Goal: Communication & Community: Answer question/provide support

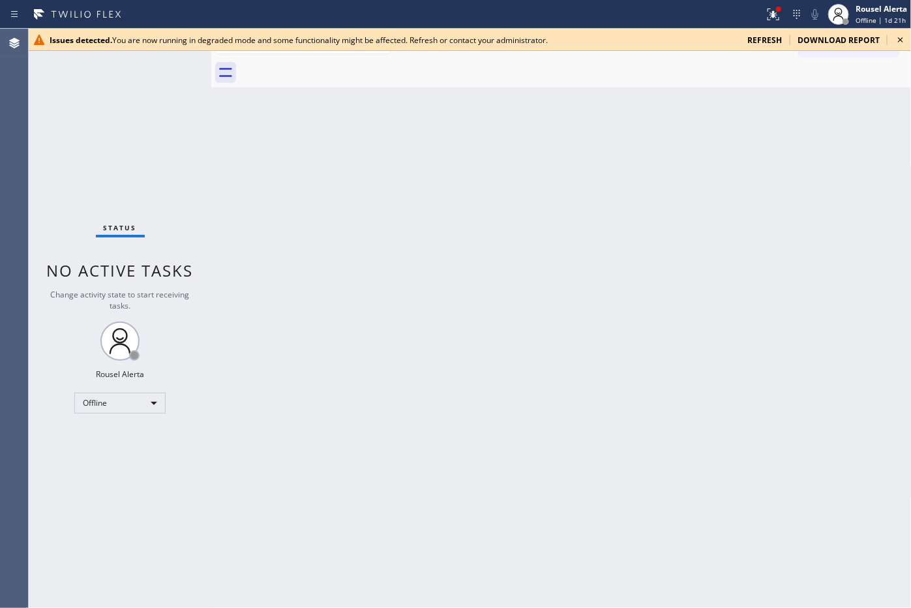
click at [765, 43] on span "refresh" at bounding box center [765, 40] width 35 height 11
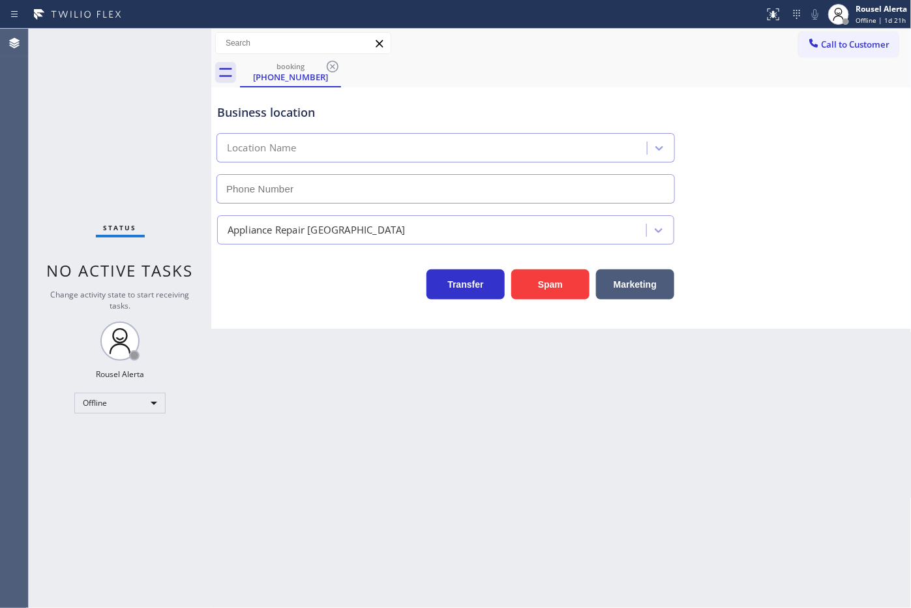
type input "(631) 203-1974"
drag, startPoint x: 486, startPoint y: 49, endPoint x: 494, endPoint y: 50, distance: 8.5
click at [486, 49] on div "Call to Customer Outbound call Location Search location Your caller id phone nu…" at bounding box center [561, 43] width 701 height 23
click at [331, 68] on icon at bounding box center [333, 67] width 16 height 16
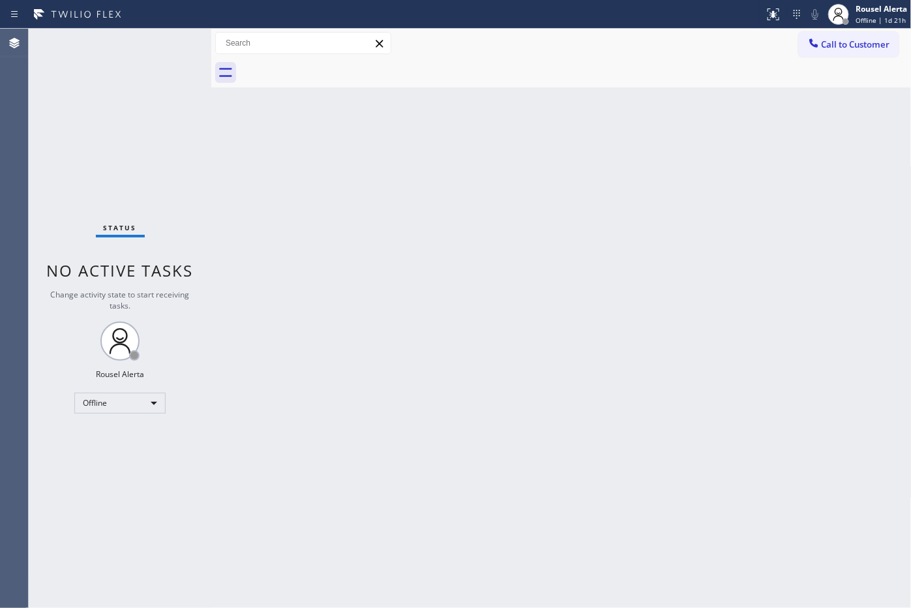
click at [365, 256] on div "Back to Dashboard Change Sender ID Customers Technicians Select a contact Outbo…" at bounding box center [561, 318] width 701 height 579
click at [759, 102] on div "Back to Dashboard Change Sender ID Customers Technicians Select a contact Outbo…" at bounding box center [561, 318] width 701 height 579
click at [860, 11] on div "Rousel Alerta" at bounding box center [882, 8] width 52 height 11
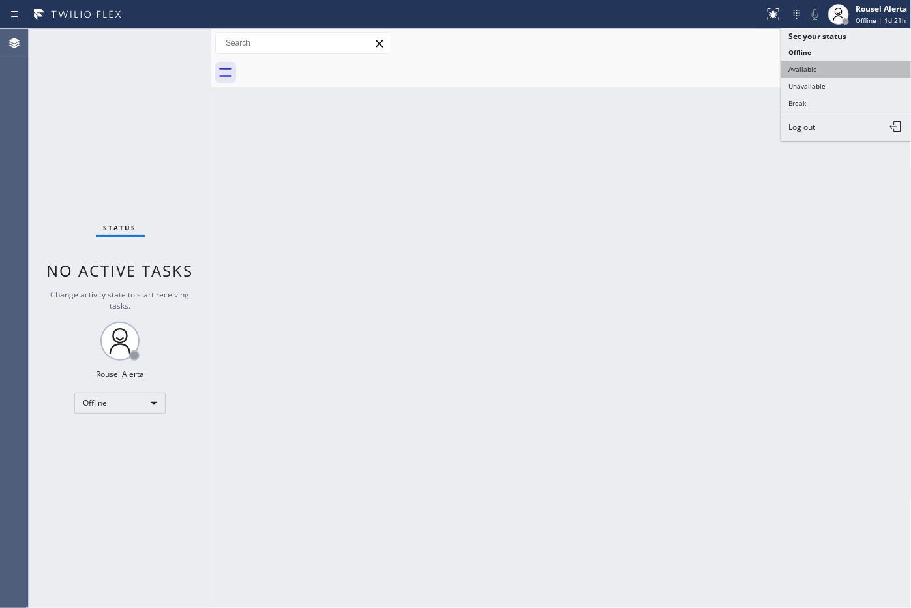
click at [830, 70] on button "Available" at bounding box center [846, 69] width 130 height 17
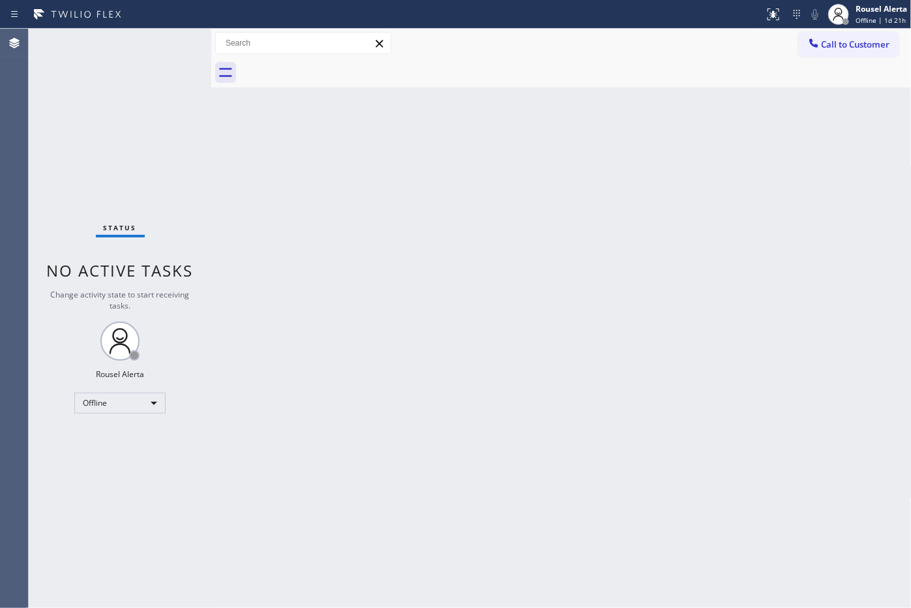
click at [770, 234] on div "Back to Dashboard Change Sender ID Customers Technicians Select a contact Outbo…" at bounding box center [561, 318] width 701 height 579
click at [475, 154] on div "Back to Dashboard Change Sender ID Customers Technicians Select a contact Outbo…" at bounding box center [561, 318] width 701 height 579
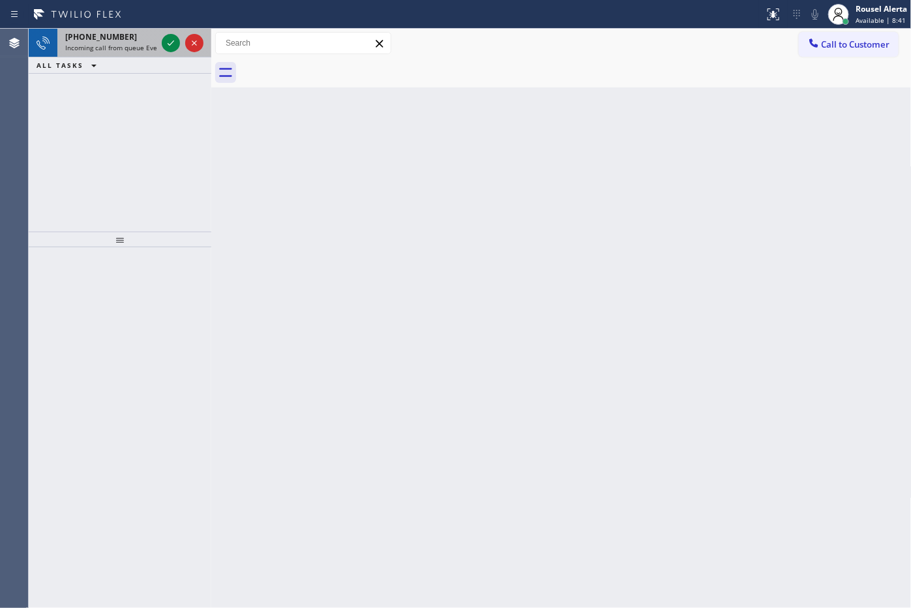
click at [121, 41] on div "+19144334547" at bounding box center [110, 36] width 91 height 11
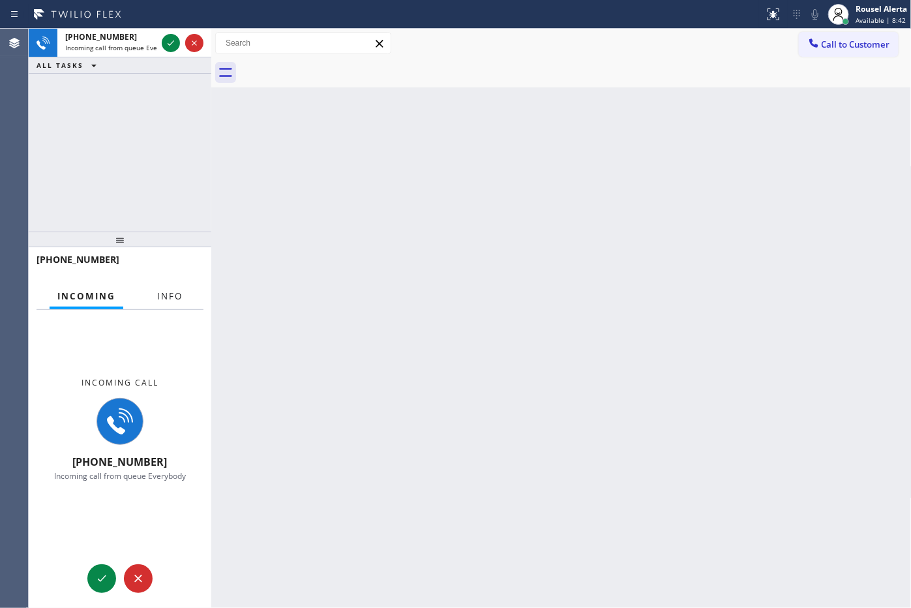
click at [172, 288] on button "Info" at bounding box center [169, 296] width 41 height 25
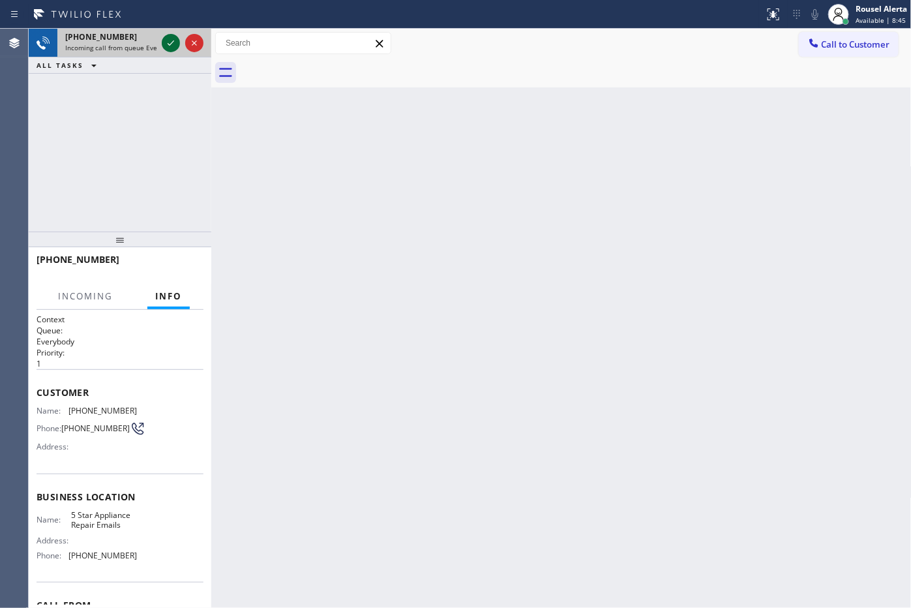
click at [170, 40] on icon at bounding box center [171, 43] width 16 height 16
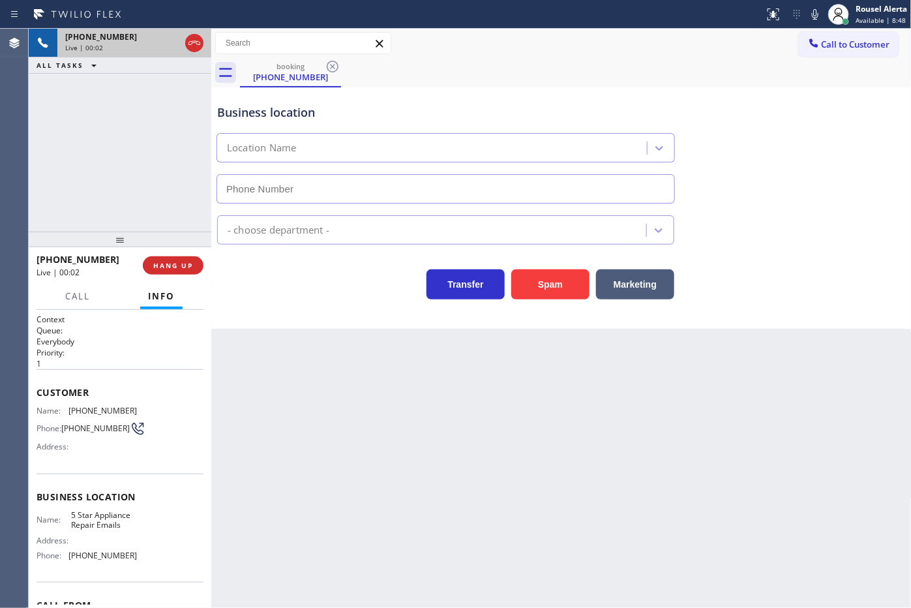
type input "(844) 735-4685"
click at [86, 552] on span "(844) 735-4685" at bounding box center [102, 556] width 68 height 10
click at [91, 559] on span "(844) 735-4685" at bounding box center [102, 556] width 68 height 10
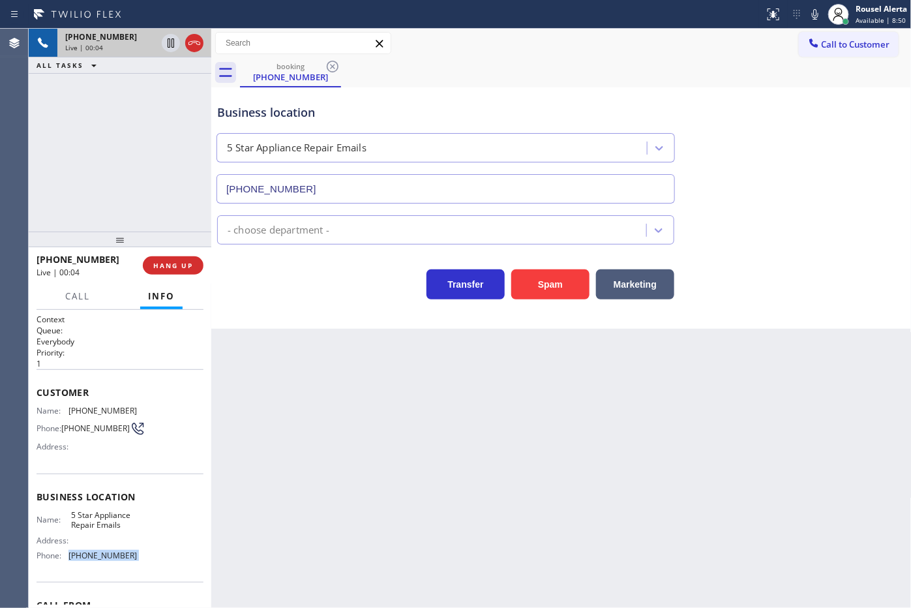
copy span "(844) 735-4685"
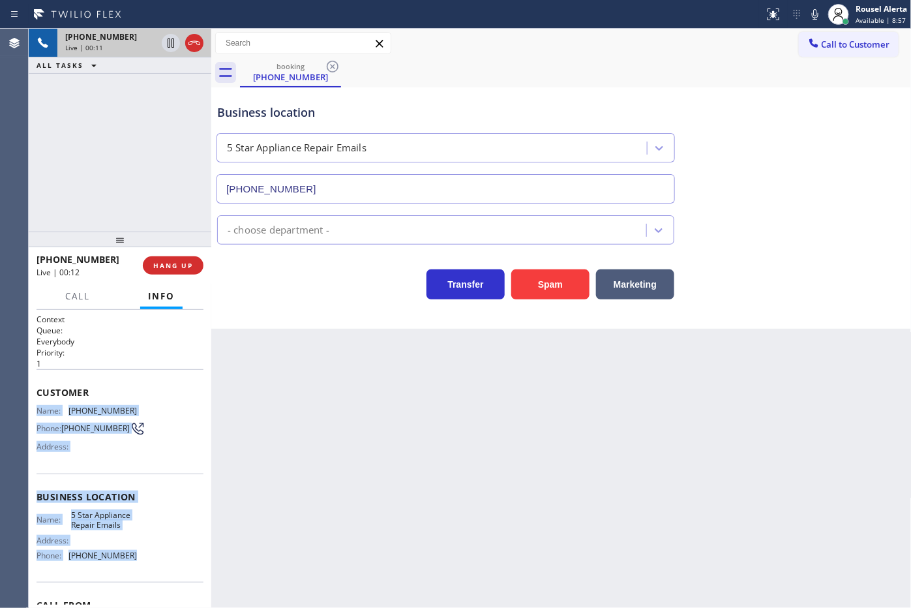
drag, startPoint x: 31, startPoint y: 406, endPoint x: 142, endPoint y: 569, distance: 197.2
click at [142, 569] on div "Context Queue: Everybody Priority: 1 Customer Name: (914) 433-4547 Phone: (914)…" at bounding box center [120, 459] width 183 height 299
copy div "Name: (914) 433-4547 Phone: (914) 433-4547 Address: Business location Name: 5 S…"
click at [175, 271] on button "HANG UP" at bounding box center [173, 265] width 61 height 18
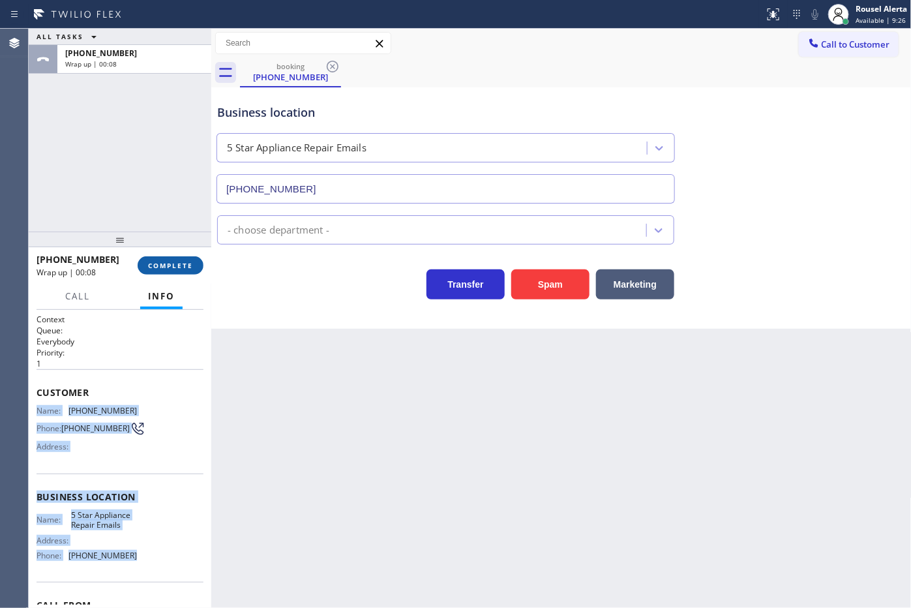
click at [161, 258] on button "COMPLETE" at bounding box center [171, 265] width 66 height 18
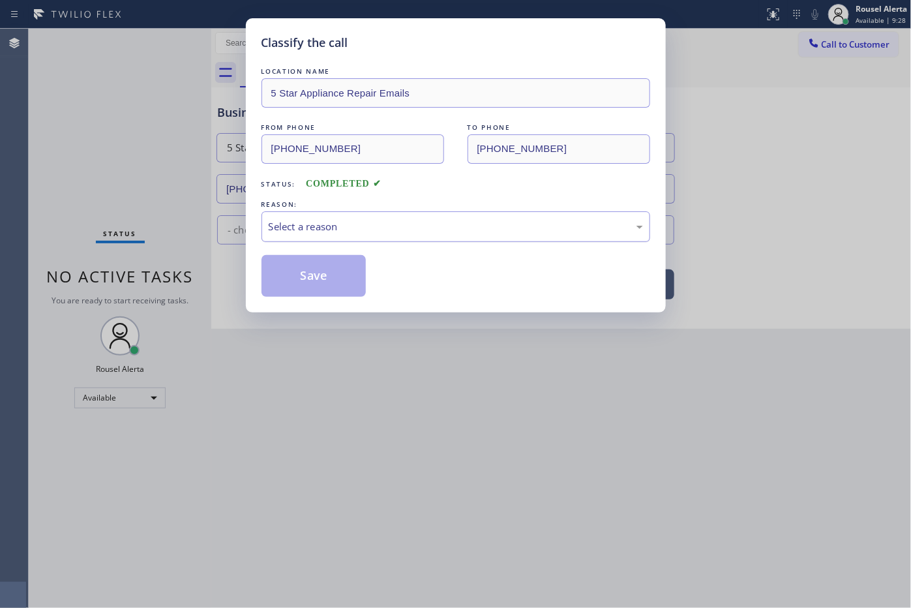
click at [347, 214] on div "Select a reason" at bounding box center [456, 226] width 389 height 31
click at [333, 280] on button "Save" at bounding box center [314, 276] width 105 height 42
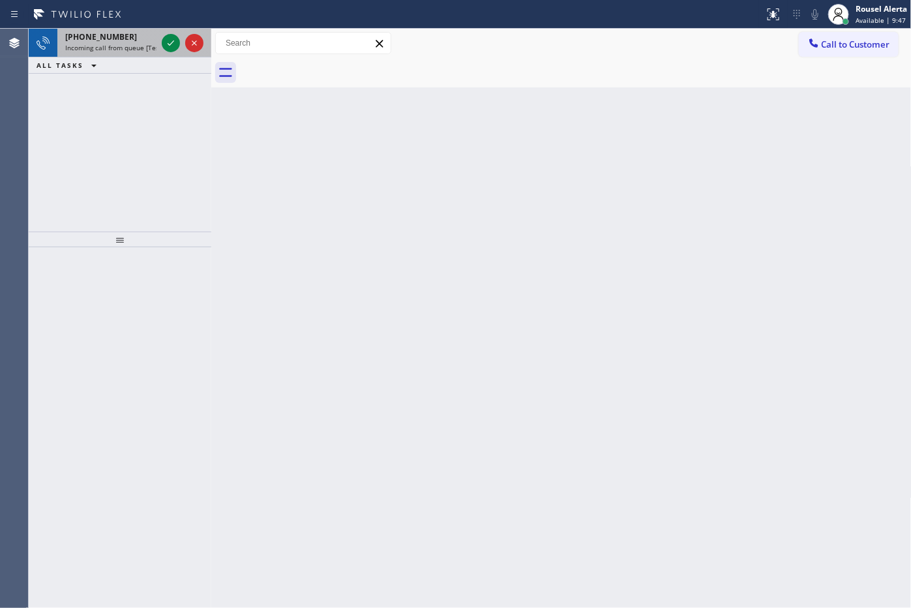
click at [134, 36] on div "+19144334547" at bounding box center [110, 36] width 91 height 11
click at [113, 34] on span "+19144334547" at bounding box center [101, 36] width 72 height 11
click at [121, 40] on div "+19144334547" at bounding box center [110, 36] width 91 height 11
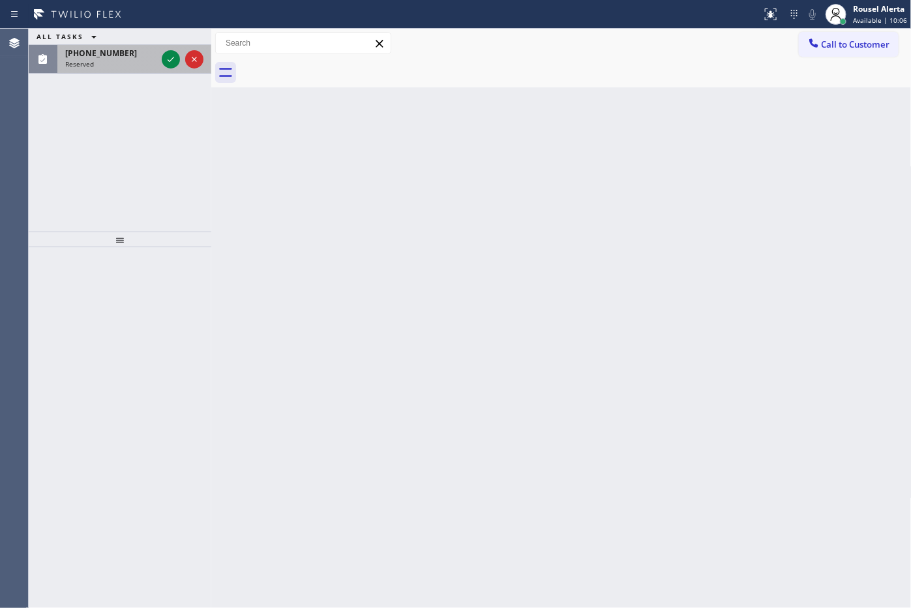
click at [112, 59] on div "(760) 413-8597 Reserved" at bounding box center [108, 59] width 102 height 29
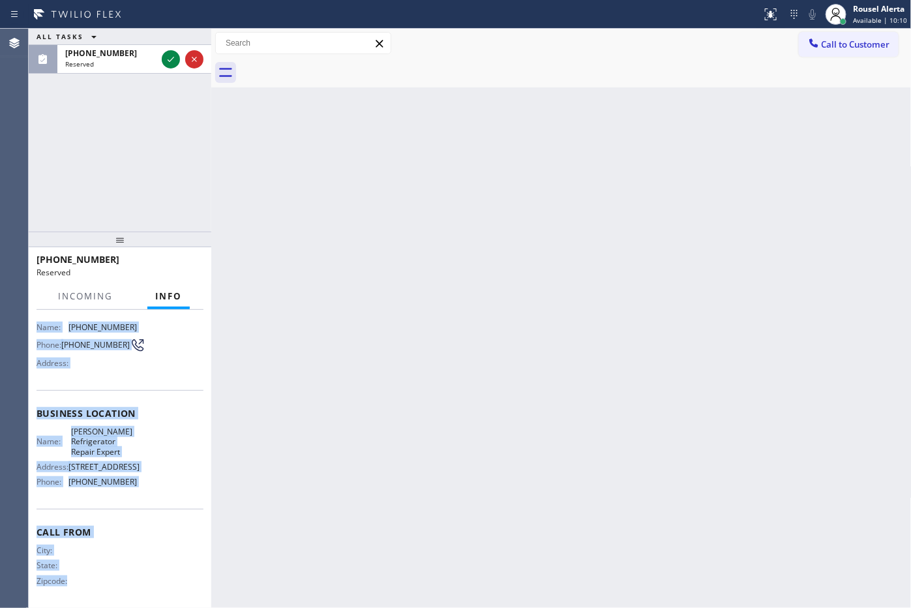
scroll to position [119, 0]
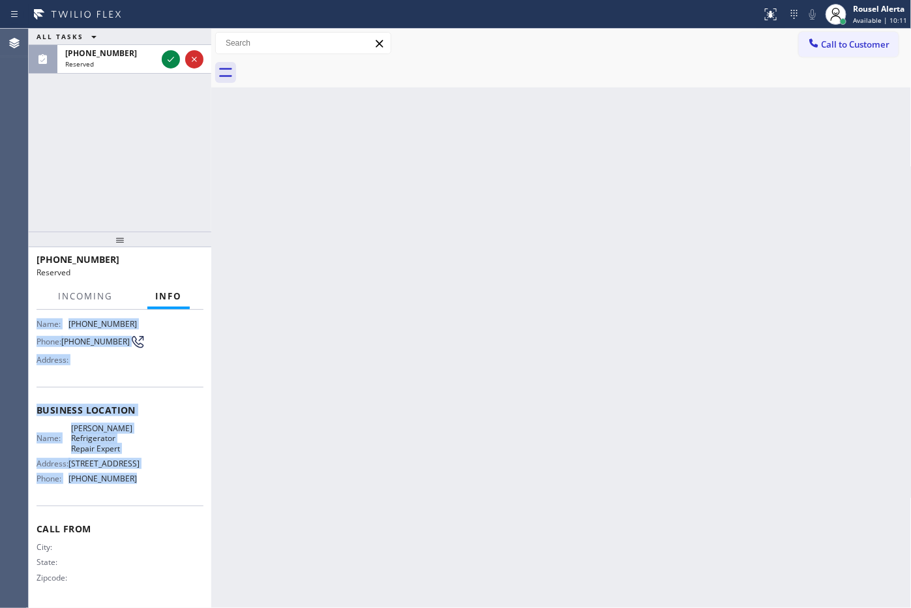
drag, startPoint x: 34, startPoint y: 422, endPoint x: 142, endPoint y: 499, distance: 132.8
click at [142, 499] on div "Context Queue: Appliance Repair Priority: 0 Task Age: Customer Name: (760) 413-…" at bounding box center [120, 459] width 183 height 299
copy div "Name: (760) 413-8597 Phone: (760) 413-8597 Address: Business location Name: Bra…"
click at [164, 65] on icon at bounding box center [171, 60] width 16 height 16
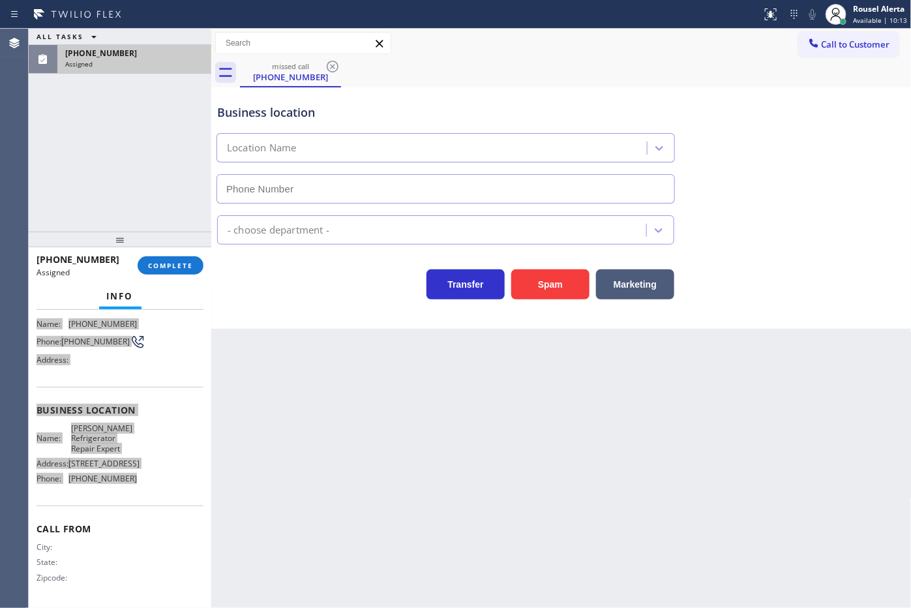
type input "(619) 439-1870"
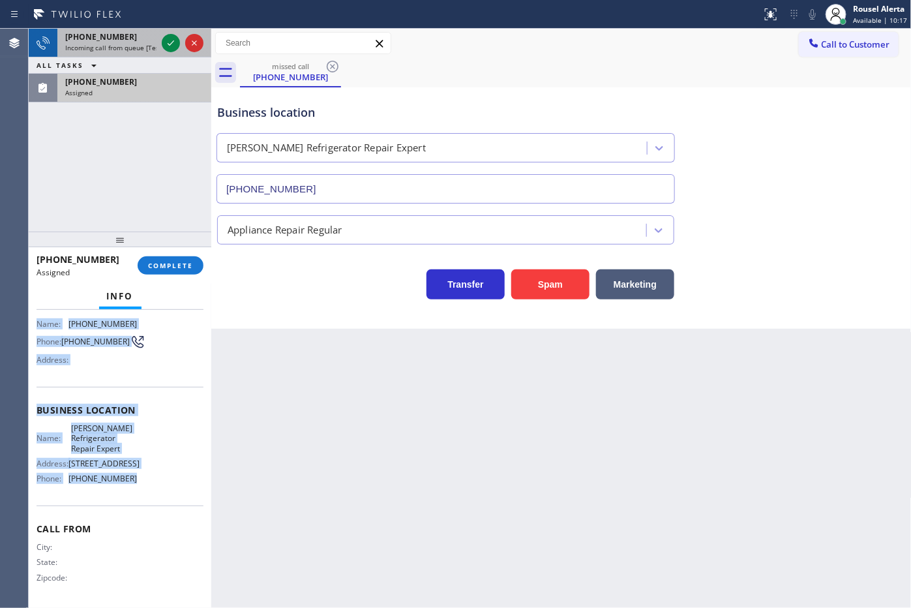
click at [127, 37] on div "+19144334547" at bounding box center [110, 36] width 91 height 11
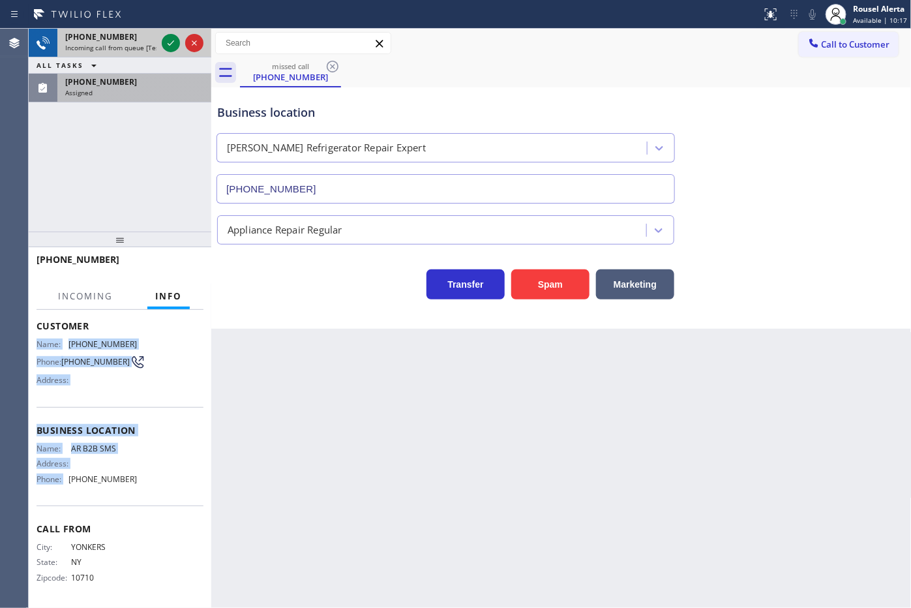
scroll to position [68, 0]
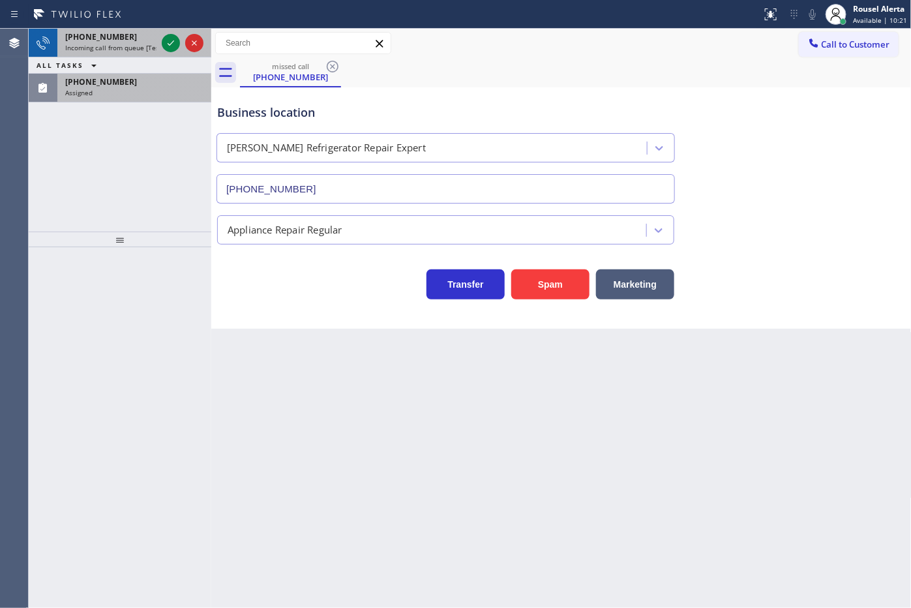
click at [145, 44] on span "Incoming call from queue [Test] All" at bounding box center [119, 47] width 108 height 9
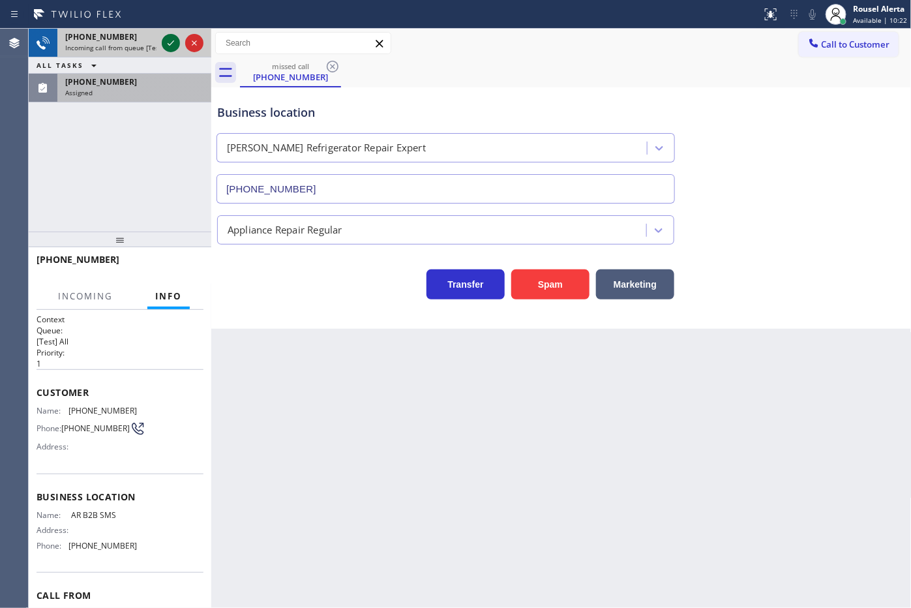
click at [170, 44] on icon at bounding box center [171, 42] width 7 height 5
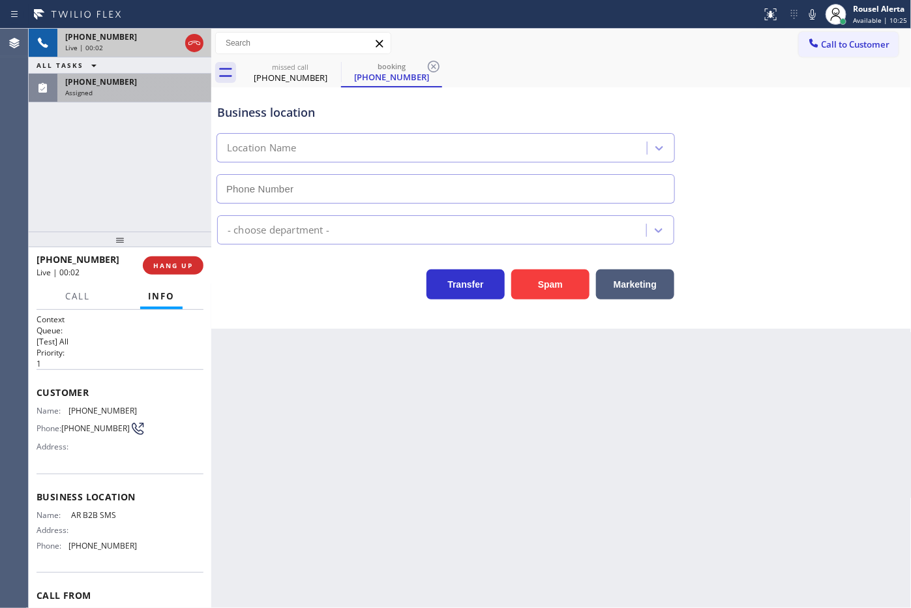
type input "(833) 692-2271"
click at [108, 545] on span "(833) 692-2271" at bounding box center [102, 546] width 68 height 10
copy span "(833) 692-2271"
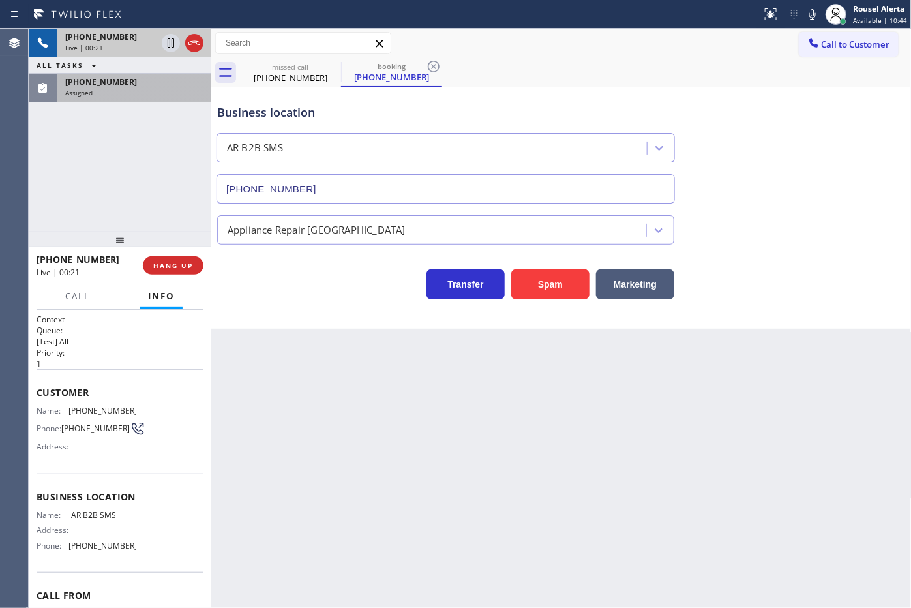
click at [161, 177] on div "+19144334547 Live | 00:21 ALL TASKS ALL TASKS ACTIVE TASKS TASKS IN WRAP UP (76…" at bounding box center [120, 130] width 183 height 203
click at [155, 178] on div "+19144334547 Live | 00:26 ALL TASKS ALL TASKS ACTIVE TASKS TASKS IN WRAP UP (76…" at bounding box center [120, 130] width 183 height 203
click at [121, 41] on div "+19144334547" at bounding box center [110, 36] width 91 height 11
click at [86, 295] on span "Call" at bounding box center [77, 296] width 25 height 12
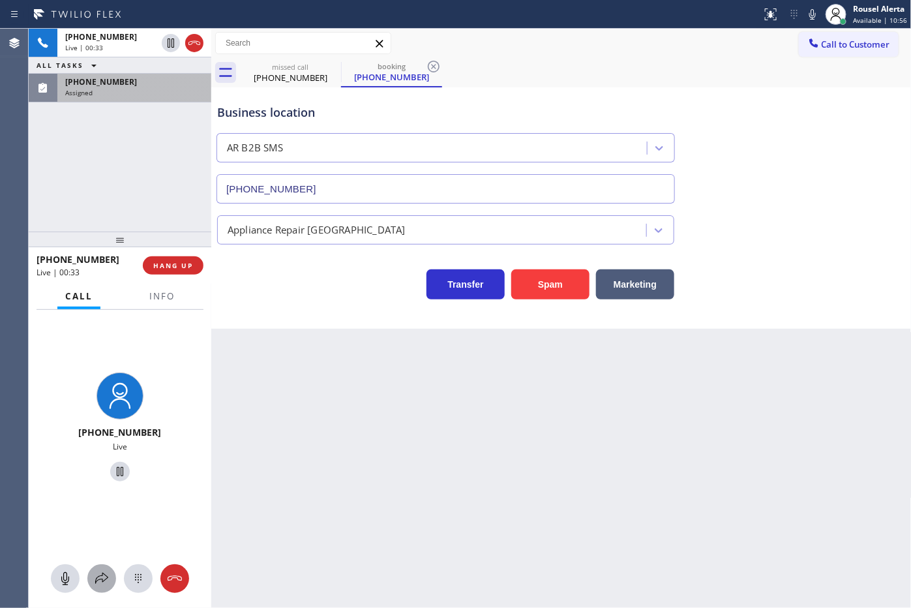
click at [99, 582] on icon at bounding box center [102, 579] width 16 height 16
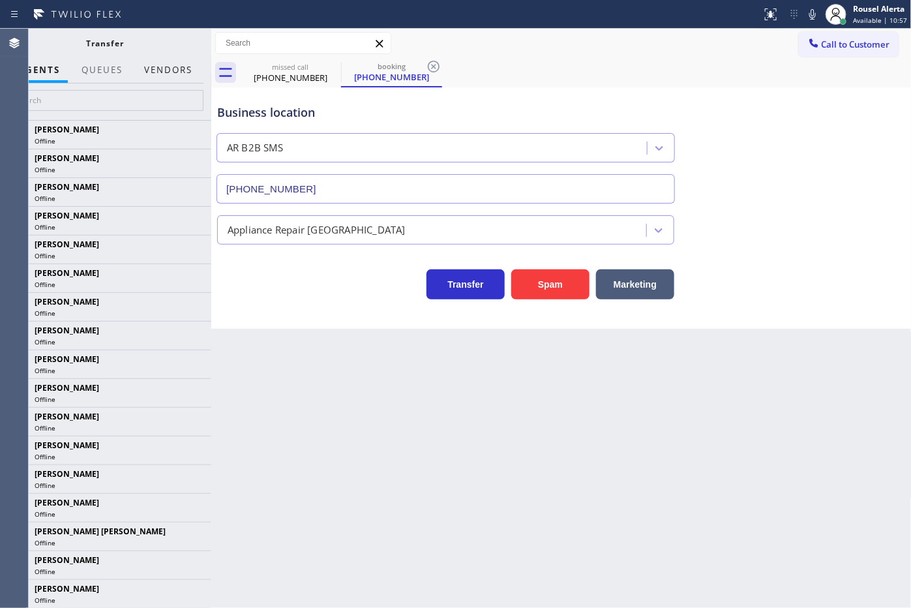
click at [172, 73] on button "Vendors" at bounding box center [168, 69] width 64 height 25
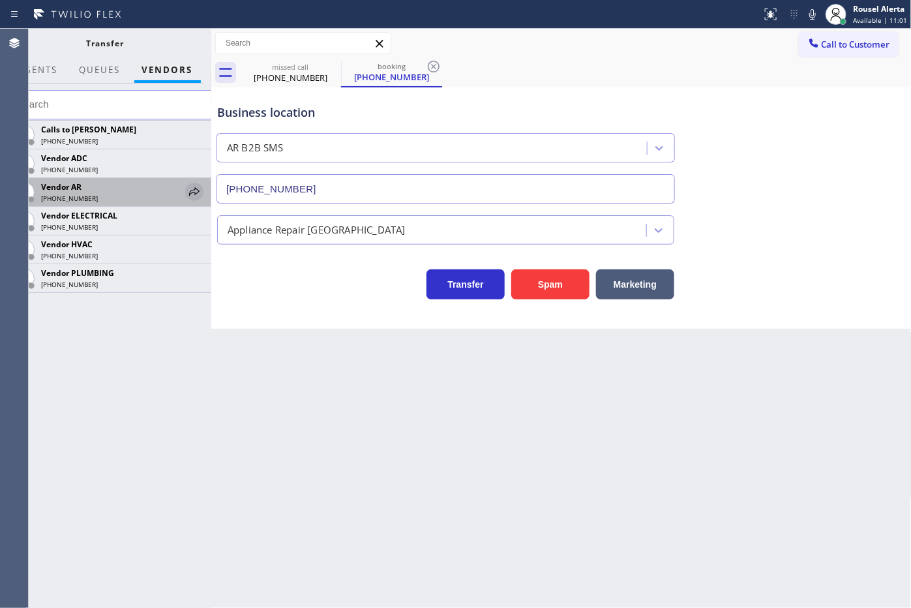
click at [190, 191] on icon at bounding box center [194, 191] width 10 height 8
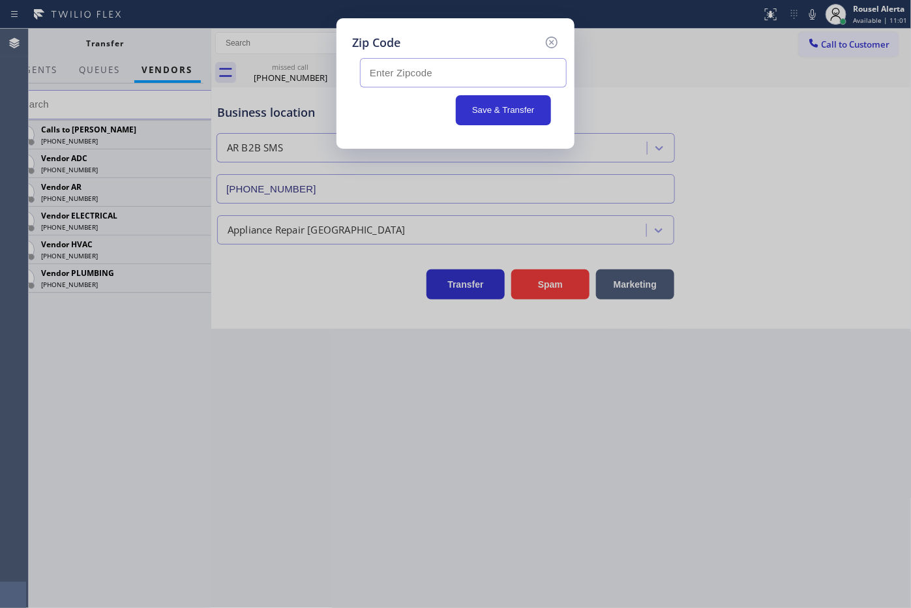
click at [464, 75] on input "text" at bounding box center [463, 72] width 207 height 29
type input "10576"
click at [491, 103] on button "Save & Transfer" at bounding box center [504, 110] width 96 height 30
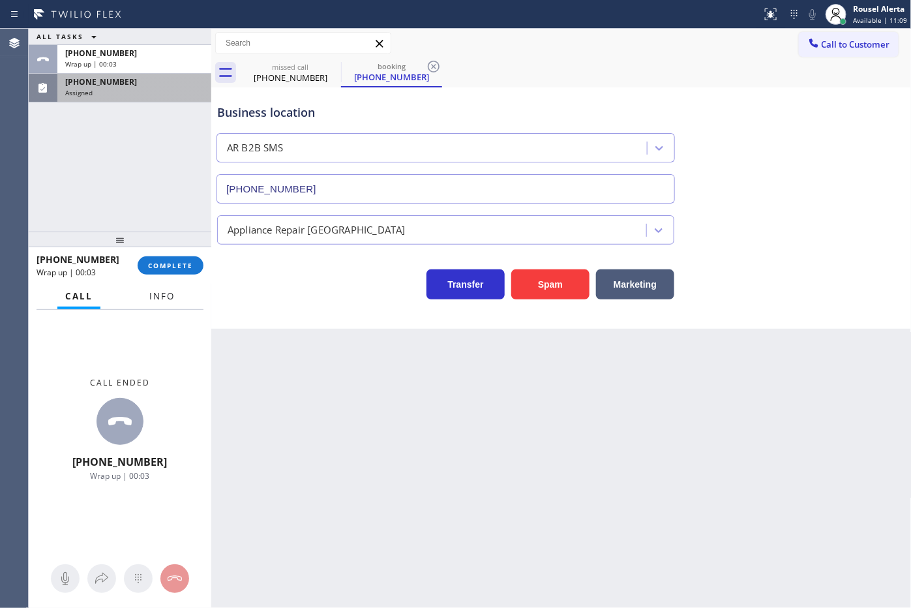
click at [164, 288] on button "Info" at bounding box center [162, 296] width 41 height 25
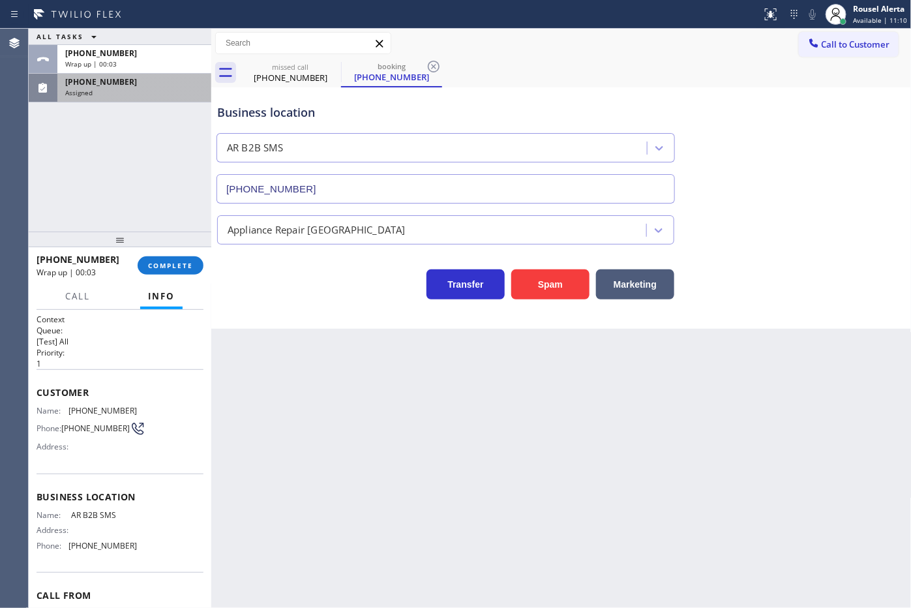
click at [119, 97] on div "(760) 413-8597 Assigned" at bounding box center [131, 88] width 149 height 29
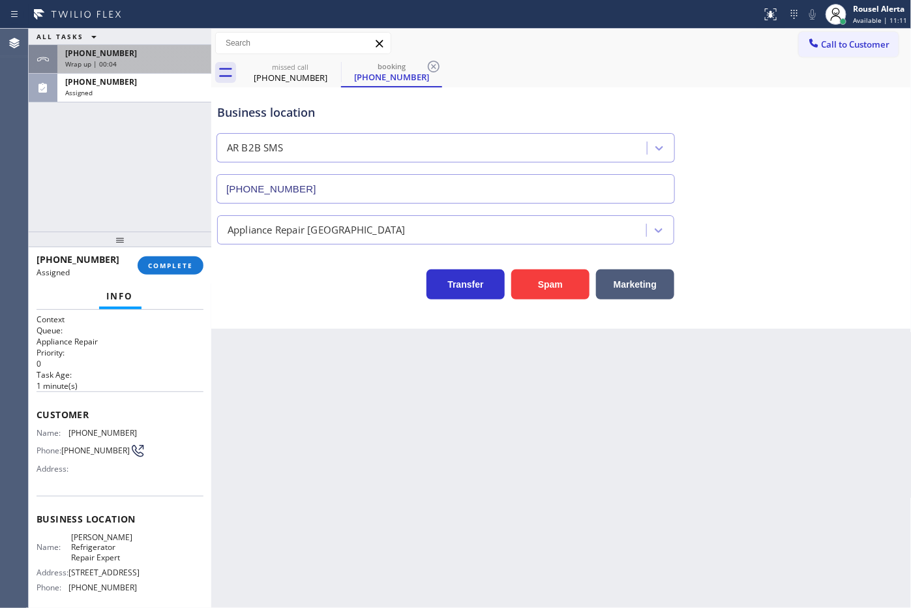
click at [129, 66] on div "Wrap up | 00:04" at bounding box center [134, 63] width 138 height 9
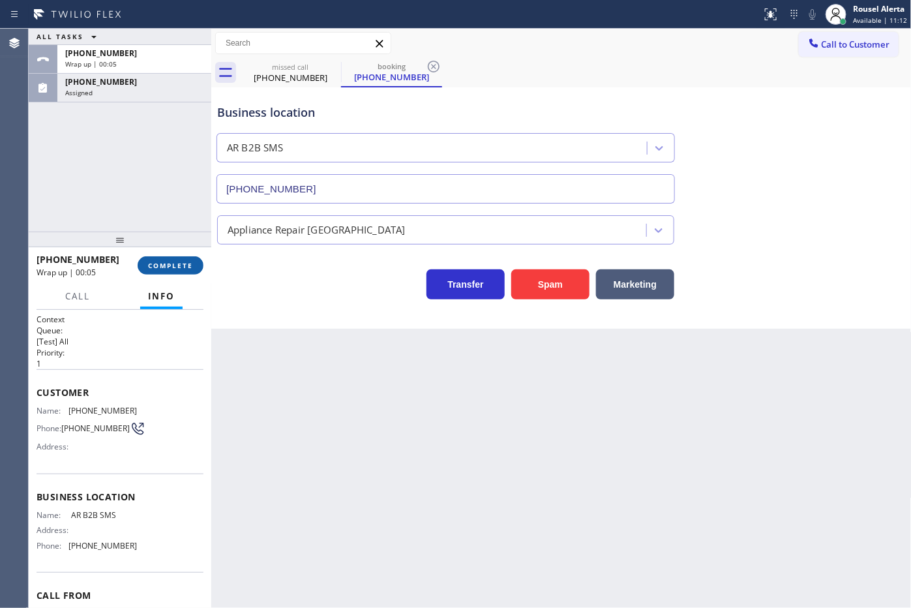
click at [162, 265] on span "COMPLETE" at bounding box center [170, 265] width 45 height 9
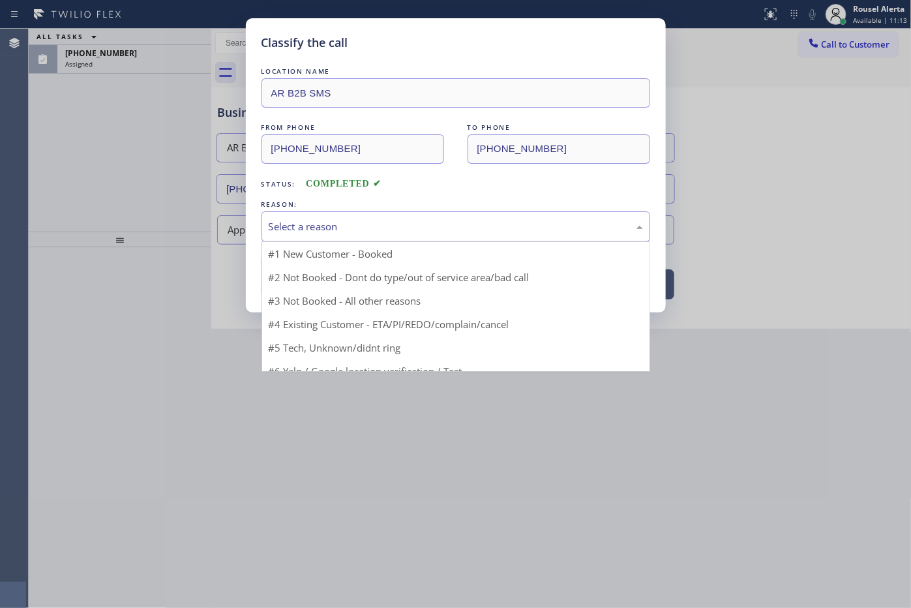
click at [324, 226] on div "Select a reason" at bounding box center [456, 226] width 374 height 15
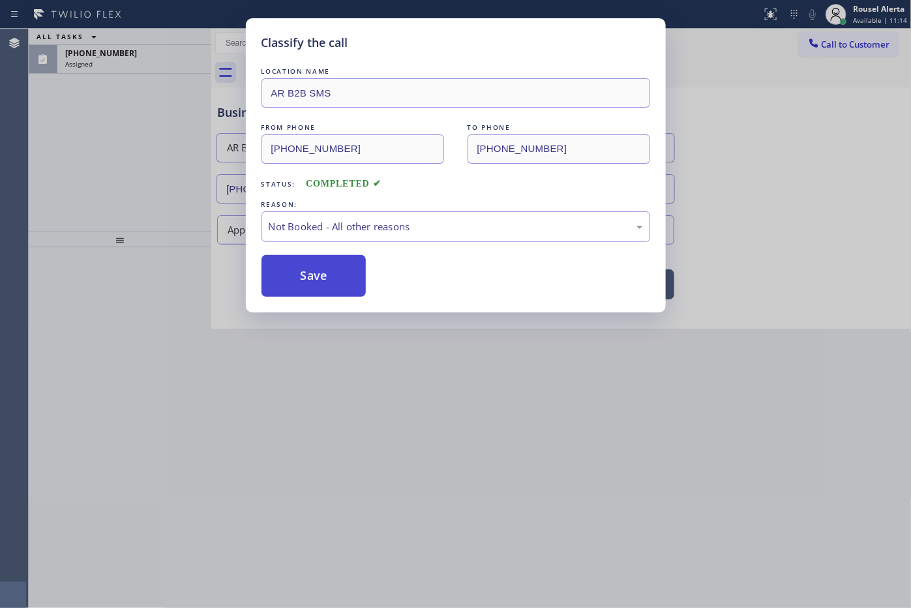
click at [320, 264] on button "Save" at bounding box center [314, 276] width 105 height 42
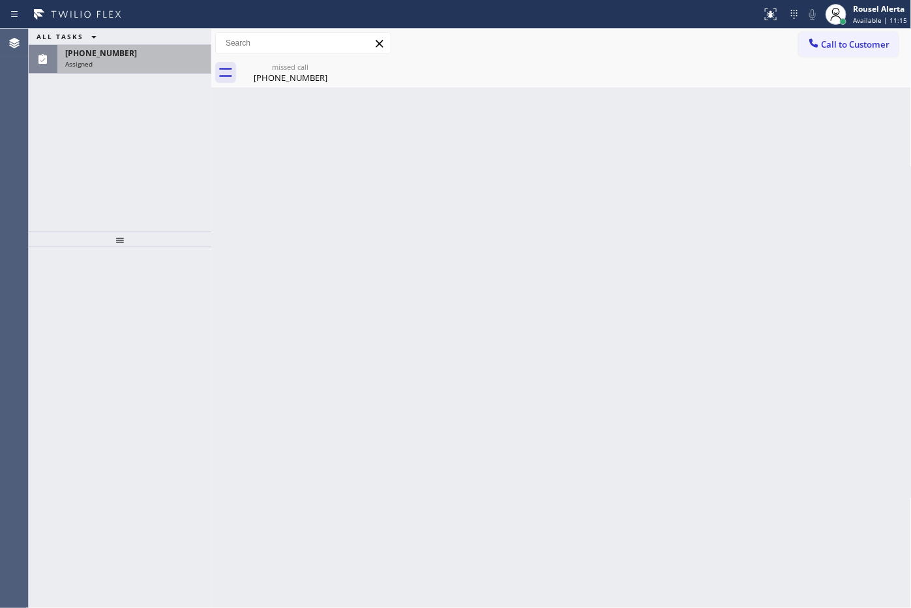
click at [145, 57] on div "(760) 413-8597" at bounding box center [134, 53] width 138 height 11
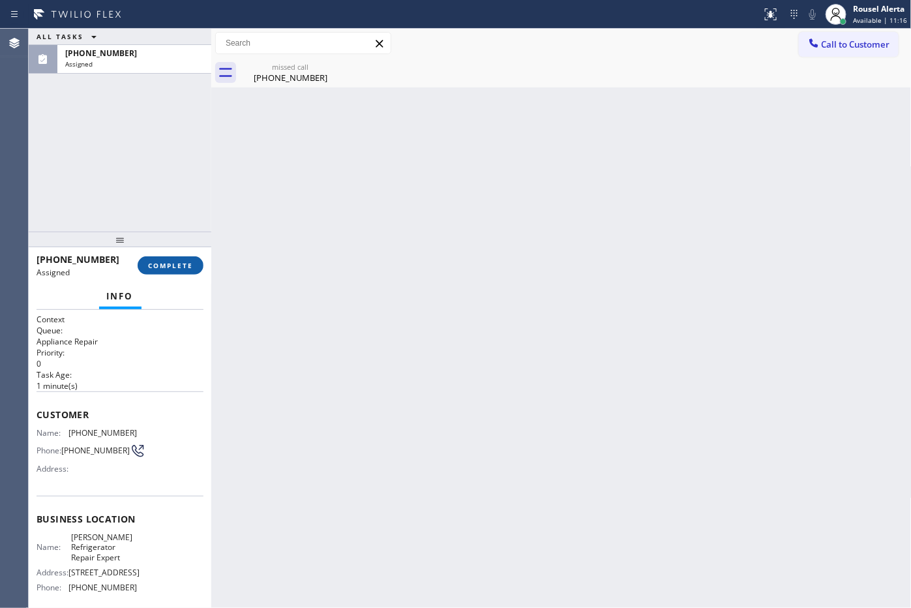
click at [164, 258] on button "COMPLETE" at bounding box center [171, 265] width 66 height 18
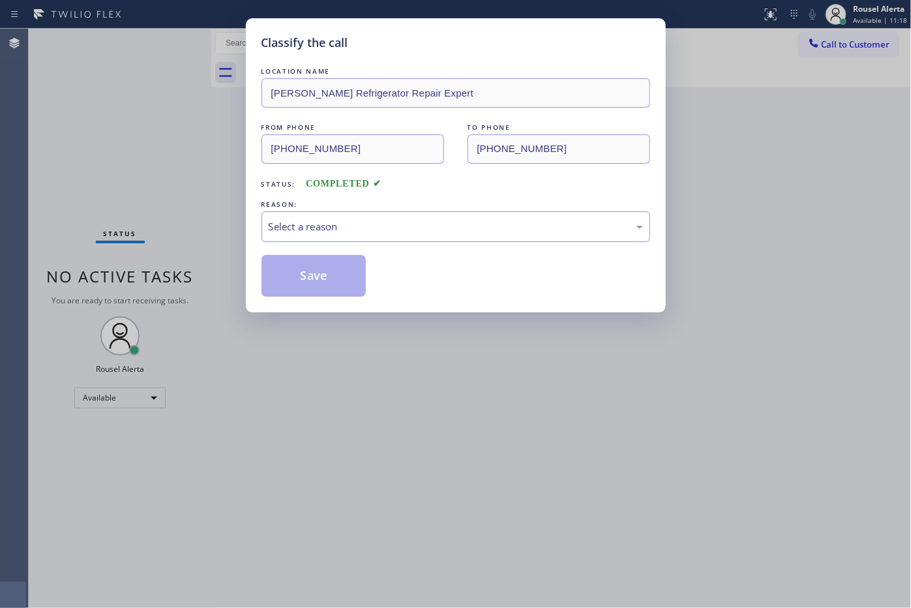
click at [338, 229] on div "Select a reason" at bounding box center [456, 226] width 374 height 15
click at [308, 259] on button "Save" at bounding box center [314, 276] width 105 height 42
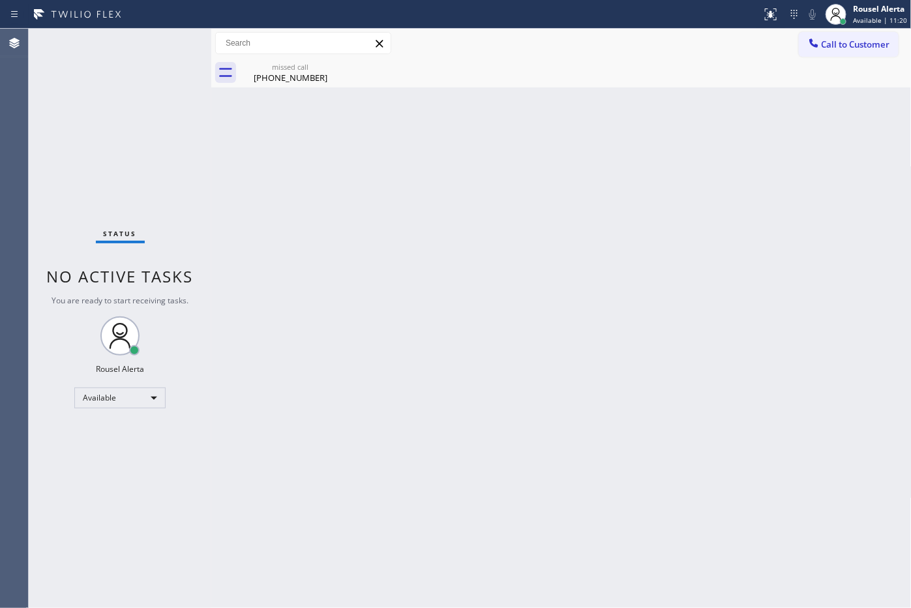
click at [322, 278] on div "Back to Dashboard Change Sender ID Customers Technicians Select a contact Outbo…" at bounding box center [561, 318] width 701 height 579
click at [299, 72] on div "(760) 413-8597" at bounding box center [290, 78] width 98 height 12
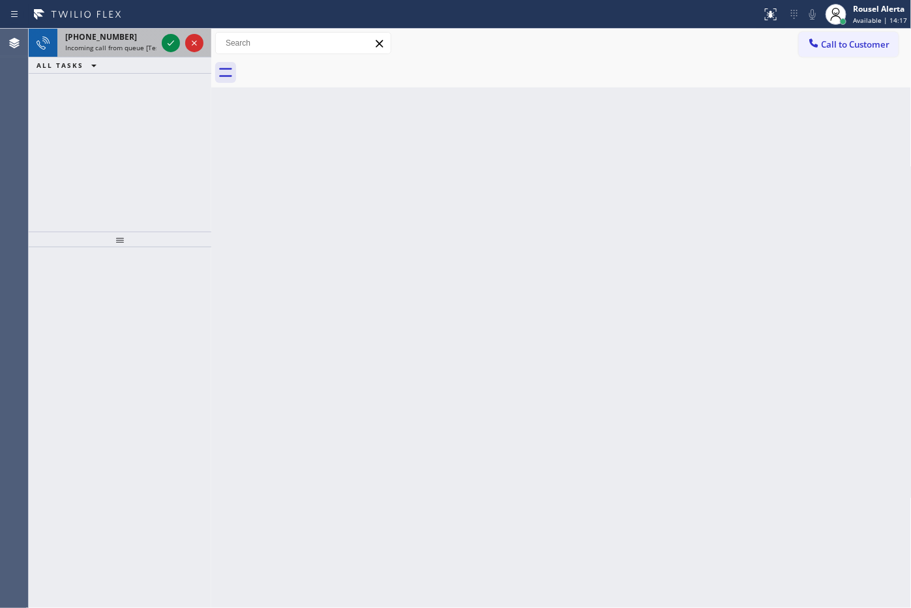
drag, startPoint x: 128, startPoint y: 38, endPoint x: 154, endPoint y: 47, distance: 27.6
click at [128, 38] on div "+19085104349" at bounding box center [110, 36] width 91 height 11
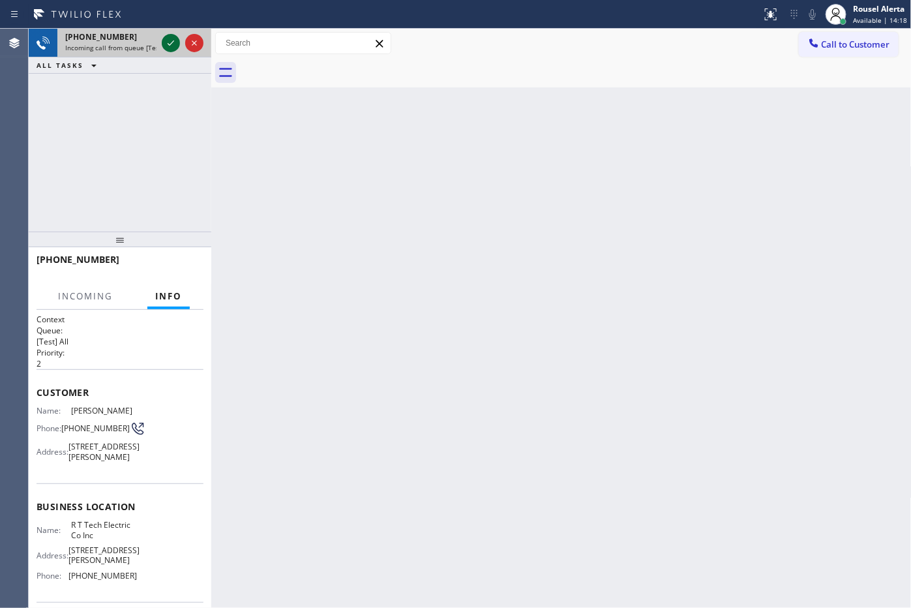
click at [172, 42] on icon at bounding box center [171, 42] width 7 height 5
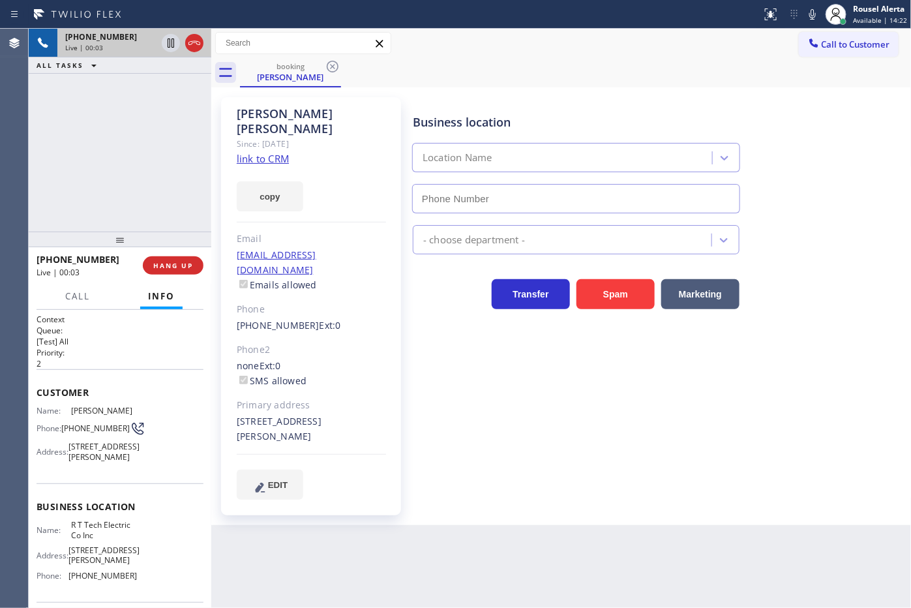
type input "(908) 824-6720"
click at [268, 152] on link "link to CRM" at bounding box center [263, 158] width 52 height 13
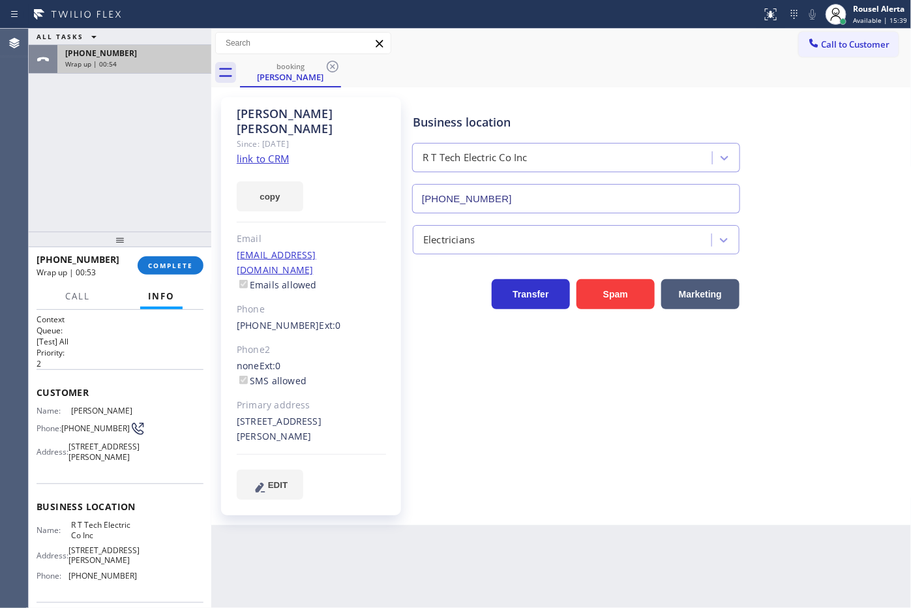
click at [83, 66] on span "Wrap up | 00:54" at bounding box center [91, 63] width 52 height 9
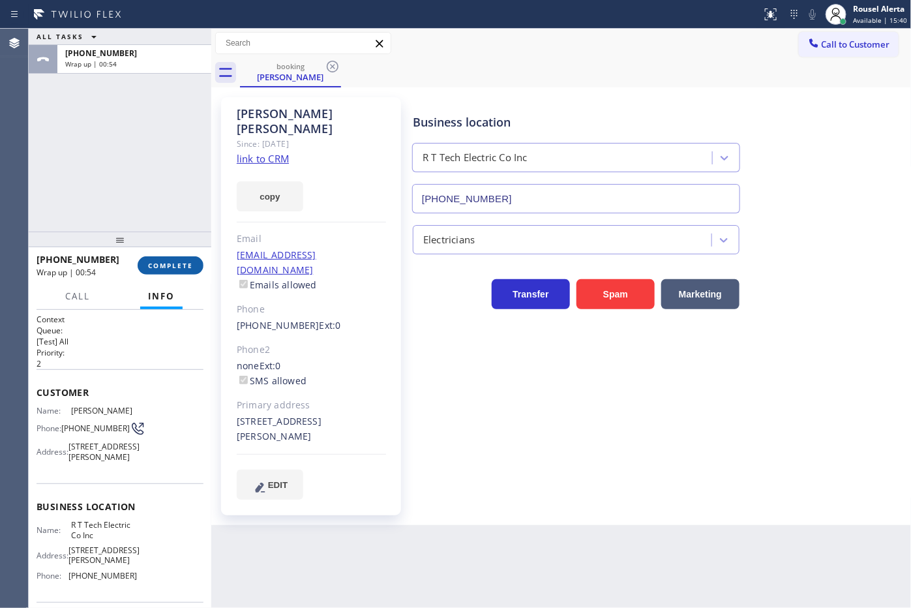
click at [145, 271] on button "COMPLETE" at bounding box center [171, 265] width 66 height 18
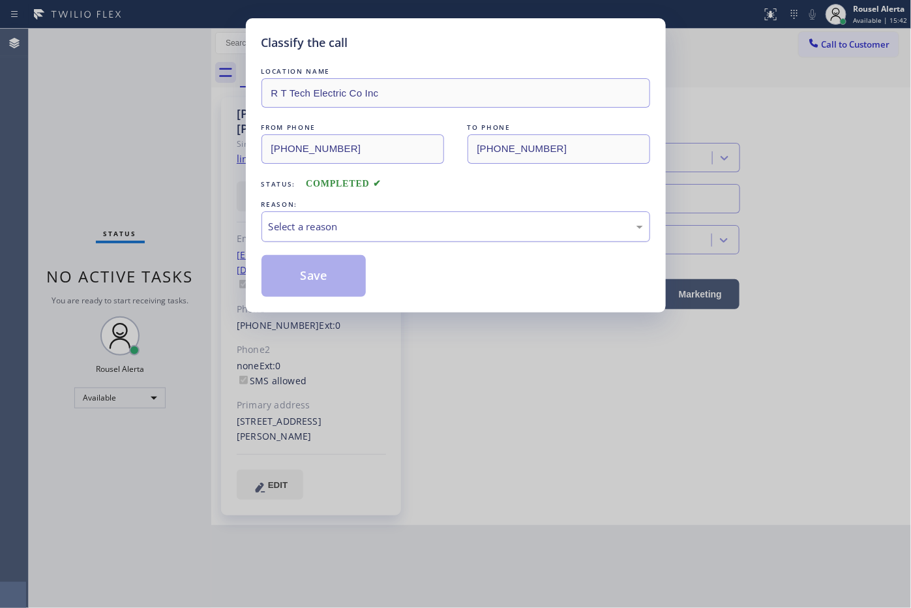
click at [388, 226] on div "Select a reason" at bounding box center [456, 226] width 374 height 15
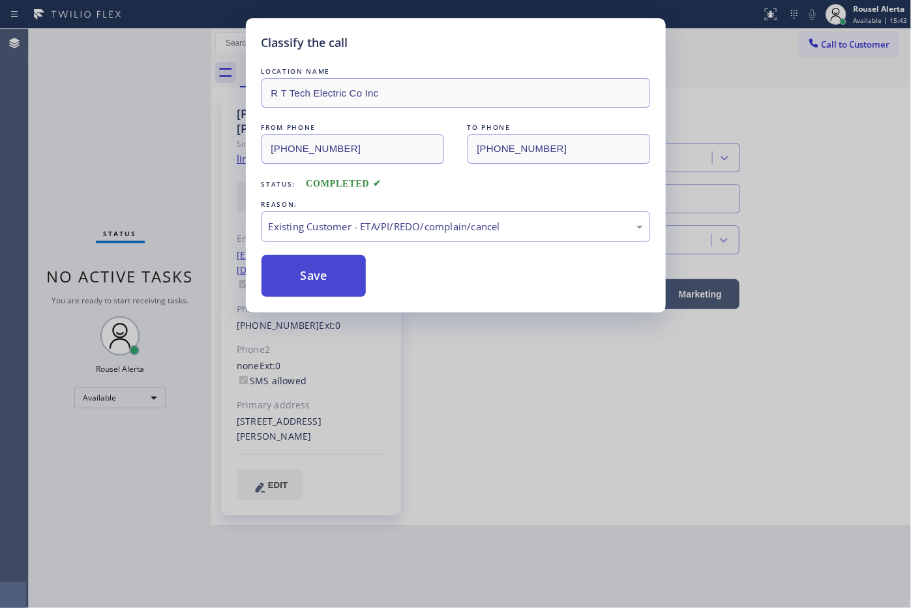
click at [350, 277] on button "Save" at bounding box center [314, 276] width 105 height 42
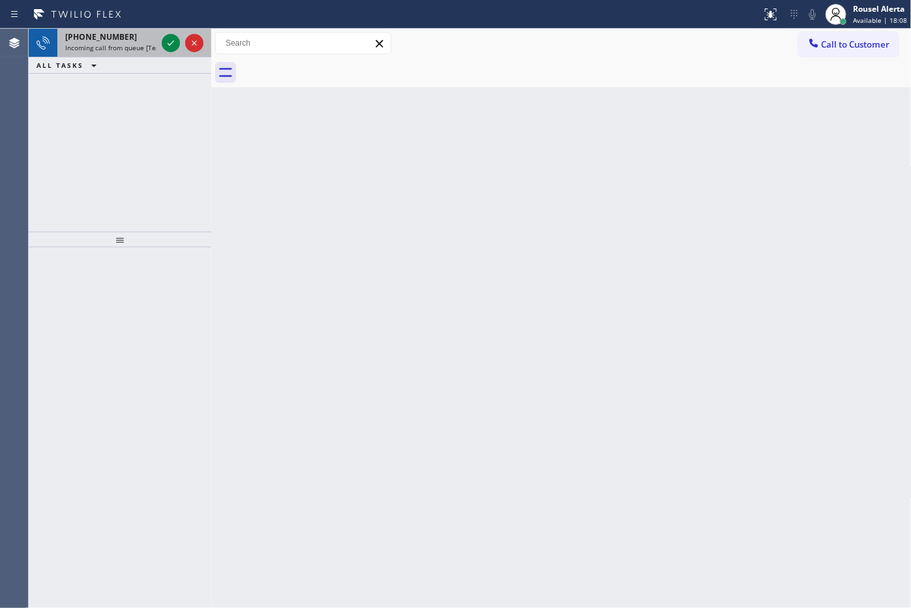
click at [132, 35] on div "+15163618604" at bounding box center [110, 36] width 91 height 11
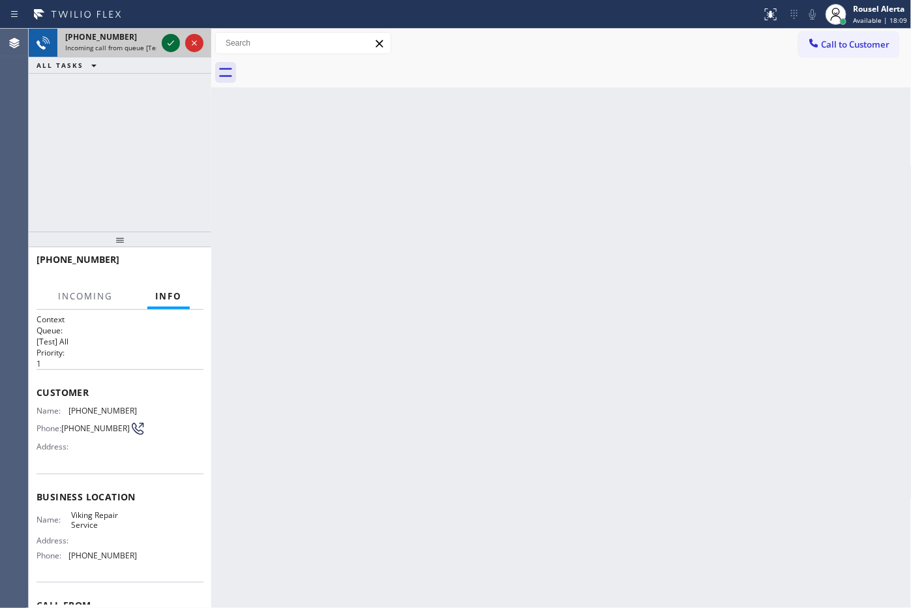
click at [167, 44] on icon at bounding box center [171, 43] width 16 height 16
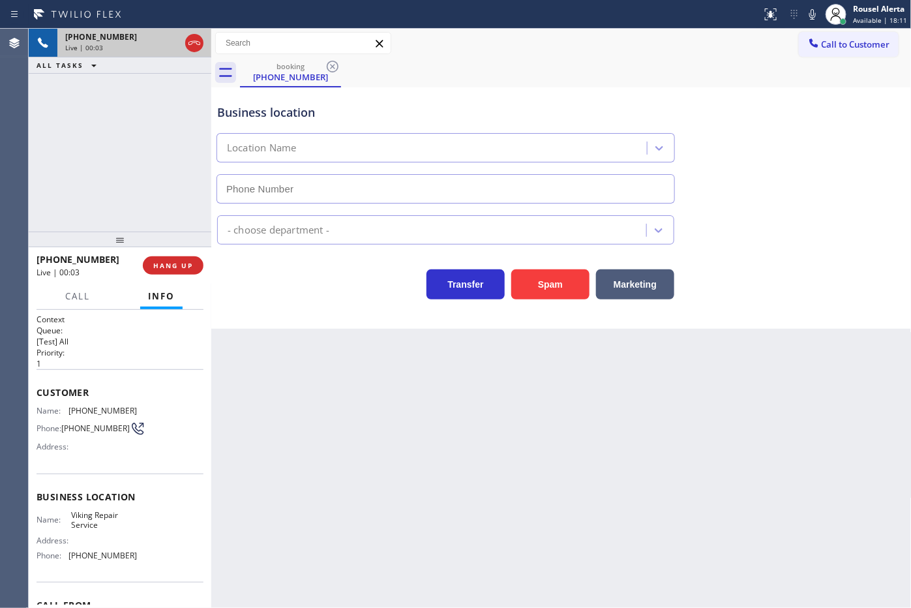
type input "(929) 203-9152"
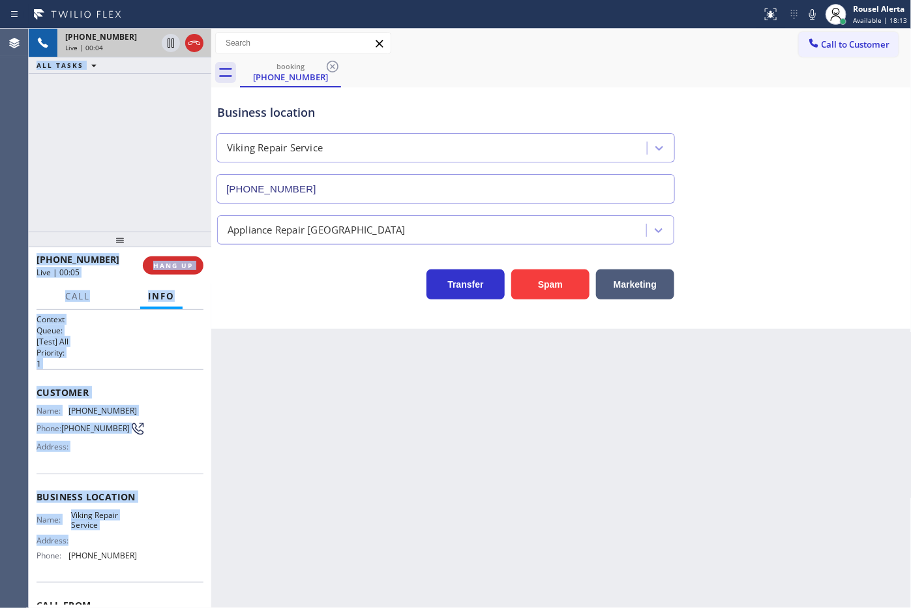
drag, startPoint x: 35, startPoint y: 419, endPoint x: 147, endPoint y: 549, distance: 171.6
click at [147, 549] on div "Agent Desktop Classify the call LOCATION NAME 5 Star Appliance Repair Emails FR…" at bounding box center [455, 318] width 911 height 579
click at [147, 549] on div "Name: Viking Repair Service Address: Phone: (929) 203-9152" at bounding box center [120, 538] width 167 height 56
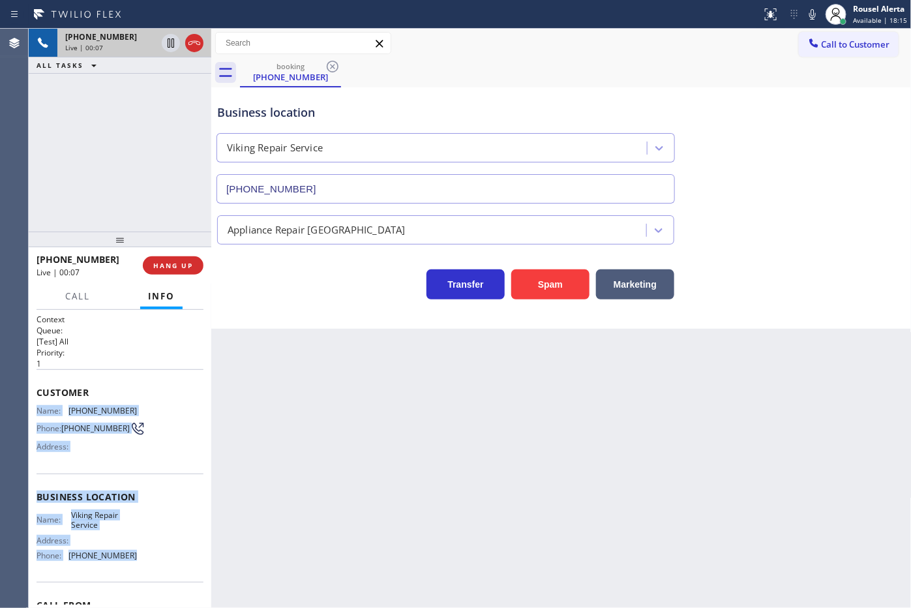
drag, startPoint x: 34, startPoint y: 408, endPoint x: 144, endPoint y: 562, distance: 189.5
click at [144, 562] on div "Context Queue: [Test] All Priority: 1 Customer Name: (516) 361-8604 Phone: (516…" at bounding box center [120, 459] width 183 height 299
copy div "Name: (516) 361-8604 Phone: (516) 361-8604 Address: Business location Name: Vik…"
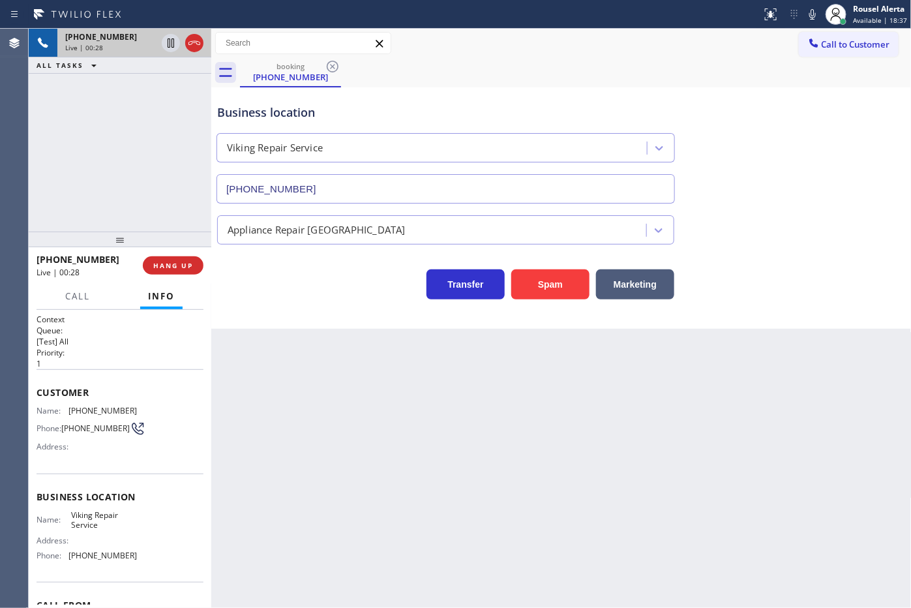
click at [321, 423] on div "Back to Dashboard Change Sender ID Customers Technicians Select a contact Outbo…" at bounding box center [561, 318] width 701 height 579
click at [154, 150] on div "+15163618604 Live | 01:57 ALL TASKS ALL TASKS ACTIVE TASKS TASKS IN WRAP UP" at bounding box center [120, 130] width 183 height 203
click at [170, 44] on icon at bounding box center [171, 43] width 16 height 16
click at [817, 18] on icon at bounding box center [813, 15] width 16 height 16
drag, startPoint x: 134, startPoint y: 402, endPoint x: 69, endPoint y: 408, distance: 65.6
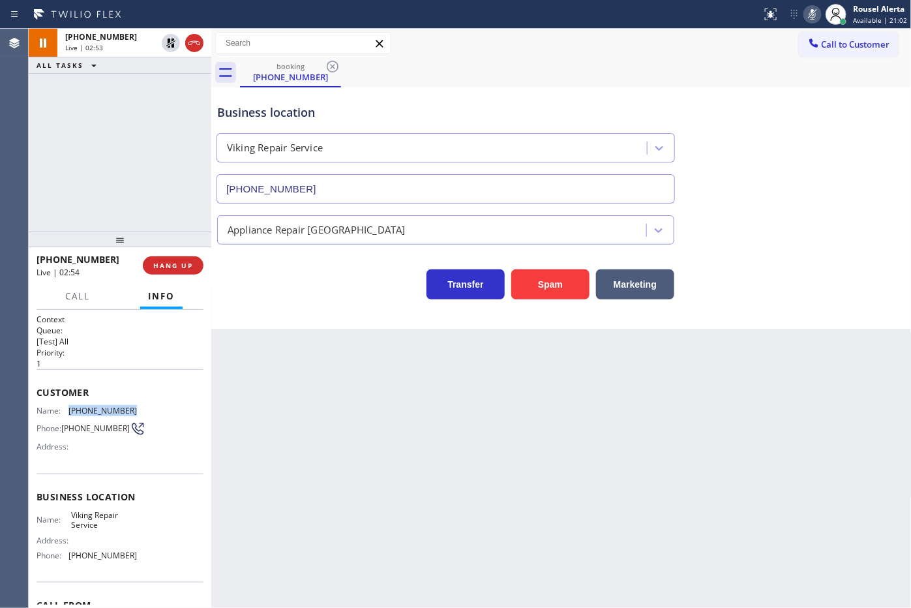
click at [69, 408] on div "Customer Name: (516) 361-8604 Phone: (516) 361-8604 Address:" at bounding box center [120, 421] width 167 height 104
copy span "(516) 361-8604"
click at [170, 42] on icon at bounding box center [170, 42] width 9 height 9
click at [811, 18] on icon at bounding box center [813, 15] width 16 height 16
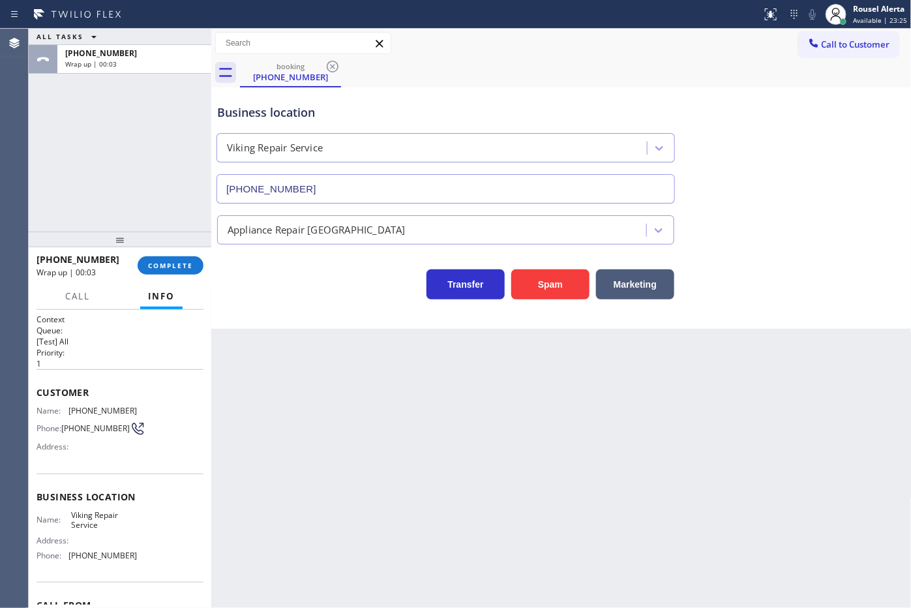
click at [158, 86] on div "ALL TASKS ALL TASKS ACTIVE TASKS TASKS IN WRAP UP +15163618604 Wrap up | 00:03" at bounding box center [120, 130] width 183 height 203
click at [157, 269] on span "COMPLETE" at bounding box center [170, 265] width 45 height 9
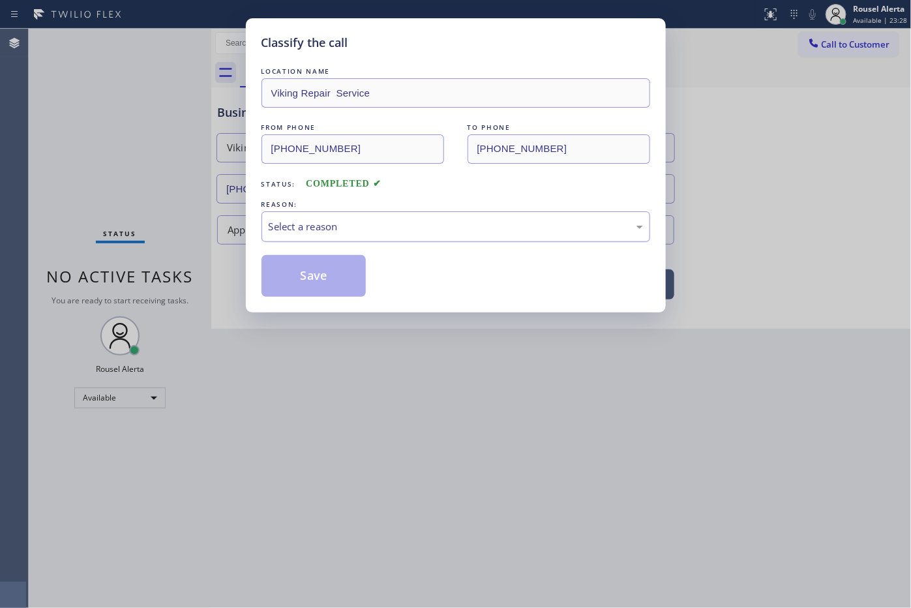
click at [354, 227] on div "Select a reason" at bounding box center [456, 226] width 374 height 15
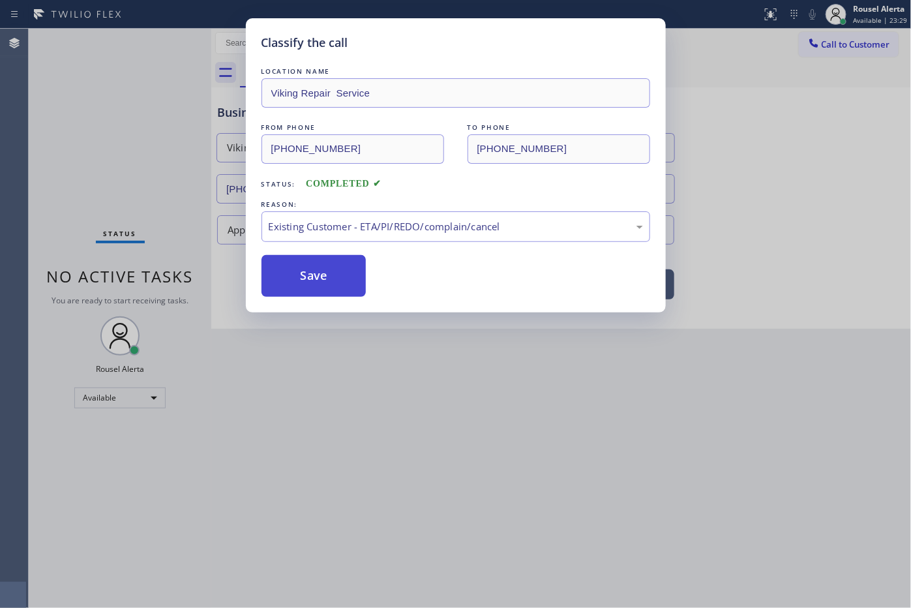
click at [315, 276] on button "Save" at bounding box center [314, 276] width 105 height 42
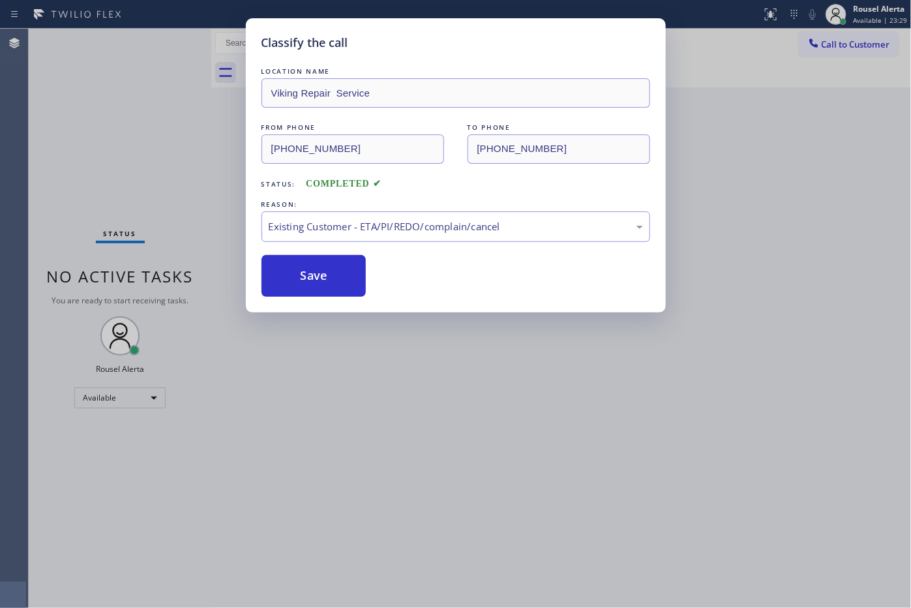
click at [403, 406] on div "Classify the call LOCATION NAME Viking Repair Service FROM PHONE (516) 361-8604…" at bounding box center [455, 304] width 911 height 608
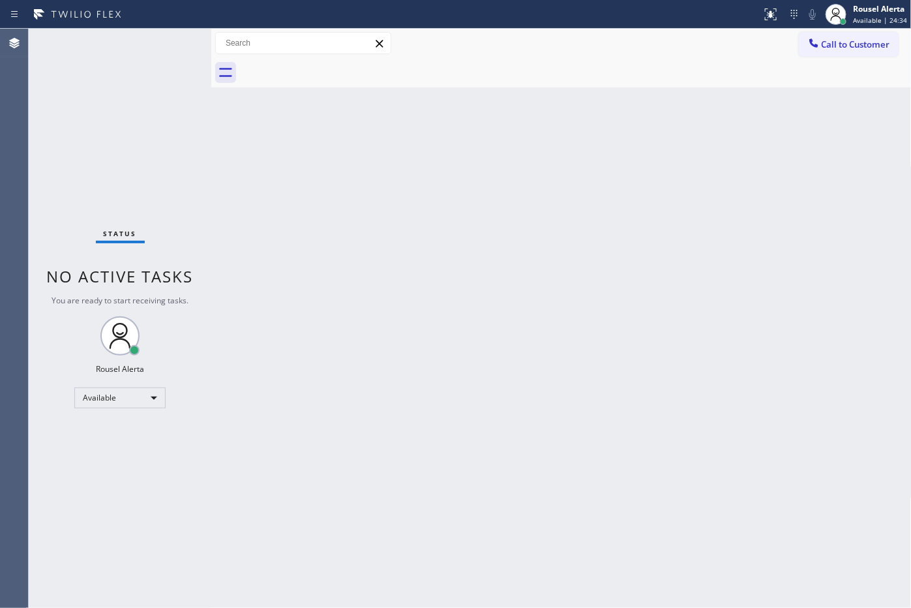
click at [305, 282] on div "Back to Dashboard Change Sender ID Customers Technicians Select a contact Outbo…" at bounding box center [561, 318] width 701 height 579
click at [137, 100] on div "Status No active tasks You are ready to start receiving tasks. Rousel Alerta Av…" at bounding box center [120, 318] width 183 height 579
click at [429, 329] on div "Back to Dashboard Change Sender ID Customers Technicians Select a contact Outbo…" at bounding box center [561, 318] width 701 height 579
click at [150, 46] on div "Status No active tasks You are ready to start receiving tasks. Rousel Alerta Av…" at bounding box center [120, 318] width 183 height 579
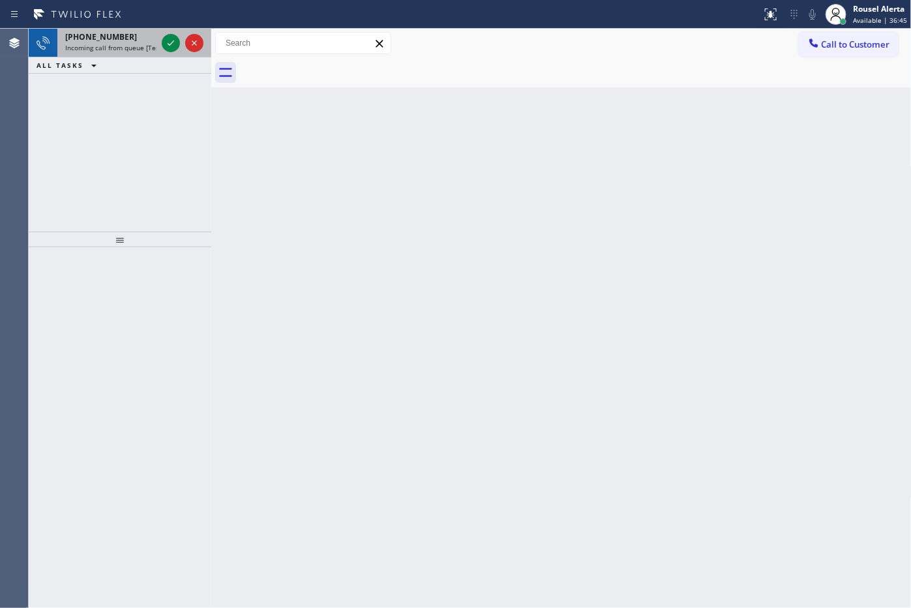
click at [123, 44] on span "Incoming call from queue [Test] All" at bounding box center [119, 47] width 108 height 9
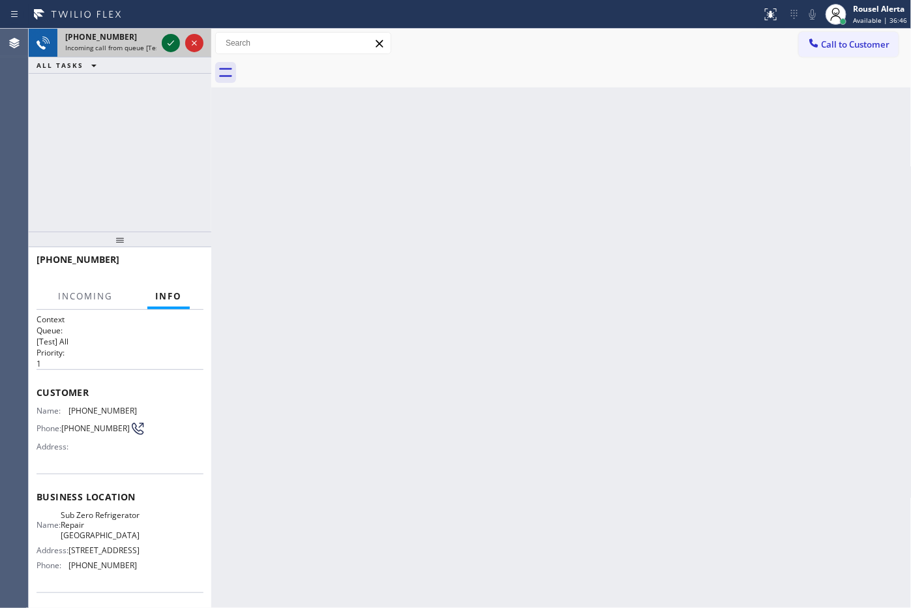
click at [168, 46] on icon at bounding box center [171, 43] width 16 height 16
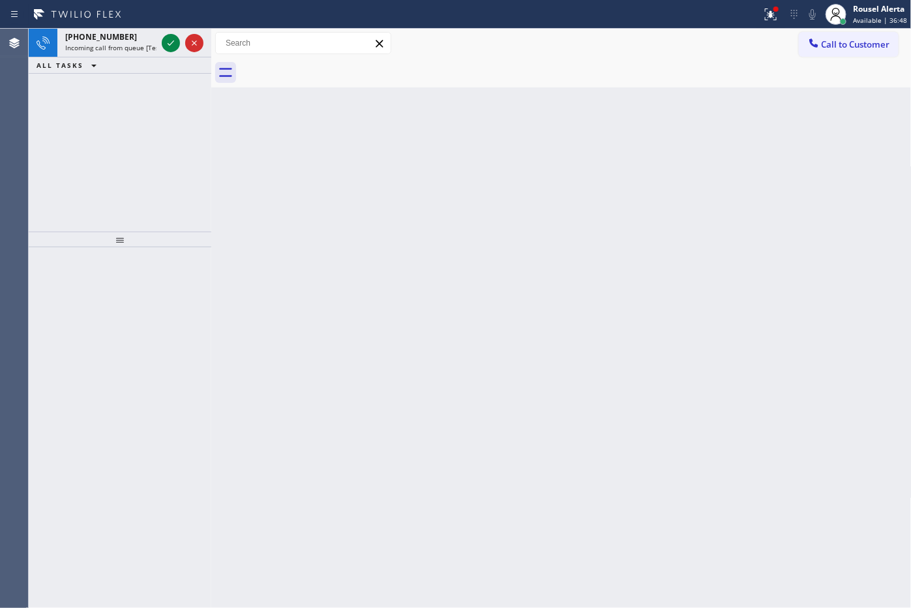
click at [170, 44] on icon at bounding box center [171, 43] width 16 height 16
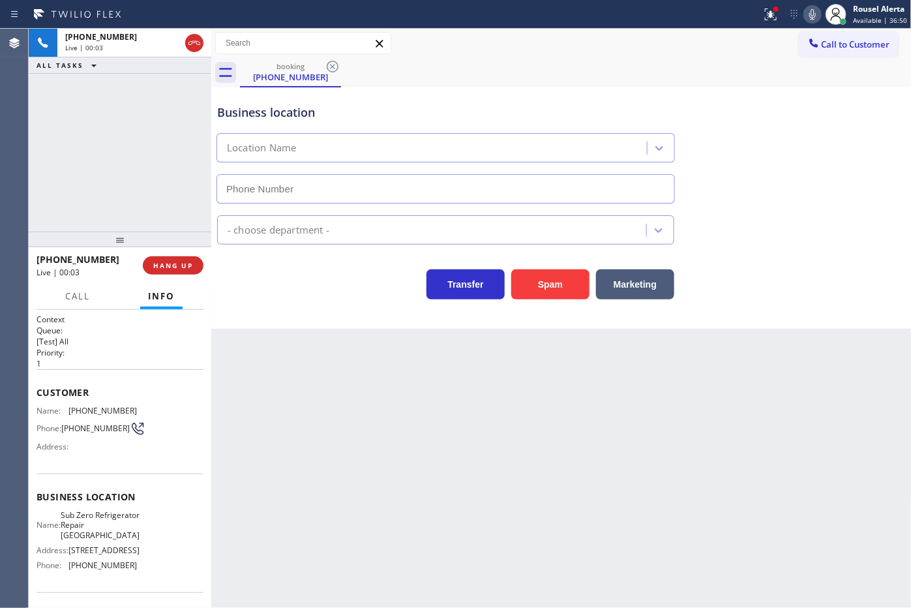
type input "(773) 917-0590"
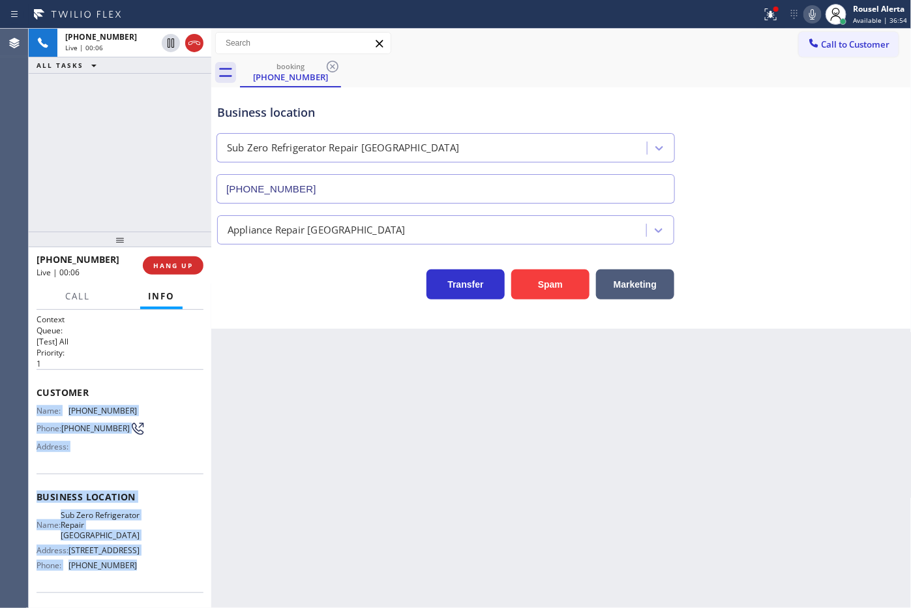
drag, startPoint x: 35, startPoint y: 403, endPoint x: 154, endPoint y: 576, distance: 210.1
click at [154, 576] on div "Context Queue: [Test] All Priority: 1 Customer Name: (630) 399-2029 Phone: (630…" at bounding box center [120, 459] width 183 height 299
copy div "Name: (630) 399-2029 Phone: (630) 399-2029 Address: Business location Name: Sub…"
drag, startPoint x: 644, startPoint y: 36, endPoint x: 699, endPoint y: 52, distance: 56.5
click at [644, 36] on div "Call to Customer Outbound call Location Search location Your caller id phone nu…" at bounding box center [561, 43] width 701 height 23
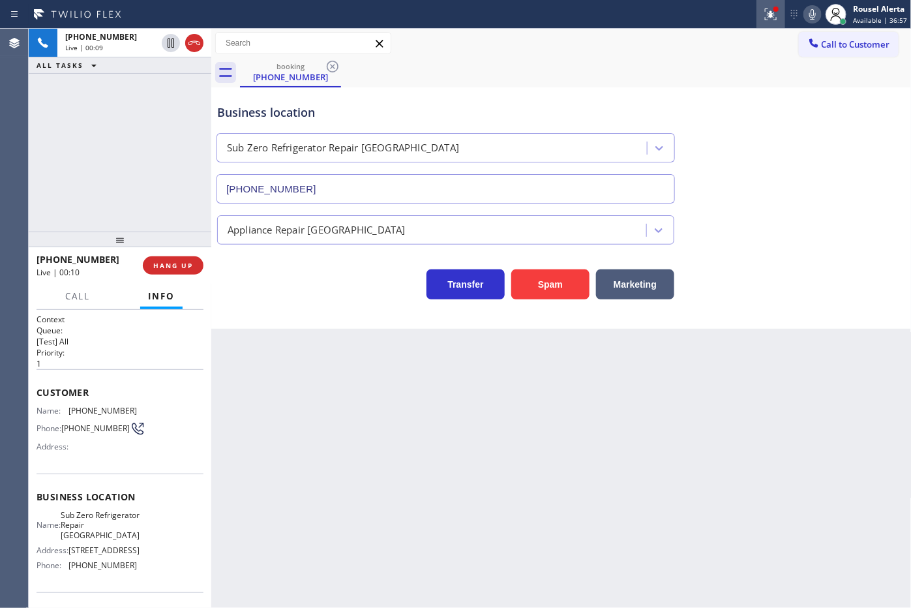
click at [772, 7] on icon at bounding box center [771, 15] width 16 height 16
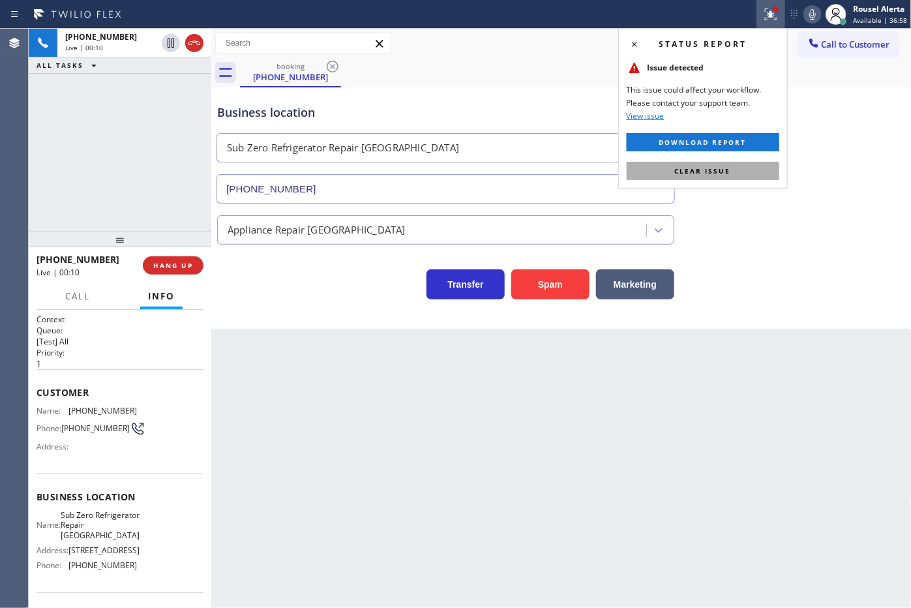
click at [754, 163] on button "Clear issue" at bounding box center [703, 171] width 153 height 18
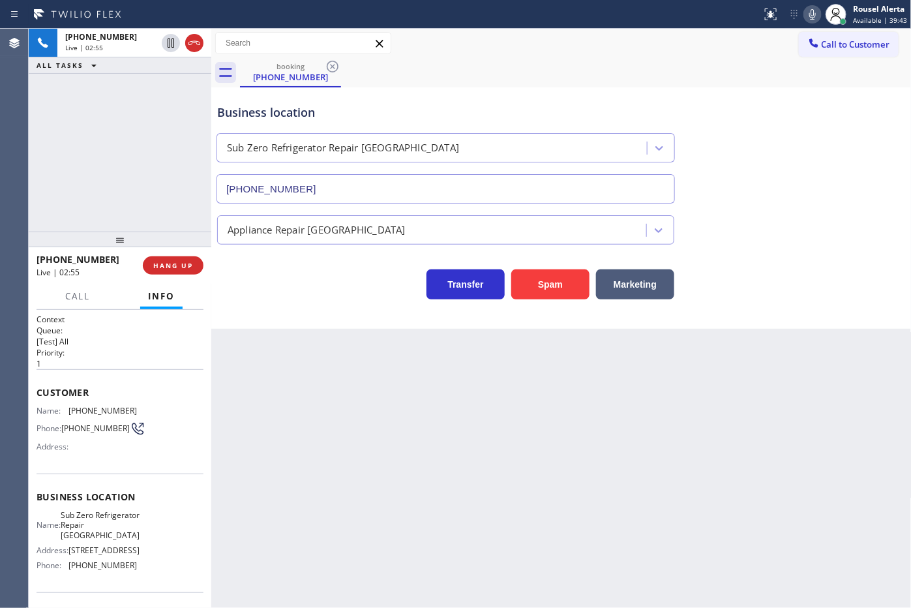
click at [481, 499] on div "Back to Dashboard Change Sender ID Customers Technicians Select a contact Outbo…" at bounding box center [561, 318] width 701 height 579
click at [605, 484] on div "Back to Dashboard Change Sender ID Customers Technicians Select a contact Outbo…" at bounding box center [561, 318] width 701 height 579
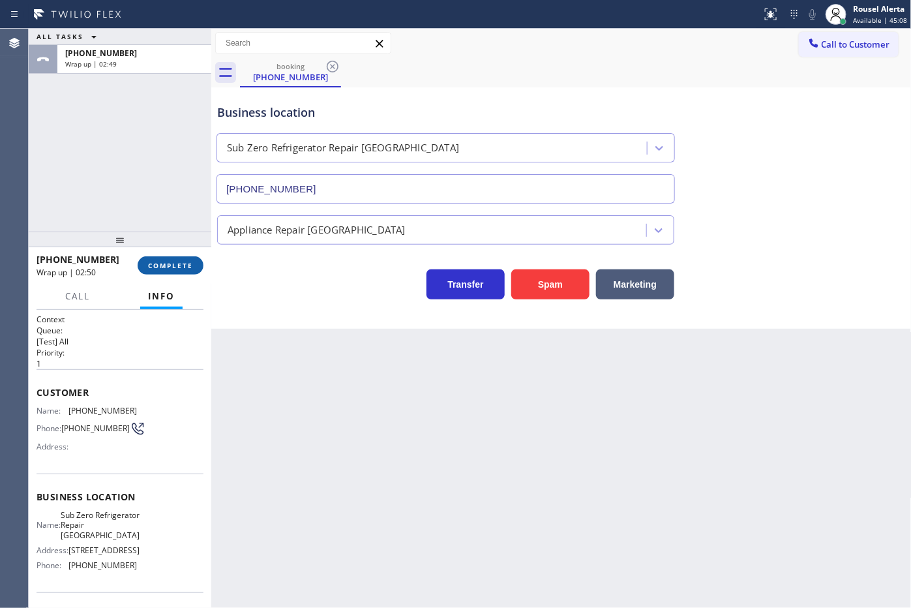
click at [170, 265] on span "COMPLETE" at bounding box center [170, 265] width 45 height 9
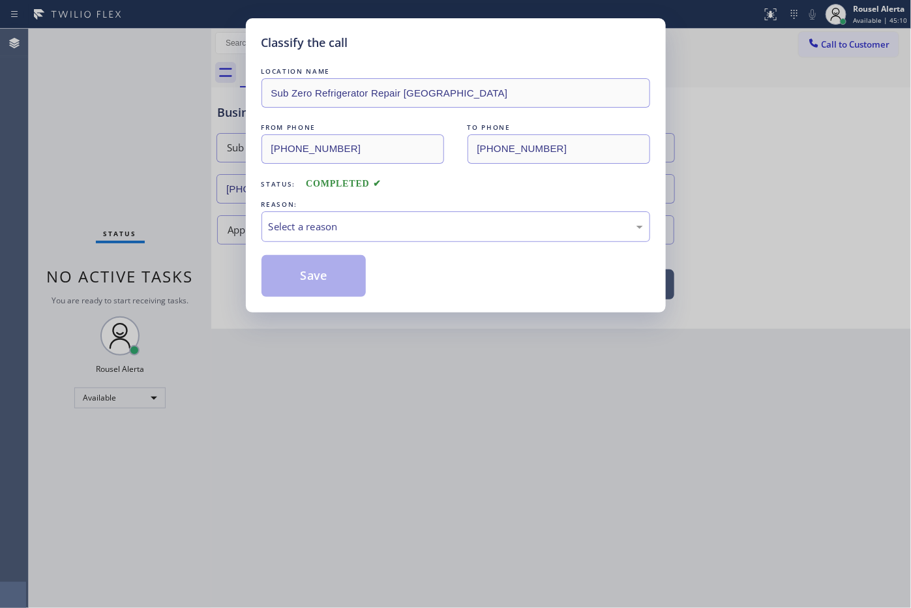
click at [362, 235] on div "Select a reason" at bounding box center [456, 226] width 389 height 31
click at [326, 263] on button "Save" at bounding box center [314, 276] width 105 height 42
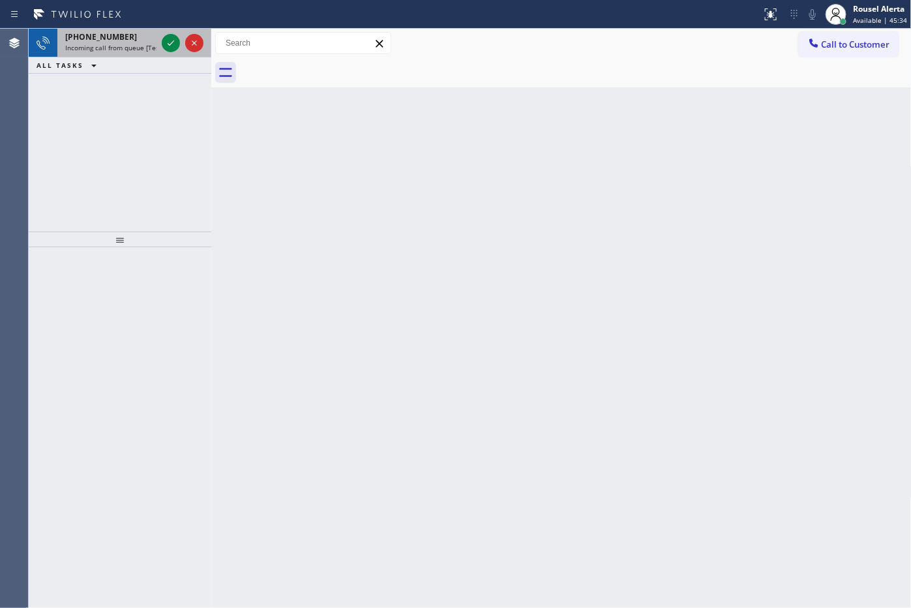
click at [121, 36] on div "+17173333459" at bounding box center [110, 36] width 91 height 11
click at [170, 42] on icon at bounding box center [171, 43] width 16 height 16
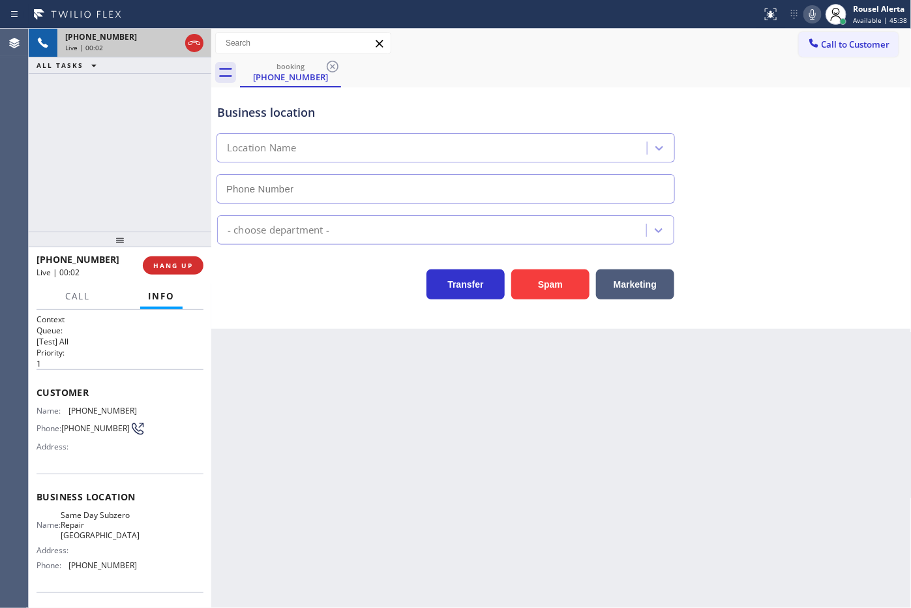
type input "(720) 741-7377"
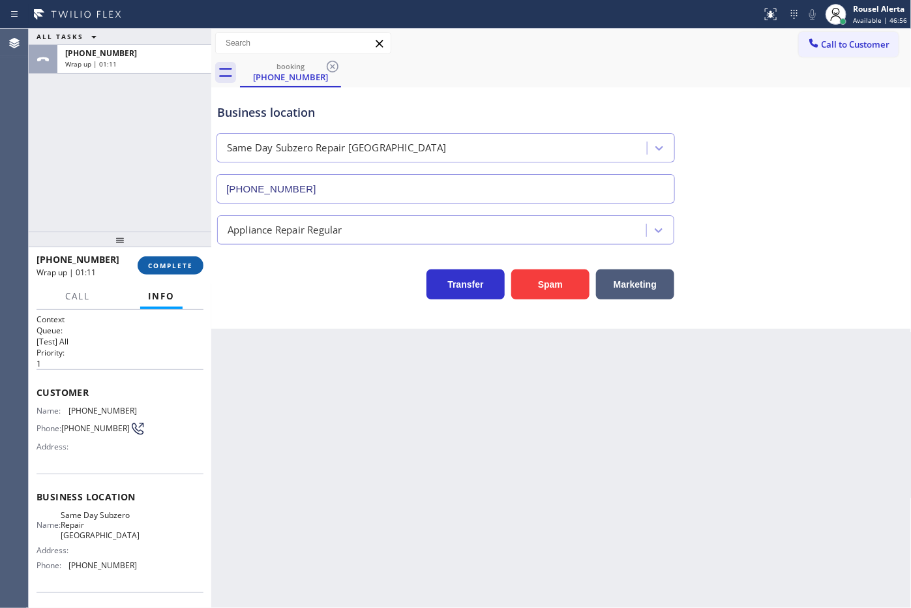
click at [171, 266] on span "COMPLETE" at bounding box center [170, 265] width 45 height 9
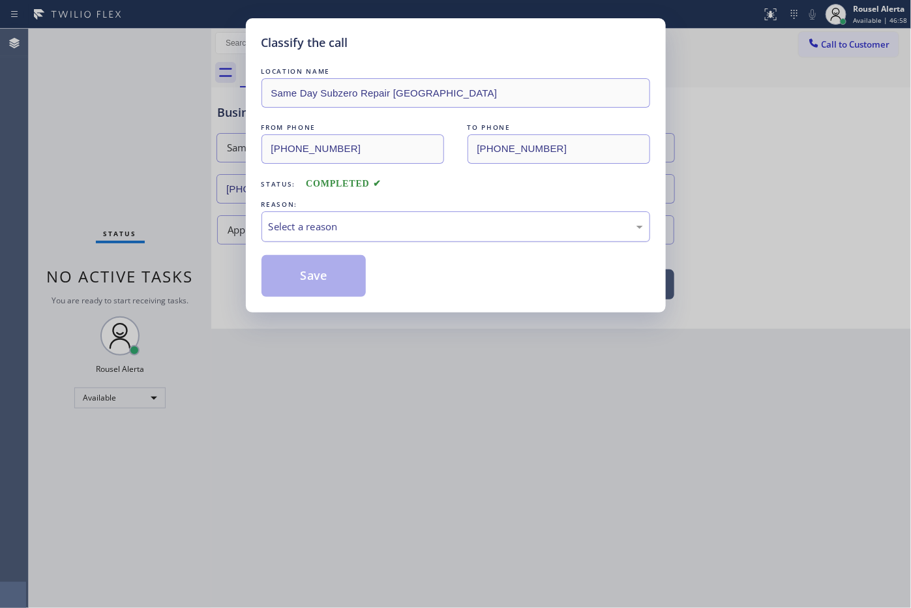
click at [320, 226] on div "Select a reason" at bounding box center [456, 226] width 374 height 15
click at [334, 280] on button "Save" at bounding box center [314, 276] width 105 height 42
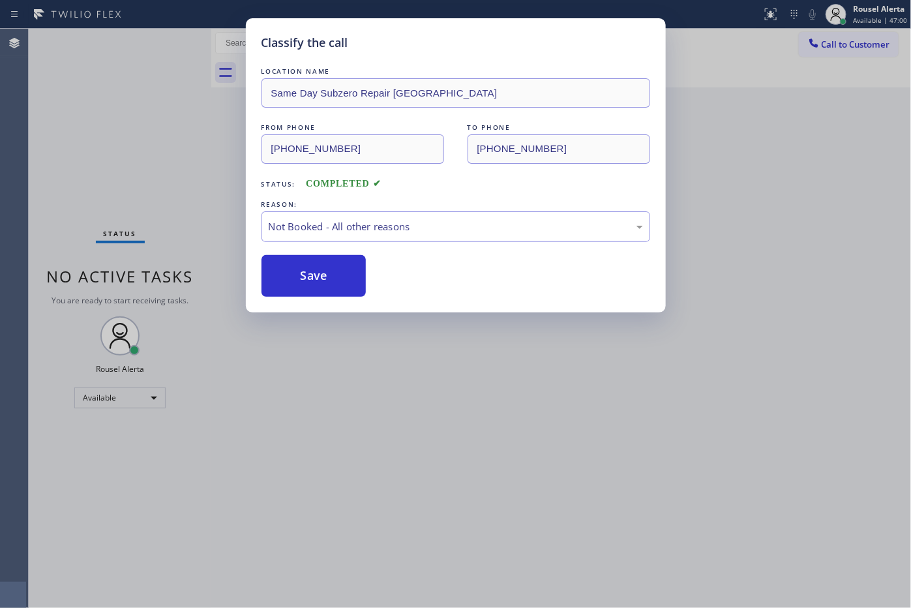
click at [421, 406] on div "Classify the call LOCATION NAME Same Day Subzero Repair Lakewood FROM PHONE (71…" at bounding box center [455, 304] width 911 height 608
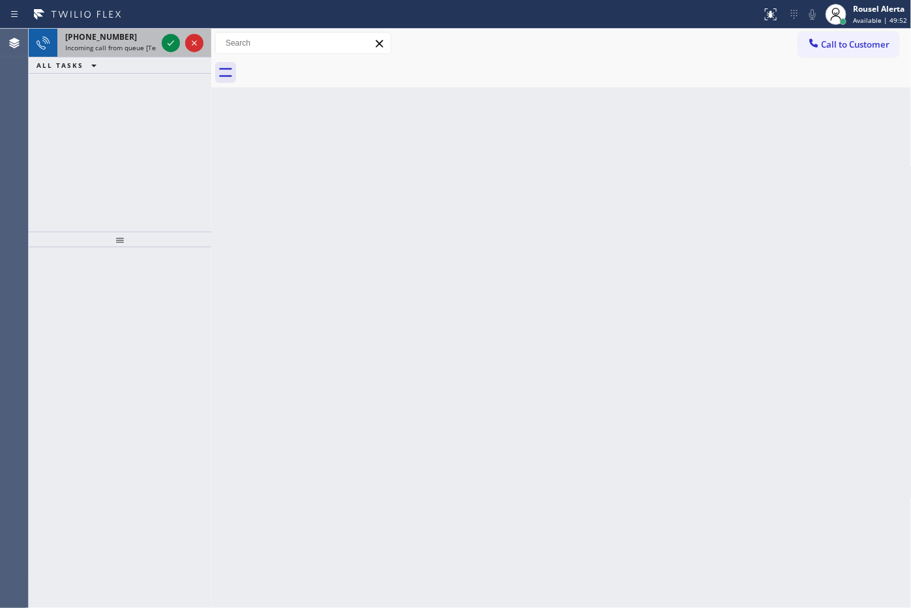
click at [157, 41] on div "+13109667250 Incoming call from queue [Test] All" at bounding box center [108, 43] width 102 height 29
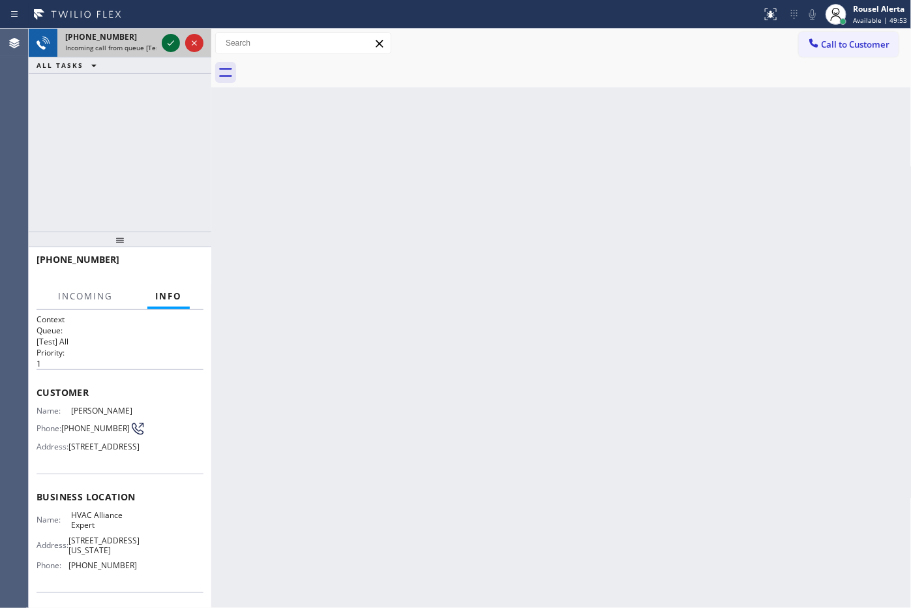
click at [166, 47] on icon at bounding box center [171, 43] width 16 height 16
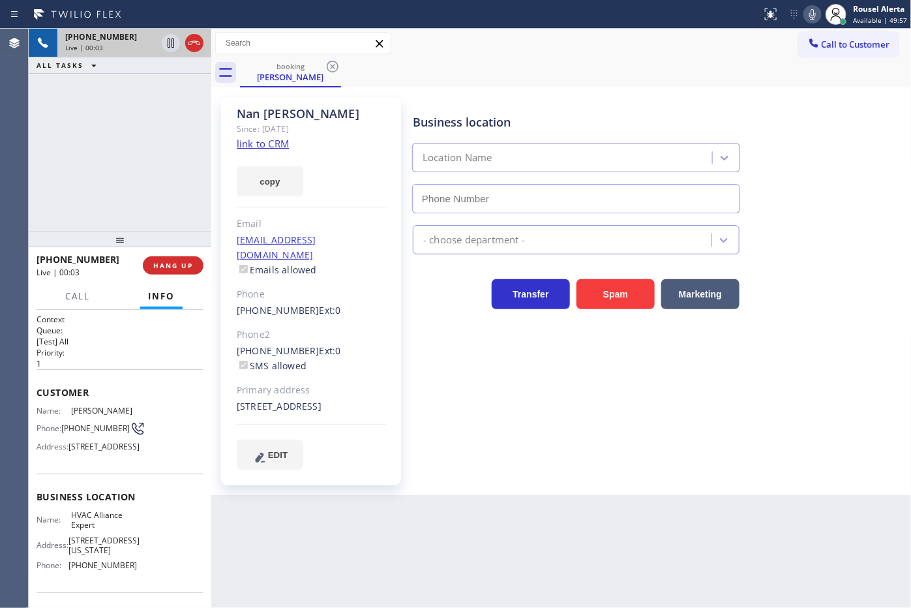
type input "(855) 999-4417"
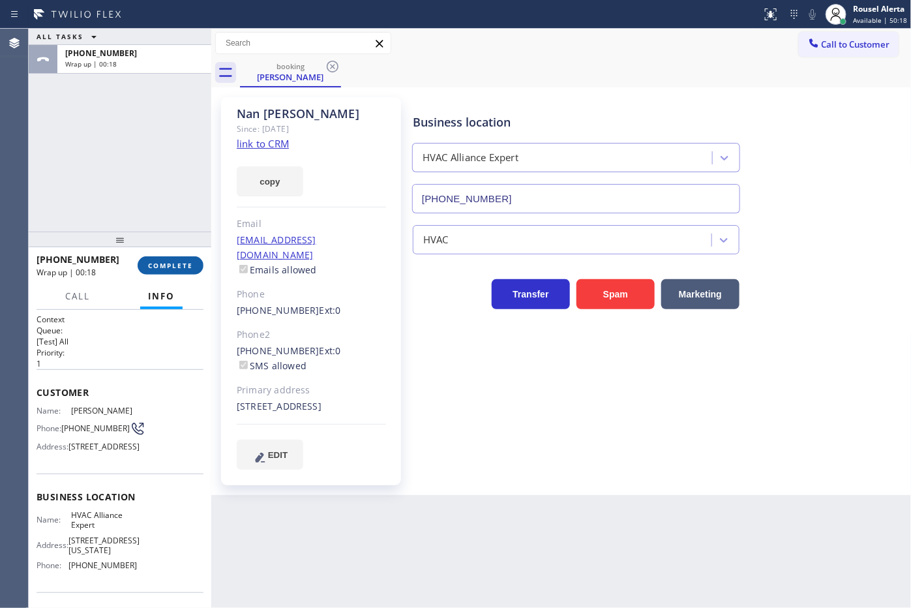
click at [164, 260] on button "COMPLETE" at bounding box center [171, 265] width 66 height 18
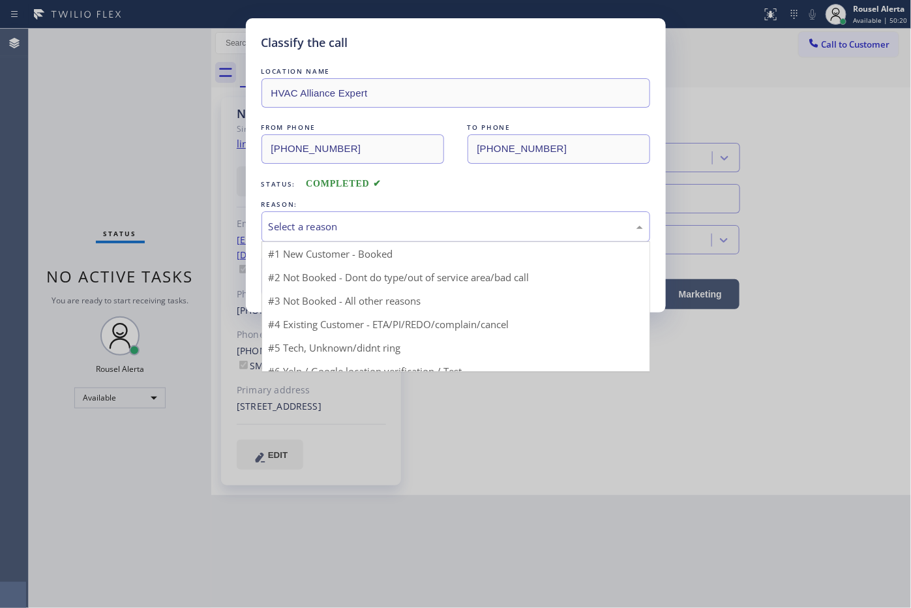
click at [352, 219] on div "Select a reason" at bounding box center [456, 226] width 389 height 31
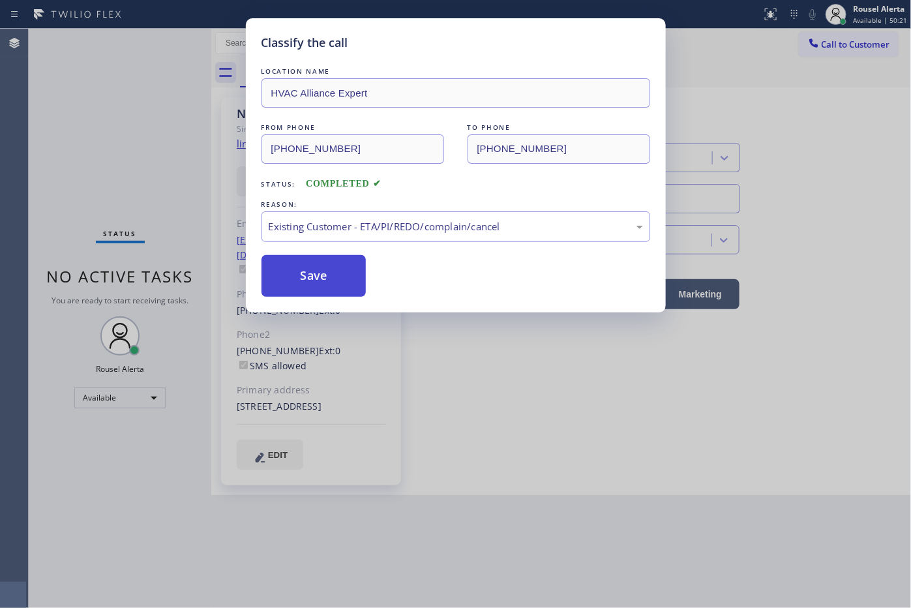
click at [327, 277] on button "Save" at bounding box center [314, 276] width 105 height 42
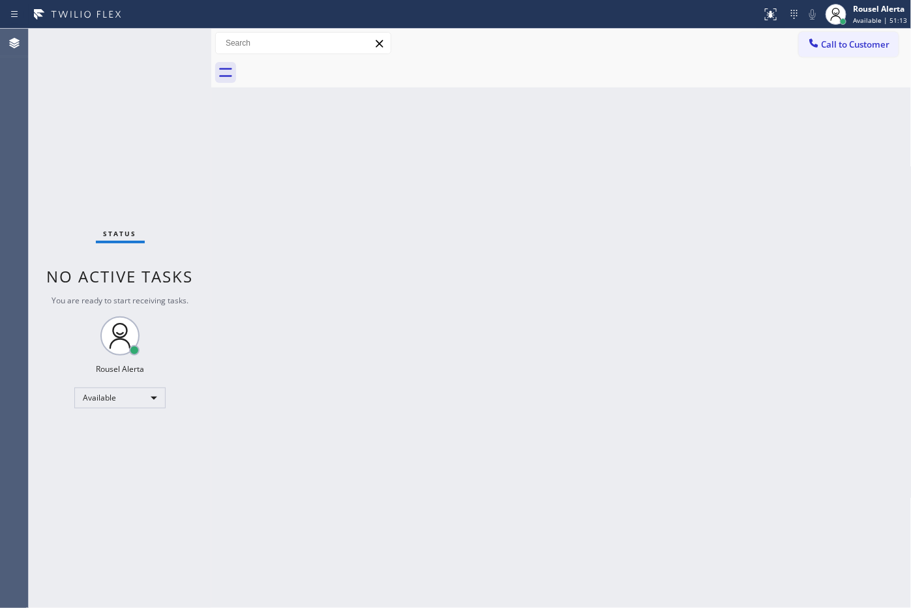
click at [131, 56] on div "Status No active tasks You are ready to start receiving tasks. Rousel Alerta Av…" at bounding box center [120, 318] width 183 height 579
click at [415, 313] on div "Back to Dashboard Change Sender ID Customers Technicians Select a contact Outbo…" at bounding box center [561, 318] width 701 height 579
click at [123, 39] on div "Status No active tasks You are ready to start receiving tasks. Rousel Alerta Av…" at bounding box center [120, 318] width 183 height 579
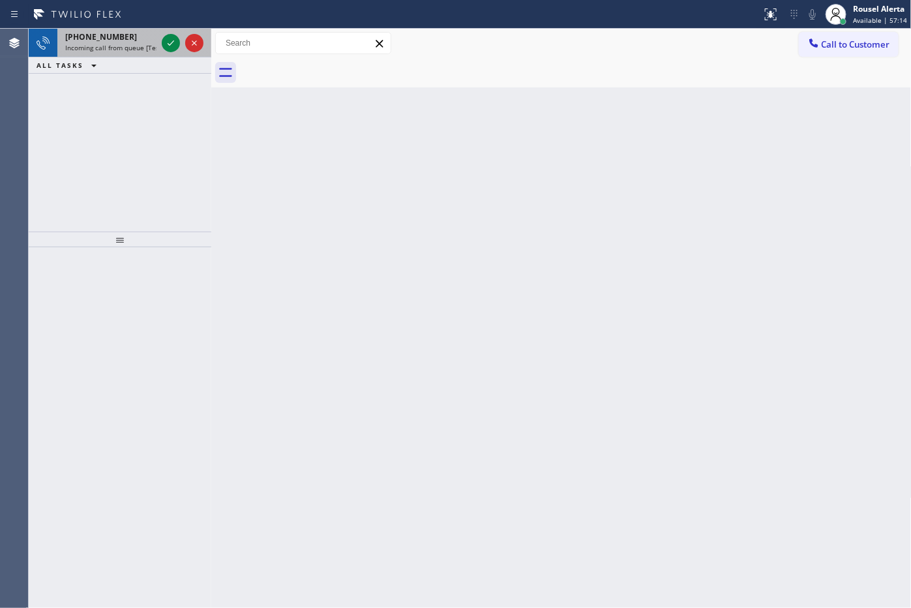
drag, startPoint x: 123, startPoint y: 40, endPoint x: 151, endPoint y: 40, distance: 28.0
click at [125, 40] on div "+16306403831" at bounding box center [110, 36] width 91 height 11
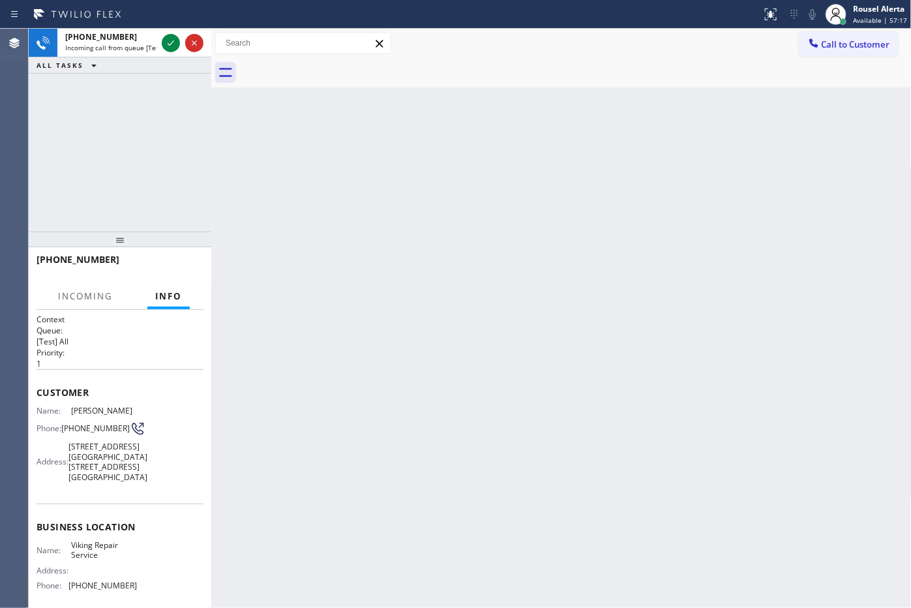
drag, startPoint x: 496, startPoint y: 346, endPoint x: 465, endPoint y: 308, distance: 48.7
click at [496, 346] on div "Back to Dashboard Change Sender ID Customers Technicians Select a contact Outbo…" at bounding box center [561, 318] width 701 height 579
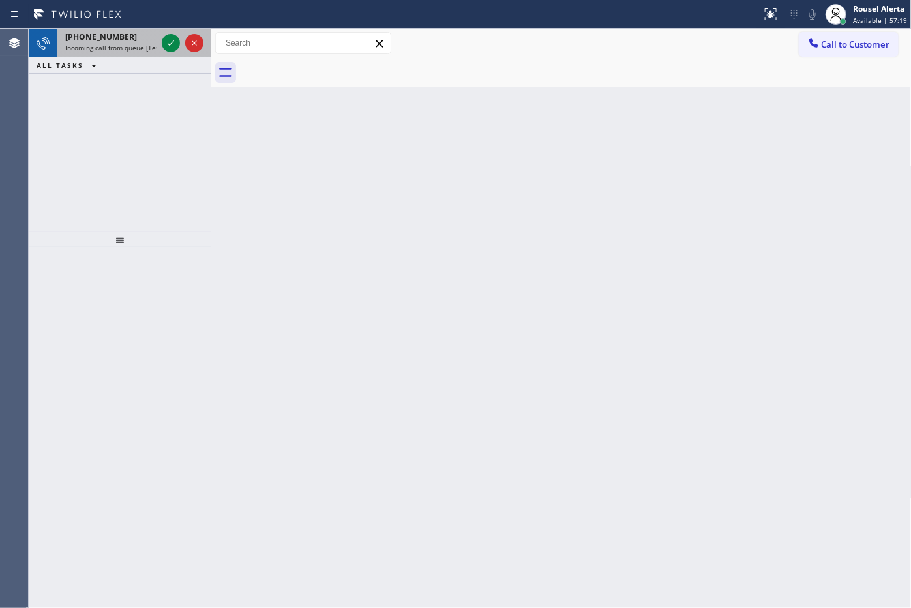
click at [136, 44] on span "Incoming call from queue [Test] All" at bounding box center [119, 47] width 108 height 9
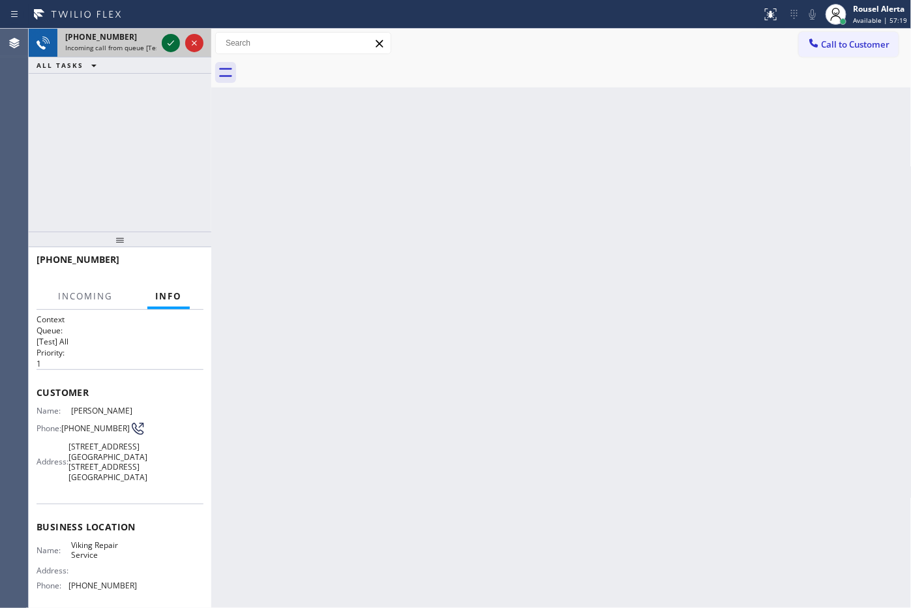
click at [168, 44] on icon at bounding box center [171, 42] width 7 height 5
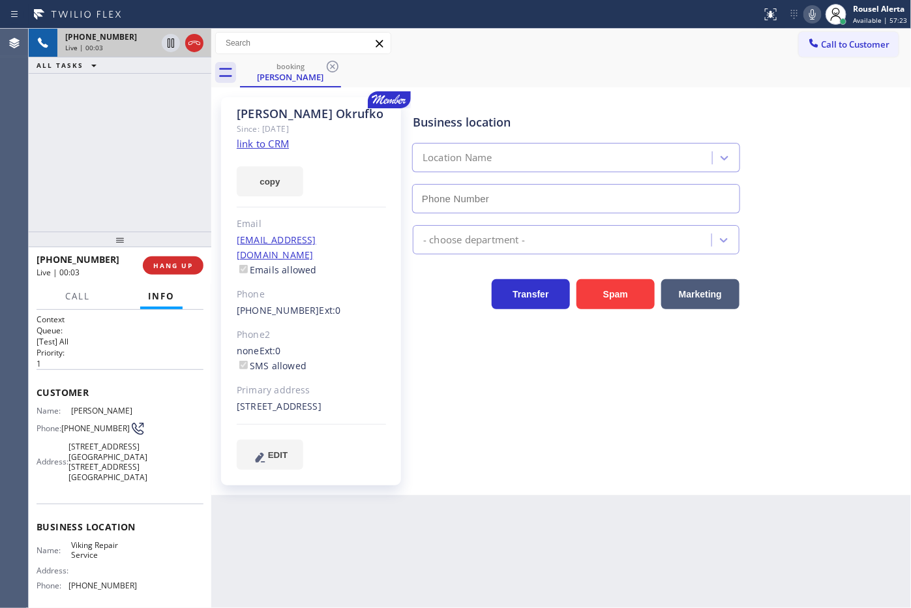
type input "(630) 791-5511"
click at [249, 145] on link "link to CRM" at bounding box center [263, 143] width 52 height 13
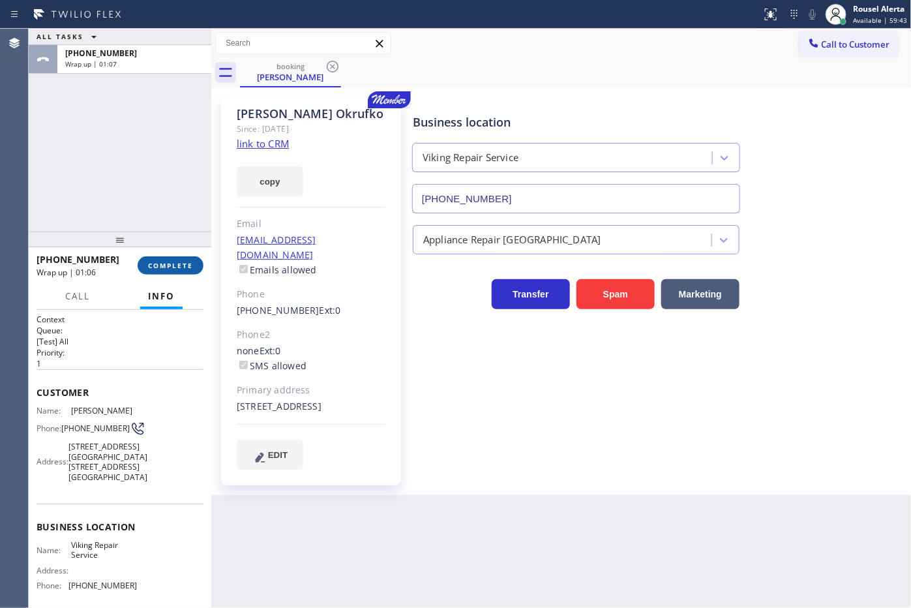
click at [161, 268] on span "COMPLETE" at bounding box center [170, 265] width 45 height 9
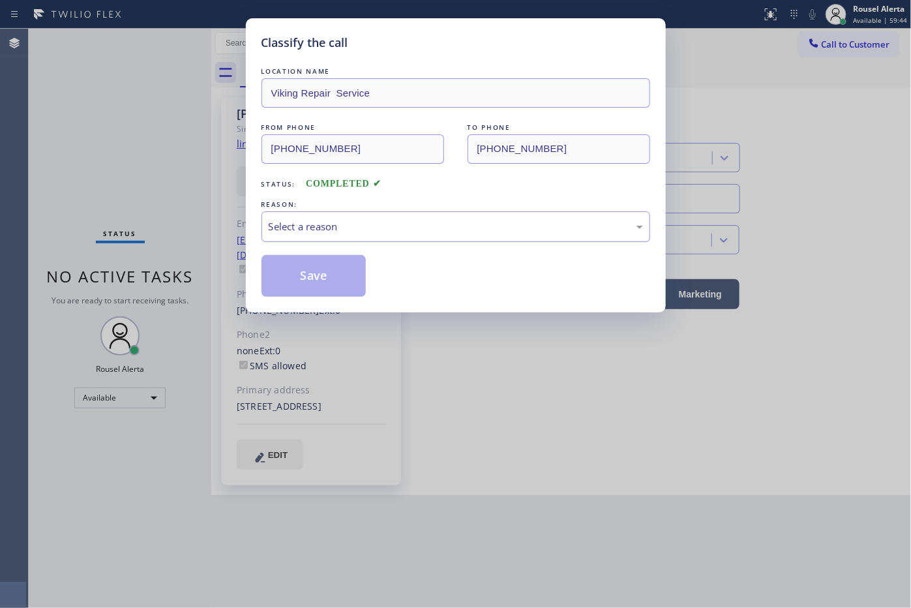
click at [455, 237] on div "Select a reason" at bounding box center [456, 226] width 389 height 31
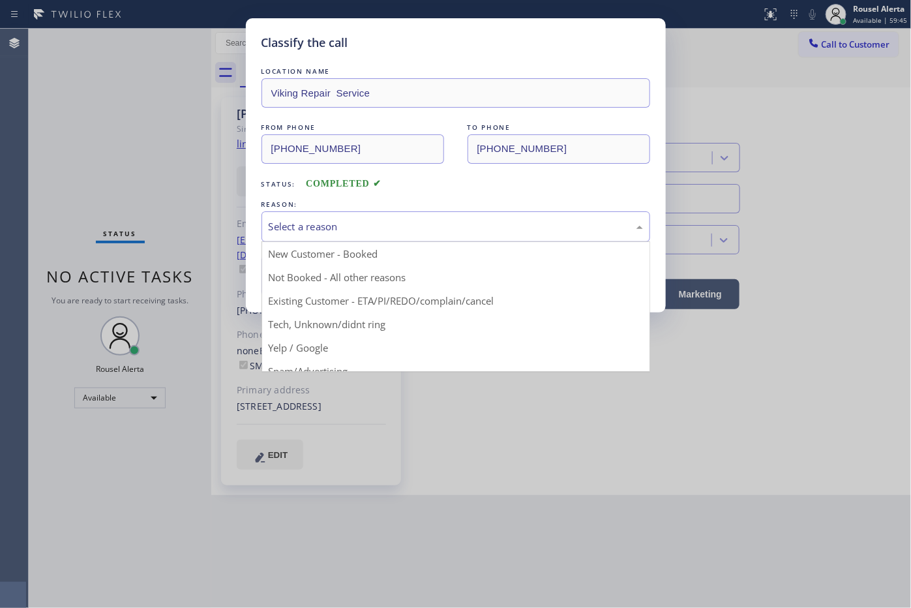
drag, startPoint x: 447, startPoint y: 305, endPoint x: 399, endPoint y: 292, distance: 49.8
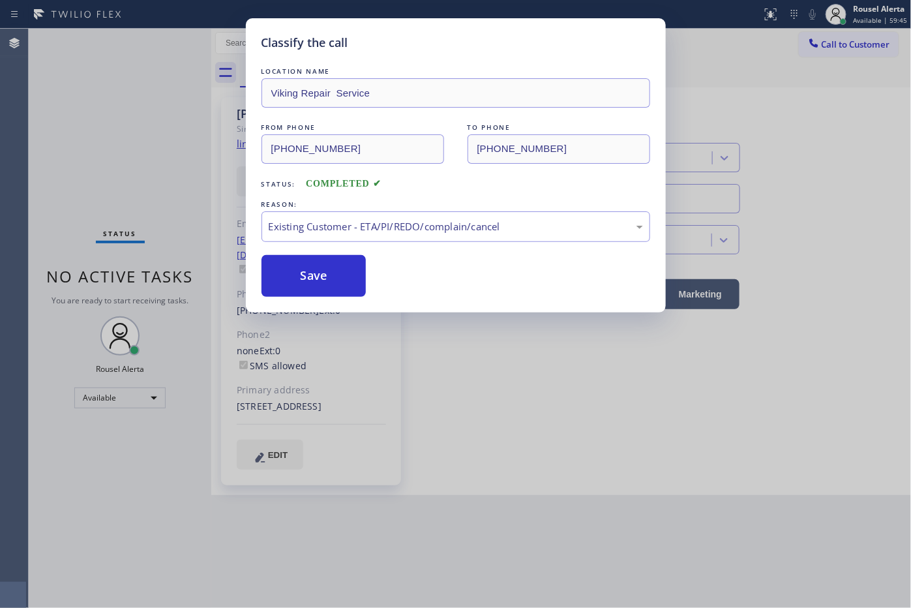
drag, startPoint x: 349, startPoint y: 278, endPoint x: 390, endPoint y: 273, distance: 41.4
click at [349, 275] on button "Save" at bounding box center [314, 276] width 105 height 42
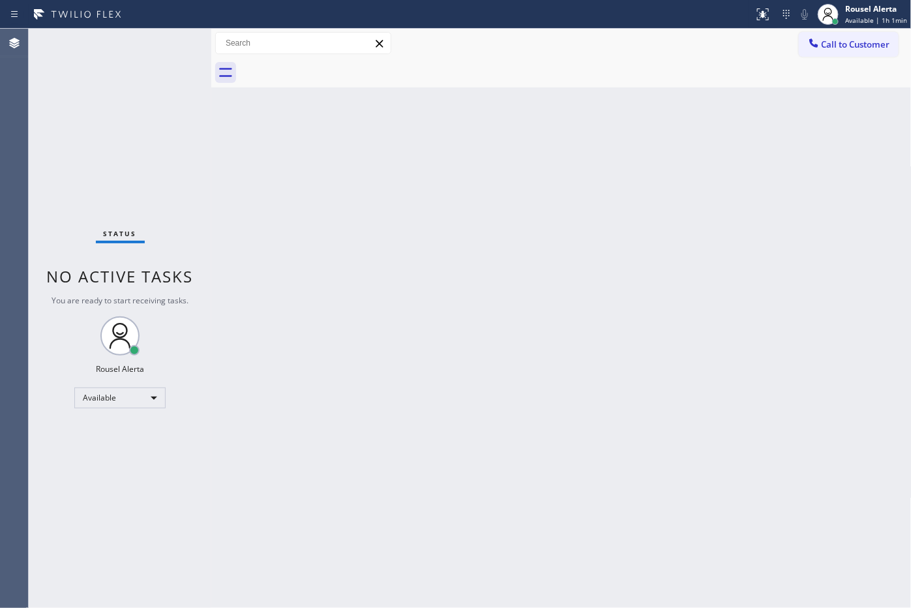
click at [151, 50] on div "Status No active tasks You are ready to start receiving tasks. Rousel Alerta Av…" at bounding box center [120, 318] width 183 height 579
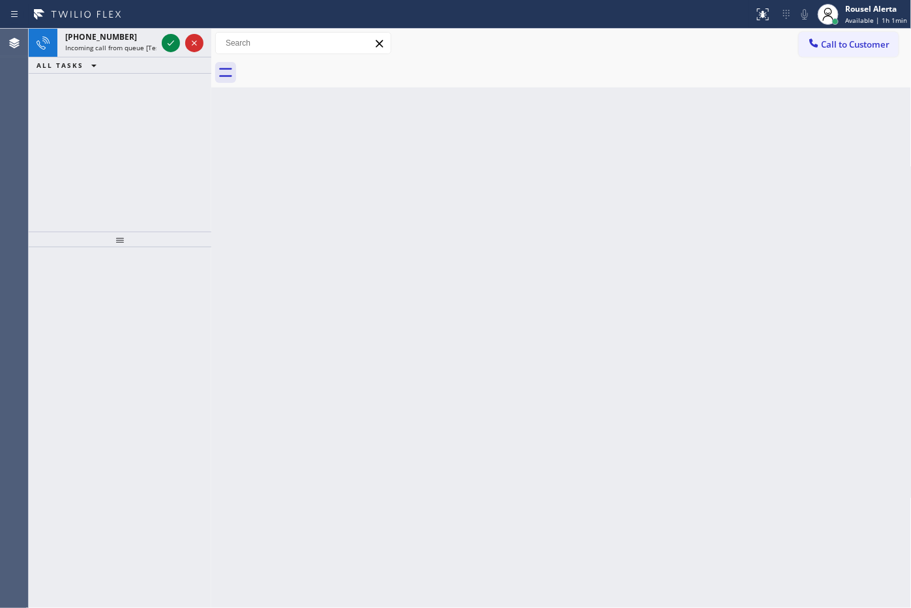
click at [155, 27] on div "Status report No issues detected If you experience an issue, please download th…" at bounding box center [455, 14] width 911 height 29
click at [171, 47] on icon at bounding box center [171, 43] width 16 height 16
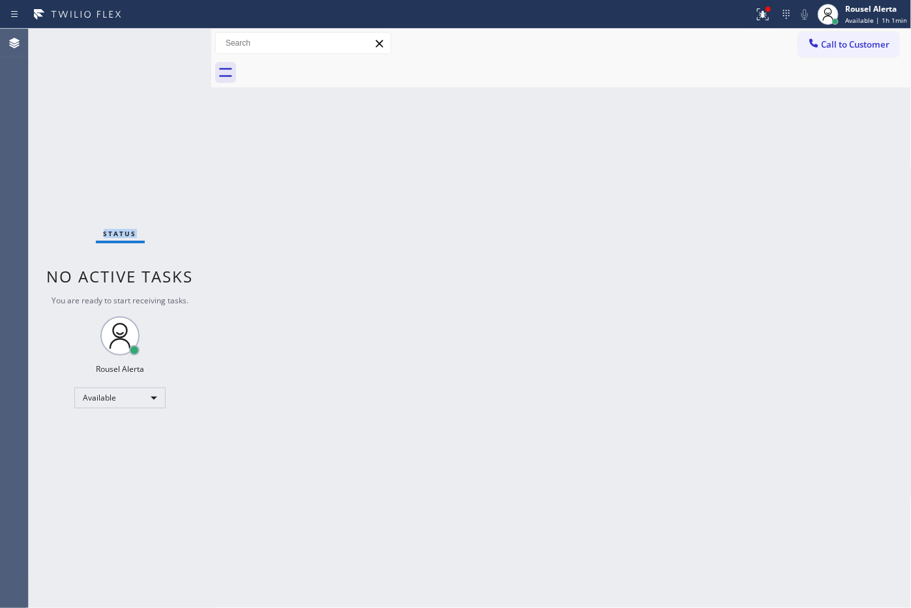
click at [171, 47] on div "Status No active tasks You are ready to start receiving tasks. Rousel Alerta Av…" at bounding box center [120, 318] width 183 height 579
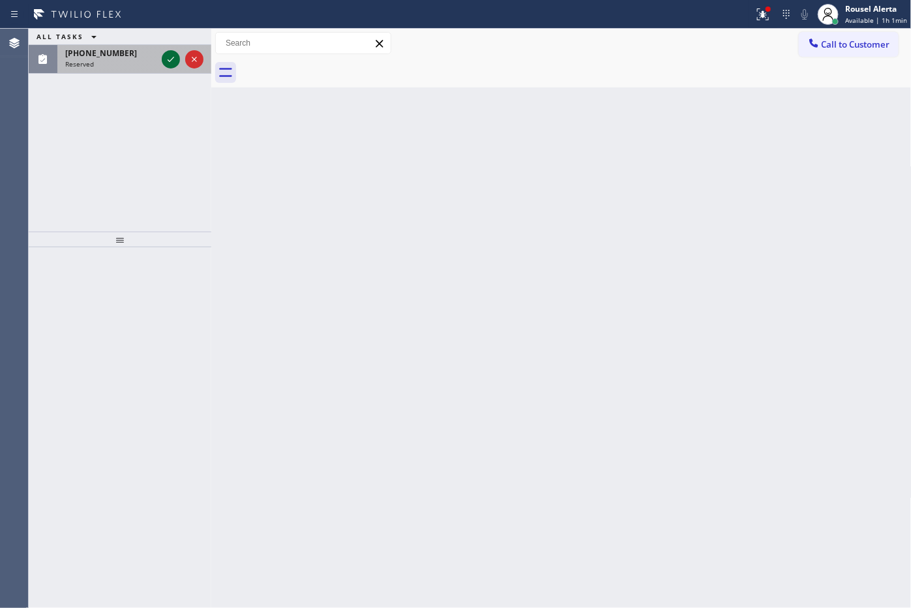
drag, startPoint x: 171, startPoint y: 47, endPoint x: 173, endPoint y: 59, distance: 12.5
click at [173, 59] on div at bounding box center [182, 59] width 47 height 29
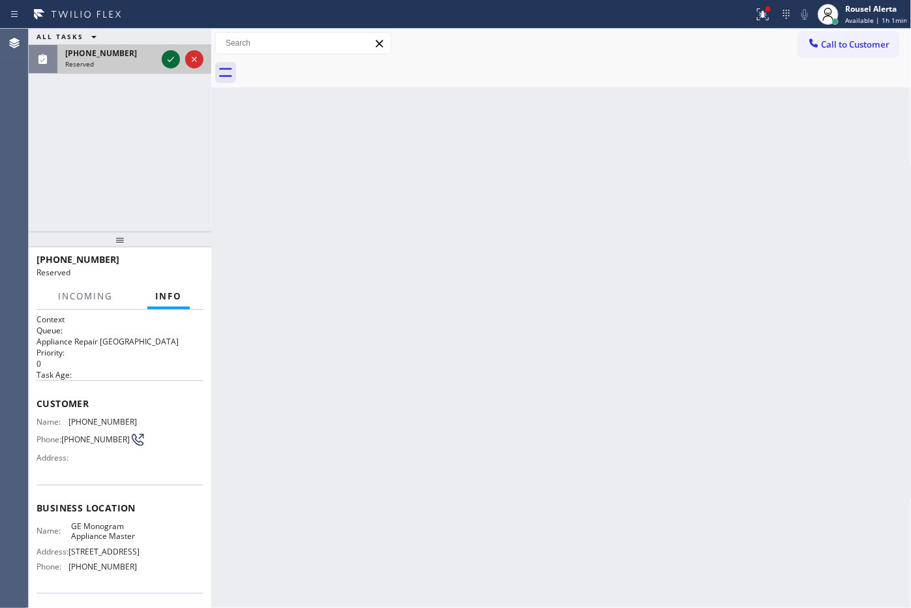
click at [170, 63] on icon at bounding box center [171, 60] width 16 height 16
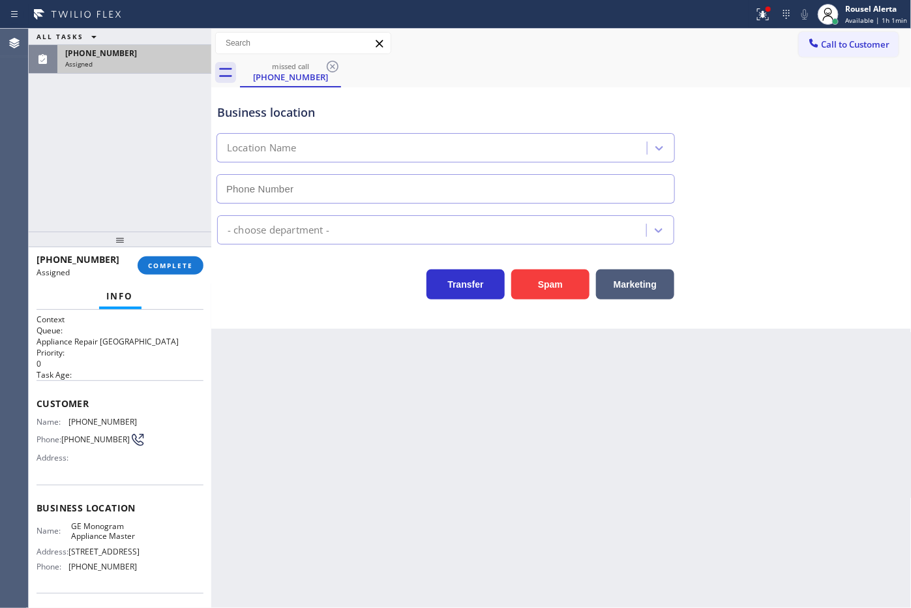
type input "(224) 203-5430"
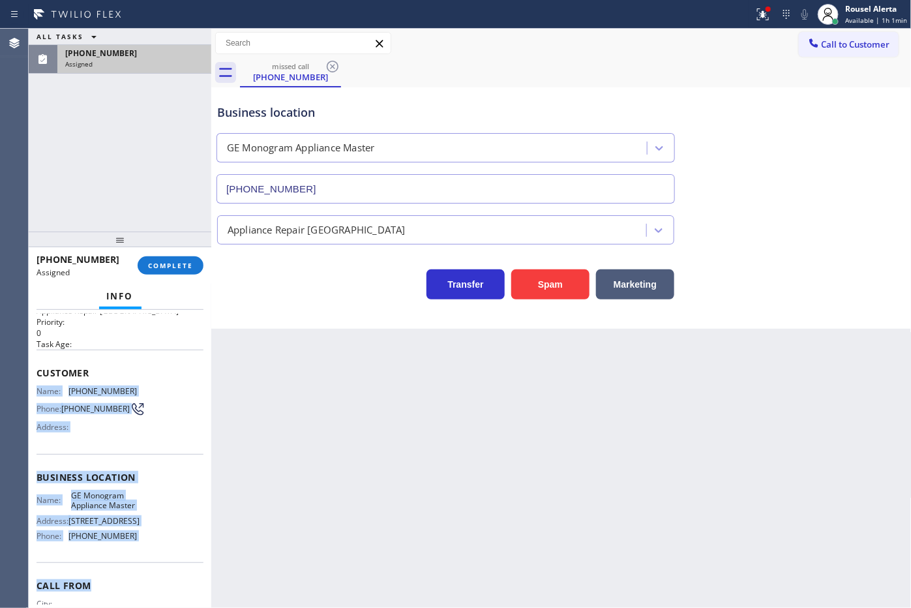
scroll to position [82, 0]
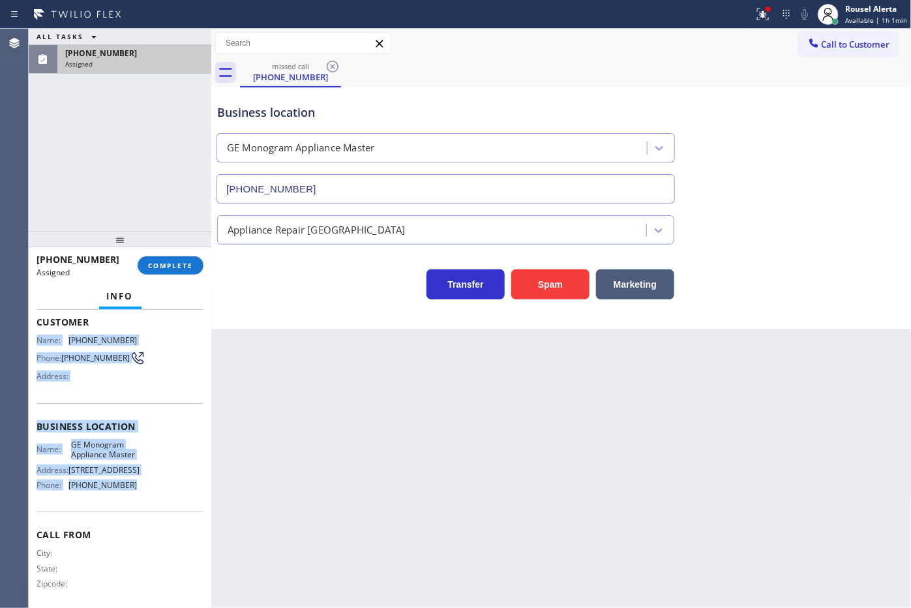
drag, startPoint x: 37, startPoint y: 413, endPoint x: 145, endPoint y: 522, distance: 153.6
click at [145, 522] on div "Context Queue: Appliance Repair High End Priority: 0 Task Age: Customer Name: (…" at bounding box center [120, 421] width 167 height 378
copy div "Name: (224) 362-1730 Phone: (224) 362-1730 Address: Business location Name: GE …"
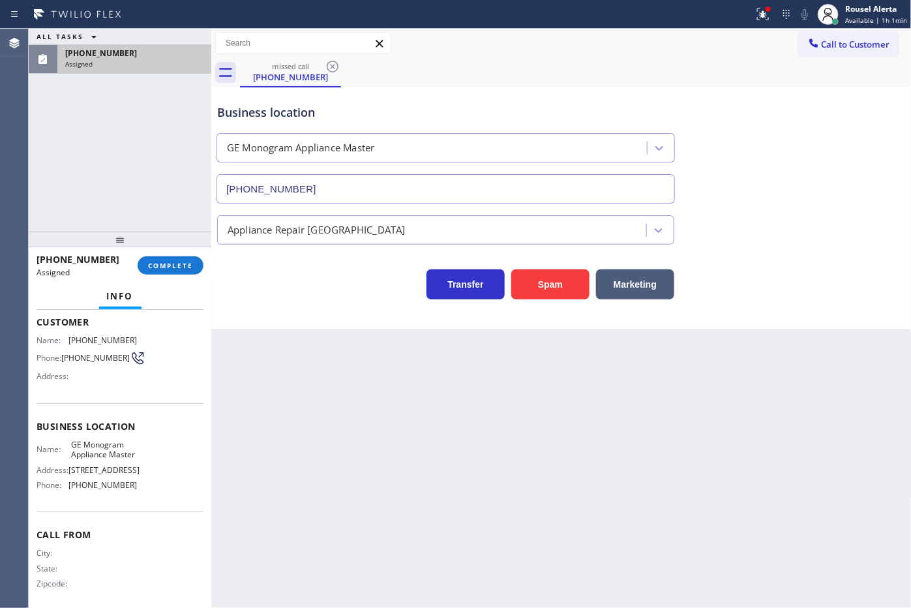
click at [180, 275] on div "(224) 362-1730 Assigned COMPLETE" at bounding box center [120, 266] width 167 height 34
click at [180, 274] on button "COMPLETE" at bounding box center [171, 265] width 66 height 18
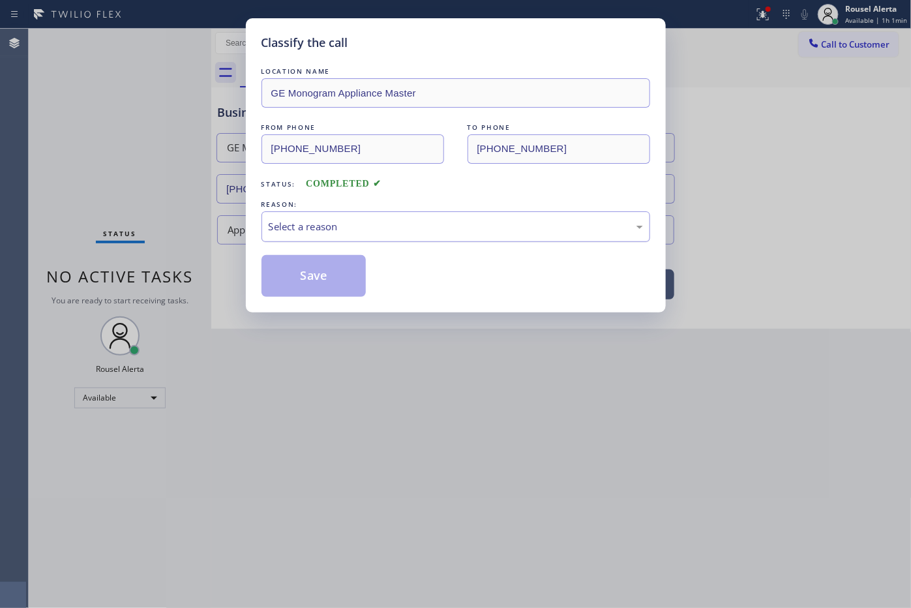
click at [330, 219] on div "Select a reason" at bounding box center [456, 226] width 374 height 15
click at [299, 279] on button "Save" at bounding box center [314, 276] width 105 height 42
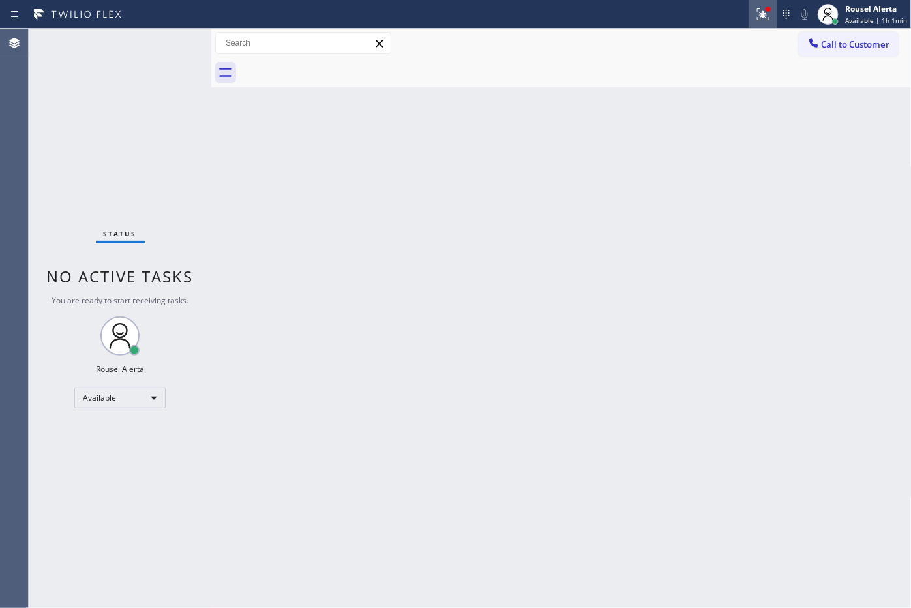
click at [763, 13] on icon at bounding box center [763, 15] width 16 height 16
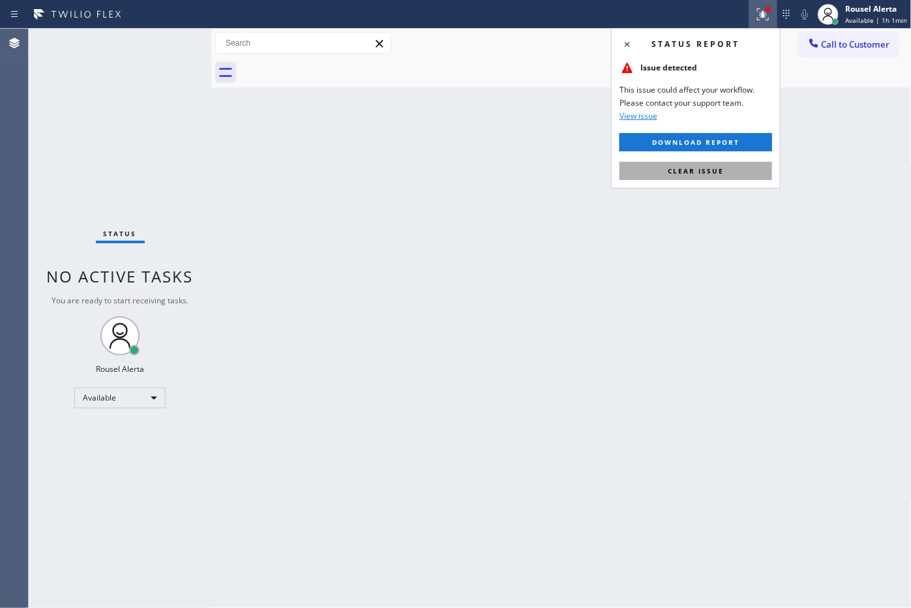
click at [725, 172] on button "Clear issue" at bounding box center [696, 171] width 153 height 18
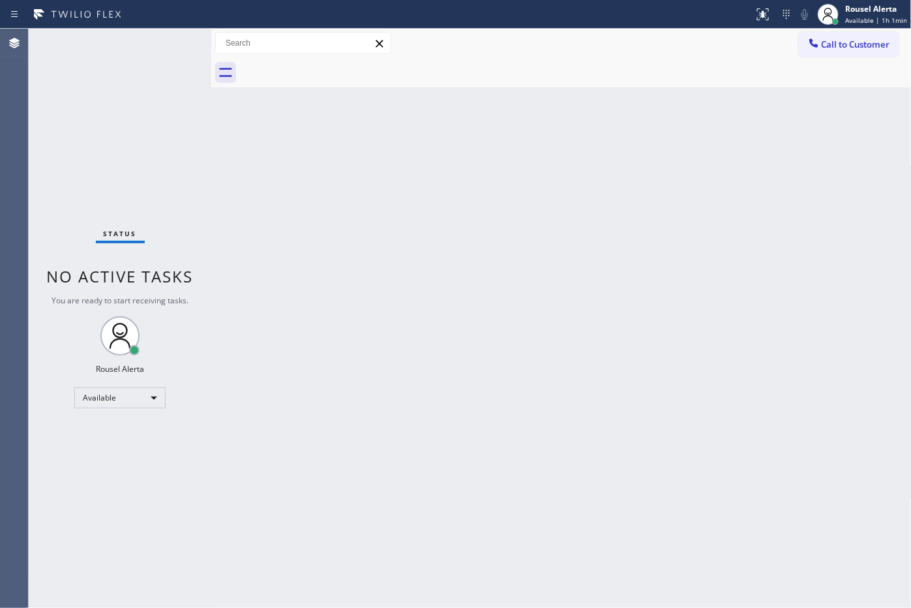
drag, startPoint x: 610, startPoint y: 252, endPoint x: 609, endPoint y: 240, distance: 11.8
click at [608, 248] on div "Back to Dashboard Change Sender ID Customers Technicians Select a contact Outbo…" at bounding box center [561, 318] width 701 height 579
click at [819, 50] on div at bounding box center [814, 45] width 16 height 16
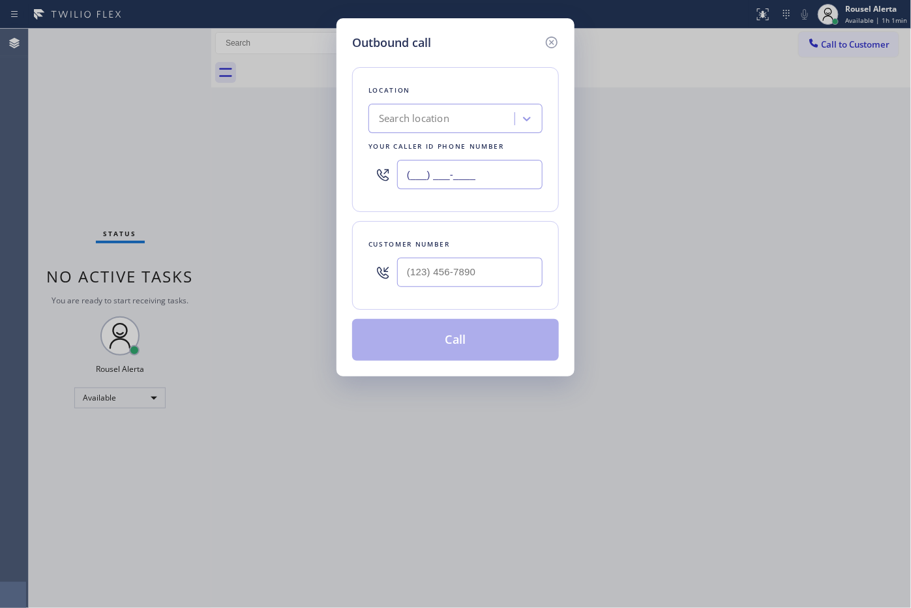
click at [491, 179] on input "(___) ___-____" at bounding box center [469, 174] width 145 height 29
paste input "224) 203-5430"
type input "(224) 203-5430"
click at [497, 271] on input "(___) ___-____" at bounding box center [469, 272] width 145 height 29
paste input "224) 362-1730"
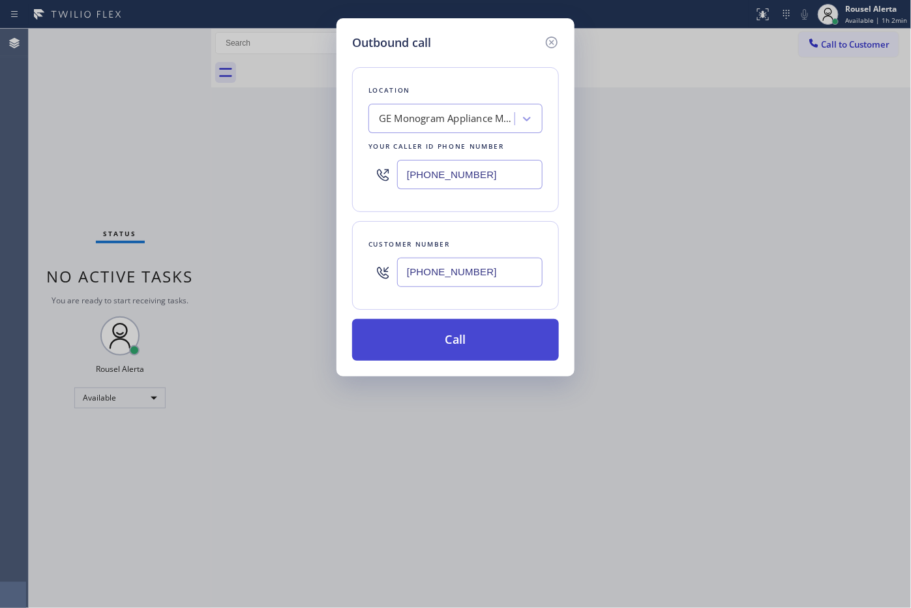
type input "(224) 362-1730"
click at [470, 350] on button "Call" at bounding box center [455, 340] width 207 height 42
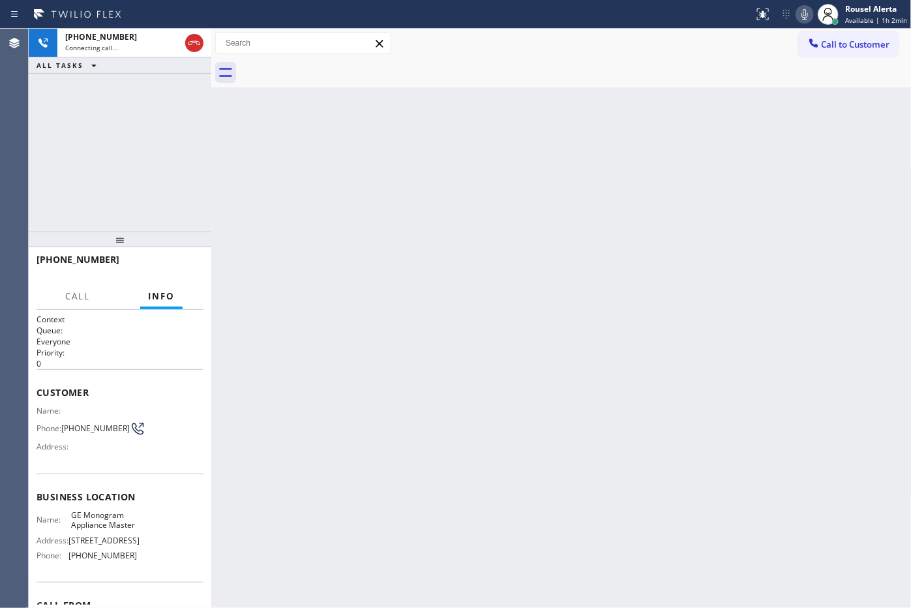
click at [682, 315] on div "Back to Dashboard Change Sender ID Customers Technicians Select a contact Outbo…" at bounding box center [561, 318] width 701 height 579
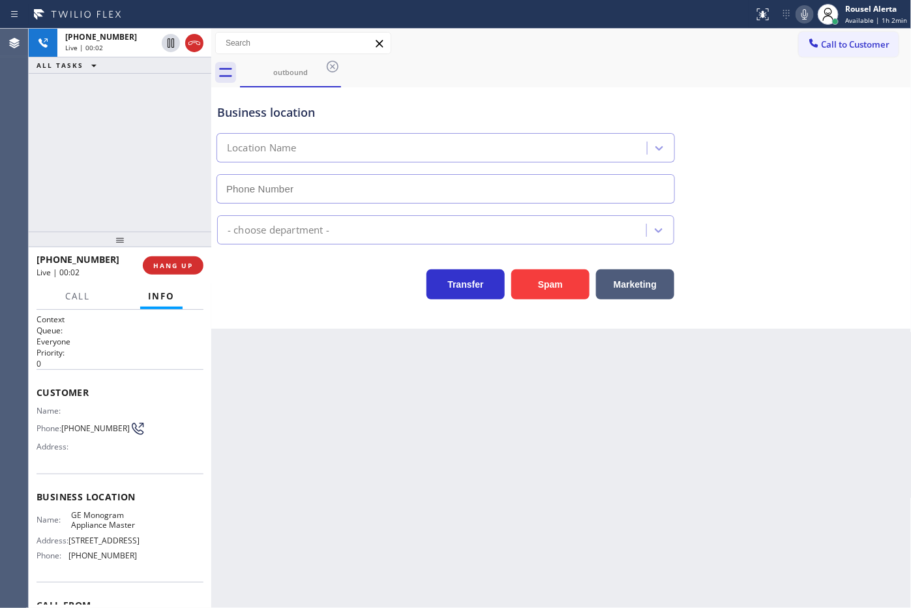
type input "(224) 203-5430"
click at [585, 432] on div "Back to Dashboard Change Sender ID Customers Technicians Select a contact Outbo…" at bounding box center [561, 318] width 701 height 579
click at [669, 461] on div "Back to Dashboard Change Sender ID Customers Technicians Select a contact Outbo…" at bounding box center [561, 318] width 701 height 579
click at [136, 166] on div "+12243621730 Live | 00:50 ALL TASKS ALL TASKS ACTIVE TASKS TASKS IN WRAP UP" at bounding box center [120, 130] width 183 height 203
drag, startPoint x: 363, startPoint y: 496, endPoint x: 322, endPoint y: 438, distance: 72.0
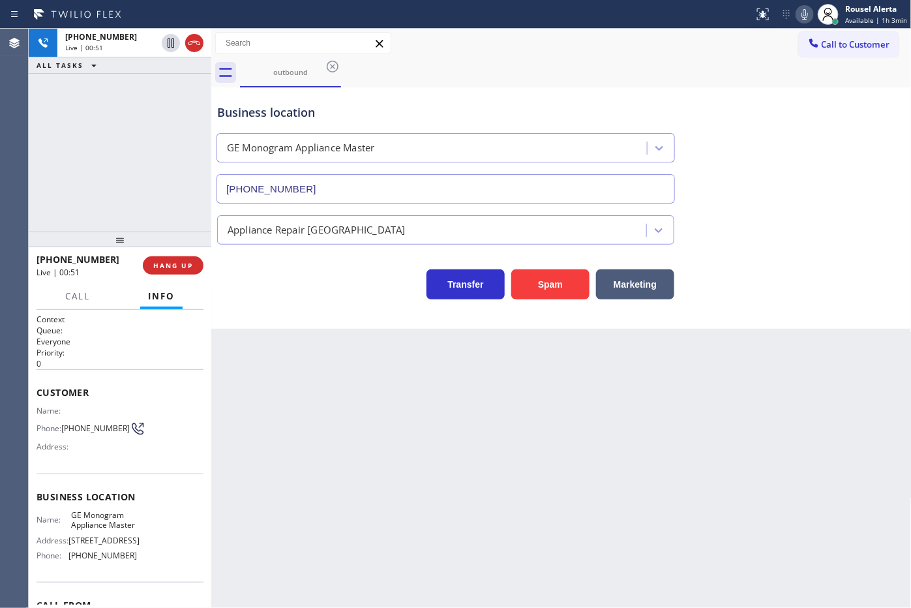
click at [365, 496] on div "Back to Dashboard Change Sender ID Customers Technicians Select a contact Outbo…" at bounding box center [561, 318] width 701 height 579
click at [148, 262] on button "HANG UP" at bounding box center [173, 265] width 61 height 18
click at [431, 494] on div "Back to Dashboard Change Sender ID Customers Technicians Select a contact Outbo…" at bounding box center [561, 318] width 701 height 579
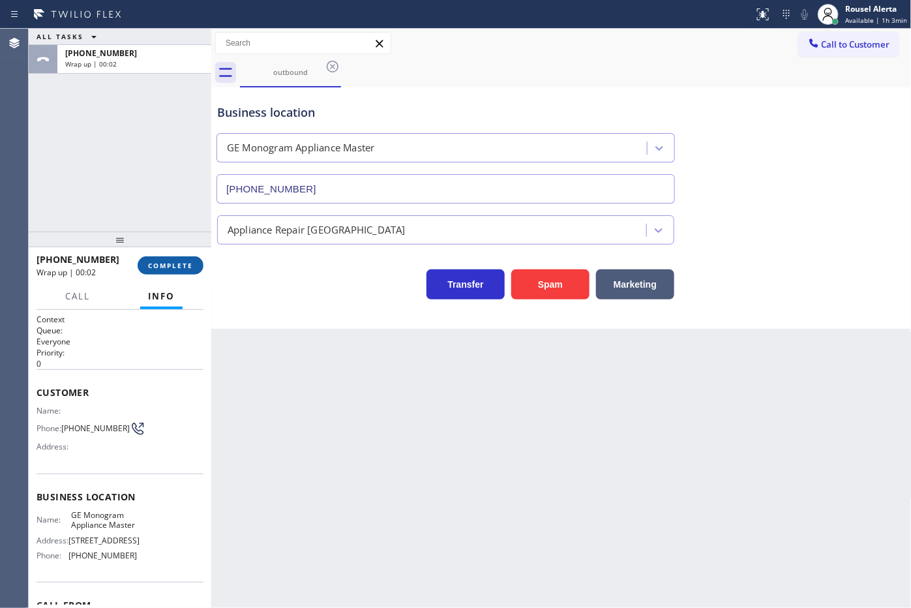
click at [159, 263] on span "COMPLETE" at bounding box center [170, 265] width 45 height 9
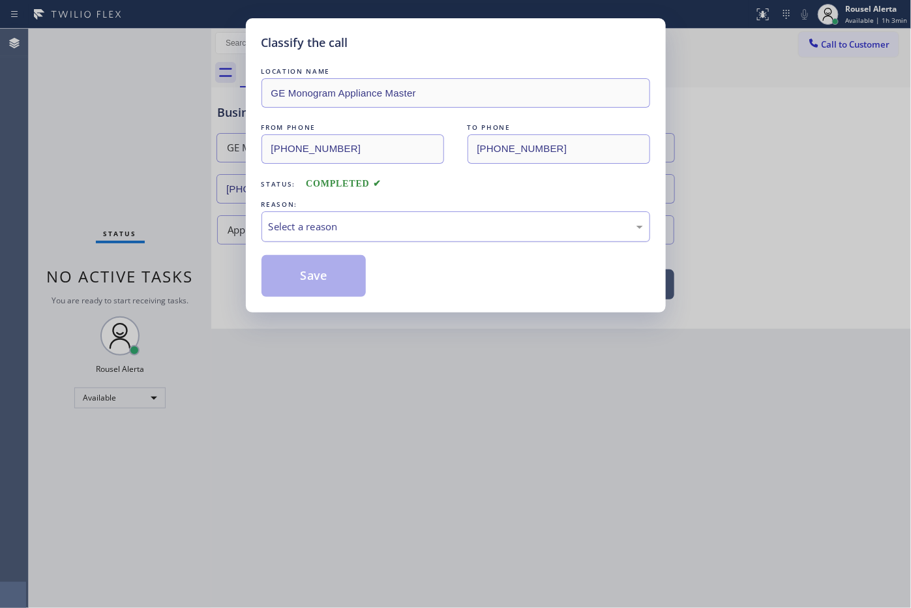
click at [309, 228] on div "Select a reason" at bounding box center [456, 226] width 374 height 15
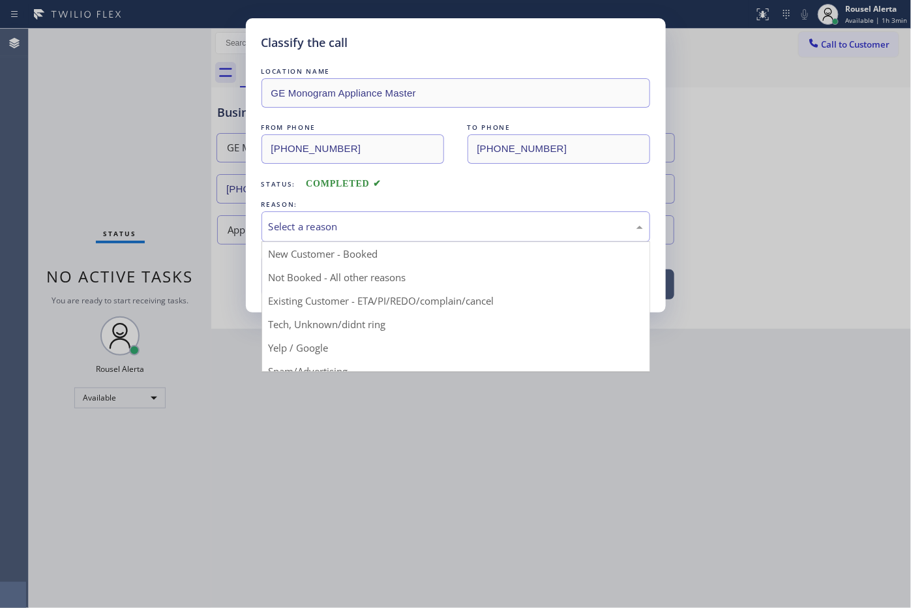
scroll to position [89, 0]
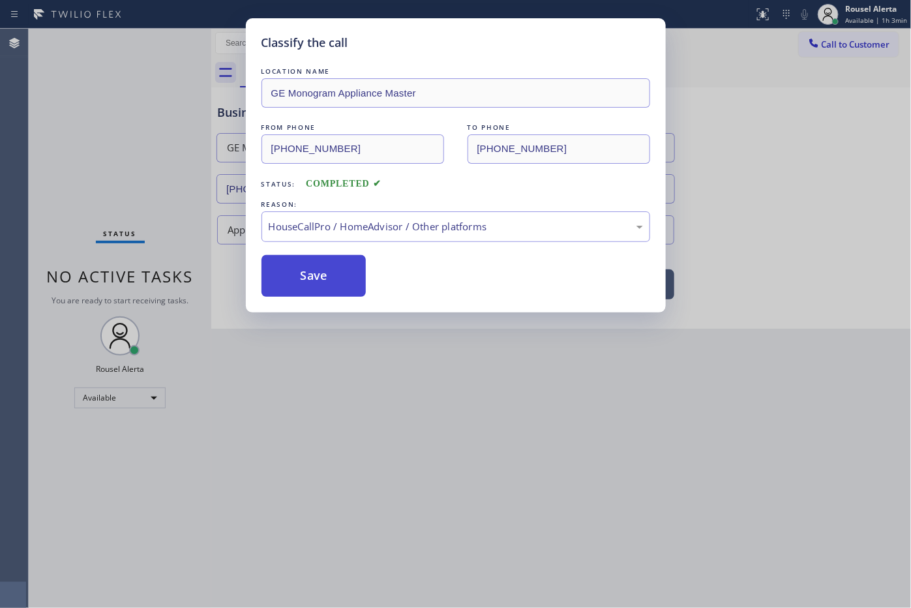
click at [292, 284] on button "Save" at bounding box center [314, 276] width 105 height 42
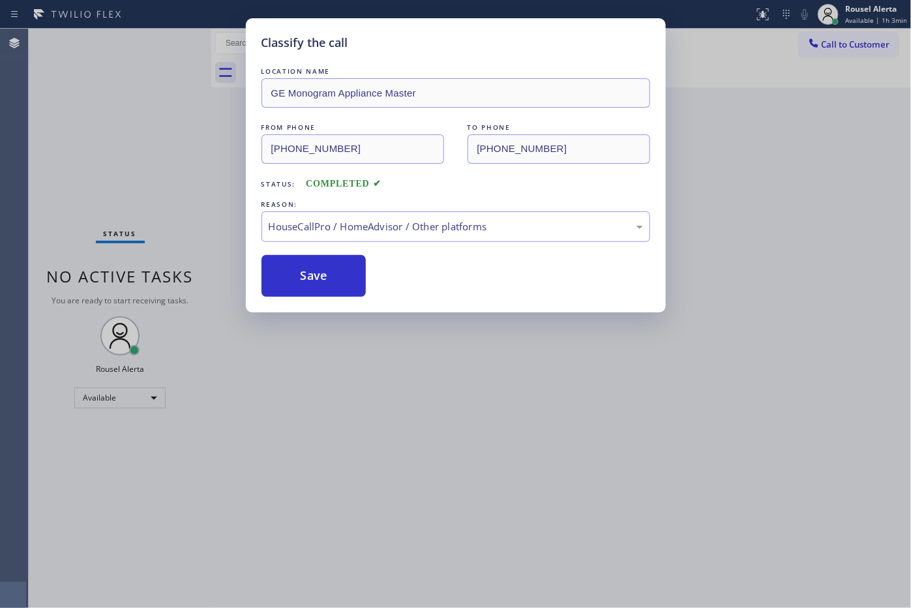
drag, startPoint x: 615, startPoint y: 496, endPoint x: 608, endPoint y: 473, distance: 23.9
click at [615, 490] on div "Classify the call LOCATION NAME GE Monogram Appliance Master FROM PHONE (224) 2…" at bounding box center [455, 304] width 911 height 608
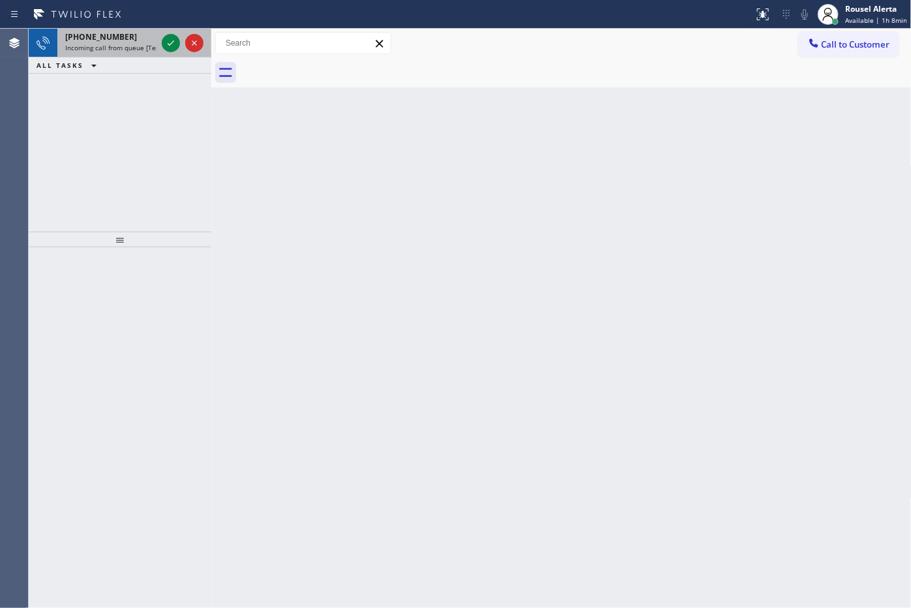
drag, startPoint x: 117, startPoint y: 40, endPoint x: 153, endPoint y: 53, distance: 38.2
click at [121, 43] on div "+17322120175 Incoming call from queue [Test] All" at bounding box center [108, 43] width 102 height 29
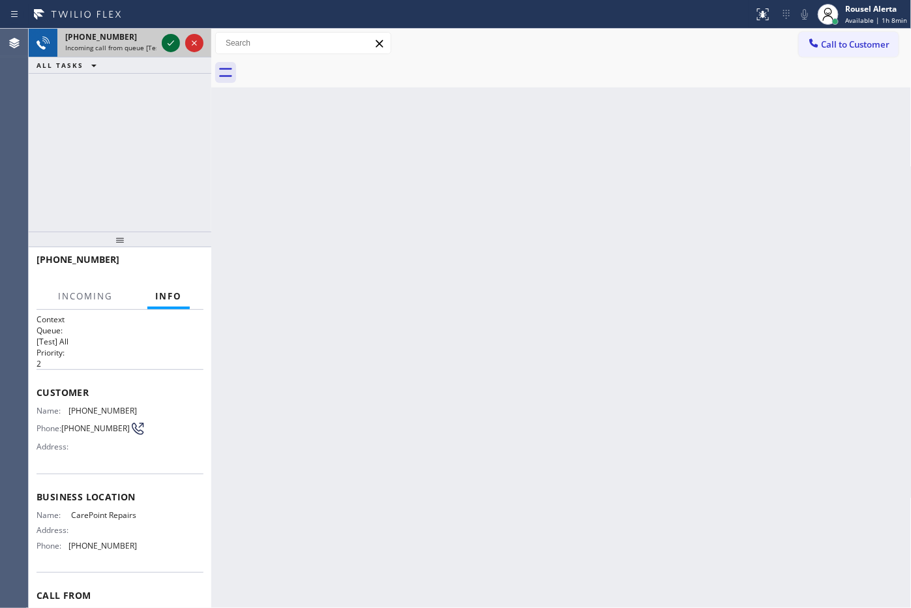
click at [168, 44] on icon at bounding box center [171, 43] width 16 height 16
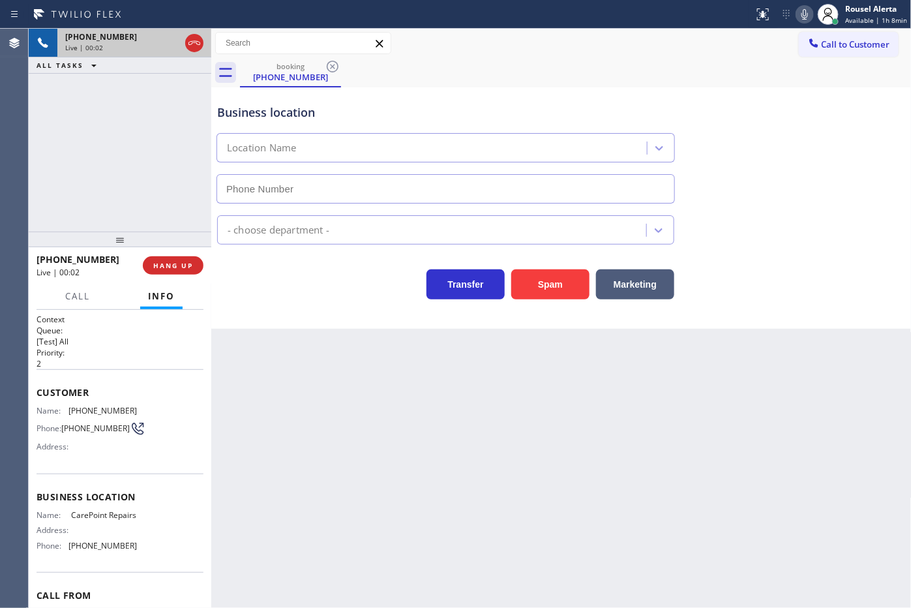
type input "(732) 641-6516"
click at [555, 256] on div "Transfer Spam Marketing" at bounding box center [562, 272] width 694 height 55
click at [553, 274] on button "Spam" at bounding box center [550, 284] width 78 height 30
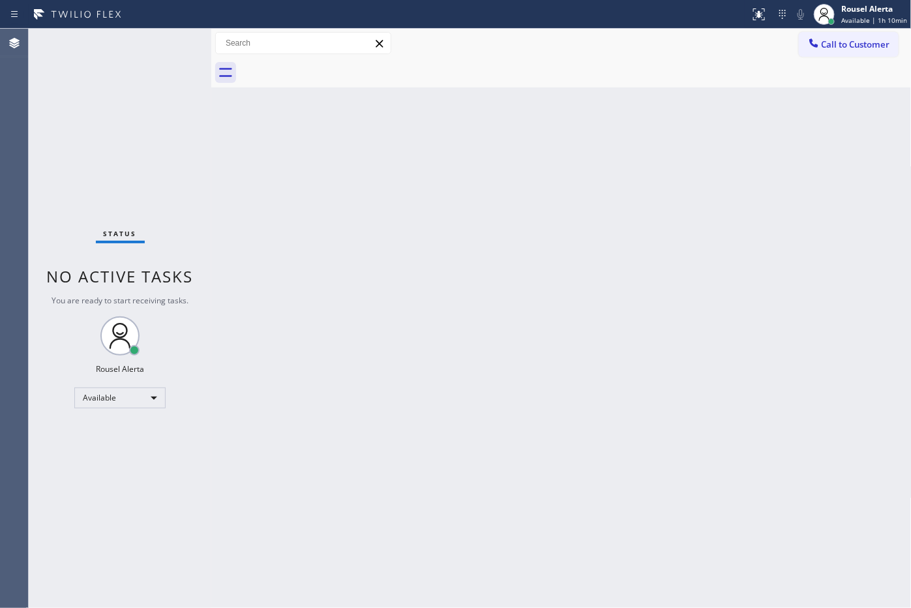
click at [128, 43] on div "Status No active tasks You are ready to start receiving tasks. Rousel Alerta Av…" at bounding box center [120, 318] width 183 height 579
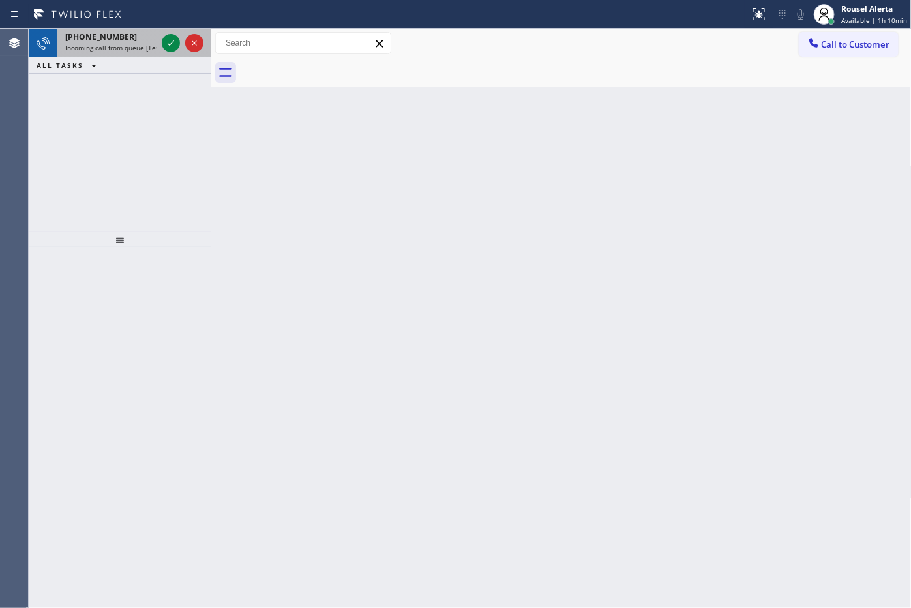
click at [144, 40] on div "+17736331109" at bounding box center [110, 36] width 91 height 11
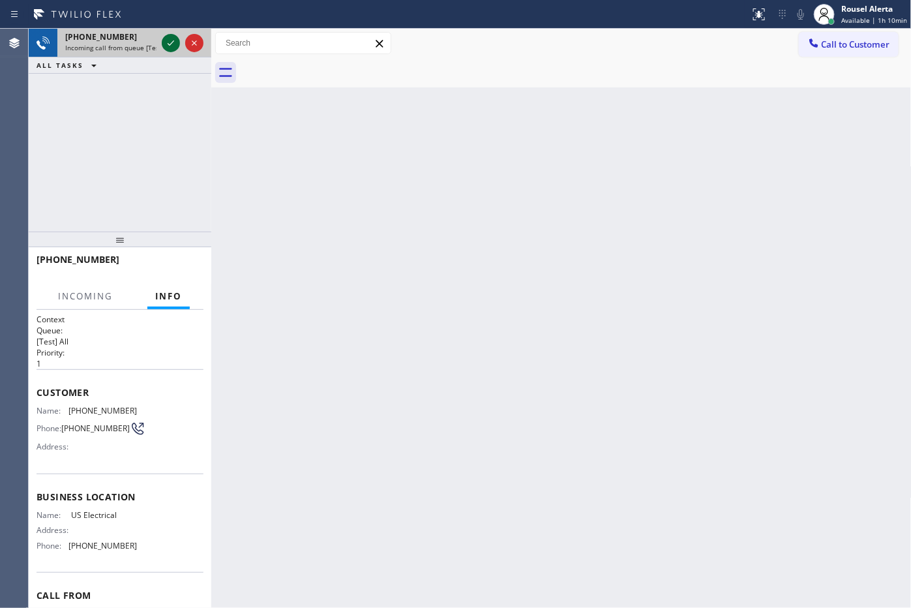
click at [165, 40] on icon at bounding box center [171, 43] width 16 height 16
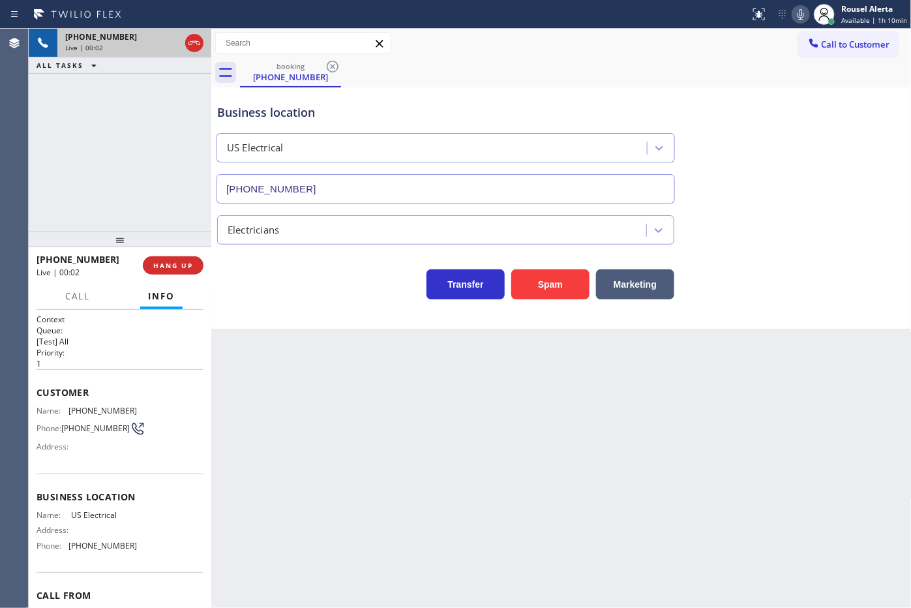
type input "(855) 905-2176"
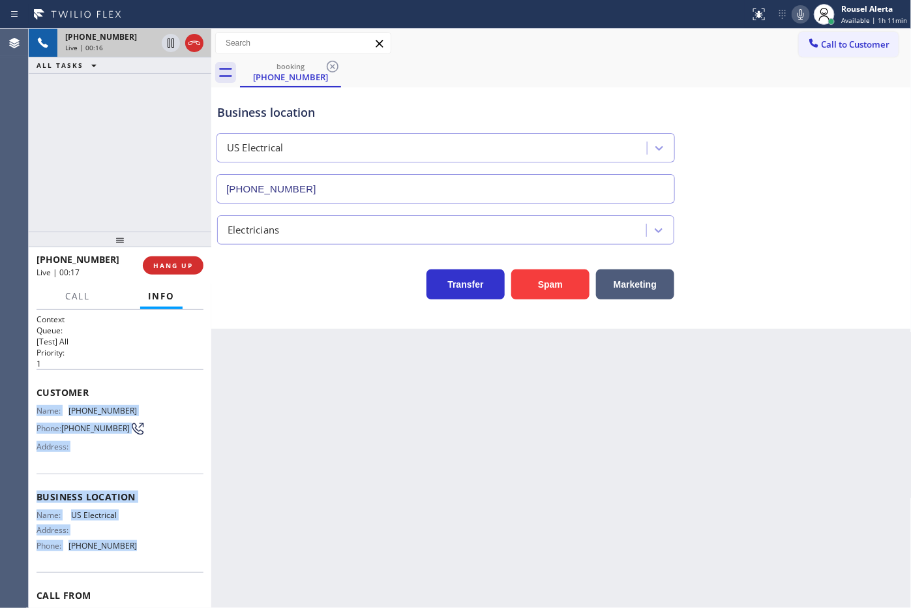
drag, startPoint x: 31, startPoint y: 402, endPoint x: 147, endPoint y: 549, distance: 186.2
click at [147, 549] on div "Context Queue: [Test] All Priority: 1 Customer Name: (773) 633-1109 Phone: (773…" at bounding box center [120, 459] width 183 height 299
copy div "Name: (773) 633-1109 Phone: (773) 633-1109 Address: Business location Name: US …"
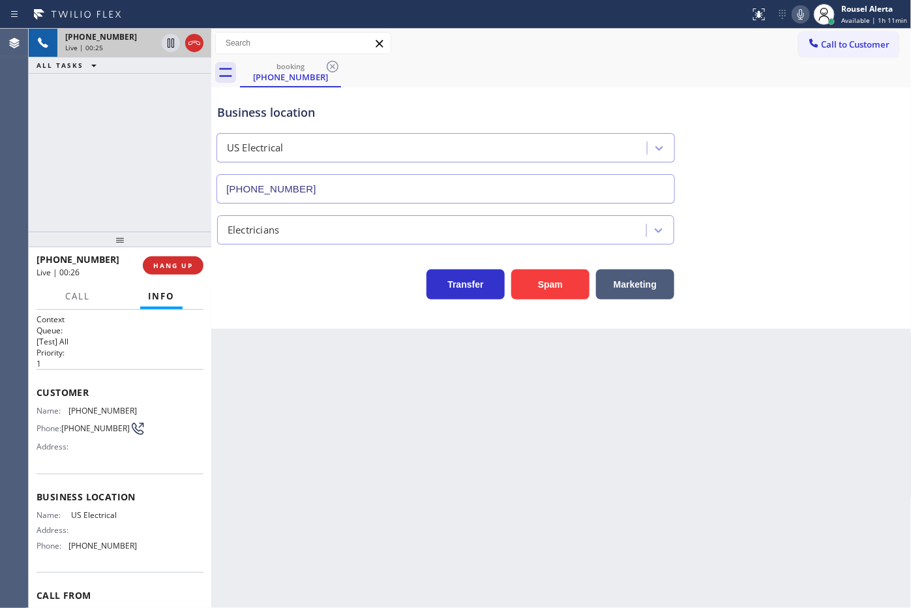
click at [676, 418] on div "Back to Dashboard Change Sender ID Customers Technicians Select a contact Outbo…" at bounding box center [561, 318] width 701 height 579
click at [180, 256] on button "HANG UP" at bounding box center [173, 265] width 61 height 18
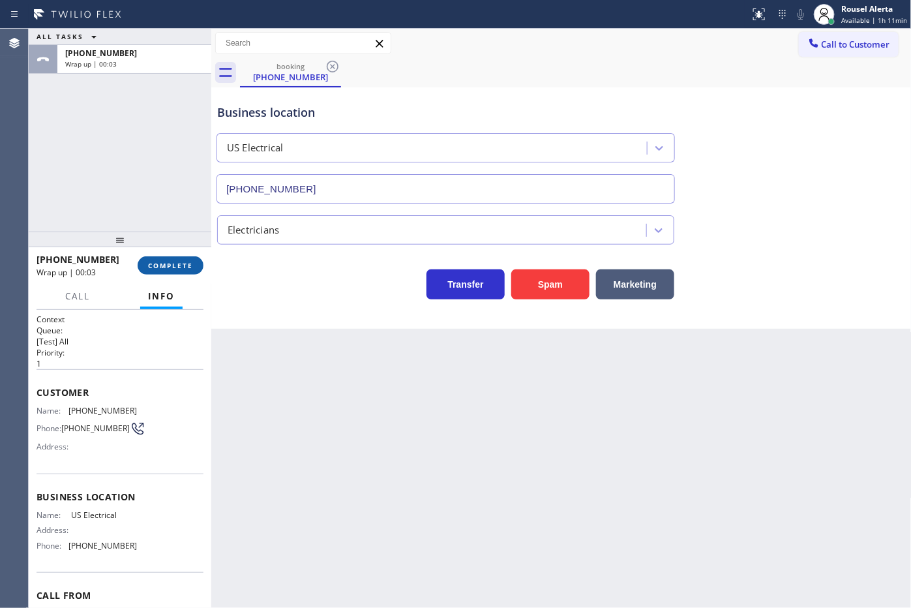
click at [179, 265] on span "COMPLETE" at bounding box center [170, 265] width 45 height 9
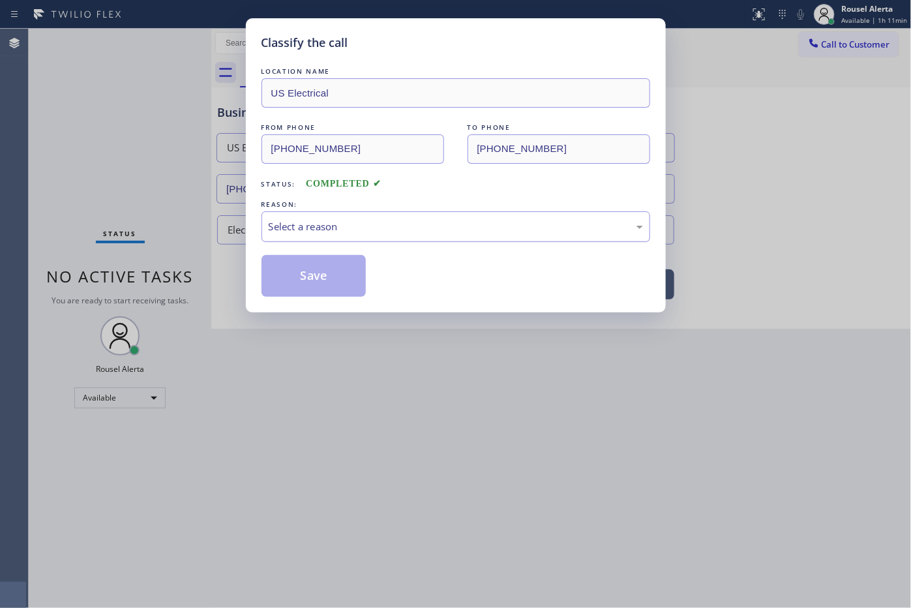
click at [285, 224] on div "Select a reason" at bounding box center [456, 226] width 374 height 15
click at [318, 278] on button "Save" at bounding box center [314, 276] width 105 height 42
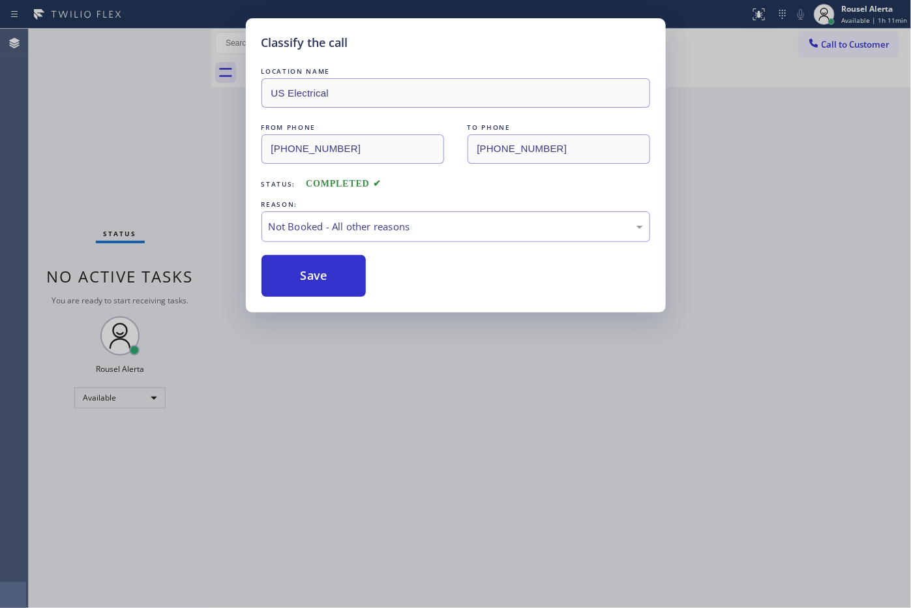
click at [396, 393] on div "Classify the call LOCATION NAME US Electrical FROM PHONE (773) 633-1109 TO PHON…" at bounding box center [455, 304] width 911 height 608
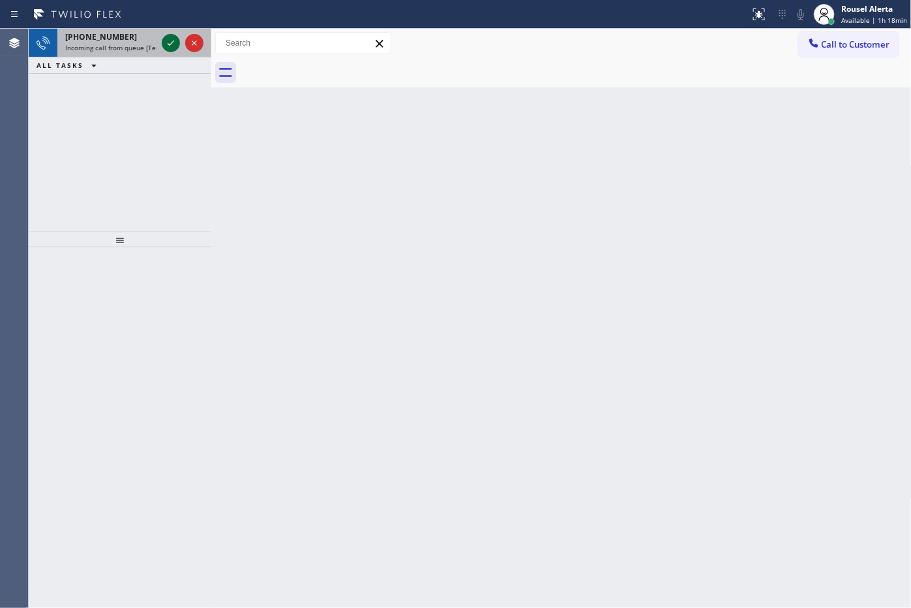
click at [166, 42] on icon at bounding box center [171, 43] width 16 height 16
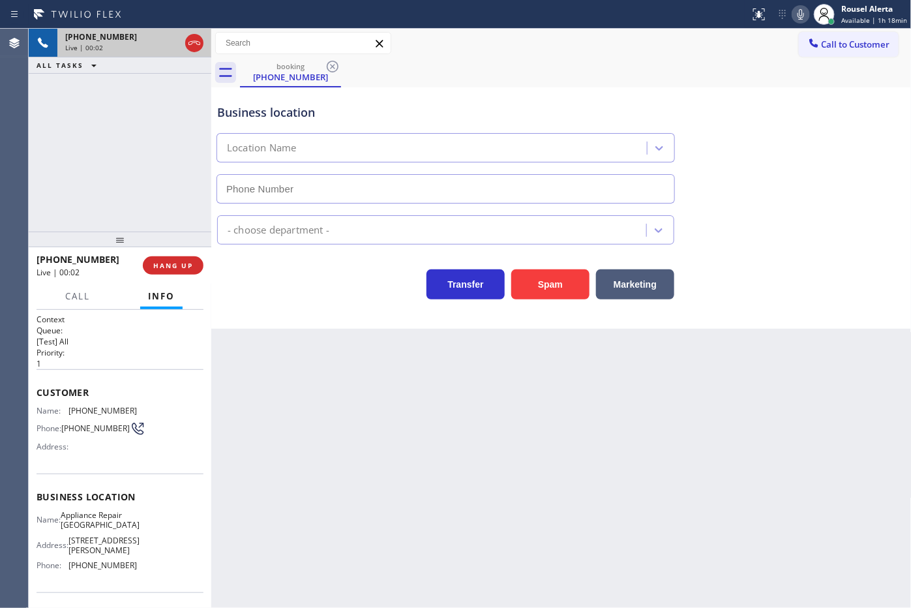
type input "(480) 269-8504"
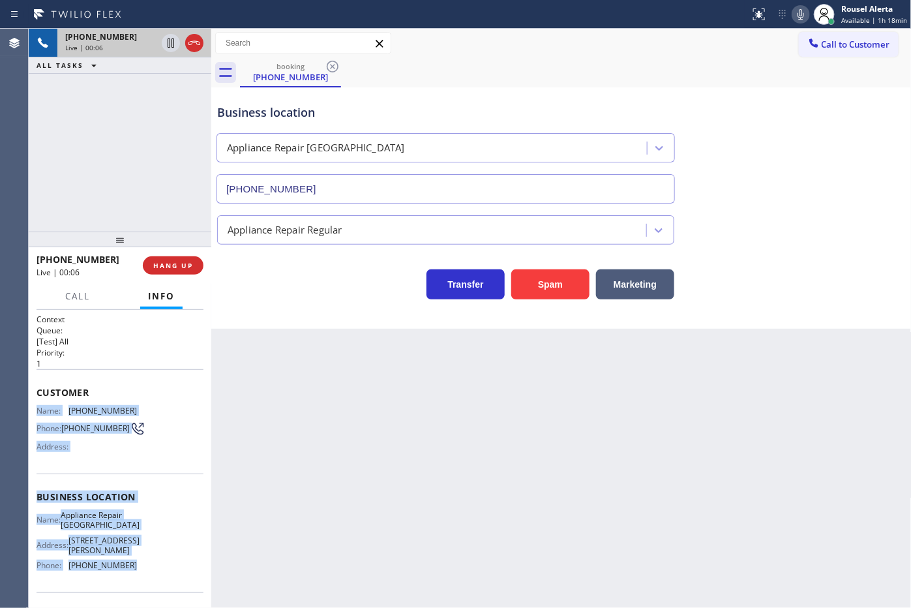
drag, startPoint x: 35, startPoint y: 408, endPoint x: 149, endPoint y: 567, distance: 196.4
click at [149, 567] on div "Context Queue: [Test] All Priority: 1 Customer Name: (619) 277-5807 Phone: (619…" at bounding box center [120, 459] width 183 height 299
copy div "Name: (619) 277-5807 Phone: (619) 277-5807 Address: Business location Name: App…"
click at [171, 46] on icon at bounding box center [171, 43] width 16 height 16
click at [806, 20] on icon at bounding box center [801, 15] width 16 height 16
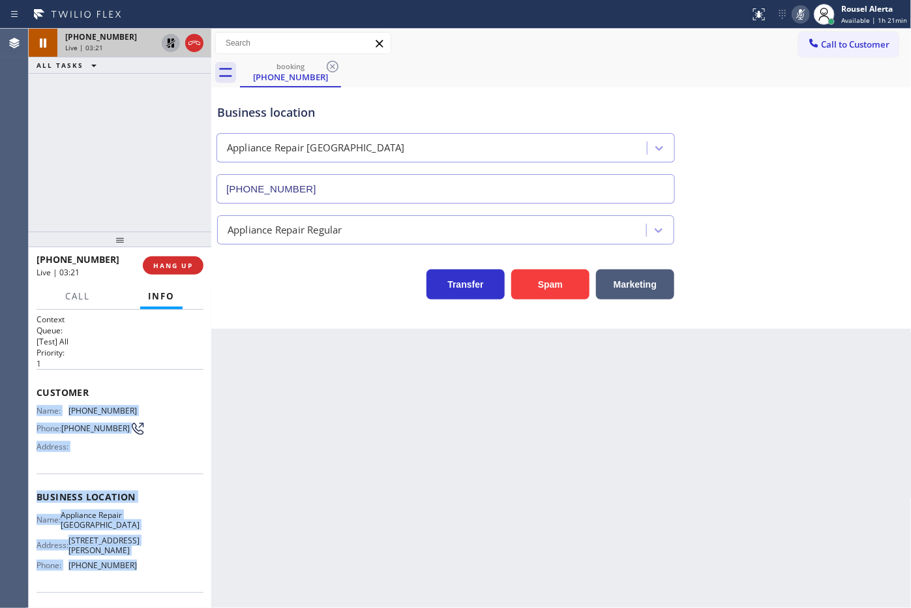
click at [167, 47] on icon at bounding box center [171, 43] width 16 height 16
click at [800, 10] on icon at bounding box center [801, 15] width 16 height 16
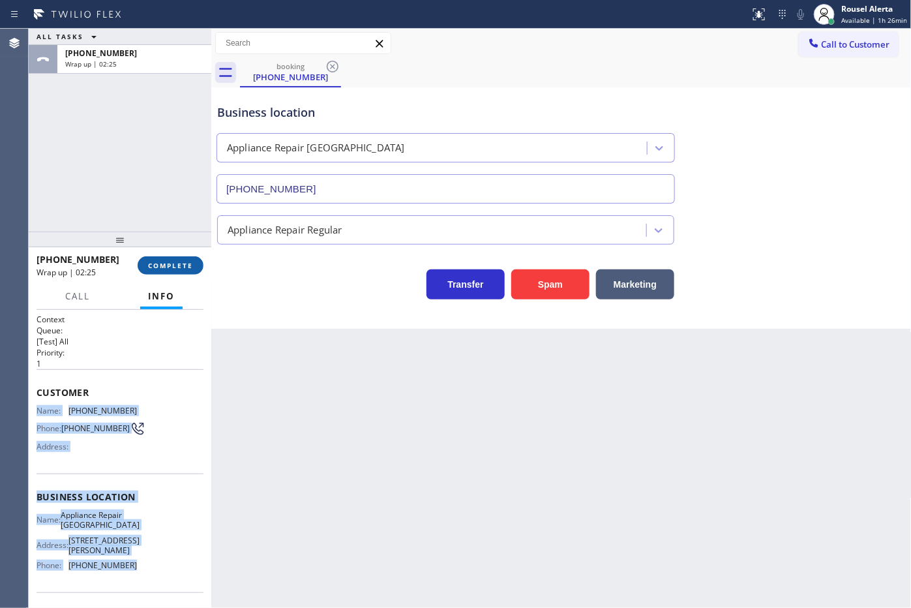
click at [162, 262] on span "COMPLETE" at bounding box center [170, 265] width 45 height 9
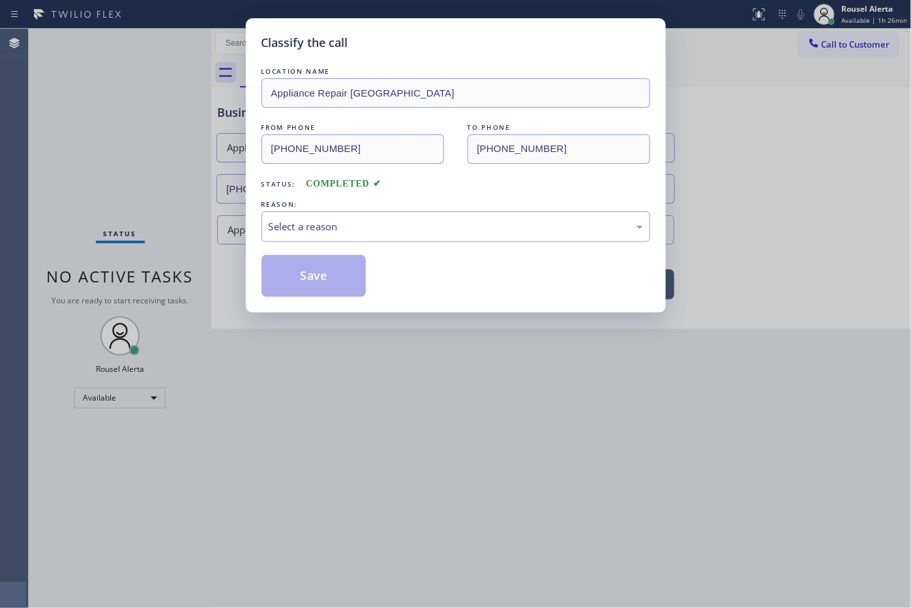
click at [323, 230] on div "Select a reason" at bounding box center [456, 226] width 374 height 15
click at [298, 271] on button "Save" at bounding box center [314, 276] width 105 height 42
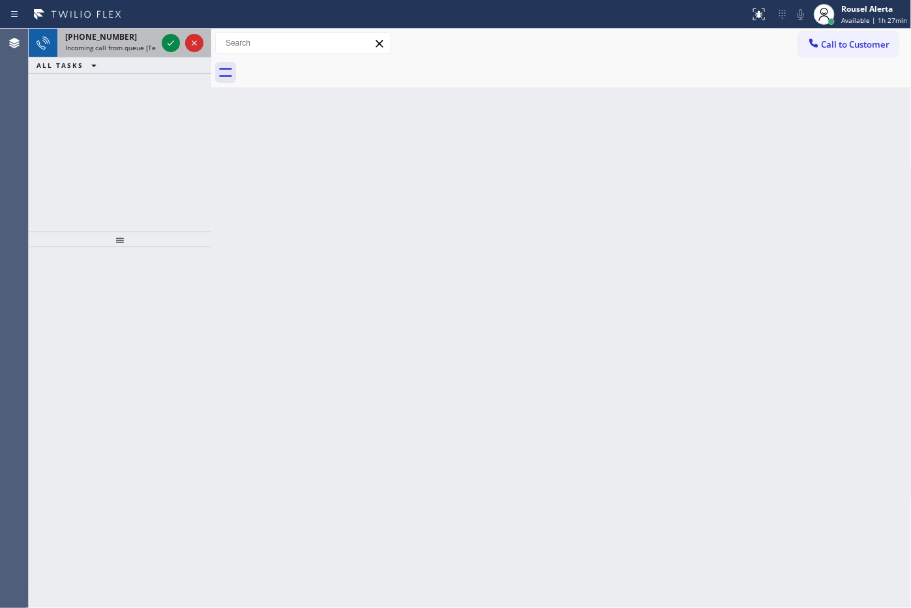
click at [148, 53] on div "+13473431434 Incoming call from queue [Test] All" at bounding box center [108, 43] width 102 height 29
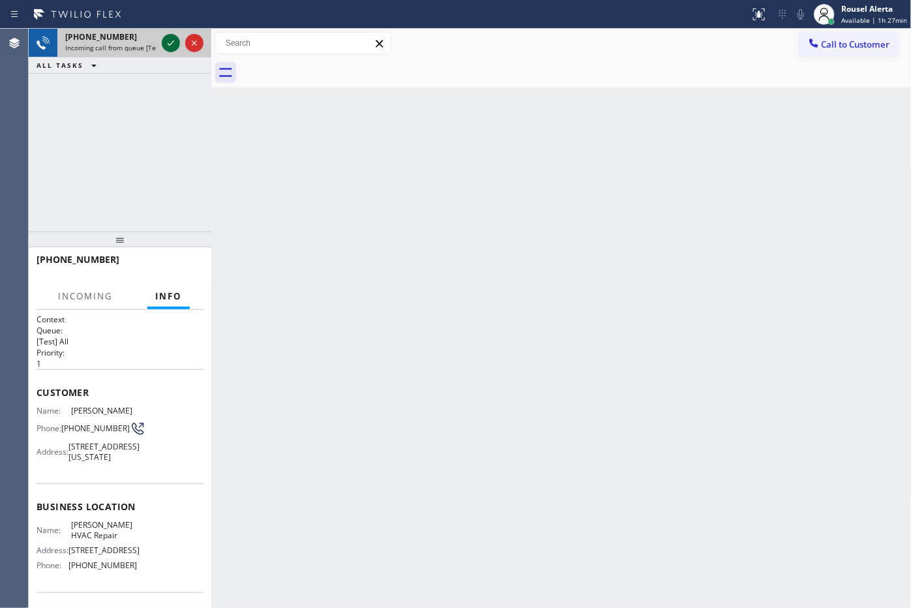
click at [164, 47] on icon at bounding box center [171, 43] width 16 height 16
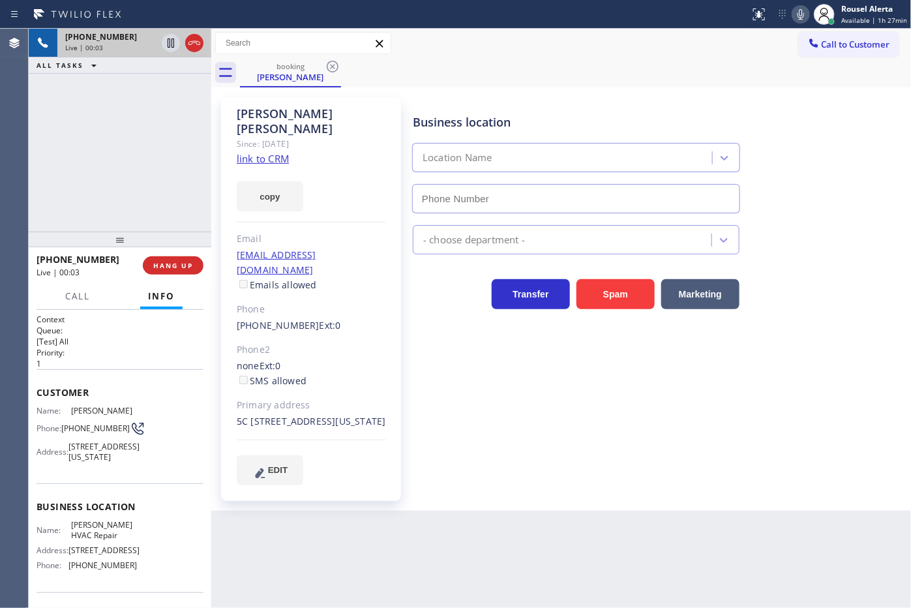
type input "(929) 325-2750"
click at [266, 152] on link "link to CRM" at bounding box center [263, 158] width 52 height 13
click at [164, 40] on icon at bounding box center [171, 43] width 16 height 16
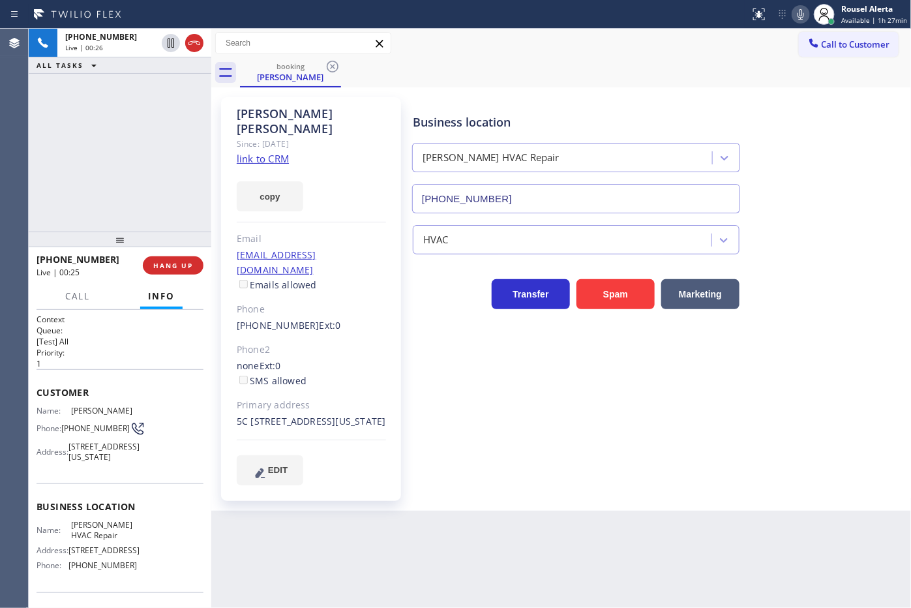
click at [800, 15] on icon at bounding box center [801, 15] width 16 height 16
click at [167, 36] on icon at bounding box center [171, 43] width 16 height 16
click at [808, 8] on icon at bounding box center [801, 15] width 16 height 16
click at [168, 46] on icon at bounding box center [170, 42] width 9 height 9
click at [181, 96] on div "+13473431434 Live | 04:55 ALL TASKS ALL TASKS ACTIVE TASKS TASKS IN WRAP UP" at bounding box center [120, 130] width 183 height 203
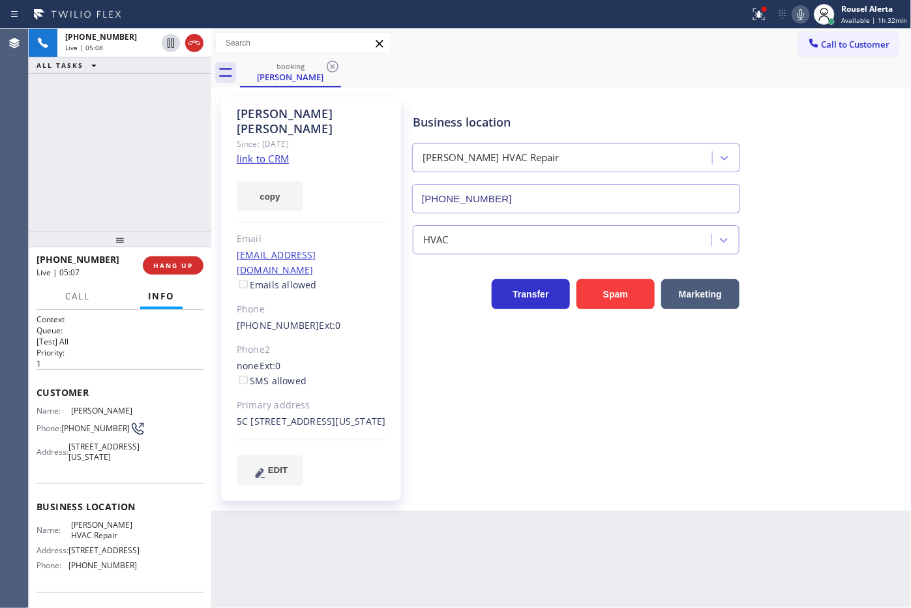
click at [163, 110] on div "+13473431434 Live | 05:08 ALL TASKS ALL TASKS ACTIVE TASKS TASKS IN WRAP UP" at bounding box center [120, 130] width 183 height 203
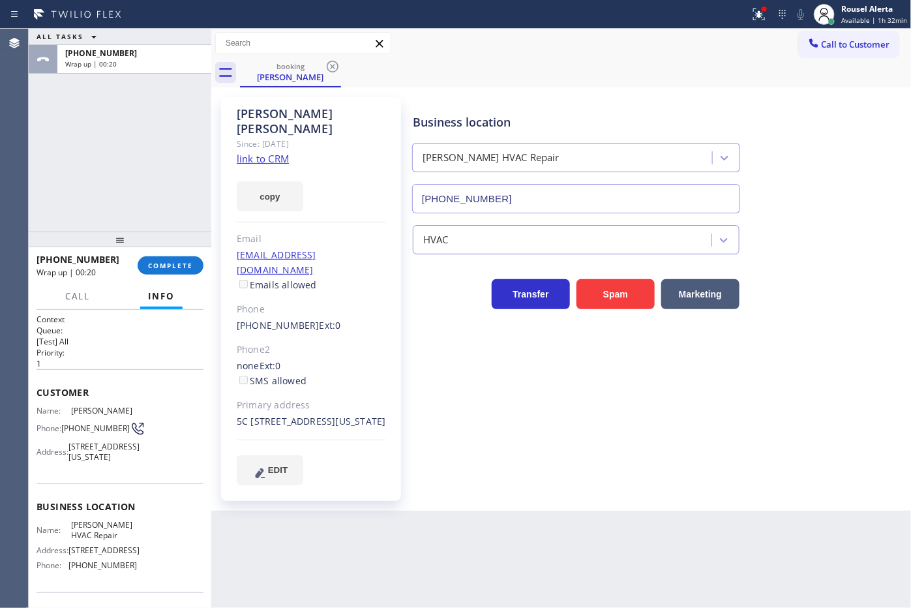
click at [160, 276] on div "+13473431434 Wrap up | 00:20 COMPLETE" at bounding box center [120, 266] width 167 height 34
click at [164, 260] on button "COMPLETE" at bounding box center [171, 265] width 66 height 18
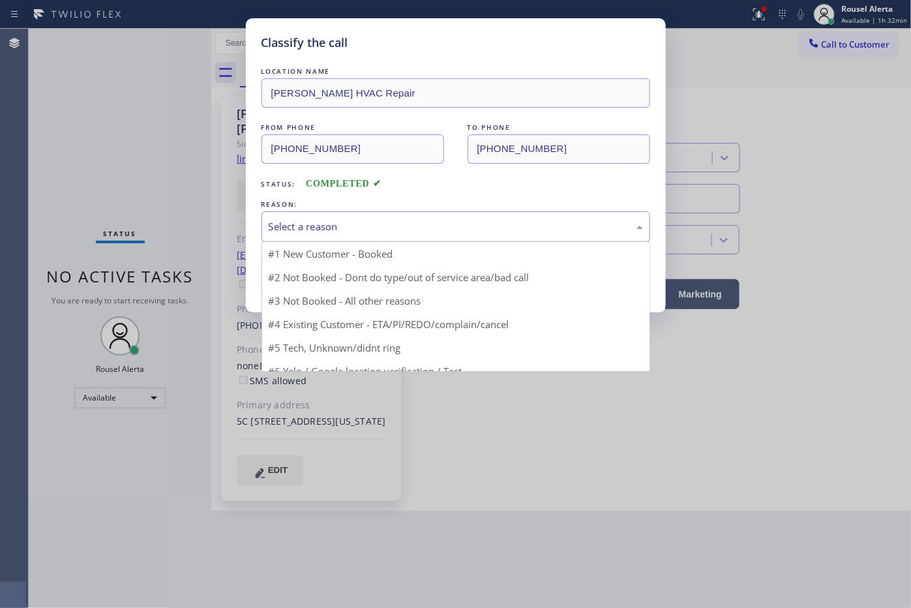
click at [455, 233] on div "Select a reason" at bounding box center [456, 226] width 374 height 15
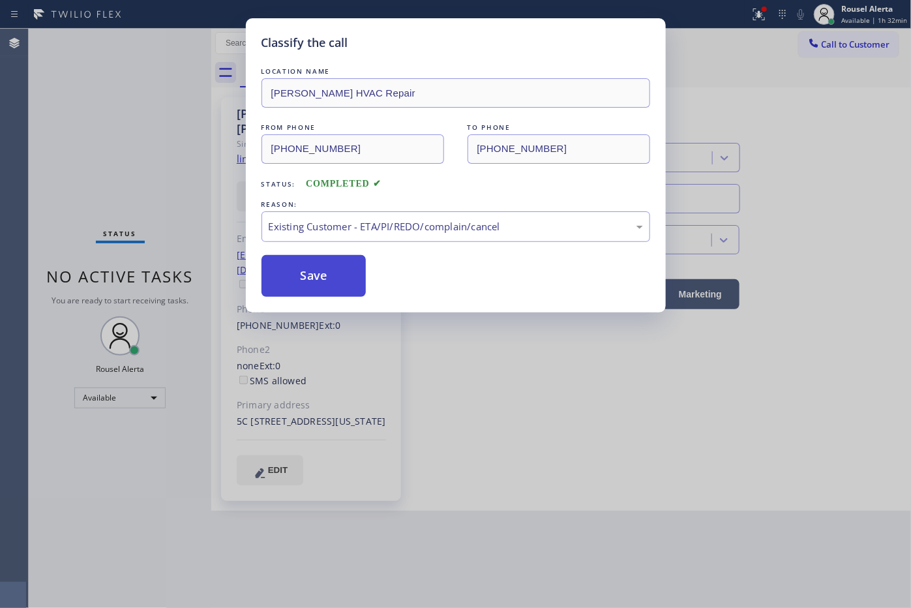
click at [348, 284] on button "Save" at bounding box center [314, 276] width 105 height 42
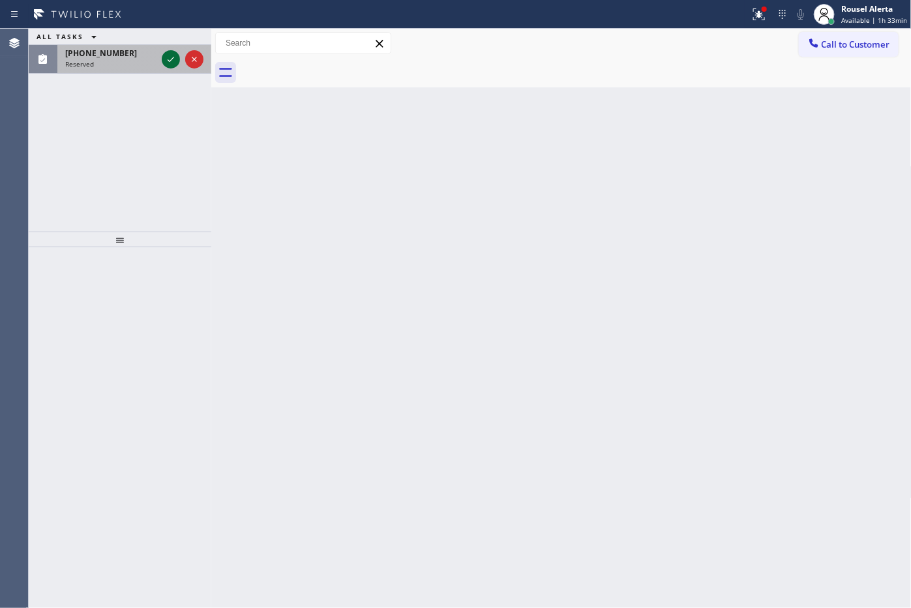
click at [165, 65] on icon at bounding box center [171, 60] width 16 height 16
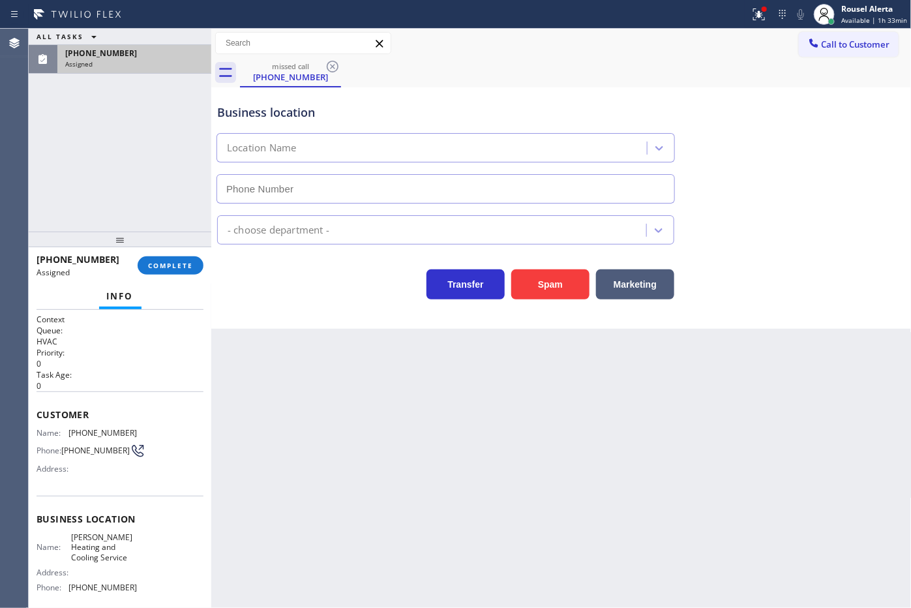
type input "(516) 789-2711"
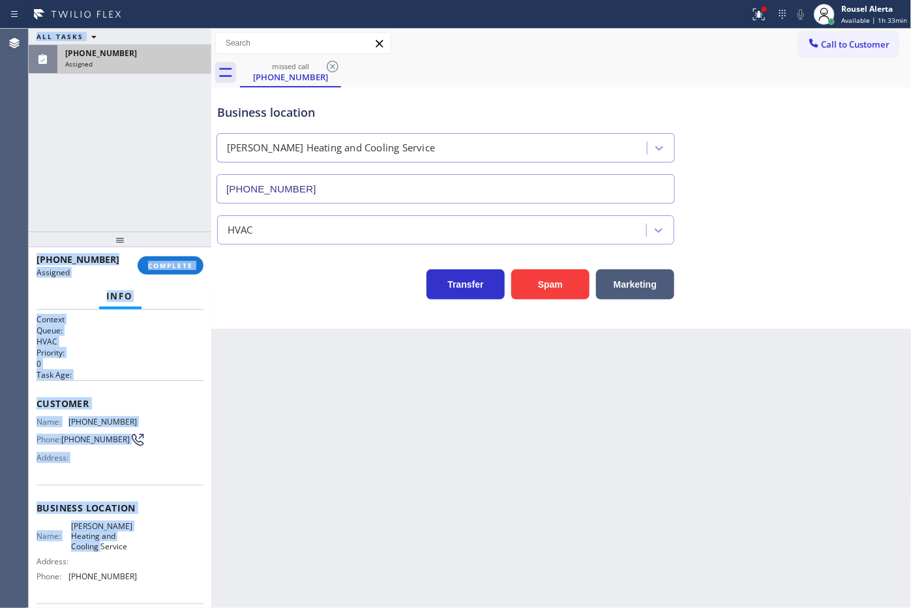
drag, startPoint x: 27, startPoint y: 417, endPoint x: 116, endPoint y: 552, distance: 161.6
click at [116, 552] on div "Agent Desktop Classify the call LOCATION NAME 5 Star Appliance Repair Emails FR…" at bounding box center [455, 318] width 911 height 579
click at [121, 532] on span "Gordon's Heating and Cooling Service" at bounding box center [103, 536] width 65 height 30
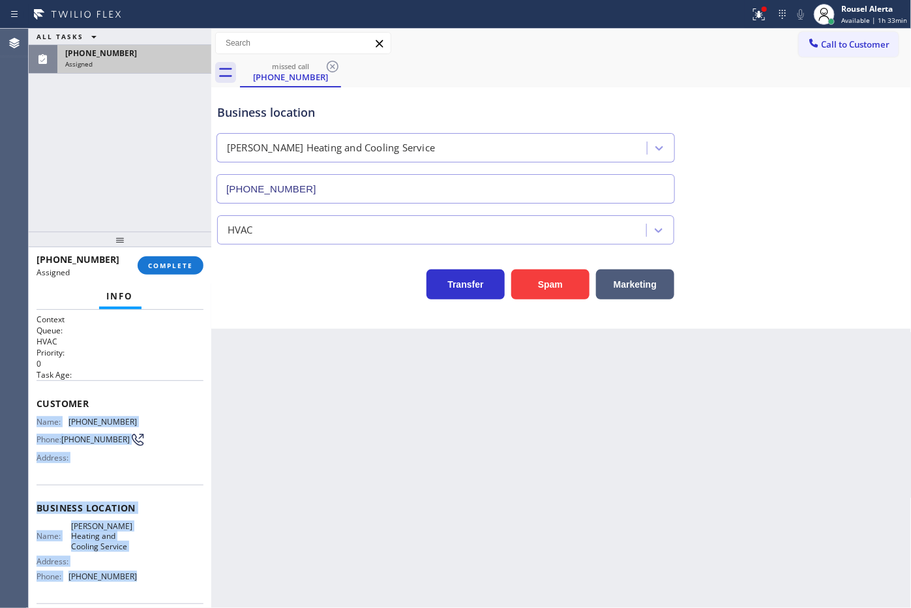
drag, startPoint x: 31, startPoint y: 415, endPoint x: 132, endPoint y: 579, distance: 193.0
click at [132, 579] on div "Context Queue: HVAC Priority: 0 Task Age: Customer Name: (516) 972-7600 Phone: …" at bounding box center [120, 459] width 183 height 299
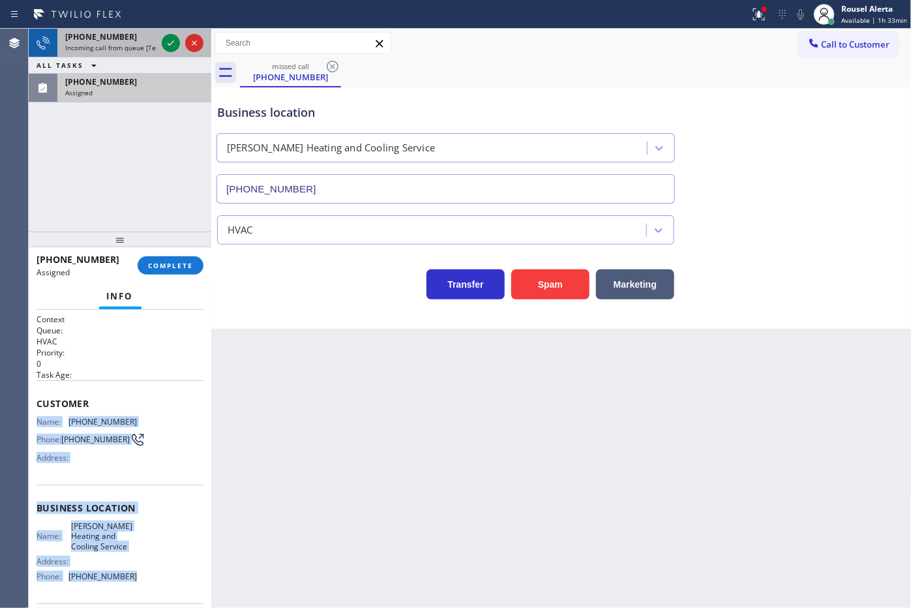
click at [154, 38] on div "+15169727600" at bounding box center [110, 36] width 91 height 11
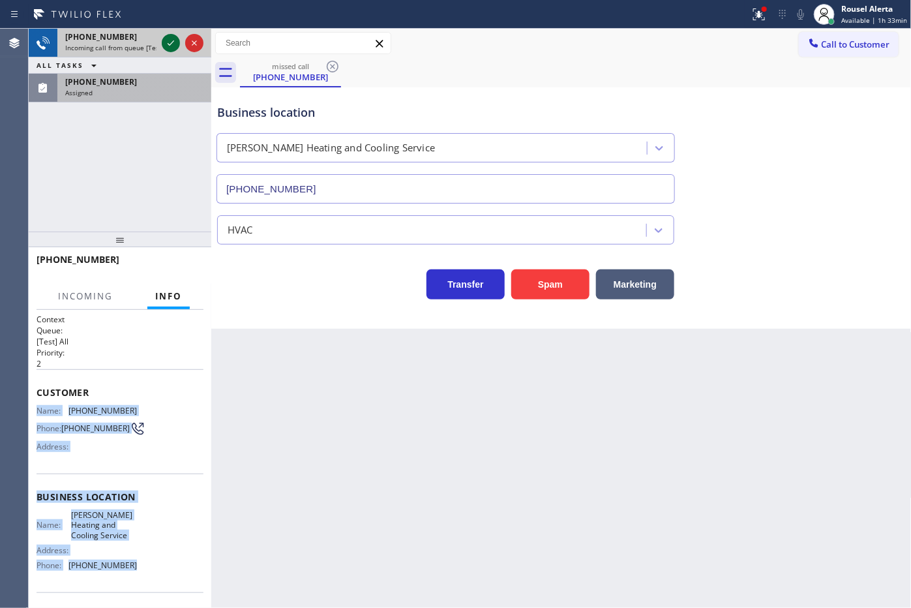
click at [168, 39] on icon at bounding box center [171, 43] width 16 height 16
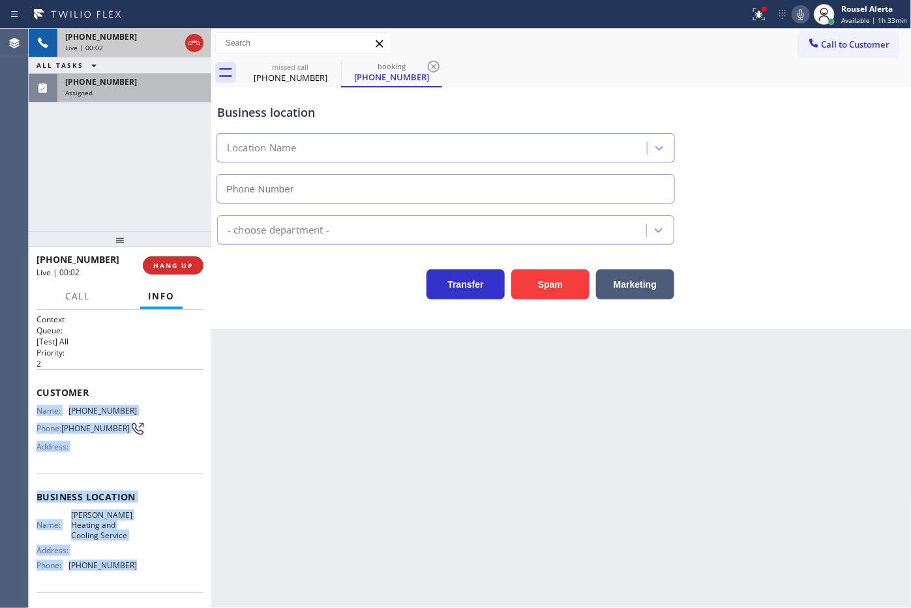
type input "(516) 789-2711"
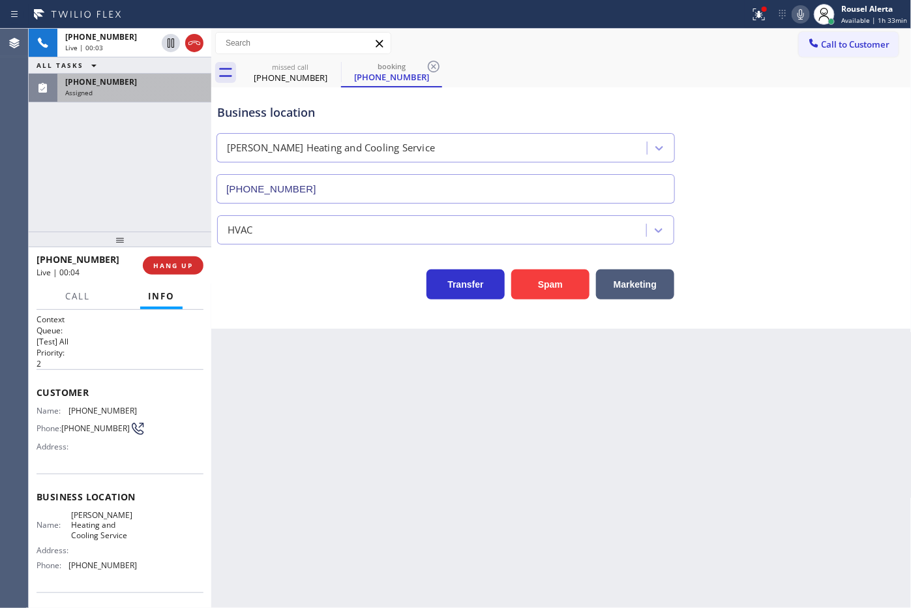
drag, startPoint x: 429, startPoint y: 528, endPoint x: 298, endPoint y: 417, distance: 171.7
click at [429, 527] on div "Back to Dashboard Change Sender ID Customers Technicians Select a contact Outbo…" at bounding box center [561, 318] width 701 height 579
click at [134, 99] on div "(516) 972-7600 Assigned" at bounding box center [131, 88] width 149 height 29
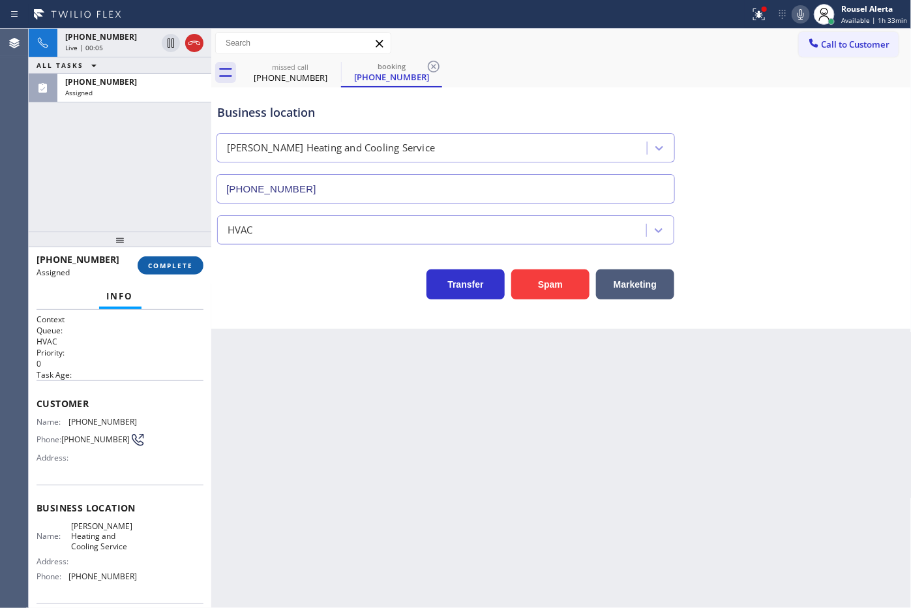
click at [151, 261] on span "COMPLETE" at bounding box center [170, 265] width 45 height 9
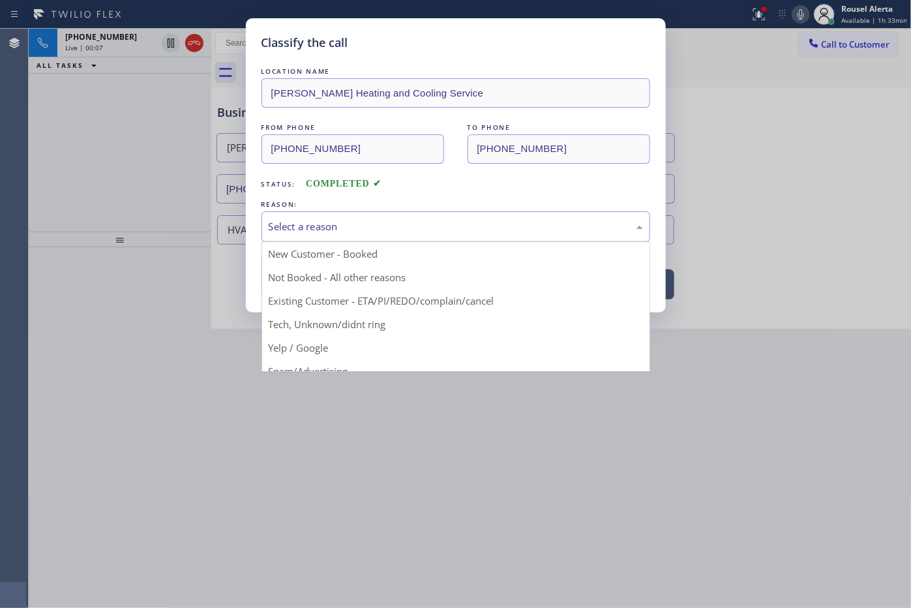
click at [300, 236] on div "Select a reason" at bounding box center [456, 226] width 389 height 31
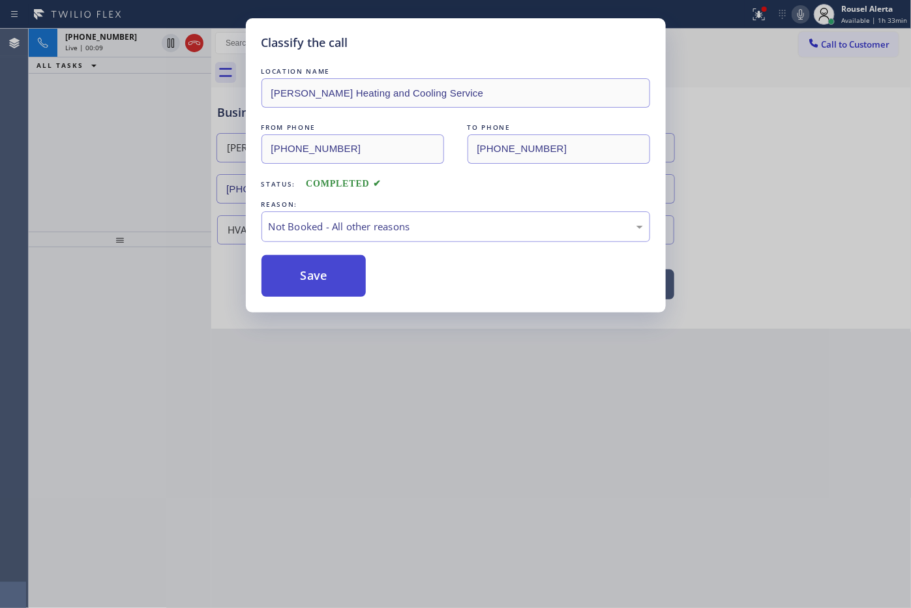
click at [309, 271] on button "Save" at bounding box center [314, 276] width 105 height 42
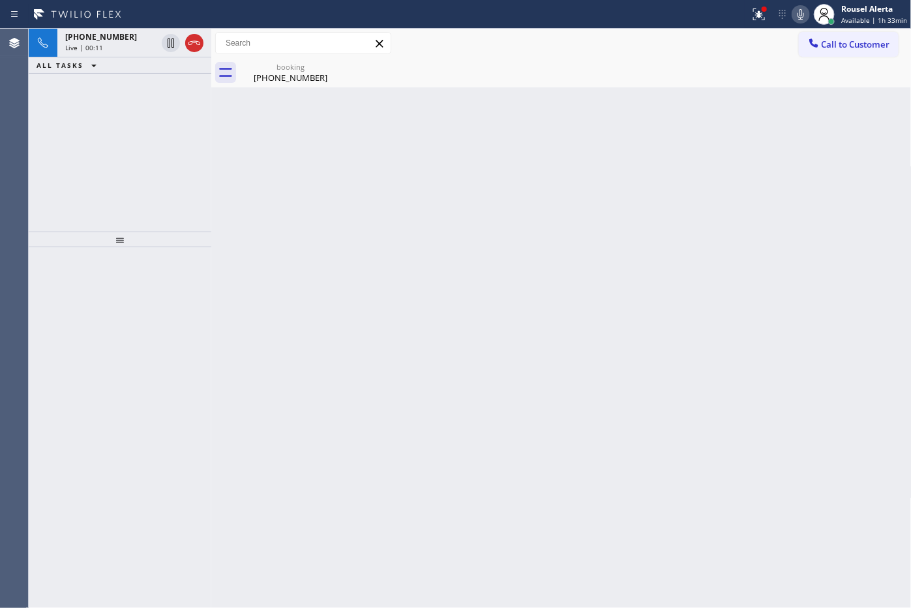
click at [112, 43] on div "Live | 00:11" at bounding box center [110, 47] width 91 height 9
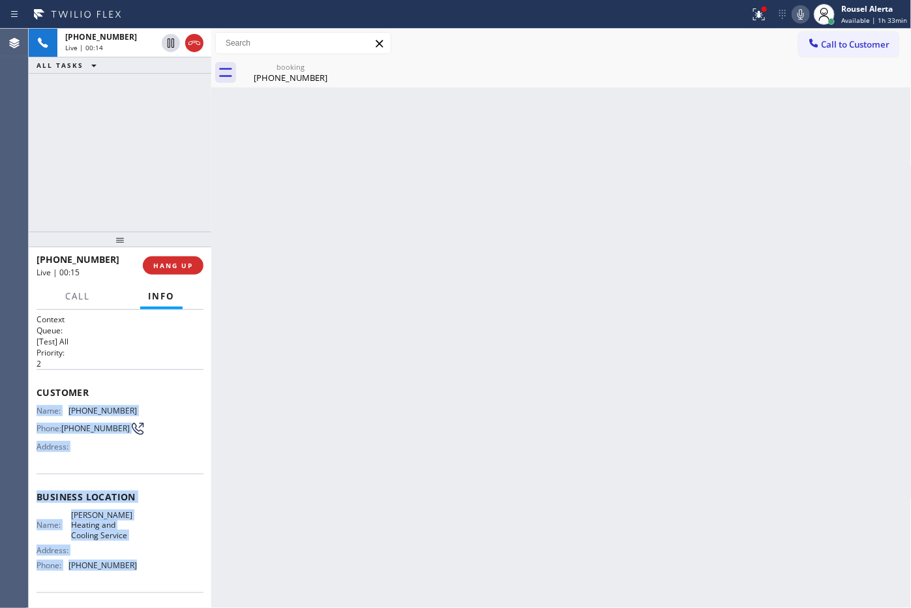
drag, startPoint x: 37, startPoint y: 417, endPoint x: 134, endPoint y: 569, distance: 180.2
click at [134, 569] on div "Context Queue: [Test] All Priority: 2 Customer Name: (516) 972-7600 Phone: (516…" at bounding box center [120, 459] width 183 height 299
click at [112, 76] on span "(743) 241-3262" at bounding box center [101, 81] width 72 height 11
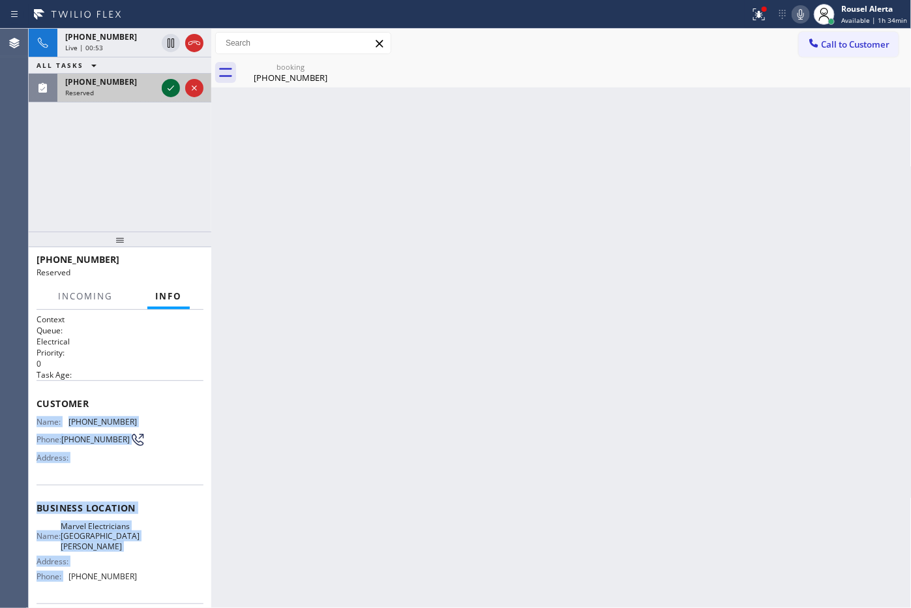
click at [165, 85] on icon at bounding box center [171, 88] width 16 height 16
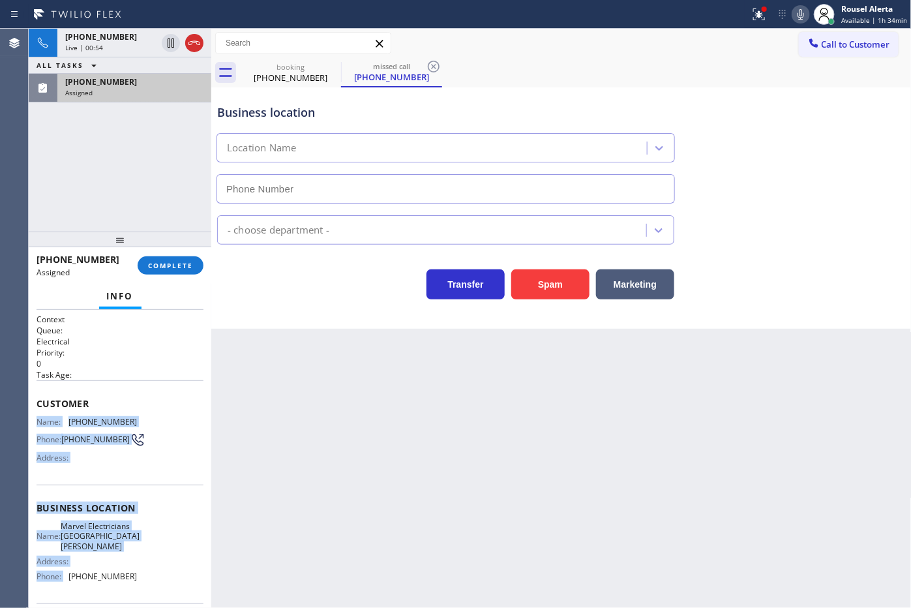
type input "(310) 818-7604"
click at [41, 422] on span "Name:" at bounding box center [53, 422] width 32 height 10
drag, startPoint x: 36, startPoint y: 419, endPoint x: 147, endPoint y: 577, distance: 193.3
click at [147, 577] on div "Context Queue: Electrical Priority: 0 Task Age: Customer Name: (743) 241-3262 P…" at bounding box center [120, 508] width 167 height 389
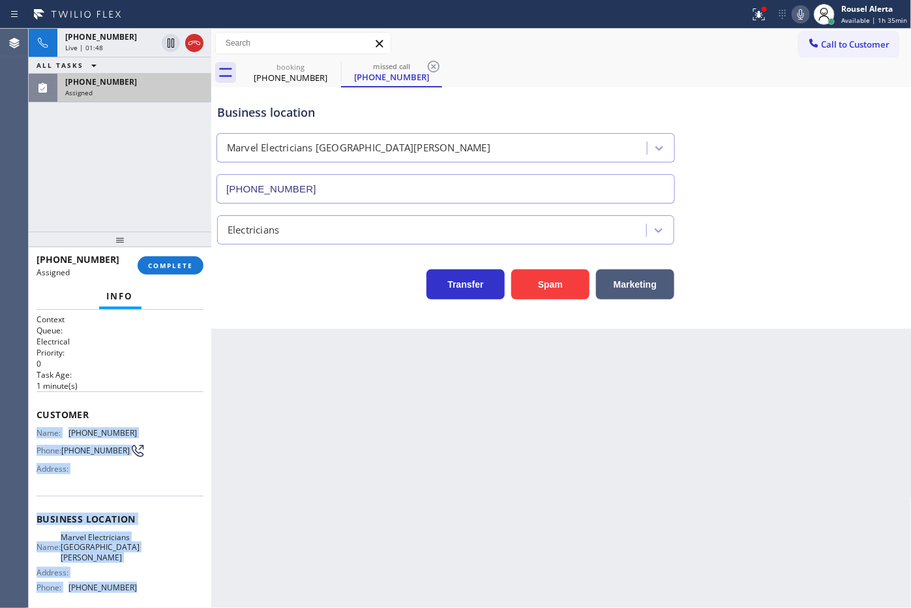
click at [183, 98] on div "(743) 241-3262 Assigned" at bounding box center [131, 88] width 149 height 29
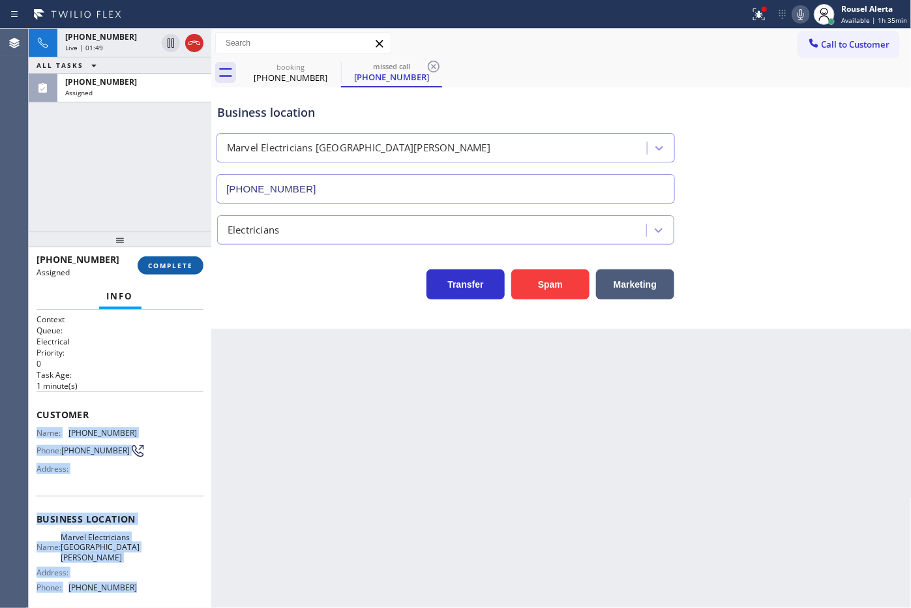
click at [178, 264] on span "COMPLETE" at bounding box center [170, 265] width 45 height 9
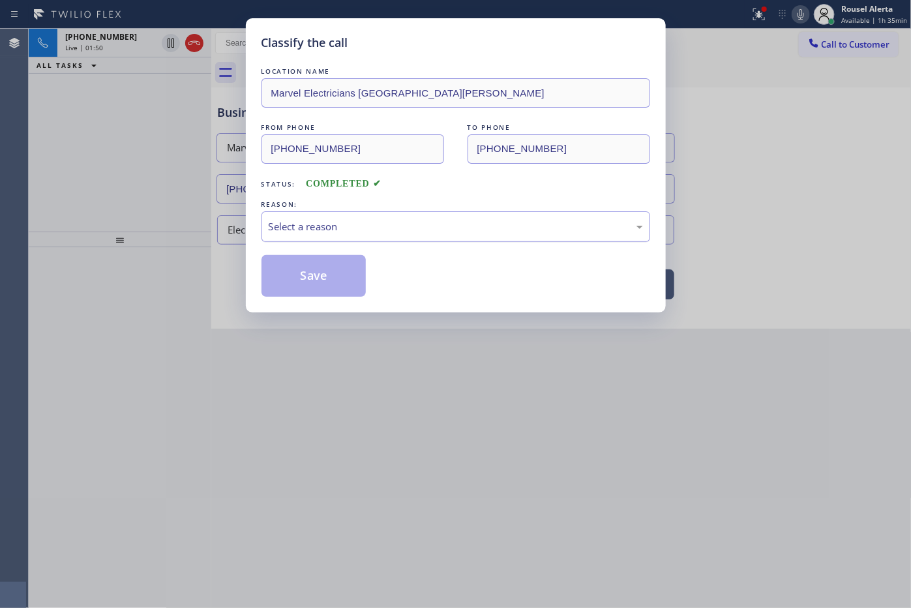
click at [334, 230] on div "Select a reason" at bounding box center [456, 226] width 374 height 15
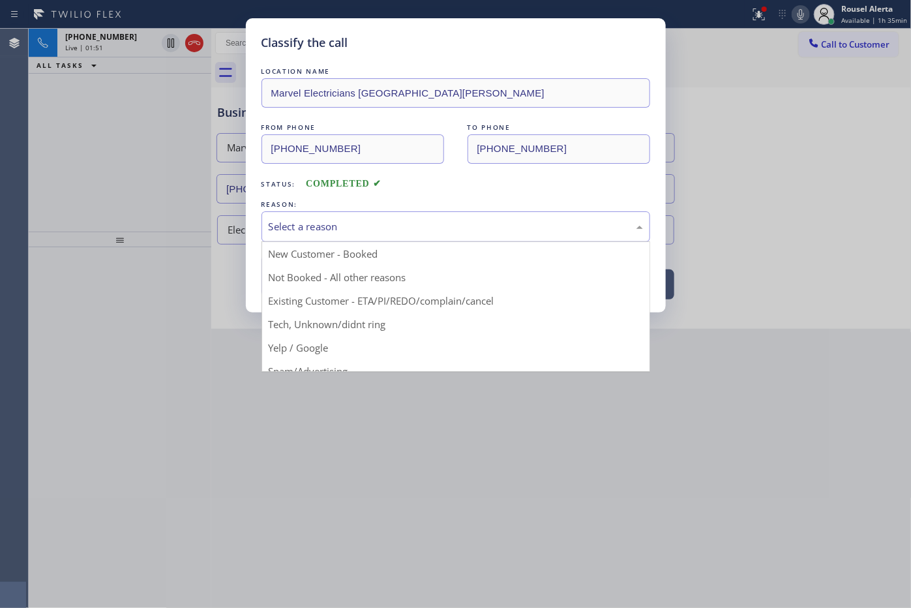
drag, startPoint x: 370, startPoint y: 275, endPoint x: 346, endPoint y: 278, distance: 24.9
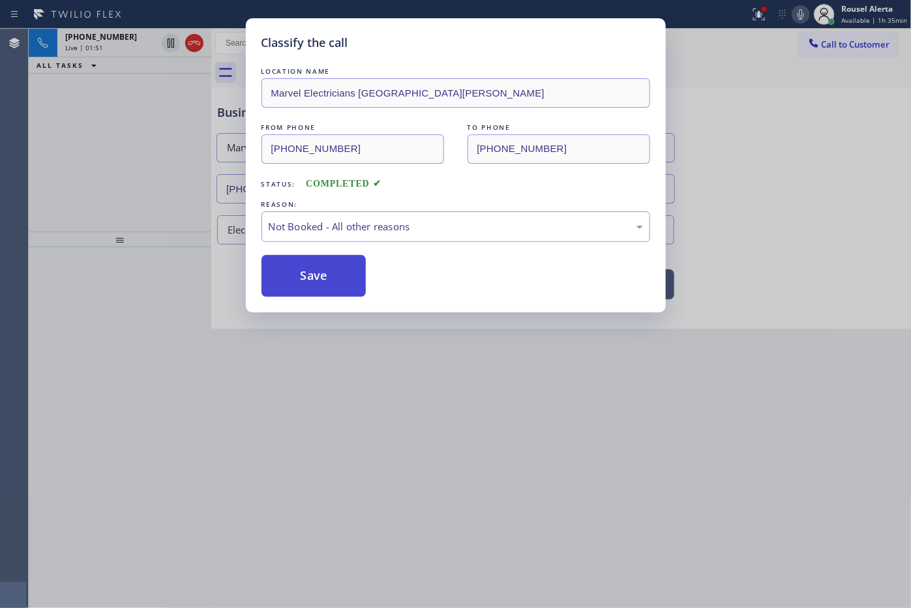
click at [310, 281] on button "Save" at bounding box center [314, 276] width 105 height 42
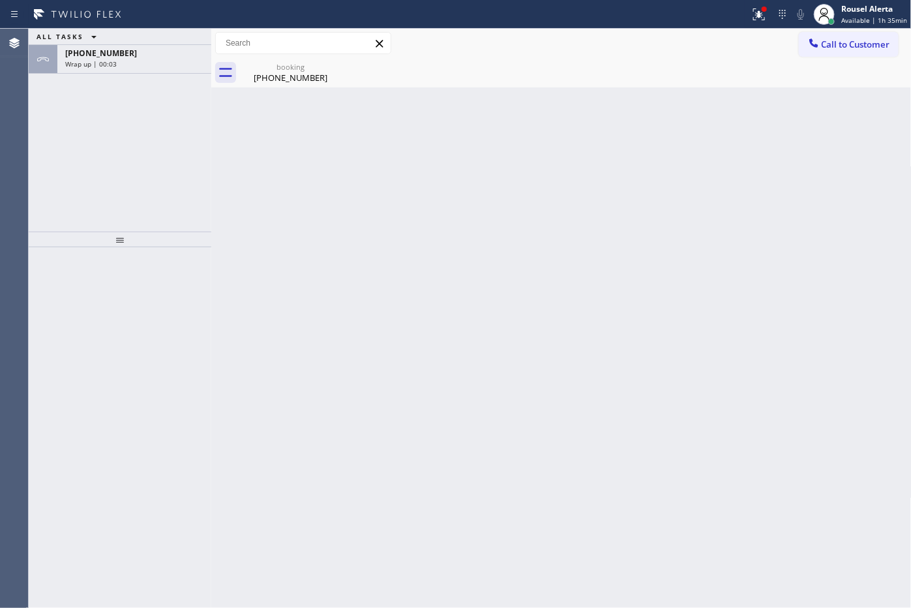
click at [377, 302] on div "Back to Dashboard Change Sender ID Customers Technicians Select a contact Outbo…" at bounding box center [561, 318] width 701 height 579
click at [406, 222] on div "Back to Dashboard Change Sender ID Customers Technicians Select a contact Outbo…" at bounding box center [561, 318] width 701 height 579
drag, startPoint x: 134, startPoint y: 66, endPoint x: 129, endPoint y: 98, distance: 33.0
click at [134, 66] on div "Wrap up | 00:13" at bounding box center [134, 63] width 138 height 9
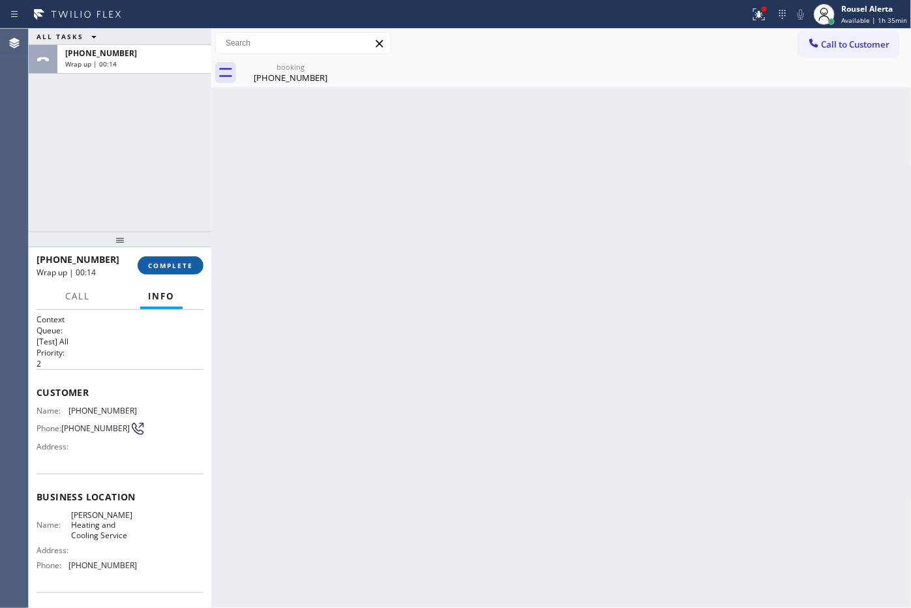
click at [151, 260] on button "COMPLETE" at bounding box center [171, 265] width 66 height 18
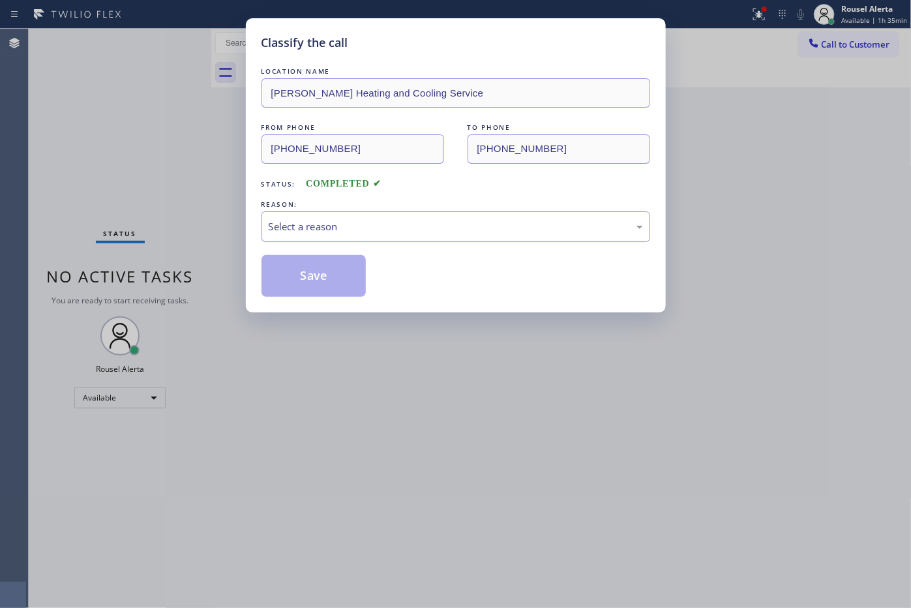
click at [357, 236] on div "Select a reason" at bounding box center [456, 226] width 389 height 31
click at [335, 256] on button "Save" at bounding box center [314, 276] width 105 height 42
click at [340, 288] on button "Save" at bounding box center [314, 276] width 105 height 42
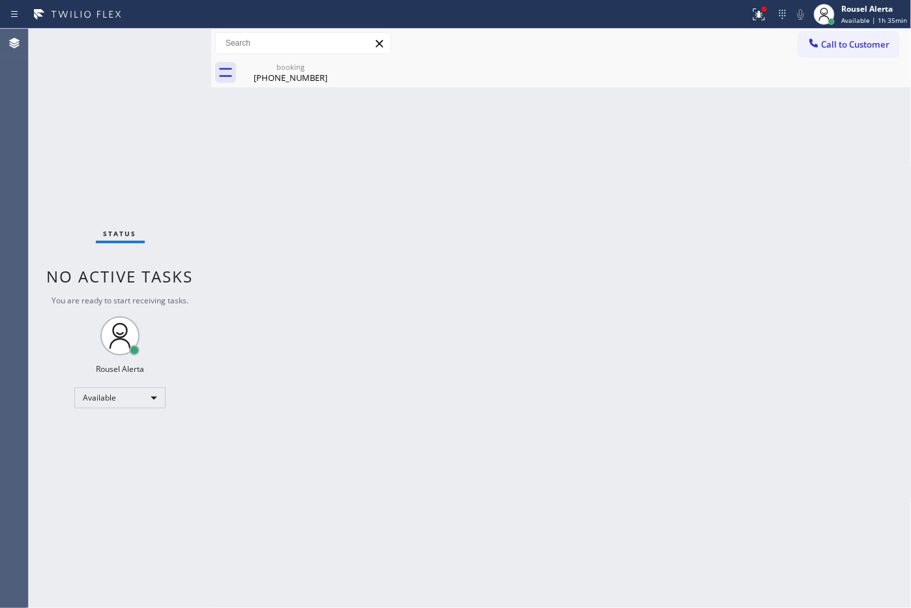
click at [447, 425] on div "Back to Dashboard Change Sender ID Customers Technicians Select a contact Outbo…" at bounding box center [561, 318] width 701 height 579
click at [278, 61] on div "booking (516) 972-7600" at bounding box center [290, 72] width 98 height 29
drag, startPoint x: 726, startPoint y: 62, endPoint x: 765, endPoint y: 63, distance: 39.1
click at [729, 63] on div at bounding box center [576, 72] width 672 height 29
click at [760, 11] on icon at bounding box center [759, 15] width 16 height 16
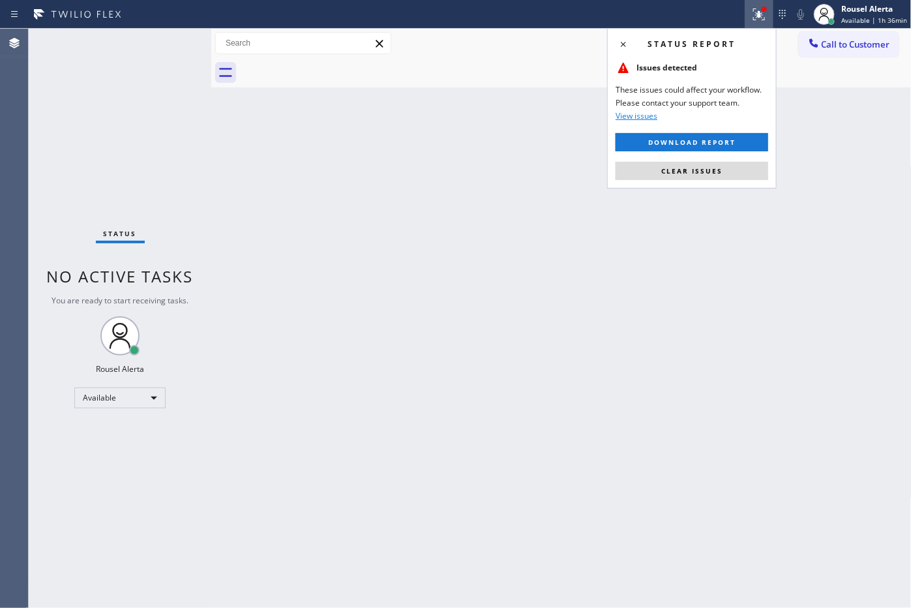
drag, startPoint x: 729, startPoint y: 161, endPoint x: 770, endPoint y: 168, distance: 41.7
click at [729, 163] on button "Clear issues" at bounding box center [692, 171] width 153 height 18
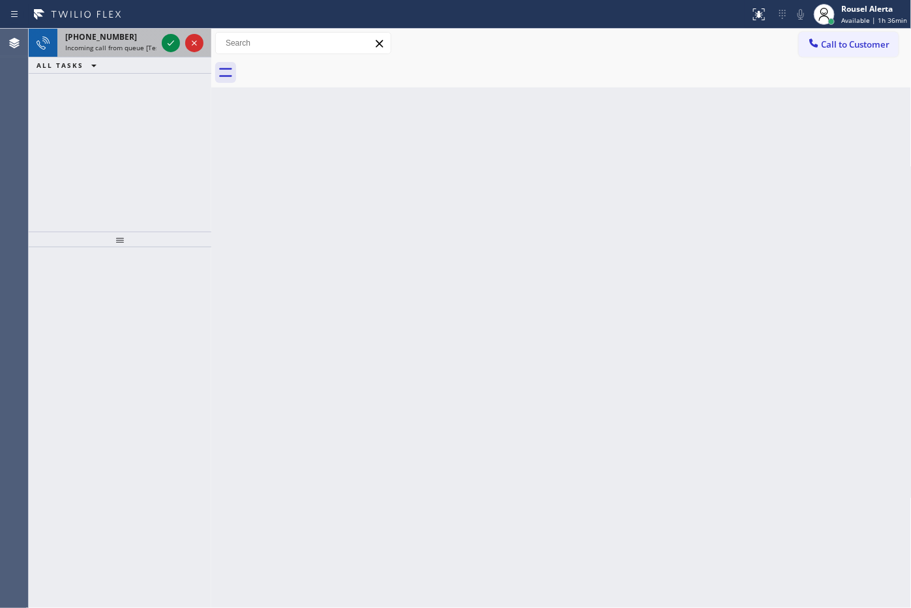
click at [126, 37] on div "+17432413262" at bounding box center [110, 36] width 91 height 11
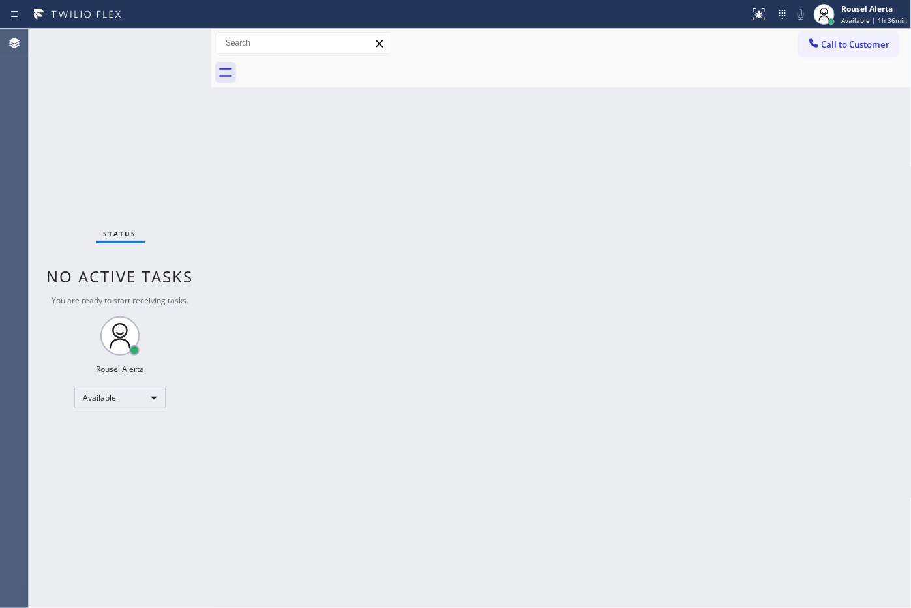
click at [164, 41] on div "Status No active tasks You are ready to start receiving tasks. Rousel Alerta Av…" at bounding box center [120, 318] width 183 height 579
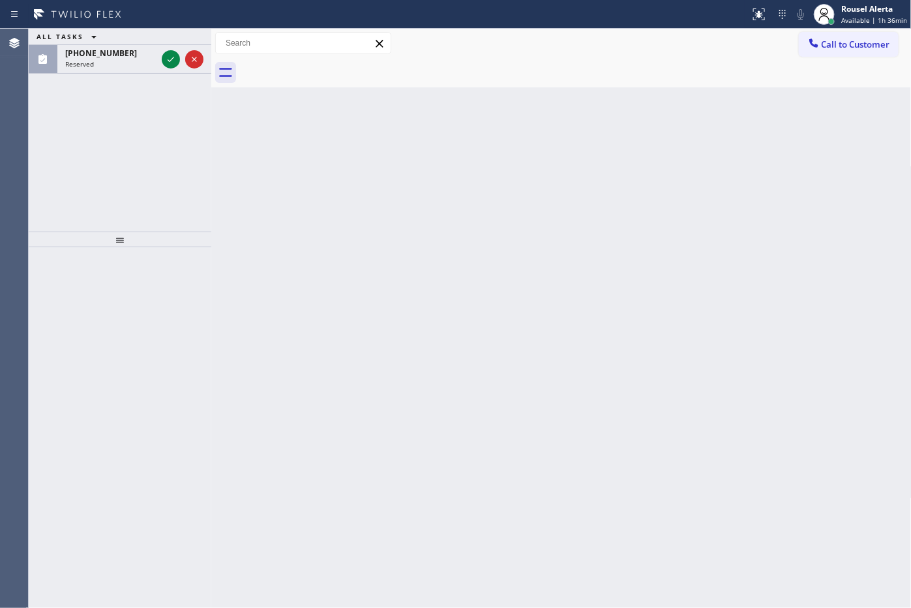
click at [125, 33] on div "ALL TASKS ALL TASKS ACTIVE TASKS TASKS IN WRAP UP" at bounding box center [120, 37] width 183 height 16
click at [279, 158] on div "Back to Dashboard Change Sender ID Customers Technicians Select a contact Outbo…" at bounding box center [561, 318] width 701 height 579
click at [128, 56] on div "(743) 241-3262" at bounding box center [110, 53] width 91 height 11
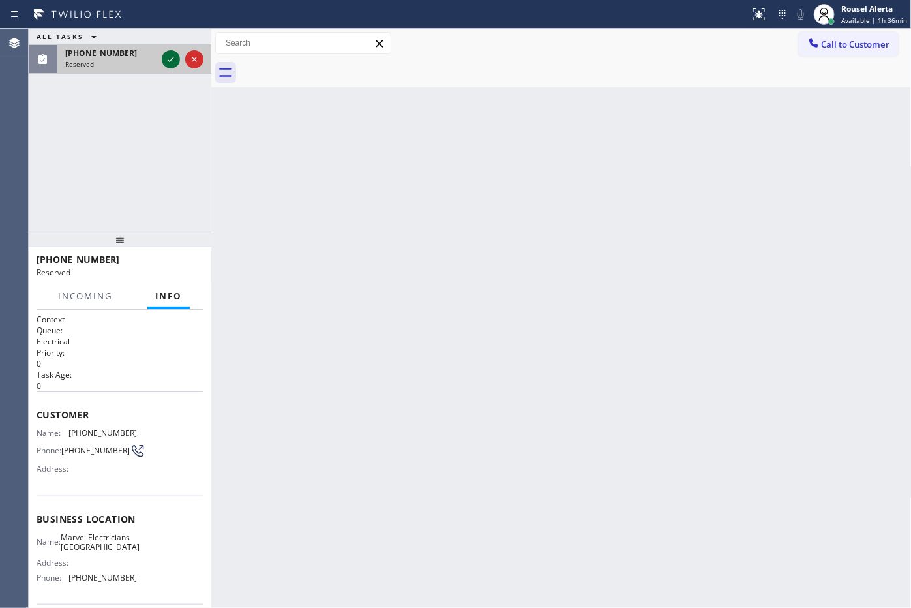
click at [174, 59] on icon at bounding box center [171, 60] width 16 height 16
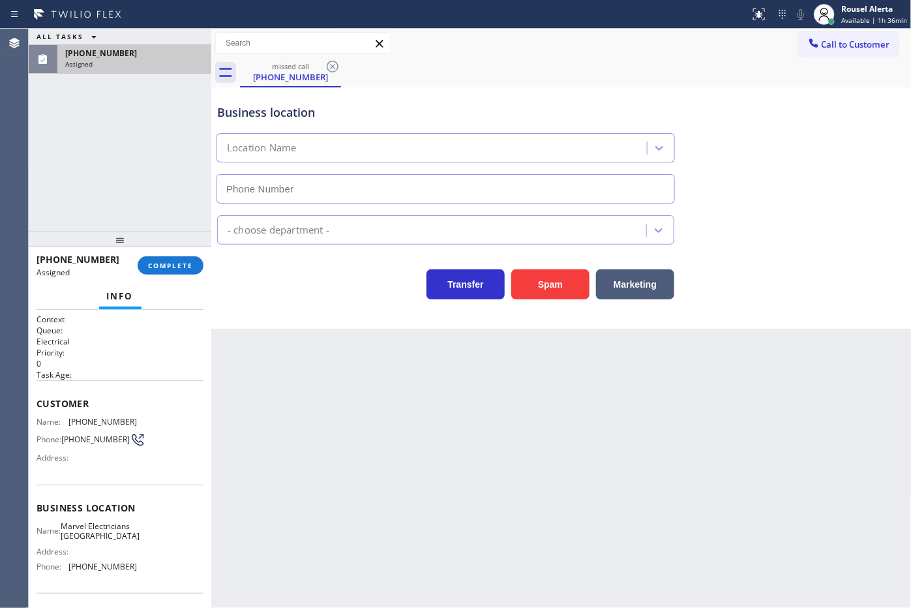
type input "(530) 288-4804"
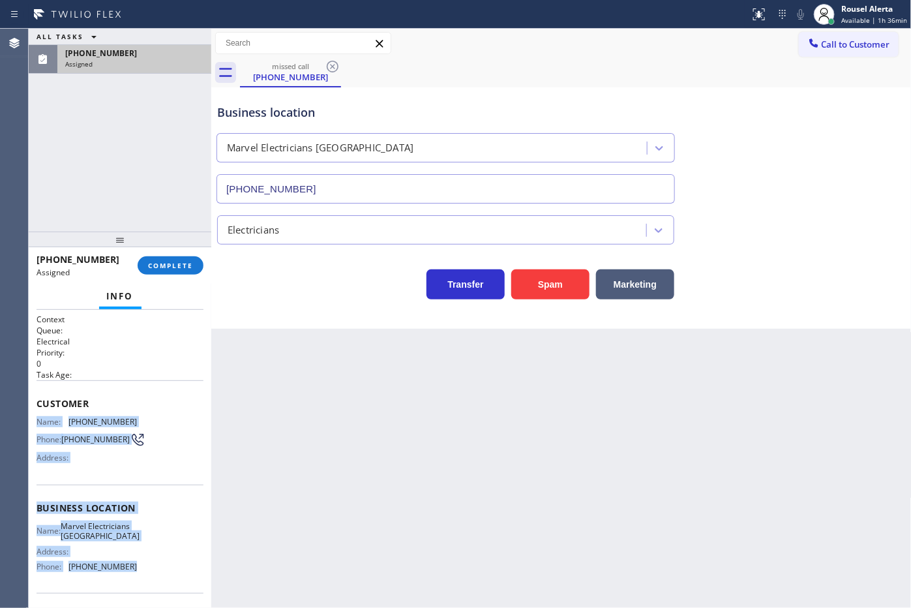
drag, startPoint x: 37, startPoint y: 417, endPoint x: 130, endPoint y: 575, distance: 183.1
click at [130, 575] on div "Context Queue: Electrical Priority: 0 Task Age: Customer Name: (743) 241-3262 P…" at bounding box center [120, 503] width 167 height 378
click at [187, 269] on span "COMPLETE" at bounding box center [170, 265] width 45 height 9
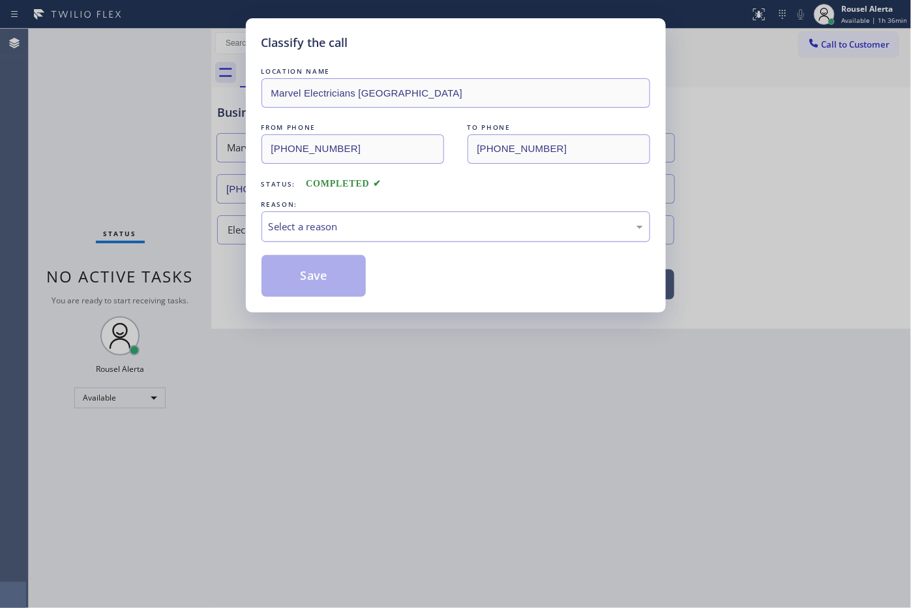
click at [323, 236] on div "Select a reason" at bounding box center [456, 226] width 389 height 31
click at [297, 272] on button "Save" at bounding box center [314, 276] width 105 height 42
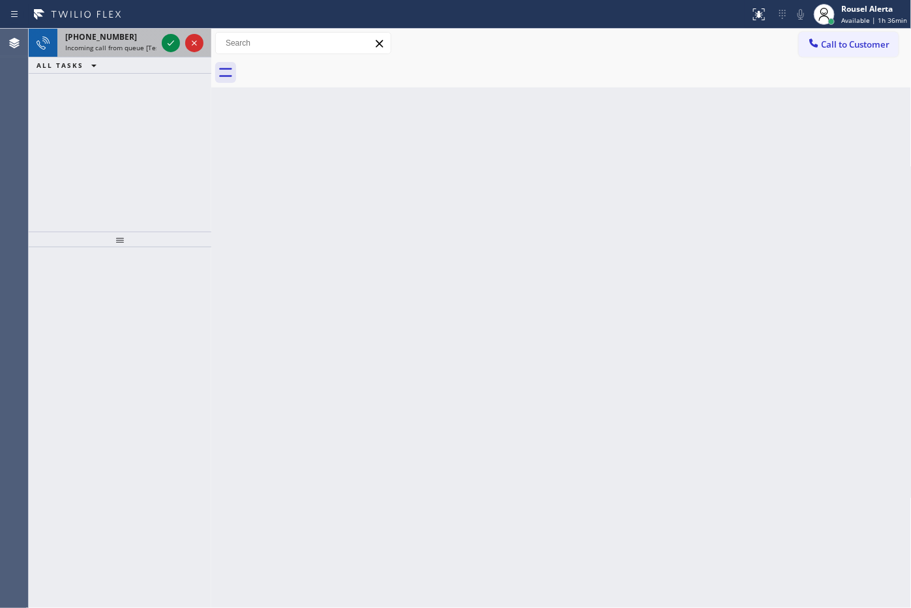
drag, startPoint x: 96, startPoint y: 29, endPoint x: 126, endPoint y: 41, distance: 32.2
click at [96, 31] on div "+16892021842 Incoming call from queue [Test] All" at bounding box center [108, 43] width 102 height 29
drag, startPoint x: 128, startPoint y: 41, endPoint x: 155, endPoint y: 46, distance: 27.1
click at [128, 40] on div "+17432413262" at bounding box center [110, 36] width 91 height 11
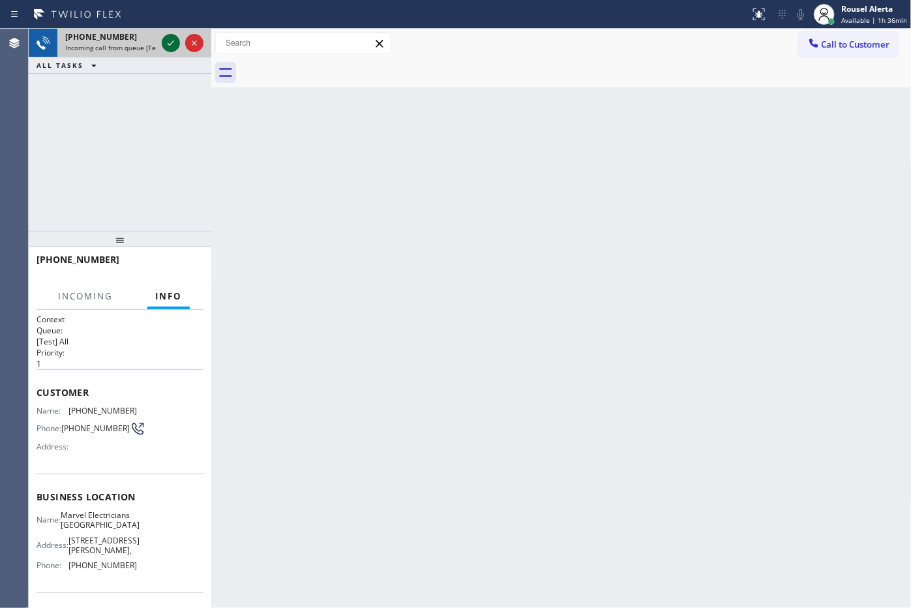
click at [167, 42] on icon at bounding box center [171, 43] width 16 height 16
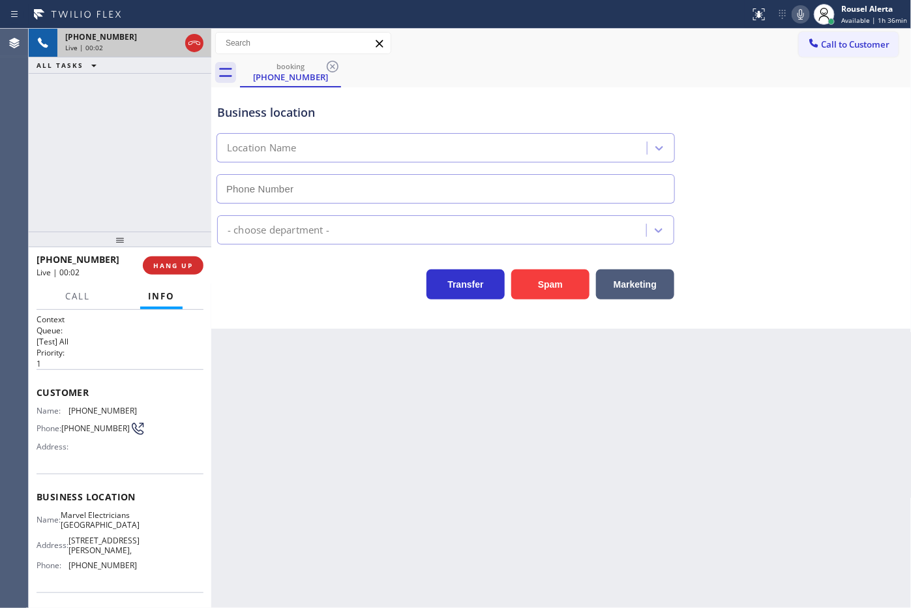
type input "(562) 206-1638"
drag, startPoint x: 155, startPoint y: 115, endPoint x: 162, endPoint y: 106, distance: 11.2
click at [160, 110] on div "+17432413262 Live | 00:05 ALL TASKS ALL TASKS ACTIVE TASKS TASKS IN WRAP UP" at bounding box center [120, 130] width 183 height 203
click at [354, 461] on div "Back to Dashboard Change Sender ID Customers Technicians Select a contact Outbo…" at bounding box center [561, 318] width 701 height 579
click at [138, 88] on div "+17432413262 Live | 00:08 ALL TASKS ALL TASKS ACTIVE TASKS TASKS IN WRAP UP" at bounding box center [120, 130] width 183 height 203
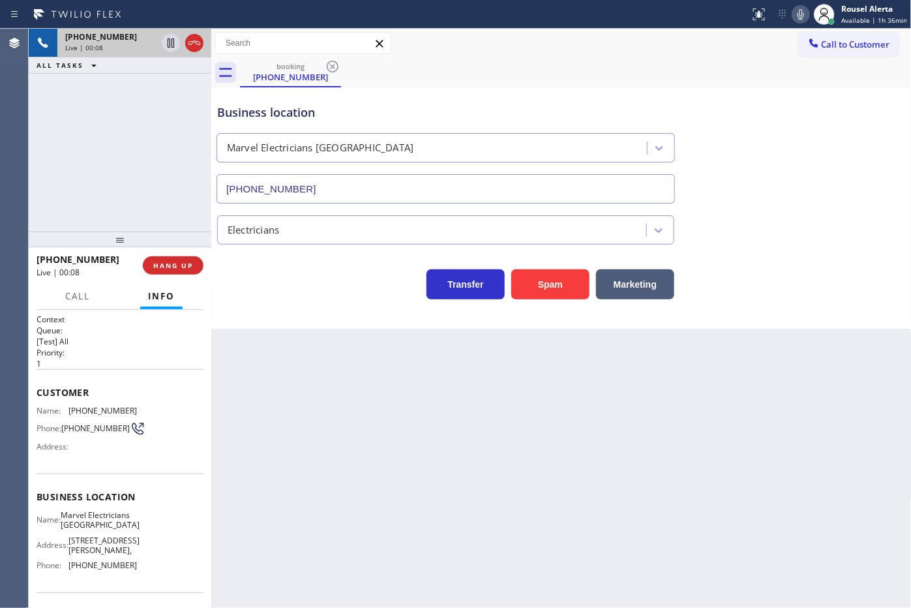
click at [367, 579] on div "Back to Dashboard Change Sender ID Customers Technicians Select a contact Outbo…" at bounding box center [561, 318] width 701 height 579
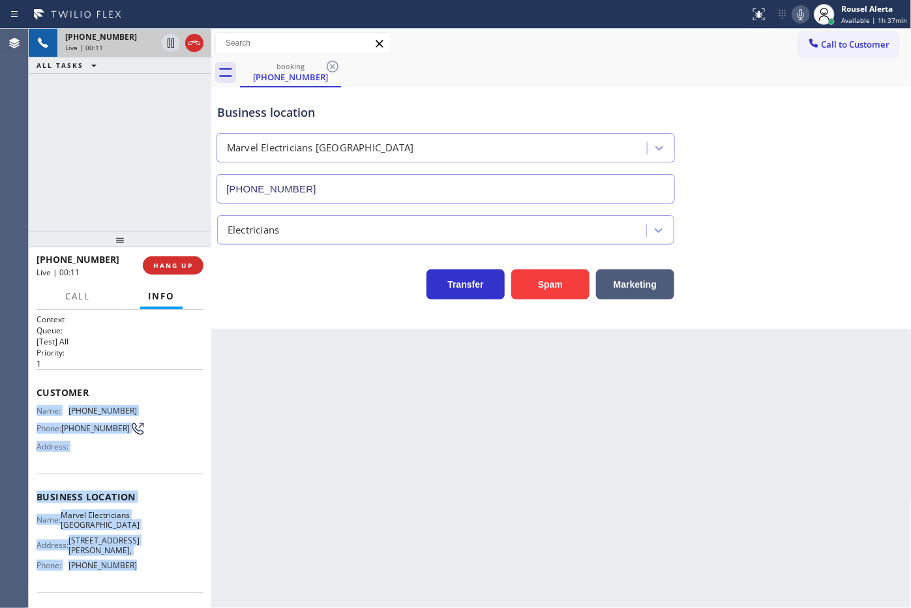
drag, startPoint x: 37, startPoint y: 410, endPoint x: 364, endPoint y: 458, distance: 330.3
click at [151, 584] on div "Context Queue: [Test] All Priority: 1 Customer Name: (743) 241-3262 Phone: (743…" at bounding box center [120, 459] width 183 height 299
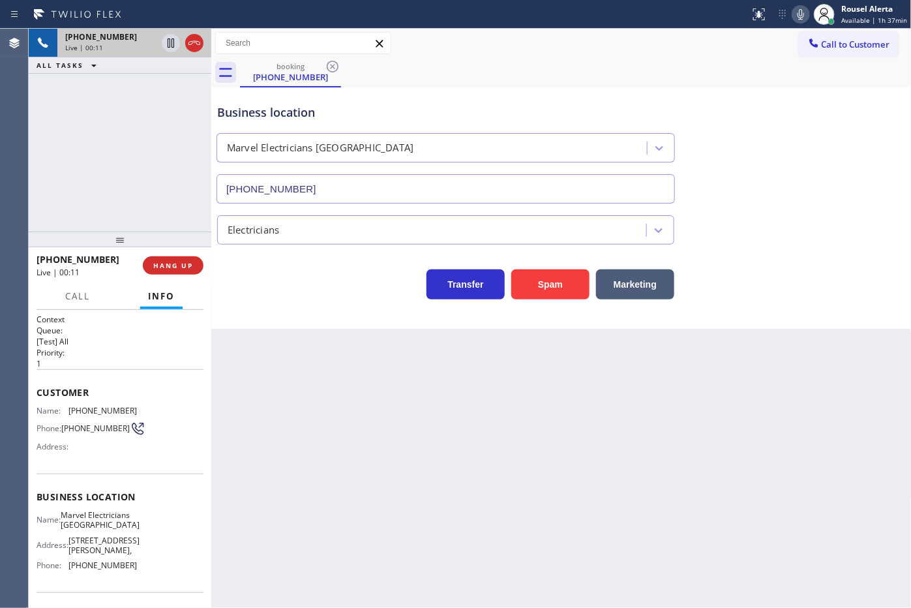
click at [418, 432] on div "Back to Dashboard Change Sender ID Customers Technicians Select a contact Outbo…" at bounding box center [561, 318] width 701 height 579
click at [180, 261] on span "HANG UP" at bounding box center [173, 265] width 40 height 9
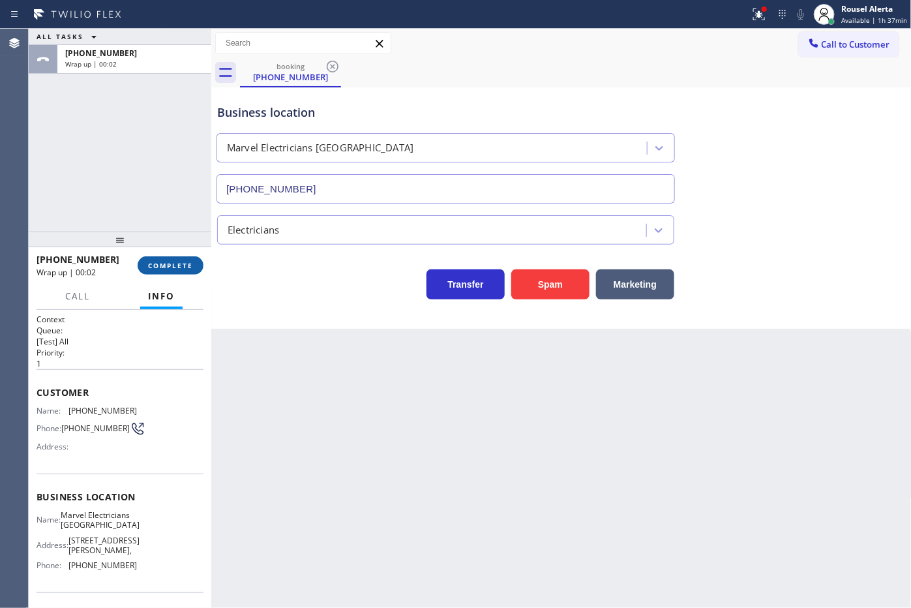
click at [184, 260] on button "COMPLETE" at bounding box center [171, 265] width 66 height 18
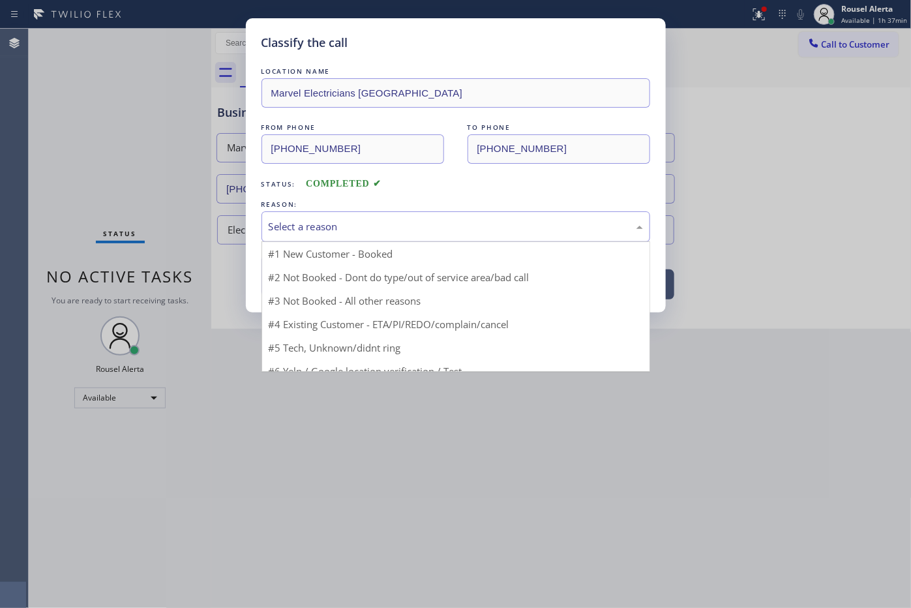
click at [300, 226] on div "Select a reason" at bounding box center [456, 226] width 374 height 15
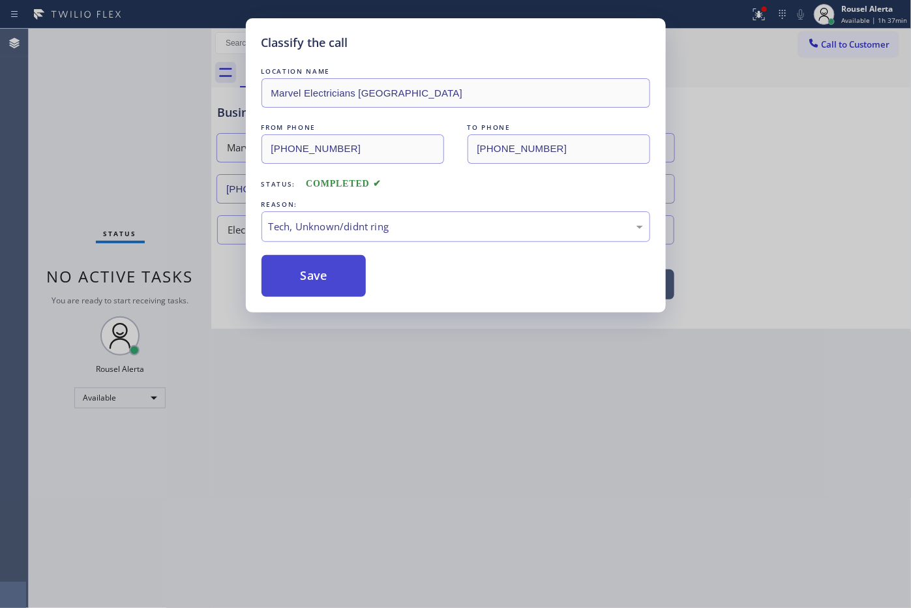
click at [327, 288] on button "Save" at bounding box center [314, 276] width 105 height 42
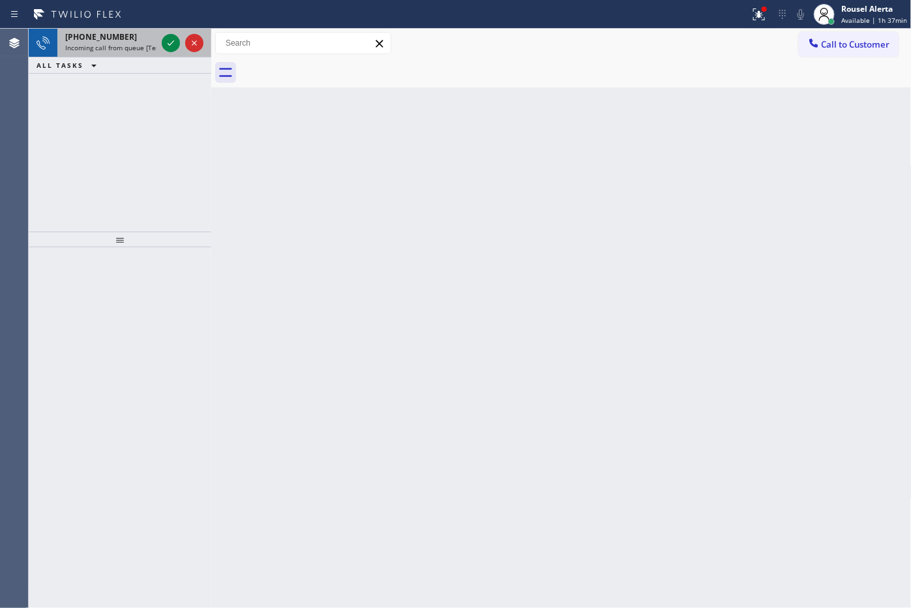
drag, startPoint x: 142, startPoint y: 37, endPoint x: 160, endPoint y: 40, distance: 18.7
click at [142, 37] on div "+17432413235" at bounding box center [110, 36] width 91 height 11
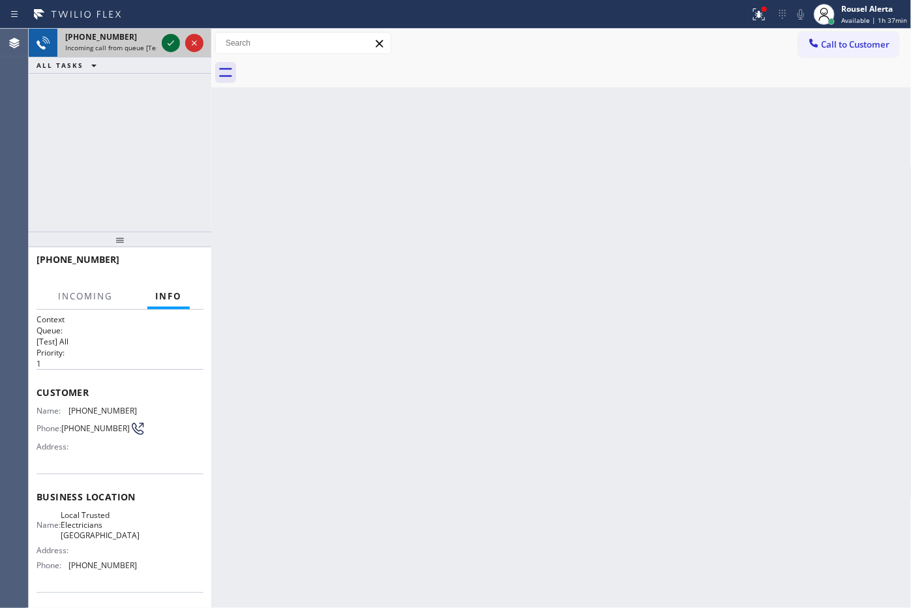
click at [168, 41] on icon at bounding box center [171, 43] width 16 height 16
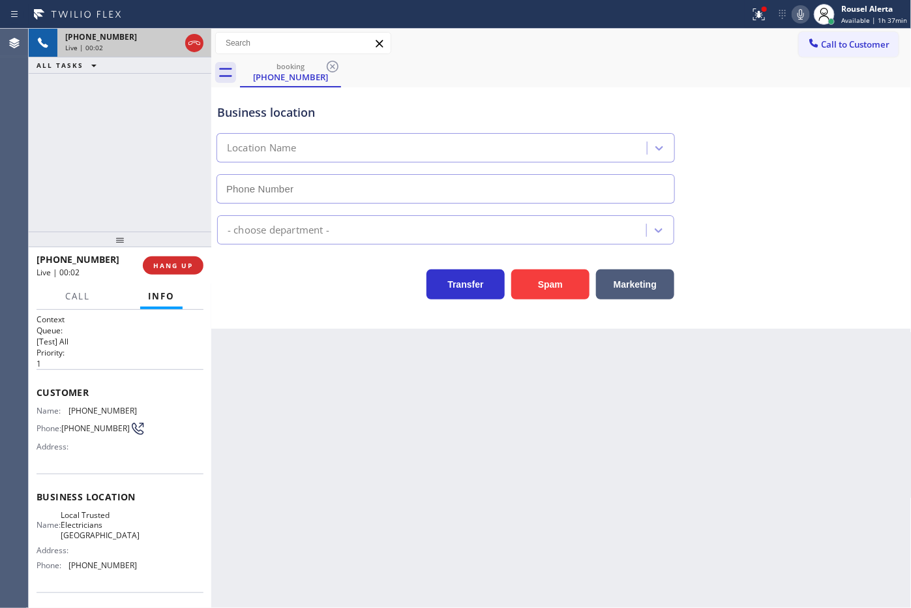
type input "(562) 376-2472"
click at [160, 61] on div "ALL TASKS ALL TASKS ACTIVE TASKS TASKS IN WRAP UP" at bounding box center [120, 65] width 183 height 16
click at [167, 265] on span "HANG UP" at bounding box center [173, 265] width 40 height 9
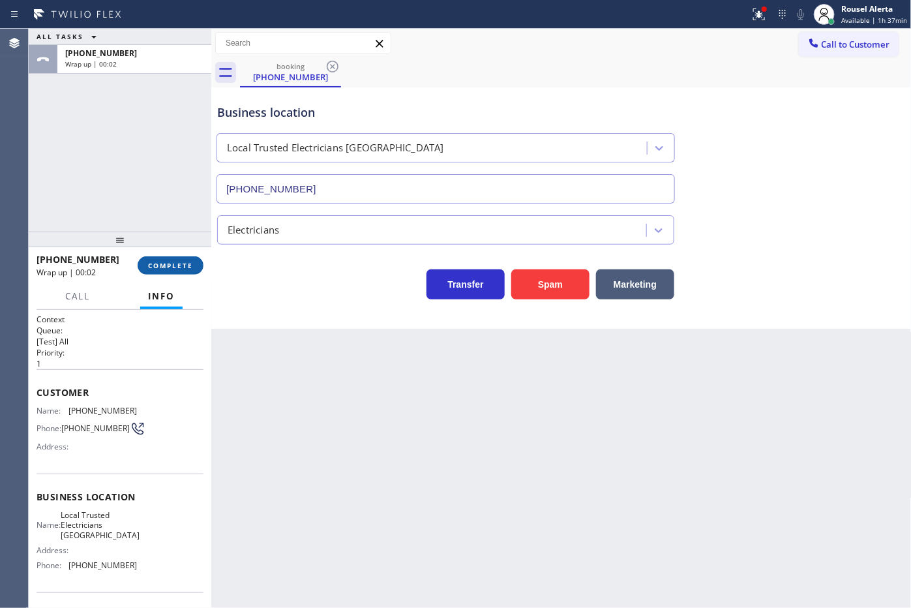
click at [174, 258] on button "COMPLETE" at bounding box center [171, 265] width 66 height 18
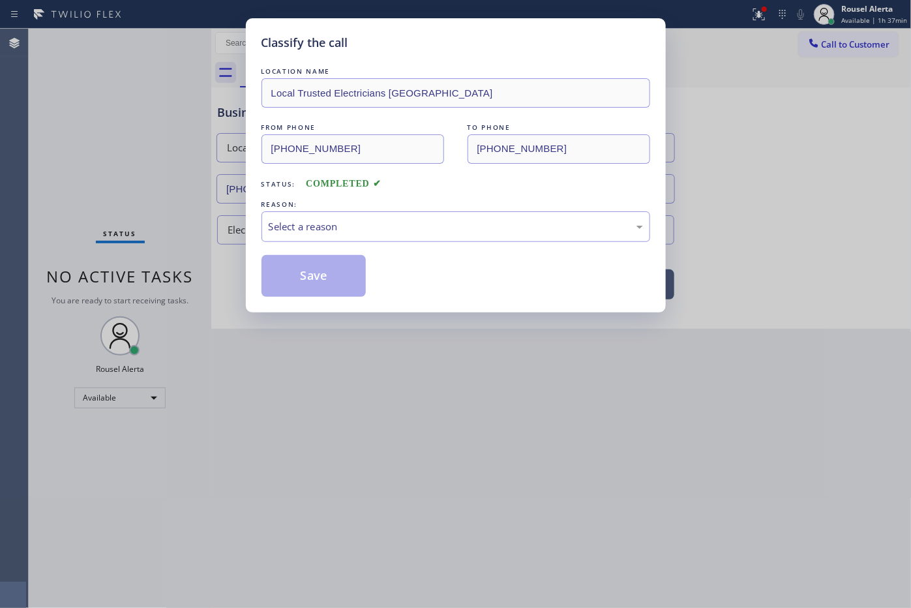
click at [174, 258] on div "Classify the call LOCATION NAME Local Trusted Electricians Orange County FROM P…" at bounding box center [455, 304] width 911 height 608
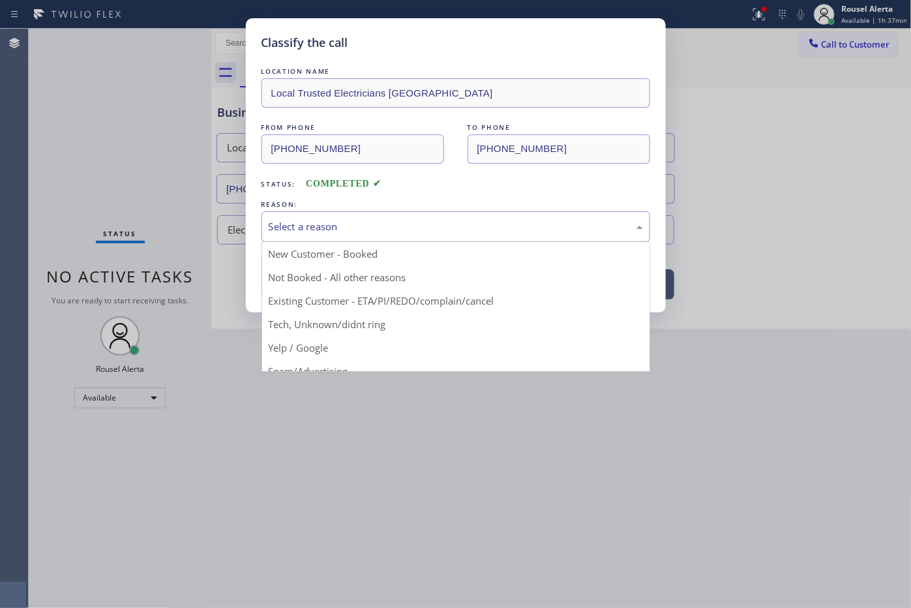
click at [290, 235] on div "Select a reason" at bounding box center [456, 226] width 389 height 31
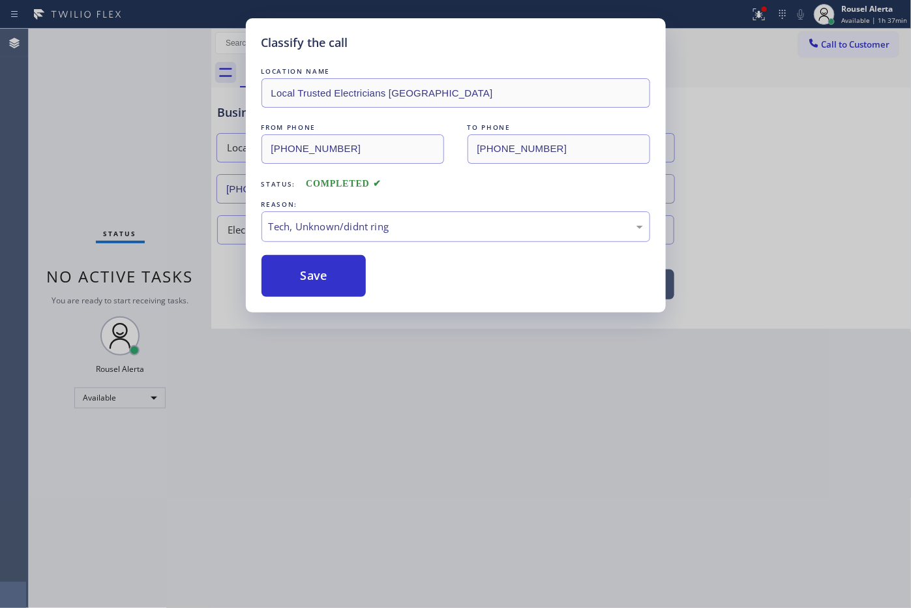
click at [315, 302] on div "Classify the call LOCATION NAME Local Trusted Electricians Orange County FROM P…" at bounding box center [456, 165] width 420 height 294
click at [314, 275] on button "Save" at bounding box center [314, 276] width 105 height 42
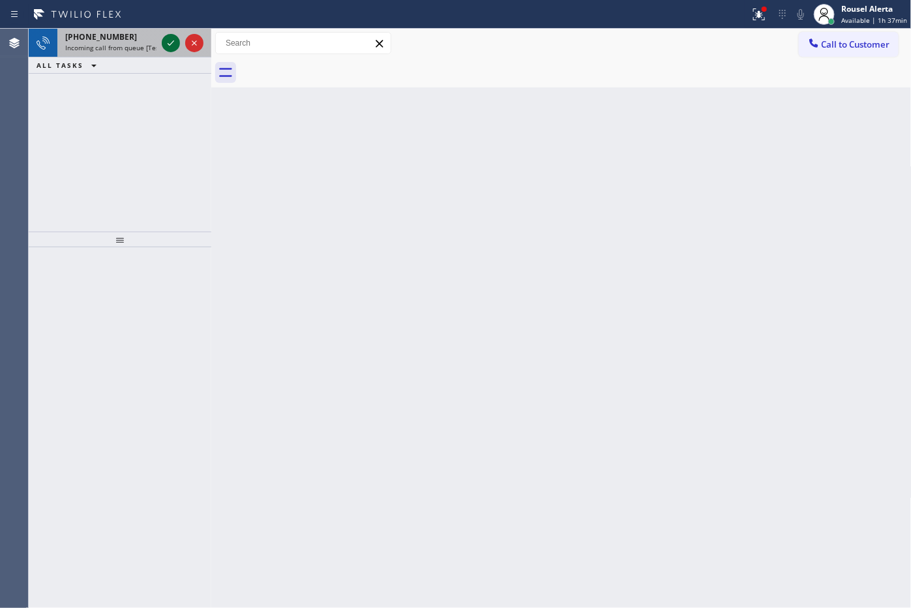
click at [165, 40] on icon at bounding box center [171, 43] width 16 height 16
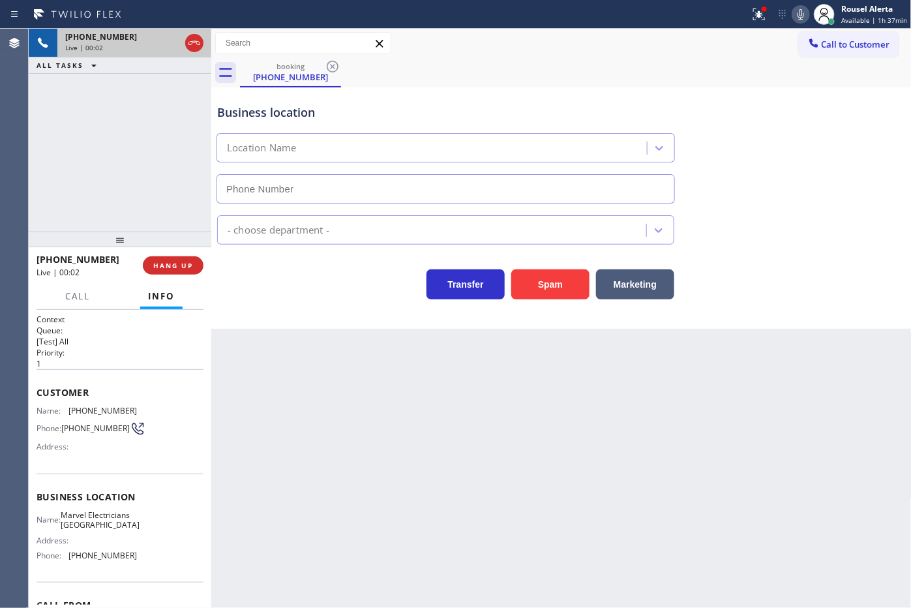
type input "(626) 467-5038"
click at [644, 607] on div "Back to Dashboard Change Sender ID Customers Technicians Select a contact Outbo…" at bounding box center [561, 318] width 701 height 579
click at [115, 41] on span "+17432413262" at bounding box center [101, 36] width 72 height 11
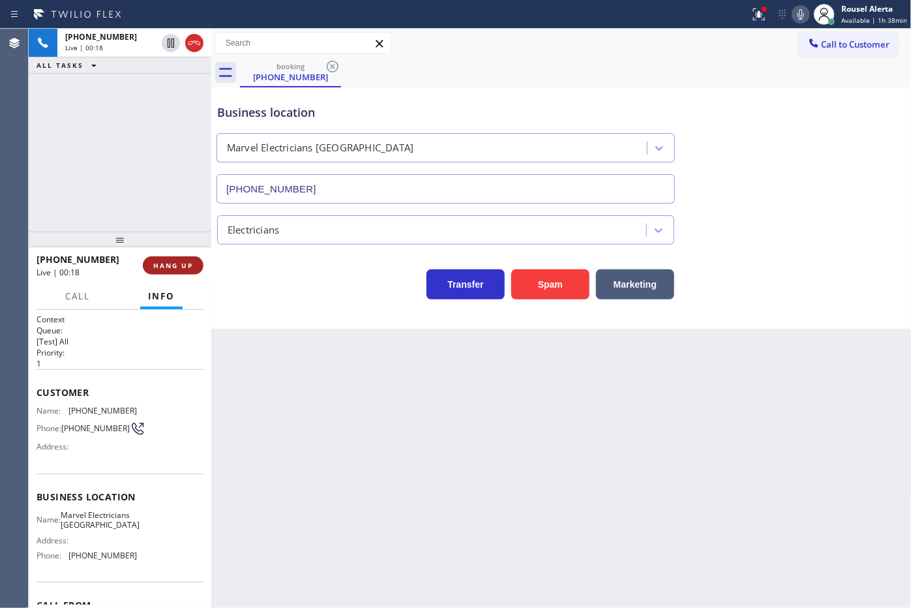
click at [177, 268] on span "HANG UP" at bounding box center [173, 265] width 40 height 9
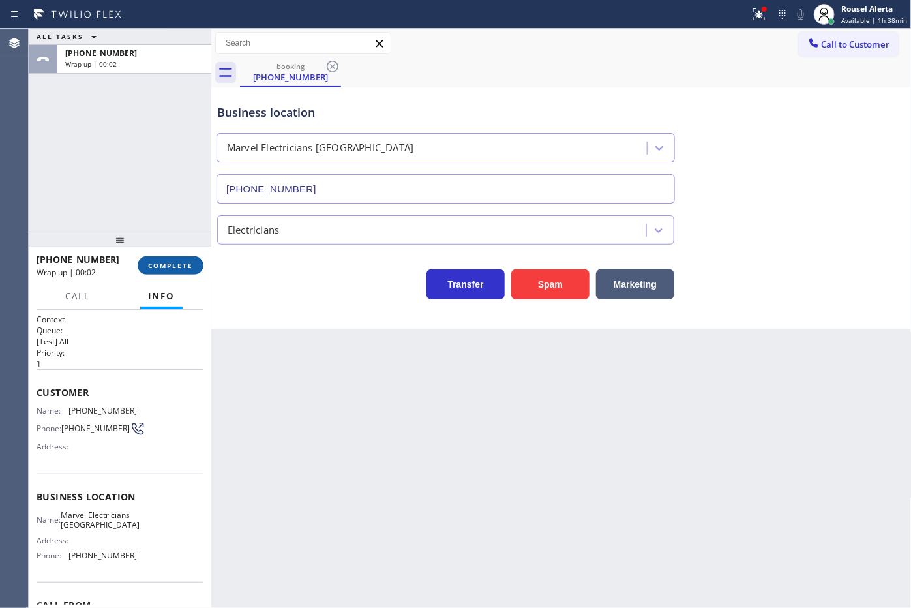
click at [171, 274] on button "COMPLETE" at bounding box center [171, 265] width 66 height 18
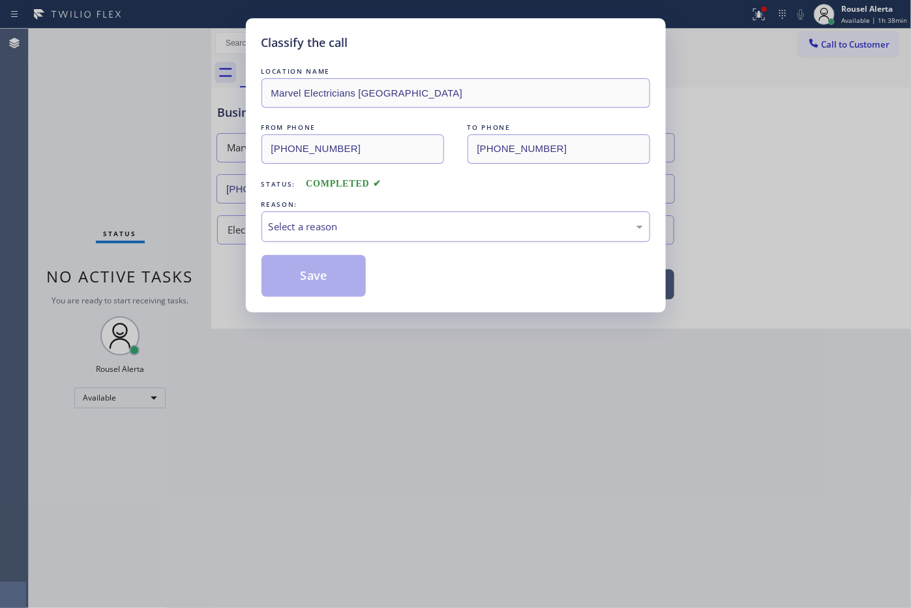
click at [327, 234] on div "Select a reason" at bounding box center [456, 226] width 374 height 15
click at [314, 281] on button "Save" at bounding box center [314, 276] width 105 height 42
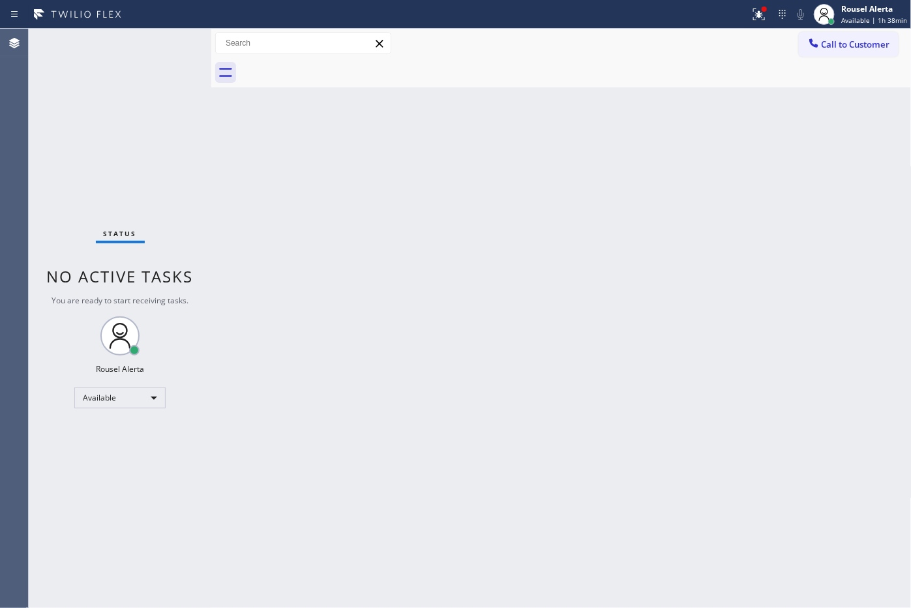
click at [704, 444] on div "Back to Dashboard Change Sender ID Customers Technicians Select a contact Outbo…" at bounding box center [561, 318] width 701 height 579
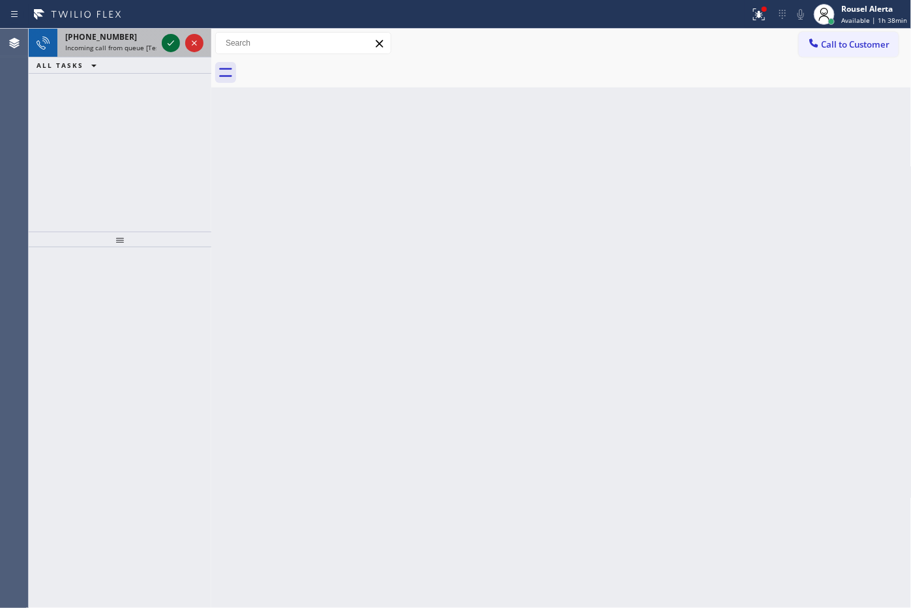
click at [176, 46] on icon at bounding box center [171, 43] width 16 height 16
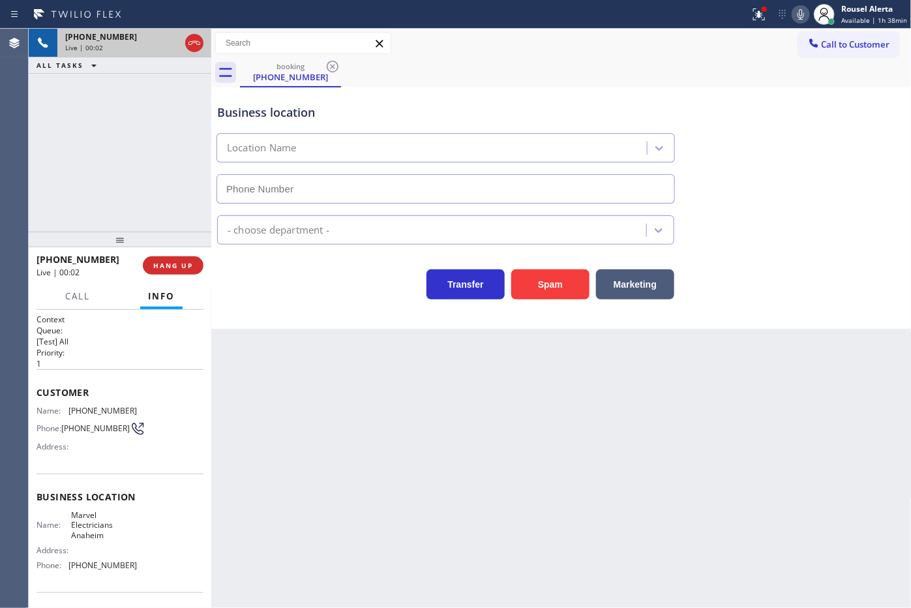
type input "(714) 559-3783"
click at [113, 40] on span "+17432413262" at bounding box center [101, 36] width 72 height 11
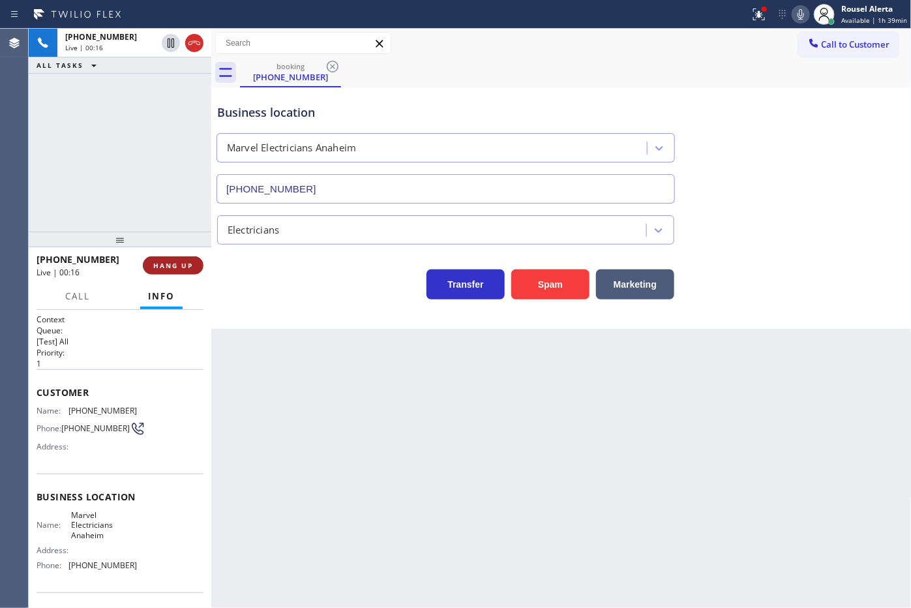
click at [180, 263] on span "HANG UP" at bounding box center [173, 265] width 40 height 9
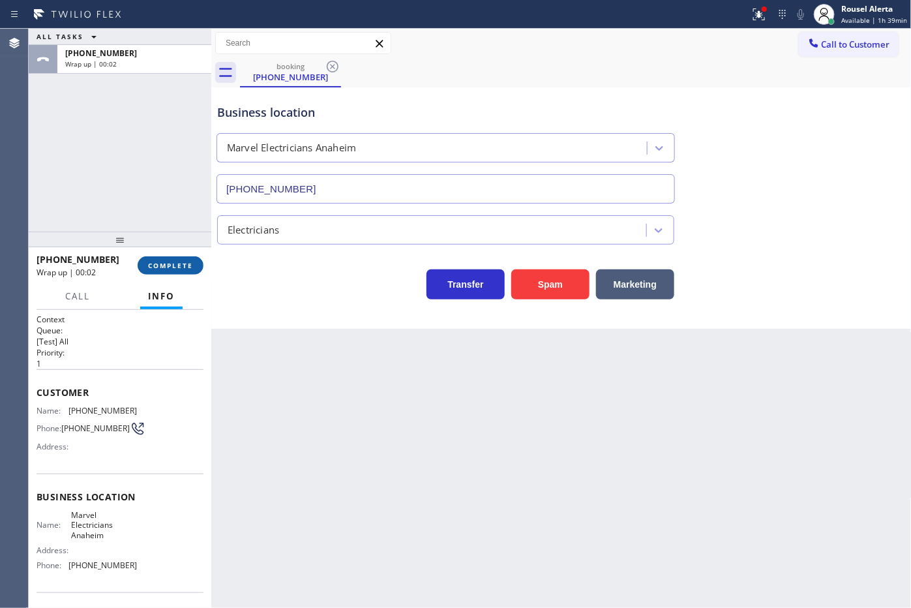
click at [180, 263] on span "COMPLETE" at bounding box center [170, 265] width 45 height 9
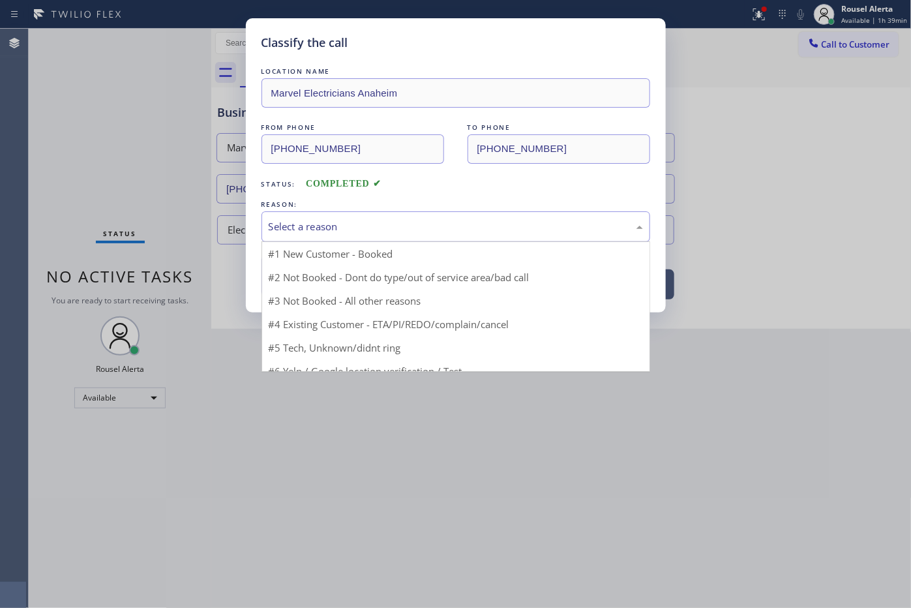
click at [303, 229] on div "Select a reason" at bounding box center [456, 226] width 374 height 15
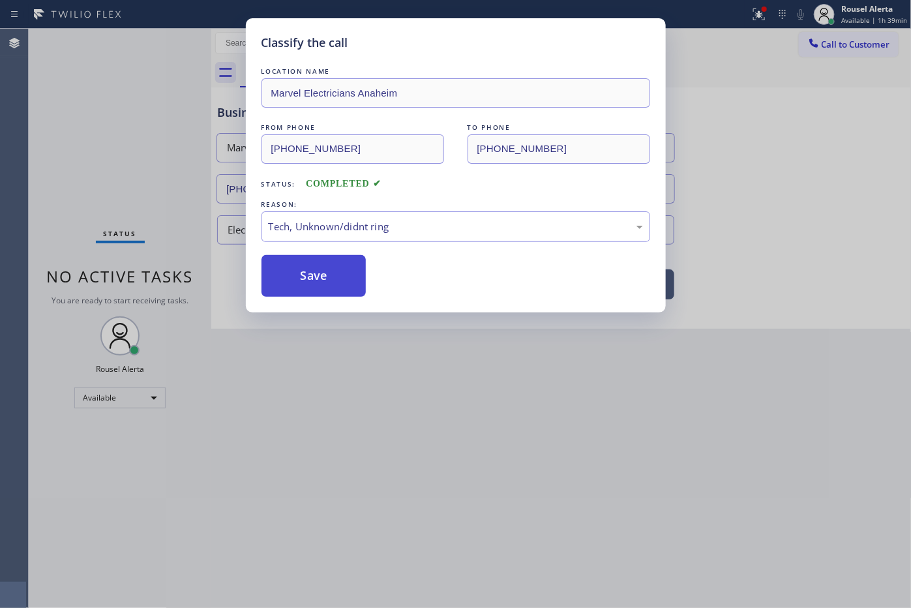
click at [307, 284] on button "Save" at bounding box center [314, 276] width 105 height 42
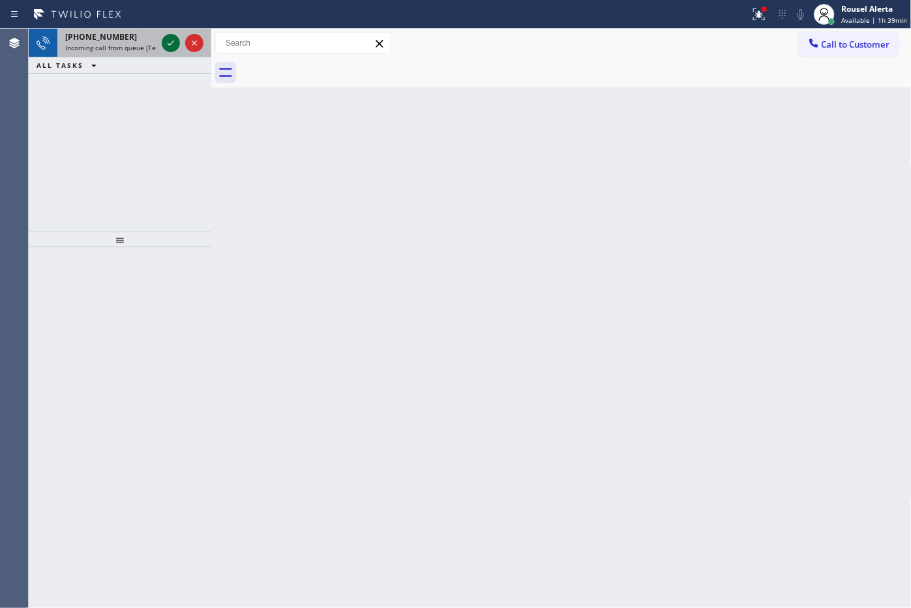
click at [170, 41] on icon at bounding box center [171, 43] width 16 height 16
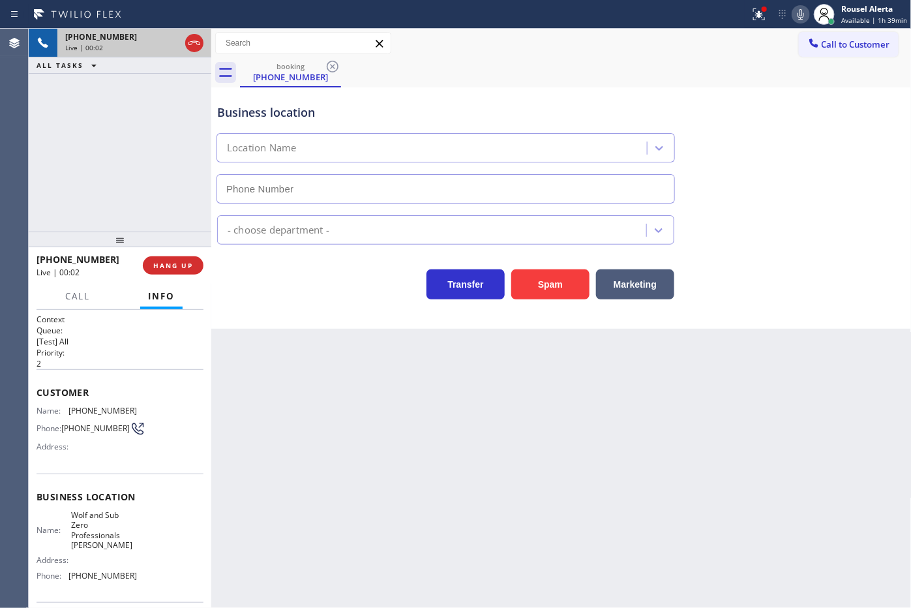
type input "(410) 498-8809"
click at [551, 274] on button "Spam" at bounding box center [550, 284] width 78 height 30
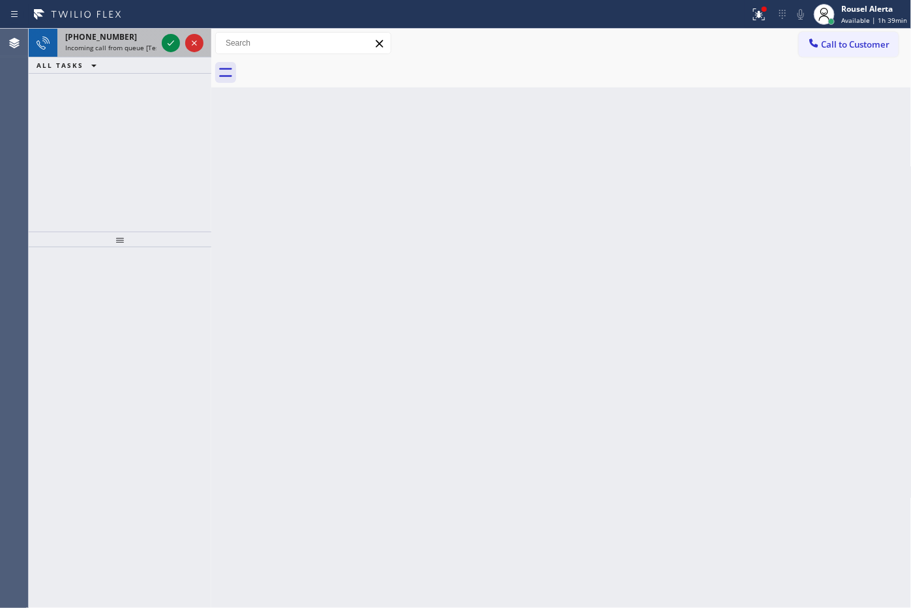
drag, startPoint x: 116, startPoint y: 50, endPoint x: 154, endPoint y: 46, distance: 38.0
click at [118, 50] on span "Incoming call from queue [Test] All" at bounding box center [119, 47] width 108 height 9
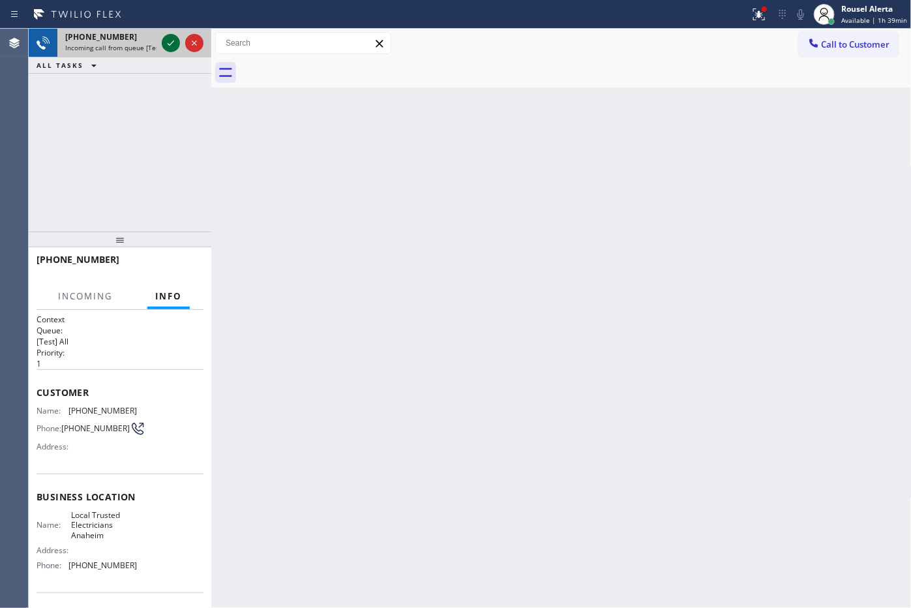
click at [167, 44] on icon at bounding box center [171, 43] width 16 height 16
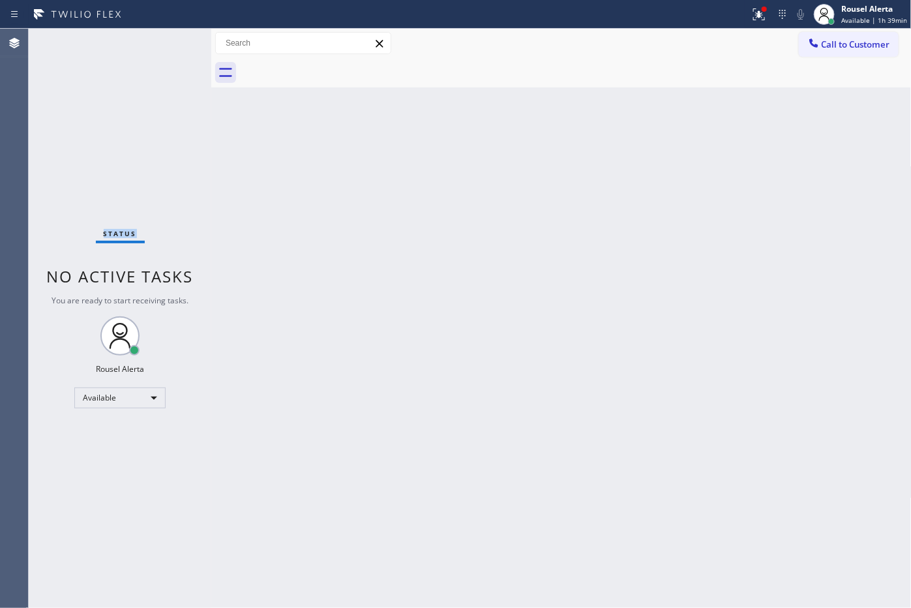
click at [167, 40] on div "Status No active tasks You are ready to start receiving tasks. Rousel Alerta Av…" at bounding box center [120, 318] width 183 height 579
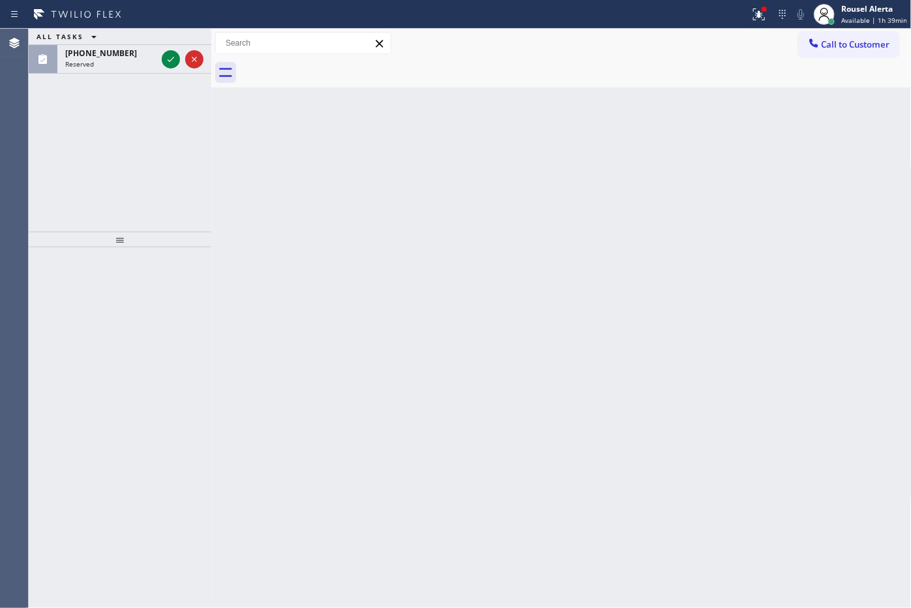
click at [171, 44] on div "ALL TASKS ALL TASKS ACTIVE TASKS TASKS IN WRAP UP" at bounding box center [120, 37] width 183 height 16
click at [168, 59] on icon at bounding box center [171, 60] width 16 height 16
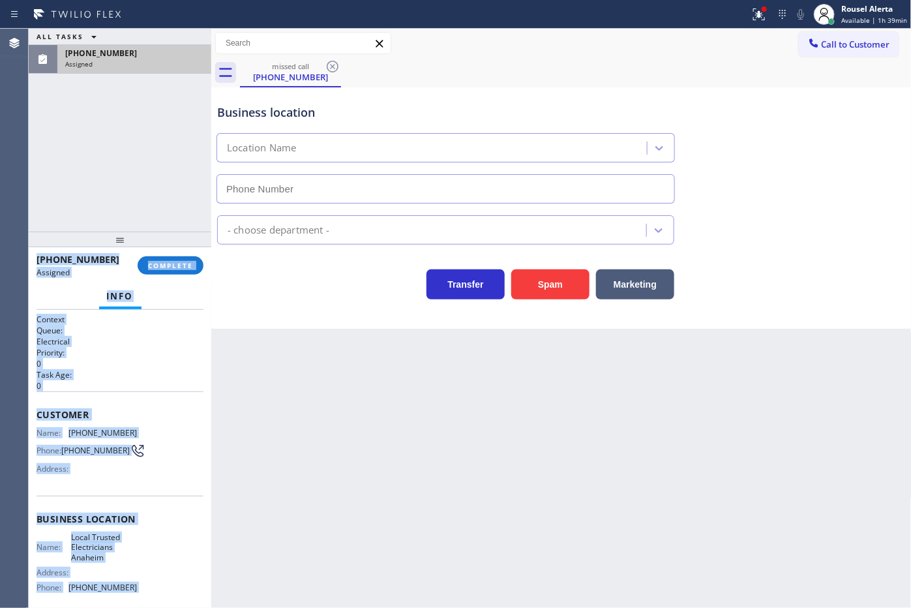
type input "(714) 517-1513"
click at [183, 364] on p "0" at bounding box center [120, 363] width 167 height 11
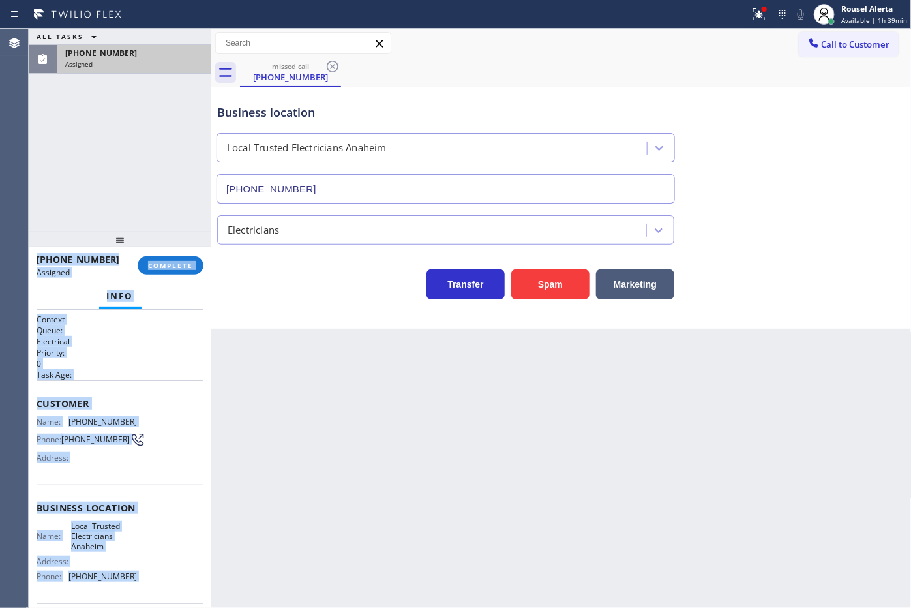
click at [160, 487] on div "Business location Name: Local Trusted Electricians Anaheim Address: Phone: (714…" at bounding box center [120, 544] width 167 height 119
click at [67, 422] on span "Name:" at bounding box center [53, 422] width 32 height 10
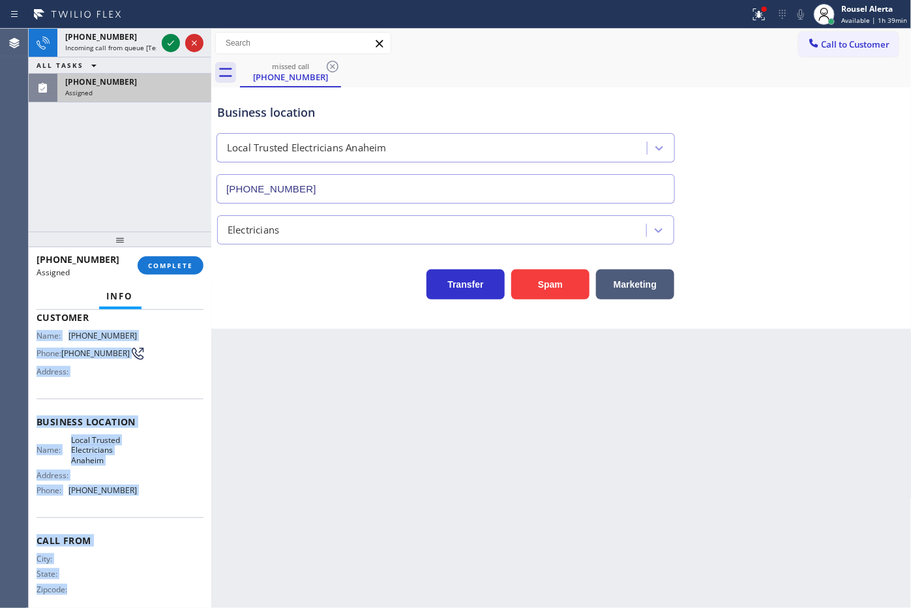
scroll to position [98, 0]
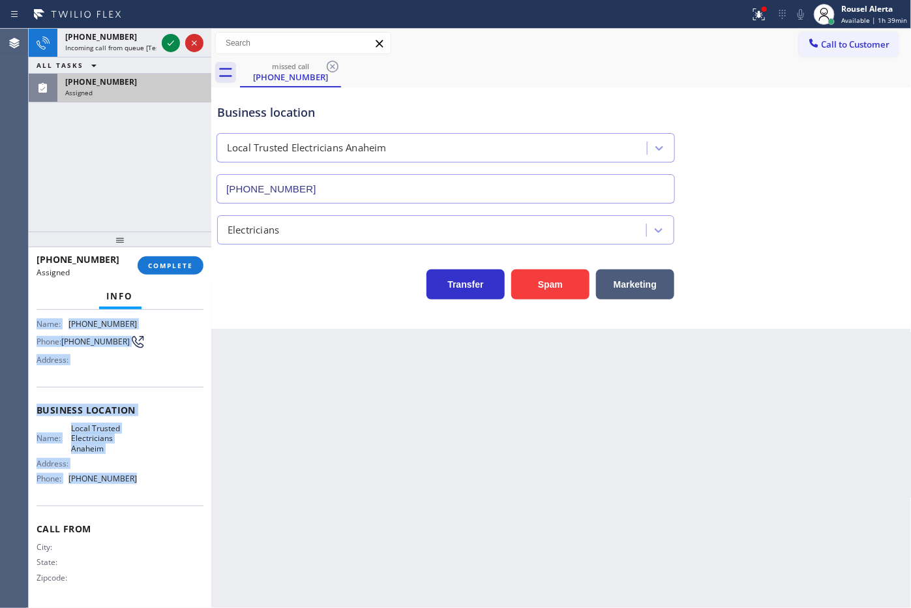
drag, startPoint x: 33, startPoint y: 421, endPoint x: 148, endPoint y: 504, distance: 141.6
click at [148, 504] on div "Context Queue: Electrical Priority: 0 Task Age: Customer Name: (743) 241-3235 P…" at bounding box center [120, 459] width 183 height 299
click at [165, 48] on icon at bounding box center [171, 43] width 16 height 16
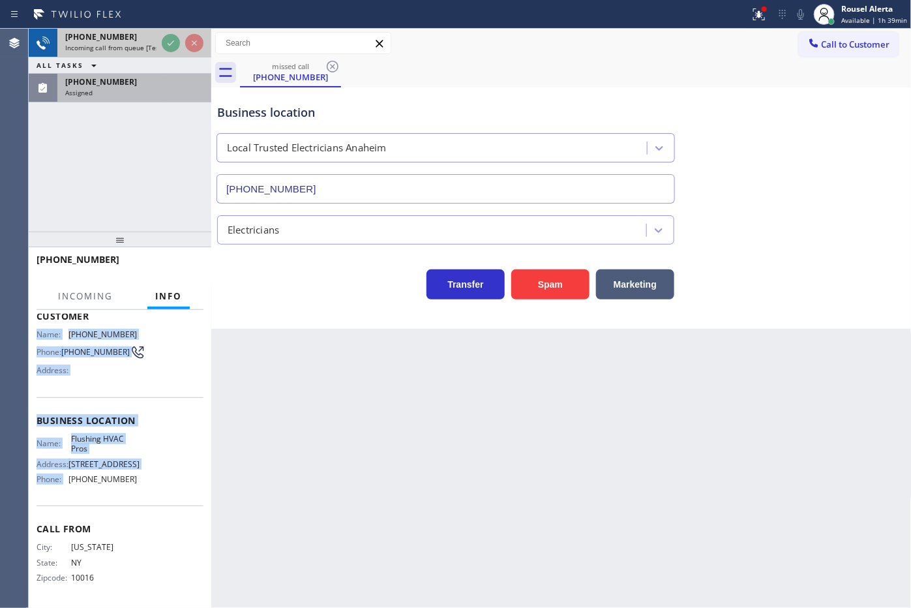
scroll to position [78, 0]
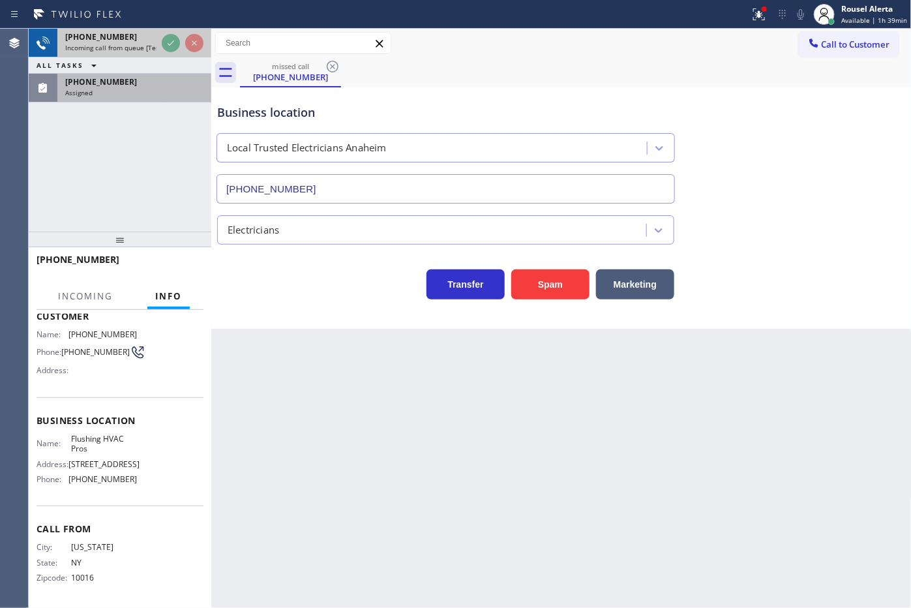
click at [165, 48] on div "+13476762516 Incoming call from queue [Test] All ALL TASKS ALL TASKS ACTIVE TAS…" at bounding box center [120, 66] width 183 height 74
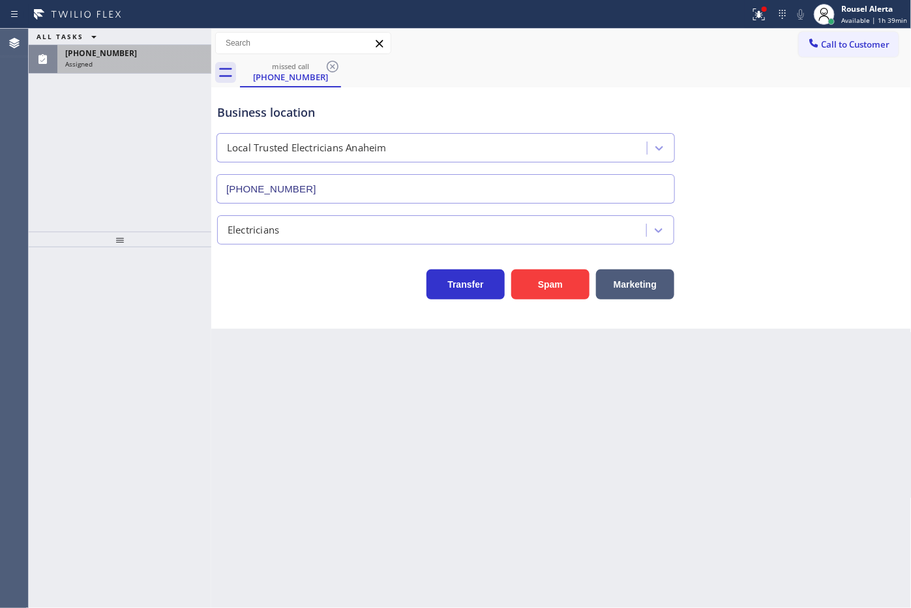
click at [165, 45] on div "ALL TASKS ALL TASKS ACTIVE TASKS TASKS IN WRAP UP" at bounding box center [120, 37] width 183 height 16
click at [165, 48] on div "(743) 241-3235" at bounding box center [134, 53] width 138 height 11
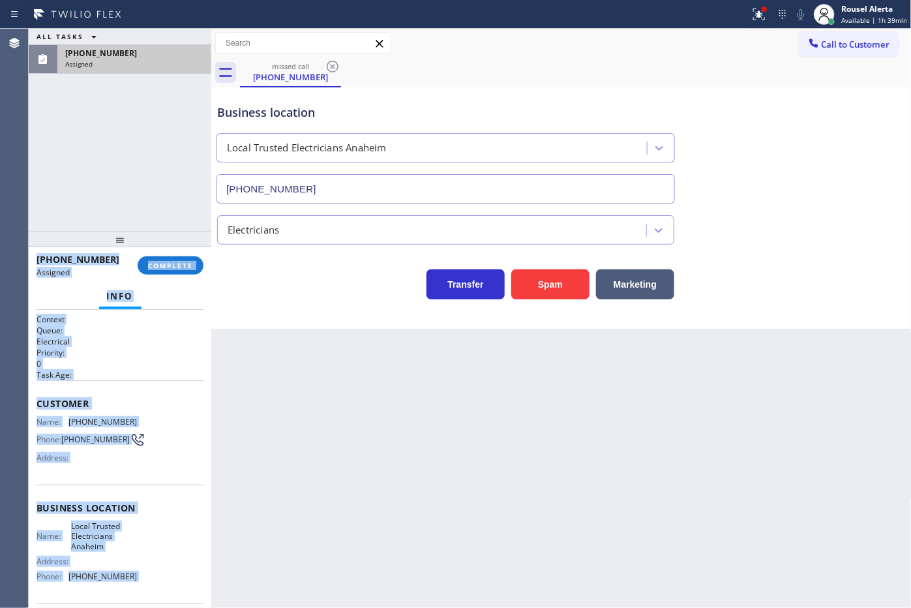
drag, startPoint x: 153, startPoint y: 66, endPoint x: 151, endPoint y: 125, distance: 59.4
click at [153, 66] on div "Assigned" at bounding box center [134, 63] width 138 height 9
drag, startPoint x: 164, startPoint y: 258, endPoint x: 166, endPoint y: 266, distance: 8.9
click at [164, 258] on button "COMPLETE" at bounding box center [171, 265] width 66 height 18
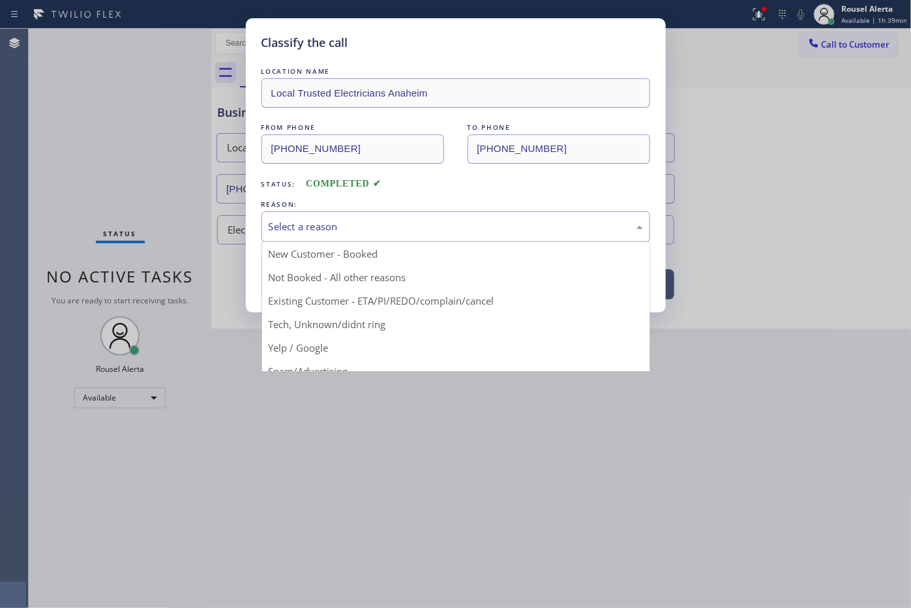
click at [291, 230] on div "Select a reason" at bounding box center [456, 226] width 374 height 15
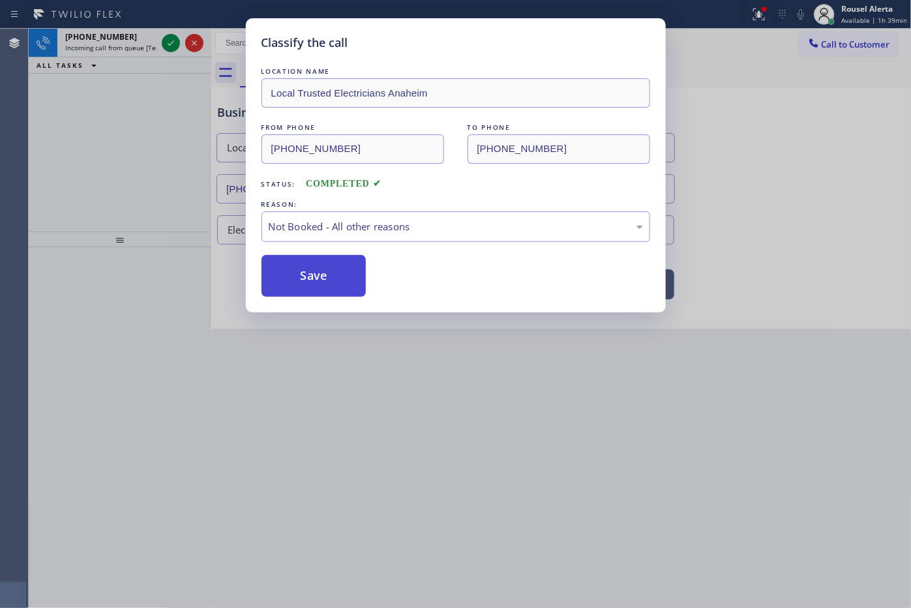
click at [323, 278] on button "Save" at bounding box center [314, 276] width 105 height 42
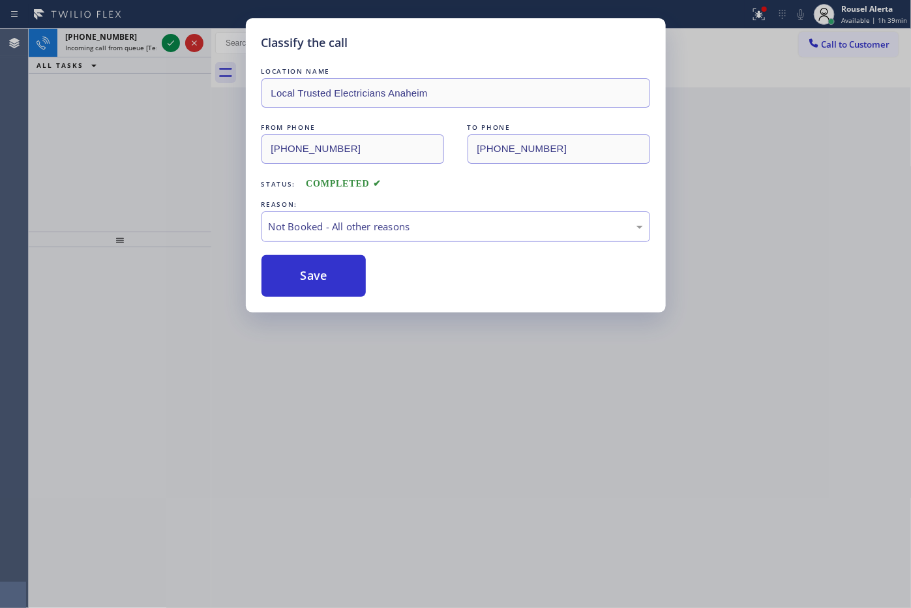
click at [130, 40] on div "Classify the call LOCATION NAME Local Trusted Electricians Anaheim FROM PHONE (…" at bounding box center [455, 304] width 911 height 608
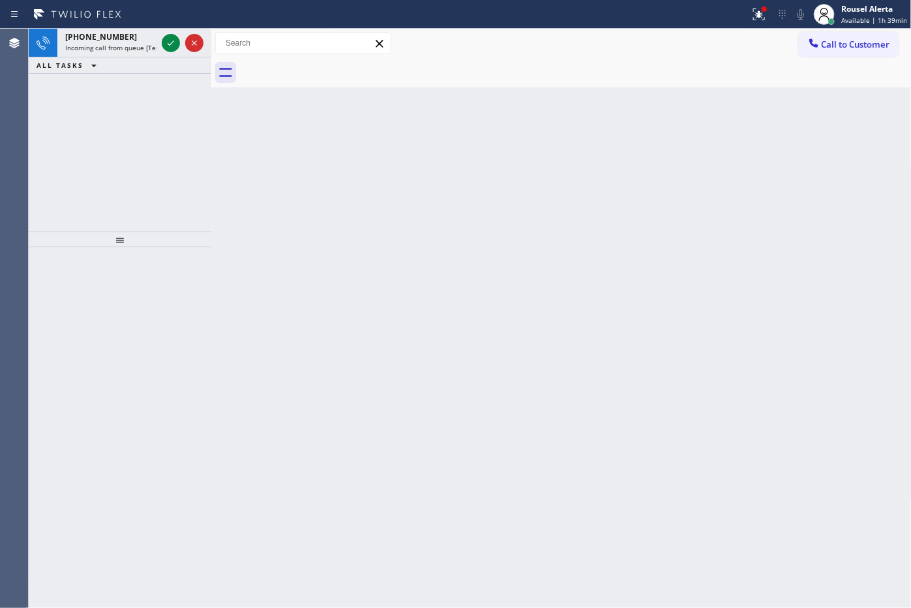
click at [148, 40] on div "+17432413286" at bounding box center [110, 36] width 91 height 11
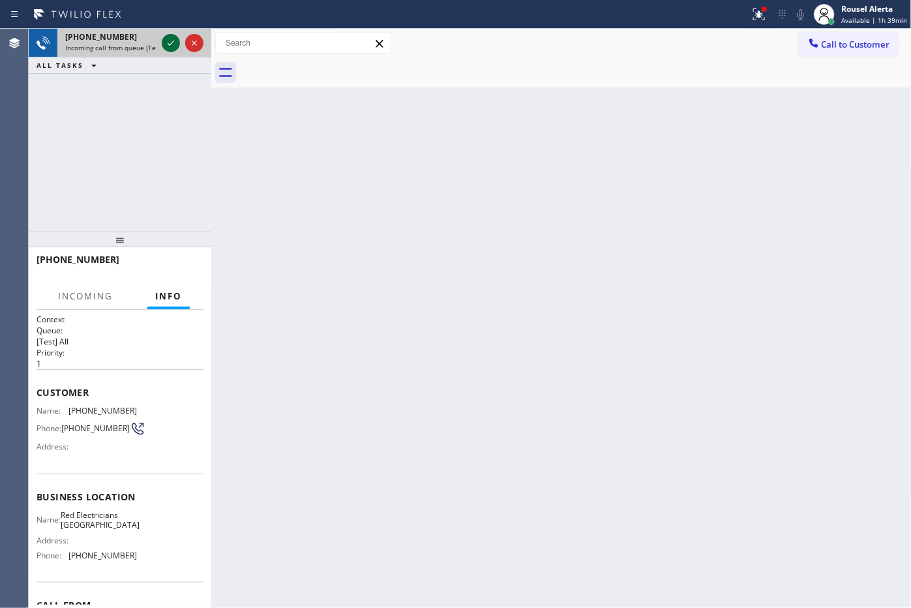
click at [168, 43] on icon at bounding box center [171, 42] width 7 height 5
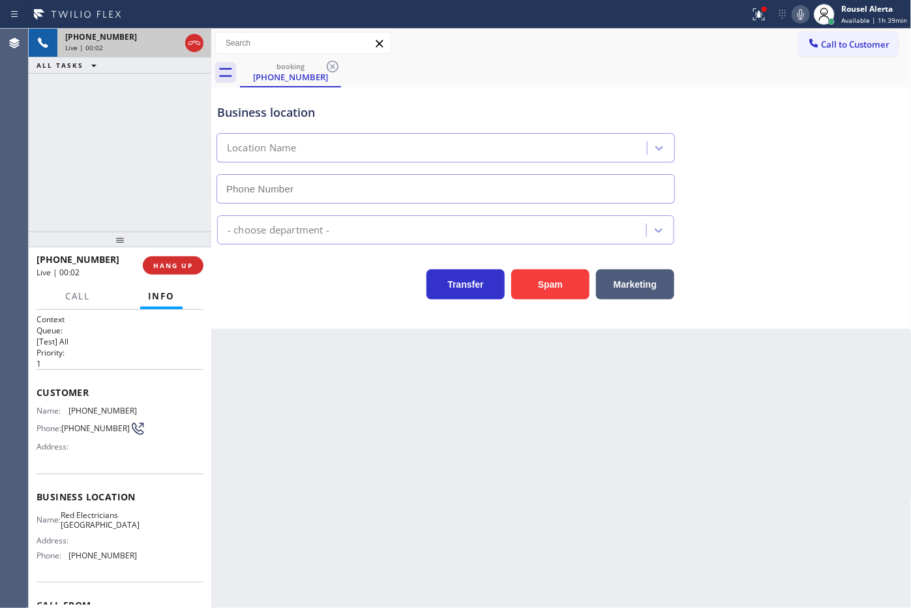
type input "(760) 388-9446"
click at [543, 292] on button "Spam" at bounding box center [550, 284] width 78 height 30
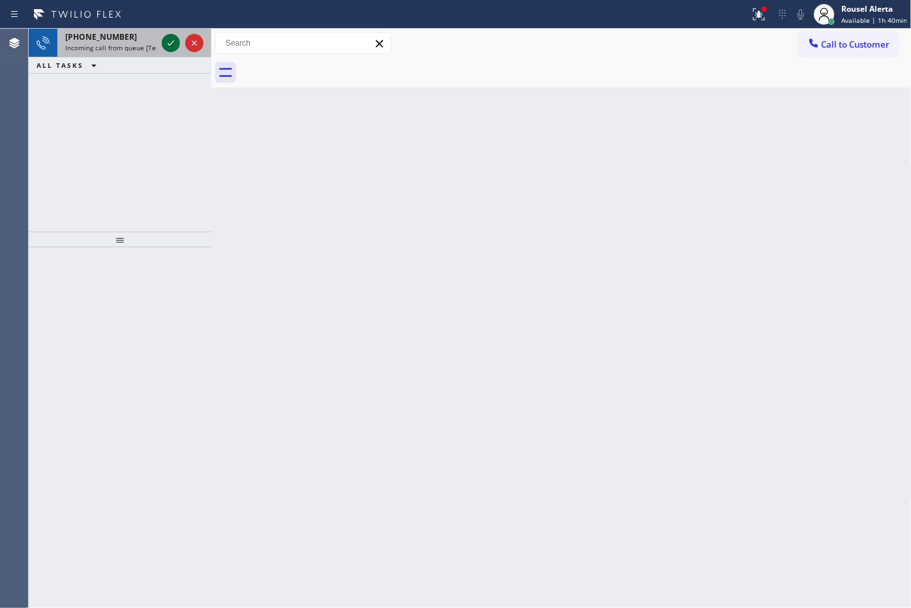
drag, startPoint x: 144, startPoint y: 40, endPoint x: 173, endPoint y: 49, distance: 29.9
click at [144, 41] on div "+17432413235" at bounding box center [110, 36] width 91 height 11
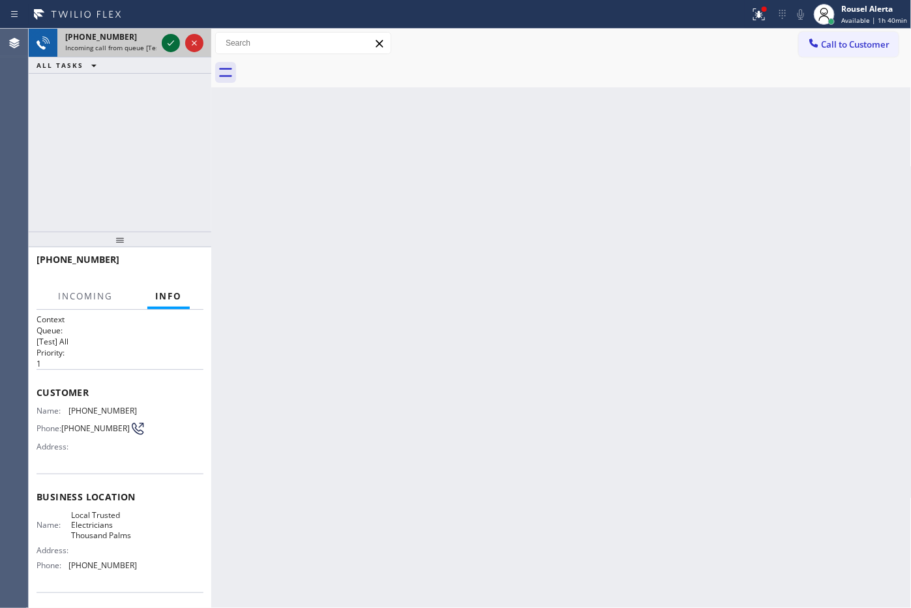
click at [168, 42] on icon at bounding box center [171, 43] width 16 height 16
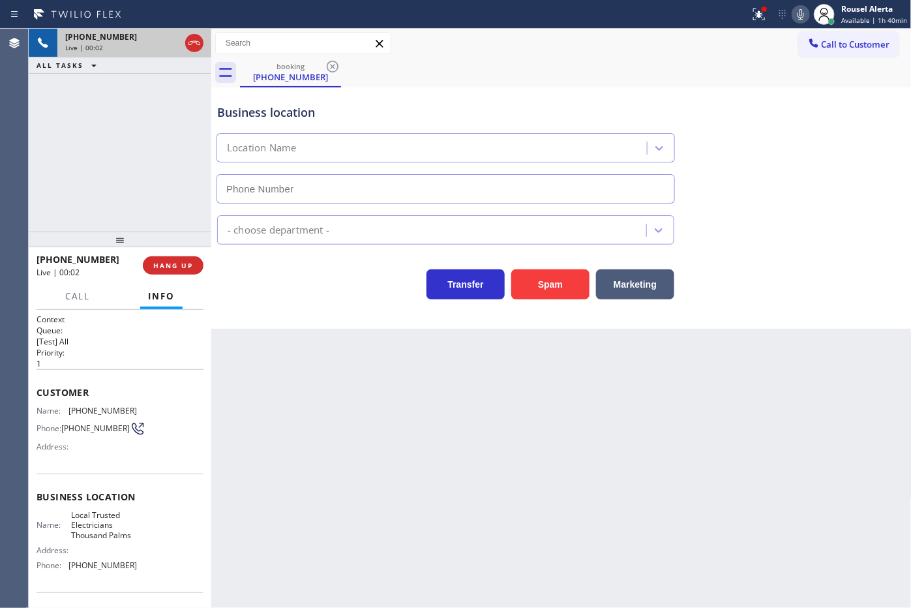
type input "(760) 388-9686"
click at [262, 354] on div "Back to Dashboard Change Sender ID Customers Technicians Select a contact Outbo…" at bounding box center [561, 318] width 701 height 579
drag, startPoint x: 159, startPoint y: 108, endPoint x: 174, endPoint y: 132, distance: 29.3
click at [159, 108] on div "+17432413235 Live | 00:10 ALL TASKS ALL TASKS ACTIVE TASKS TASKS IN WRAP UP" at bounding box center [120, 130] width 183 height 203
click at [171, 271] on button "HANG UP" at bounding box center [173, 265] width 61 height 18
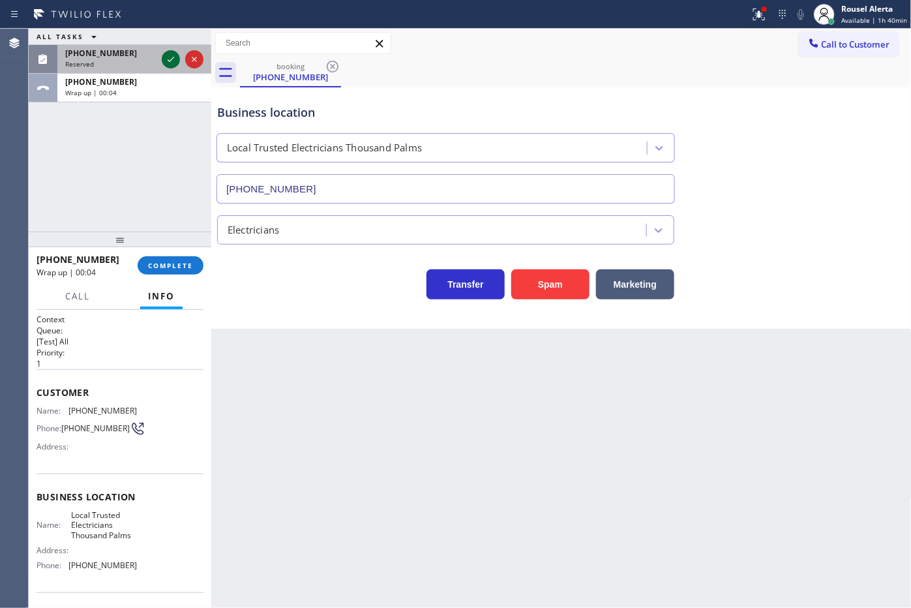
click at [168, 54] on icon at bounding box center [171, 60] width 16 height 16
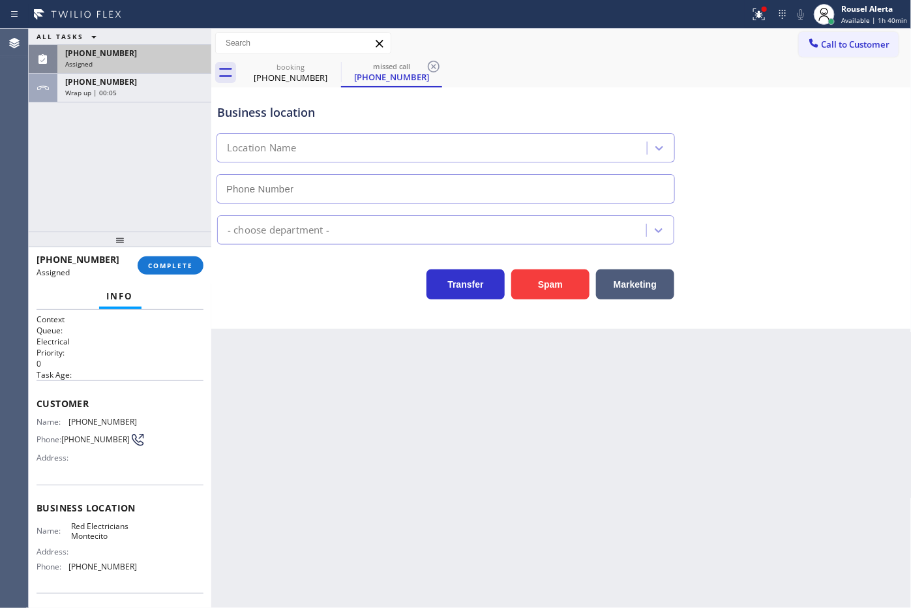
type input "(805) 222-7597"
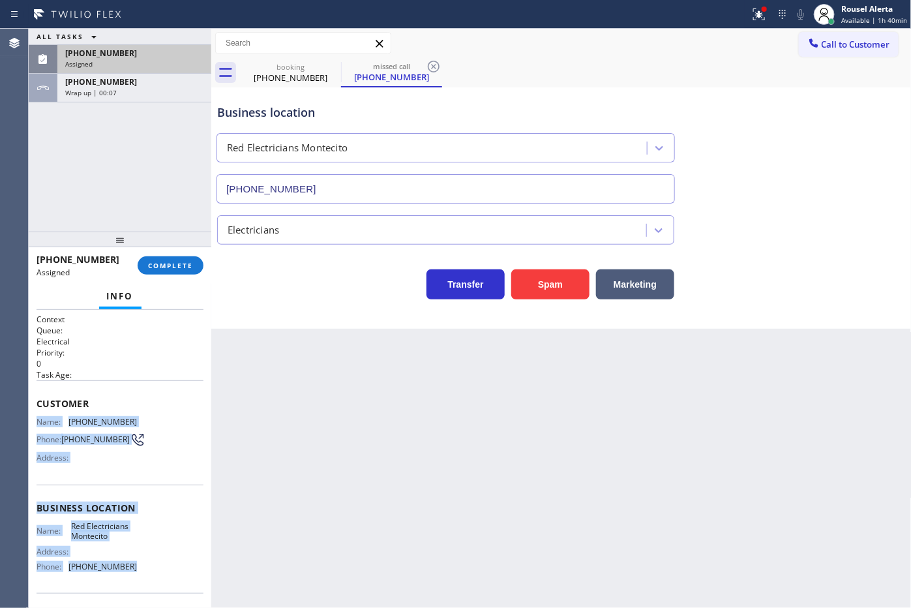
drag, startPoint x: 35, startPoint y: 421, endPoint x: 145, endPoint y: 572, distance: 187.6
click at [145, 572] on div "Context Queue: Electrical Priority: 0 Task Age: Customer Name: (743) 241-3286 P…" at bounding box center [120, 459] width 183 height 299
click at [106, 97] on div "+17432413235 Wrap up | 00:17" at bounding box center [131, 88] width 149 height 29
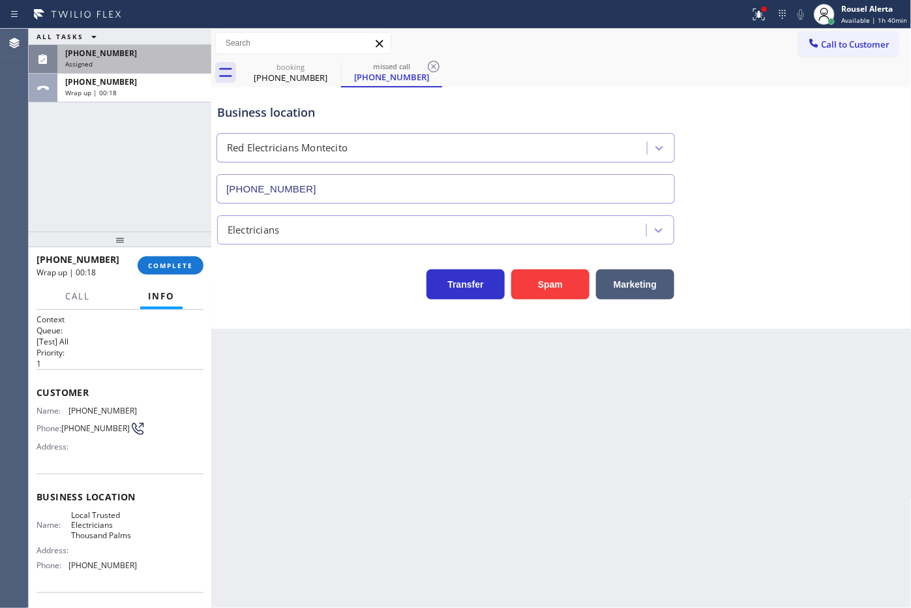
click at [172, 254] on div "+17432413235 Wrap up | 00:18 COMPLETE" at bounding box center [120, 266] width 167 height 34
click at [174, 258] on button "COMPLETE" at bounding box center [171, 265] width 66 height 18
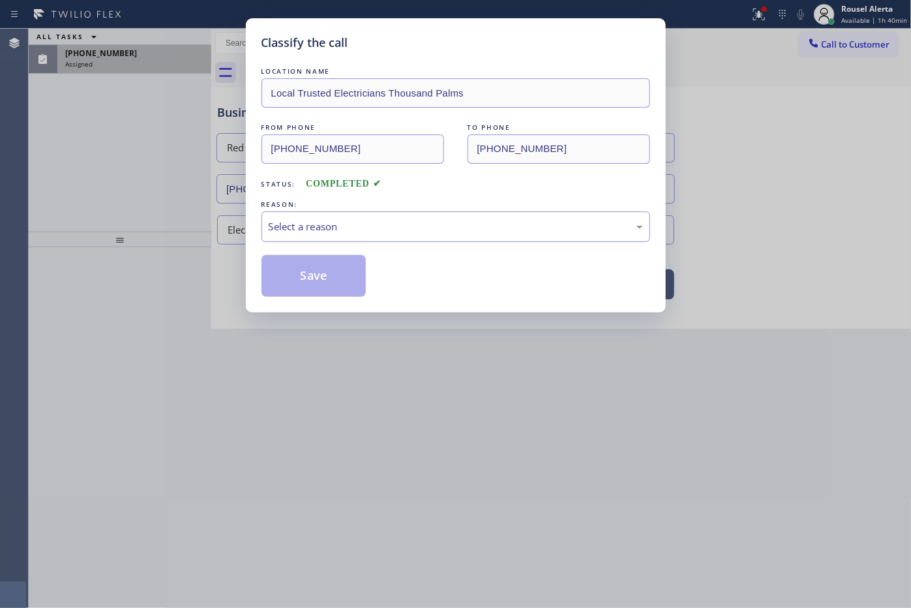
click at [281, 229] on div "Select a reason" at bounding box center [456, 226] width 374 height 15
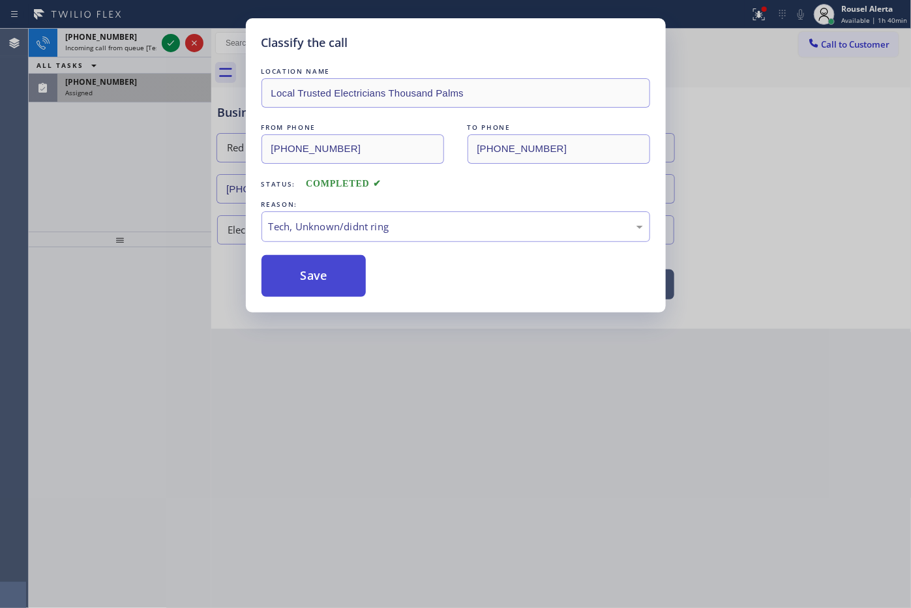
click at [302, 271] on button "Save" at bounding box center [314, 276] width 105 height 42
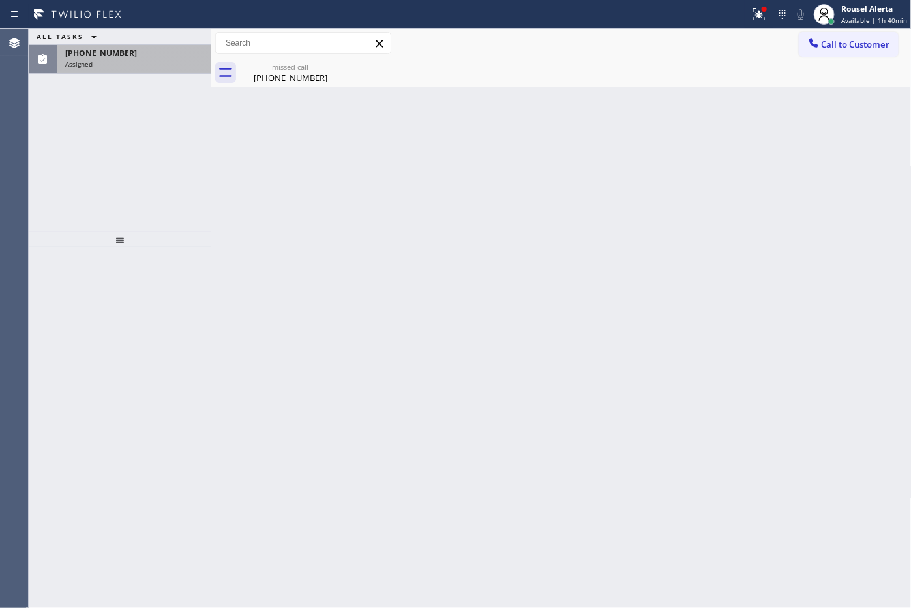
click at [154, 43] on div "ALL TASKS ALL TASKS ACTIVE TASKS TASKS IN WRAP UP" at bounding box center [120, 37] width 183 height 16
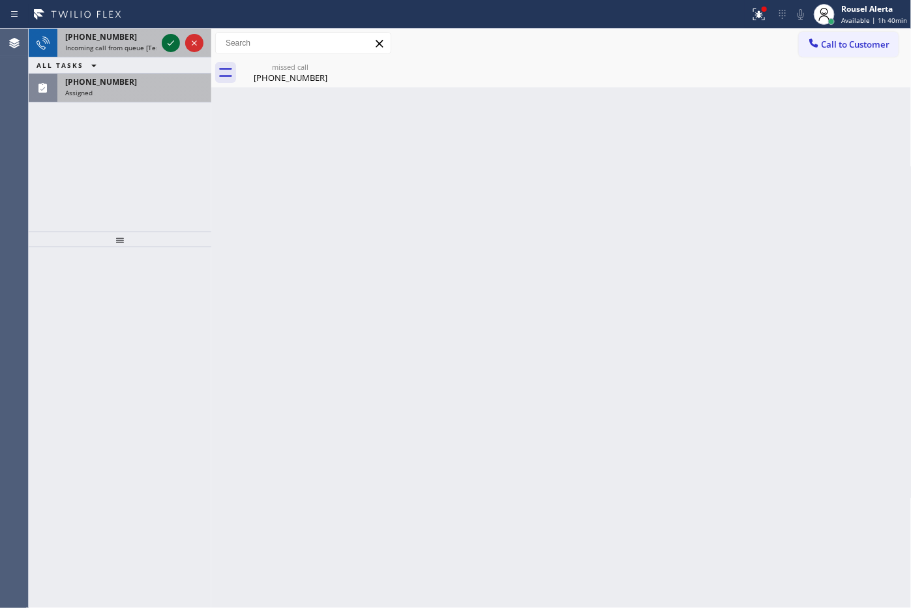
click at [164, 44] on icon at bounding box center [171, 43] width 16 height 16
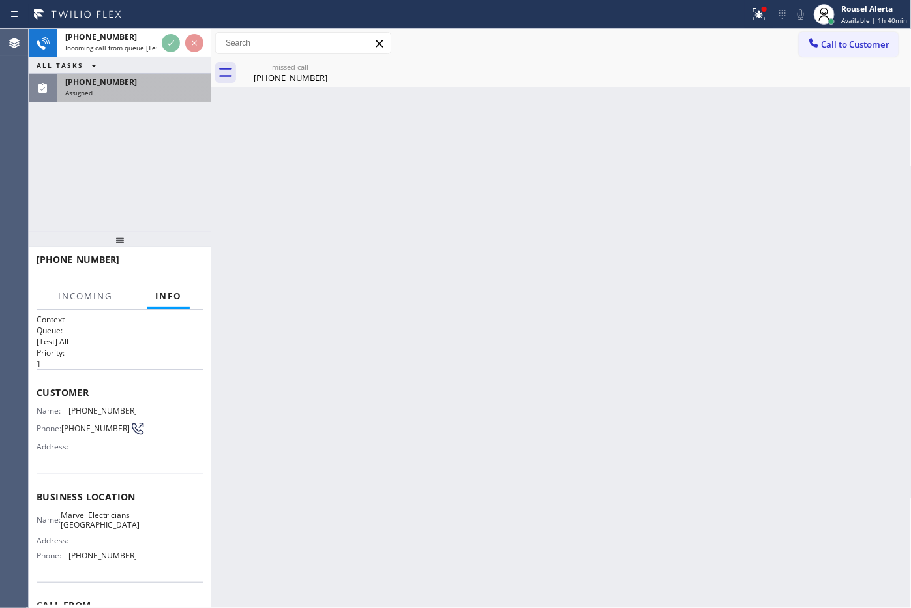
click at [159, 97] on div "(743) 241-3286 Assigned" at bounding box center [131, 88] width 149 height 29
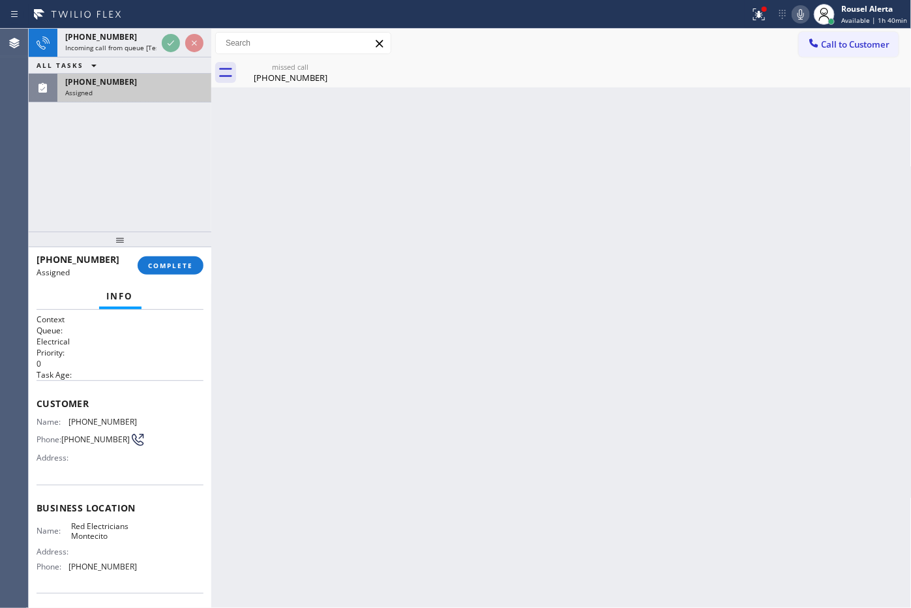
click at [173, 95] on div "Assigned" at bounding box center [134, 92] width 138 height 9
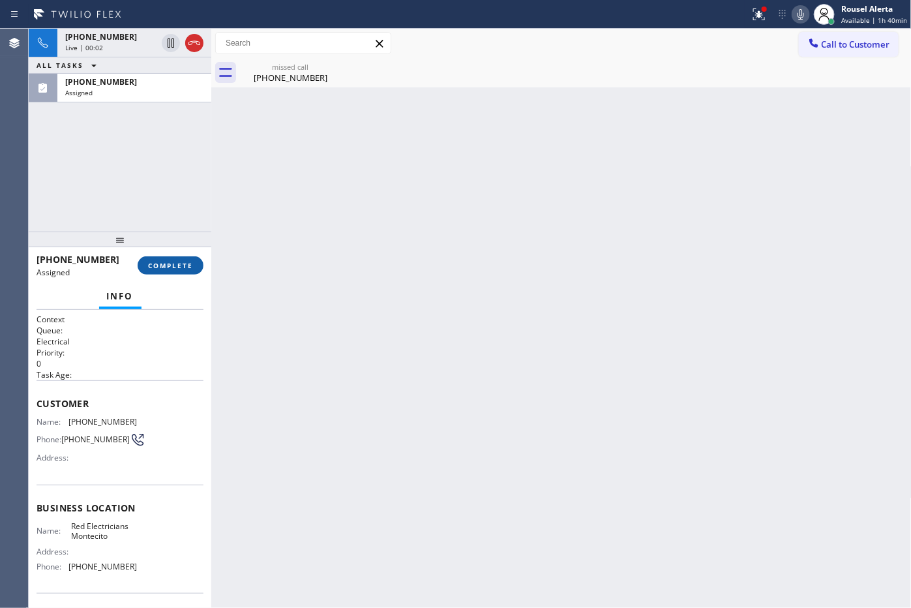
click at [170, 262] on span "COMPLETE" at bounding box center [170, 265] width 45 height 9
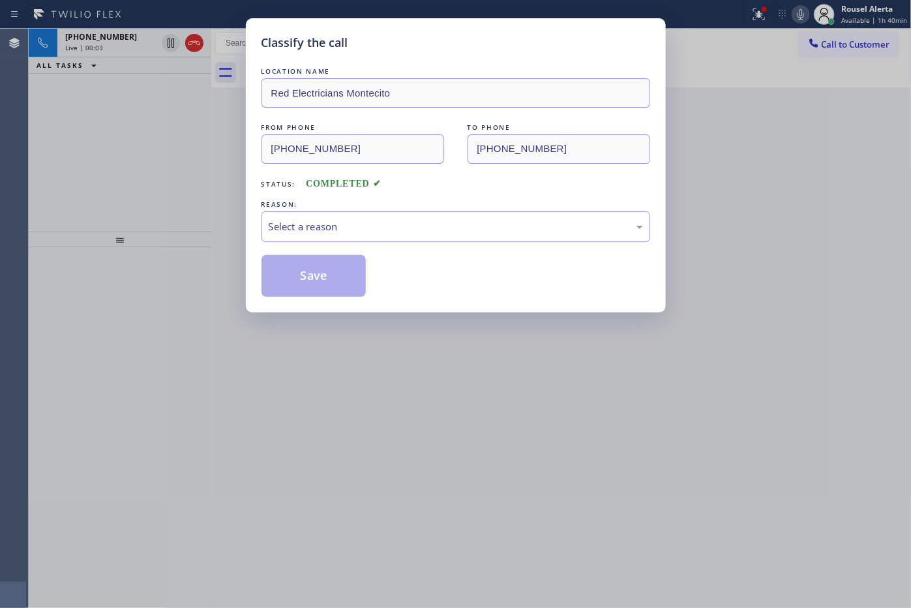
click at [378, 230] on div "Select a reason" at bounding box center [456, 226] width 374 height 15
click at [337, 275] on button "Save" at bounding box center [314, 276] width 105 height 42
click at [124, 39] on div "Classify the call LOCATION NAME Red Electricians Montecito FROM PHONE (743) 241…" at bounding box center [455, 304] width 911 height 608
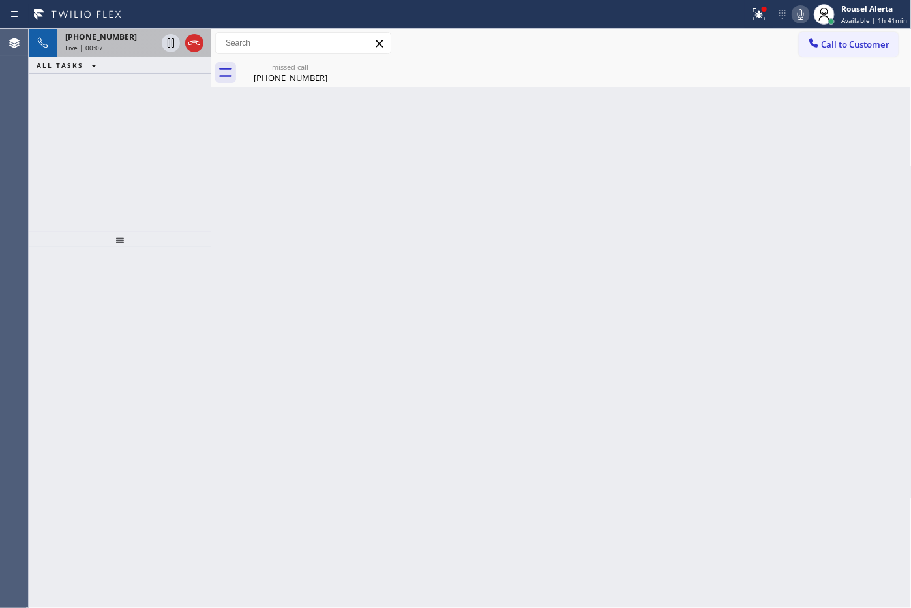
click at [96, 46] on span "Live | 00:07" at bounding box center [84, 47] width 38 height 9
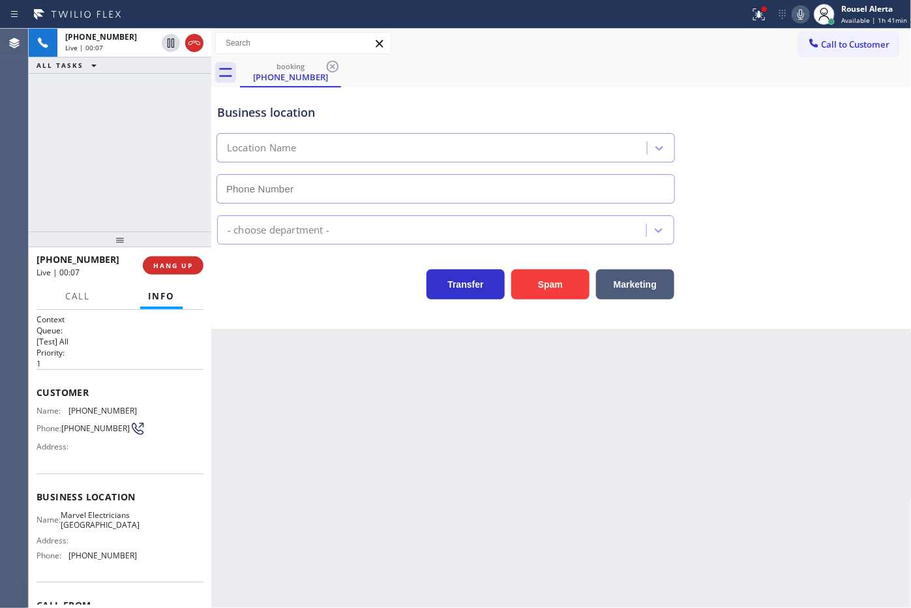
click at [539, 522] on div "Back to Dashboard Change Sender ID Customers Technicians Select a contact Outbo…" at bounding box center [561, 318] width 701 height 579
type input "(818) 436-6963"
click at [137, 75] on div "+17432413262 Live | 00:09 ALL TASKS ALL TASKS ACTIVE TASKS TASKS IN WRAP UP" at bounding box center [120, 130] width 183 height 203
click at [160, 260] on button "HANG UP" at bounding box center [173, 265] width 61 height 18
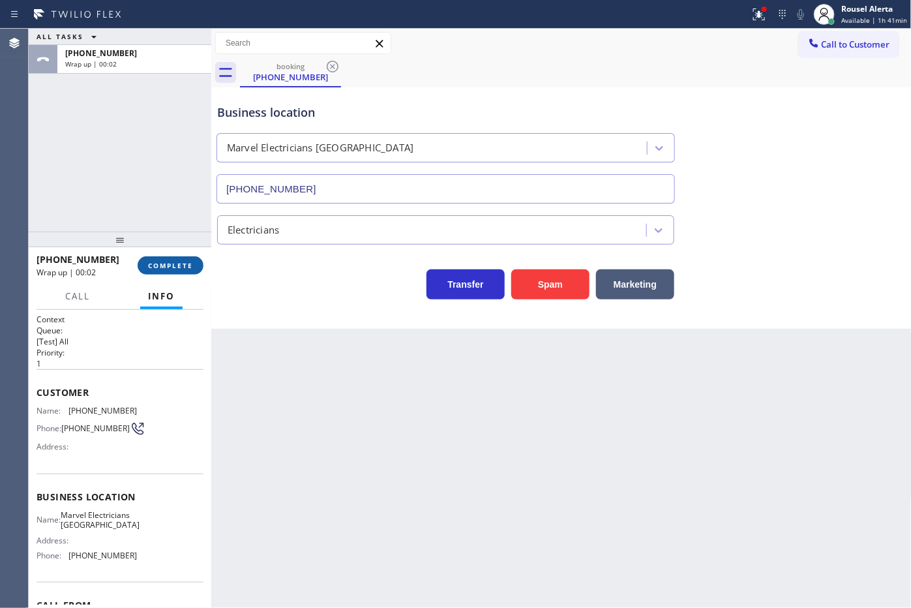
click at [160, 260] on button "COMPLETE" at bounding box center [171, 265] width 66 height 18
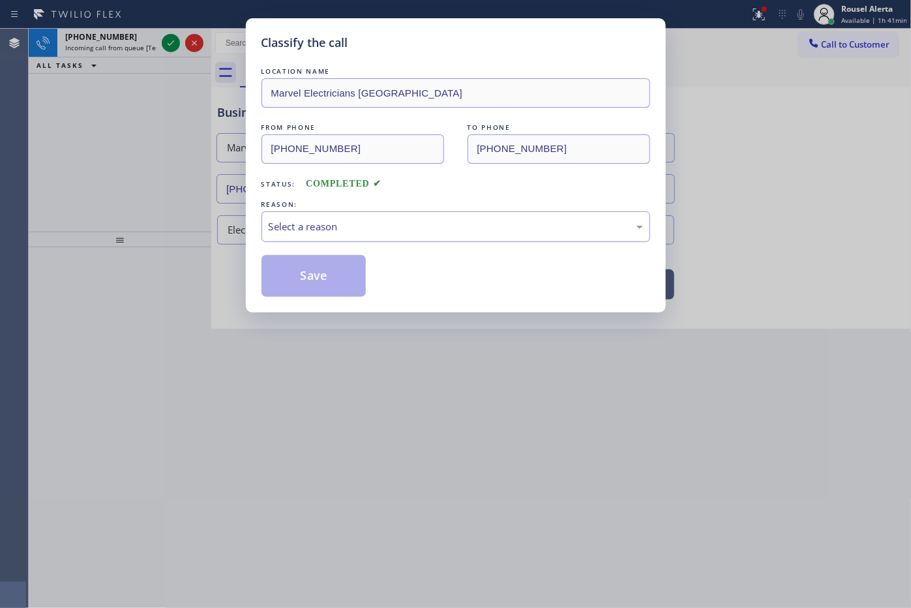
click at [297, 237] on div "Select a reason" at bounding box center [456, 226] width 389 height 31
drag, startPoint x: 318, startPoint y: 284, endPoint x: 303, endPoint y: 268, distance: 21.2
click at [317, 282] on button "Save" at bounding box center [314, 276] width 105 height 42
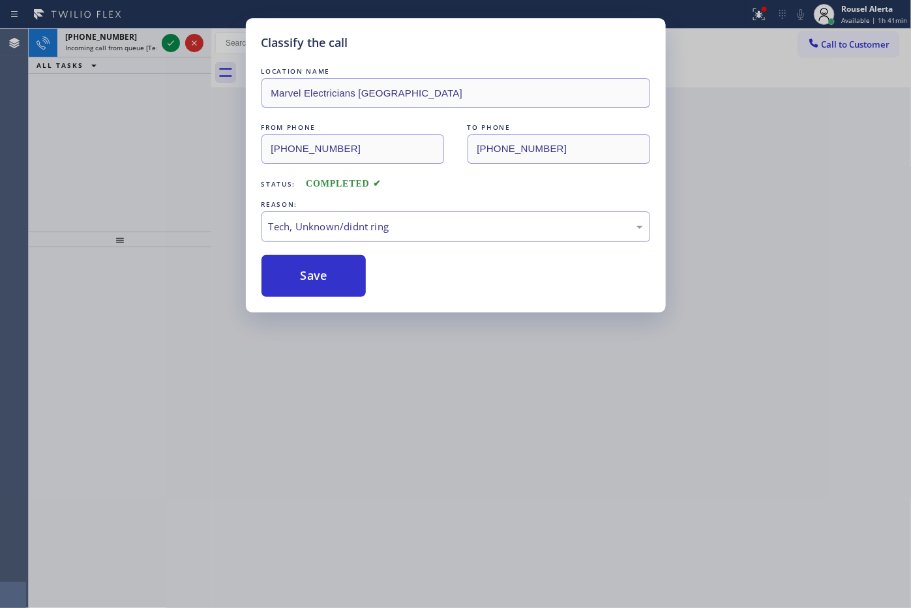
click at [128, 50] on div "Classify the call LOCATION NAME Marvel Electricians North Hollywood FROM PHONE …" at bounding box center [455, 304] width 911 height 608
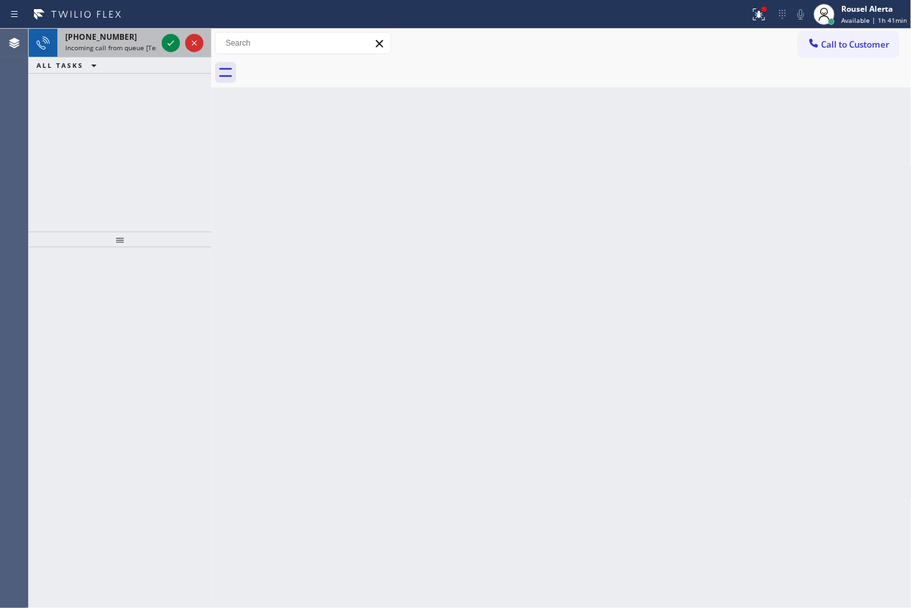
click at [154, 47] on span "Incoming call from queue [Test] All" at bounding box center [119, 47] width 108 height 9
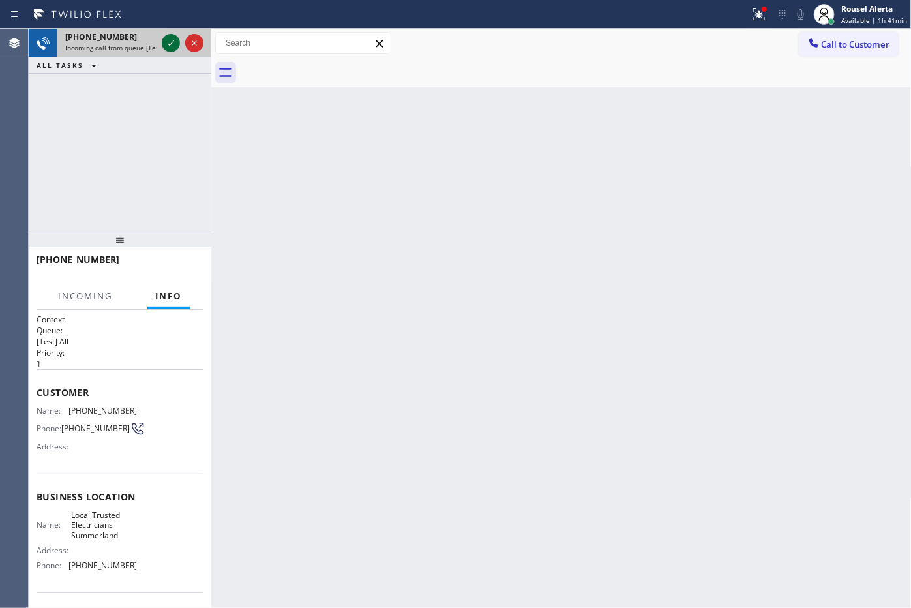
click at [165, 47] on icon at bounding box center [171, 43] width 16 height 16
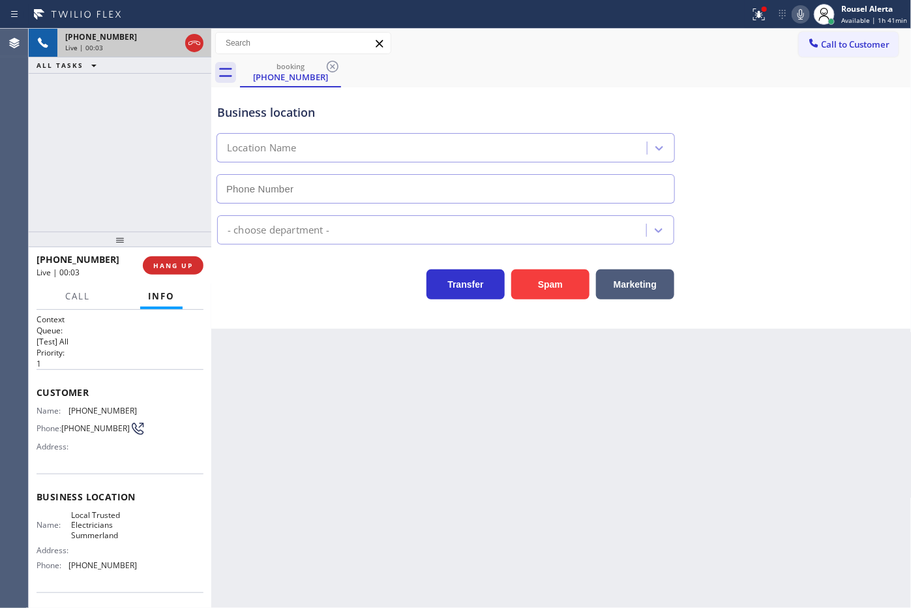
type input "(805) 222-7082"
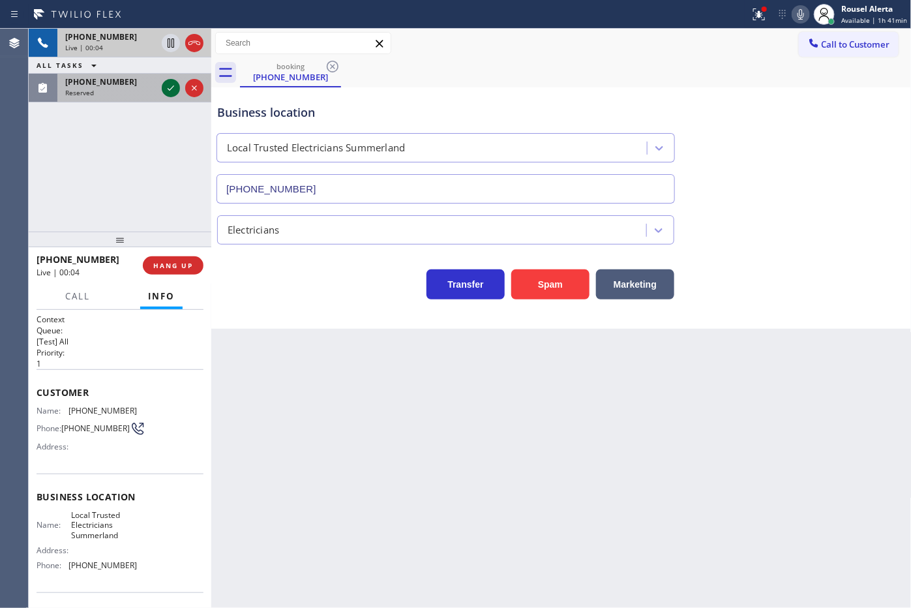
click at [172, 82] on icon at bounding box center [171, 88] width 16 height 16
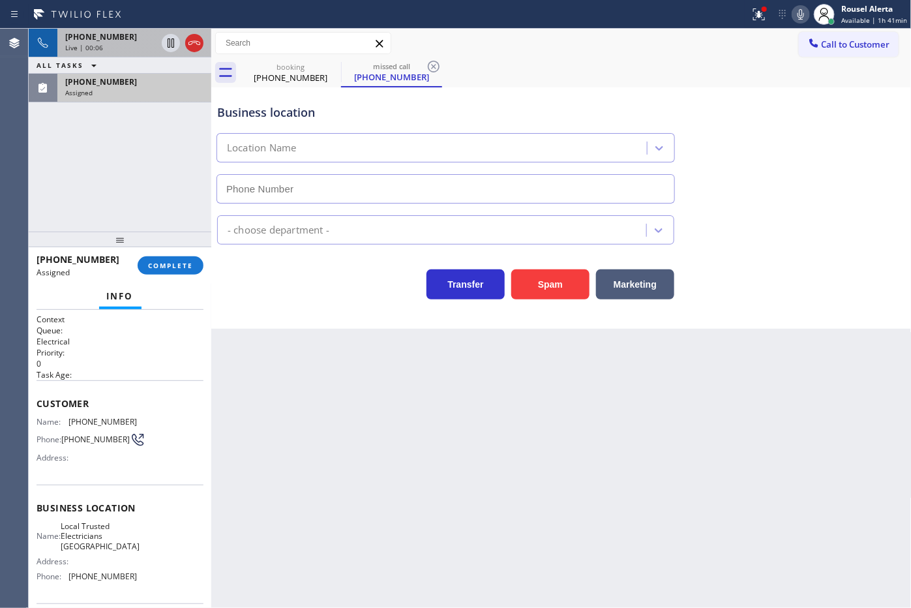
type input "(805) 222-7117"
click at [160, 268] on span "COMPLETE" at bounding box center [170, 265] width 45 height 9
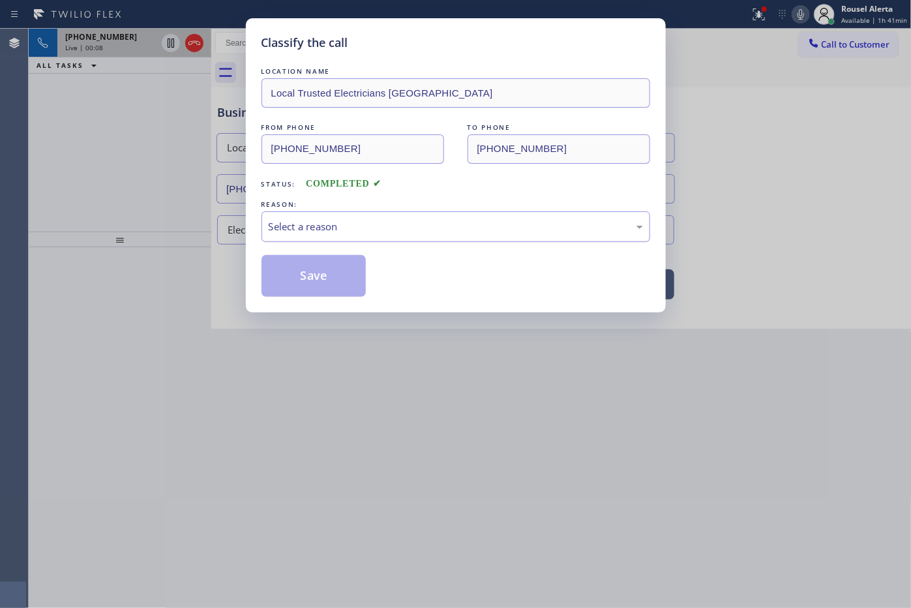
click at [333, 226] on div "Select a reason" at bounding box center [456, 226] width 374 height 15
click at [309, 285] on button "Save" at bounding box center [314, 276] width 105 height 42
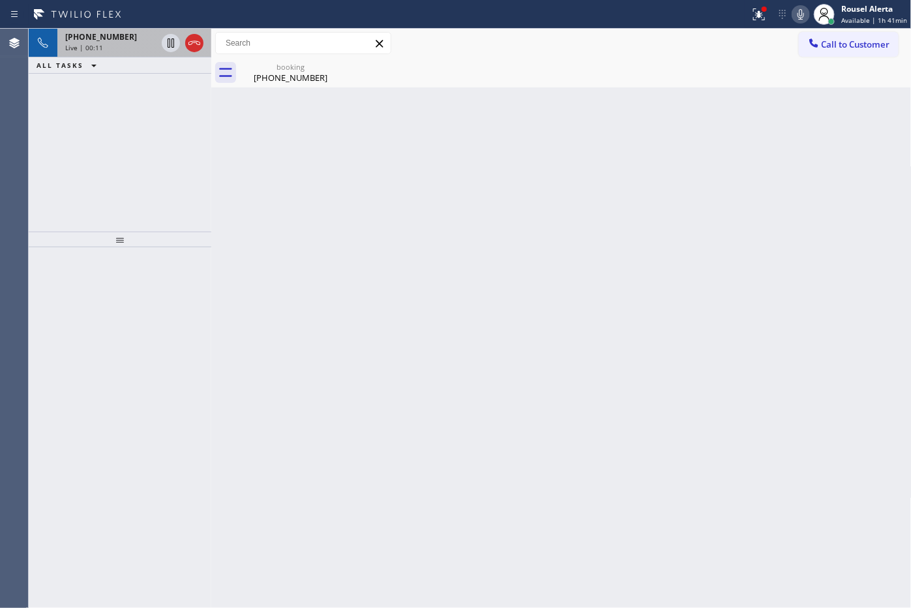
click at [138, 38] on div "+17432413235" at bounding box center [110, 36] width 91 height 11
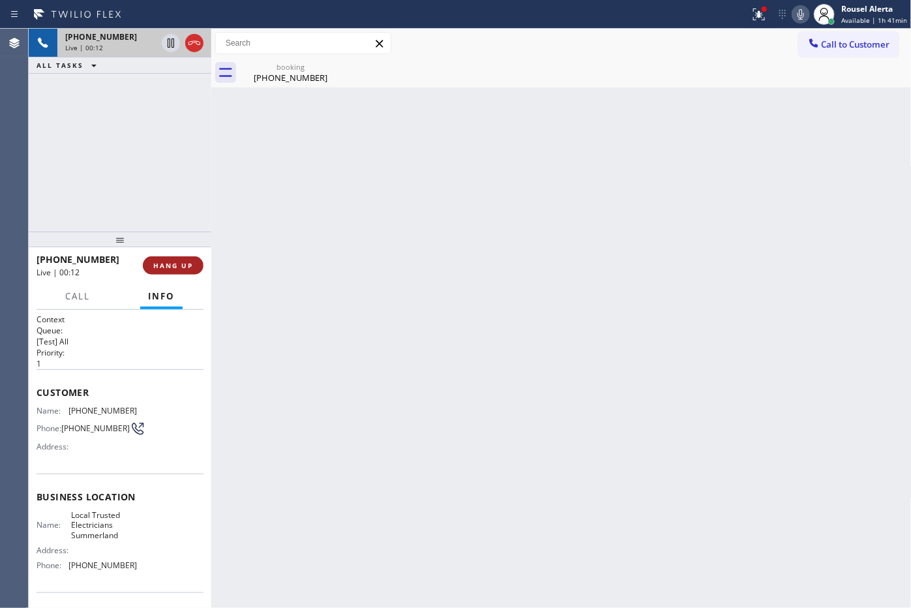
click at [174, 269] on span "HANG UP" at bounding box center [173, 265] width 40 height 9
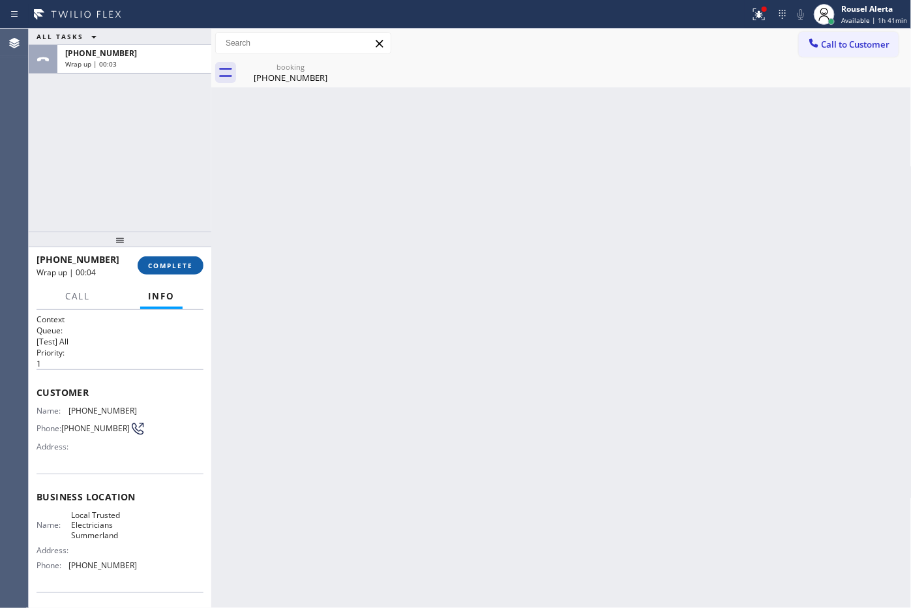
click at [198, 265] on button "COMPLETE" at bounding box center [171, 265] width 66 height 18
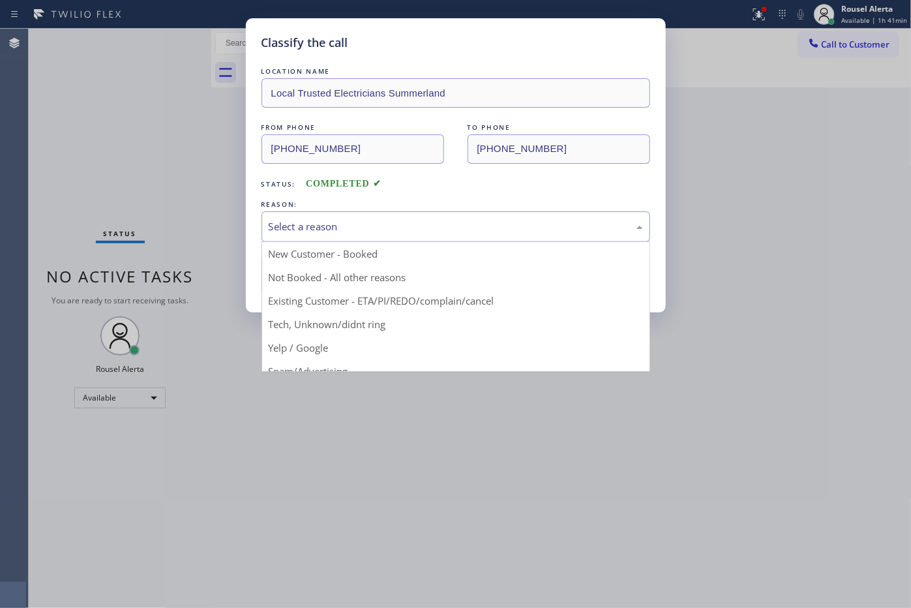
click at [313, 223] on div "Select a reason" at bounding box center [456, 226] width 374 height 15
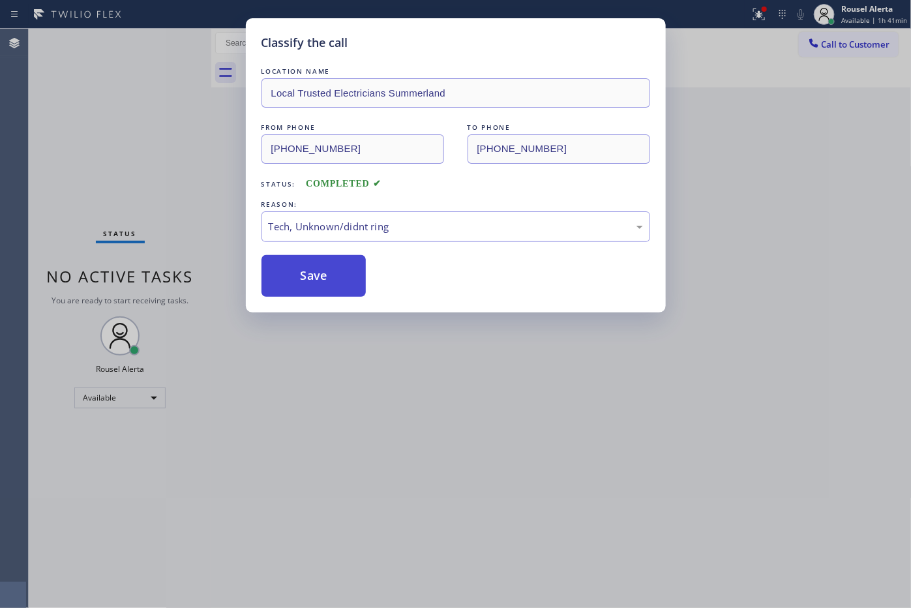
click at [317, 277] on button "Save" at bounding box center [314, 276] width 105 height 42
click at [502, 436] on div "Classify the call LOCATION NAME Local Trusted Electricians Summerland FROM PHON…" at bounding box center [455, 304] width 911 height 608
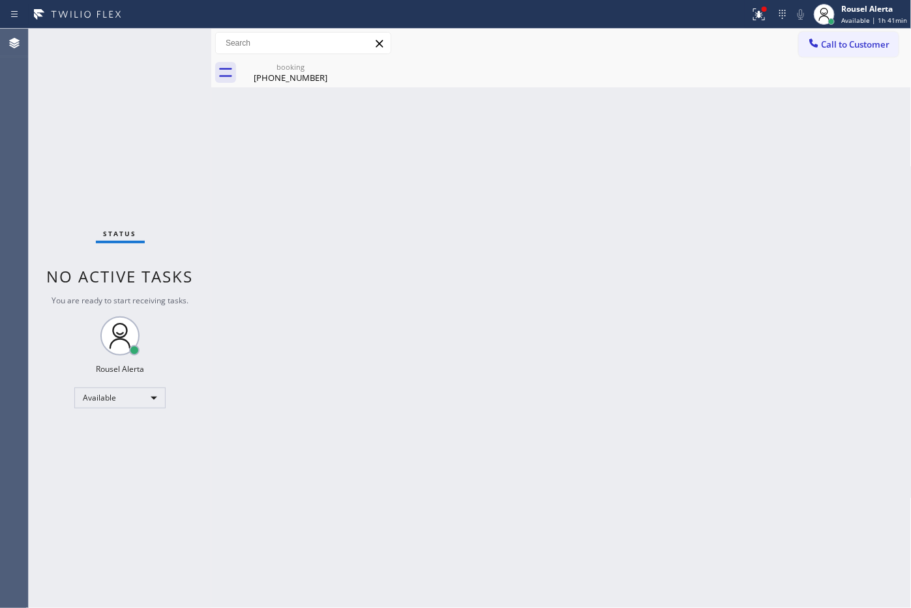
click at [281, 54] on div at bounding box center [304, 43] width 179 height 23
click at [337, 63] on icon at bounding box center [333, 67] width 12 height 12
click at [308, 79] on div "(743) 241-3235" at bounding box center [290, 78] width 98 height 12
click at [248, 106] on div "Back to Dashboard Change Sender ID Customers Technicians Select a contact Outbo…" at bounding box center [561, 318] width 701 height 579
click at [755, 13] on icon at bounding box center [759, 15] width 16 height 16
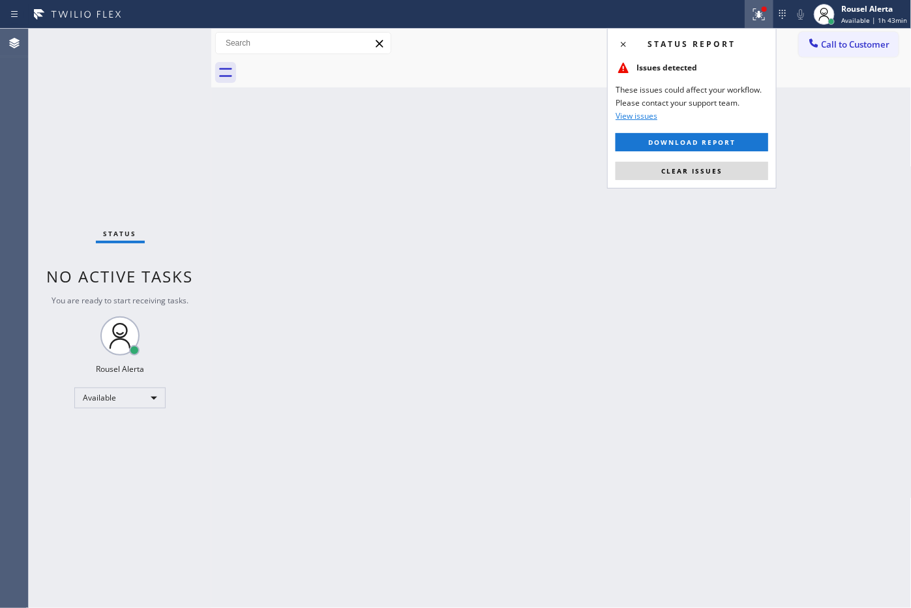
click at [719, 172] on span "Clear issues" at bounding box center [691, 170] width 61 height 9
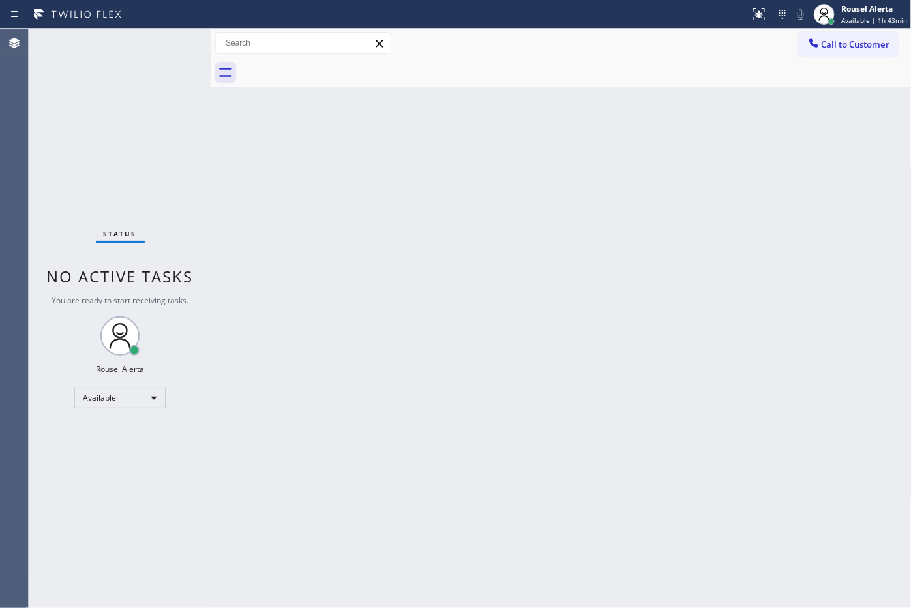
click at [748, 258] on div "Back to Dashboard Change Sender ID Customers Technicians Select a contact Outbo…" at bounding box center [561, 318] width 701 height 579
click at [147, 80] on div "Status No active tasks You are ready to start receiving tasks. Rousel Alerta Av…" at bounding box center [120, 318] width 183 height 579
click at [501, 462] on div "Back to Dashboard Change Sender ID Customers Technicians Select a contact Outbo…" at bounding box center [561, 318] width 701 height 579
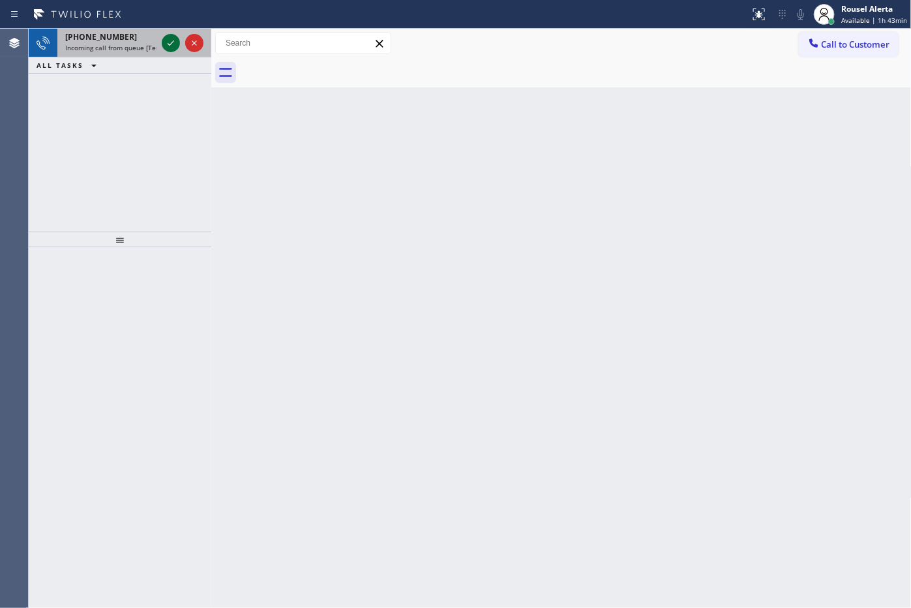
drag, startPoint x: 145, startPoint y: 44, endPoint x: 171, endPoint y: 37, distance: 26.3
click at [145, 43] on span "Incoming call from queue [Test] All" at bounding box center [119, 47] width 108 height 9
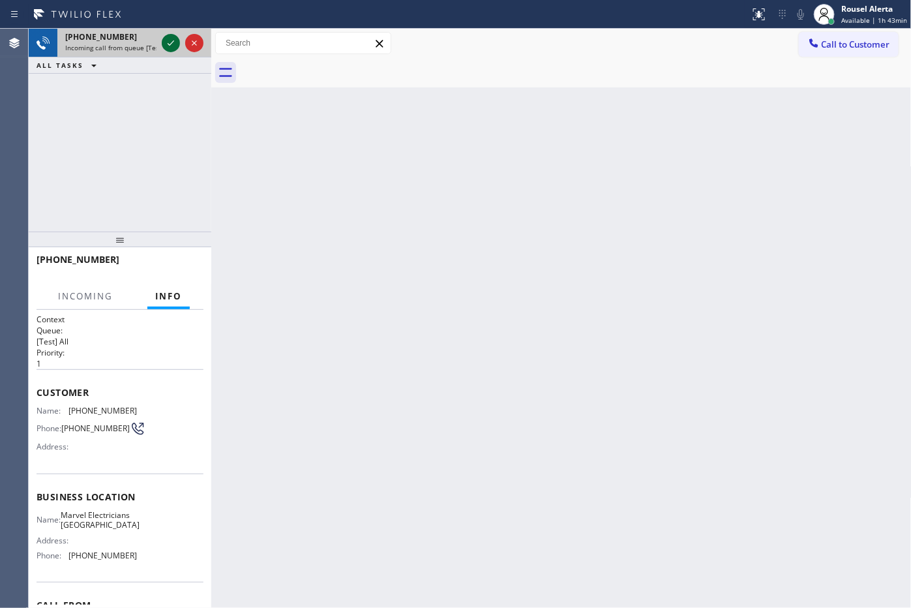
click at [171, 37] on icon at bounding box center [171, 43] width 16 height 16
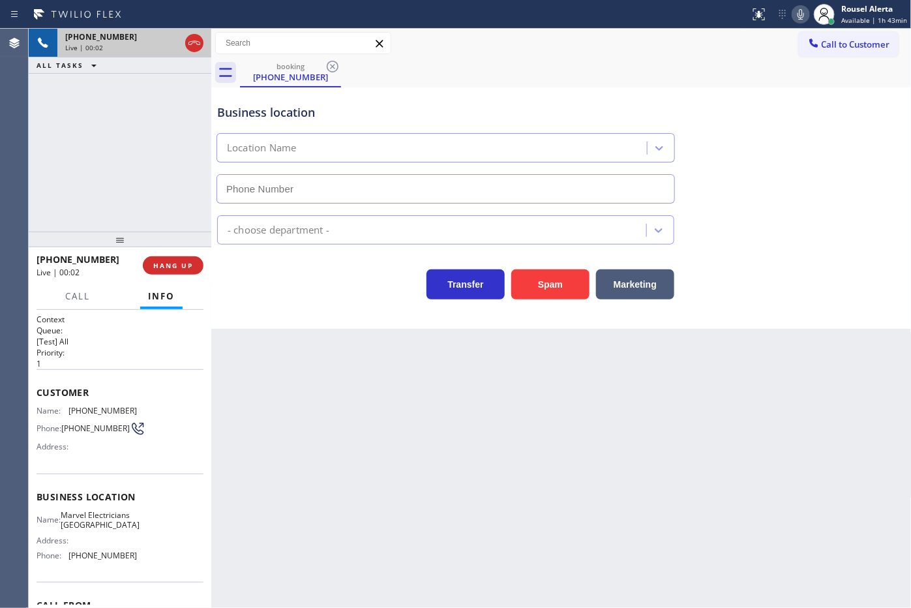
type input "(949) 546-6716"
click at [197, 265] on button "HANG UP" at bounding box center [173, 265] width 61 height 18
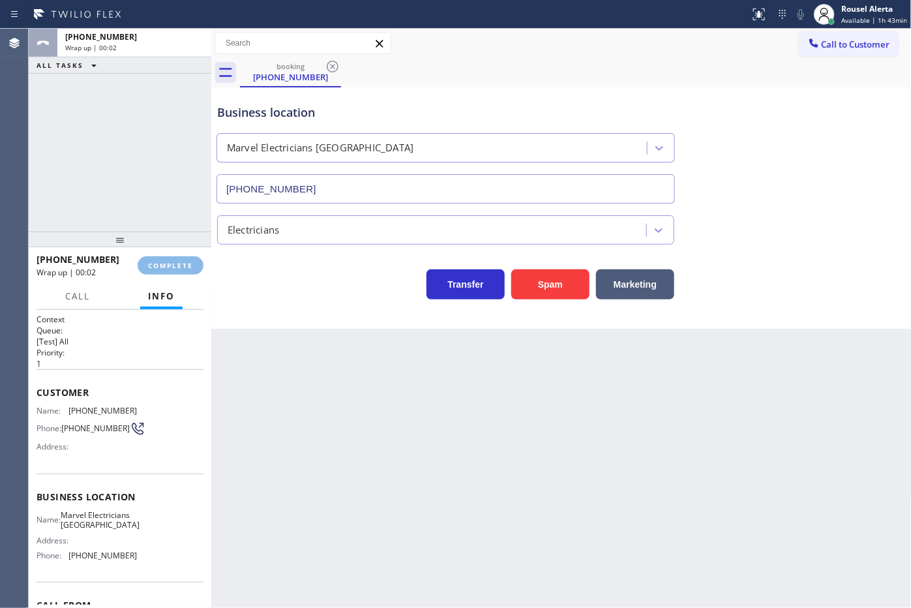
click at [194, 253] on div "+17432413262 Wrap up | 00:02 COMPLETE" at bounding box center [120, 266] width 167 height 34
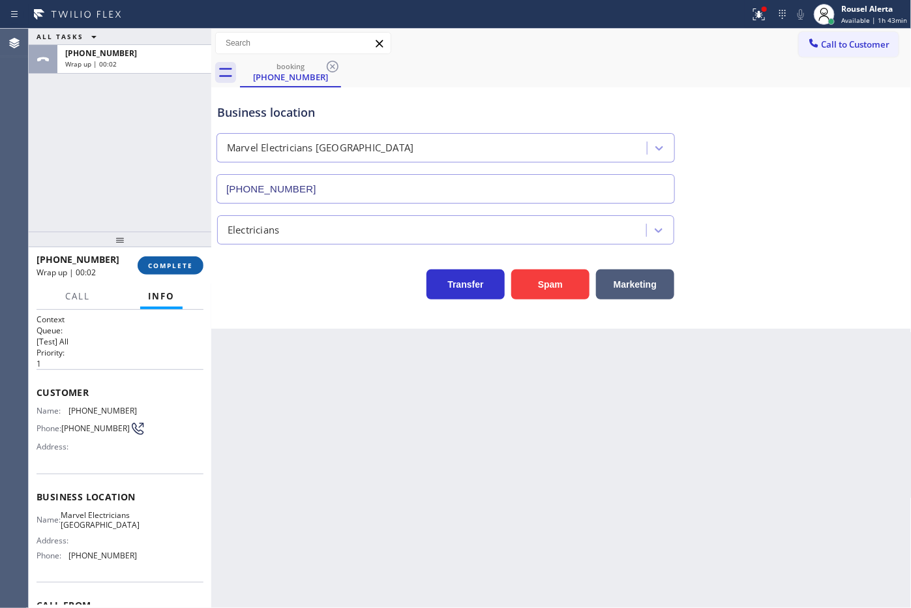
click at [188, 258] on button "COMPLETE" at bounding box center [171, 265] width 66 height 18
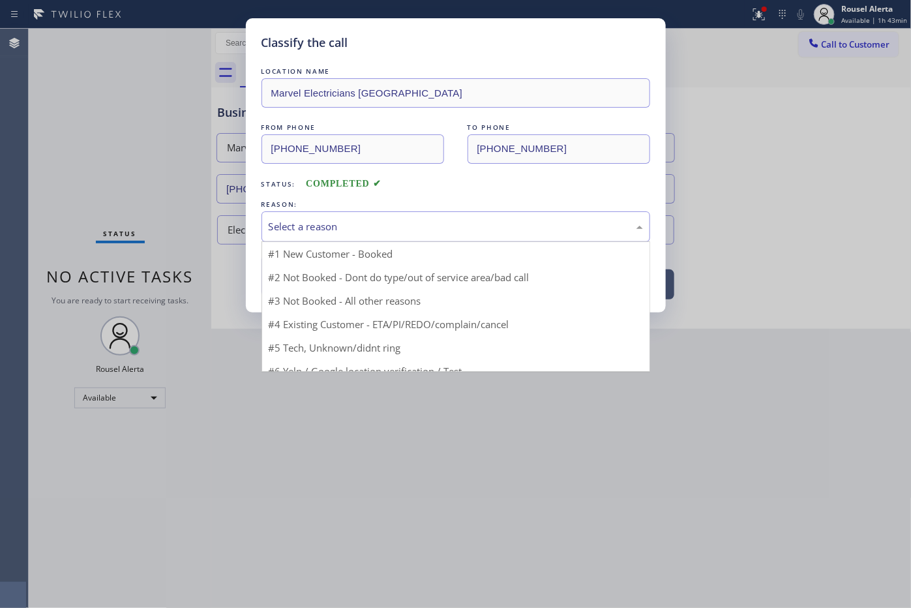
click at [379, 217] on div "Select a reason" at bounding box center [456, 226] width 389 height 31
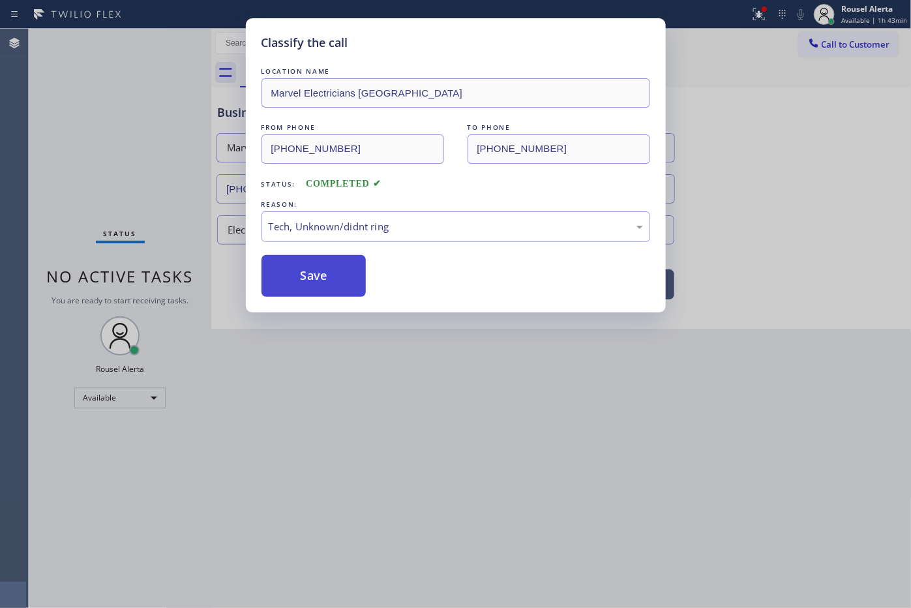
click at [324, 272] on button "Save" at bounding box center [314, 276] width 105 height 42
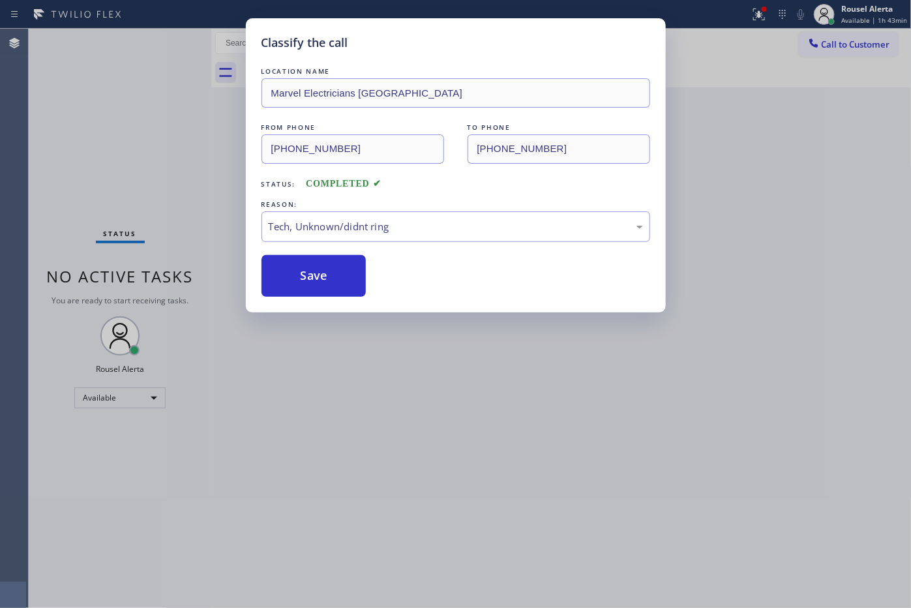
click at [494, 447] on div "Classify the call LOCATION NAME Marvel Electricians Lake Forest FROM PHONE (743…" at bounding box center [455, 304] width 911 height 608
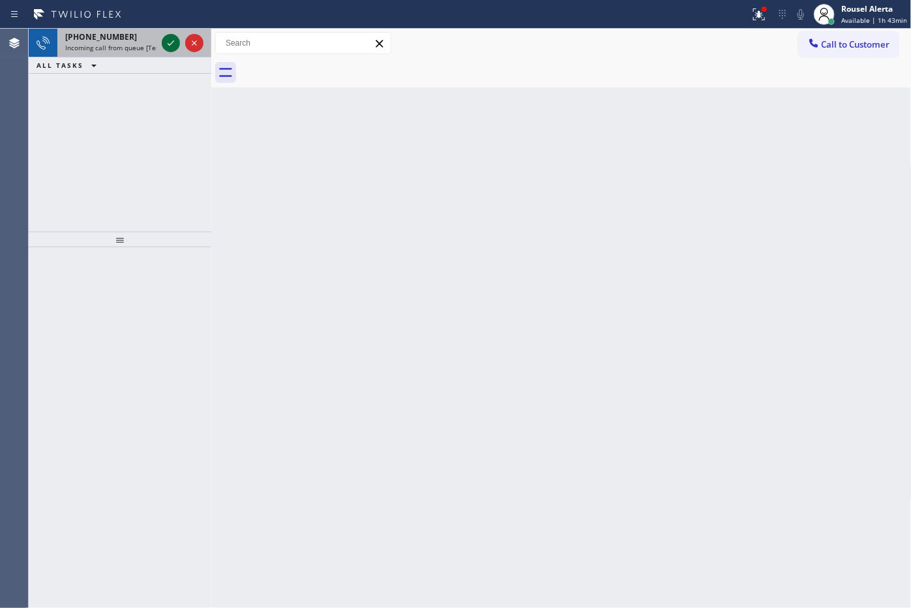
drag, startPoint x: 152, startPoint y: 56, endPoint x: 161, endPoint y: 44, distance: 15.4
click at [151, 56] on div "+17432413235 Incoming call from queue [Test] All" at bounding box center [108, 43] width 102 height 29
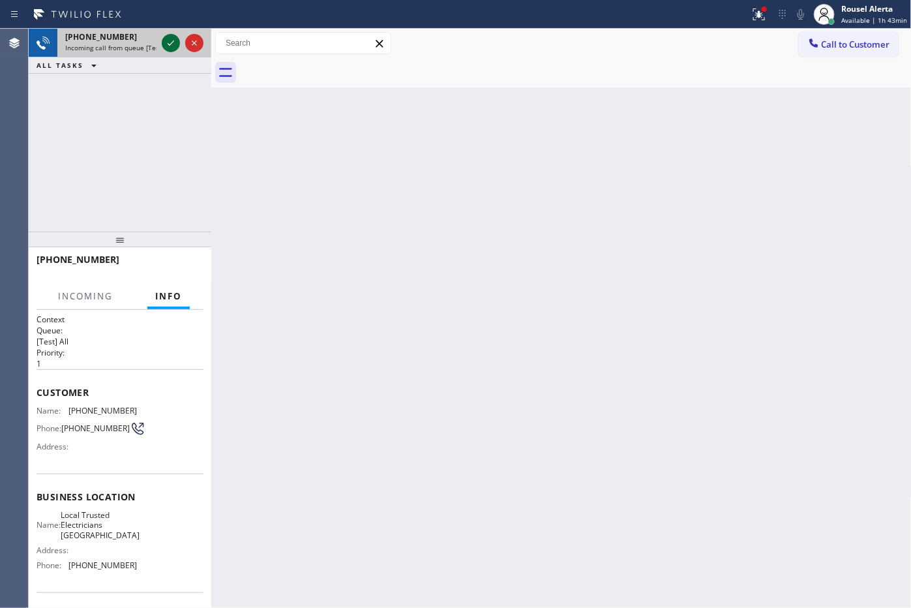
click at [162, 44] on div at bounding box center [171, 43] width 18 height 16
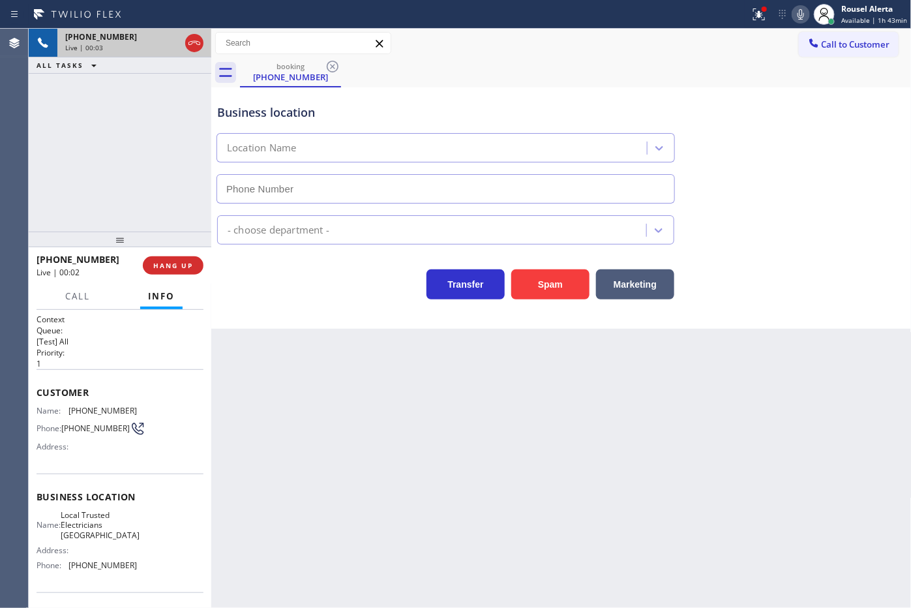
type input "(949) 334-2844"
click at [288, 410] on div "Back to Dashboard Change Sender ID Customers Technicians Select a contact Outbo…" at bounding box center [561, 318] width 701 height 579
click at [157, 102] on div "+17432413235 Live | 00:10 ALL TASKS ALL TASKS ACTIVE TASKS TASKS IN WRAP UP" at bounding box center [120, 130] width 183 height 203
click at [160, 265] on span "HANG UP" at bounding box center [173, 265] width 40 height 9
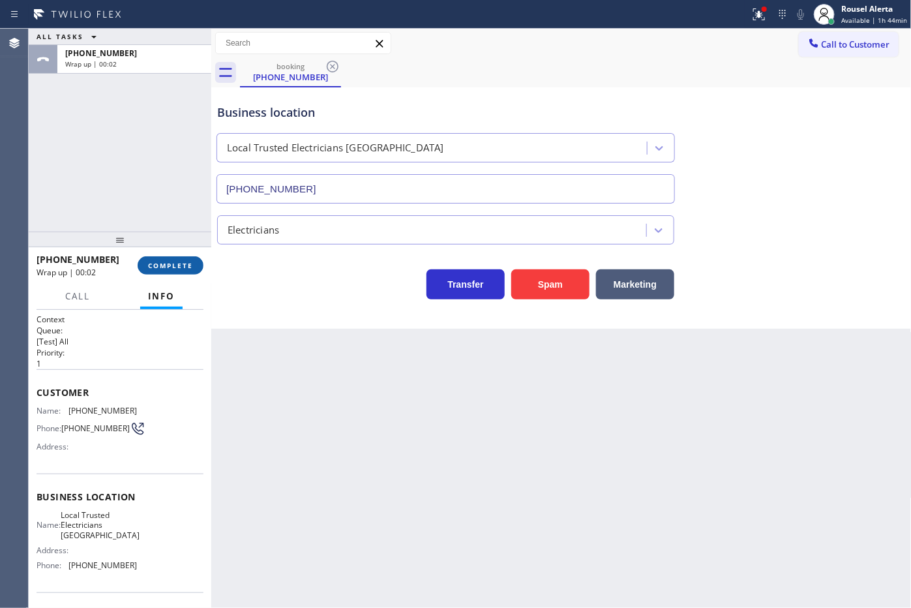
click at [160, 265] on span "COMPLETE" at bounding box center [170, 265] width 45 height 9
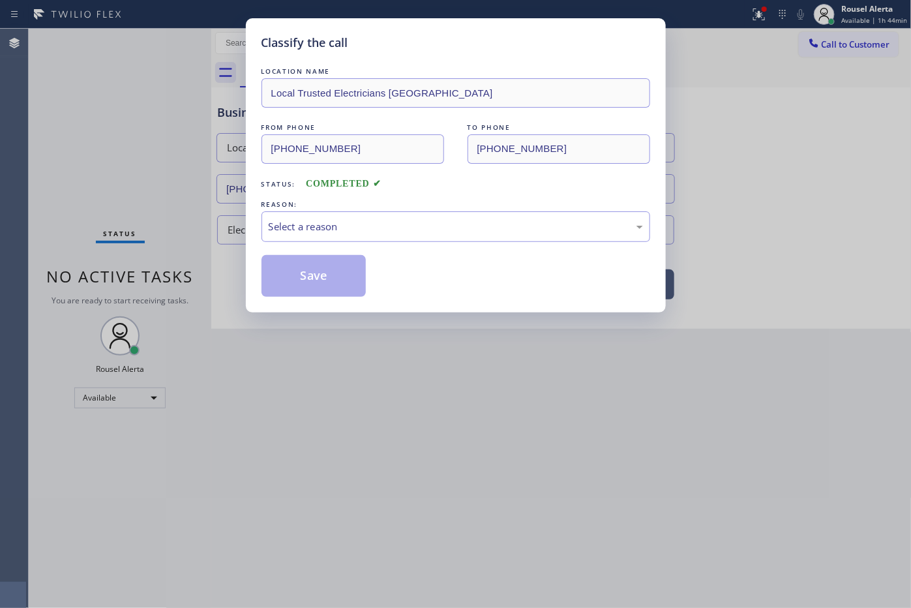
click at [314, 204] on div "REASON:" at bounding box center [456, 205] width 389 height 14
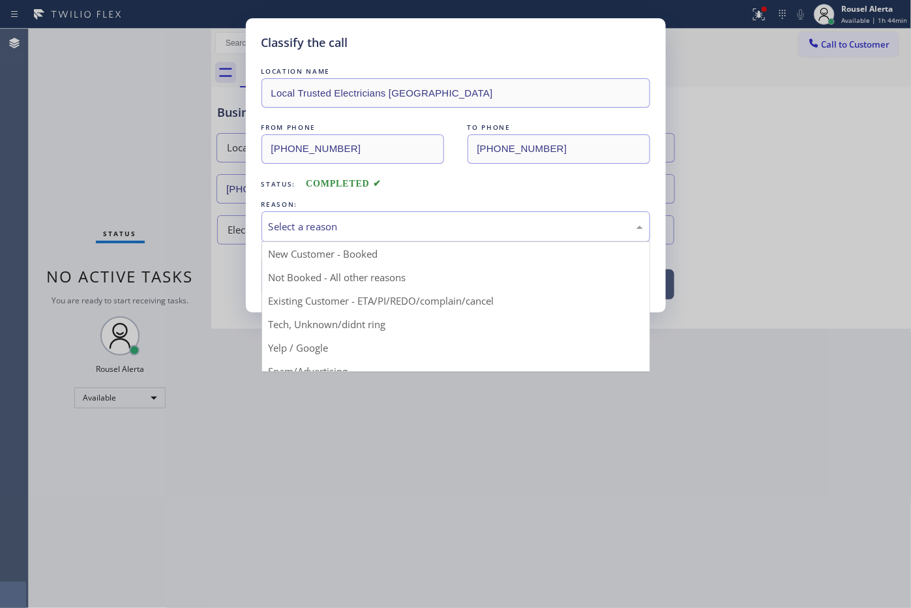
click at [321, 213] on div "Select a reason" at bounding box center [456, 226] width 389 height 31
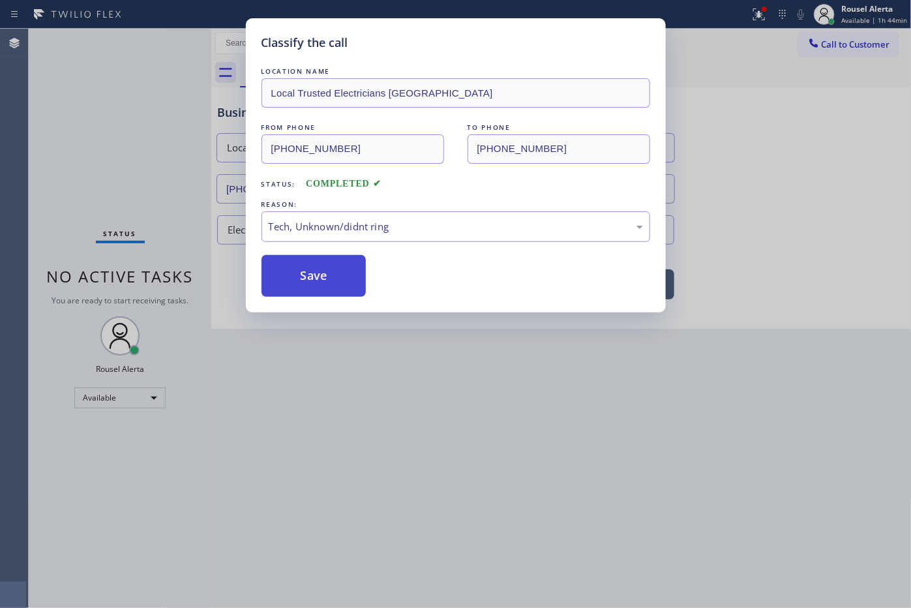
click at [330, 273] on button "Save" at bounding box center [314, 276] width 105 height 42
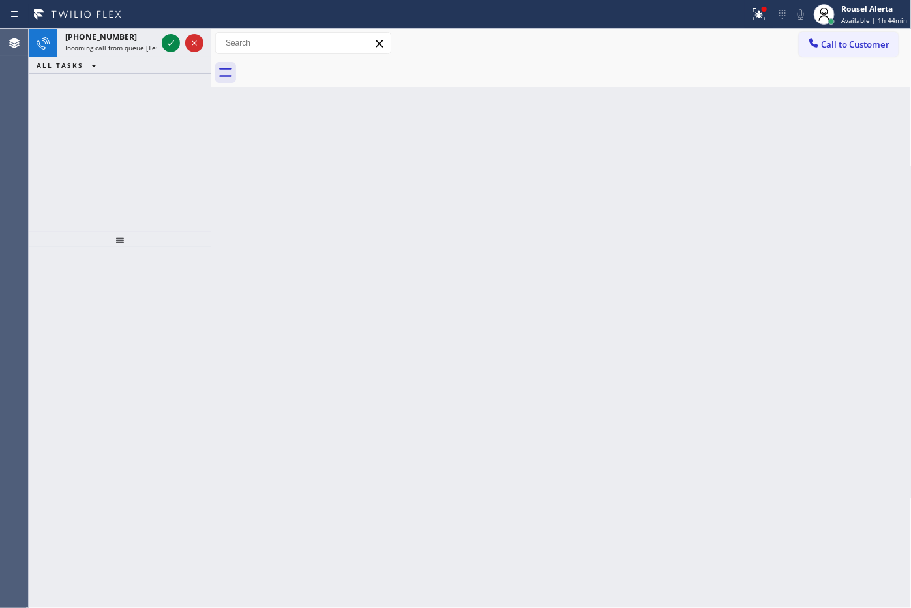
click at [168, 82] on div "+16466637345 Incoming call from queue [Test] All ALL TASKS ALL TASKS ACTIVE TAS…" at bounding box center [120, 130] width 183 height 203
click at [148, 50] on span "Incoming call from queue [Test] All" at bounding box center [119, 47] width 108 height 9
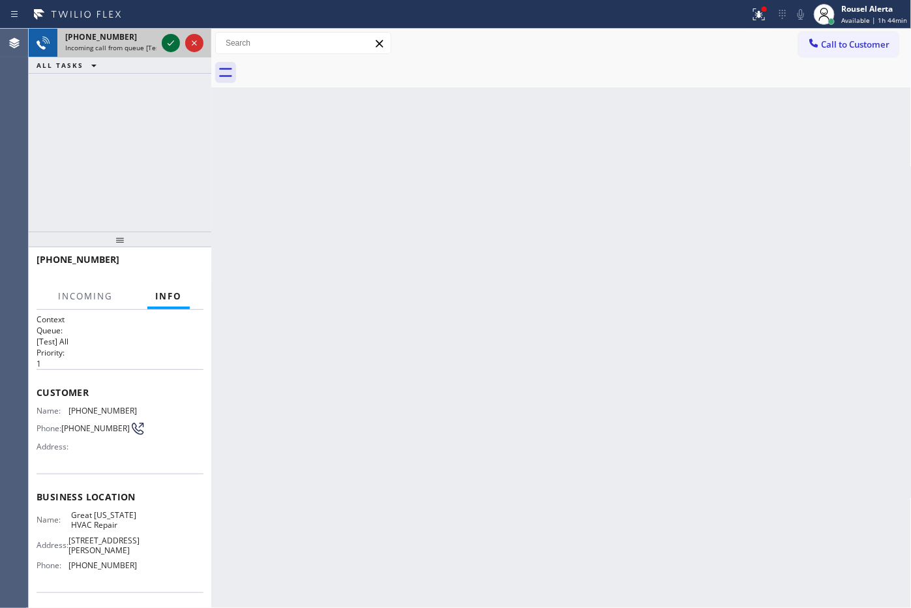
click at [164, 46] on icon at bounding box center [171, 43] width 16 height 16
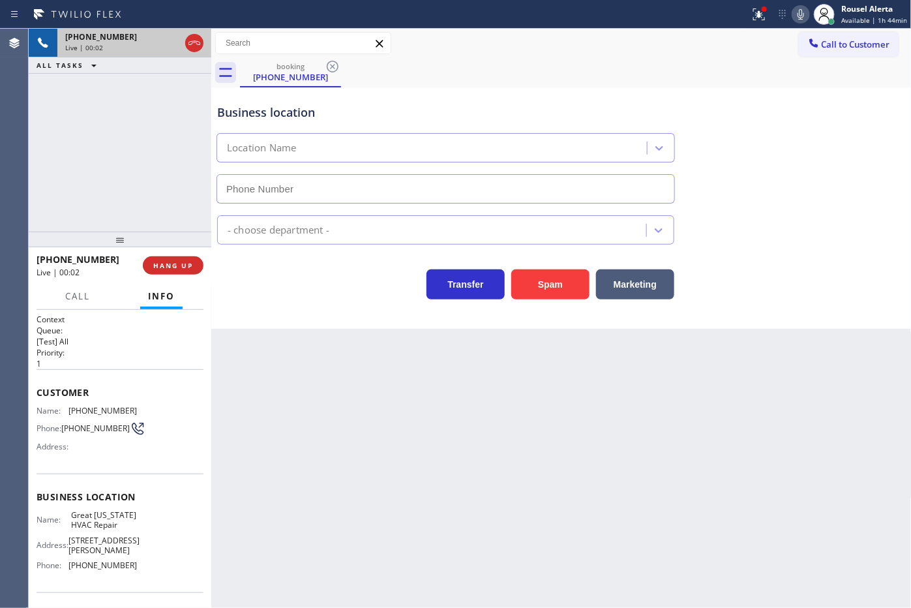
type input "(917) 900-1033"
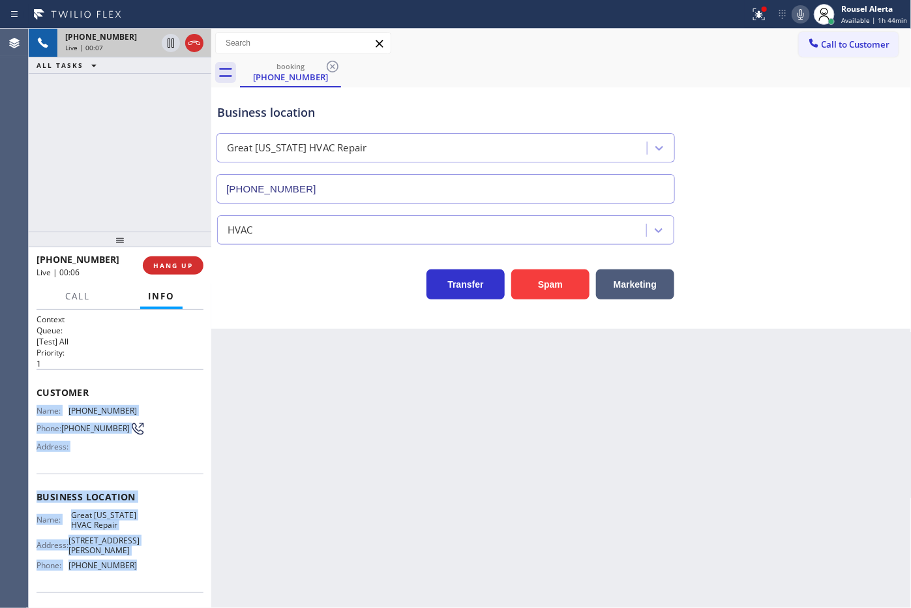
drag, startPoint x: 31, startPoint y: 406, endPoint x: 125, endPoint y: 555, distance: 175.9
click at [125, 555] on div "Context Queue: [Test] All Priority: 1 Customer Name: (646) 663-7345 Phone: (646…" at bounding box center [120, 459] width 183 height 299
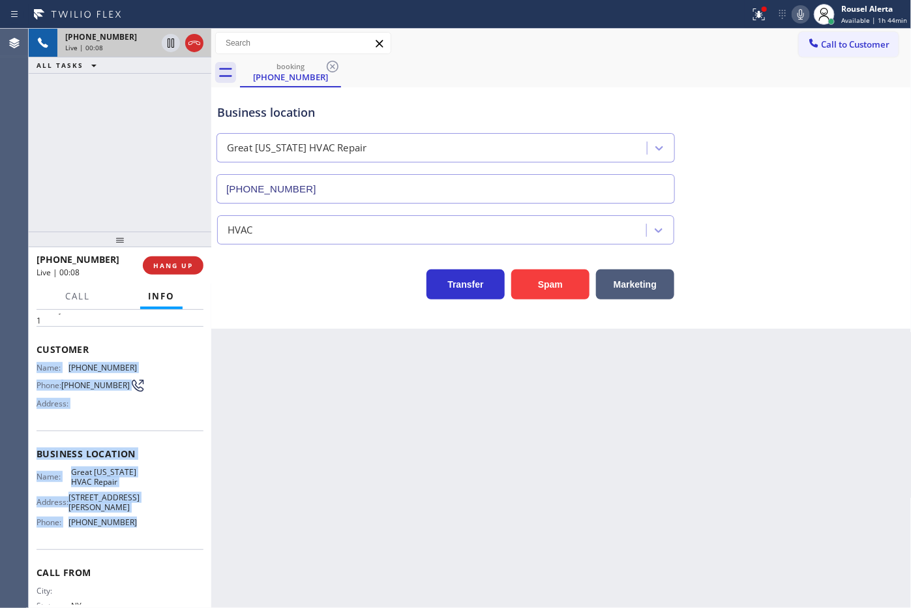
scroll to position [78, 0]
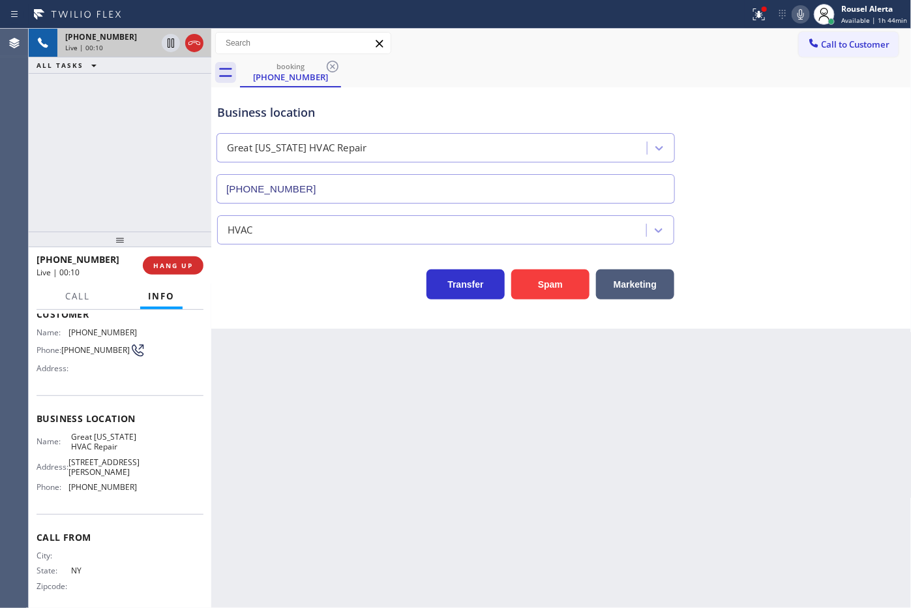
click at [675, 36] on div "Call to Customer Outbound call Location GE Monogram Appliance Master Your calle…" at bounding box center [561, 43] width 701 height 23
click at [755, 14] on icon at bounding box center [759, 15] width 16 height 16
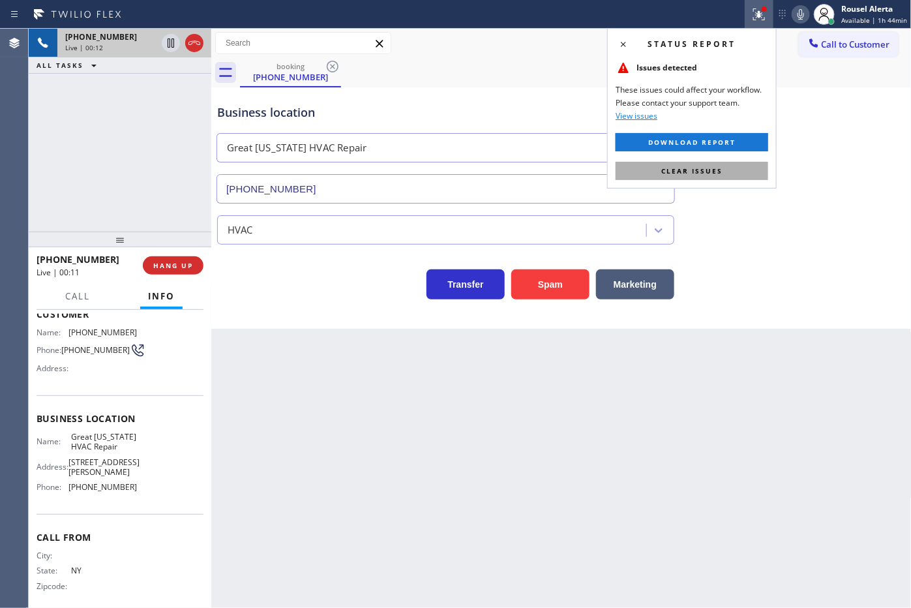
click at [735, 165] on button "Clear issues" at bounding box center [692, 171] width 153 height 18
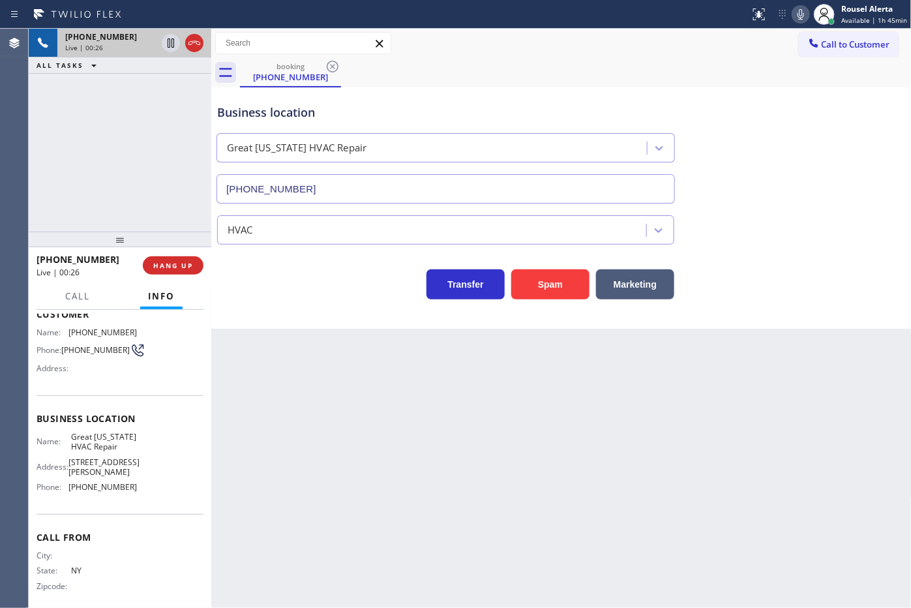
click at [173, 275] on div "+16466637345 Live | 00:26 HANG UP" at bounding box center [120, 266] width 167 height 34
click at [171, 268] on span "HANG UP" at bounding box center [173, 265] width 40 height 9
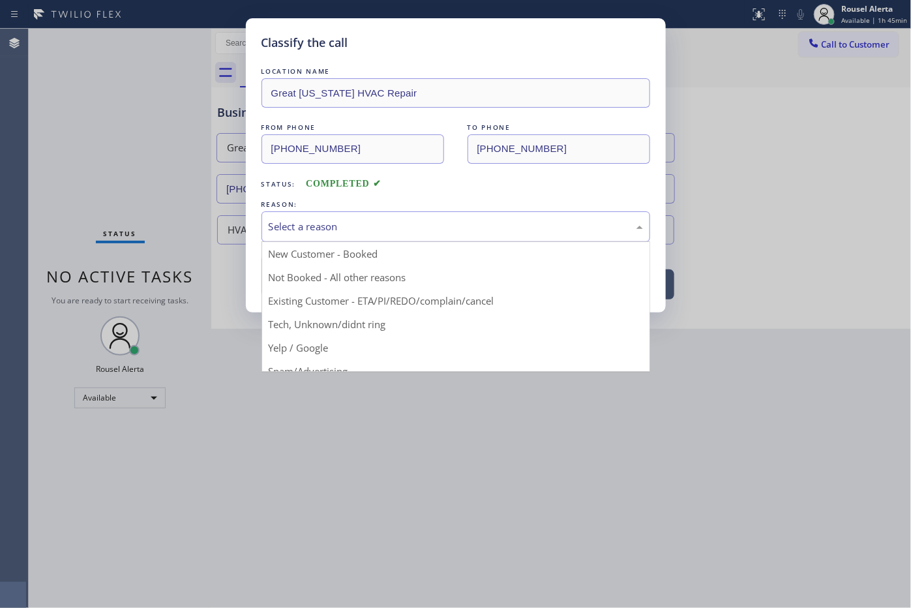
click at [295, 234] on div "Select a reason" at bounding box center [456, 226] width 374 height 15
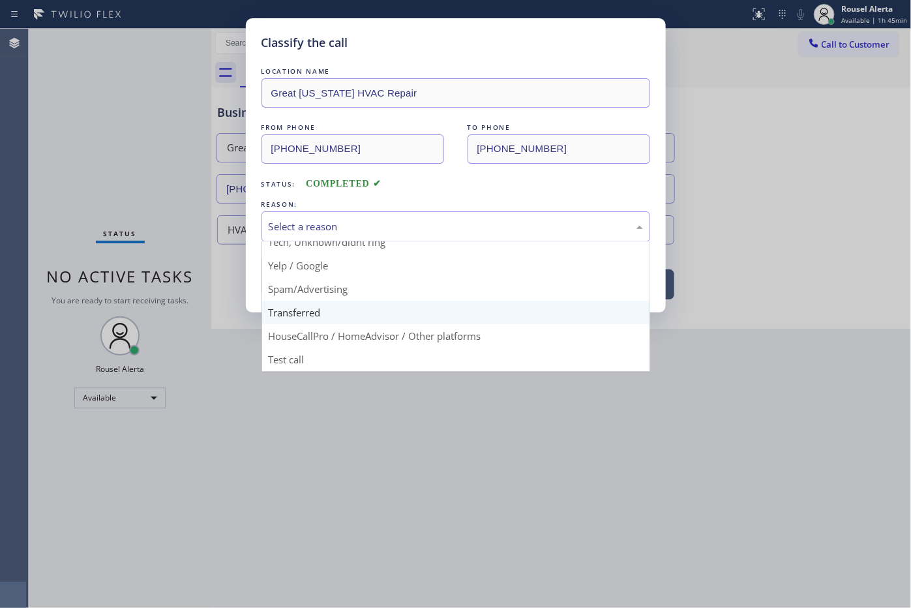
scroll to position [89, 0]
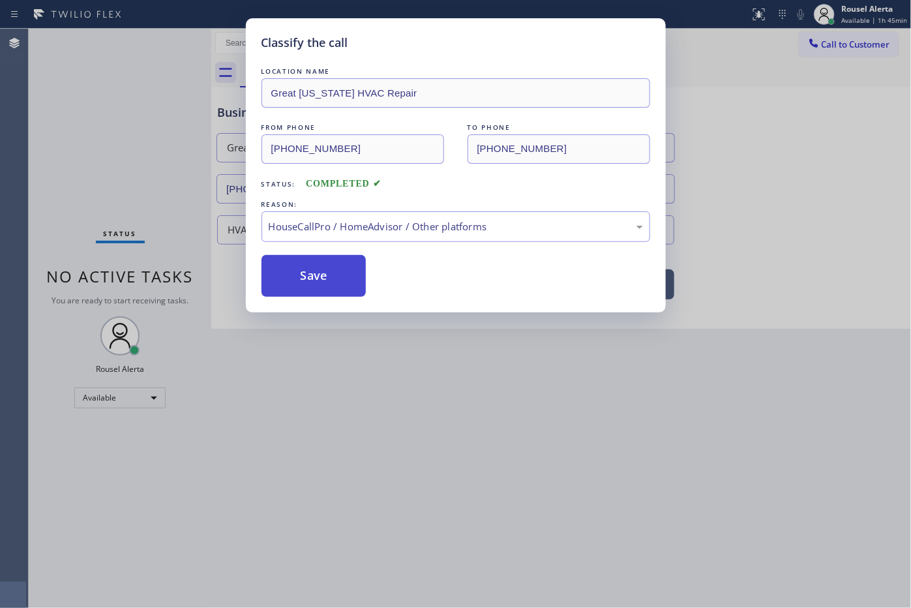
click at [320, 278] on button "Save" at bounding box center [314, 276] width 105 height 42
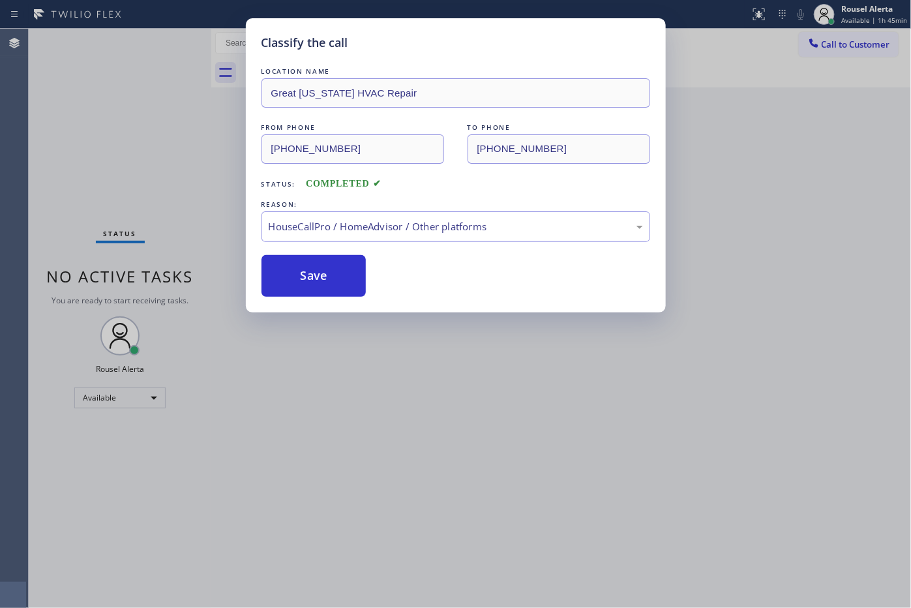
click at [446, 418] on div "Classify the call LOCATION NAME Great New York HVAC Repair FROM PHONE (646) 663…" at bounding box center [455, 304] width 911 height 608
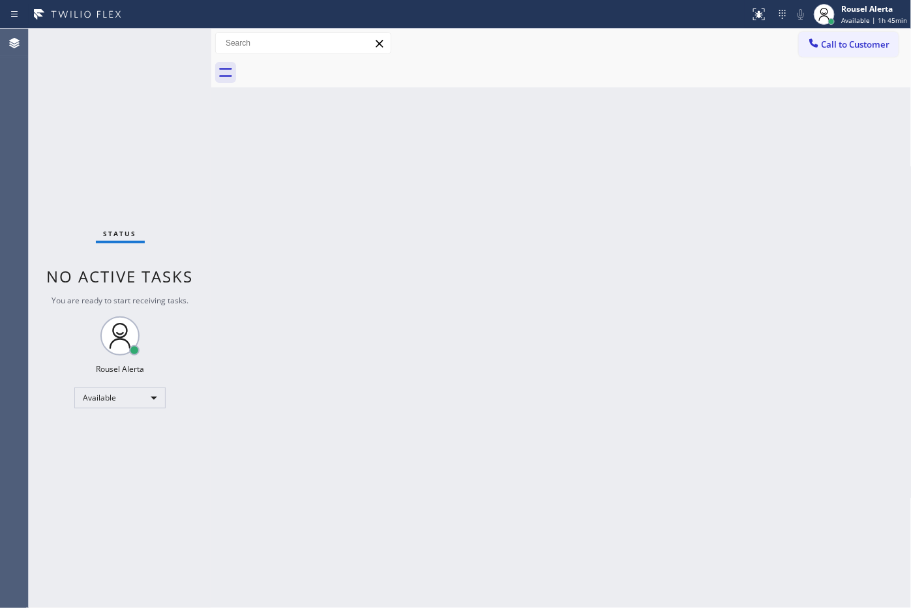
click at [545, 233] on div "Back to Dashboard Change Sender ID Customers Technicians Select a contact Outbo…" at bounding box center [561, 318] width 701 height 579
drag, startPoint x: 347, startPoint y: 341, endPoint x: 398, endPoint y: 404, distance: 81.2
click at [350, 346] on div "Back to Dashboard Change Sender ID Customers Technicians Select a contact Outbo…" at bounding box center [561, 318] width 701 height 579
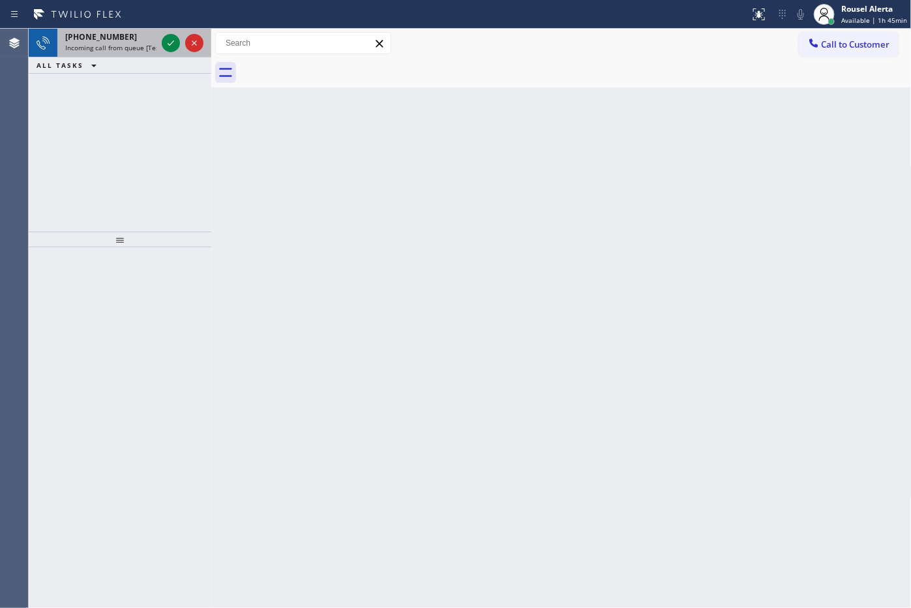
drag, startPoint x: 119, startPoint y: 40, endPoint x: 144, endPoint y: 41, distance: 24.2
click at [121, 40] on div "+16306770426" at bounding box center [110, 36] width 91 height 11
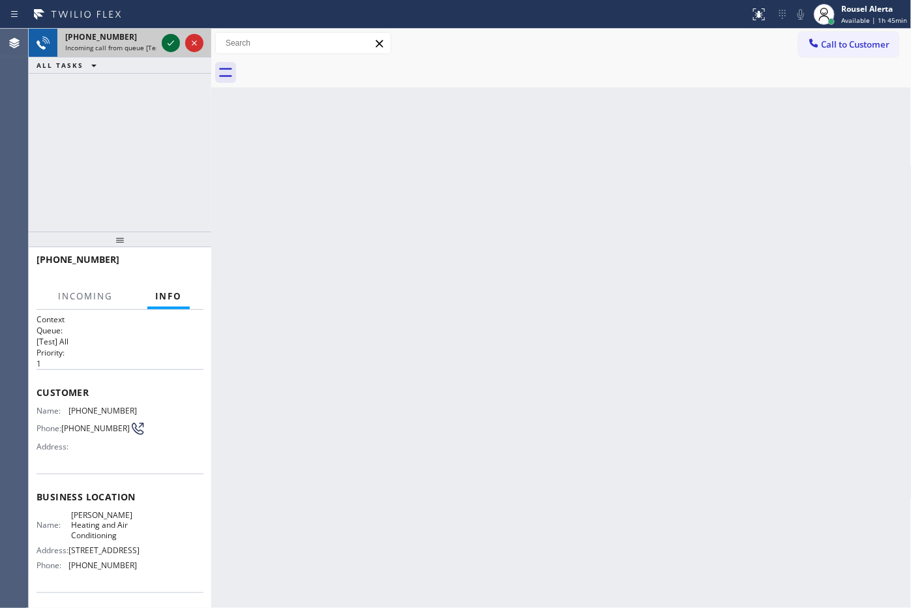
click at [164, 43] on icon at bounding box center [171, 43] width 16 height 16
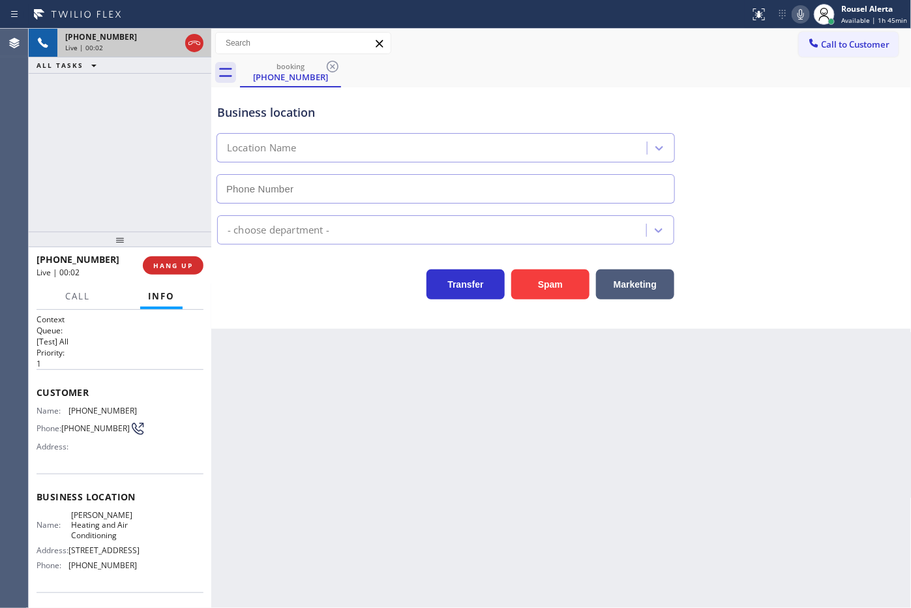
type input "(469) 747-2908"
click at [437, 530] on div "Back to Dashboard Change Sender ID Customers Technicians Select a contact Outbo…" at bounding box center [561, 318] width 701 height 579
click at [147, 93] on div "+16306770426 Live | 00:10 ALL TASKS ALL TASKS ACTIVE TASKS TASKS IN WRAP UP" at bounding box center [120, 130] width 183 height 203
click at [529, 452] on div "Back to Dashboard Change Sender ID Customers Technicians Select a contact Outbo…" at bounding box center [561, 318] width 701 height 579
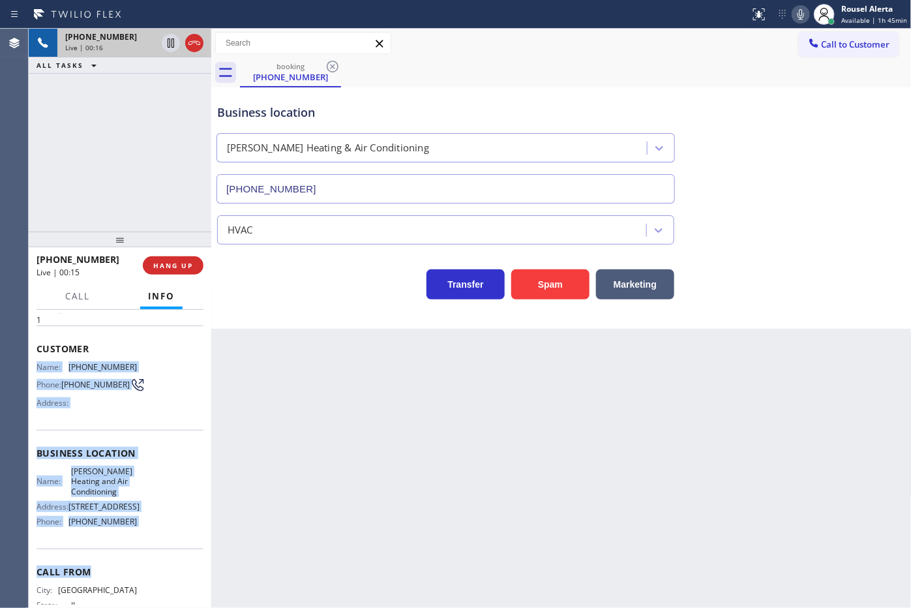
scroll to position [82, 0]
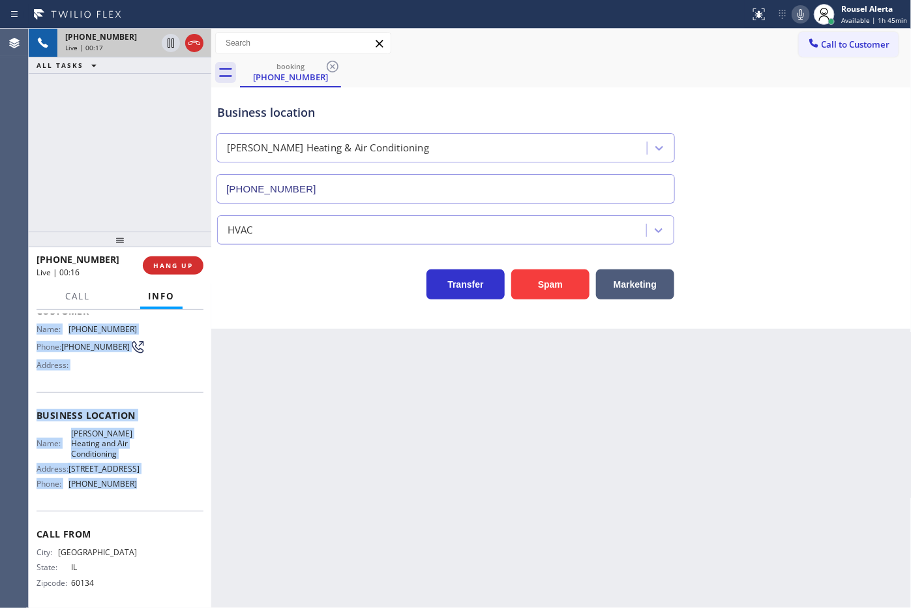
drag, startPoint x: 30, startPoint y: 403, endPoint x: 151, endPoint y: 521, distance: 168.4
click at [151, 521] on div "Context Queue: [Test] All Priority: 1 Customer Name: (630) 677-0426 Phone: (630…" at bounding box center [120, 459] width 183 height 299
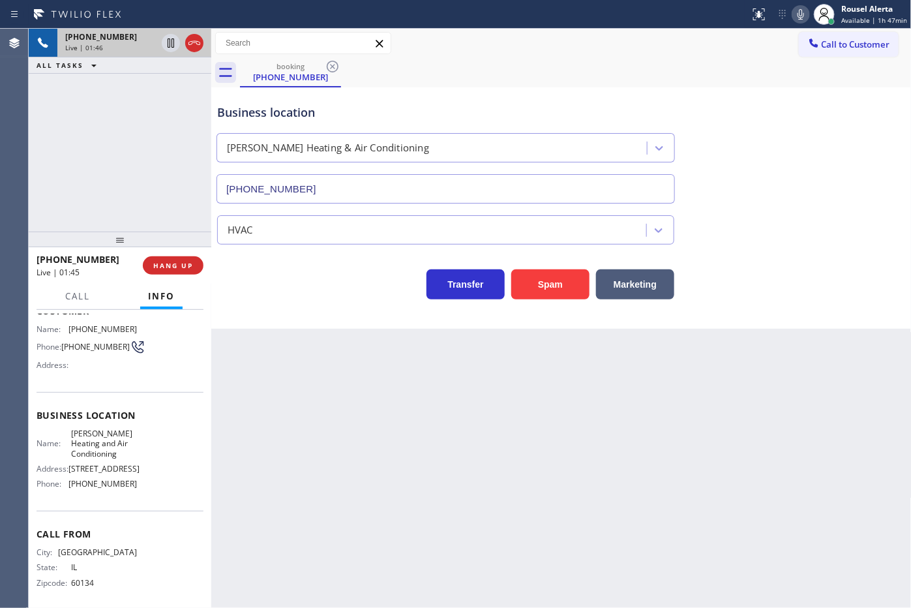
click at [168, 85] on div "+16306770426 Live | 01:46 ALL TASKS ALL TASKS ACTIVE TASKS TASKS IN WRAP UP" at bounding box center [120, 130] width 183 height 203
click at [167, 40] on icon at bounding box center [171, 43] width 16 height 16
click at [797, 12] on icon at bounding box center [801, 15] width 16 height 16
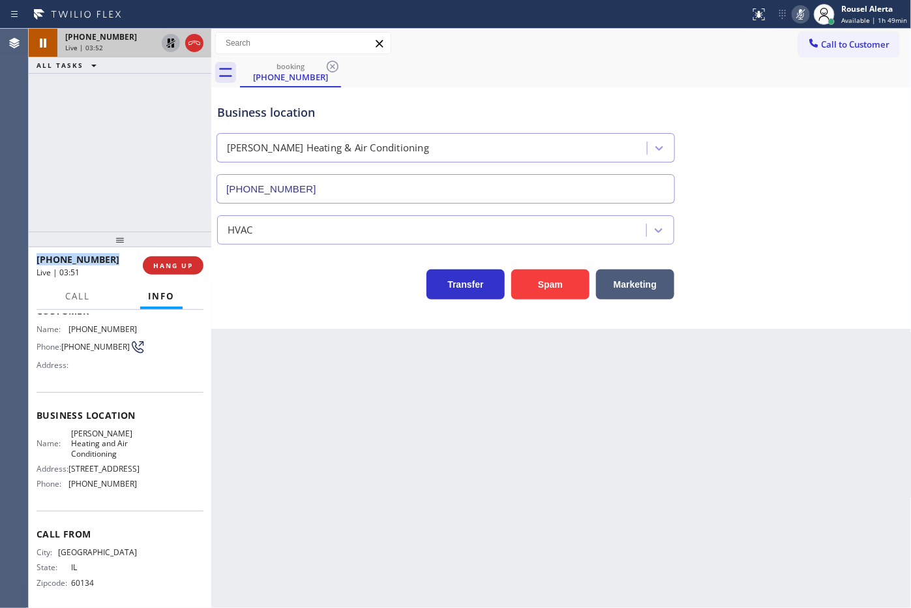
click at [166, 42] on icon at bounding box center [171, 43] width 16 height 16
drag, startPoint x: 802, startPoint y: 11, endPoint x: 824, endPoint y: 31, distance: 29.5
click at [803, 11] on icon at bounding box center [801, 15] width 16 height 16
click at [425, 464] on div "Back to Dashboard Change Sender ID Customers Technicians Select a contact Outbo…" at bounding box center [561, 318] width 701 height 579
click at [388, 532] on div "Back to Dashboard Change Sender ID Customers Technicians Select a contact Outbo…" at bounding box center [561, 318] width 701 height 579
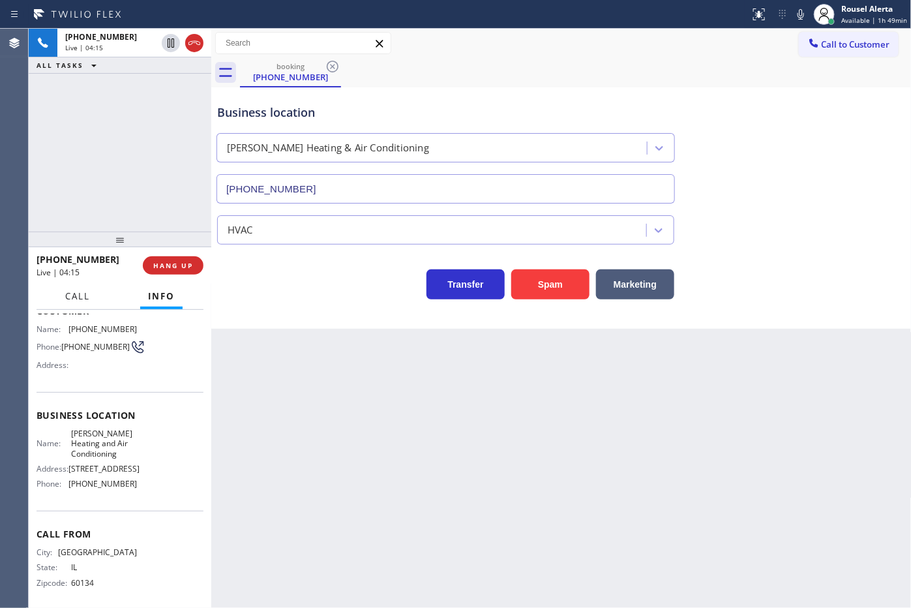
click at [72, 292] on span "Call" at bounding box center [77, 296] width 25 height 12
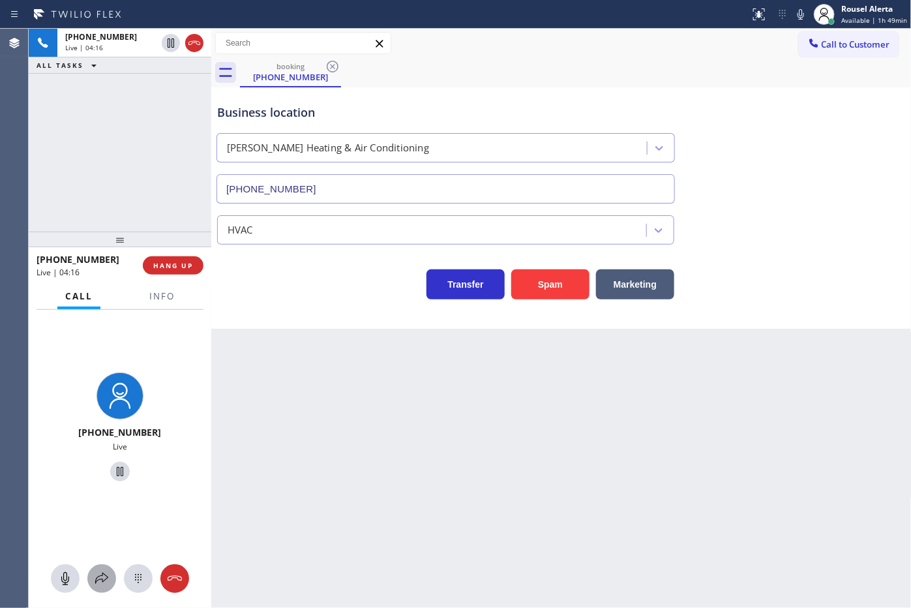
click at [100, 578] on icon at bounding box center [102, 579] width 16 height 16
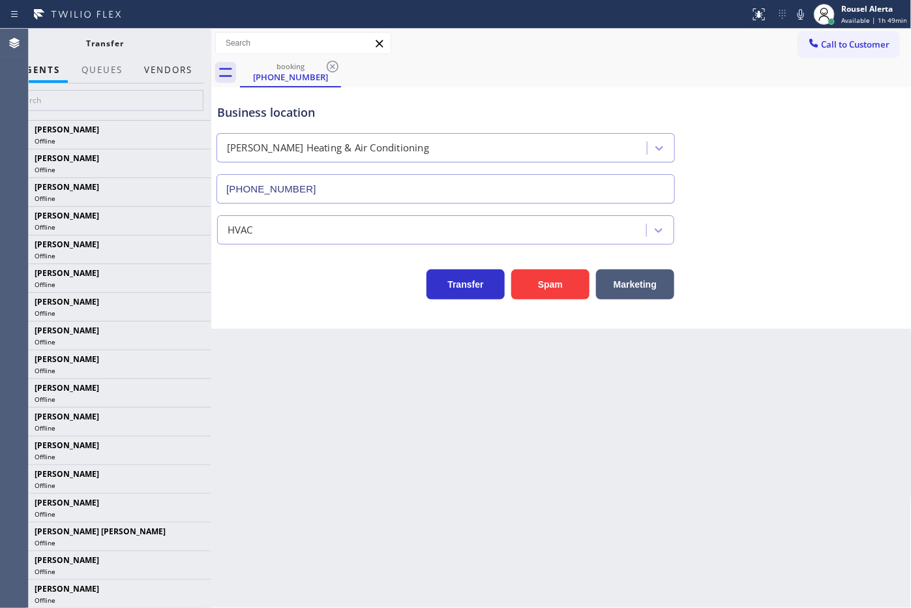
click at [168, 72] on button "Vendors" at bounding box center [168, 69] width 64 height 25
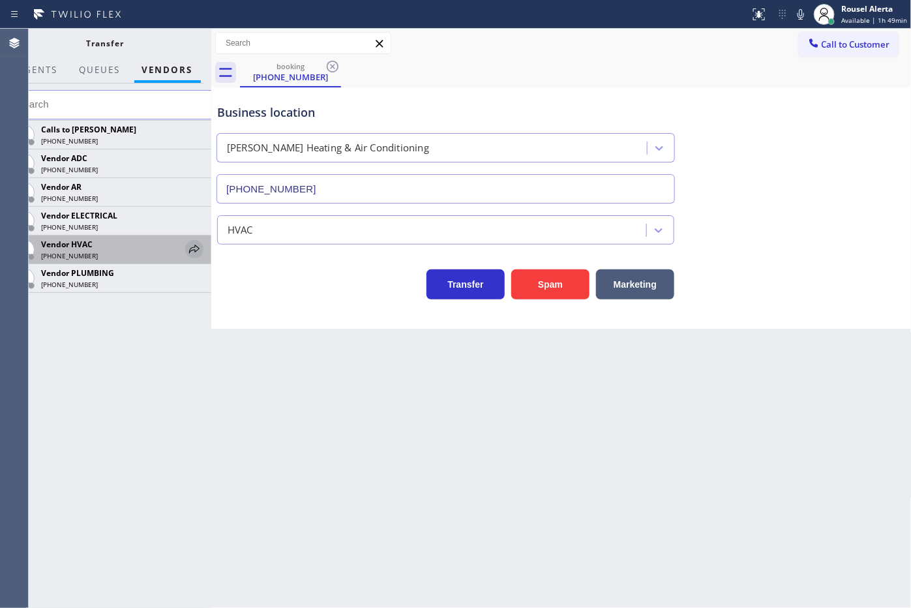
click at [188, 249] on icon at bounding box center [195, 249] width 16 height 16
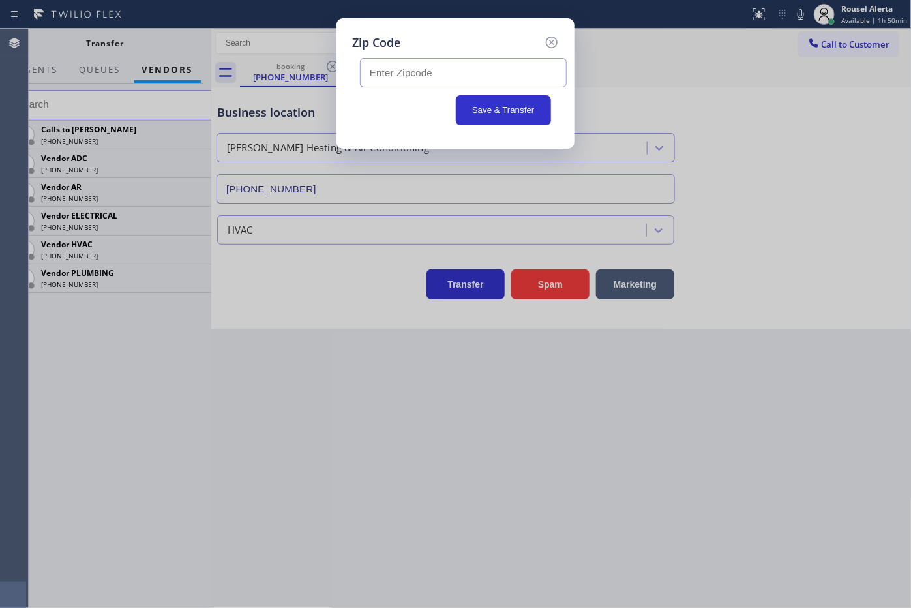
click at [503, 76] on input "text" at bounding box center [463, 72] width 207 height 29
paste input "75252"
type input "75252"
click at [493, 103] on button "Save & Transfer" at bounding box center [504, 110] width 96 height 30
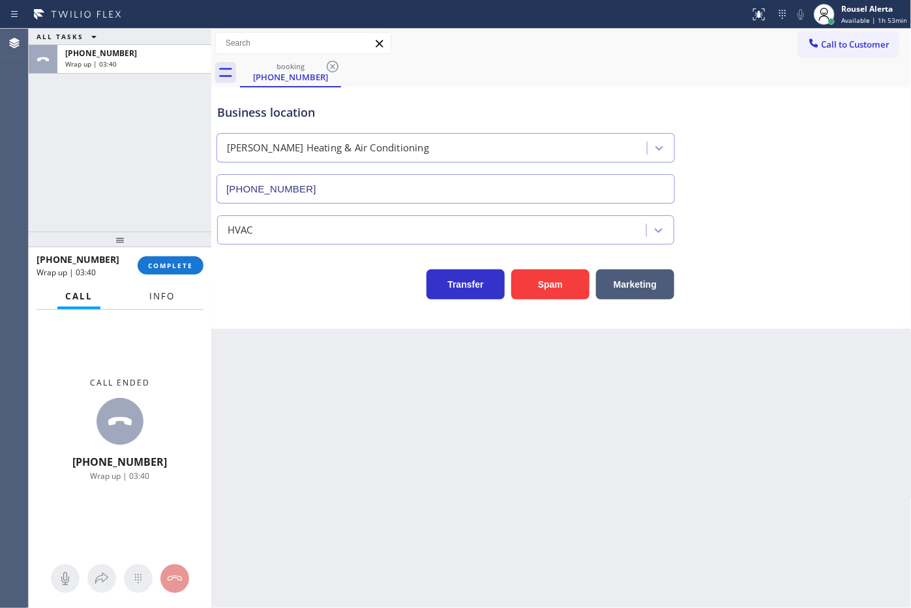
click at [151, 299] on span "Info" at bounding box center [161, 296] width 25 height 12
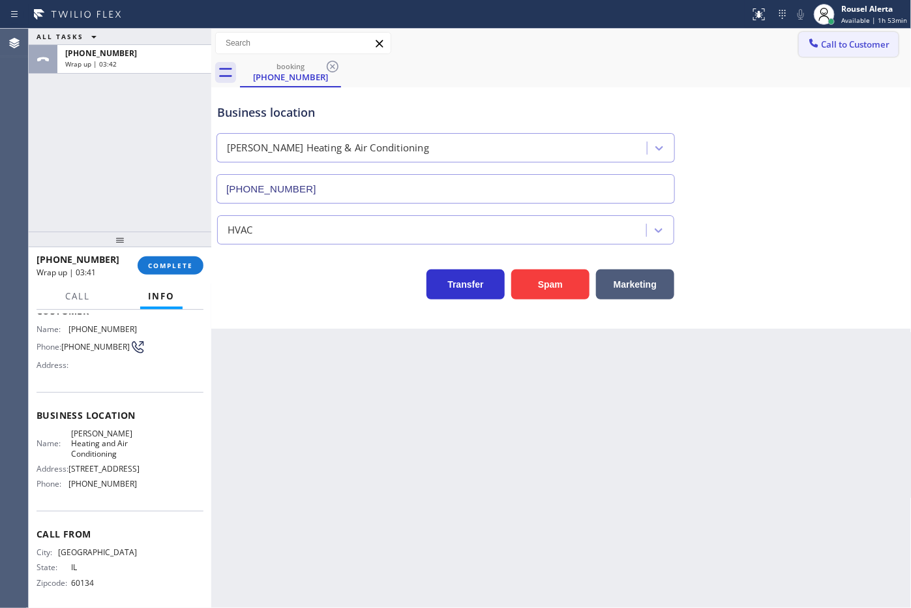
click at [836, 52] on button "Call to Customer" at bounding box center [849, 44] width 100 height 25
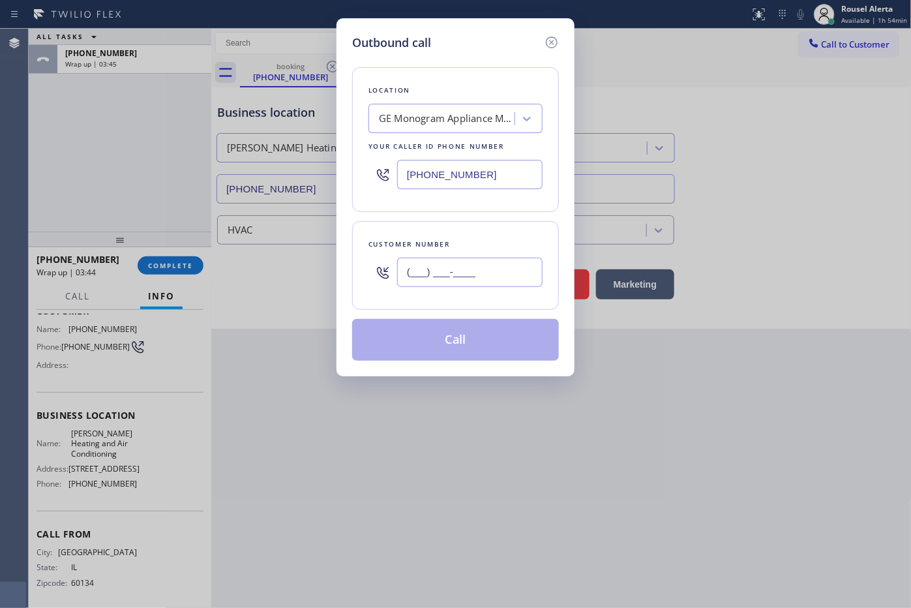
click at [483, 278] on input "(___) ___-____" at bounding box center [469, 272] width 145 height 29
paste input "630) 677-0426"
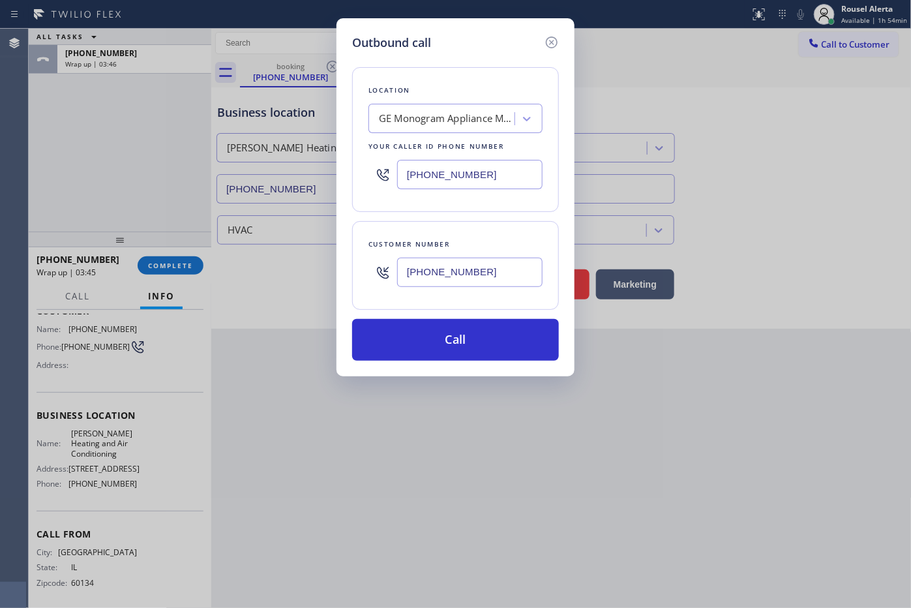
type input "(630) 677-0426"
paste input "469) 747-2908"
drag, startPoint x: 494, startPoint y: 177, endPoint x: 320, endPoint y: 167, distance: 174.5
click at [320, 167] on div "Outbound call Location GE Monogram Appliance Master Your caller id phone number…" at bounding box center [455, 304] width 911 height 608
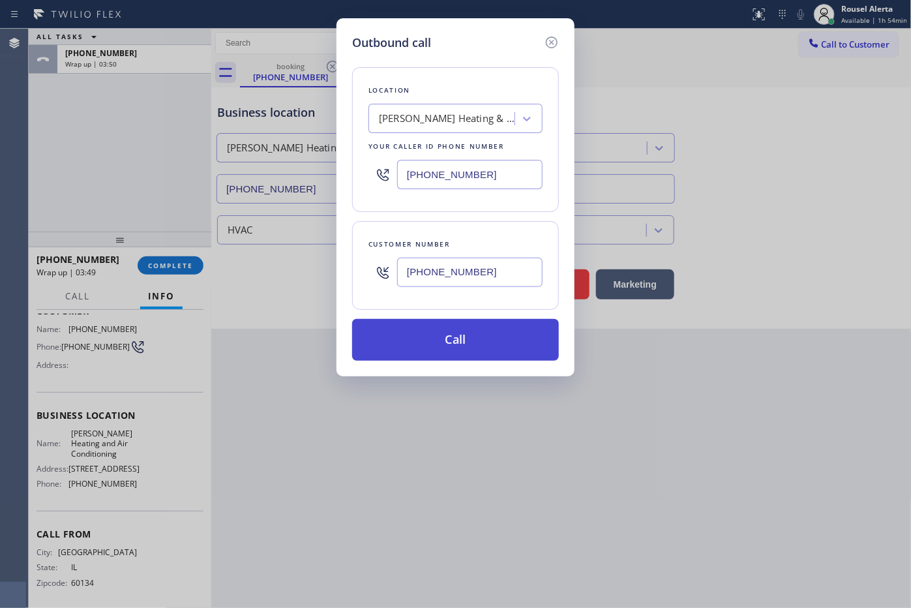
type input "(469) 747-2908"
click at [435, 355] on button "Call" at bounding box center [455, 340] width 207 height 42
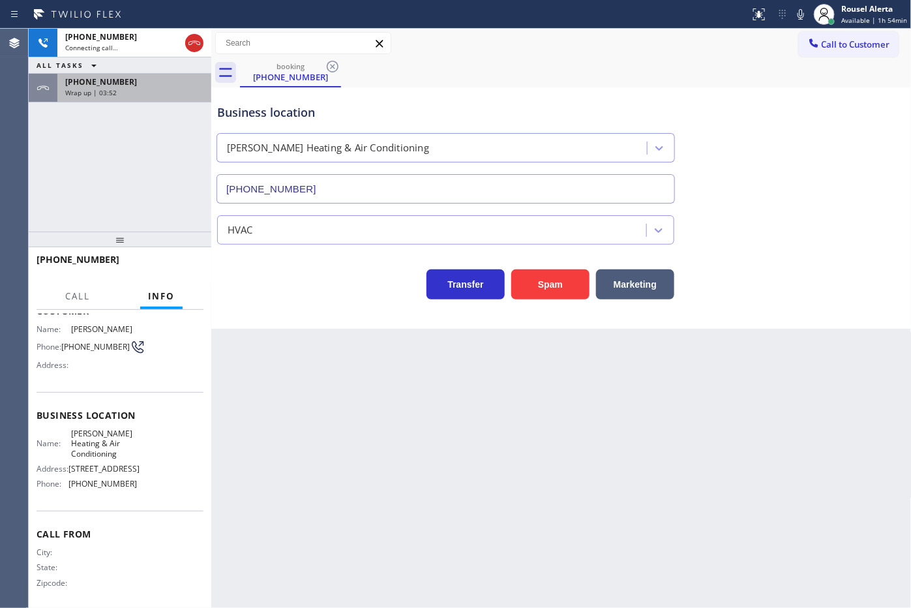
click at [128, 80] on div "+16306770426" at bounding box center [134, 81] width 138 height 11
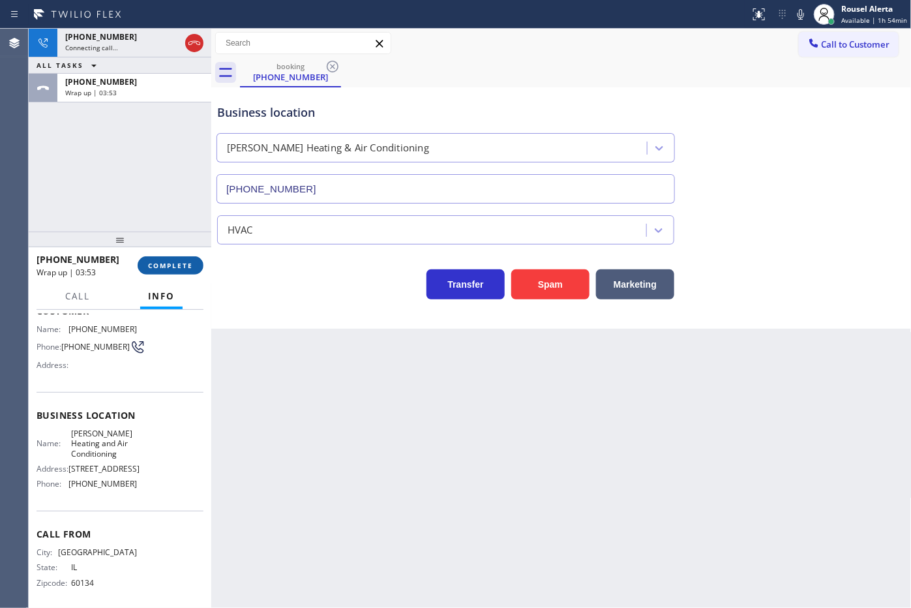
click at [167, 262] on span "COMPLETE" at bounding box center [170, 265] width 45 height 9
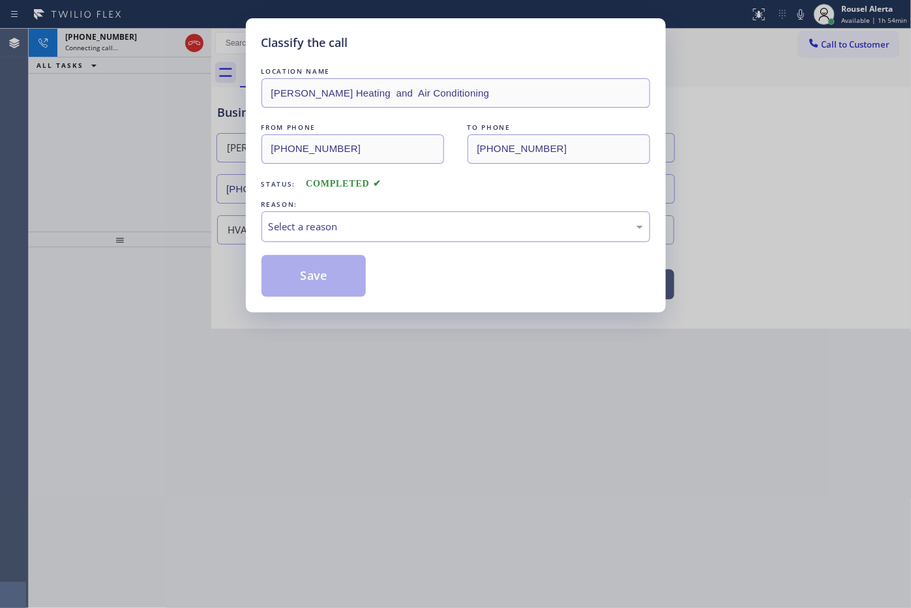
click at [343, 227] on div "Select a reason" at bounding box center [456, 226] width 374 height 15
click at [312, 278] on button "Save" at bounding box center [314, 276] width 105 height 42
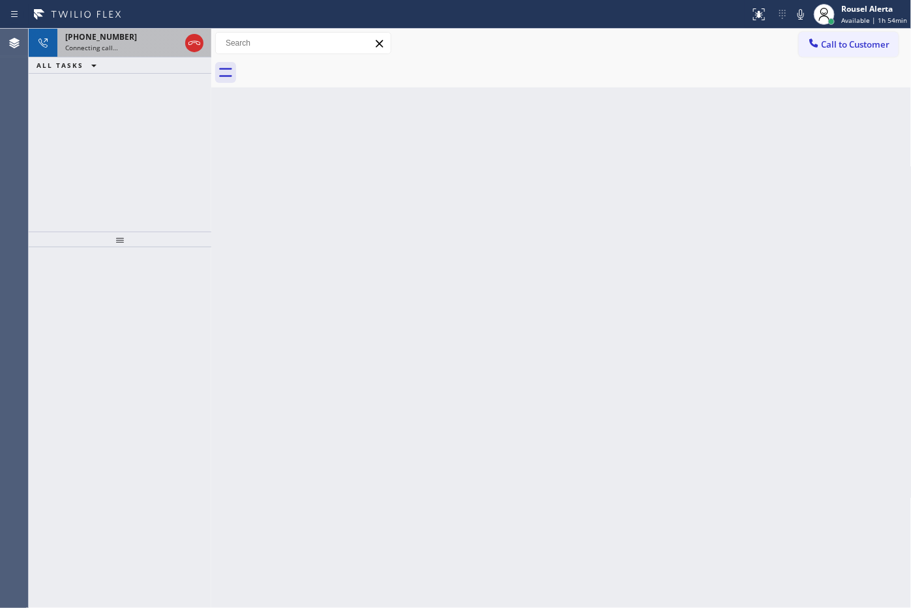
click at [132, 49] on div "Connecting call…" at bounding box center [122, 47] width 115 height 9
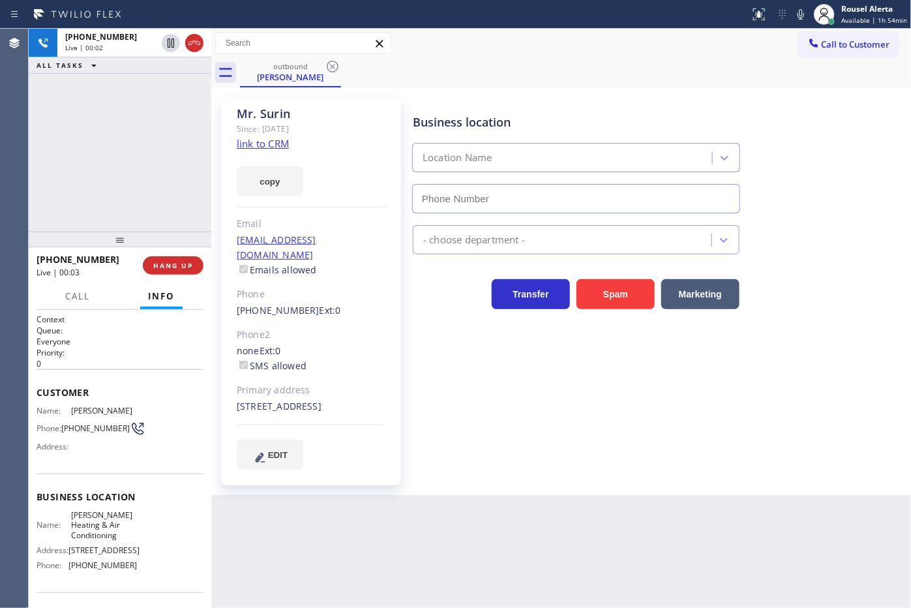
type input "(469) 747-2908"
click at [157, 259] on button "HANG UP" at bounding box center [173, 265] width 61 height 18
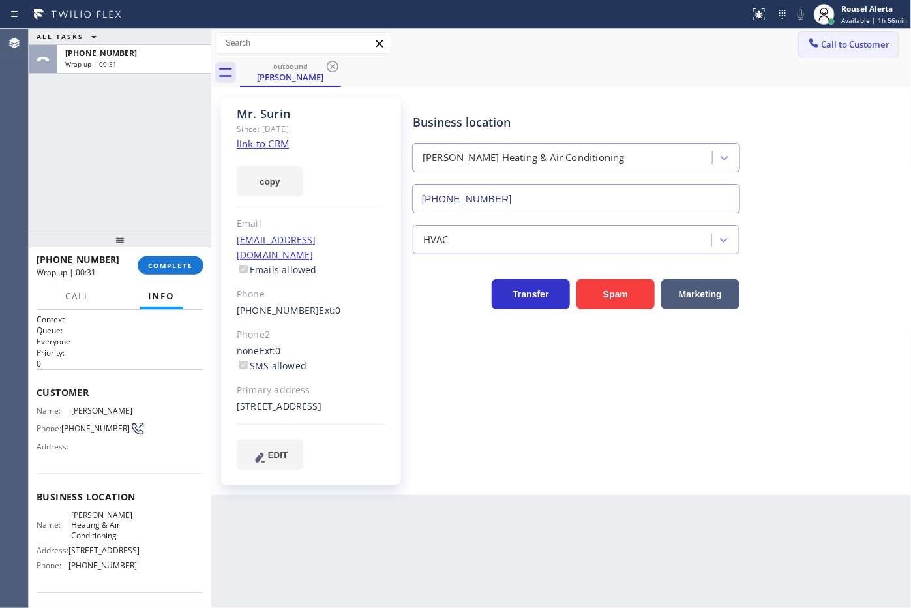
click at [848, 38] on span "Call to Customer" at bounding box center [856, 44] width 68 height 12
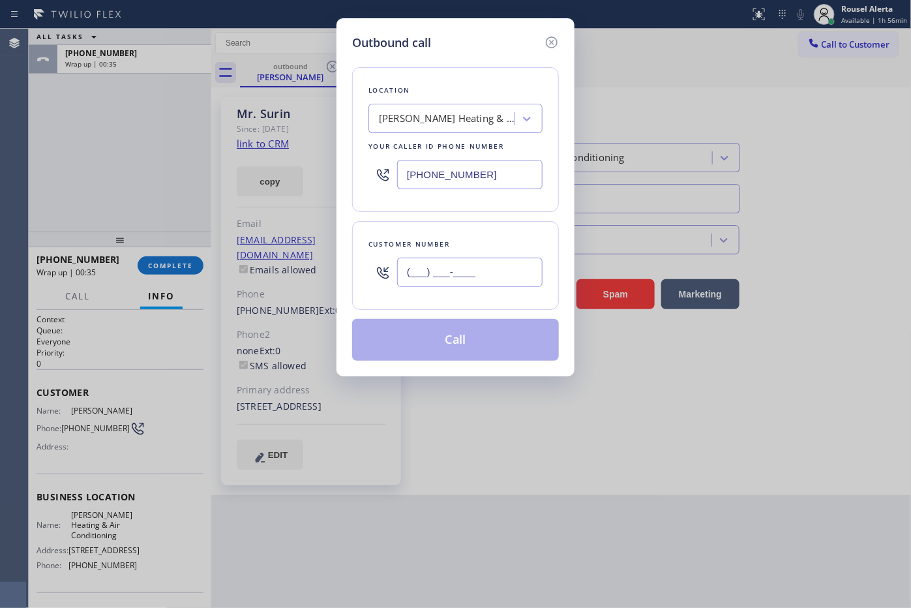
click at [477, 276] on input "(___) ___-____" at bounding box center [469, 272] width 145 height 29
click at [500, 287] on input "(___) ___-____" at bounding box center [469, 272] width 145 height 29
click at [496, 275] on input "(___) ___-____" at bounding box center [469, 272] width 145 height 29
paste input "text"
drag, startPoint x: 496, startPoint y: 275, endPoint x: 399, endPoint y: 271, distance: 97.9
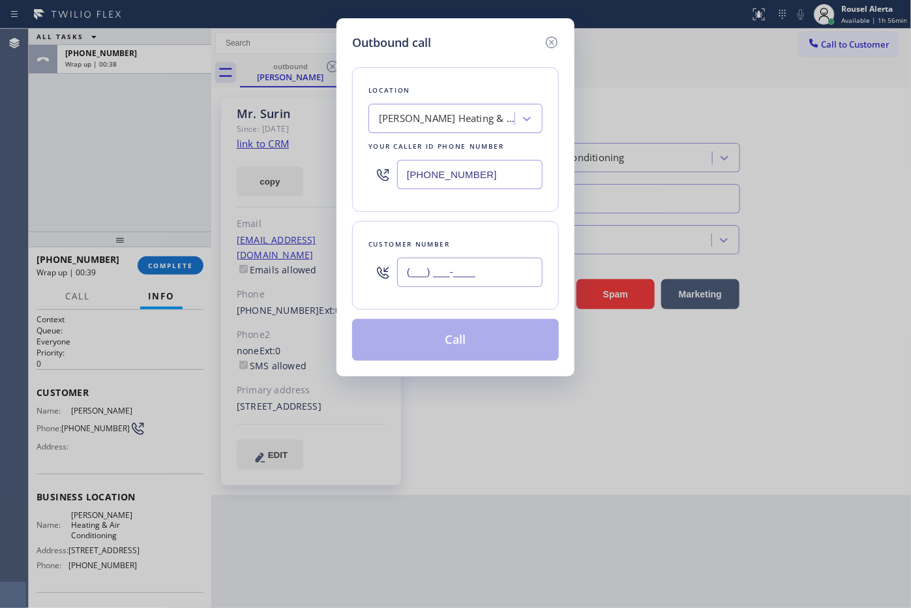
click at [399, 271] on input "(___) ___-____" at bounding box center [469, 272] width 145 height 29
paste input "630) 677-0426"
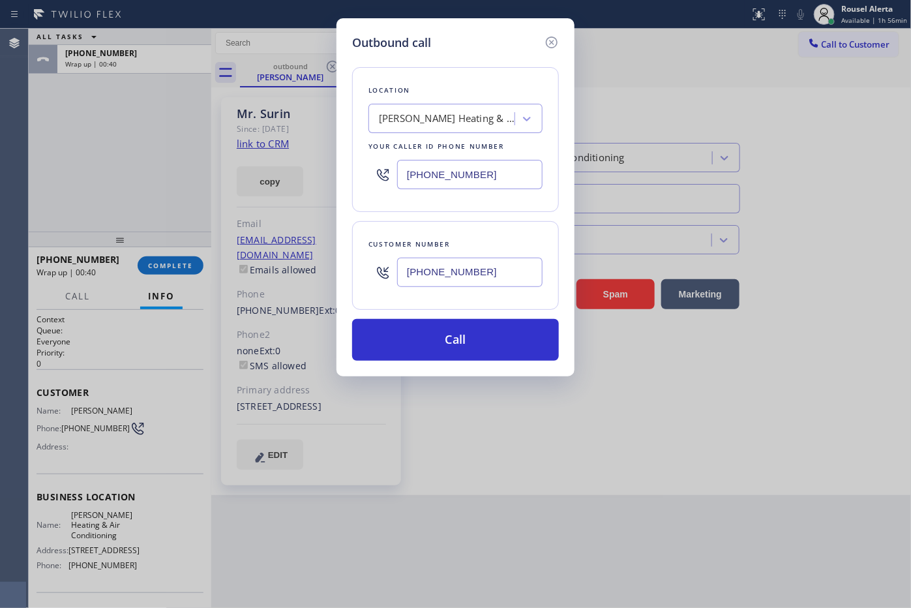
type input "(630) 677-0426"
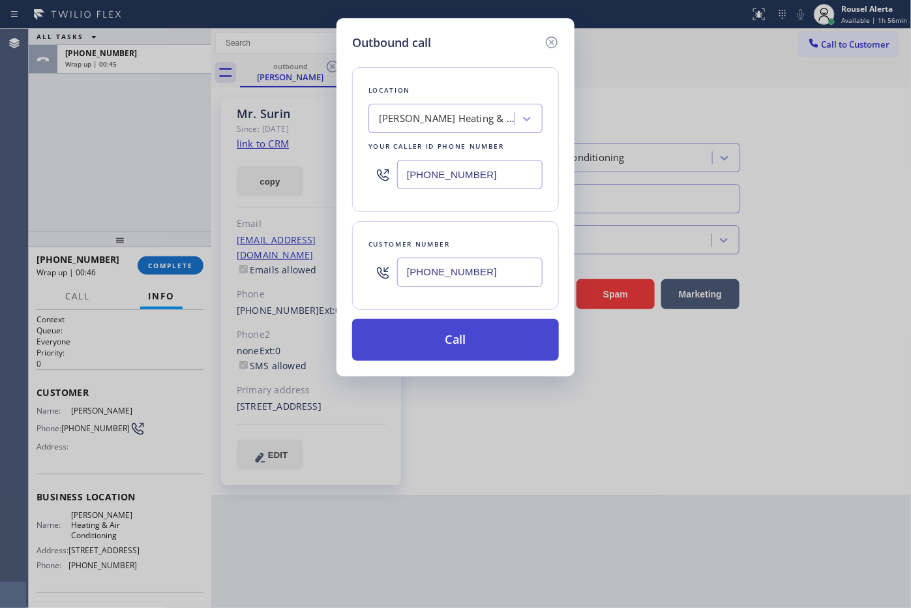
click at [460, 346] on button "Call" at bounding box center [455, 340] width 207 height 42
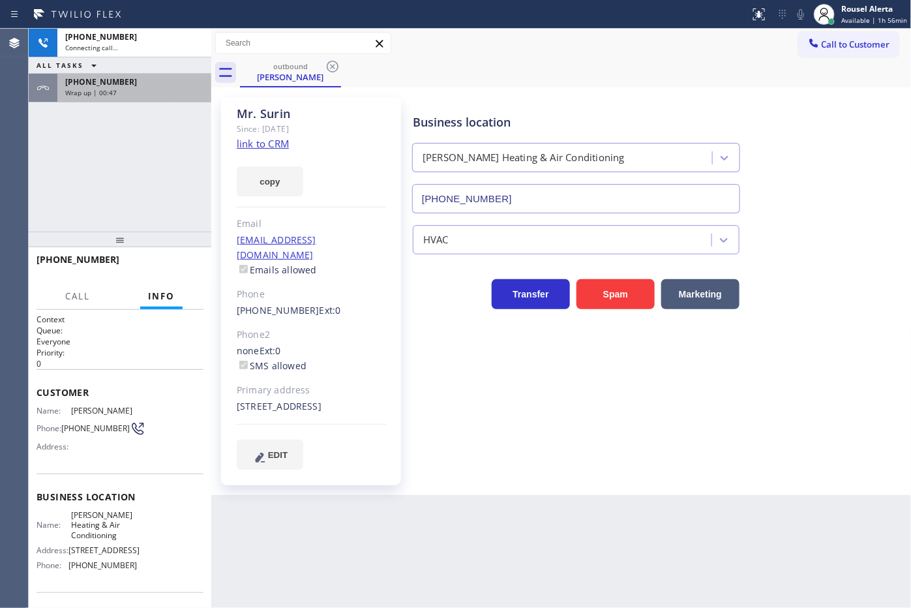
click at [131, 85] on div "+16306770426" at bounding box center [134, 81] width 138 height 11
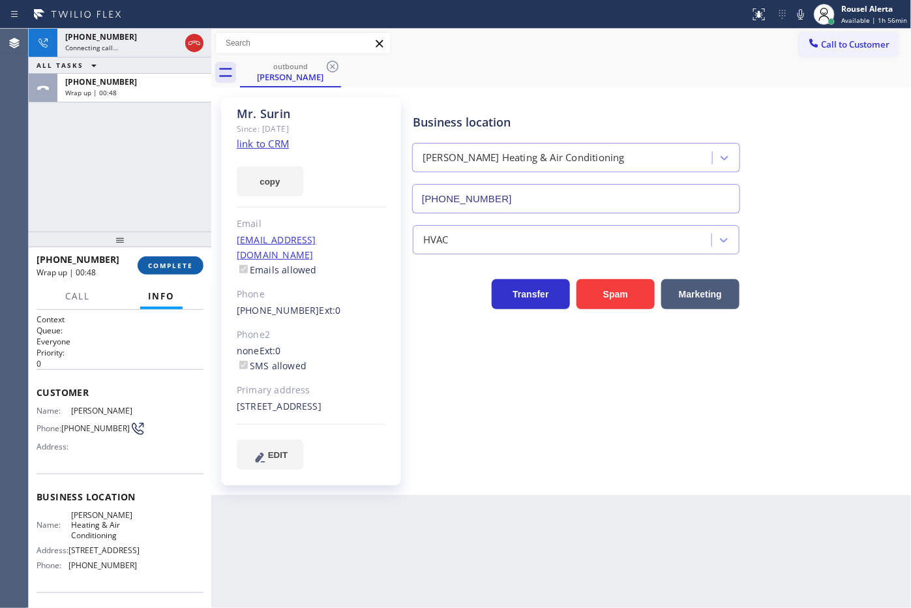
click at [174, 273] on button "COMPLETE" at bounding box center [171, 265] width 66 height 18
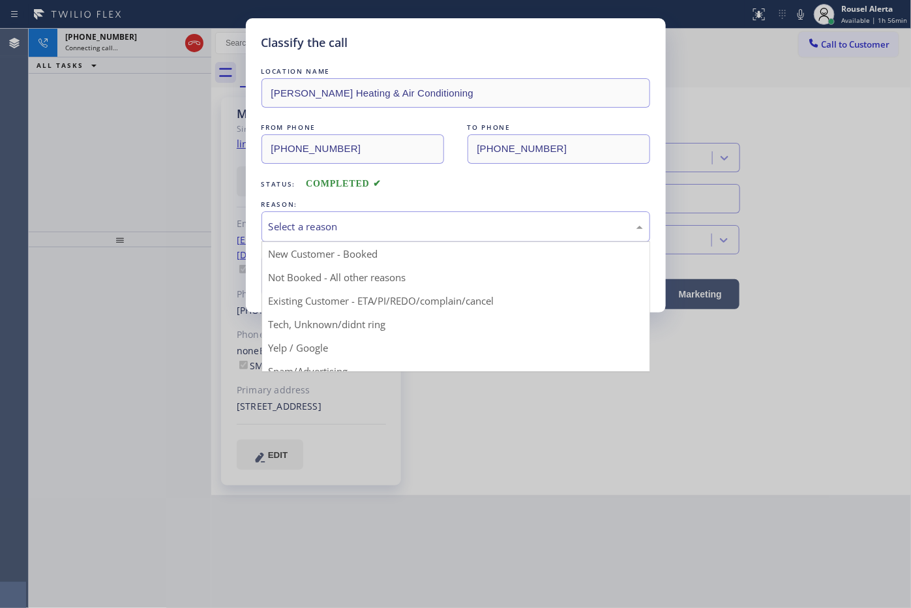
click at [376, 234] on div "Select a reason" at bounding box center [456, 226] width 374 height 15
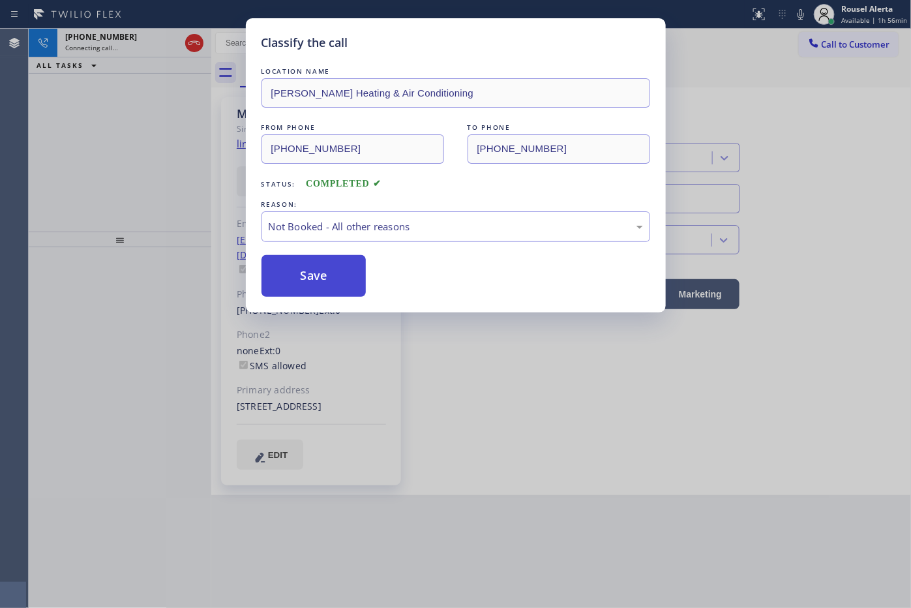
click at [340, 288] on button "Save" at bounding box center [314, 276] width 105 height 42
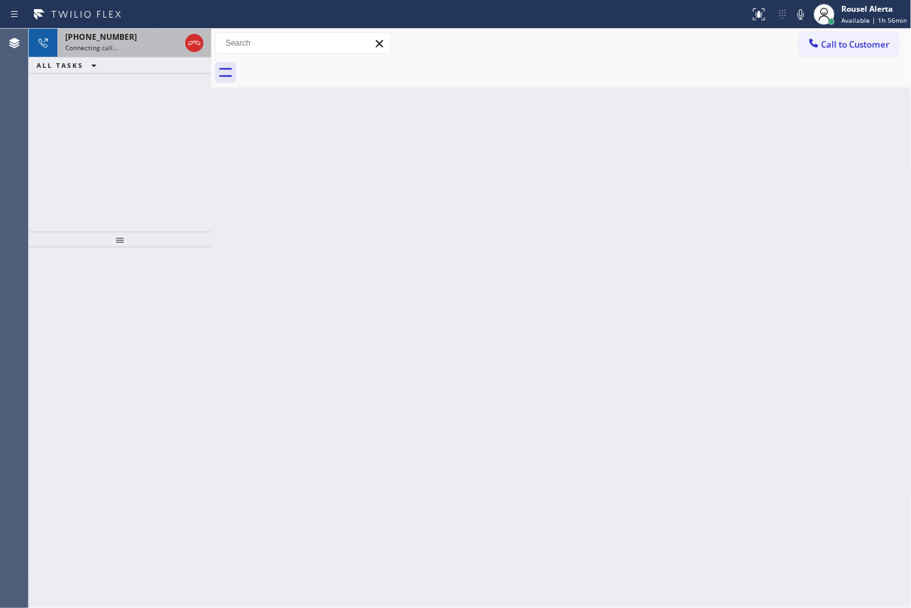
click at [134, 39] on div "+16306770426" at bounding box center [122, 36] width 115 height 11
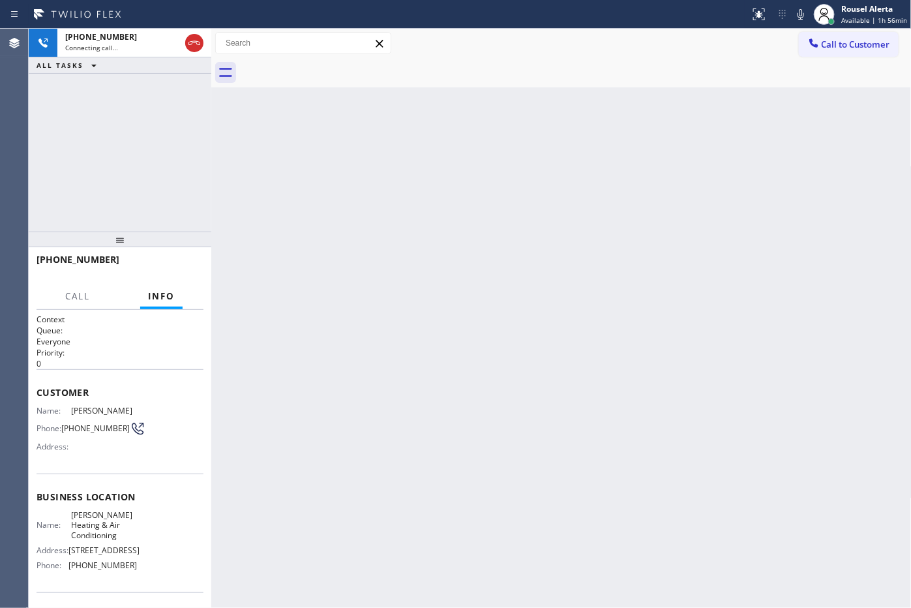
click at [391, 340] on div "Back to Dashboard Change Sender ID Customers Technicians Select a contact Outbo…" at bounding box center [561, 318] width 701 height 579
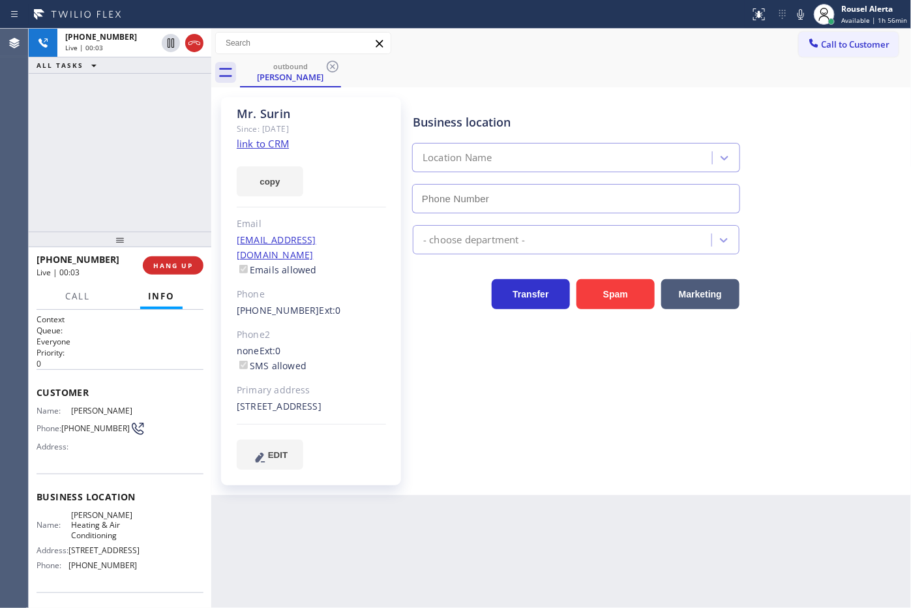
type input "(469) 747-2908"
drag, startPoint x: 127, startPoint y: 89, endPoint x: 170, endPoint y: 193, distance: 112.0
click at [127, 90] on div "+16306770426 Live | 00:03 ALL TASKS ALL TASKS ACTIVE TASKS TASKS IN WRAP UP" at bounding box center [120, 130] width 183 height 203
click at [171, 267] on span "HANG UP" at bounding box center [173, 265] width 40 height 9
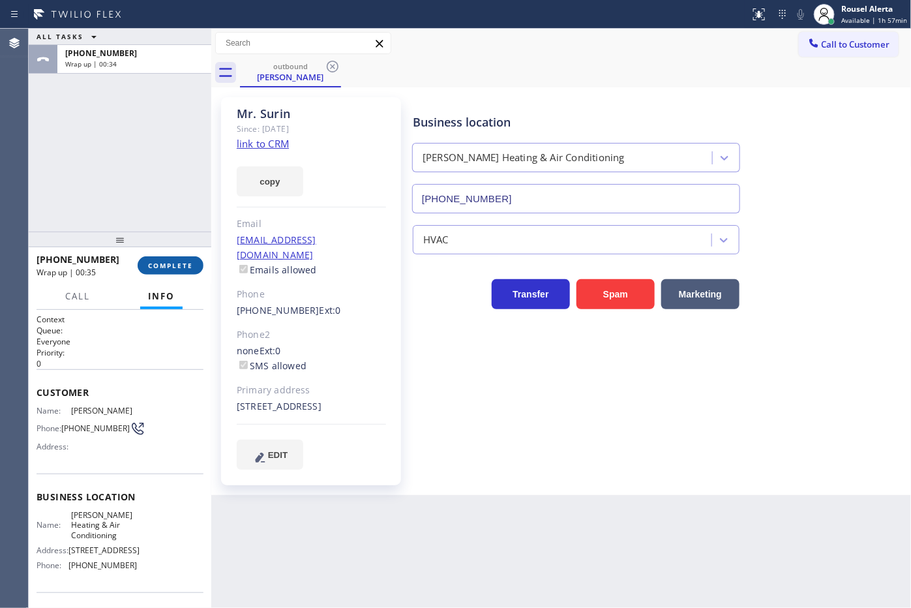
click at [152, 262] on span "COMPLETE" at bounding box center [170, 265] width 45 height 9
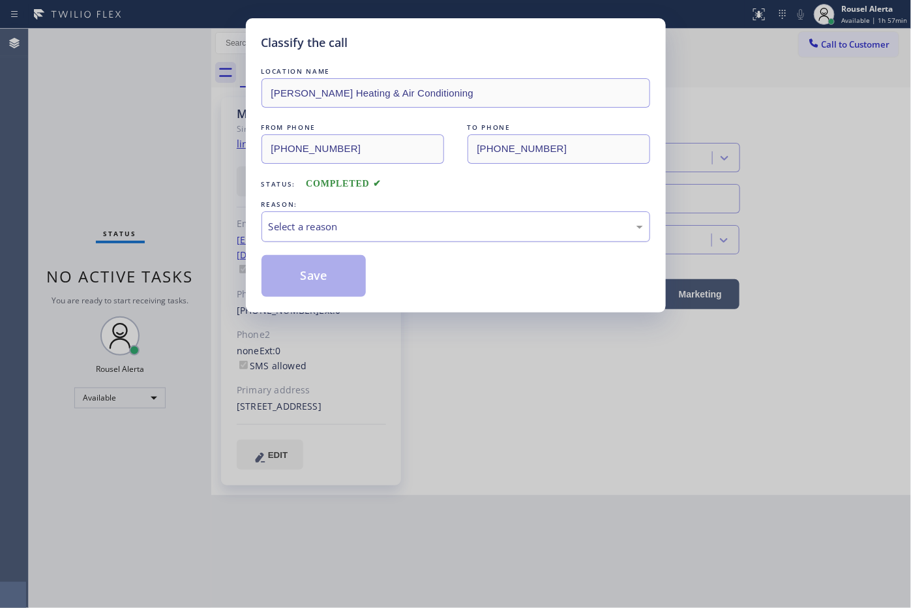
click at [324, 228] on div "Select a reason" at bounding box center [456, 226] width 374 height 15
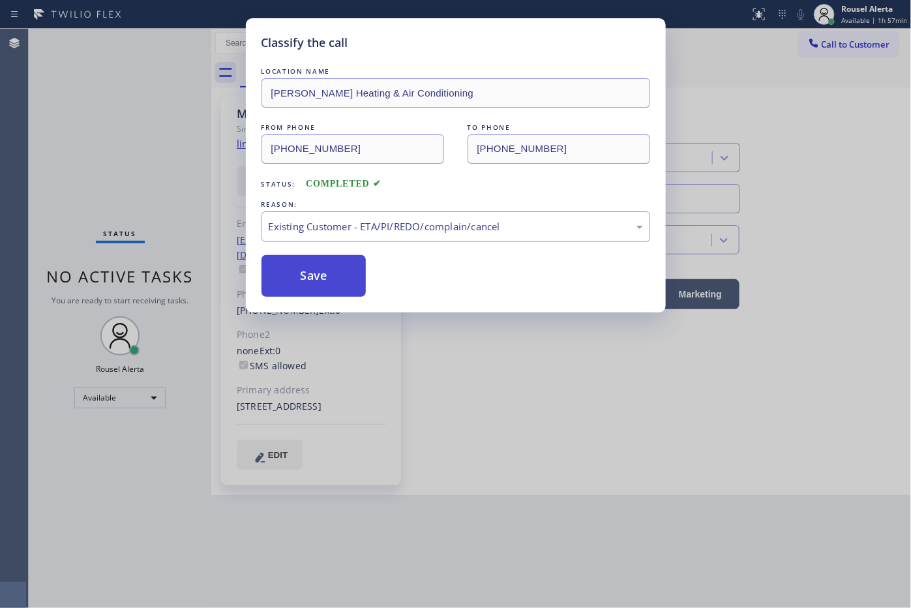
click at [314, 278] on button "Save" at bounding box center [314, 276] width 105 height 42
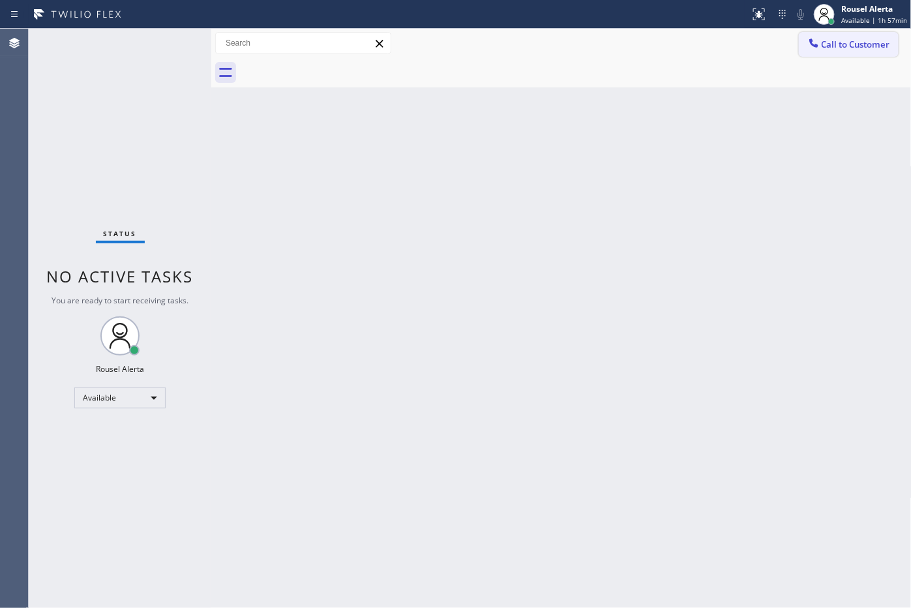
click at [829, 44] on span "Call to Customer" at bounding box center [856, 44] width 68 height 12
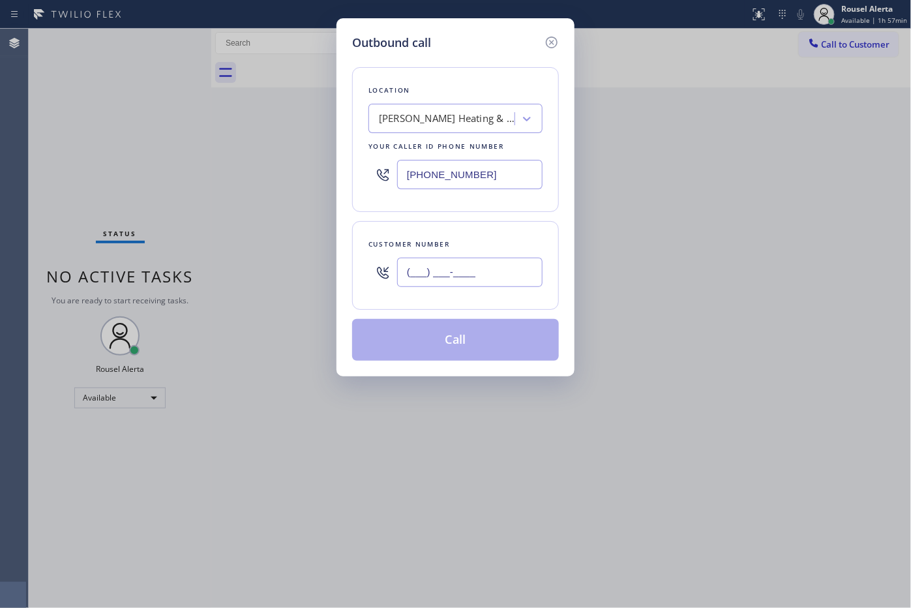
click at [499, 276] on input "(___) ___-____" at bounding box center [469, 272] width 145 height 29
paste input "630) 677-0426"
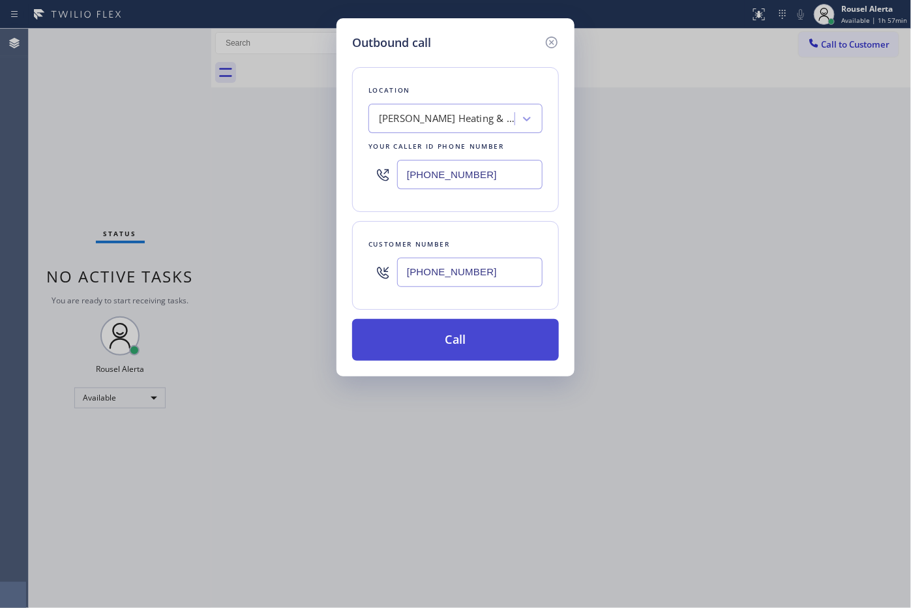
type input "(630) 677-0426"
click at [455, 343] on button "Call" at bounding box center [455, 340] width 207 height 42
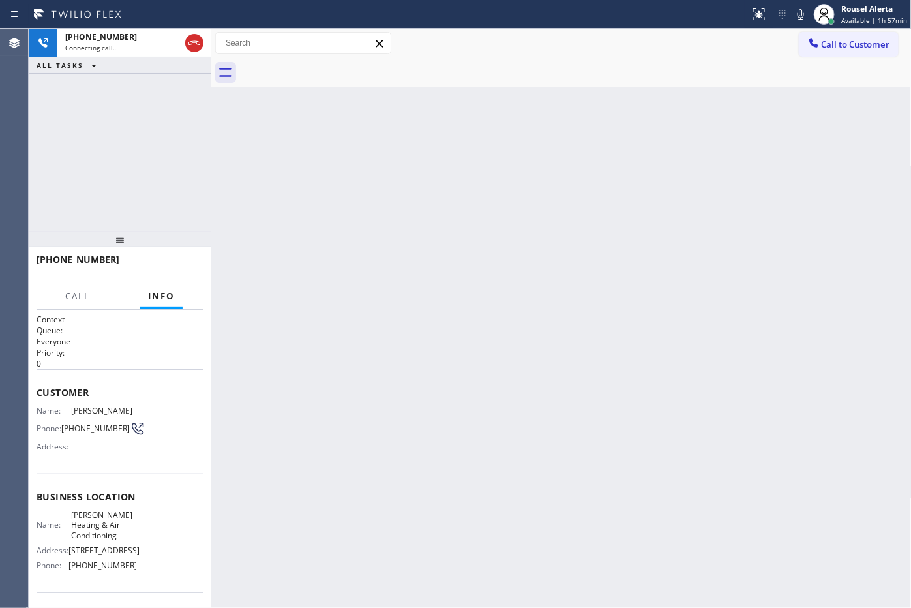
click at [370, 409] on div "Back to Dashboard Change Sender ID Customers Technicians Select a contact Outbo…" at bounding box center [561, 318] width 701 height 579
click at [242, 95] on div "Back to Dashboard Change Sender ID Customers Technicians Select a contact Outbo…" at bounding box center [561, 318] width 701 height 579
click at [363, 220] on div "Back to Dashboard Change Sender ID Customers Technicians Select a contact Outbo…" at bounding box center [561, 318] width 701 height 579
click at [556, 522] on div "Back to Dashboard Change Sender ID Customers Technicians Select a contact Outbo…" at bounding box center [561, 318] width 701 height 579
click at [123, 80] on div "(602) 677-4211" at bounding box center [110, 81] width 91 height 11
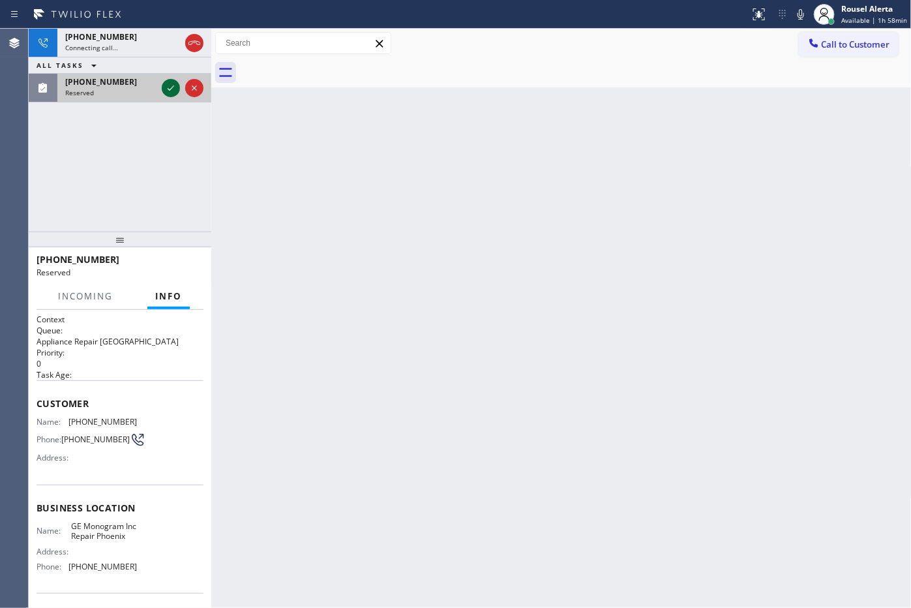
click at [162, 92] on div at bounding box center [171, 88] width 18 height 16
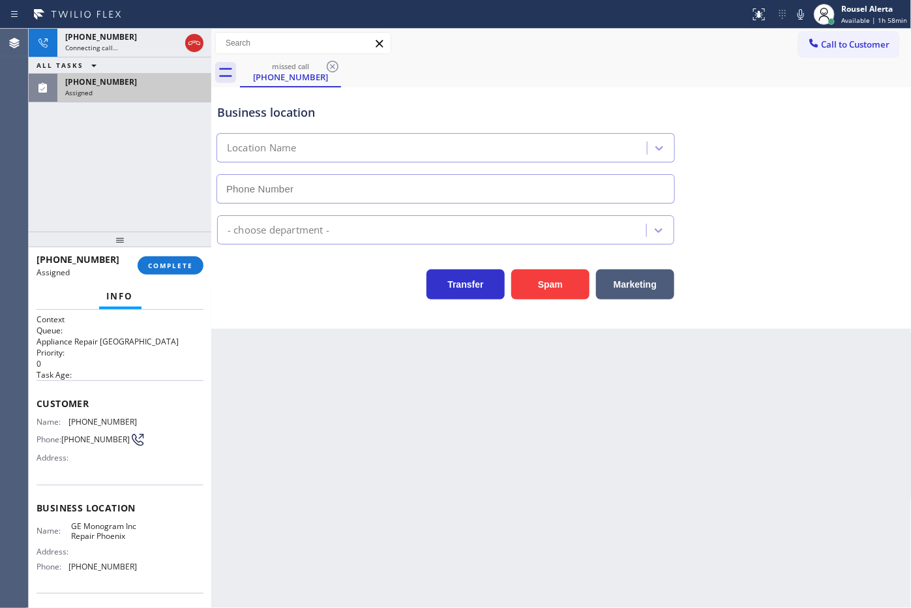
type input "(602) 755-6398"
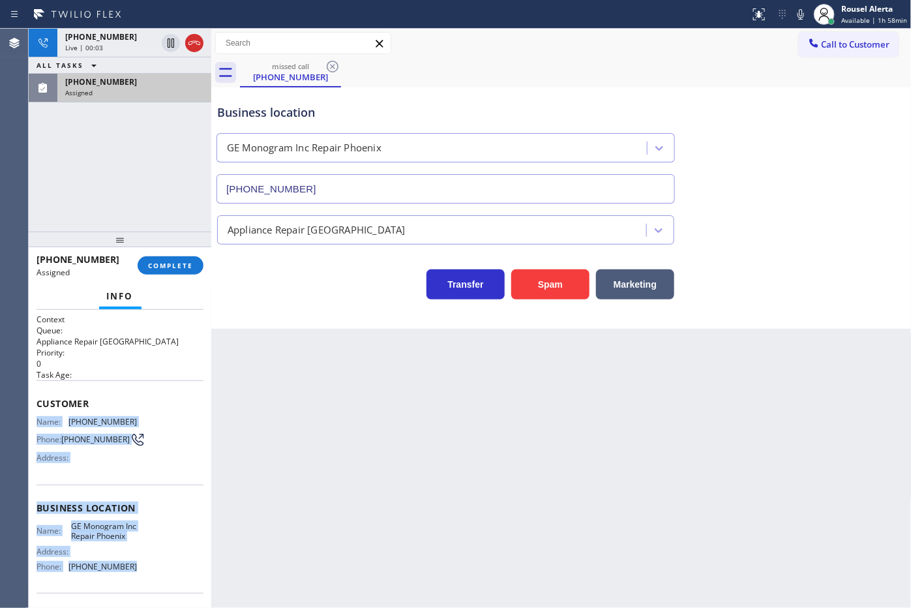
drag, startPoint x: 36, startPoint y: 415, endPoint x: 126, endPoint y: 577, distance: 185.1
click at [126, 577] on div "Context Queue: Appliance Repair High End Priority: 0 Task Age: Customer Name: (…" at bounding box center [120, 503] width 167 height 378
click at [191, 46] on icon at bounding box center [195, 43] width 16 height 16
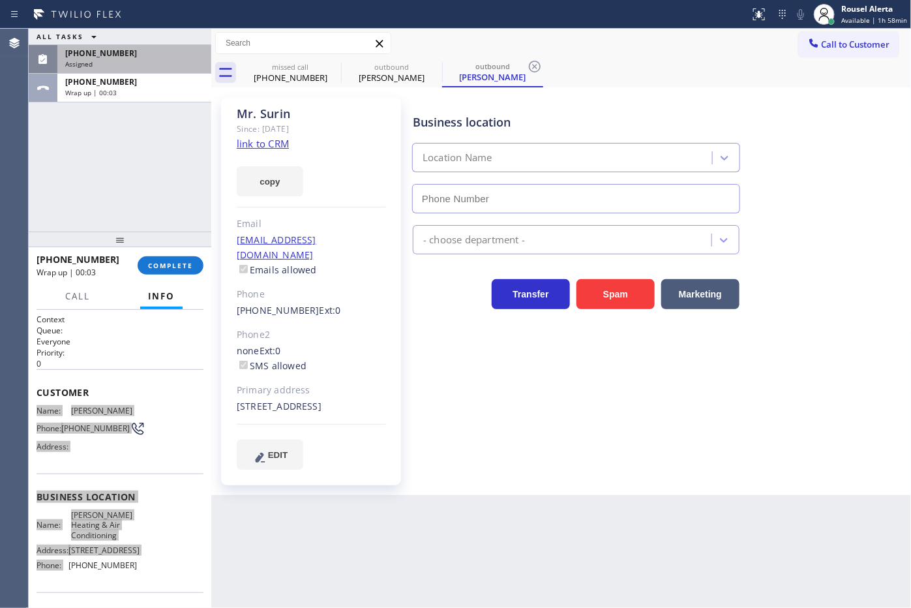
type input "(469) 747-2908"
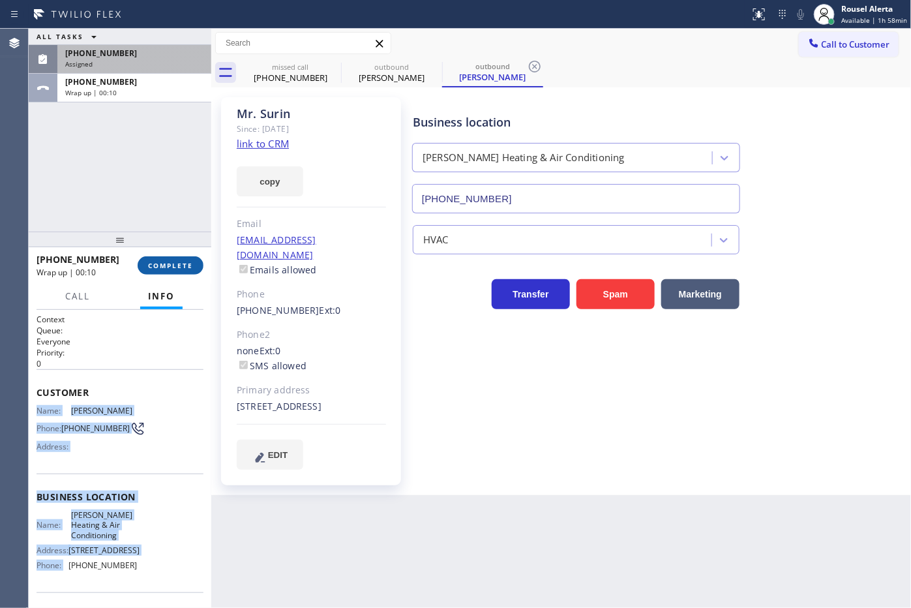
click at [164, 260] on button "COMPLETE" at bounding box center [171, 265] width 66 height 18
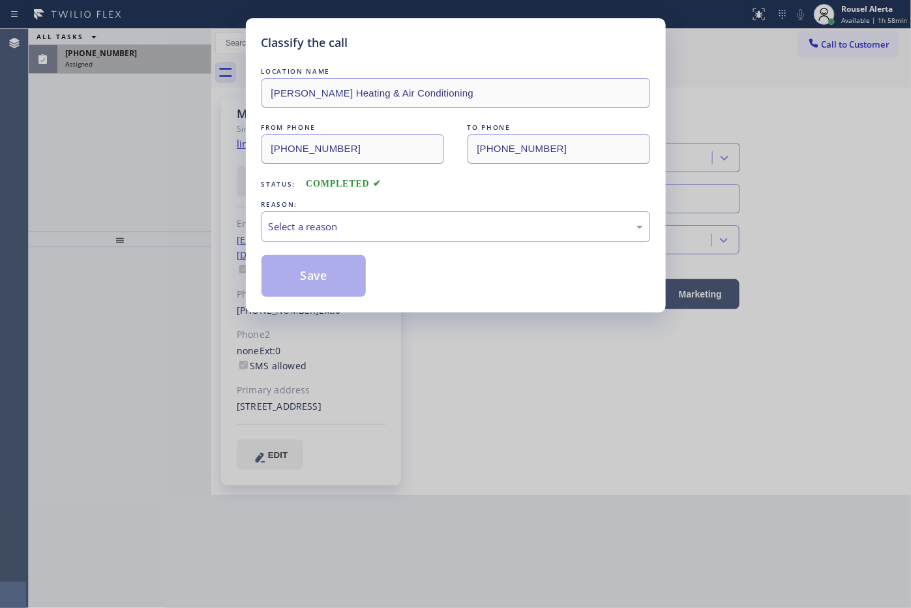
click at [359, 230] on div "Select a reason" at bounding box center [456, 226] width 374 height 15
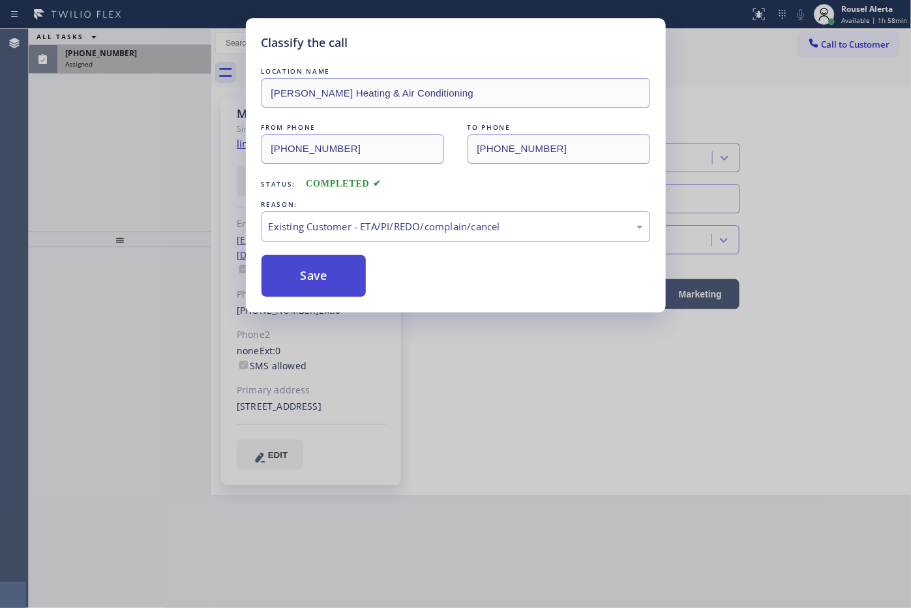
click at [324, 282] on button "Save" at bounding box center [314, 276] width 105 height 42
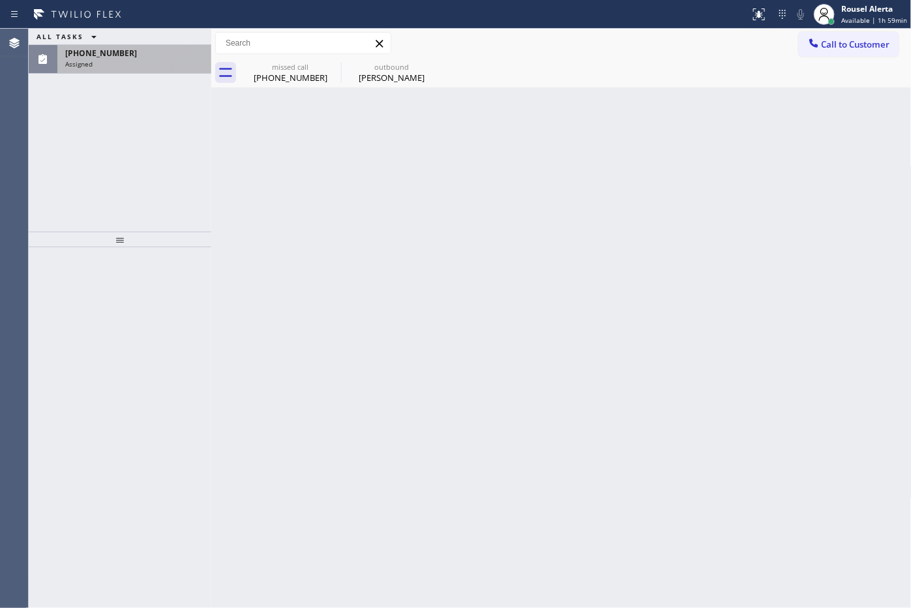
click at [151, 60] on div "Assigned" at bounding box center [134, 63] width 138 height 9
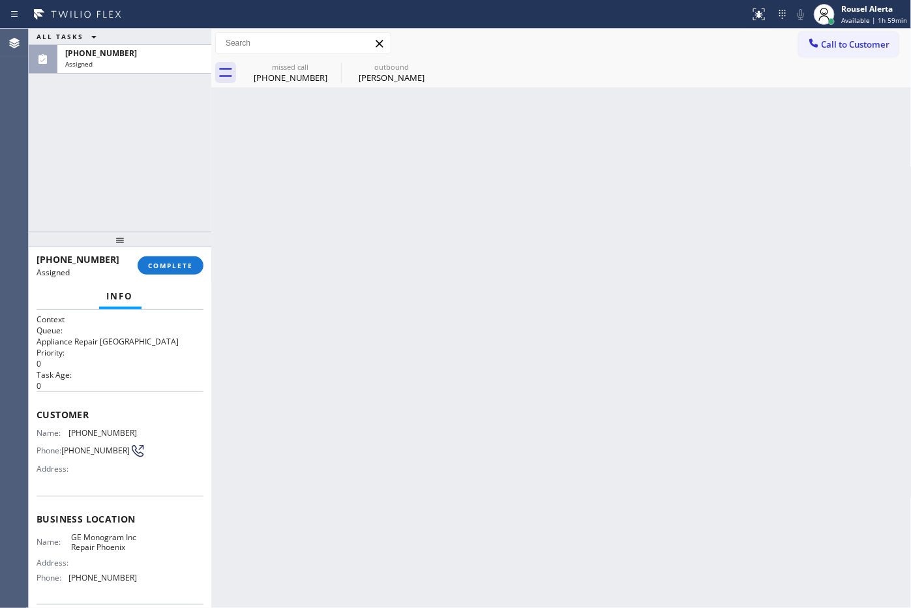
click at [344, 353] on div "Back to Dashboard Change Sender ID Customers Technicians Select a contact Outbo…" at bounding box center [561, 318] width 701 height 579
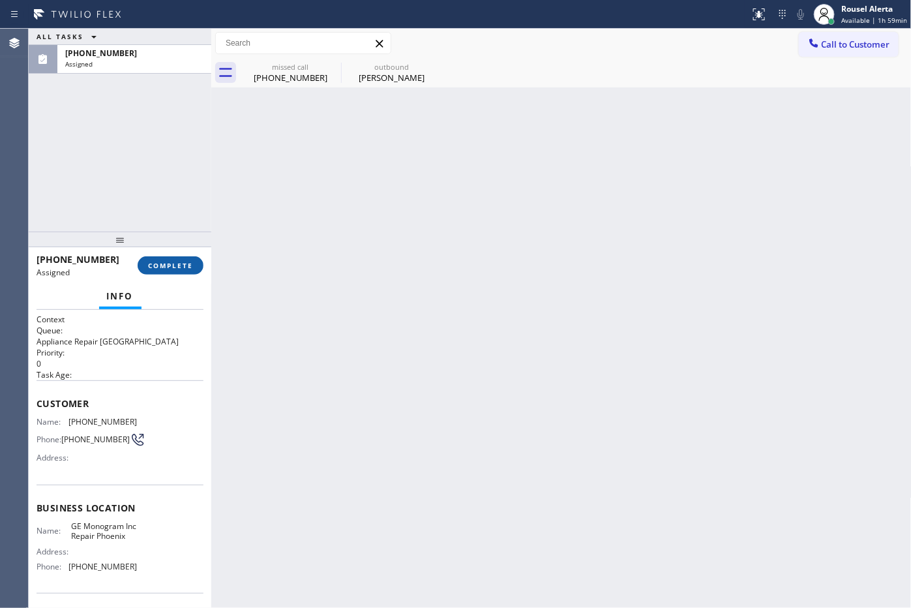
click at [164, 265] on span "COMPLETE" at bounding box center [170, 265] width 45 height 9
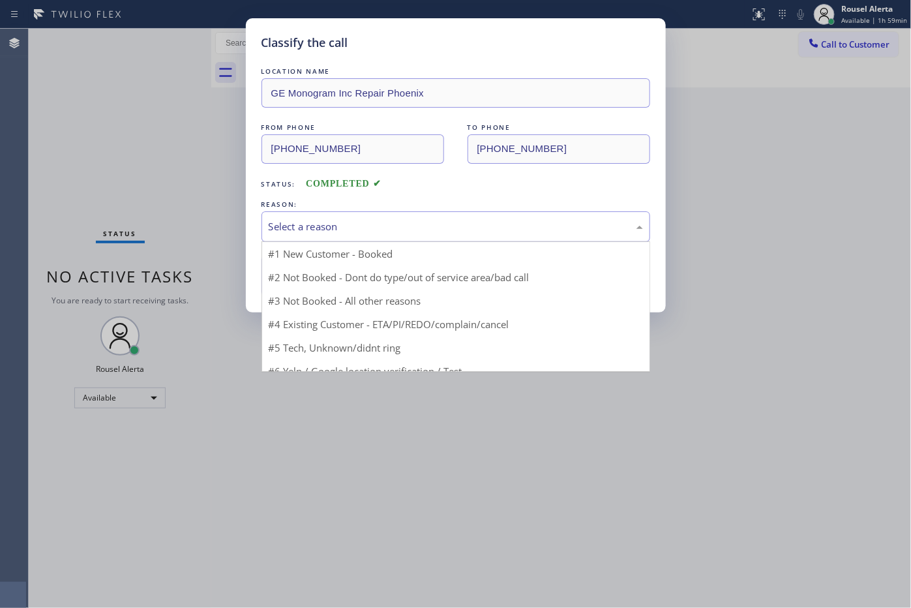
click at [318, 232] on div "Select a reason" at bounding box center [456, 226] width 374 height 15
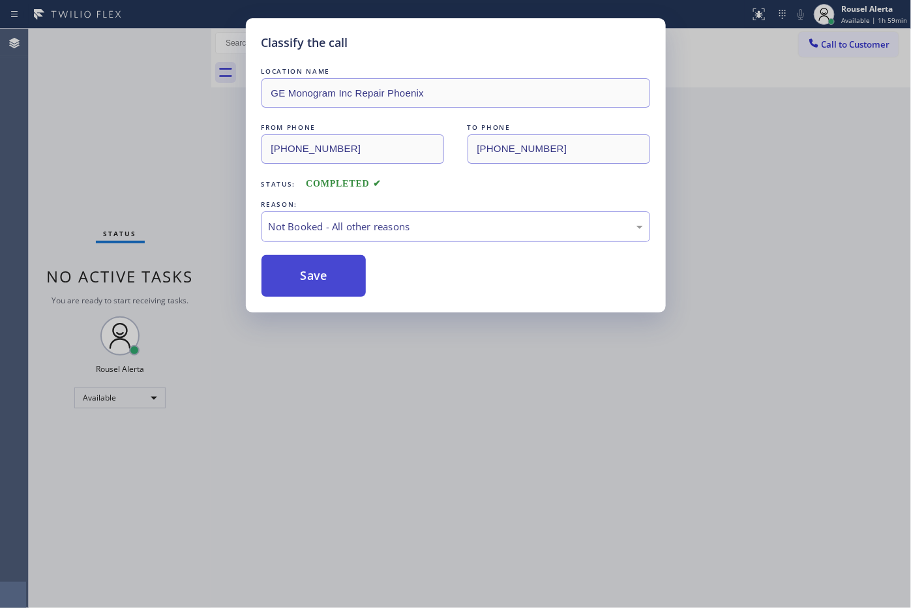
click at [297, 273] on button "Save" at bounding box center [314, 276] width 105 height 42
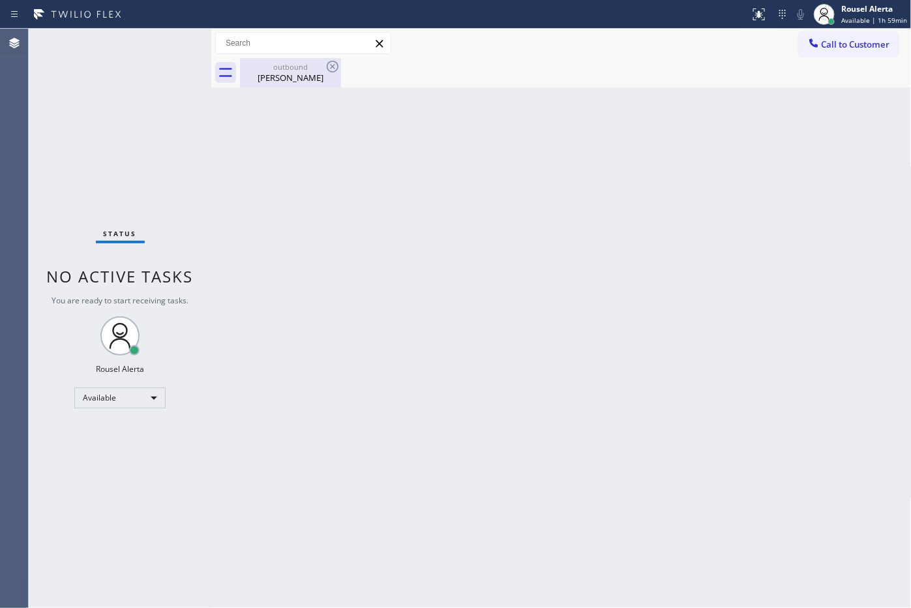
click at [299, 80] on div "Mr. Surin" at bounding box center [290, 78] width 98 height 12
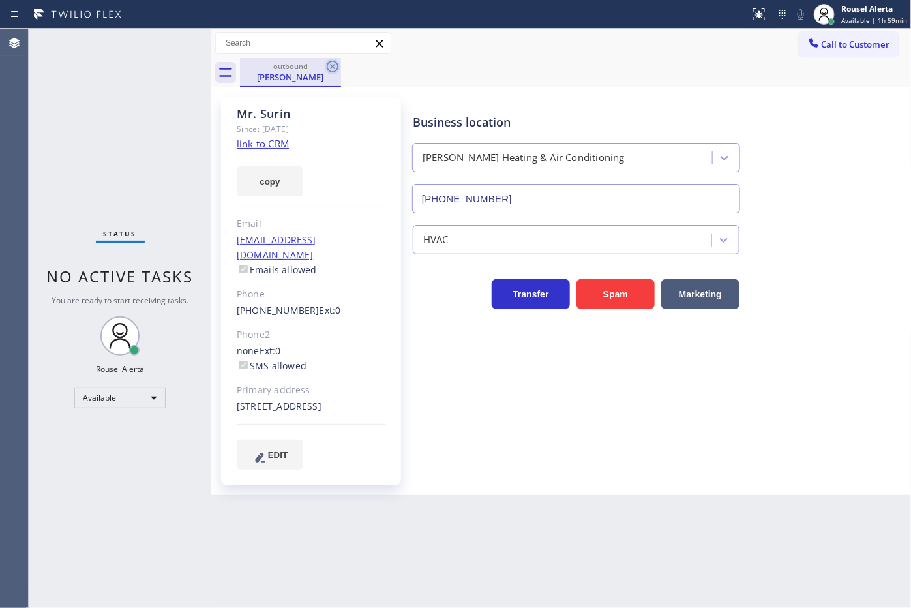
click at [327, 65] on icon at bounding box center [333, 67] width 12 height 12
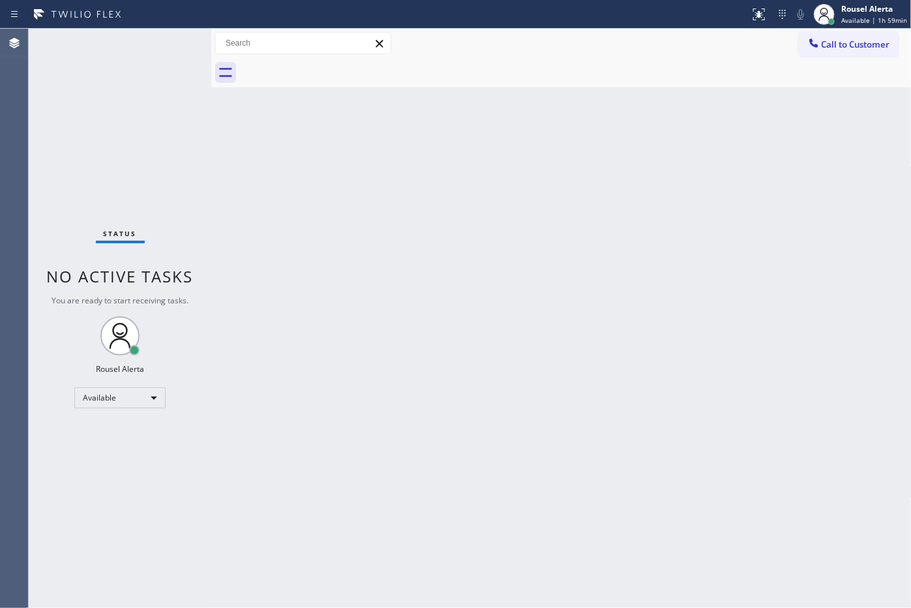
drag, startPoint x: 458, startPoint y: 389, endPoint x: 506, endPoint y: 464, distance: 89.4
click at [460, 391] on div "Back to Dashboard Change Sender ID Customers Technicians Select a contact Outbo…" at bounding box center [561, 318] width 701 height 579
click at [823, 41] on span "Call to Customer" at bounding box center [856, 44] width 68 height 12
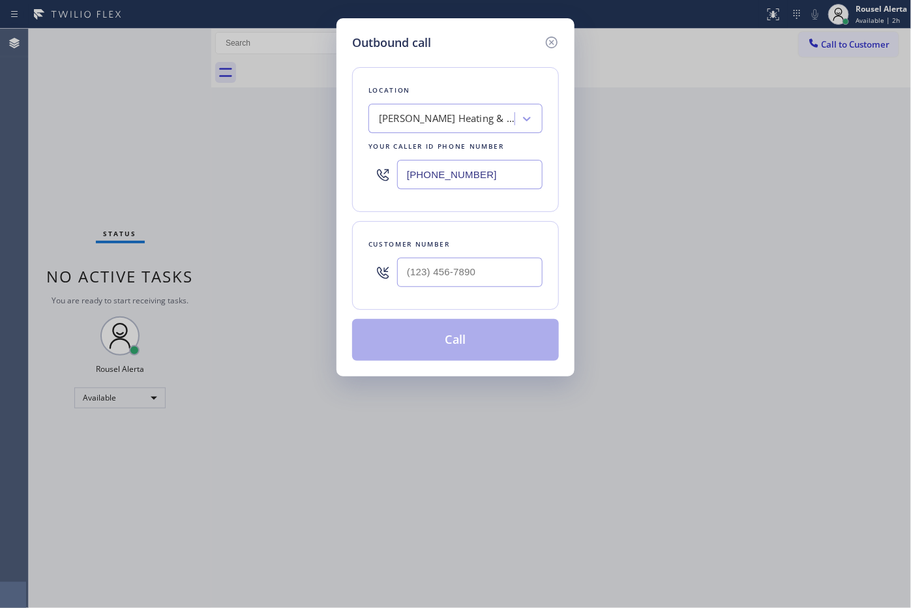
drag, startPoint x: 487, startPoint y: 179, endPoint x: 369, endPoint y: 178, distance: 118.7
click at [369, 178] on div "(469) 747-2908" at bounding box center [456, 174] width 174 height 42
paste input "602) 677-4211"
type input "(602) 677-4211"
type input "(___) ___-____"
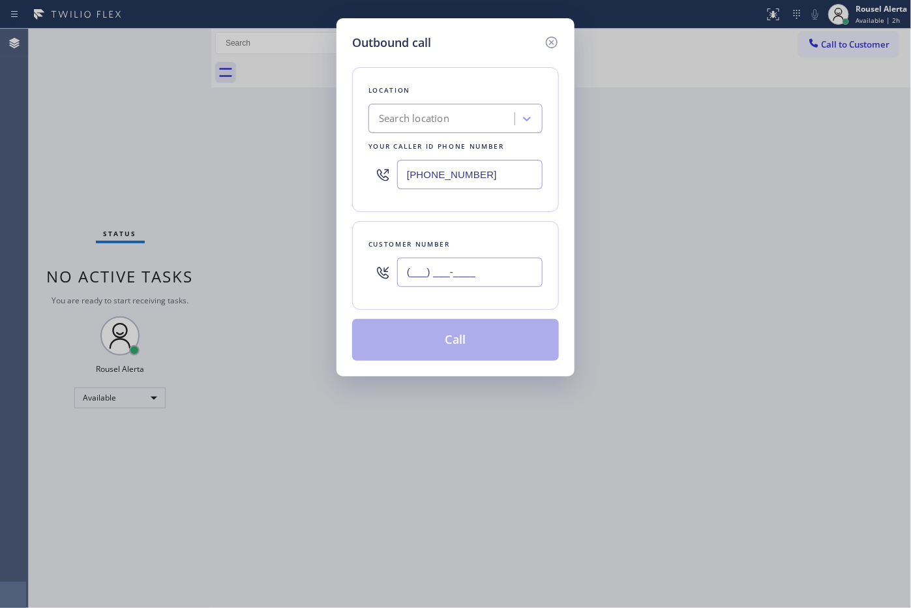
click at [462, 275] on input "(___) ___-____" at bounding box center [469, 272] width 145 height 29
type input "(469) 747-2908"
paste input "602) 677-4211"
type input "(602) 677-4211"
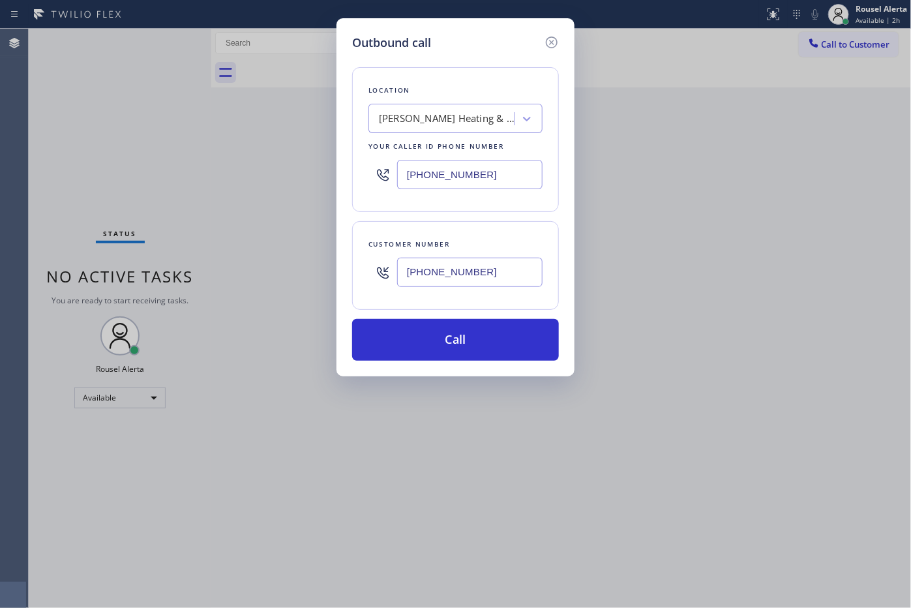
paste input "602) 755-639"
drag, startPoint x: 504, startPoint y: 171, endPoint x: 333, endPoint y: 168, distance: 170.9
click at [333, 168] on div "Outbound call Location Richardson Heating & Air Conditioning Your caller id pho…" at bounding box center [455, 304] width 911 height 608
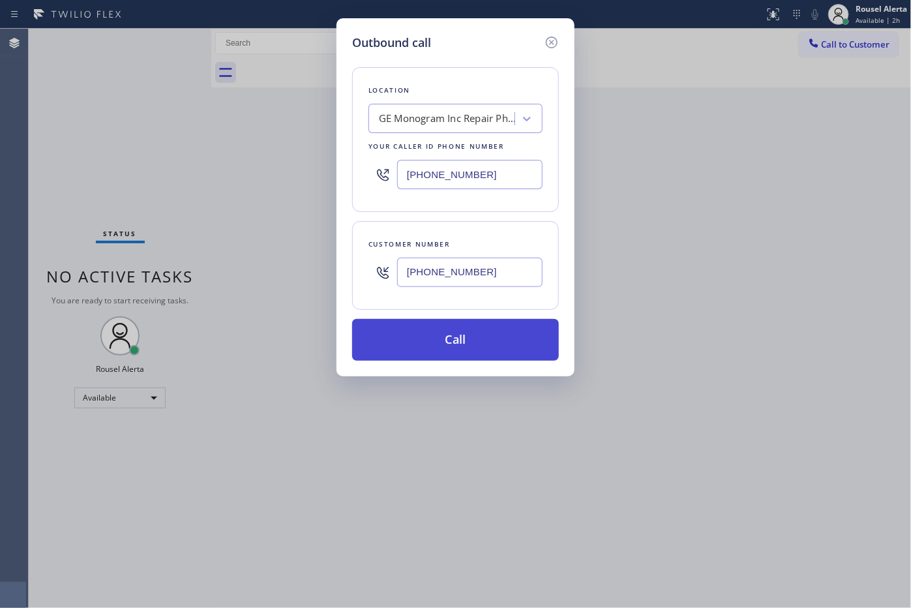
type input "(602) 755-6398"
click at [487, 350] on button "Call" at bounding box center [455, 340] width 207 height 42
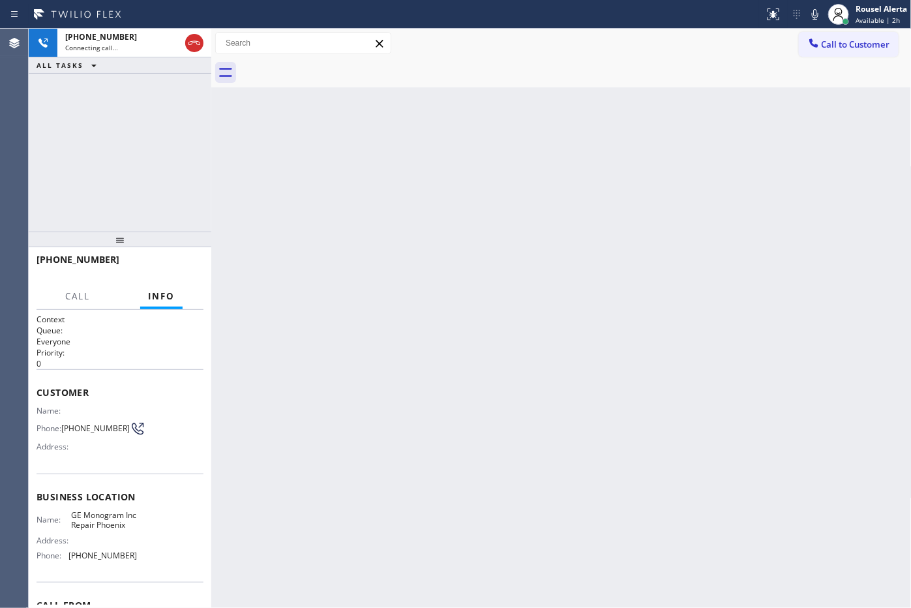
click at [605, 516] on div "Back to Dashboard Change Sender ID Customers Technicians Select a contact Outbo…" at bounding box center [561, 318] width 701 height 579
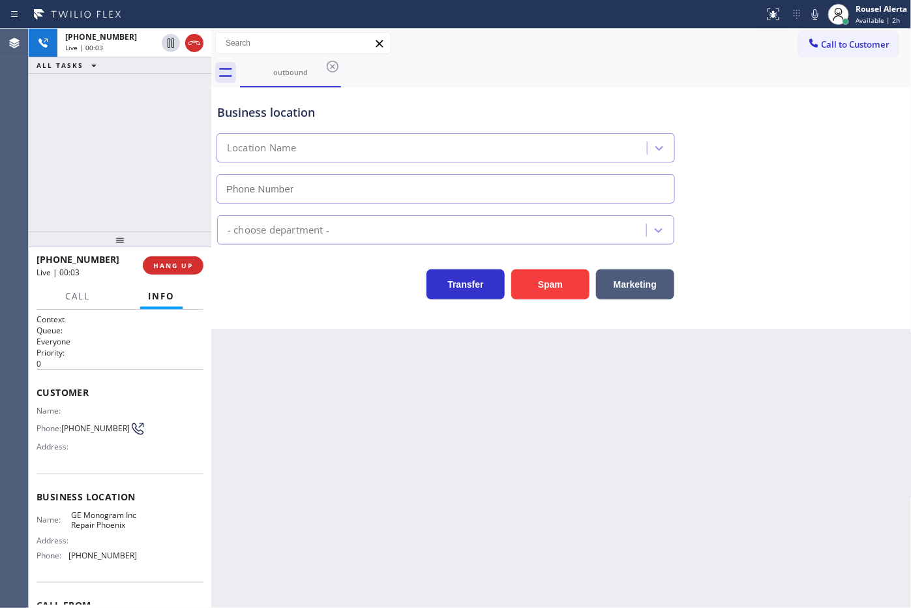
type input "(602) 755-6398"
click at [86, 88] on div "+16026774211 Live | 00:03 ALL TASKS ALL TASKS ACTIVE TASKS TASKS IN WRAP UP" at bounding box center [120, 130] width 183 height 203
click at [749, 429] on div "Back to Dashboard Change Sender ID Customers Technicians Select a contact Outbo…" at bounding box center [561, 318] width 701 height 579
drag, startPoint x: 496, startPoint y: 463, endPoint x: 421, endPoint y: 415, distance: 88.8
click at [494, 463] on div "Back to Dashboard Change Sender ID Customers Technicians Select a contact Outbo…" at bounding box center [561, 318] width 701 height 579
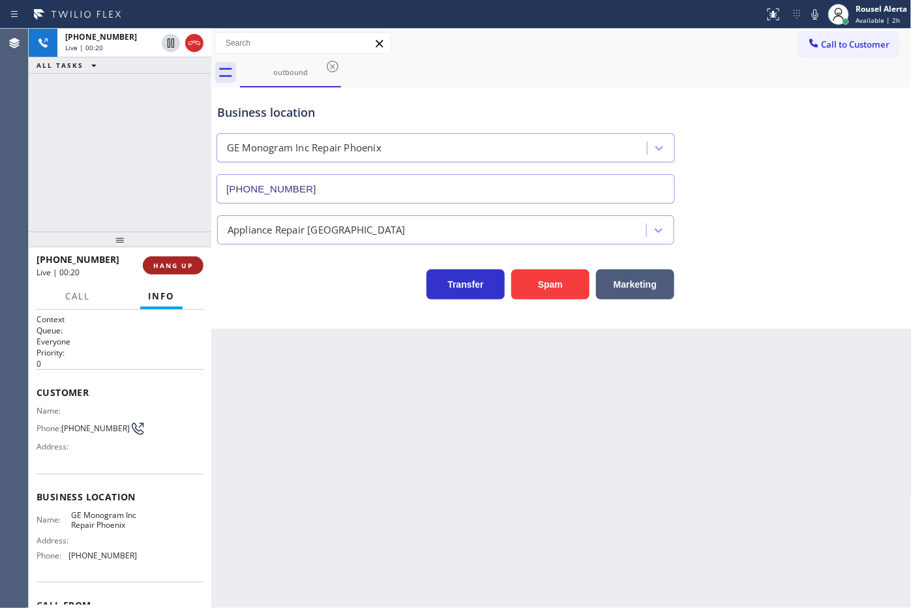
click at [164, 269] on span "HANG UP" at bounding box center [173, 265] width 40 height 9
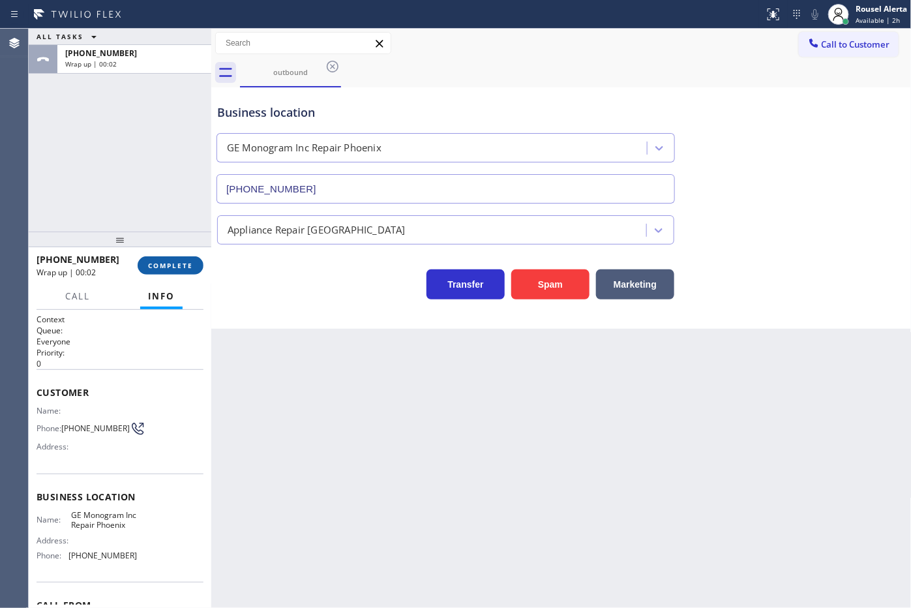
click at [170, 274] on button "COMPLETE" at bounding box center [171, 265] width 66 height 18
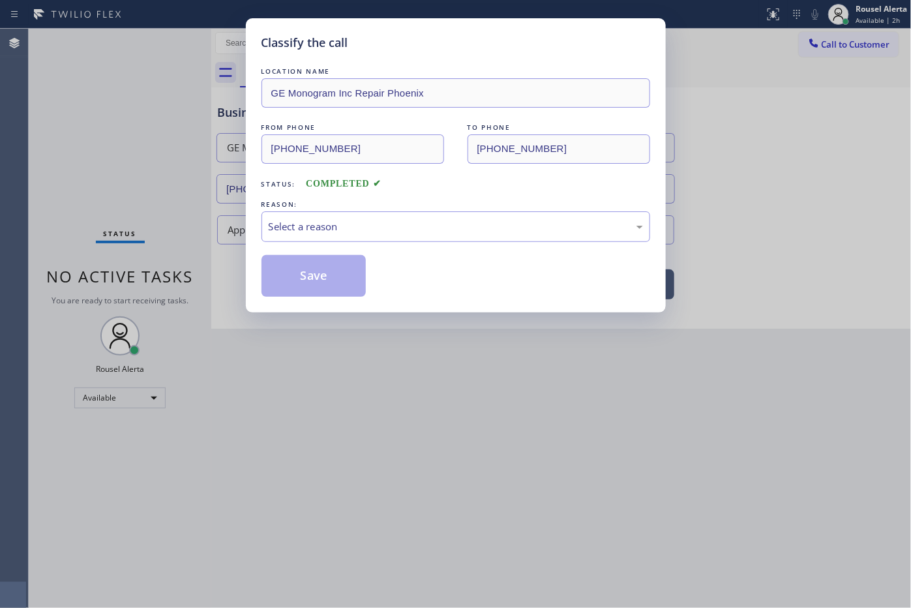
click at [331, 219] on div "Select a reason" at bounding box center [456, 226] width 389 height 31
click at [324, 275] on button "Save" at bounding box center [314, 276] width 105 height 42
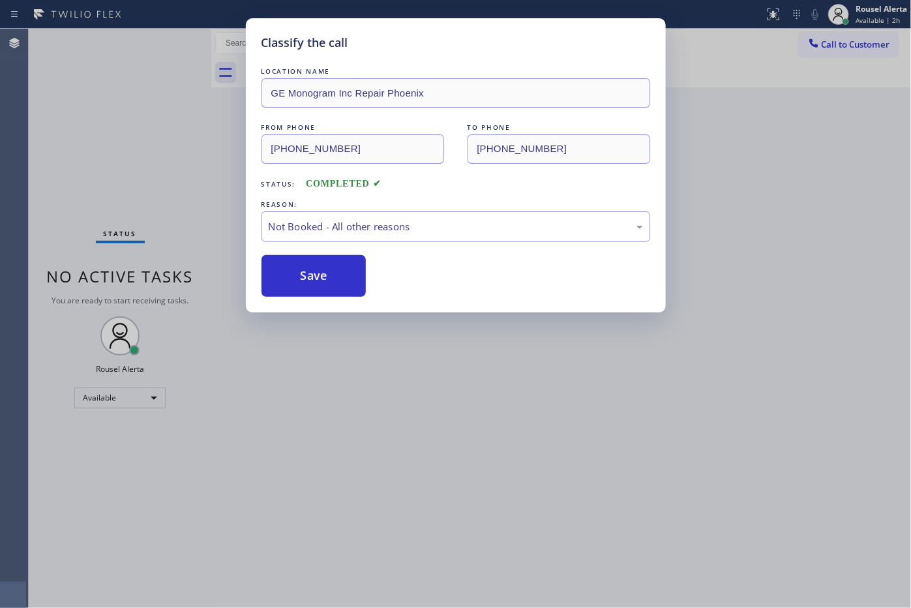
click at [389, 363] on div "Classify the call LOCATION NAME GE Monogram Inc Repair Phoenix FROM PHONE (602)…" at bounding box center [455, 304] width 911 height 608
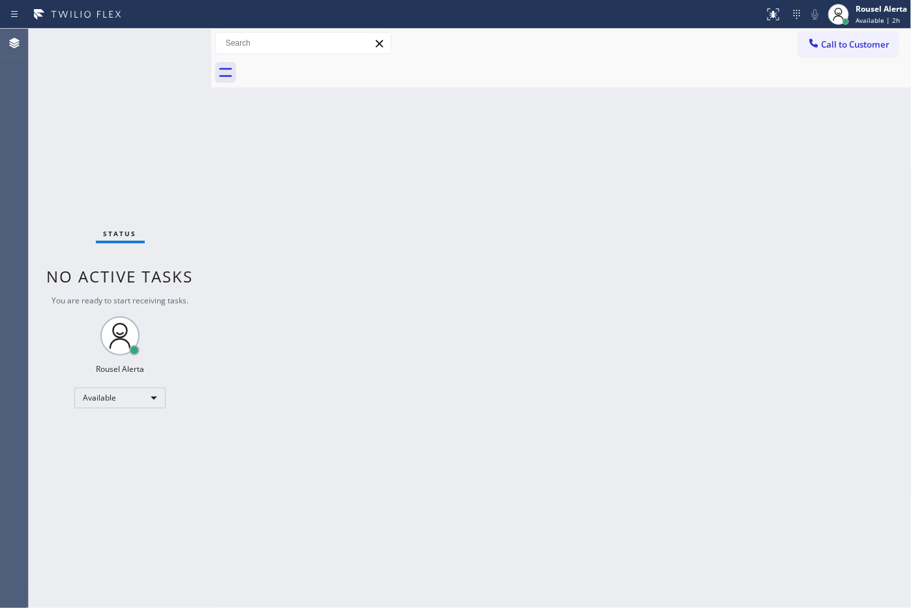
click at [298, 267] on div "Back to Dashboard Change Sender ID Customers Technicians Select a contact Outbo…" at bounding box center [561, 318] width 701 height 579
click at [109, 85] on div "Status No active tasks You are ready to start receiving tasks. Rousel Alerta Av…" at bounding box center [120, 318] width 183 height 579
click at [288, 226] on div "Back to Dashboard Change Sender ID Customers Technicians Select a contact Outbo…" at bounding box center [561, 318] width 701 height 579
click at [128, 36] on div "Status No active tasks You are ready to start receiving tasks. Rousel Alerta Av…" at bounding box center [120, 318] width 183 height 579
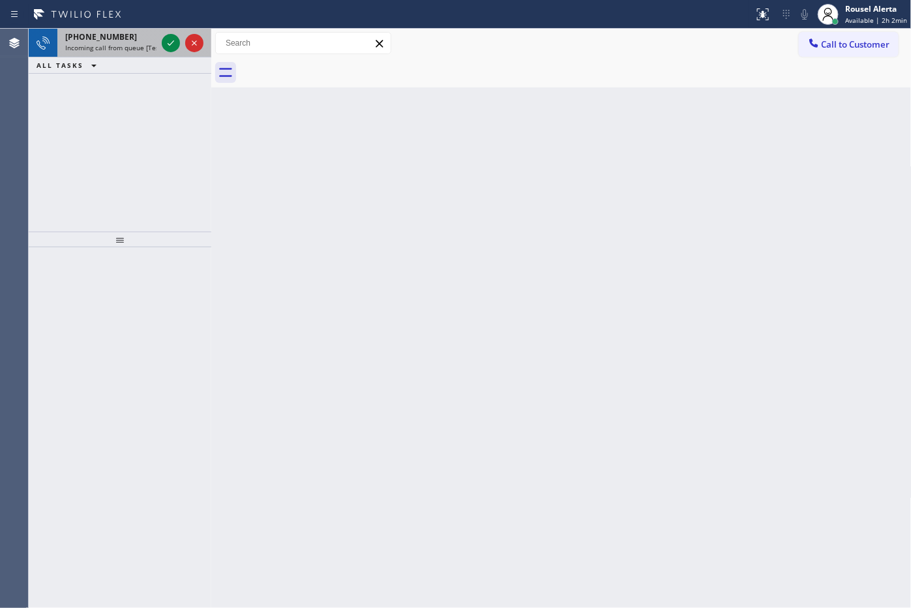
click at [129, 46] on span "Incoming call from queue [Test] All" at bounding box center [119, 47] width 108 height 9
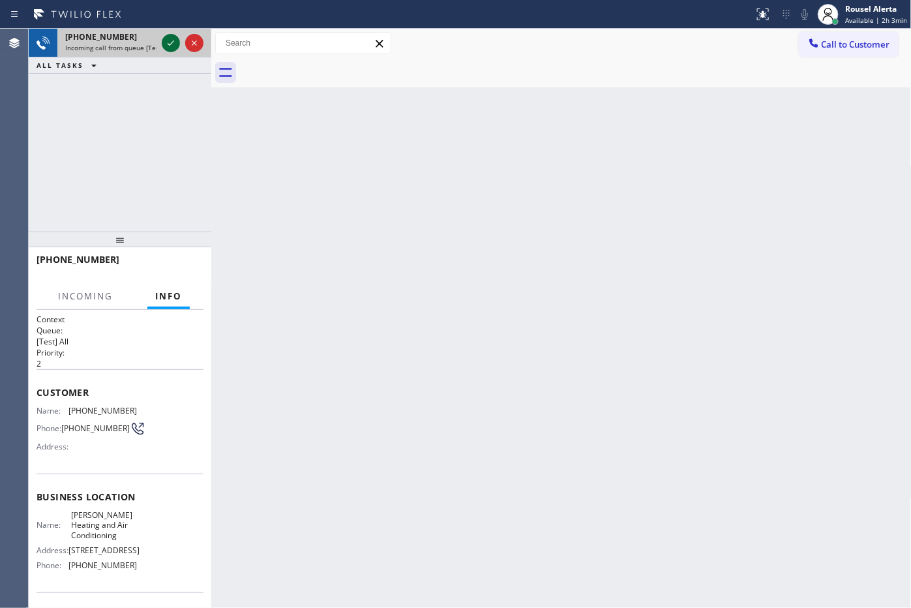
click at [174, 46] on icon at bounding box center [171, 43] width 16 height 16
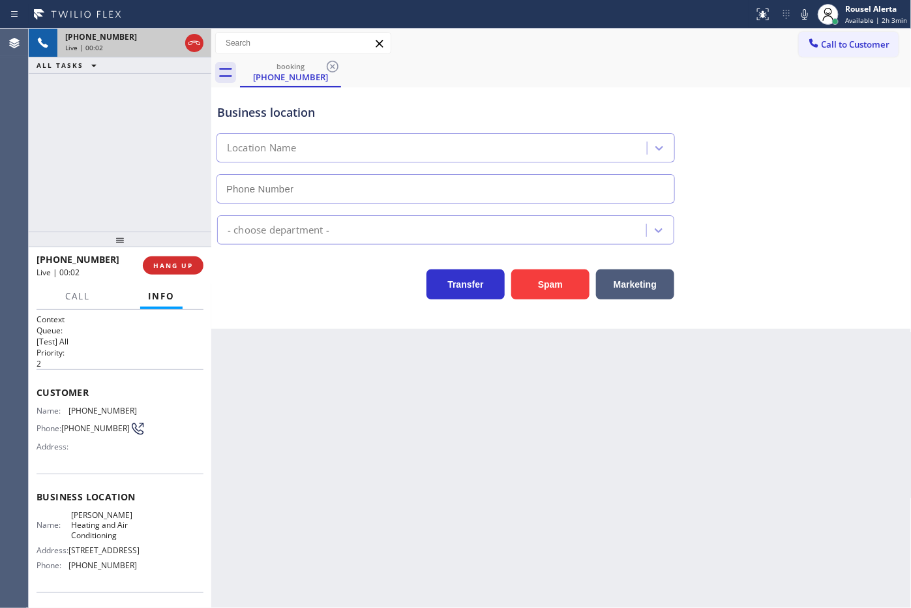
type input "(469) 747-2908"
click at [535, 284] on button "Spam" at bounding box center [550, 284] width 78 height 30
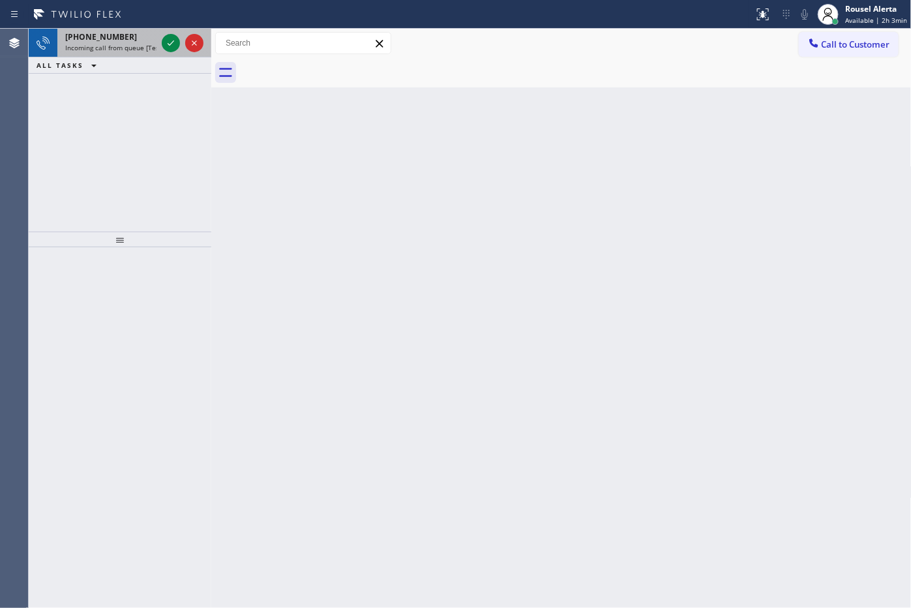
click at [118, 31] on div "+18152076273 Incoming call from queue [Test] All" at bounding box center [108, 43] width 102 height 29
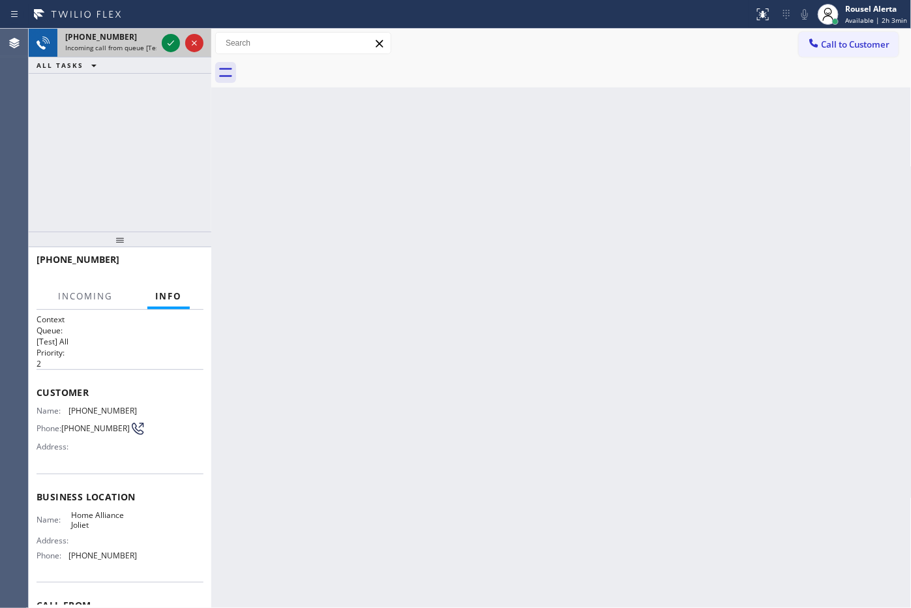
click at [139, 38] on div "+18152076273" at bounding box center [110, 36] width 91 height 11
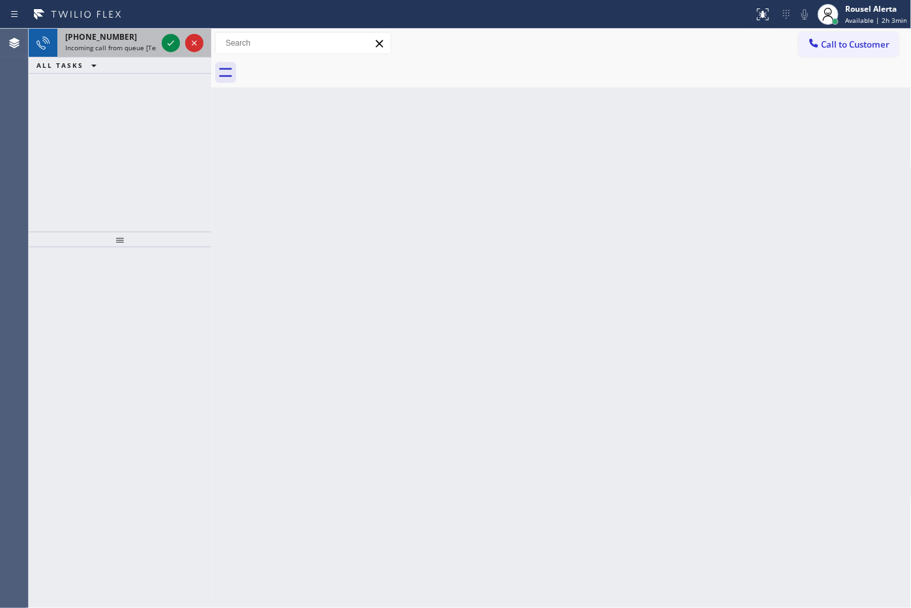
click at [117, 54] on div "+18152076273 Incoming call from queue [Test] All" at bounding box center [108, 43] width 102 height 29
click at [117, 40] on span "+18152076273" at bounding box center [101, 36] width 72 height 11
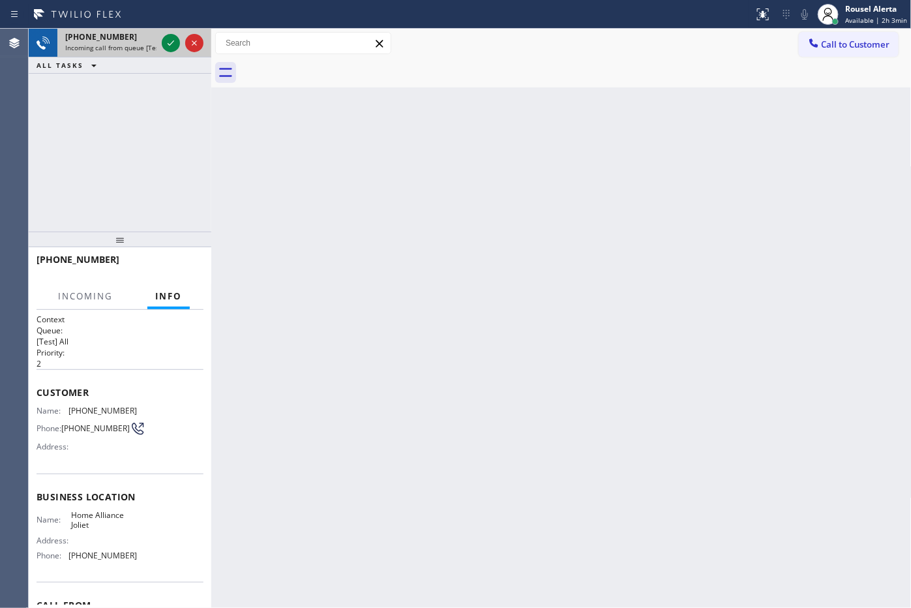
click at [160, 44] on div at bounding box center [182, 43] width 47 height 29
click at [164, 44] on icon at bounding box center [171, 43] width 16 height 16
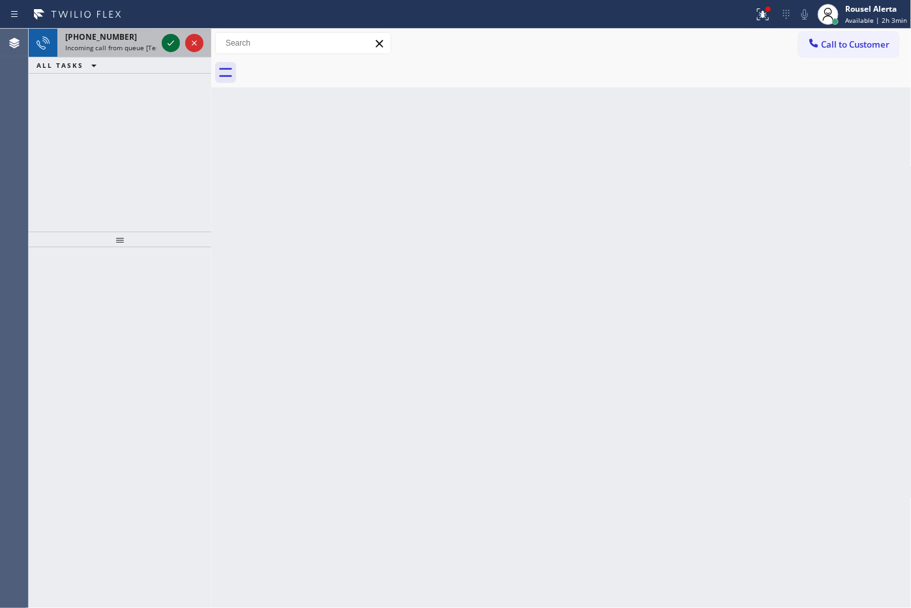
click at [164, 44] on icon at bounding box center [171, 43] width 16 height 16
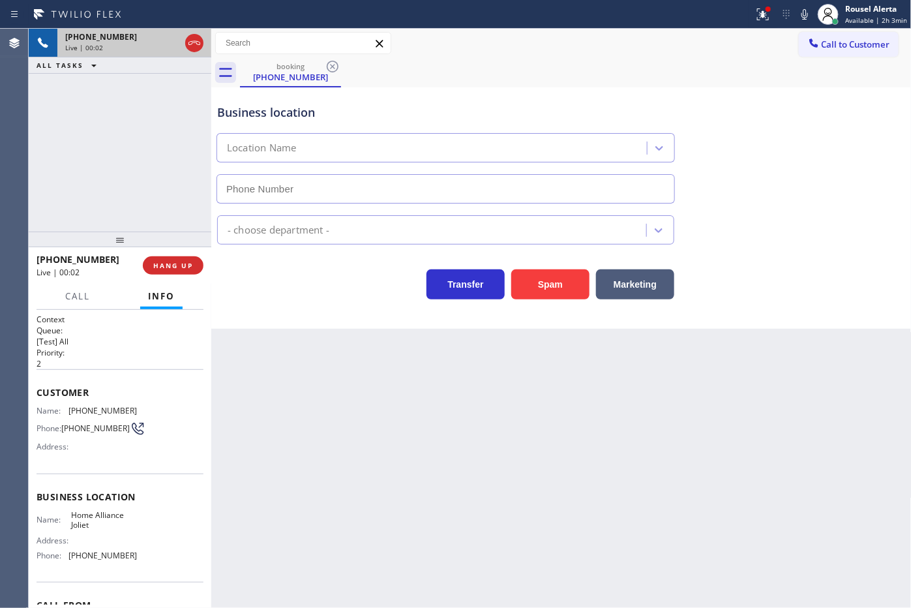
type input "(815) 384-1484"
click at [555, 291] on button "Spam" at bounding box center [550, 284] width 78 height 30
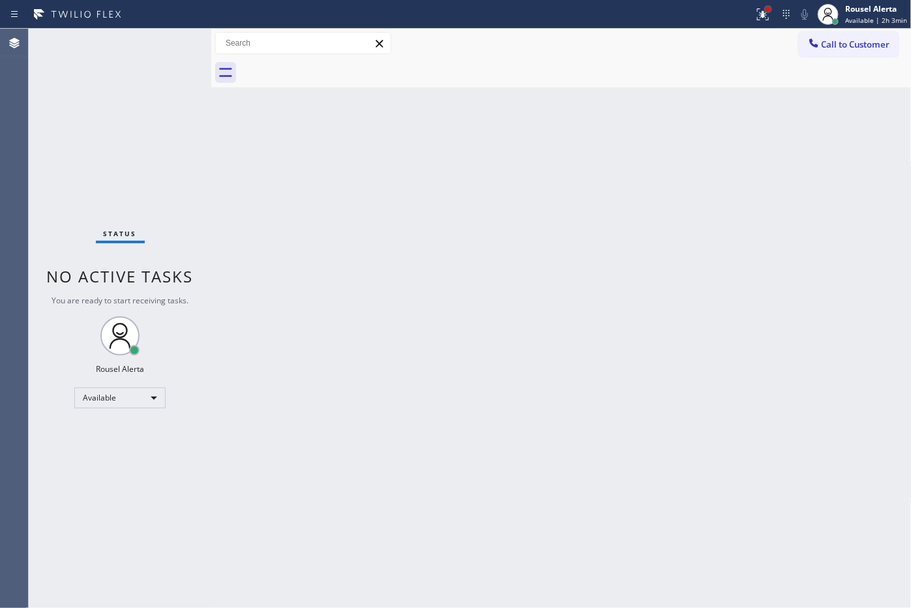
click at [771, 7] on div at bounding box center [768, 9] width 5 height 5
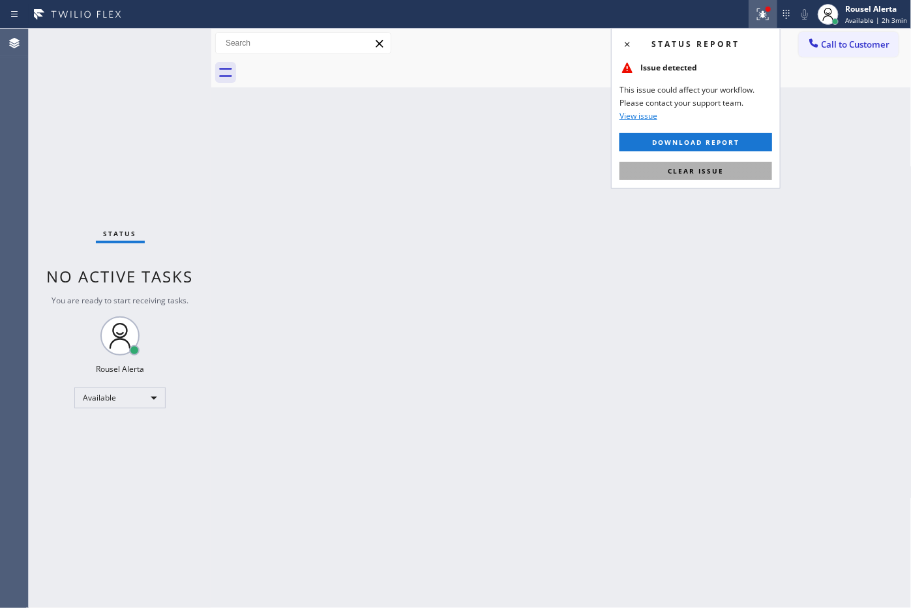
click at [749, 173] on button "Clear issue" at bounding box center [696, 171] width 153 height 18
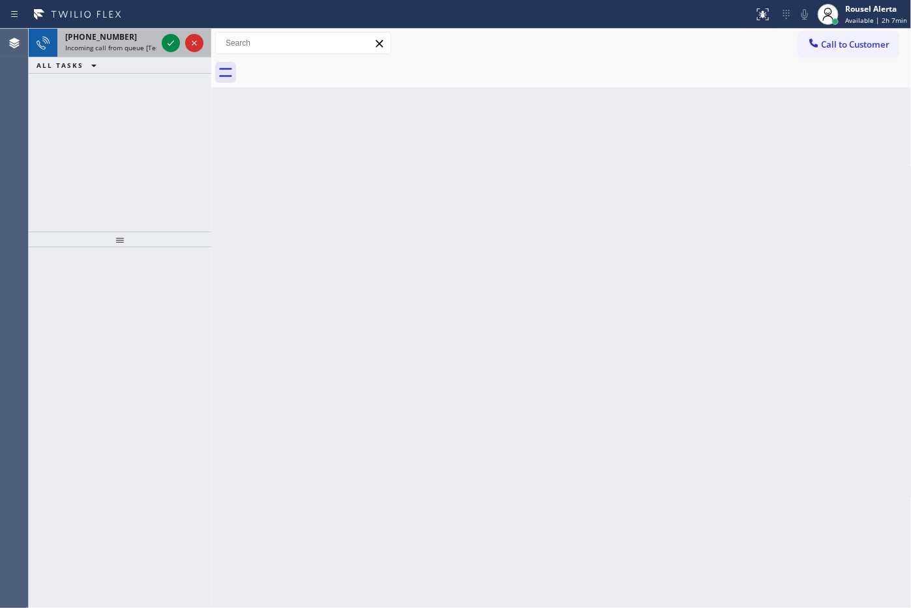
drag, startPoint x: 129, startPoint y: 36, endPoint x: 148, endPoint y: 36, distance: 18.9
click at [129, 36] on div "+16302166610" at bounding box center [110, 36] width 91 height 11
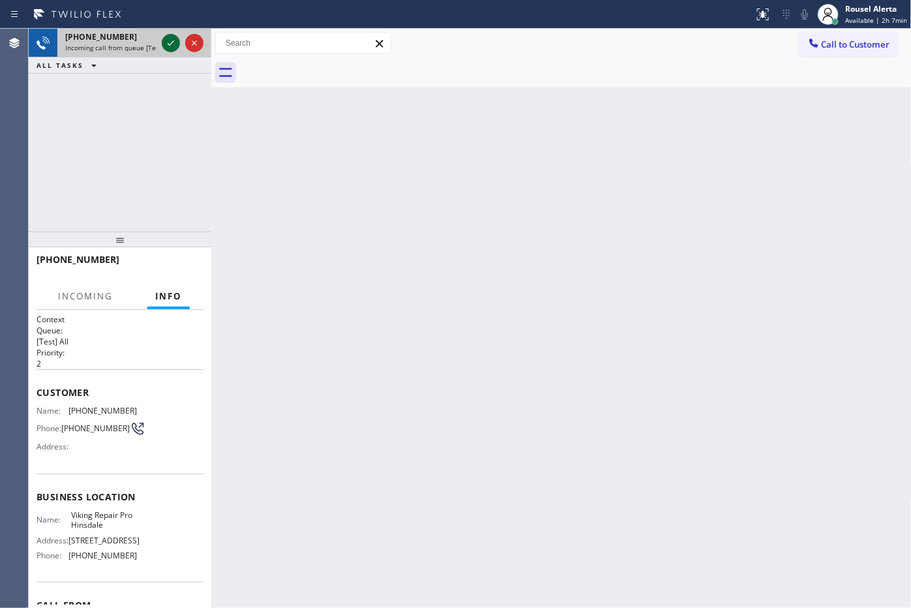
click at [173, 38] on icon at bounding box center [171, 43] width 16 height 16
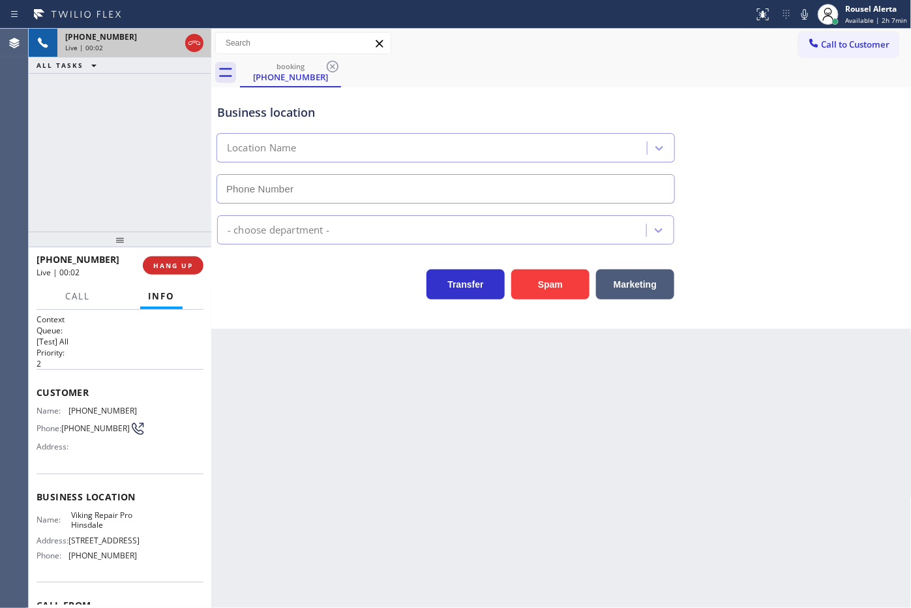
type input "(630) 523-0508"
click at [569, 278] on button "Spam" at bounding box center [550, 284] width 78 height 30
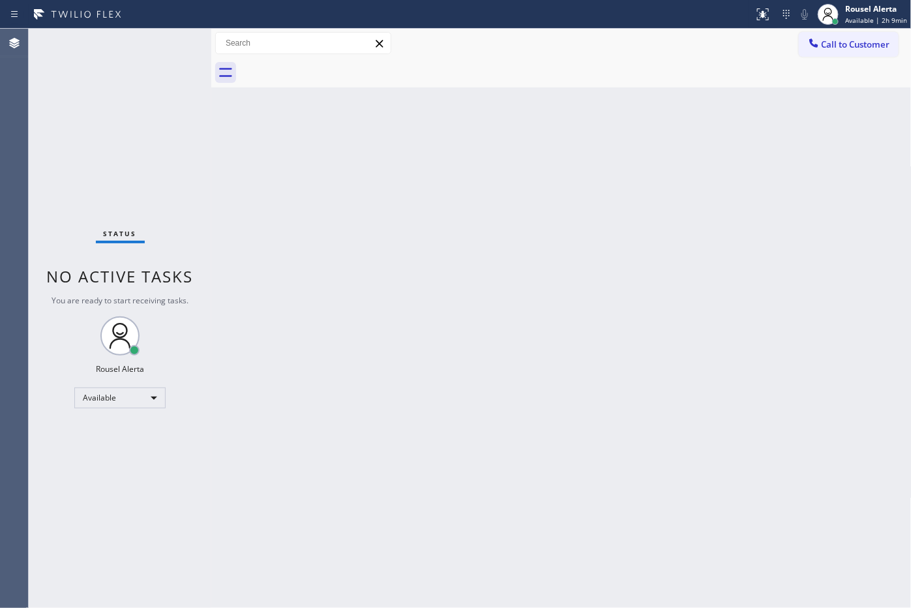
drag, startPoint x: 151, startPoint y: 33, endPoint x: 164, endPoint y: 34, distance: 12.5
click at [152, 33] on div "Status No active tasks You are ready to start receiving tasks. Rousel Alerta Av…" at bounding box center [120, 318] width 183 height 579
click at [140, 63] on div "Status No active tasks You are ready to start receiving tasks. Rousel Alerta Av…" at bounding box center [120, 318] width 183 height 579
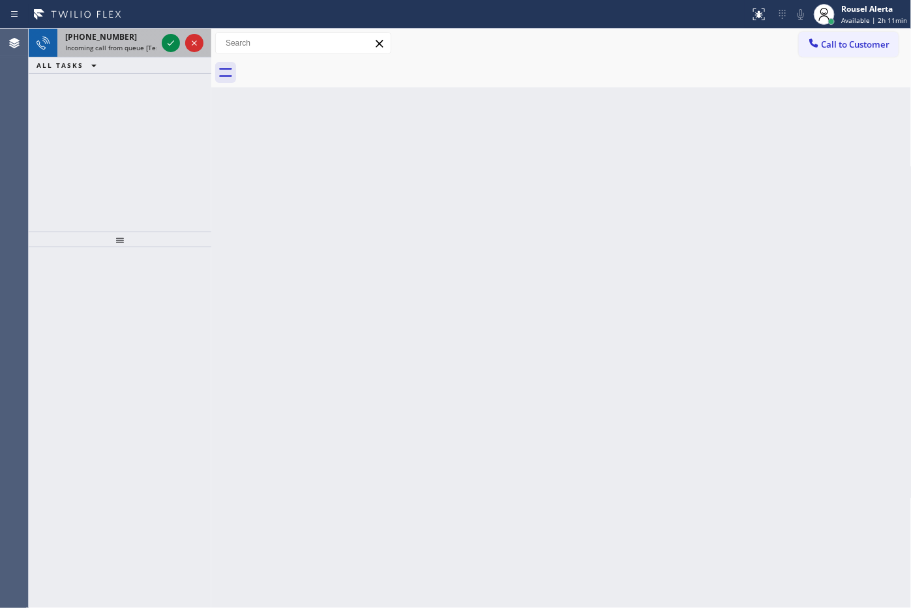
click at [132, 37] on div "+19179021071" at bounding box center [110, 36] width 91 height 11
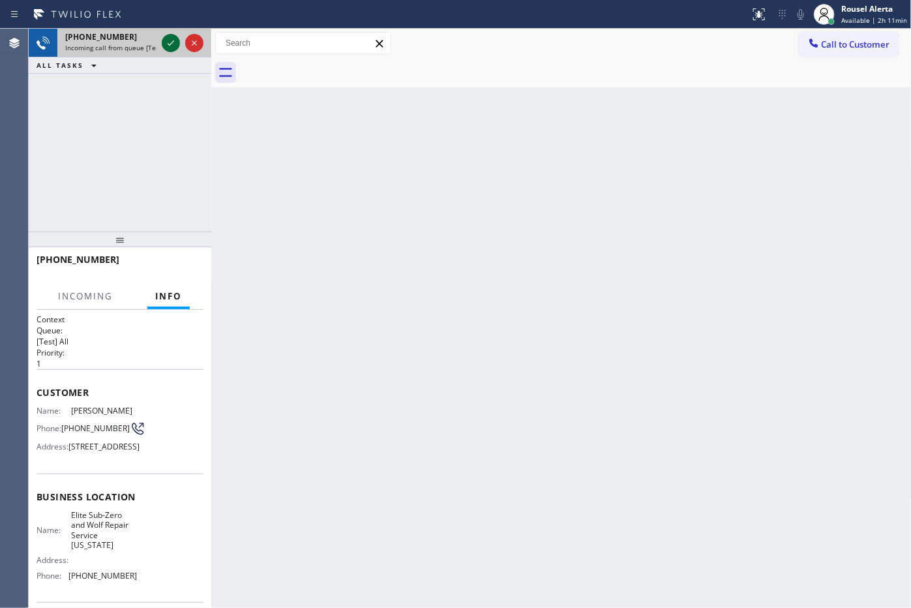
click at [167, 37] on icon at bounding box center [171, 43] width 16 height 16
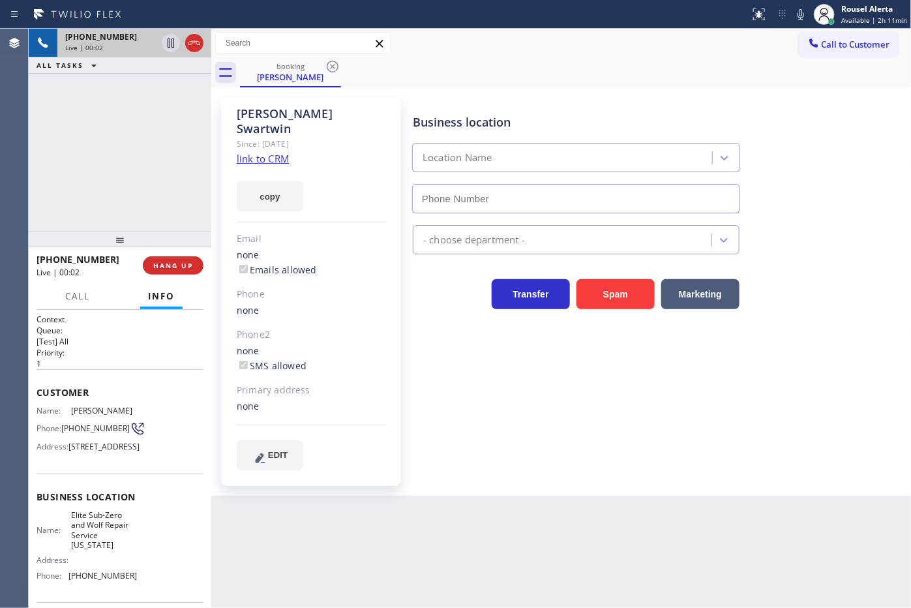
type input "(917) 920-9568"
click at [256, 152] on link "link to CRM" at bounding box center [263, 158] width 52 height 13
click at [387, 527] on div "Back to Dashboard Change Sender ID Customers Technicians Select a contact Outbo…" at bounding box center [561, 318] width 701 height 579
click at [108, 190] on div "+19179021071 Live | 00:14 ALL TASKS ALL TASKS ACTIVE TASKS TASKS IN WRAP UP" at bounding box center [120, 130] width 183 height 203
drag, startPoint x: 123, startPoint y: 102, endPoint x: 135, endPoint y: 152, distance: 51.1
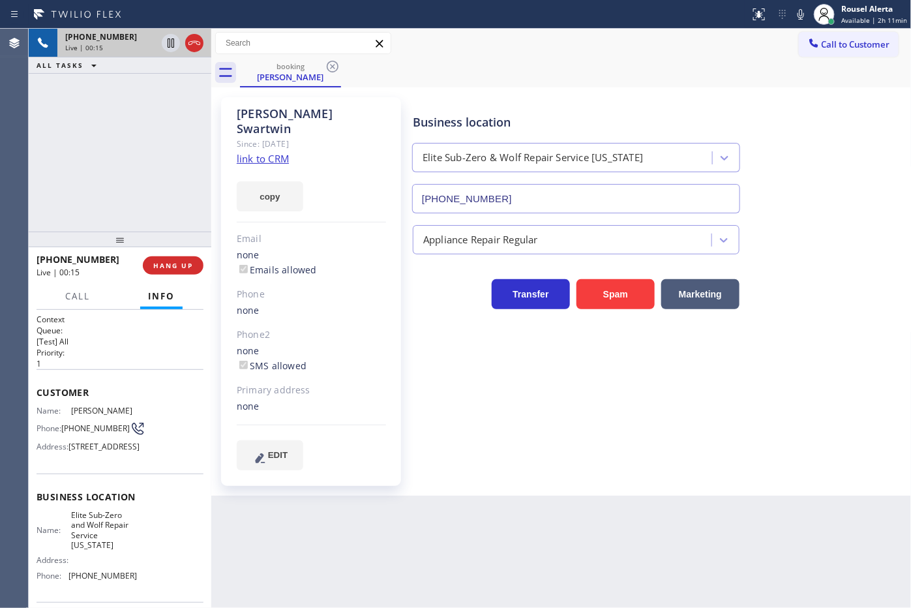
click at [123, 102] on div "+19179021071 Live | 00:15 ALL TASKS ALL TASKS ACTIVE TASKS TASKS IN WRAP UP" at bounding box center [120, 130] width 183 height 203
click at [168, 269] on span "HANG UP" at bounding box center [173, 265] width 40 height 9
click at [168, 271] on button "HANG UP" at bounding box center [173, 265] width 61 height 18
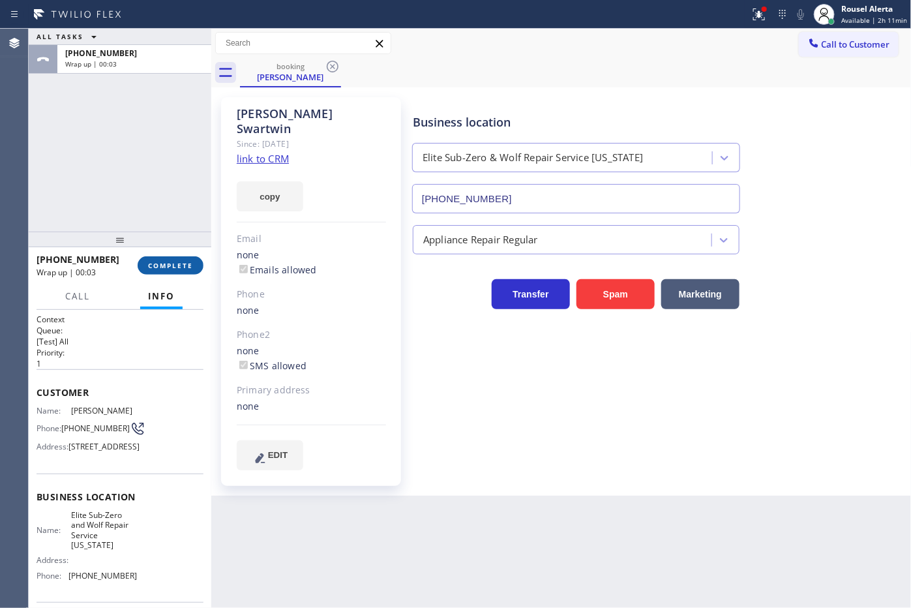
click at [168, 271] on button "COMPLETE" at bounding box center [171, 265] width 66 height 18
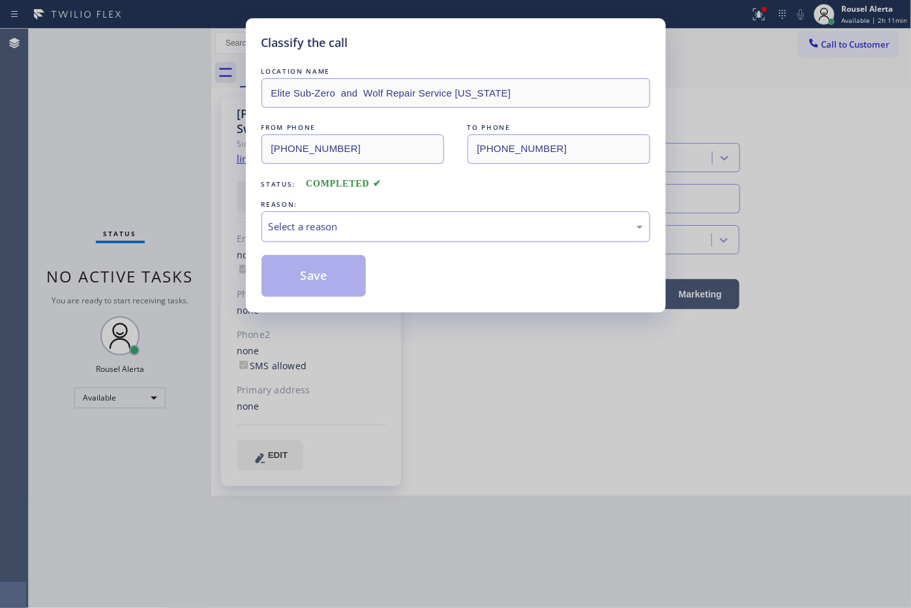
click at [344, 222] on div "Select a reason" at bounding box center [456, 226] width 374 height 15
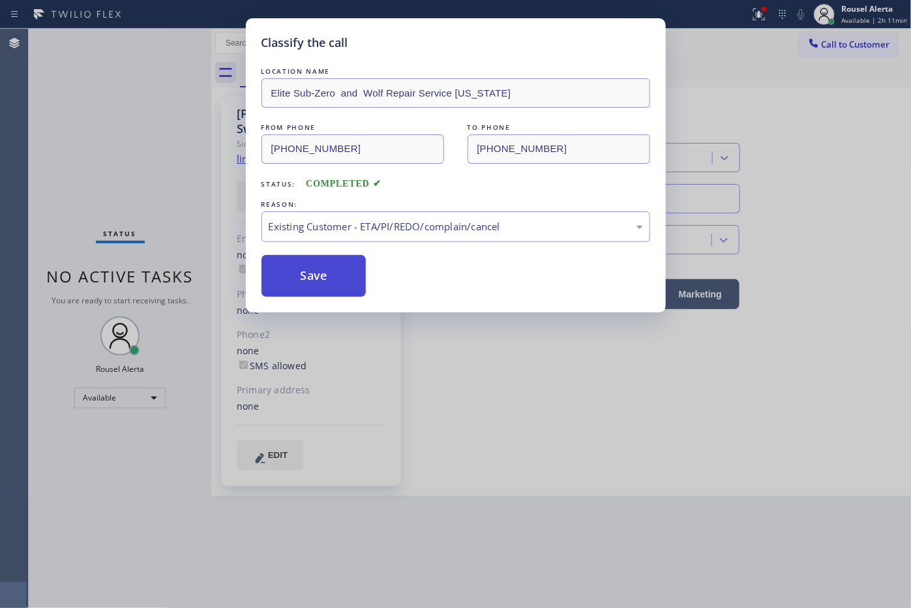
click at [337, 262] on button "Save" at bounding box center [314, 276] width 105 height 42
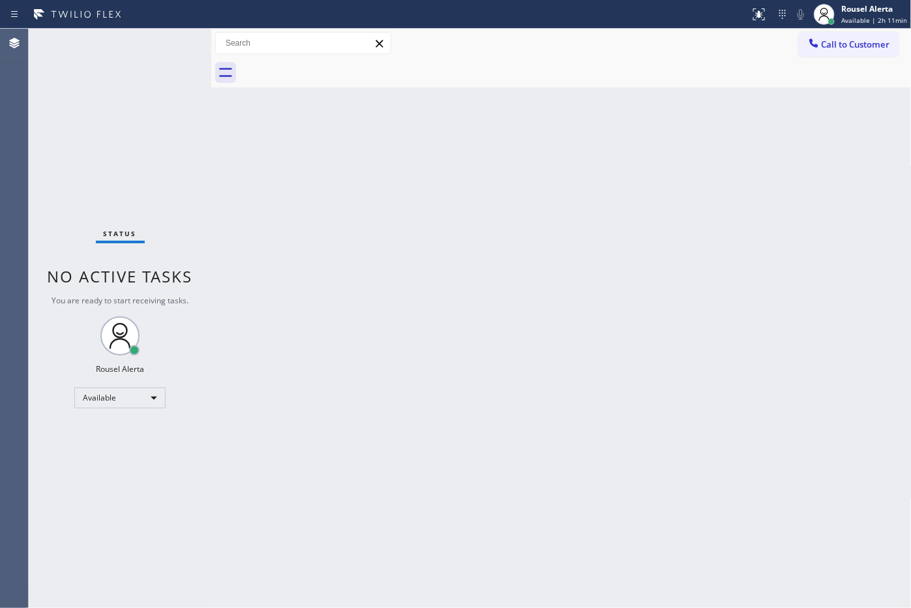
click at [271, 367] on div "Back to Dashboard Change Sender ID Customers Technicians Select a contact Outbo…" at bounding box center [561, 318] width 701 height 579
click at [524, 282] on div "Back to Dashboard Change Sender ID Customers Technicians Select a contact Outbo…" at bounding box center [561, 318] width 701 height 579
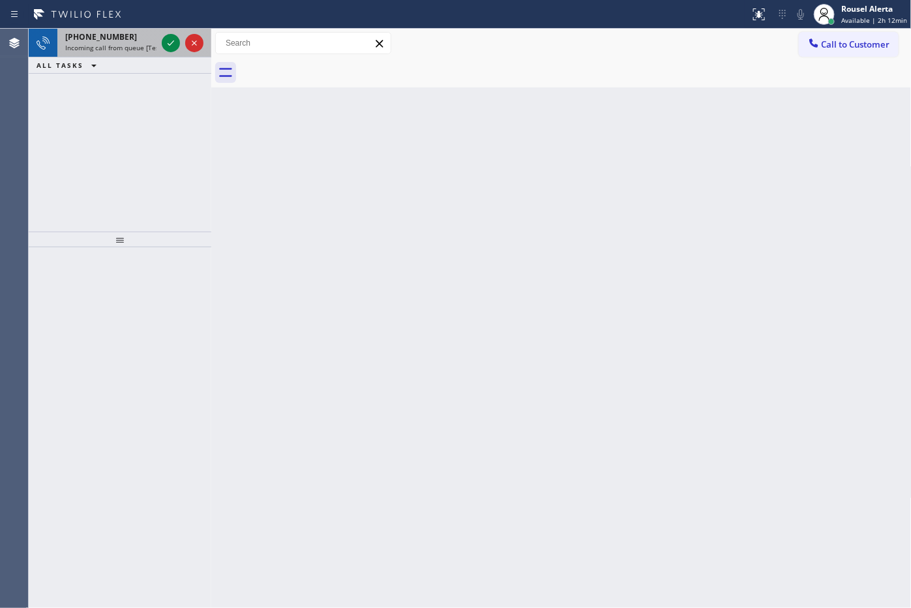
click at [132, 37] on div "[PHONE_NUMBER]" at bounding box center [110, 36] width 91 height 11
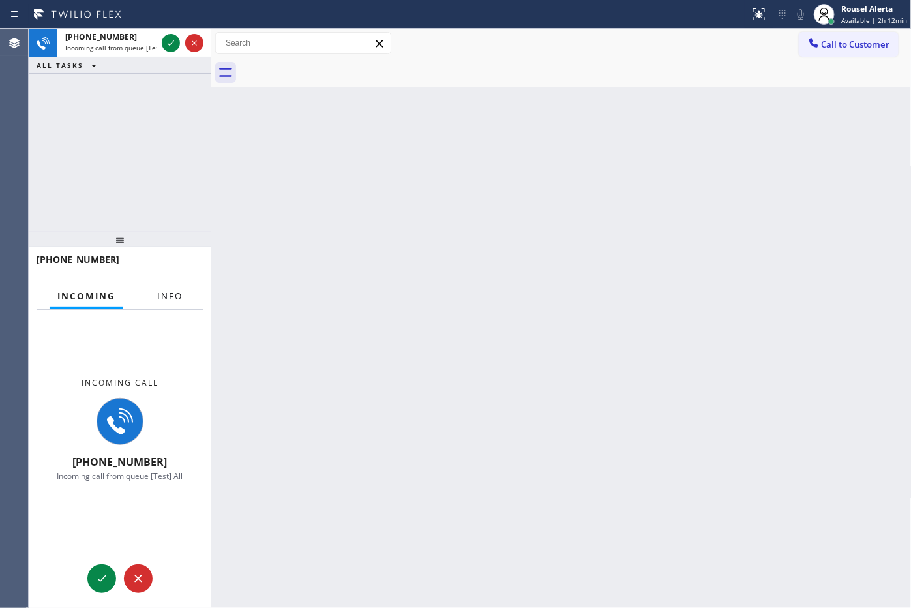
click at [168, 294] on span "Info" at bounding box center [169, 296] width 25 height 12
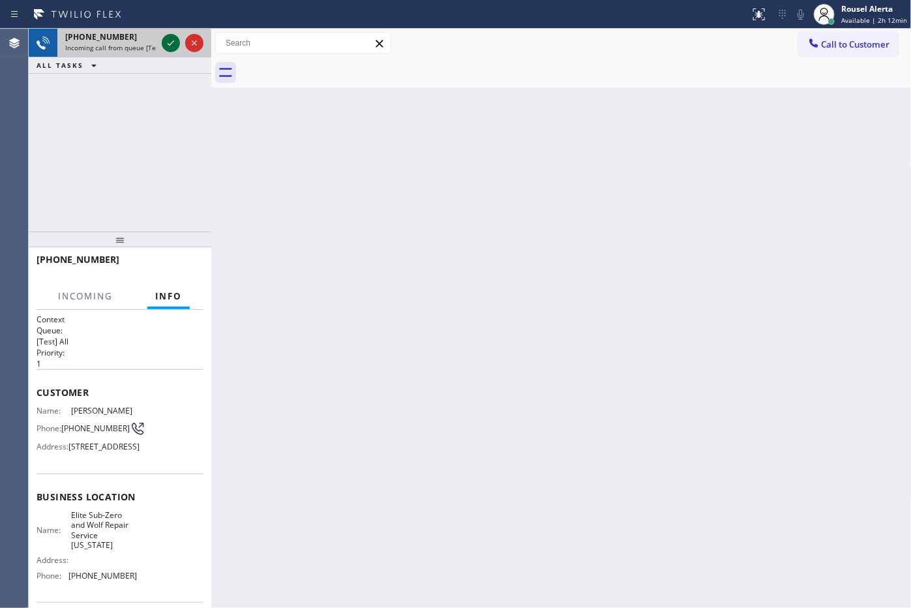
click at [166, 42] on icon at bounding box center [171, 43] width 16 height 16
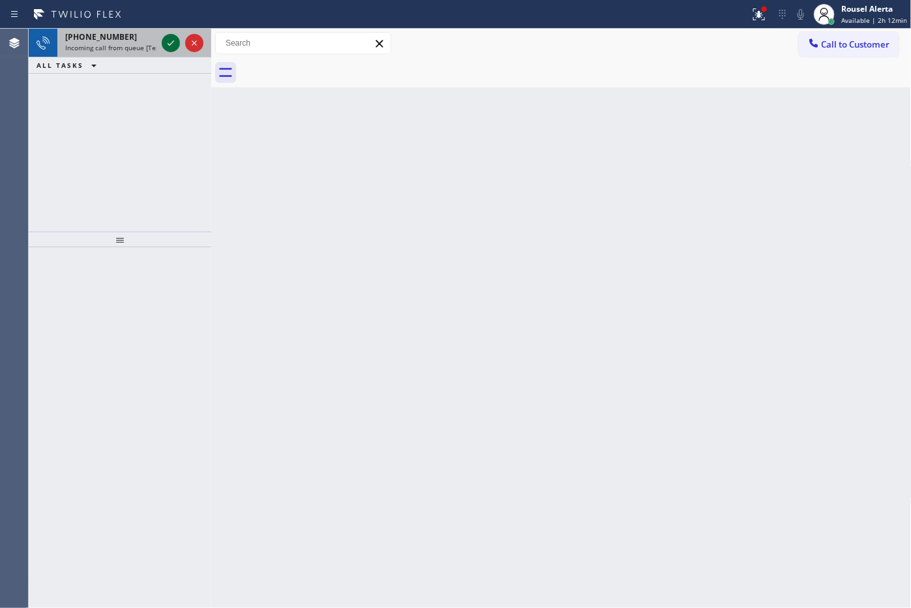
click at [166, 44] on icon at bounding box center [171, 43] width 16 height 16
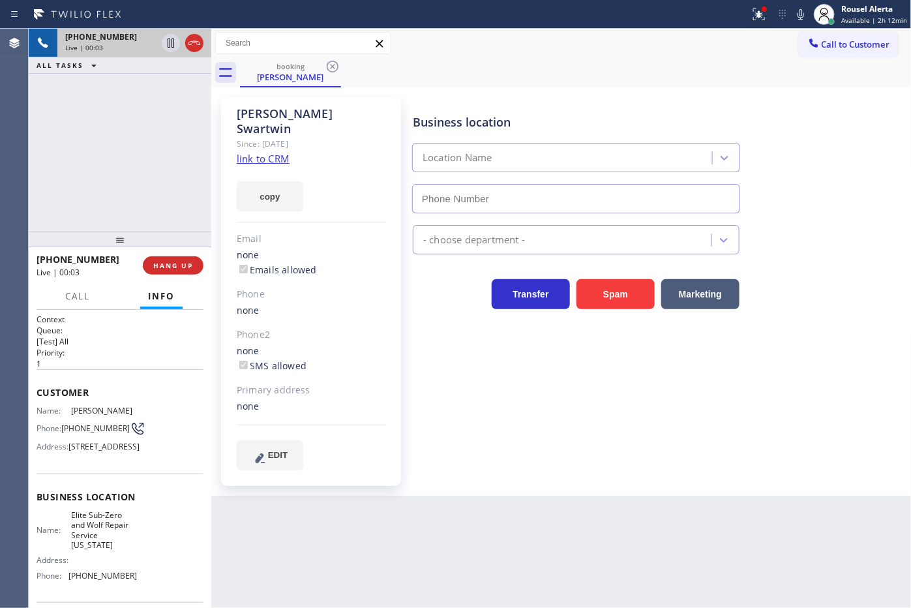
type input "(917) 920-9568"
click at [274, 152] on link "link to CRM" at bounding box center [263, 158] width 53 height 13
drag, startPoint x: 101, startPoint y: 20, endPoint x: 113, endPoint y: 24, distance: 12.6
click at [102, 20] on icon at bounding box center [78, 14] width 98 height 21
click at [167, 50] on icon at bounding box center [171, 43] width 16 height 16
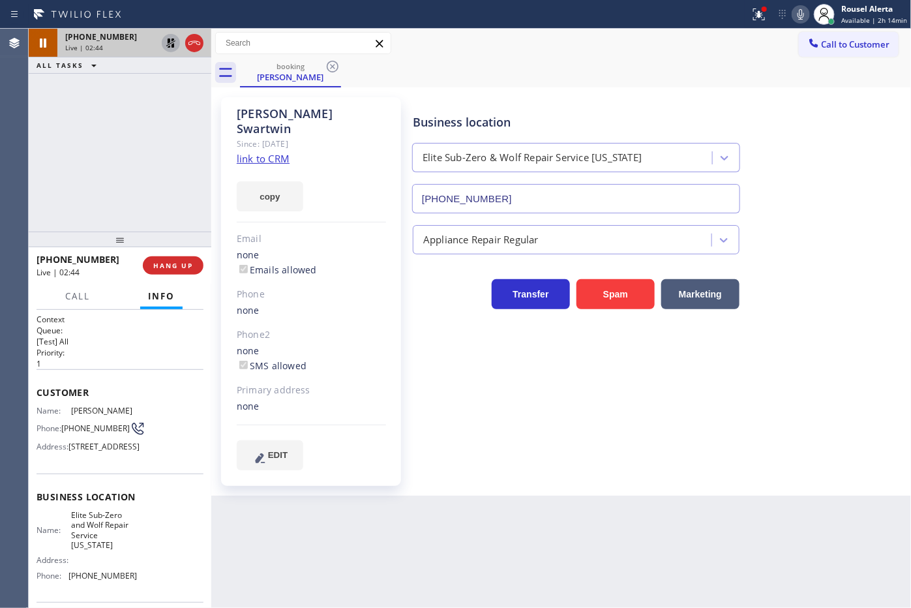
click at [803, 14] on icon at bounding box center [801, 14] width 7 height 10
click at [714, 23] on div at bounding box center [375, 14] width 740 height 21
click at [766, 1] on button at bounding box center [759, 14] width 29 height 29
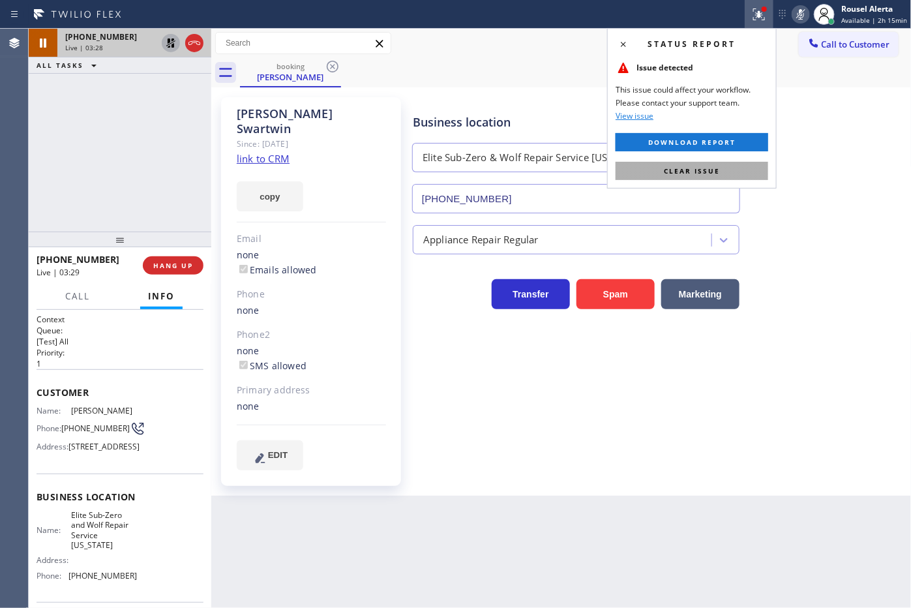
click at [737, 167] on button "Clear issue" at bounding box center [692, 171] width 153 height 18
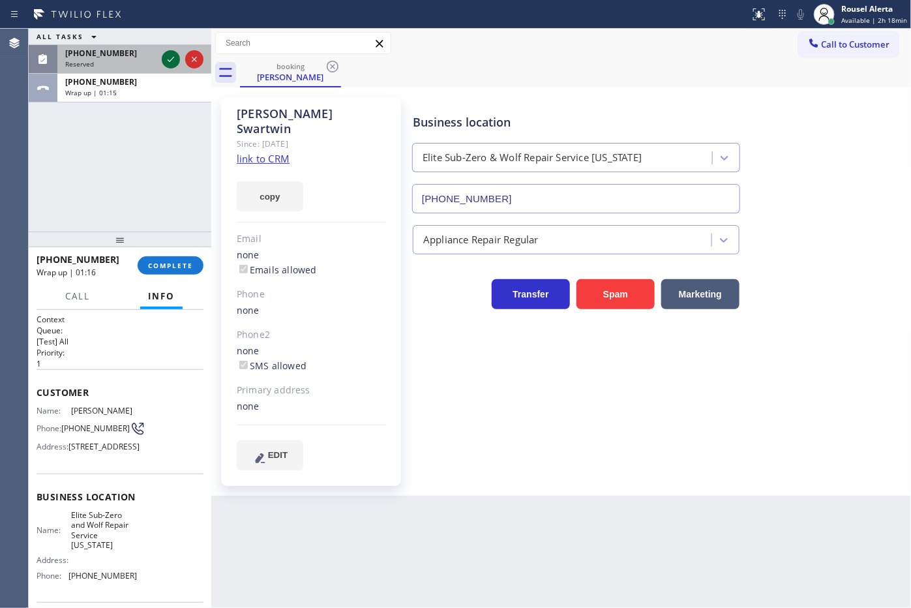
click at [168, 59] on icon at bounding box center [171, 60] width 16 height 16
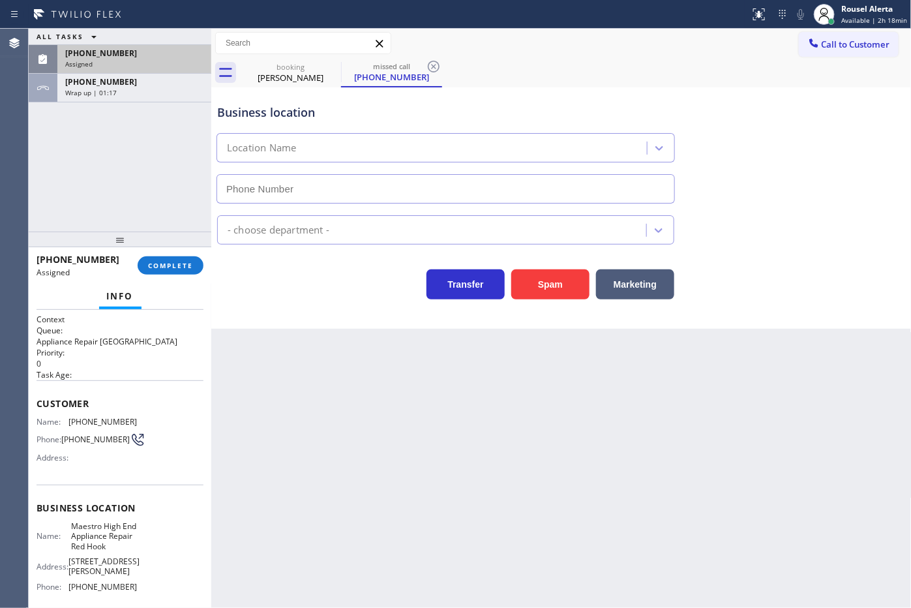
type input "(347) 830-7764"
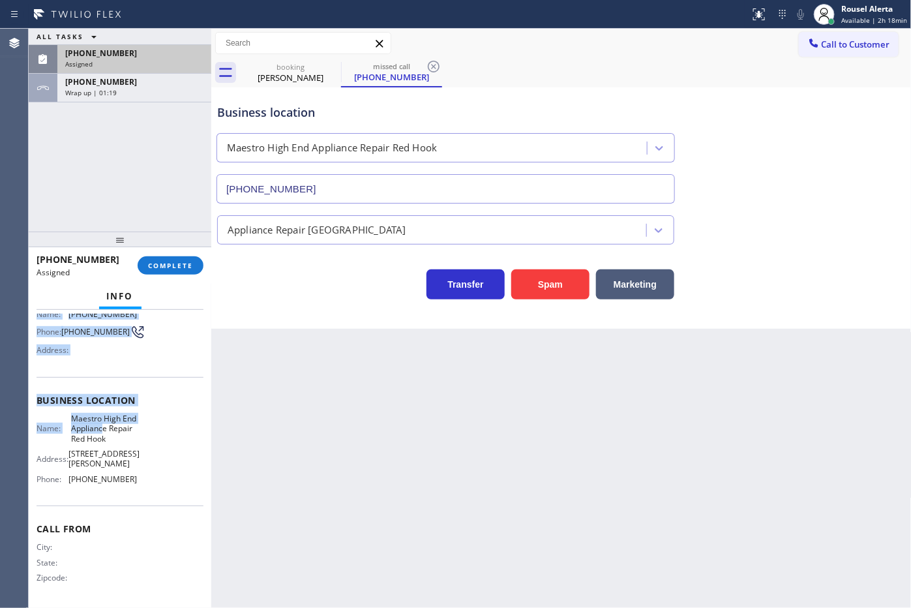
scroll to position [129, 0]
drag, startPoint x: 34, startPoint y: 419, endPoint x: 132, endPoint y: 483, distance: 117.2
click at [132, 483] on div "Context Queue: Appliance Repair High End Priority: 0 Task Age: 1 minute(s) Cust…" at bounding box center [120, 459] width 183 height 299
copy div "Customer Name: (347) 518-7242 Phone: (347) 518-7242 Address: Business location …"
click at [99, 44] on div "ALL TASKS ALL TASKS ACTIVE TASKS TASKS IN WRAP UP" at bounding box center [120, 37] width 183 height 16
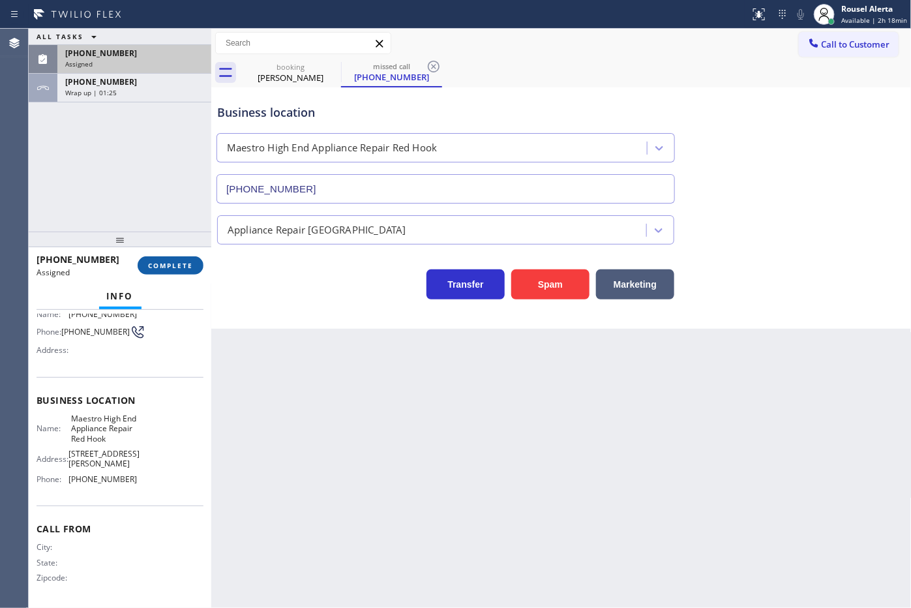
click at [175, 261] on span "COMPLETE" at bounding box center [170, 265] width 45 height 9
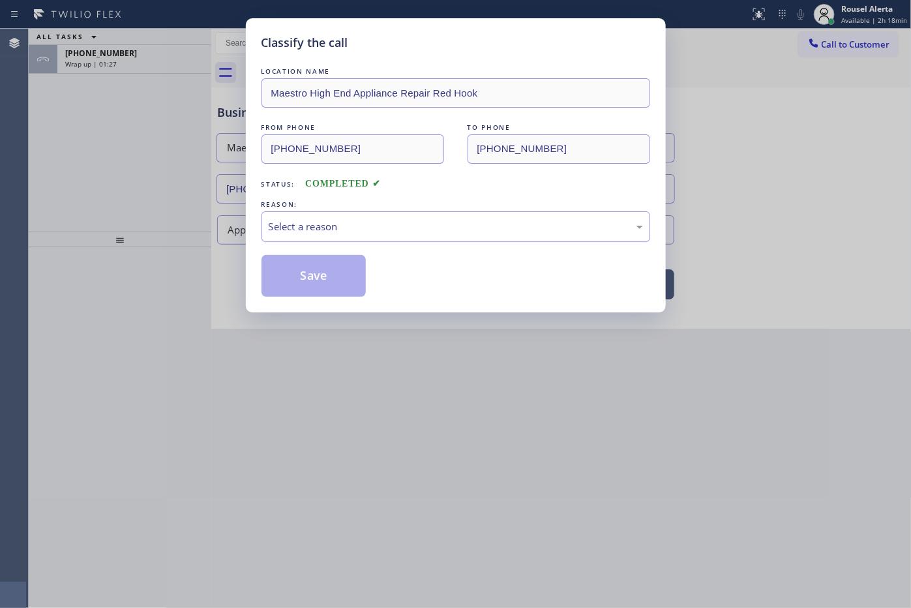
click at [309, 230] on div "Select a reason" at bounding box center [456, 226] width 374 height 15
click at [318, 279] on button "Save" at bounding box center [314, 276] width 105 height 42
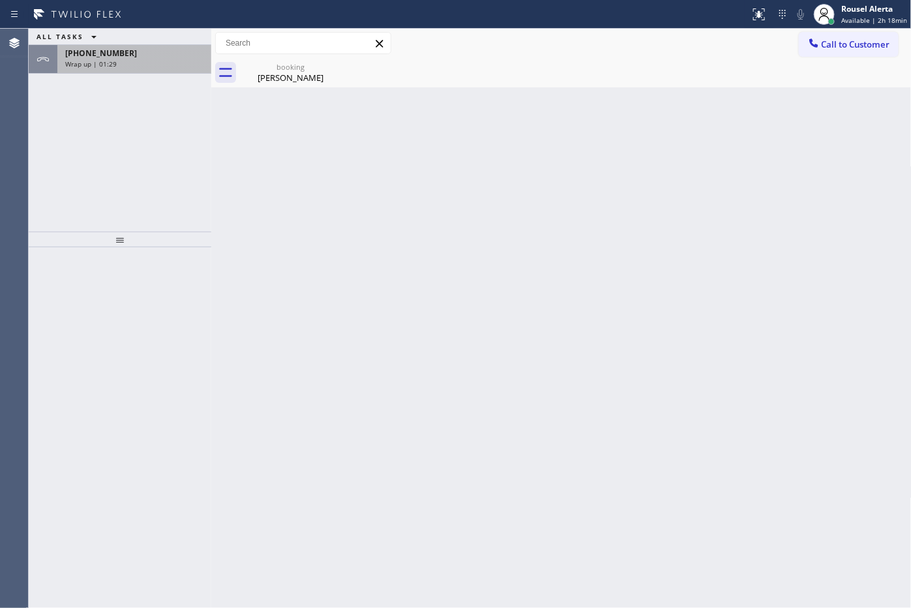
click at [134, 66] on div "Wrap up | 01:29" at bounding box center [134, 63] width 138 height 9
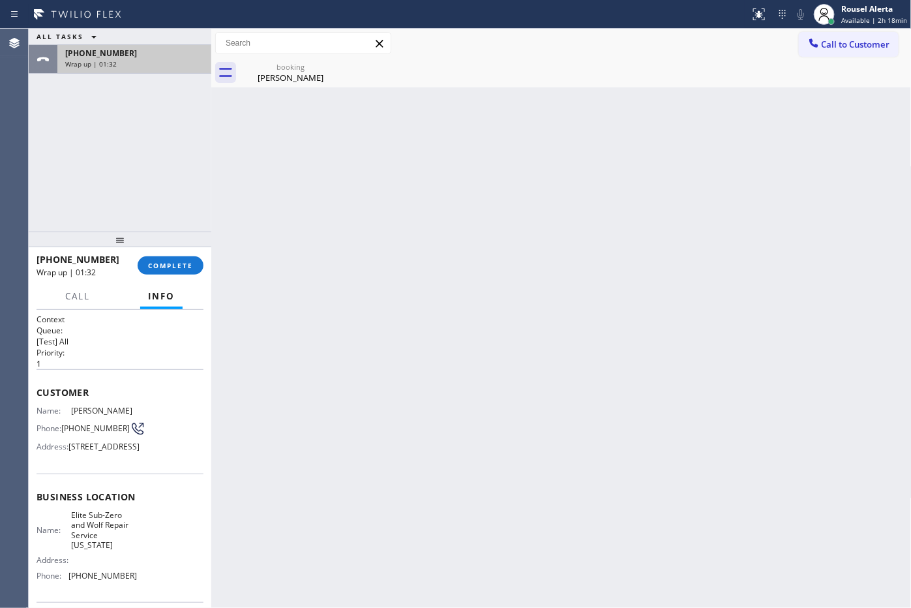
click at [145, 72] on div "+19179021071 Wrap up | 01:32" at bounding box center [131, 59] width 149 height 29
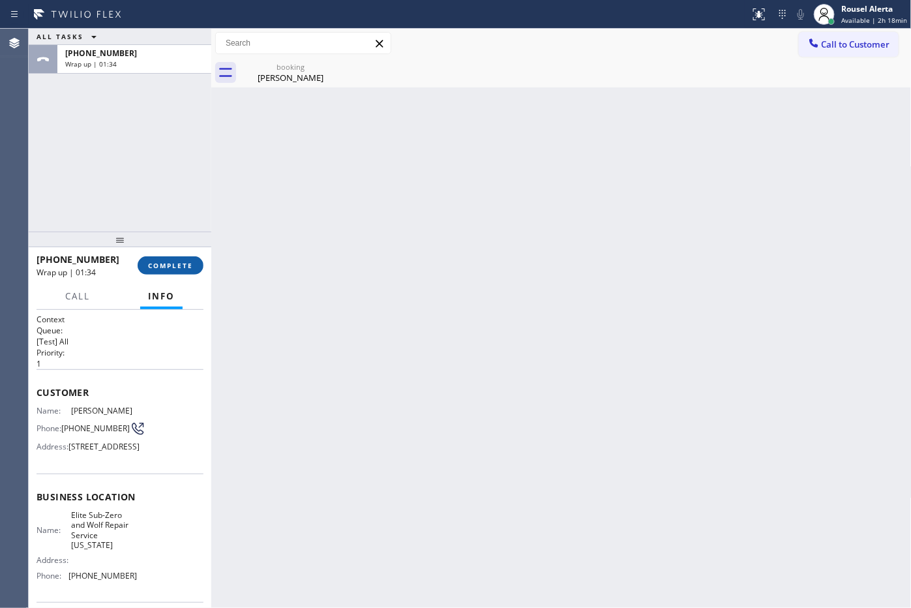
click at [178, 266] on span "COMPLETE" at bounding box center [170, 265] width 45 height 9
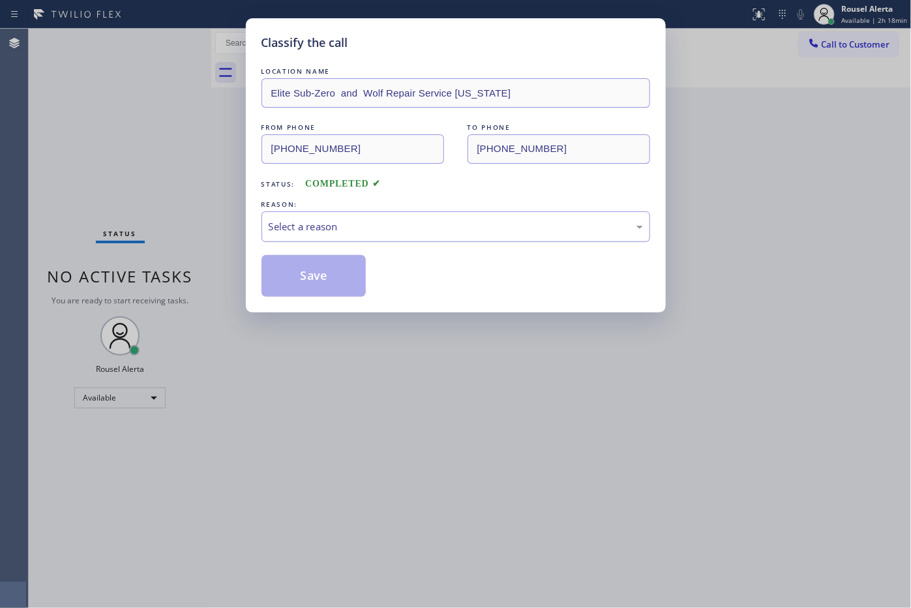
click at [308, 238] on div "Select a reason" at bounding box center [456, 226] width 389 height 31
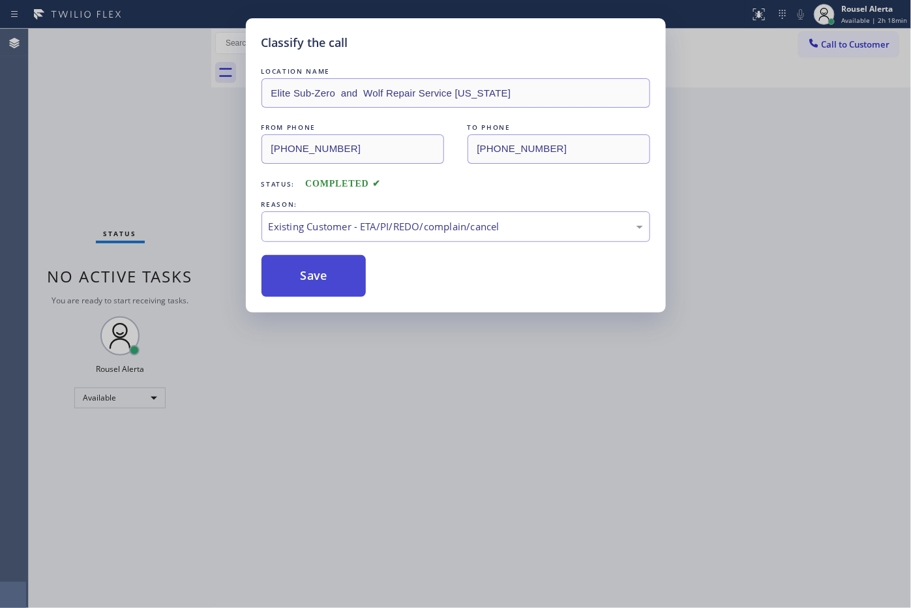
click at [311, 281] on button "Save" at bounding box center [314, 276] width 105 height 42
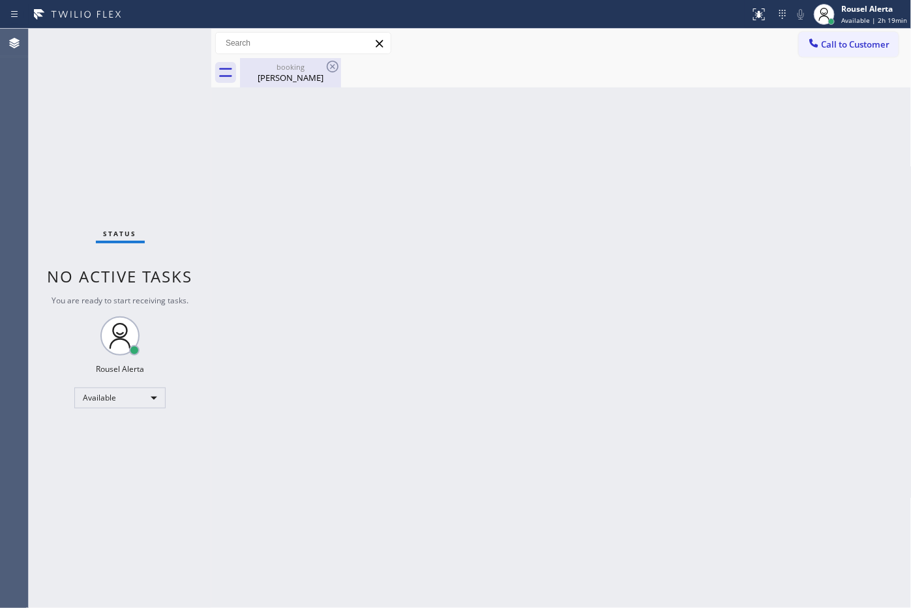
click at [333, 80] on div "Jeffrey Swartwin" at bounding box center [290, 78] width 98 height 12
click at [383, 168] on div "Back to Dashboard Change Sender ID Customers Technicians Select a contact Outbo…" at bounding box center [561, 318] width 701 height 579
click at [855, 12] on div "Rousel Alerta" at bounding box center [874, 8] width 66 height 11
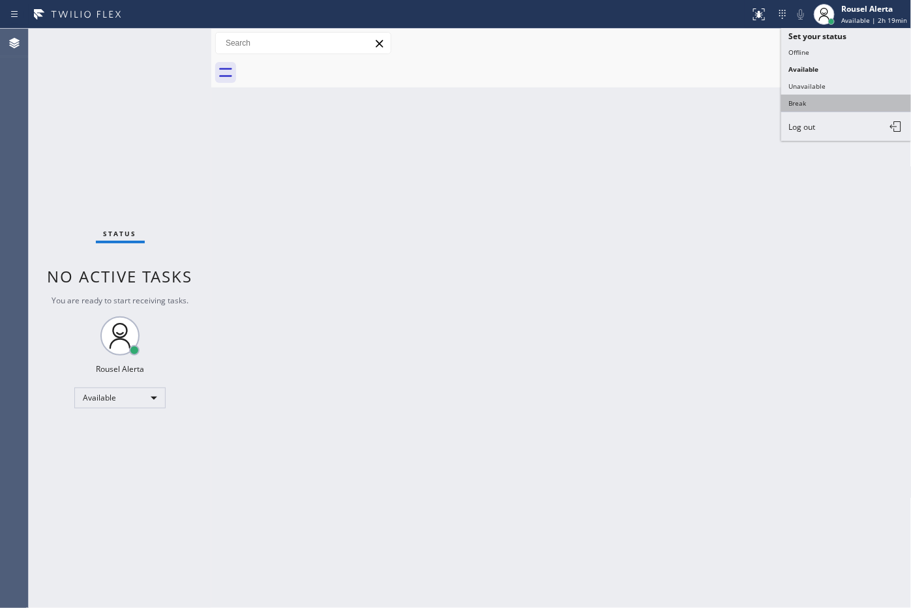
click at [845, 101] on button "Break" at bounding box center [846, 103] width 130 height 17
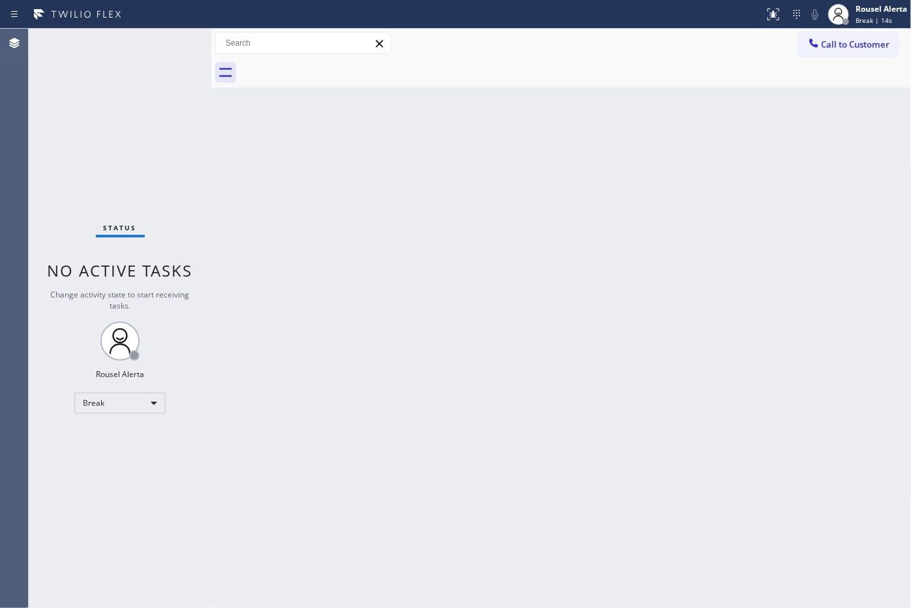
click at [185, 90] on div "Status No active tasks Change activity state to start receiving tasks. Rousel A…" at bounding box center [120, 318] width 183 height 579
drag, startPoint x: 125, startPoint y: 83, endPoint x: 147, endPoint y: 82, distance: 22.2
click at [125, 83] on div "Status No active tasks Change activity state to start receiving tasks. Rousel A…" at bounding box center [120, 318] width 183 height 579
click at [488, 207] on div "Back to Dashboard Change Sender ID Customers Technicians Select a contact Outbo…" at bounding box center [561, 318] width 701 height 579
click at [875, 16] on span "Break | 14:02" at bounding box center [877, 20] width 43 height 9
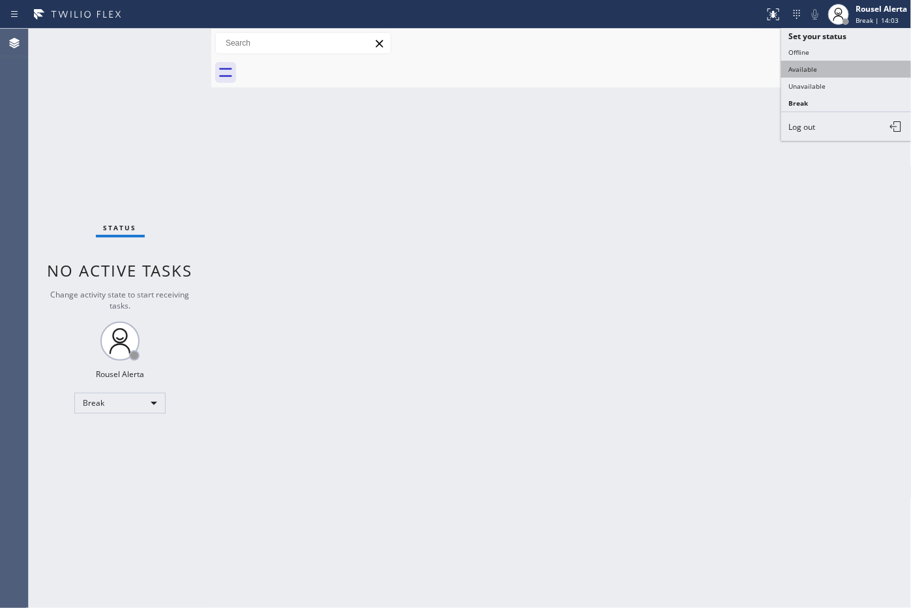
click at [871, 74] on button "Available" at bounding box center [846, 69] width 130 height 17
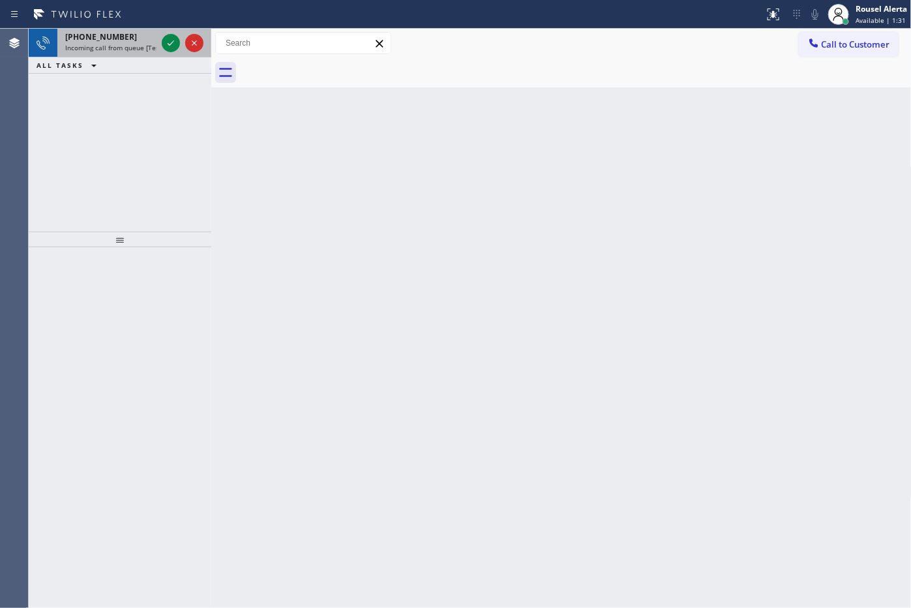
click at [126, 46] on span "Incoming call from queue [Test] All" at bounding box center [119, 47] width 108 height 9
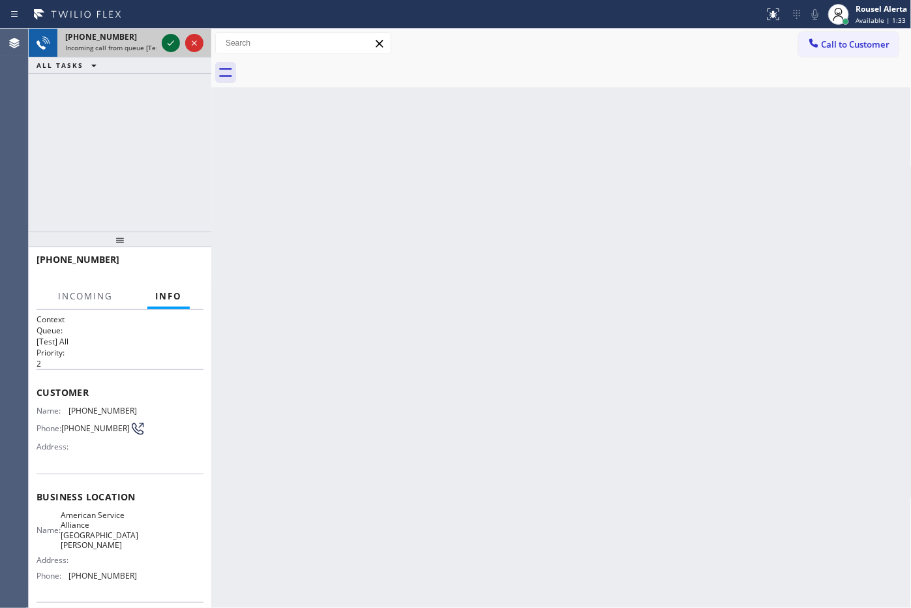
click at [174, 42] on icon at bounding box center [171, 43] width 16 height 16
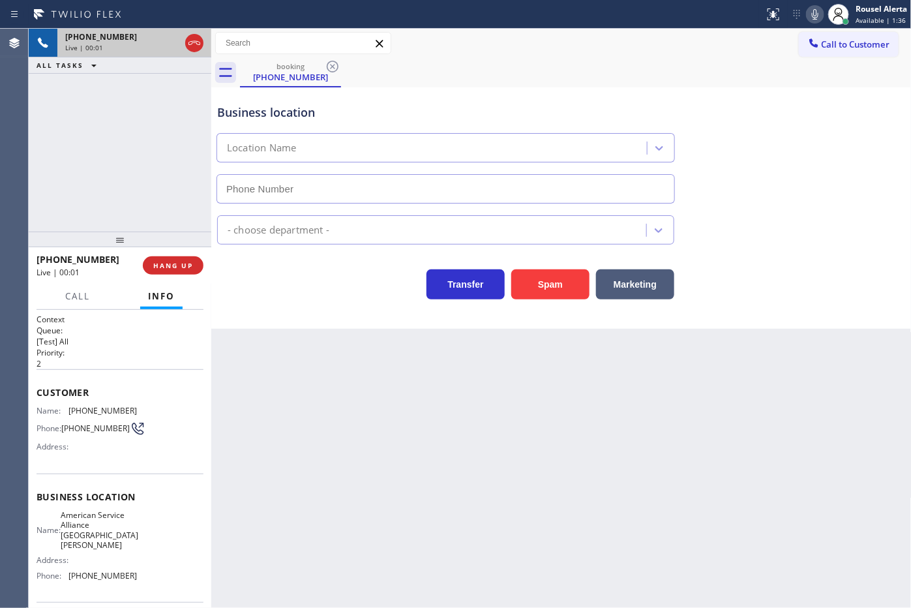
type input "(805) 420-7474"
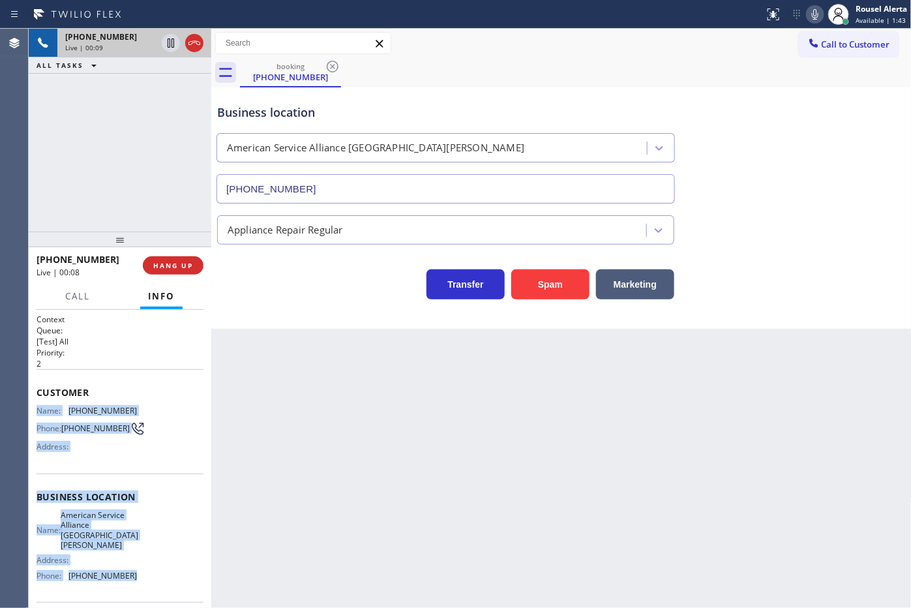
drag, startPoint x: 35, startPoint y: 406, endPoint x: 142, endPoint y: 567, distance: 194.3
click at [142, 567] on div "Context Queue: [Test] All Priority: 2 Customer Name: (805) 280-6958 Phone: (805…" at bounding box center [120, 459] width 183 height 299
copy div "Name: (805) 280-6958 Phone: (805) 280-6958 Address: Business location Name: Ame…"
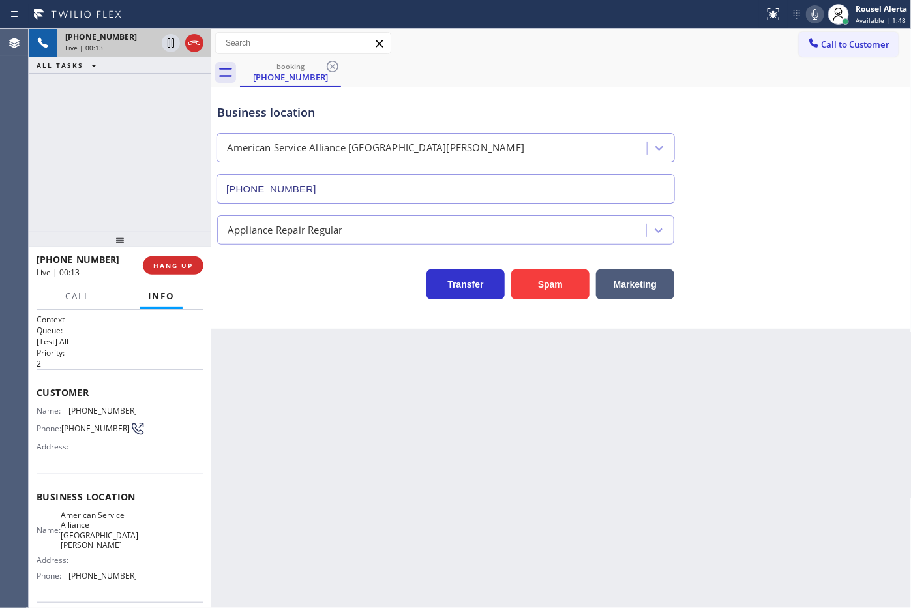
click at [710, 423] on div "Back to Dashboard Change Sender ID Customers Technicians Select a contact Outbo…" at bounding box center [561, 318] width 701 height 579
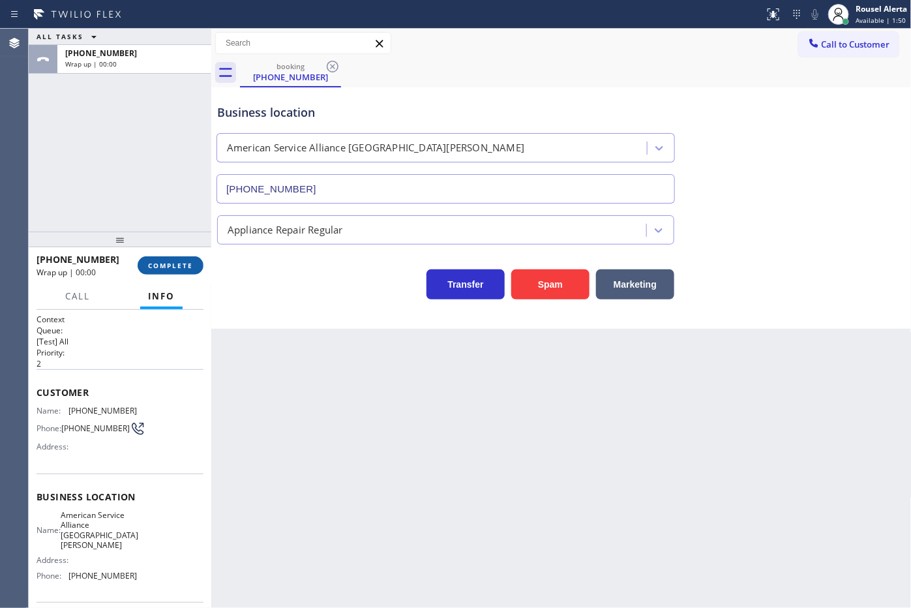
click at [177, 269] on span "COMPLETE" at bounding box center [170, 265] width 45 height 9
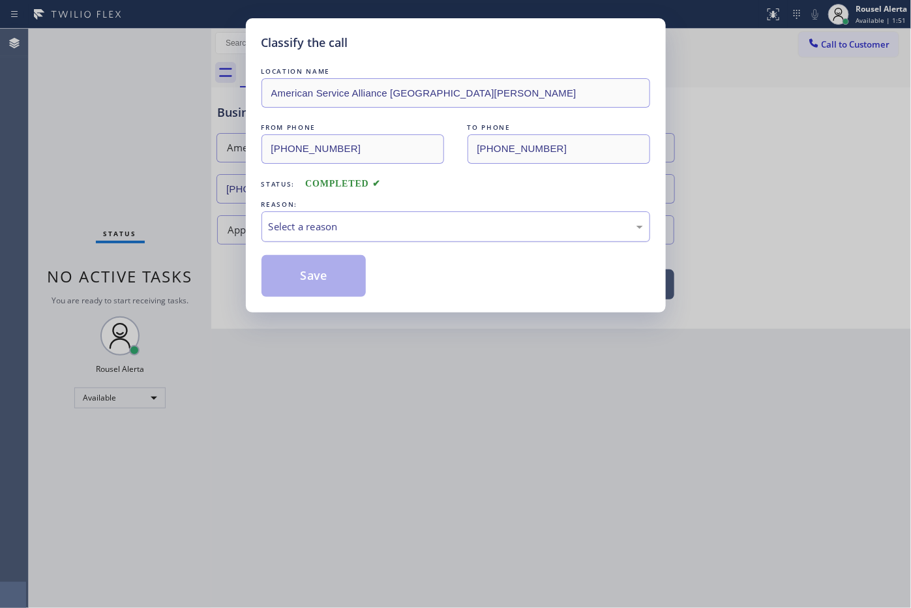
click at [297, 223] on div "Select a reason" at bounding box center [456, 226] width 374 height 15
click at [317, 288] on button "Save" at bounding box center [314, 276] width 105 height 42
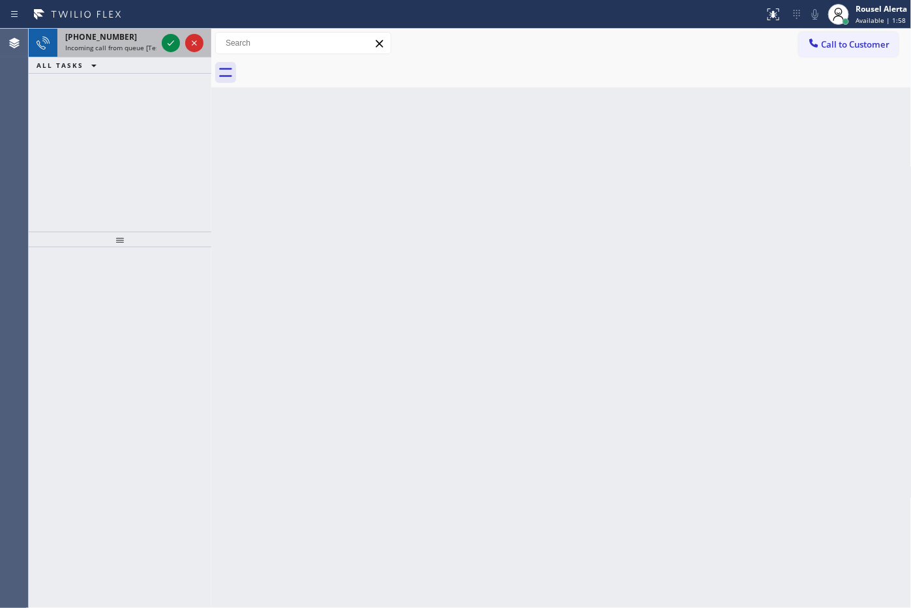
click at [106, 29] on div "+18052806958 Incoming call from queue [Test] All" at bounding box center [108, 43] width 102 height 29
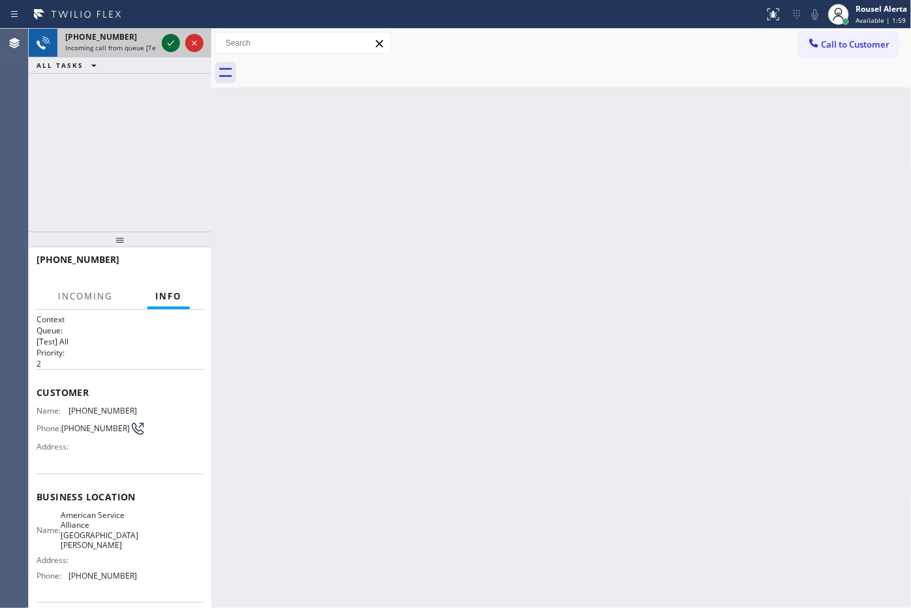
click at [165, 44] on icon at bounding box center [171, 43] width 16 height 16
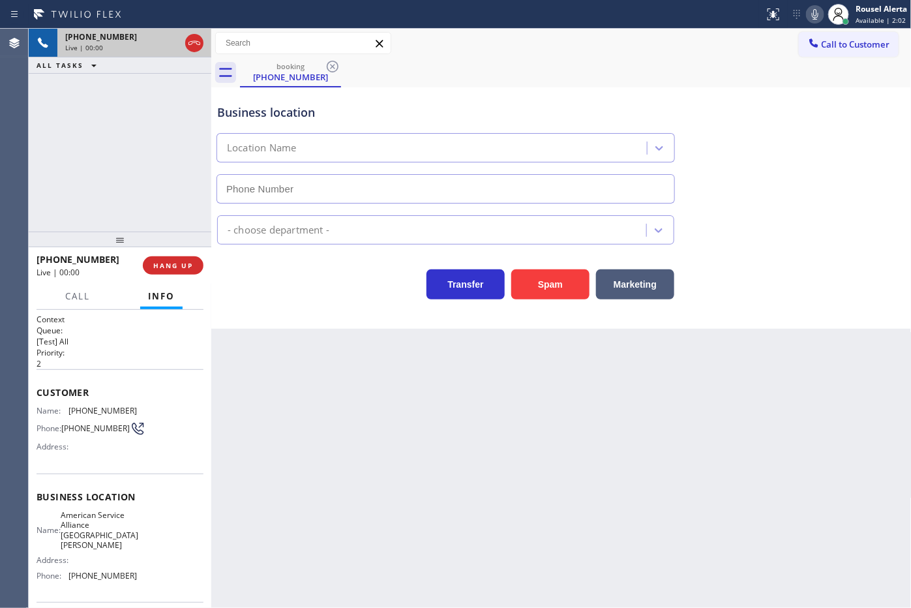
type input "(805) 420-7474"
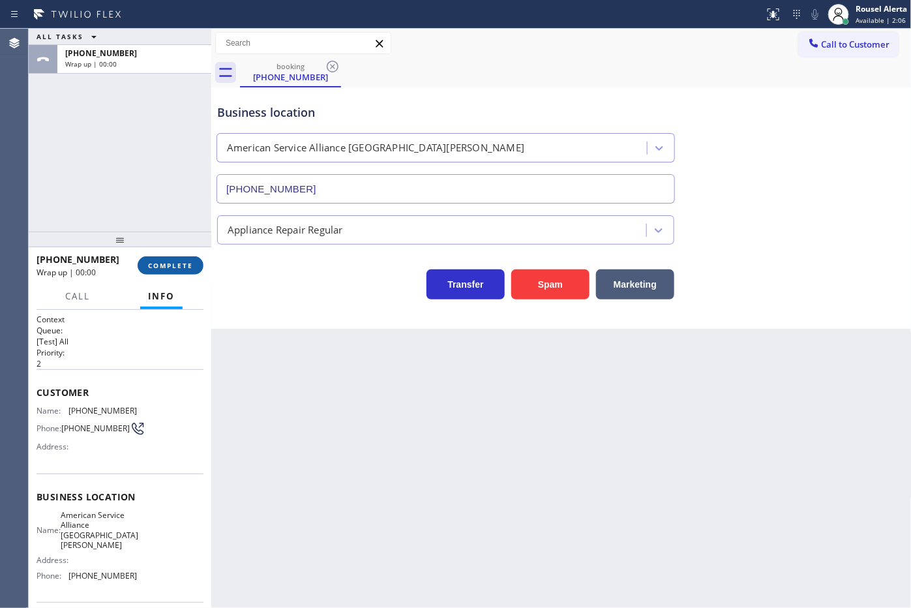
click at [174, 256] on button "COMPLETE" at bounding box center [171, 265] width 66 height 18
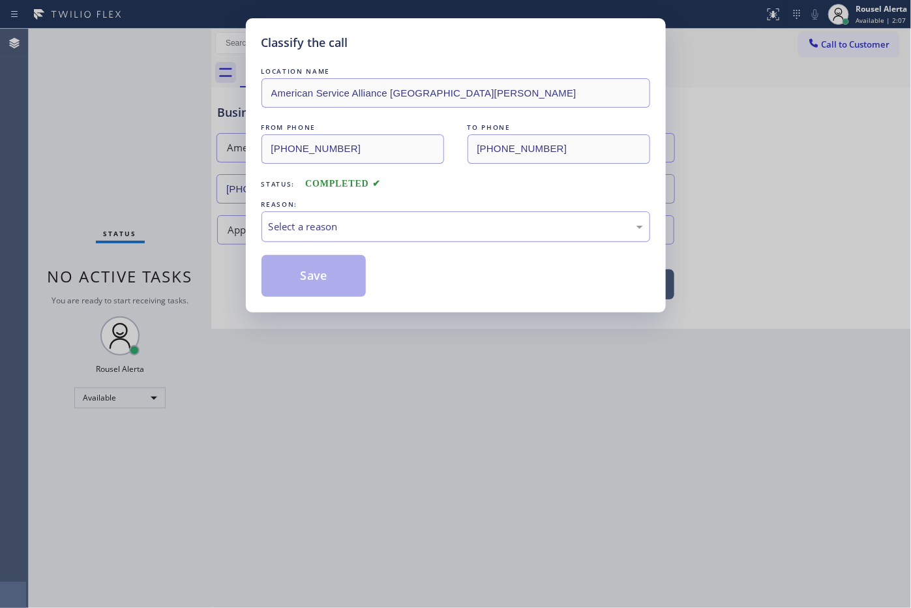
click at [311, 234] on div "Select a reason" at bounding box center [456, 226] width 374 height 15
click at [354, 226] on div "Yelp / Google" at bounding box center [456, 226] width 374 height 15
click at [320, 271] on button "Save" at bounding box center [314, 276] width 105 height 42
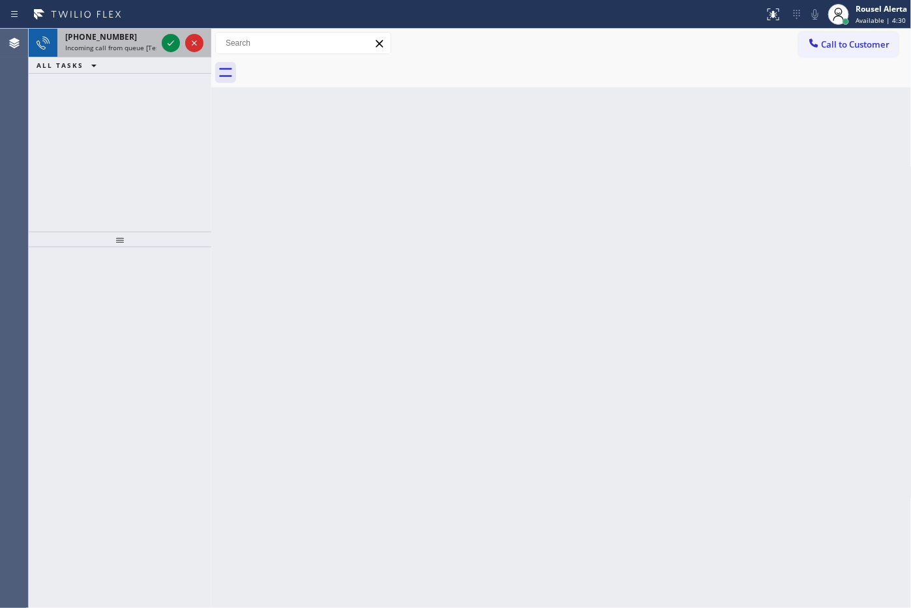
click at [134, 41] on div "+17606411924" at bounding box center [110, 36] width 91 height 11
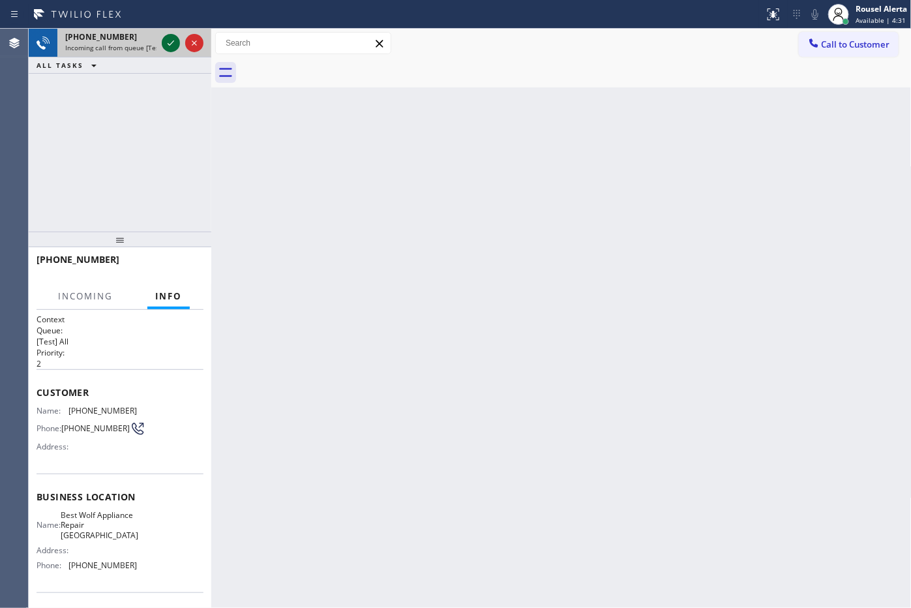
click at [170, 47] on icon at bounding box center [171, 43] width 16 height 16
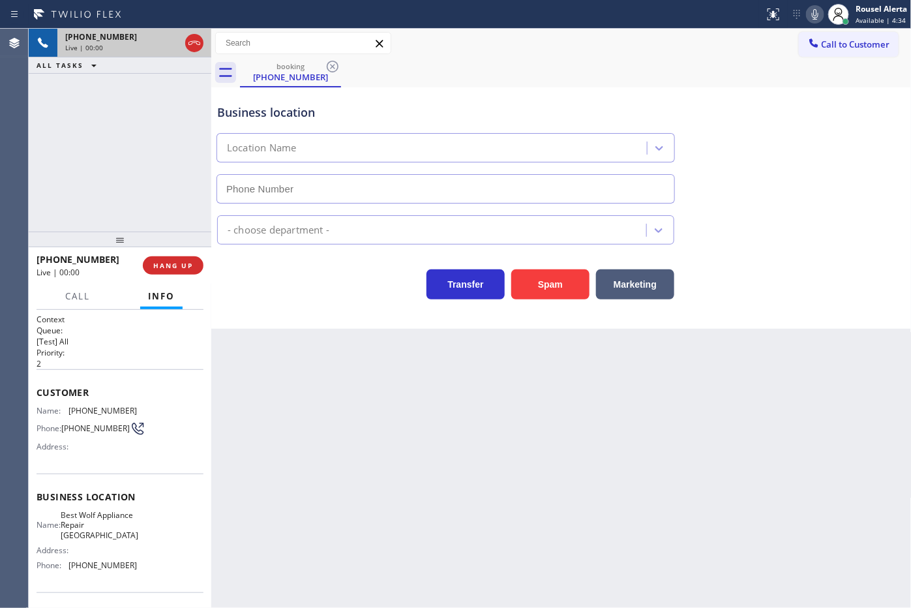
type input "(213) 460-0809"
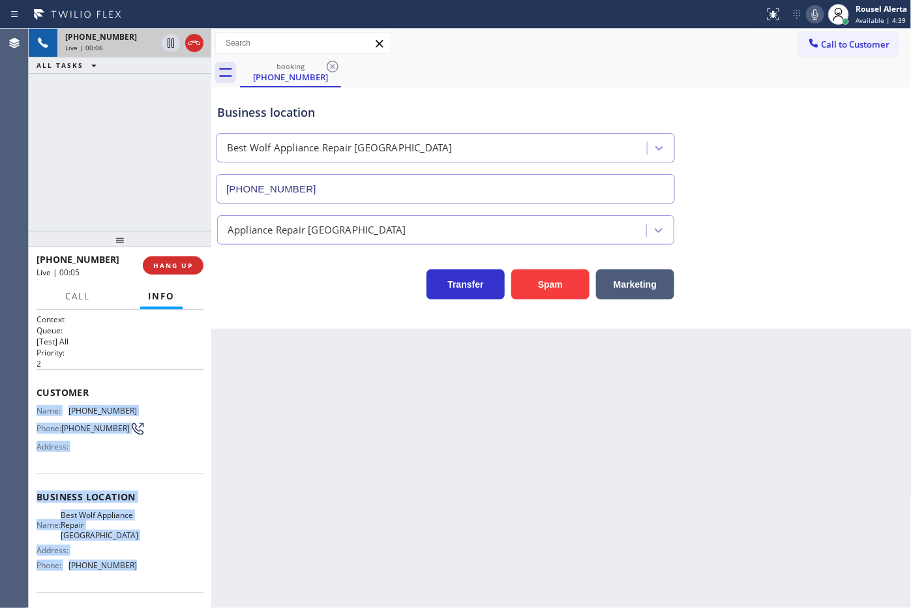
drag, startPoint x: 33, startPoint y: 408, endPoint x: 137, endPoint y: 581, distance: 201.4
click at [137, 581] on div "Context Queue: [Test] All Priority: 2 Customer Name: (760) 641-1924 Phone: (760…" at bounding box center [120, 459] width 183 height 299
copy div "Name: (760) 641-1924 Phone: (760) 641-1924 Address: Business location Name: Bes…"
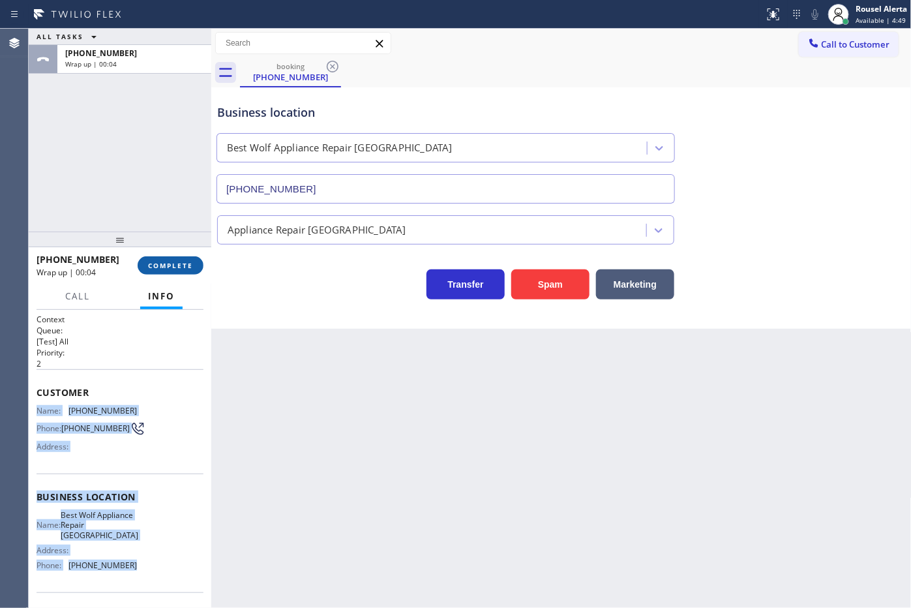
click at [170, 269] on span "COMPLETE" at bounding box center [170, 265] width 45 height 9
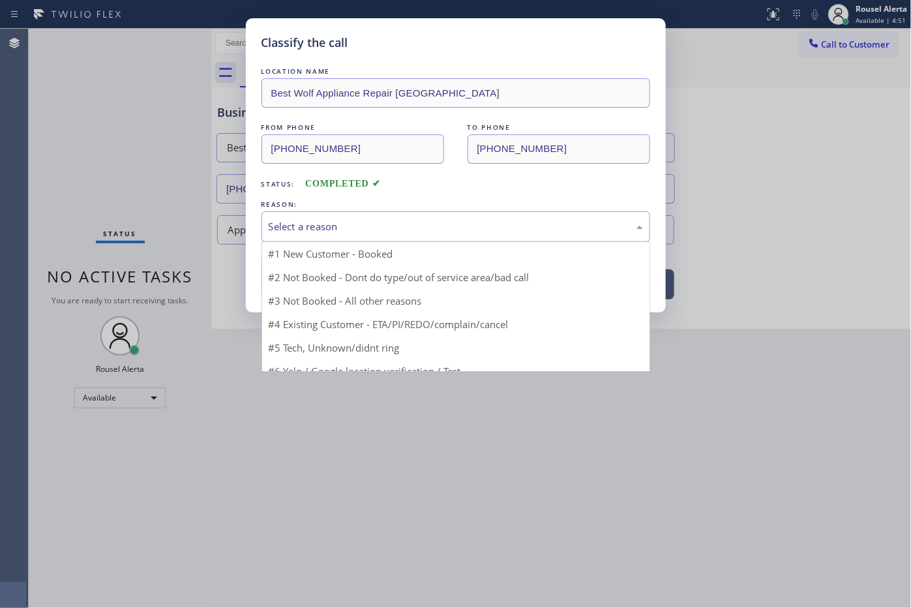
click at [329, 220] on div "Select a reason" at bounding box center [456, 226] width 374 height 15
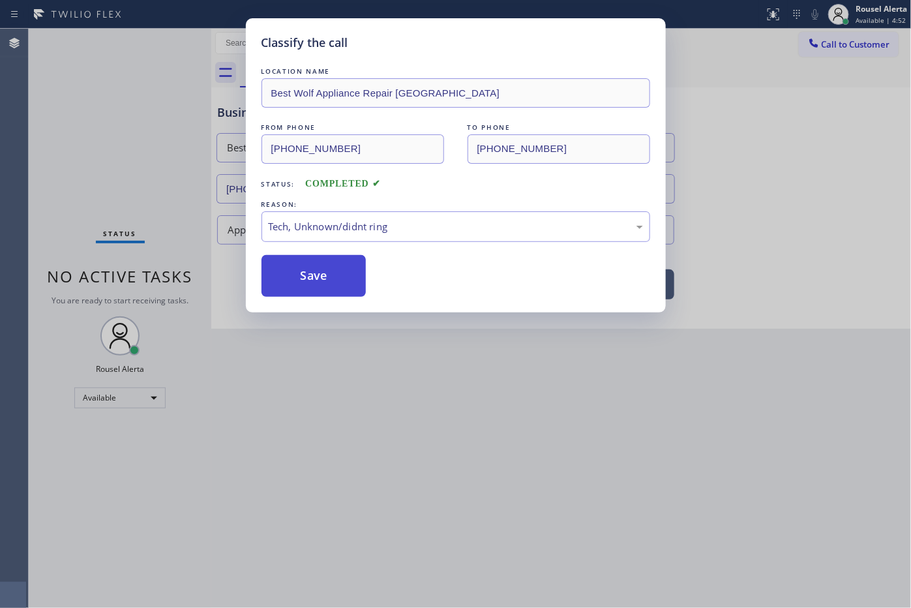
click at [335, 291] on button "Save" at bounding box center [314, 276] width 105 height 42
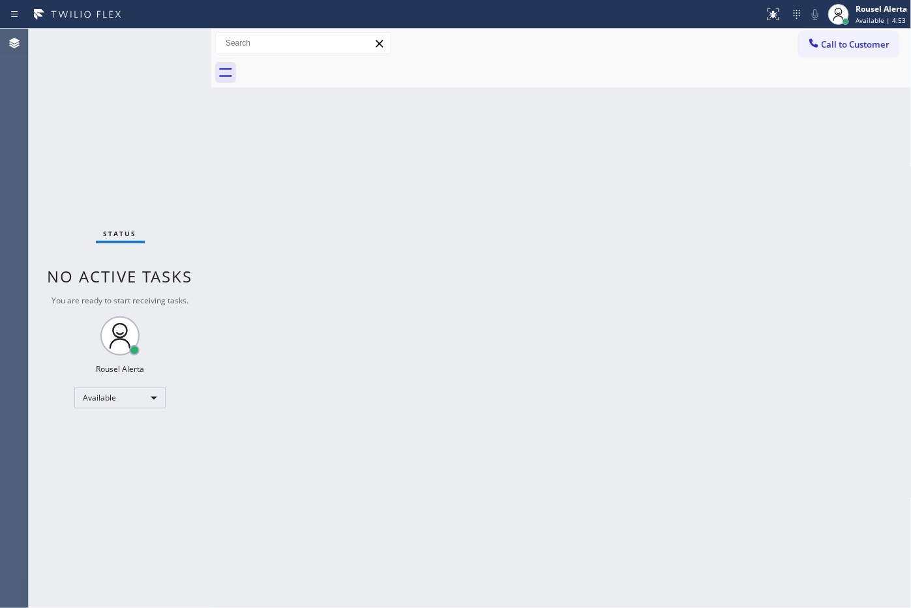
drag, startPoint x: 718, startPoint y: 114, endPoint x: 731, endPoint y: 92, distance: 25.4
click at [718, 112] on div "Back to Dashboard Change Sender ID Customers Technicians Select a contact Outbo…" at bounding box center [561, 318] width 701 height 579
drag, startPoint x: 827, startPoint y: 53, endPoint x: 842, endPoint y: 53, distance: 15.0
click at [829, 53] on button "Call to Customer" at bounding box center [849, 44] width 100 height 25
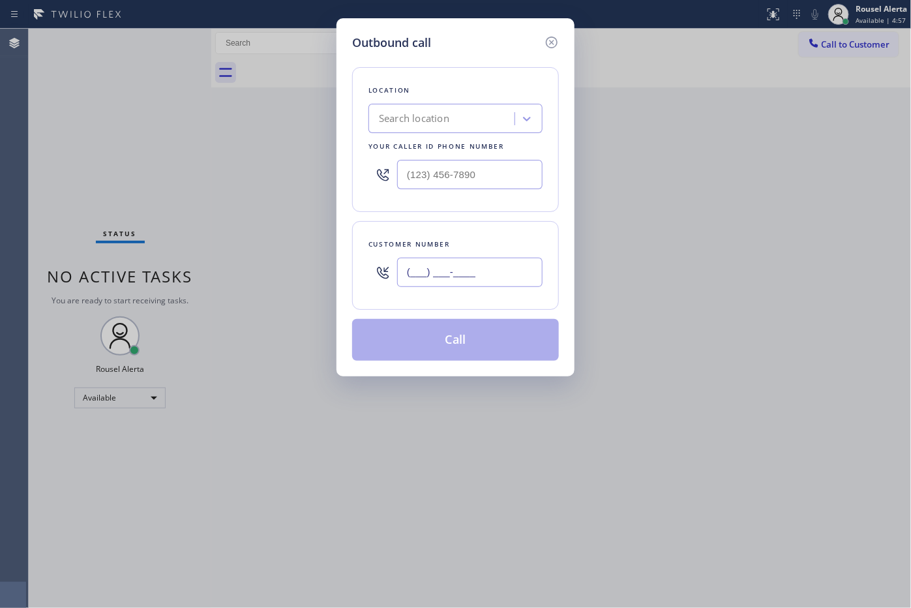
click at [442, 265] on input "(___) ___-____" at bounding box center [469, 272] width 145 height 29
paste input "760) 641-1924"
type input "(760) 641-1924"
click at [504, 177] on input "(___) ___-____" at bounding box center [469, 174] width 145 height 29
paste input "213) 460-0809"
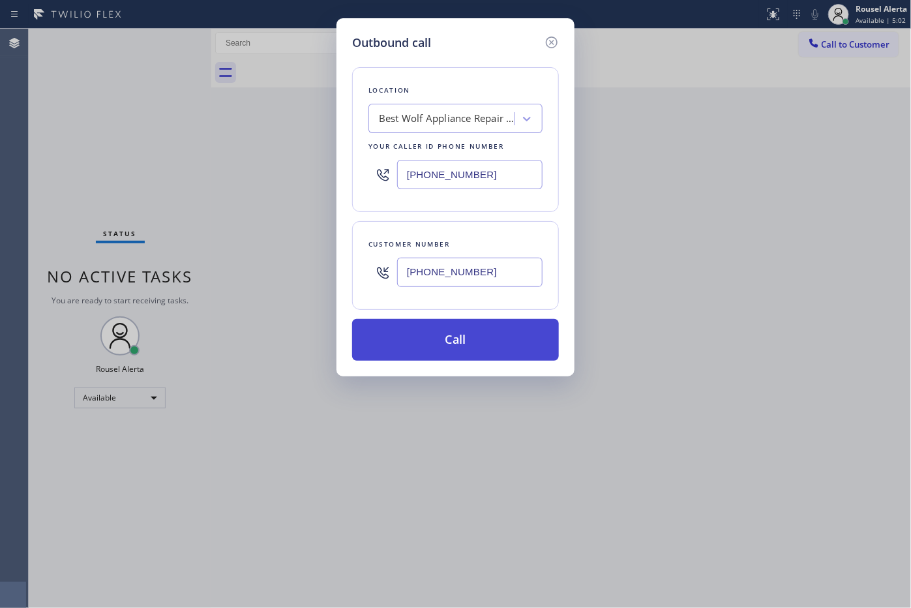
type input "(213) 460-0809"
click at [446, 336] on button "Call" at bounding box center [455, 340] width 207 height 42
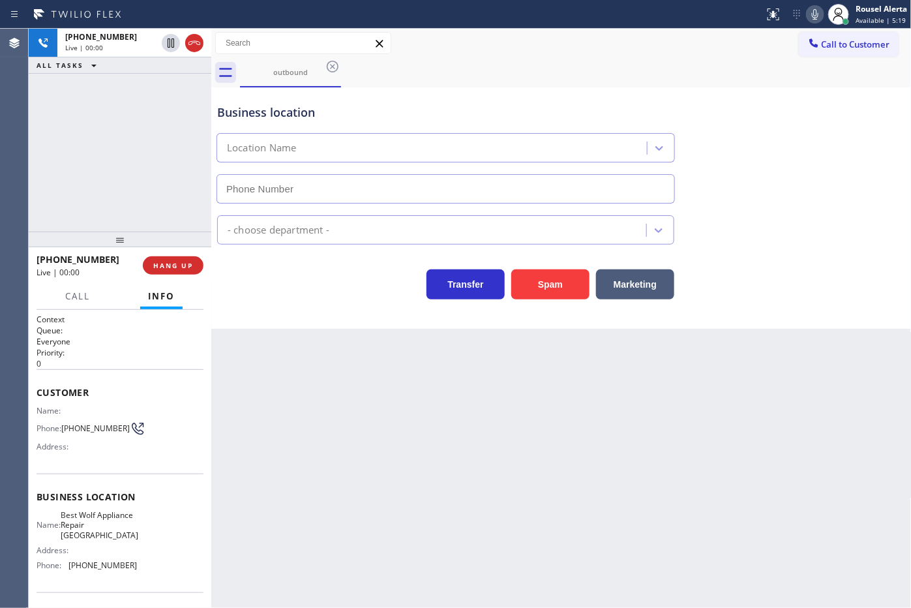
type input "(213) 460-0809"
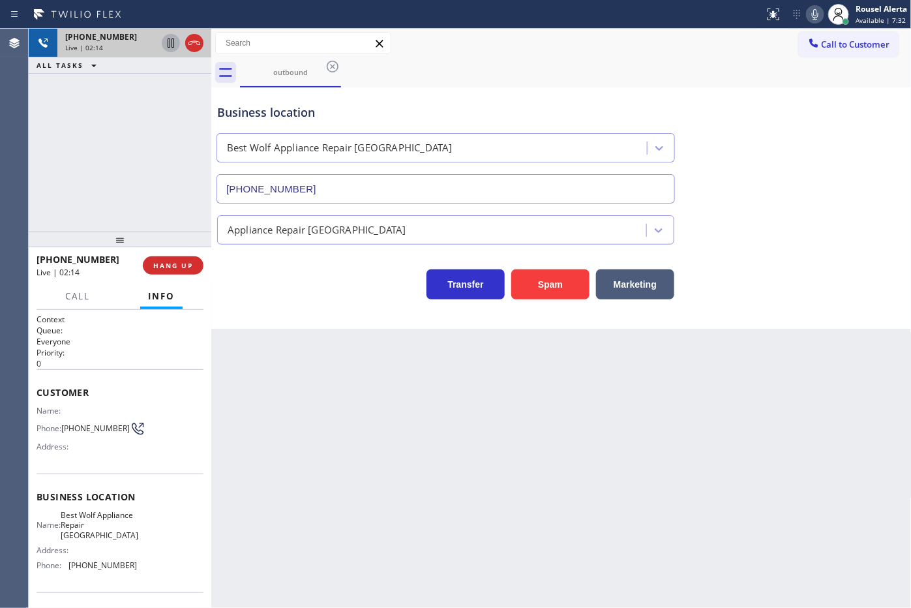
click at [163, 44] on icon at bounding box center [171, 43] width 16 height 16
click at [812, 14] on icon at bounding box center [815, 14] width 7 height 10
click at [170, 49] on icon at bounding box center [171, 43] width 16 height 16
click at [816, 12] on rect at bounding box center [812, 12] width 9 height 9
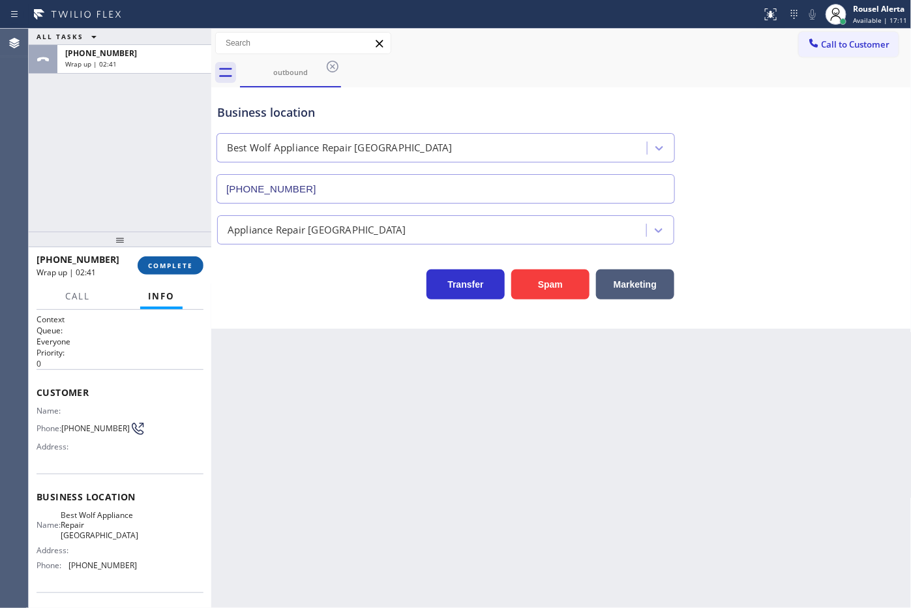
click at [165, 259] on button "COMPLETE" at bounding box center [171, 265] width 66 height 18
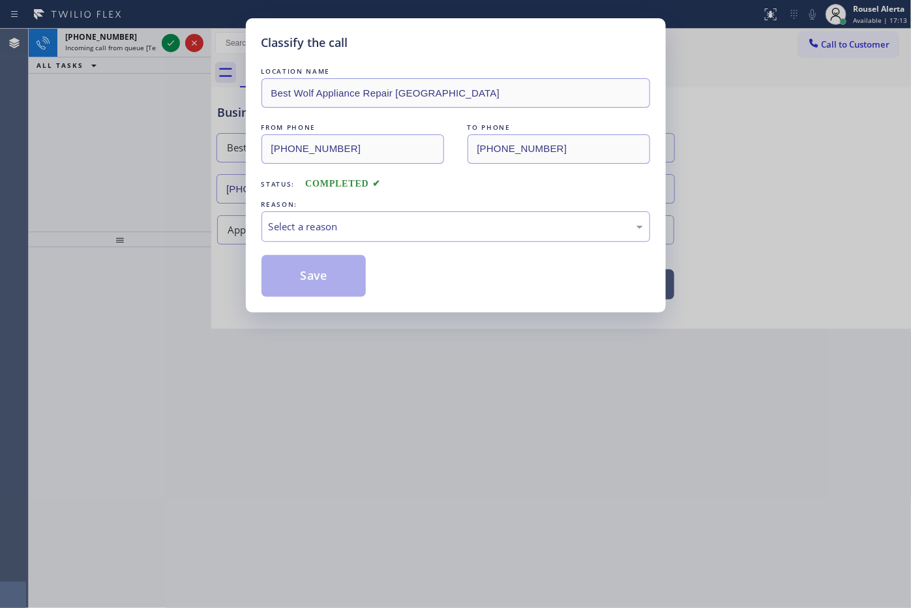
click at [288, 233] on div "Select a reason" at bounding box center [456, 226] width 374 height 15
click at [298, 275] on button "Save" at bounding box center [314, 276] width 105 height 42
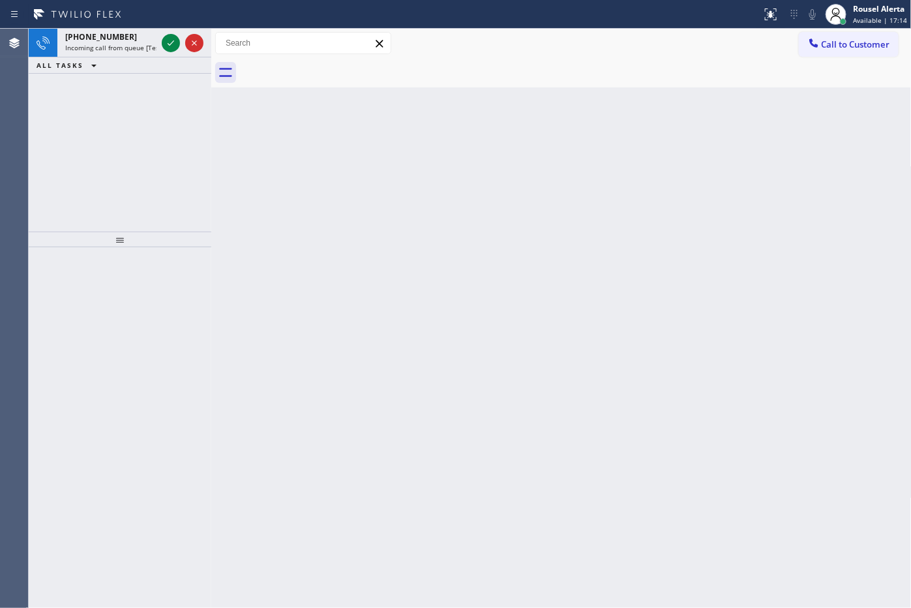
click at [142, 46] on span "Incoming call from queue [Test] All" at bounding box center [119, 47] width 108 height 9
click at [166, 39] on icon at bounding box center [171, 43] width 16 height 16
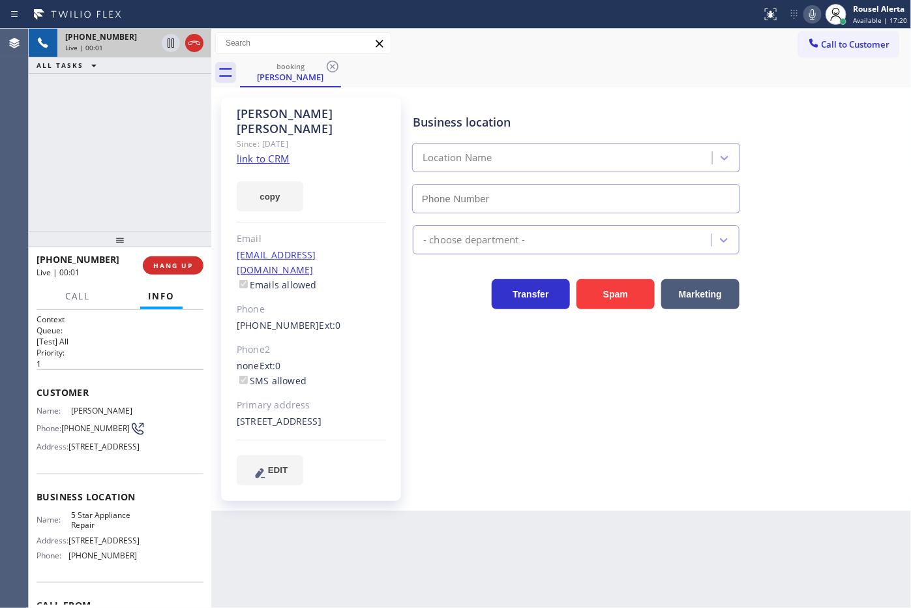
type input "(855) 731-4952"
click at [271, 152] on link "link to CRM" at bounding box center [263, 158] width 53 height 13
click at [138, 142] on div "+19706914224 Live | 03:23 ALL TASKS ALL TASKS ACTIVE TASKS TASKS IN WRAP UP" at bounding box center [120, 130] width 183 height 203
click at [170, 46] on icon at bounding box center [171, 43] width 16 height 16
click at [809, 12] on icon at bounding box center [813, 15] width 16 height 16
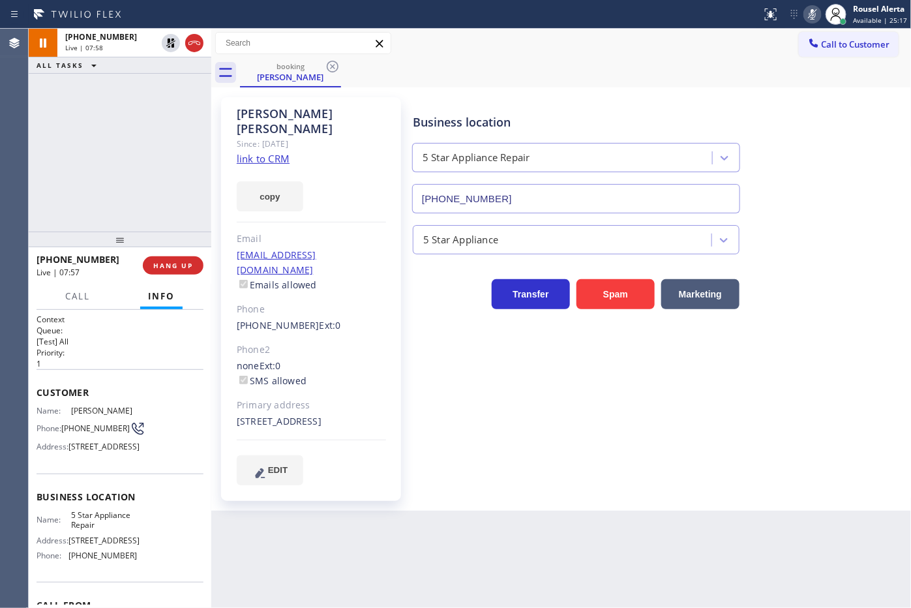
click at [155, 103] on div "+19706914224 Live | 07:58 ALL TASKS ALL TASKS ACTIVE TASKS TASKS IN WRAP UP" at bounding box center [120, 130] width 183 height 203
click at [145, 73] on div "ALL TASKS ALL TASKS ACTIVE TASKS TASKS IN WRAP UP" at bounding box center [120, 65] width 183 height 16
click at [165, 38] on icon at bounding box center [171, 43] width 16 height 16
click at [808, 15] on icon at bounding box center [813, 15] width 16 height 16
click at [170, 98] on div "+19706914224 Live | 08:18 ALL TASKS ALL TASKS ACTIVE TASKS TASKS IN WRAP UP" at bounding box center [120, 130] width 183 height 203
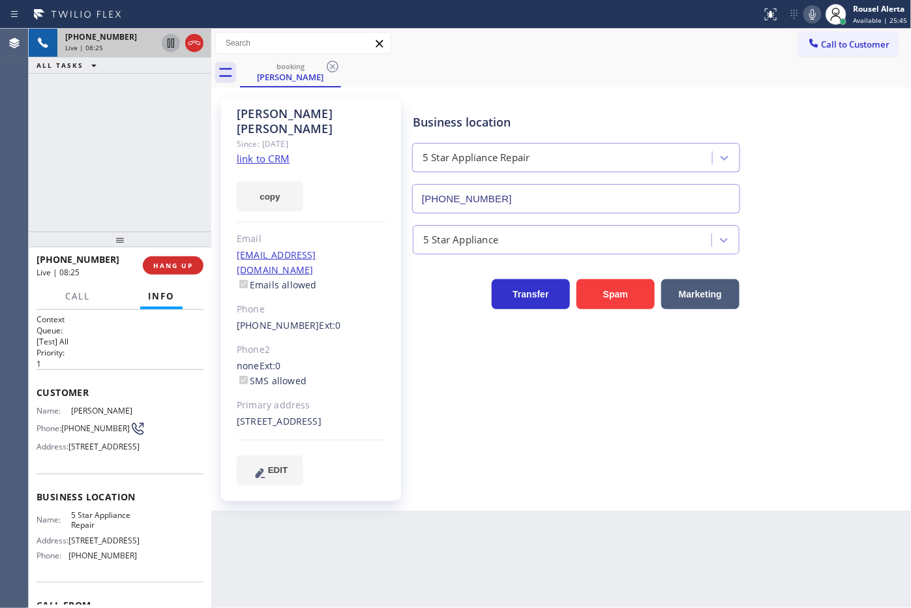
drag, startPoint x: 140, startPoint y: 105, endPoint x: 144, endPoint y: 114, distance: 9.9
click at [140, 105] on div "+19706914224 Live | 08:25 ALL TASKS ALL TASKS ACTIVE TASKS TASKS IN WRAP UP" at bounding box center [120, 130] width 183 height 203
click at [431, 565] on div "Back to Dashboard Change Sender ID Customers Technicians Select a contact Outbo…" at bounding box center [561, 318] width 701 height 579
click at [160, 98] on div "+19706914224 Live | 09:04 ALL TASKS ALL TASKS ACTIVE TASKS TASKS IN WRAP UP" at bounding box center [120, 130] width 183 height 203
click at [450, 512] on div "Back to Dashboard Change Sender ID Customers Technicians Select a contact Outbo…" at bounding box center [561, 318] width 701 height 579
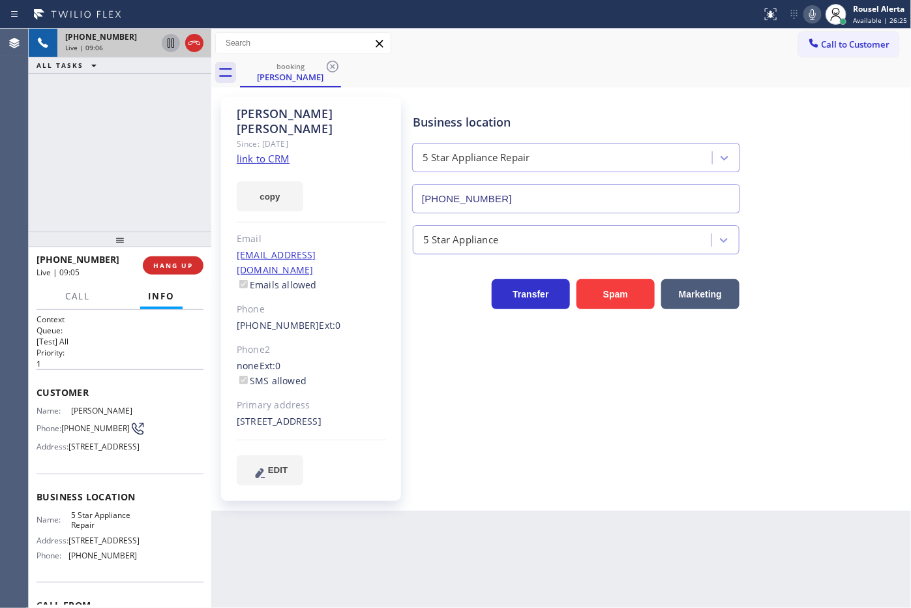
click at [112, 155] on div "+19706914224 Live | 09:06 ALL TASKS ALL TASKS ACTIVE TASKS TASKS IN WRAP UP" at bounding box center [120, 130] width 183 height 203
click at [385, 539] on div "Back to Dashboard Change Sender ID Customers Technicians Select a contact Outbo…" at bounding box center [561, 318] width 701 height 579
click at [166, 265] on span "HANG UP" at bounding box center [173, 265] width 40 height 9
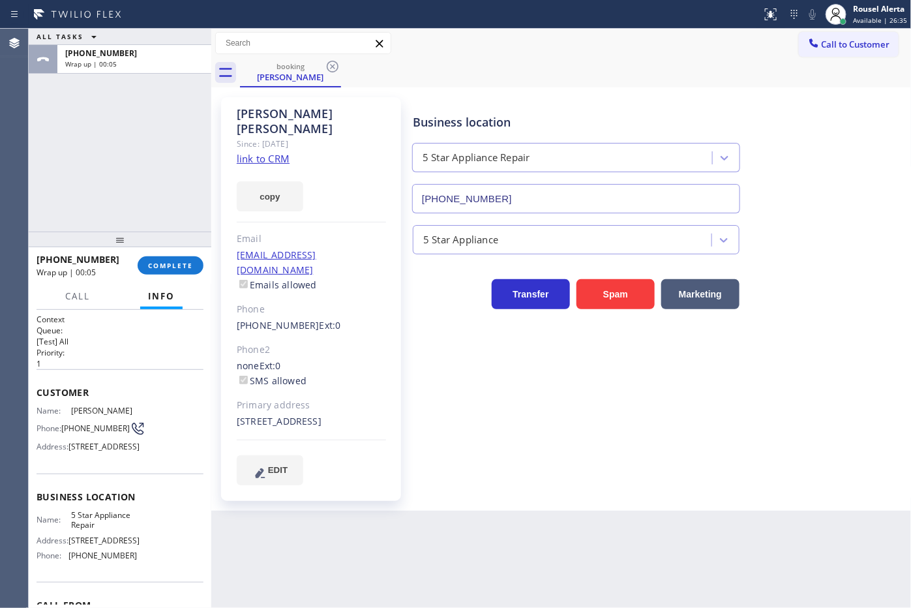
drag, startPoint x: 175, startPoint y: 112, endPoint x: 184, endPoint y: 147, distance: 36.4
click at [175, 112] on div "ALL TASKS ALL TASKS ACTIVE TASKS TASKS IN WRAP UP +19706914224 Wrap up | 00:05" at bounding box center [120, 130] width 183 height 203
click at [190, 258] on button "COMPLETE" at bounding box center [171, 265] width 66 height 18
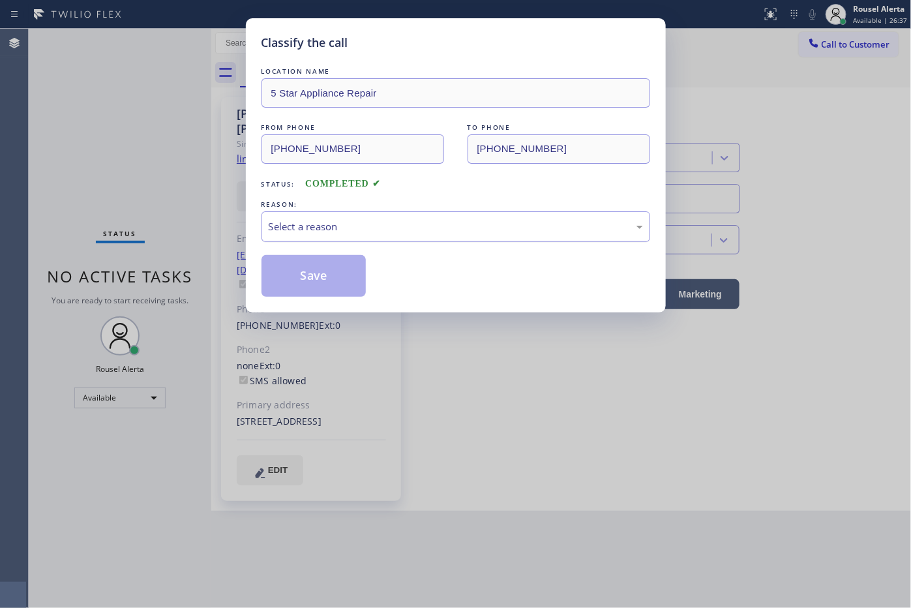
click at [335, 235] on div "Select a reason" at bounding box center [456, 226] width 389 height 31
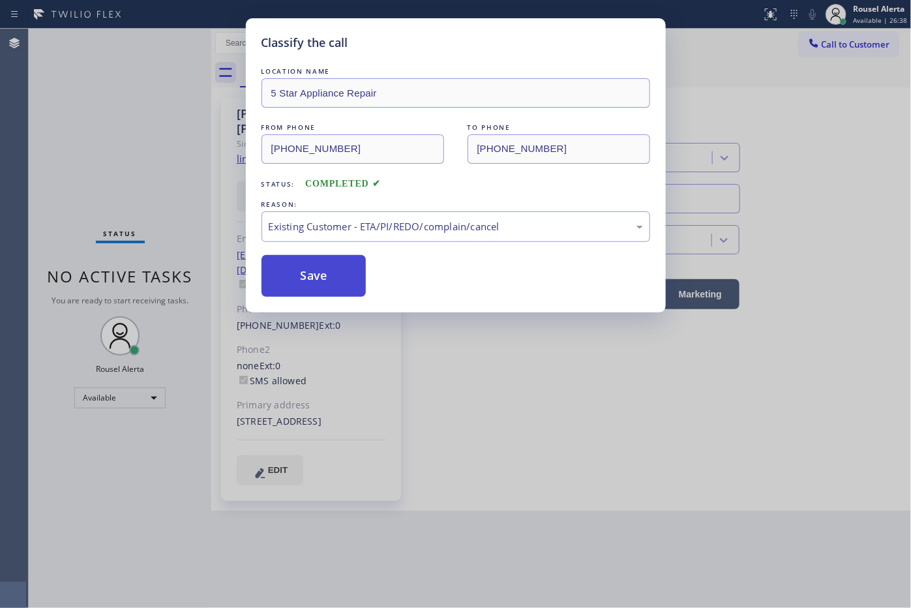
click at [331, 269] on button "Save" at bounding box center [314, 276] width 105 height 42
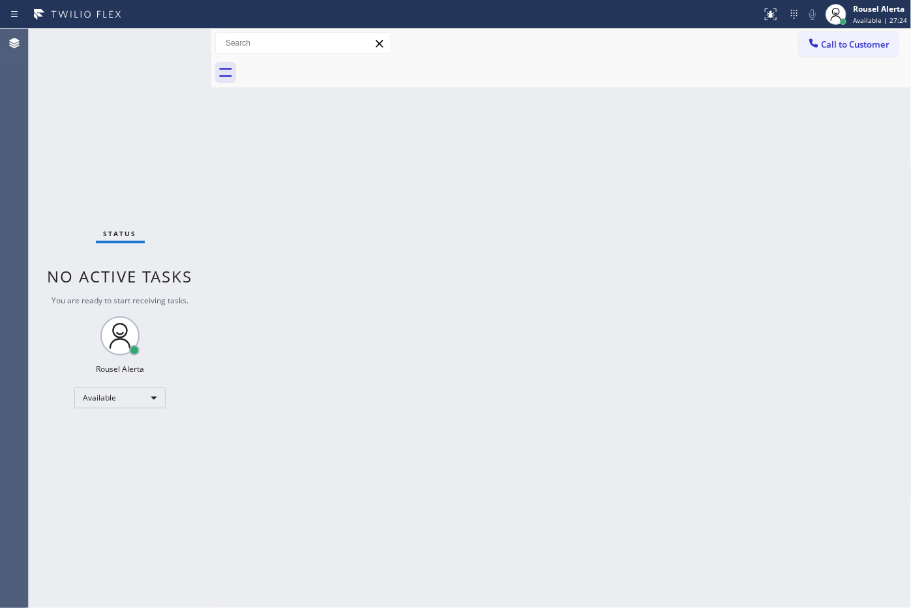
click at [652, 204] on div "Back to Dashboard Change Sender ID Customers Technicians Select a contact Outbo…" at bounding box center [561, 318] width 701 height 579
click at [602, 279] on div "Back to Dashboard Change Sender ID Customers Technicians Select a contact Outbo…" at bounding box center [561, 318] width 701 height 579
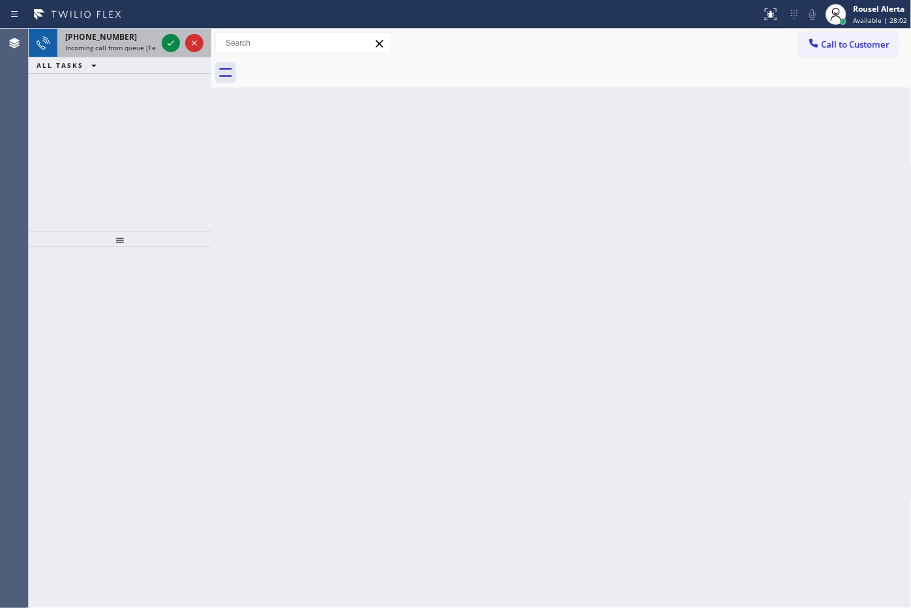
drag, startPoint x: 112, startPoint y: 39, endPoint x: 135, endPoint y: 43, distance: 23.8
click at [112, 39] on span "+13127653329" at bounding box center [101, 36] width 72 height 11
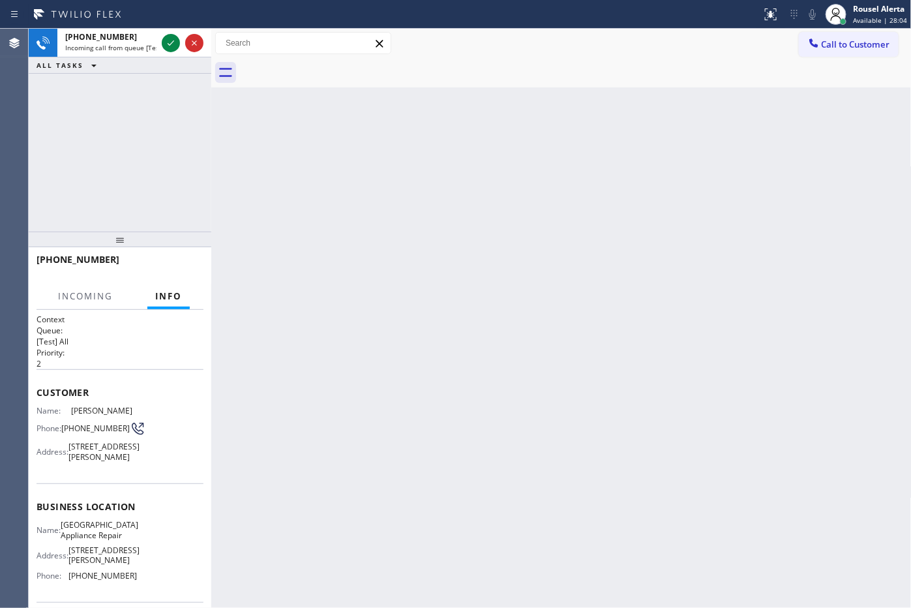
click at [481, 455] on div "Back to Dashboard Change Sender ID Customers Technicians Select a contact Outbo…" at bounding box center [561, 318] width 701 height 579
drag, startPoint x: 480, startPoint y: 452, endPoint x: 477, endPoint y: 412, distance: 39.9
click at [479, 452] on div "Back to Dashboard Change Sender ID Customers Technicians Select a contact Outbo…" at bounding box center [561, 318] width 701 height 579
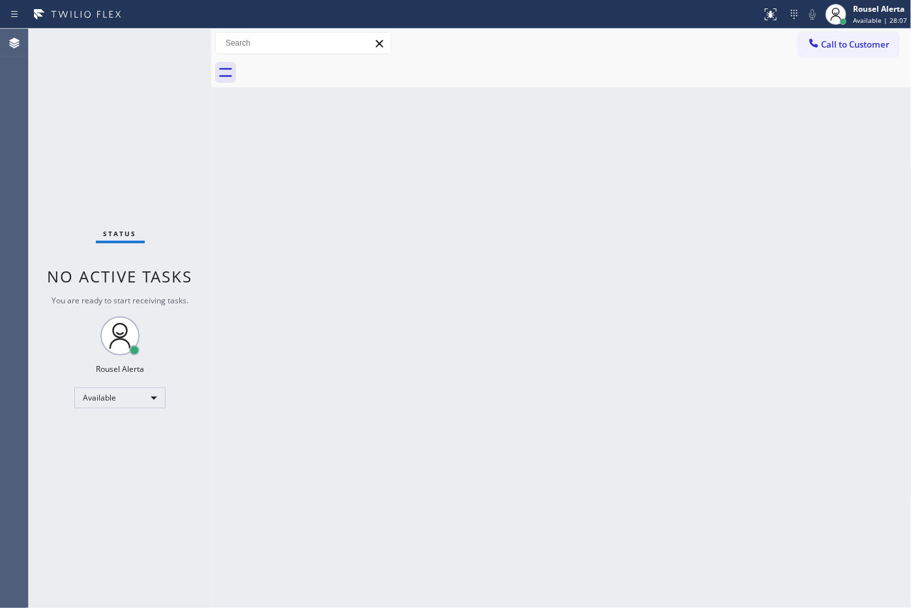
click at [147, 37] on div "Status No active tasks You are ready to start receiving tasks. Rousel Alerta Av…" at bounding box center [120, 318] width 183 height 579
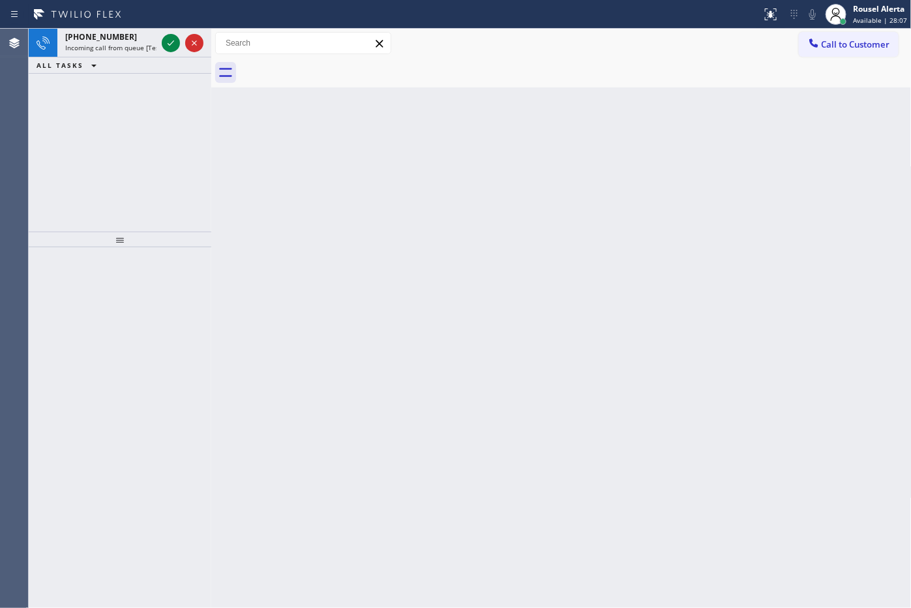
click at [163, 43] on icon at bounding box center [171, 43] width 16 height 16
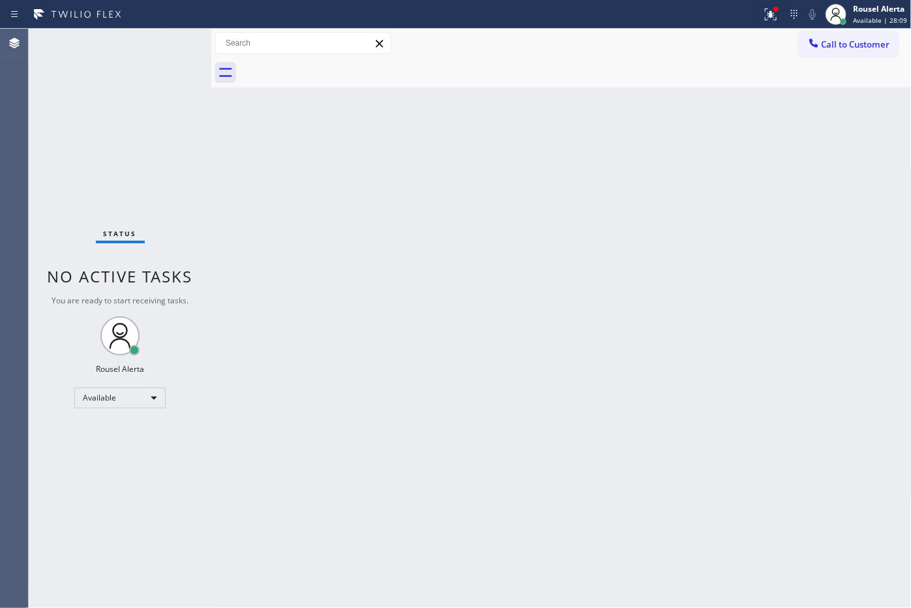
click at [438, 295] on div "Back to Dashboard Change Sender ID Customers Technicians Select a contact Outbo…" at bounding box center [561, 318] width 701 height 579
click at [778, 7] on div at bounding box center [776, 9] width 5 height 5
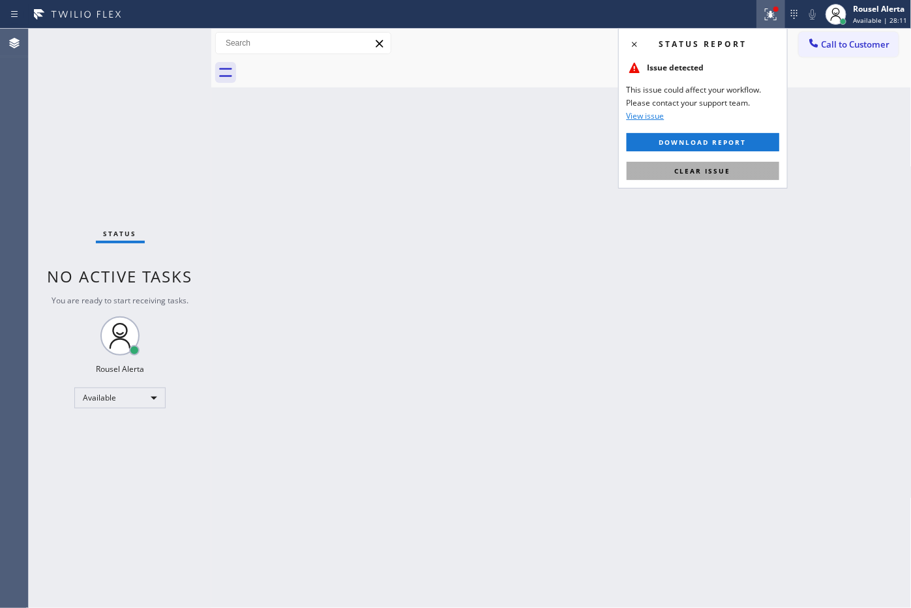
click at [739, 174] on button "Clear issue" at bounding box center [703, 171] width 153 height 18
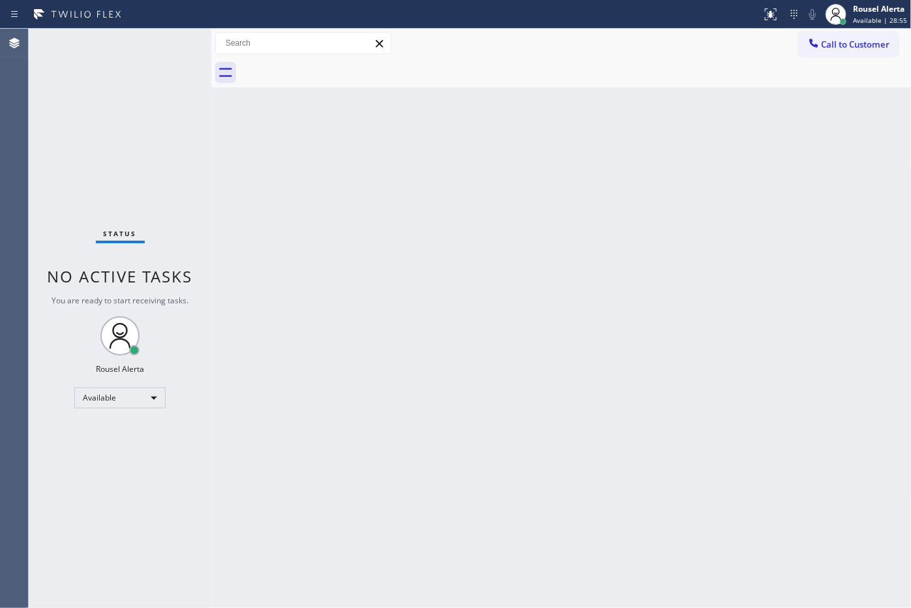
click at [759, 403] on div "Back to Dashboard Change Sender ID Customers Technicians Select a contact Outbo…" at bounding box center [561, 318] width 701 height 579
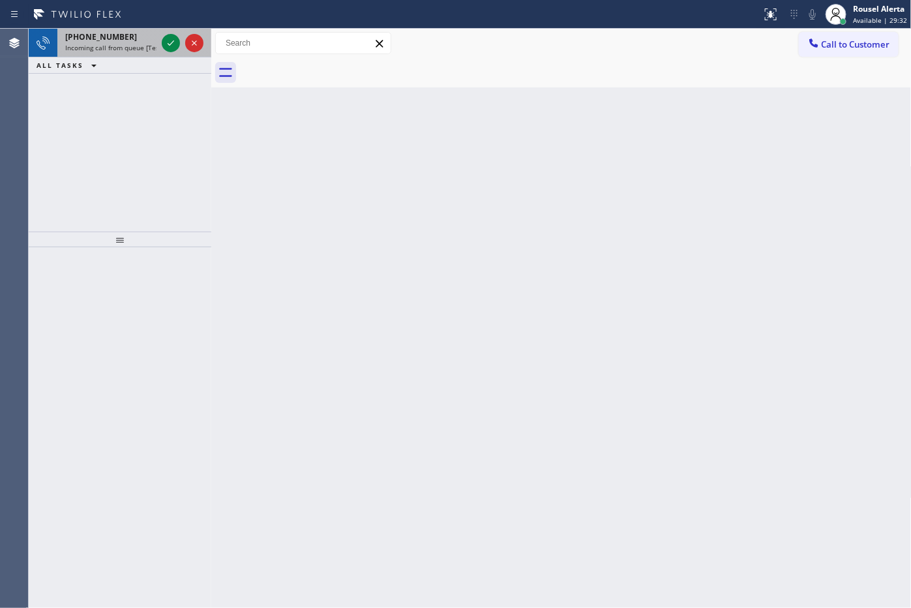
click at [138, 44] on span "Incoming call from queue [Test] All" at bounding box center [119, 47] width 108 height 9
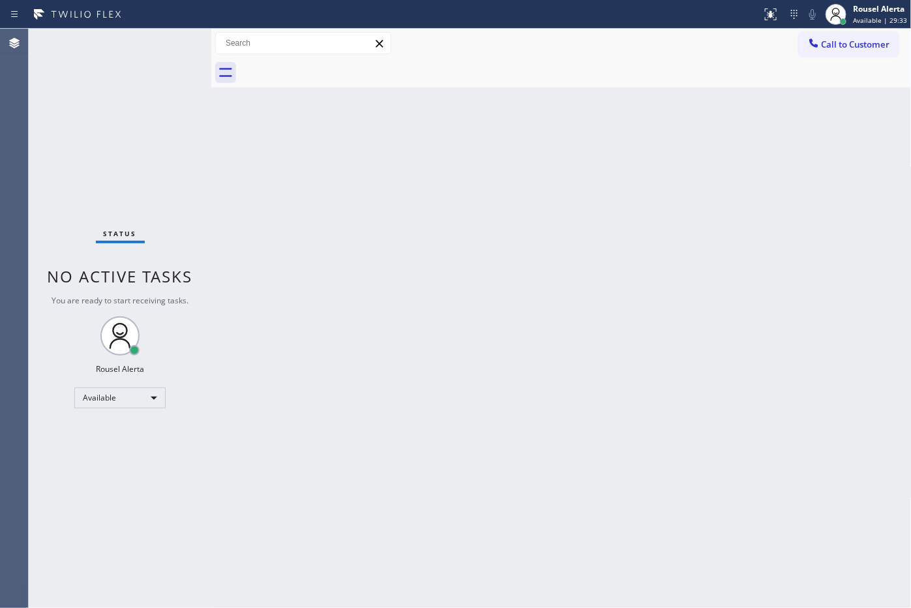
click at [286, 216] on div "Back to Dashboard Change Sender ID Customers Technicians Select a contact Outbo…" at bounding box center [561, 318] width 701 height 579
click at [449, 282] on div "Back to Dashboard Change Sender ID Customers Technicians Select a contact Outbo…" at bounding box center [561, 318] width 701 height 579
click at [113, 75] on div "Status No active tasks You are ready to start receiving tasks. Rousel Alerta Av…" at bounding box center [120, 318] width 183 height 579
click at [468, 468] on div "Back to Dashboard Change Sender ID Customers Technicians Select a contact Outbo…" at bounding box center [561, 318] width 701 height 579
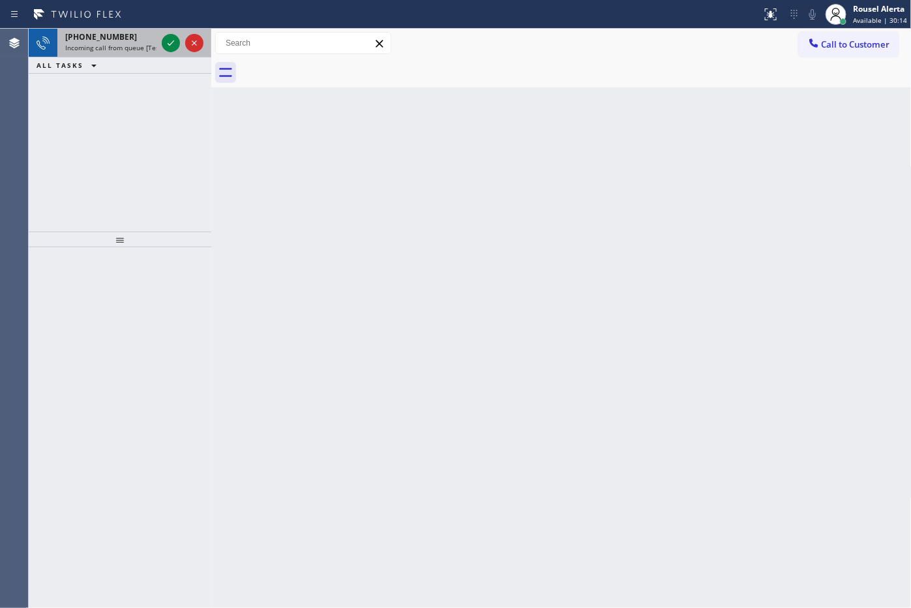
click at [106, 36] on span "+14802293637" at bounding box center [101, 36] width 72 height 11
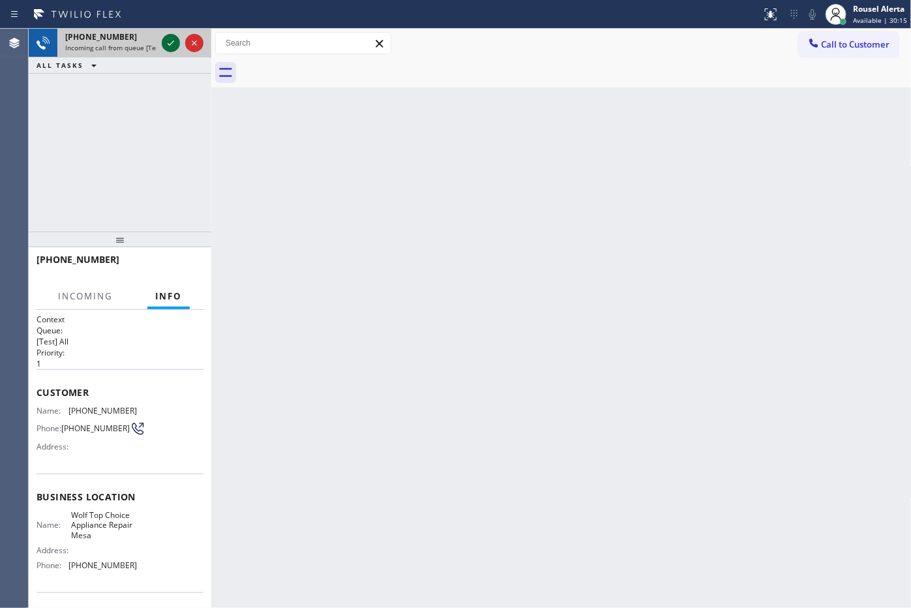
click at [164, 48] on icon at bounding box center [171, 43] width 16 height 16
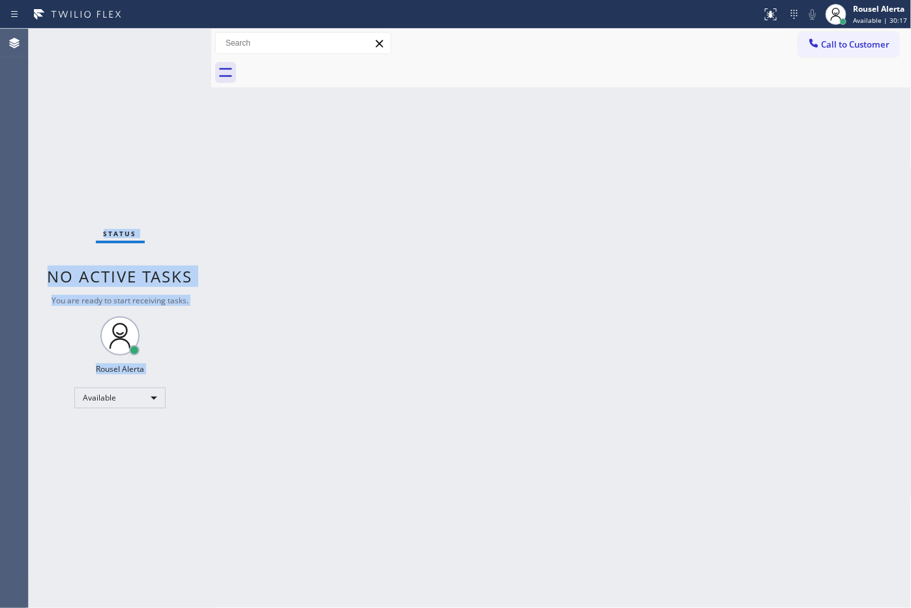
click at [164, 48] on div "Status No active tasks You are ready to start receiving tasks. Rousel Alerta Av…" at bounding box center [120, 318] width 183 height 579
click at [165, 48] on div "Status No active tasks You are ready to start receiving tasks. Rousel Alerta Av…" at bounding box center [120, 318] width 183 height 579
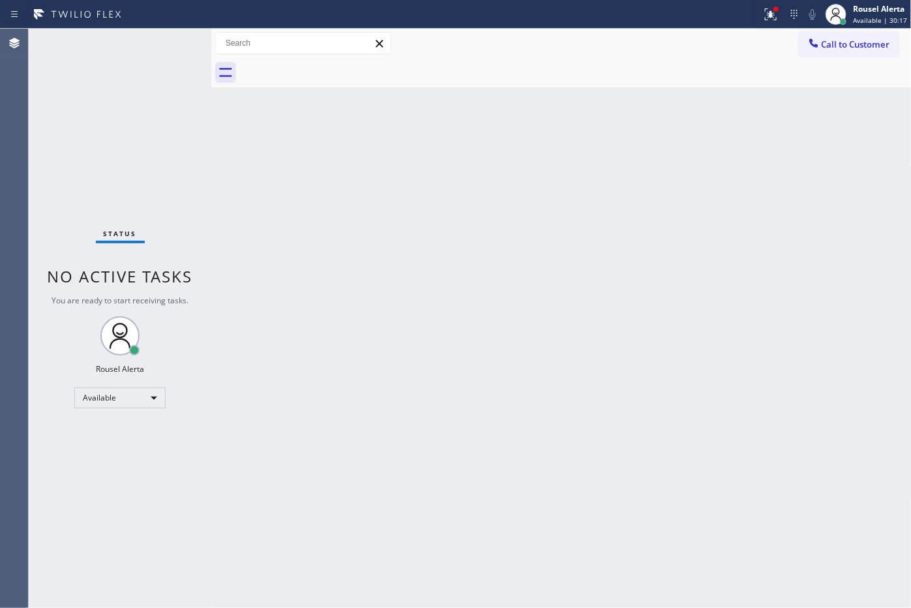
click at [263, 219] on div "Back to Dashboard Change Sender ID Customers Technicians Select a contact Outbo…" at bounding box center [561, 318] width 701 height 579
click at [379, 326] on div "Back to Dashboard Change Sender ID Customers Technicians Select a contact Outbo…" at bounding box center [561, 318] width 701 height 579
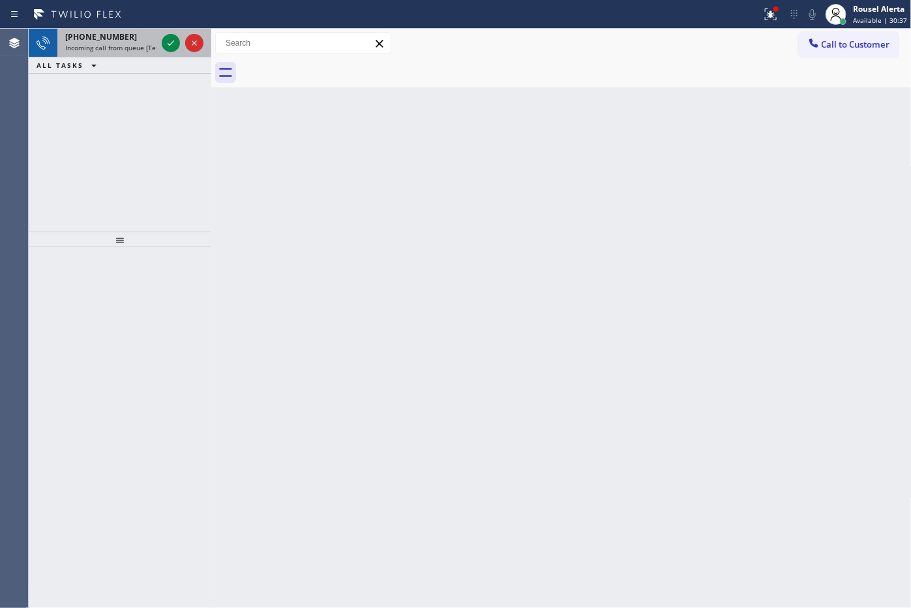
drag, startPoint x: 128, startPoint y: 33, endPoint x: 172, endPoint y: 47, distance: 45.4
click at [129, 33] on div "+13052055055" at bounding box center [110, 36] width 91 height 11
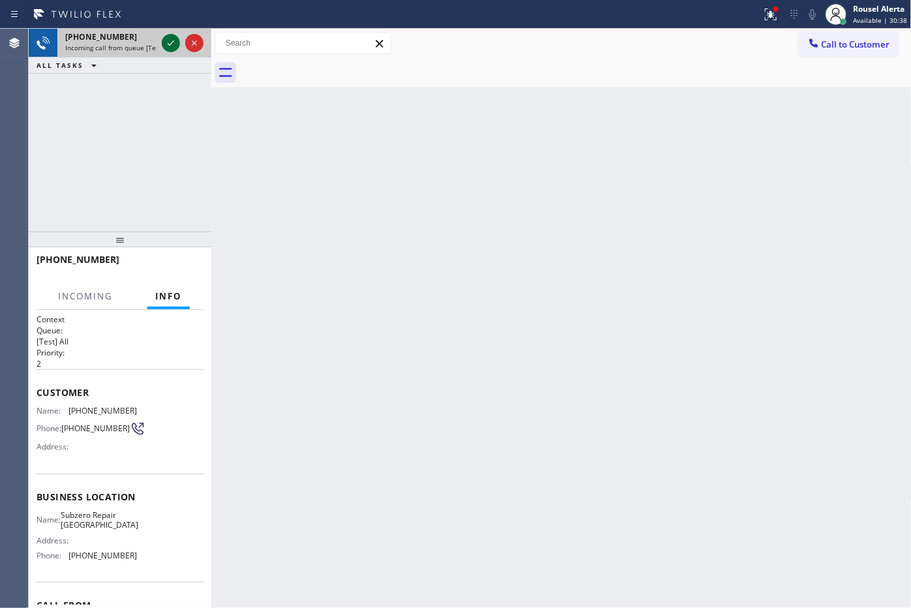
click at [163, 47] on icon at bounding box center [171, 43] width 16 height 16
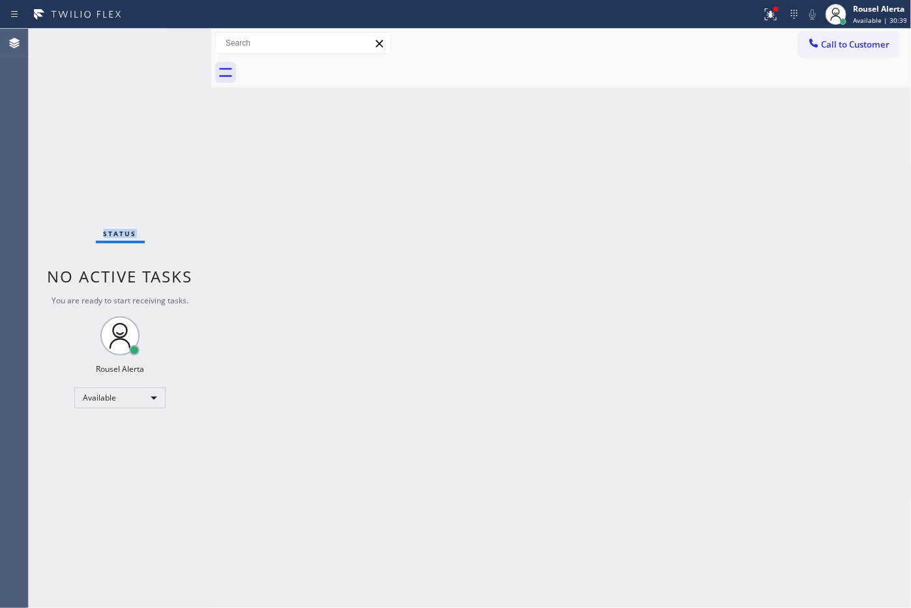
click at [163, 47] on div "Status No active tasks You are ready to start receiving tasks. Rousel Alerta Av…" at bounding box center [120, 318] width 183 height 579
drag, startPoint x: 442, startPoint y: 280, endPoint x: 553, endPoint y: 351, distance: 131.4
click at [444, 280] on div "Back to Dashboard Change Sender ID Customers Technicians Select a contact Outbo…" at bounding box center [561, 318] width 701 height 579
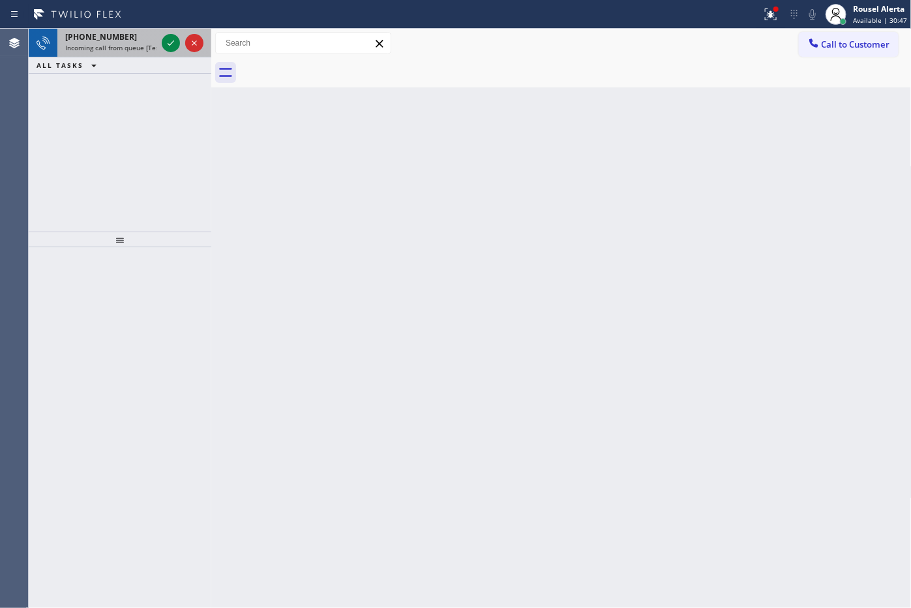
drag, startPoint x: 134, startPoint y: 35, endPoint x: 154, endPoint y: 37, distance: 20.4
click at [134, 35] on div "+19492952695" at bounding box center [110, 36] width 91 height 11
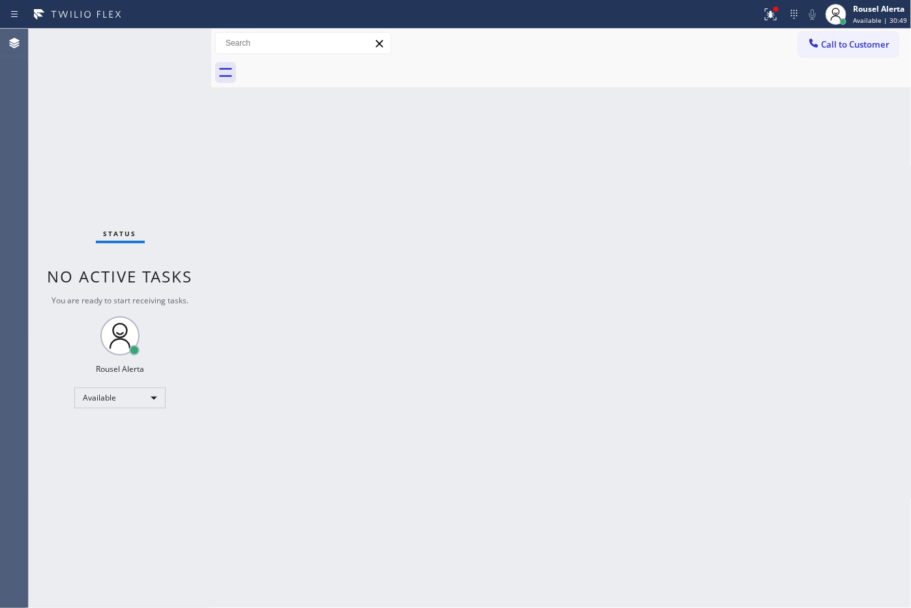
click at [148, 97] on div "Status No active tasks You are ready to start receiving tasks. Rousel Alerta Av…" at bounding box center [120, 318] width 183 height 579
click at [772, 18] on icon at bounding box center [771, 15] width 16 height 16
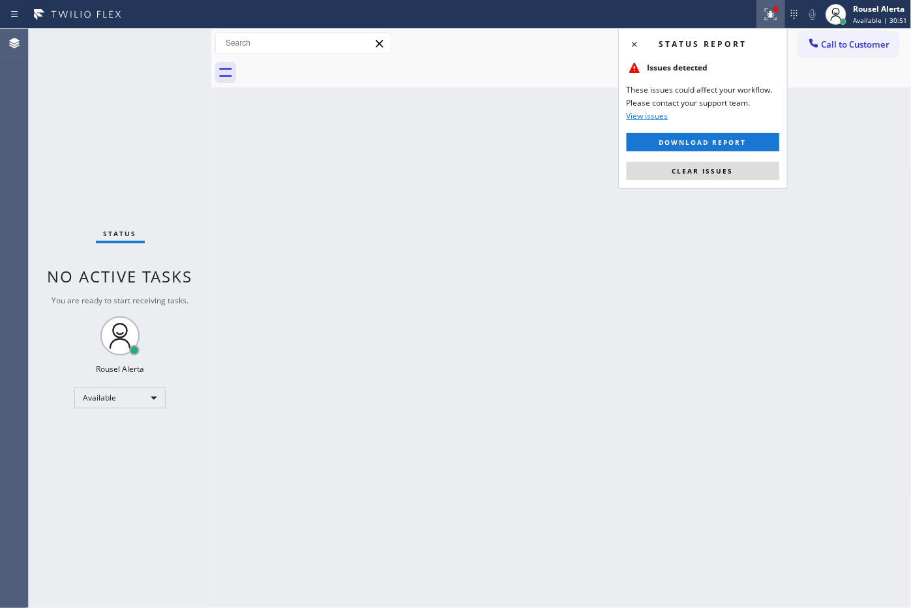
drag, startPoint x: 742, startPoint y: 172, endPoint x: 718, endPoint y: 215, distance: 49.6
click at [741, 172] on button "Clear issues" at bounding box center [703, 171] width 153 height 18
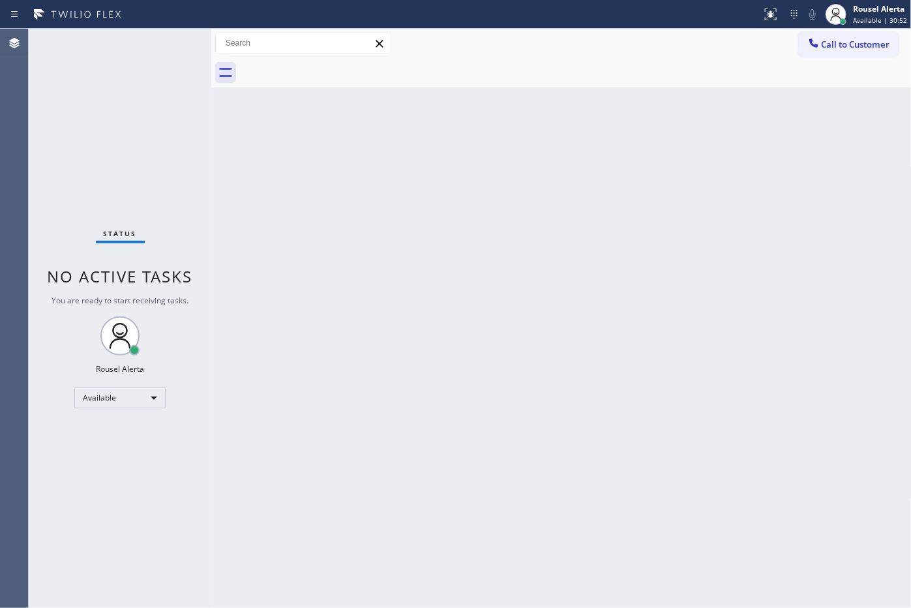
drag, startPoint x: 696, startPoint y: 258, endPoint x: 507, endPoint y: 145, distance: 219.9
click at [695, 258] on div "Back to Dashboard Change Sender ID Customers Technicians Select a contact Outbo…" at bounding box center [561, 318] width 701 height 579
click at [150, 37] on div "Status No active tasks You are ready to start receiving tasks. Rousel Alerta Av…" at bounding box center [120, 318] width 183 height 579
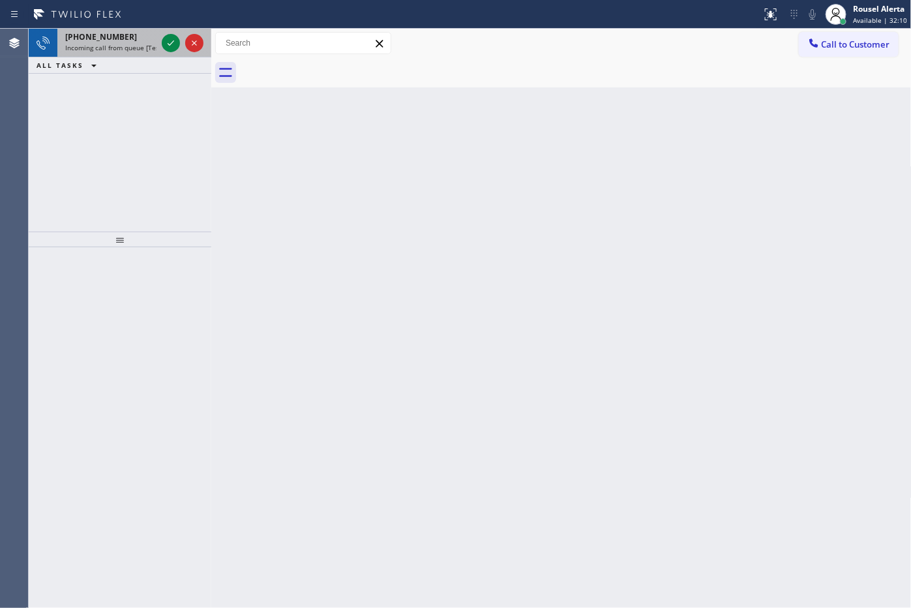
click at [149, 53] on div "+15612006905 Incoming call from queue [Test] All" at bounding box center [108, 43] width 102 height 29
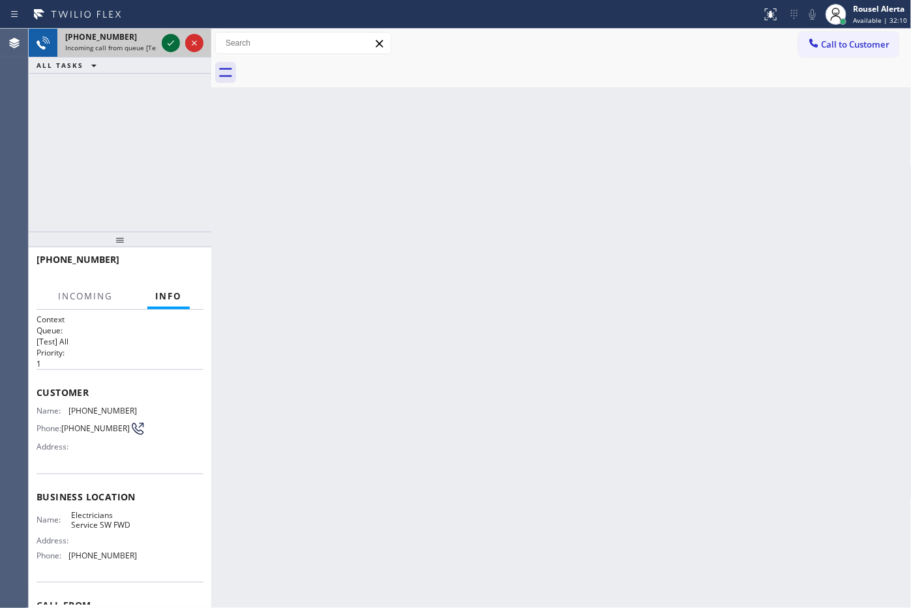
click at [167, 41] on icon at bounding box center [171, 43] width 16 height 16
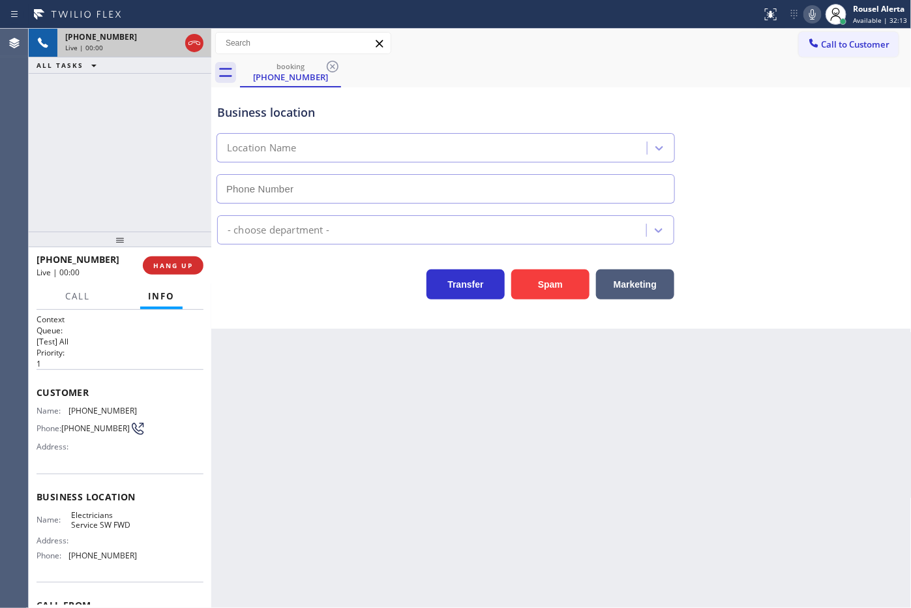
type input "(213) 566-1222"
click at [539, 295] on button "Spam" at bounding box center [550, 284] width 78 height 30
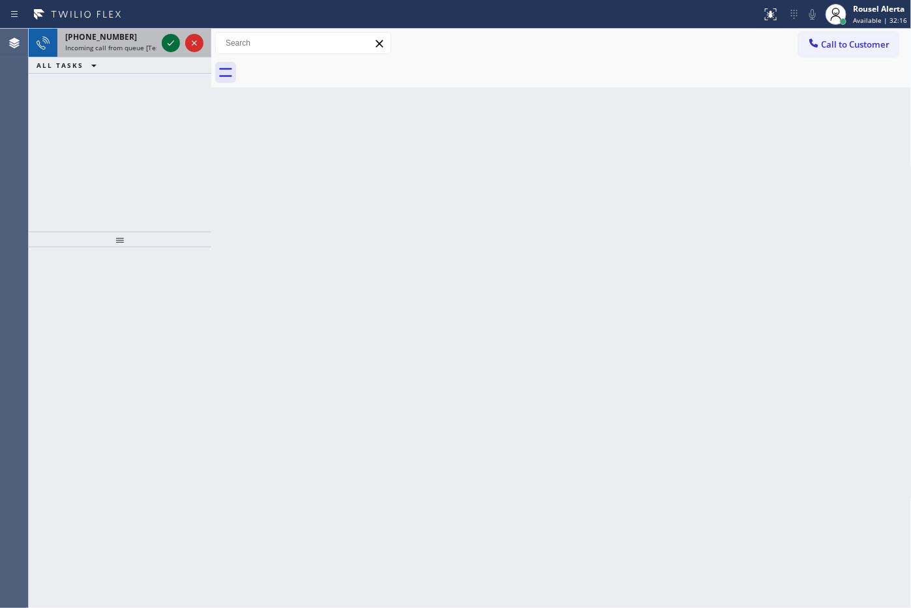
click at [166, 36] on icon at bounding box center [171, 43] width 16 height 16
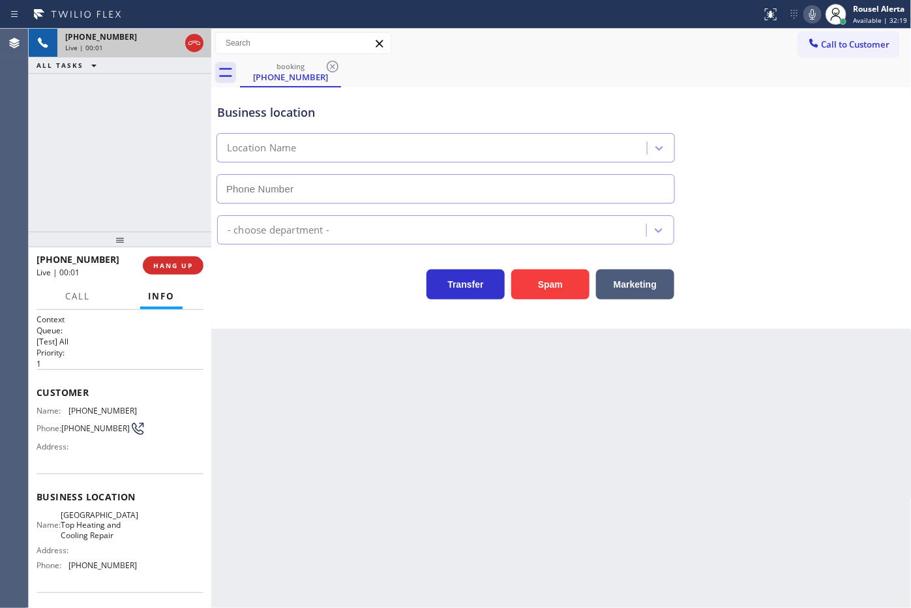
type input "(628) 214-2913"
click at [354, 399] on div "Back to Dashboard Change Sender ID Customers Technicians Select a contact Outbo…" at bounding box center [561, 318] width 701 height 579
click at [429, 448] on div "Back to Dashboard Change Sender ID Customers Technicians Select a contact Outbo…" at bounding box center [561, 318] width 701 height 579
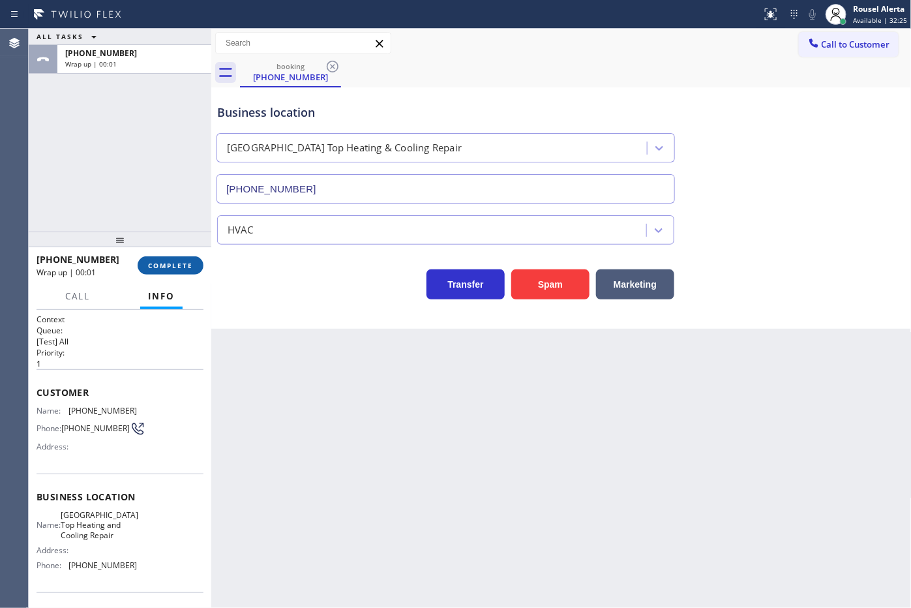
click at [160, 271] on button "COMPLETE" at bounding box center [171, 265] width 66 height 18
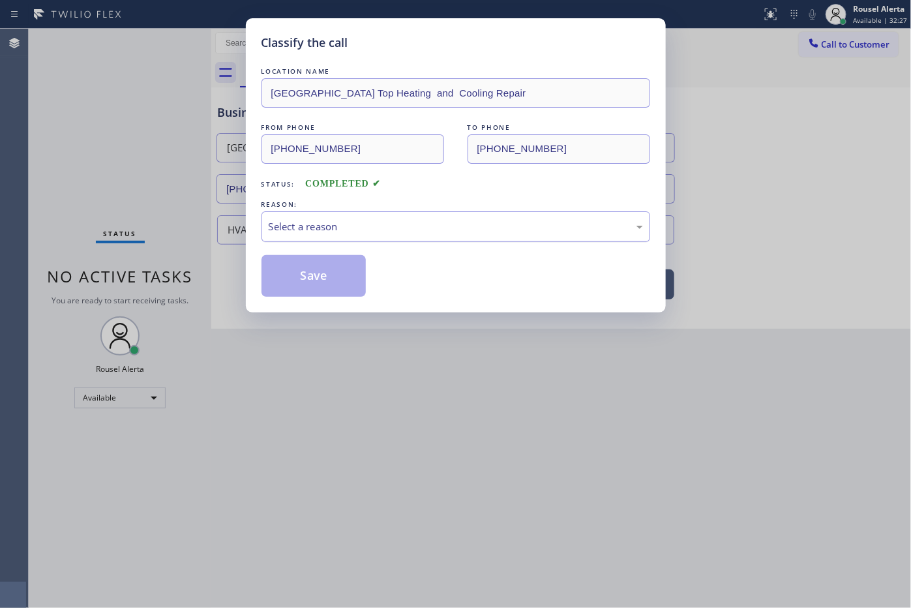
click at [288, 226] on div "Select a reason" at bounding box center [456, 226] width 374 height 15
click at [321, 278] on button "Save" at bounding box center [314, 276] width 105 height 42
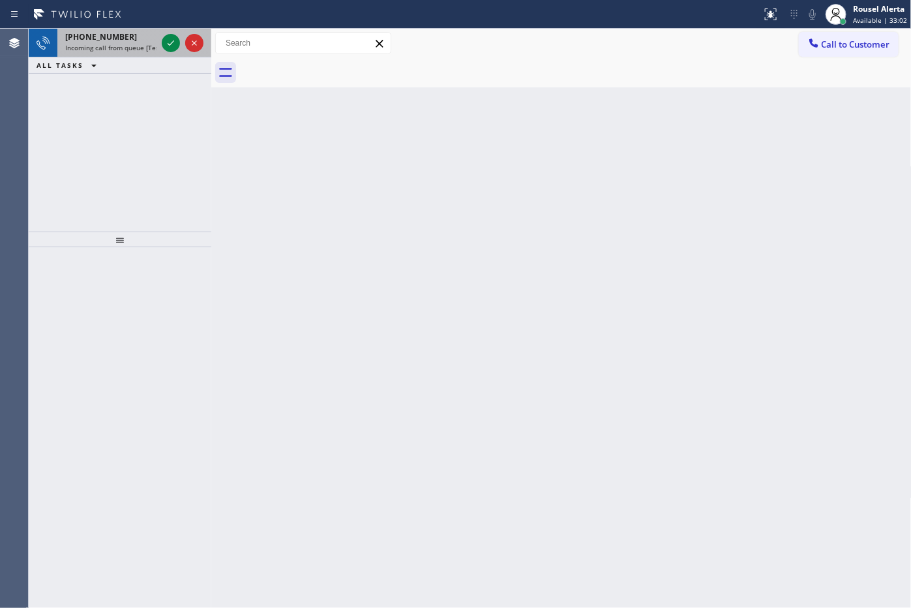
click at [130, 35] on div "+18182074982" at bounding box center [110, 36] width 91 height 11
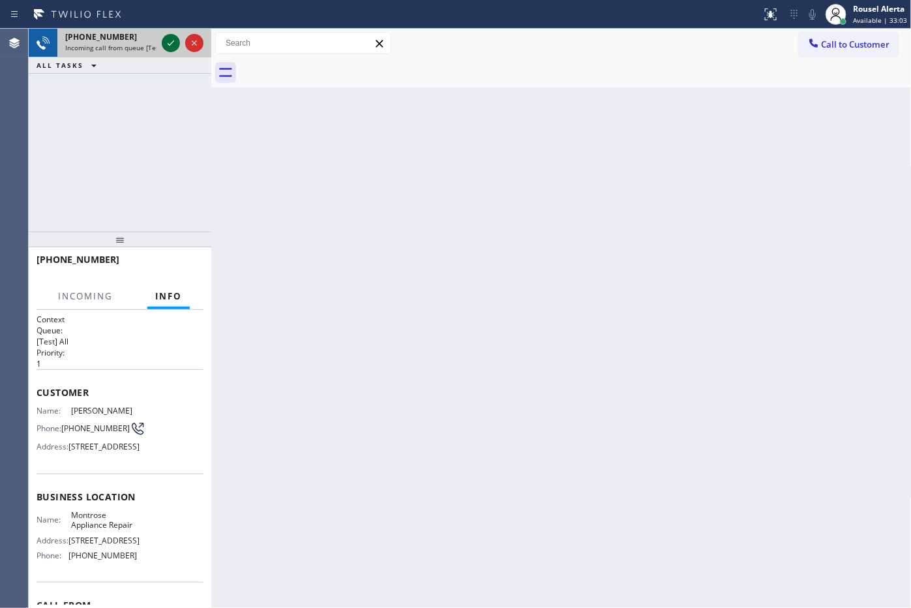
click at [164, 42] on icon at bounding box center [171, 43] width 16 height 16
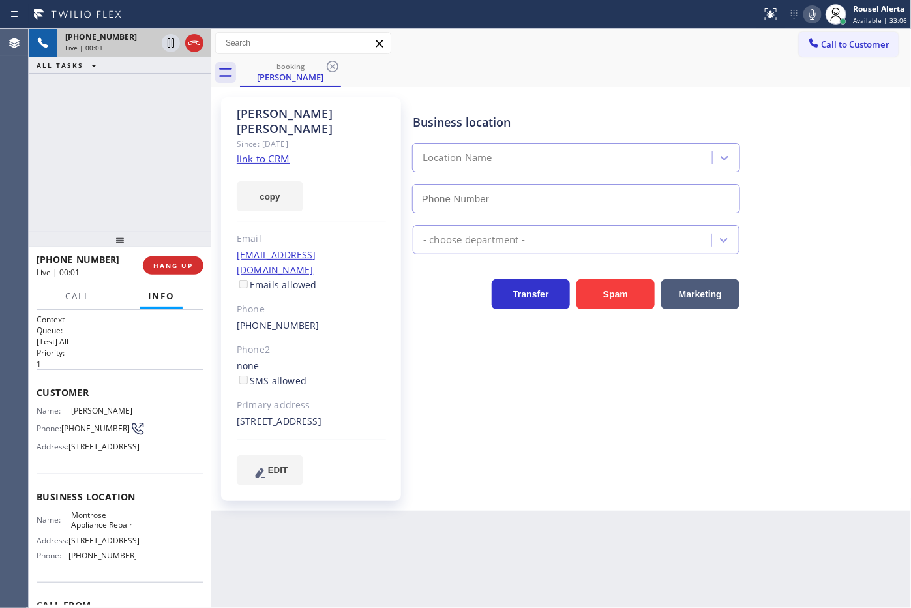
type input "(626) 469-7417"
click at [256, 136] on div "Since: 20 may 2020" at bounding box center [311, 143] width 149 height 15
click at [262, 152] on link "link to CRM" at bounding box center [263, 158] width 53 height 13
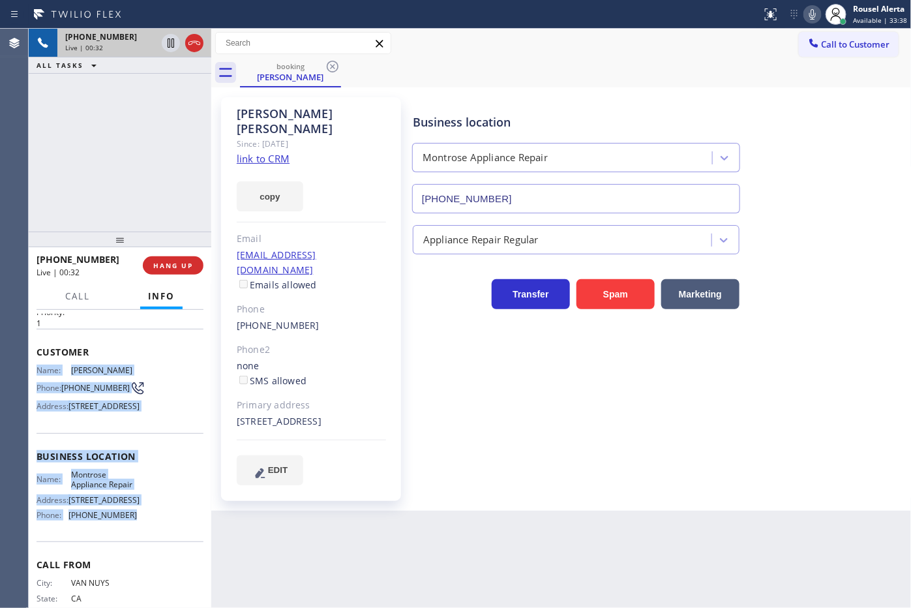
scroll to position [82, 0]
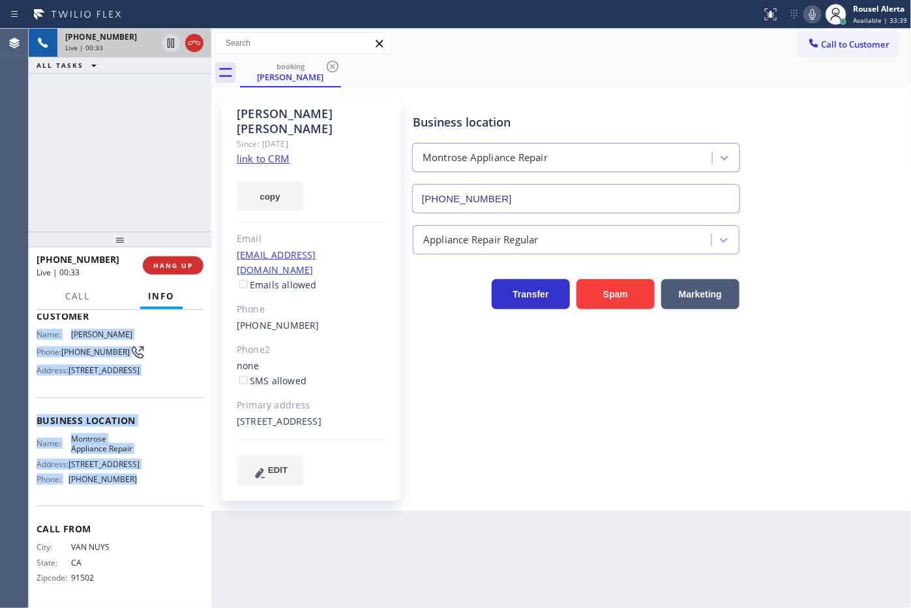
drag, startPoint x: 34, startPoint y: 403, endPoint x: 142, endPoint y: 548, distance: 180.8
click at [142, 548] on div "Context Queue: [Test] All Priority: 1 Customer Name: Sally Spangler Phone: (818…" at bounding box center [120, 459] width 183 height 299
copy div "Name: Sally Spangler Phone: (818) 207-4982 Address: 4734 Alta Canyada Rd, La Ca…"
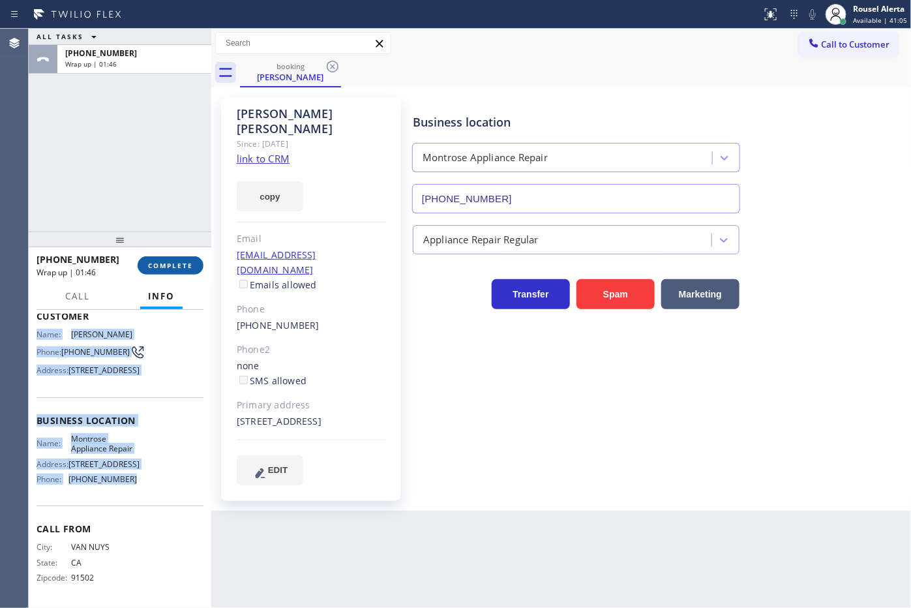
click at [145, 265] on button "COMPLETE" at bounding box center [171, 265] width 66 height 18
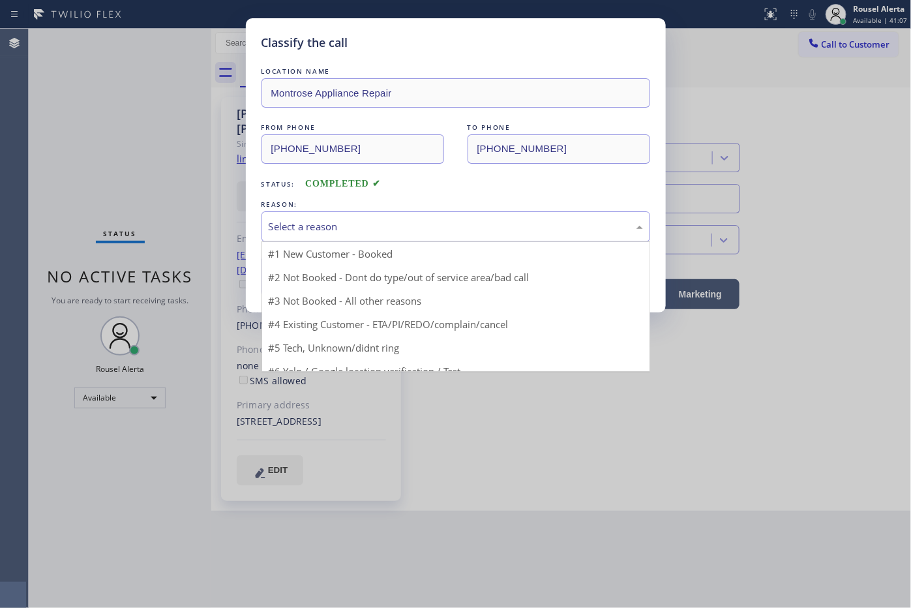
click at [280, 230] on div "Select a reason" at bounding box center [456, 226] width 374 height 15
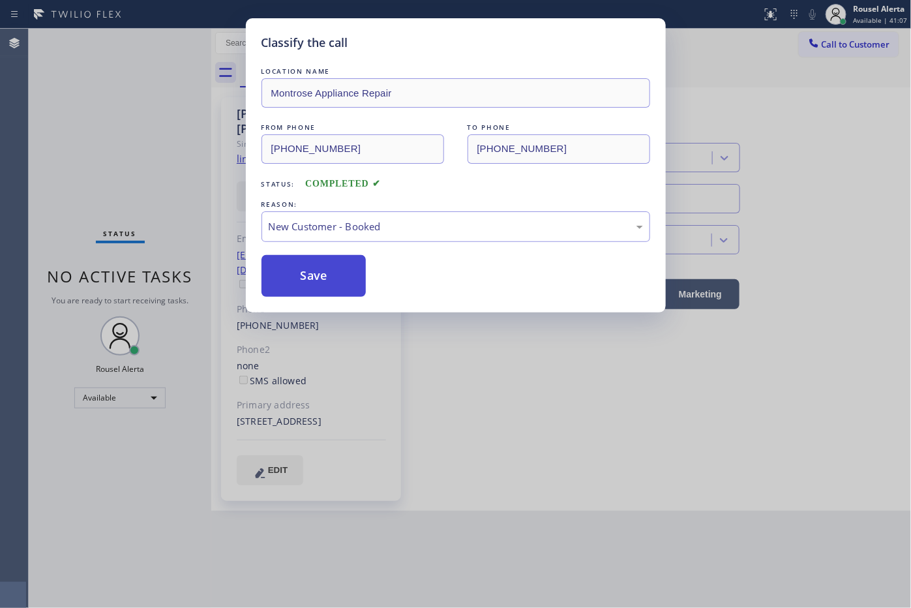
click at [307, 274] on button "Save" at bounding box center [314, 276] width 105 height 42
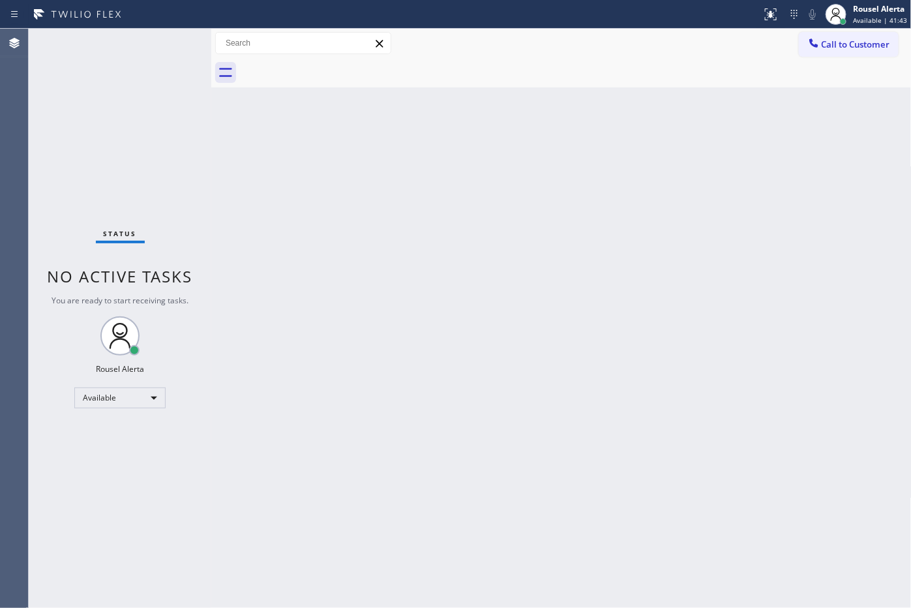
click at [473, 432] on div "Back to Dashboard Change Sender ID Customers Technicians Select a contact Outbo…" at bounding box center [561, 318] width 701 height 579
click at [594, 269] on div "Back to Dashboard Change Sender ID Customers Technicians Select a contact Outbo…" at bounding box center [561, 318] width 701 height 579
click at [201, 152] on div "Status No active tasks You are ready to start receiving tasks. Rousel Alerta Av…" at bounding box center [120, 318] width 183 height 579
click at [294, 249] on div "Back to Dashboard Change Sender ID Customers Technicians Select a contact Outbo…" at bounding box center [561, 318] width 701 height 579
click at [598, 219] on div "Back to Dashboard Change Sender ID Customers Technicians Select a contact Outbo…" at bounding box center [561, 318] width 701 height 579
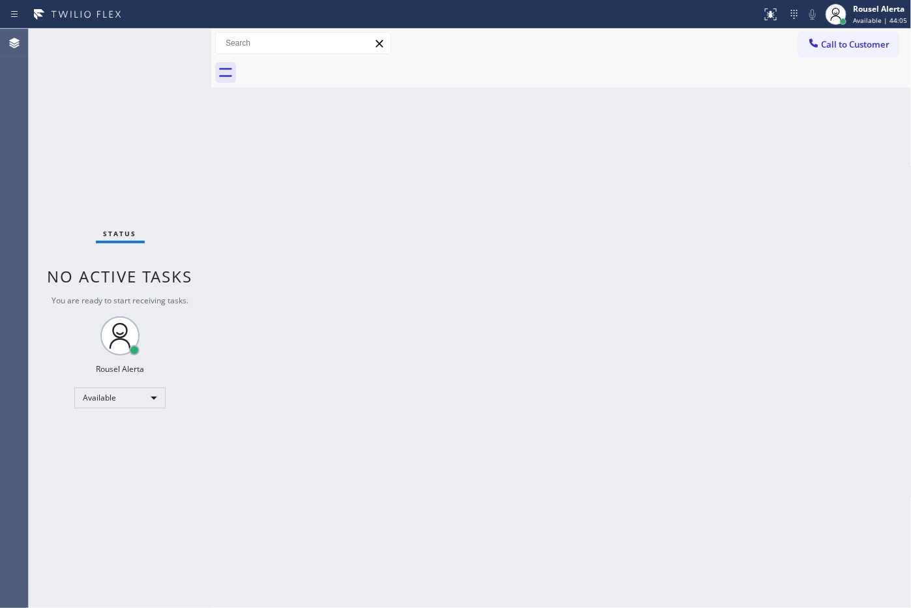
click at [147, 47] on div "Status No active tasks You are ready to start receiving tasks. Rousel Alerta Av…" at bounding box center [120, 318] width 183 height 579
click at [378, 258] on div "Back to Dashboard Change Sender ID Customers Technicians Select a contact Outbo…" at bounding box center [561, 318] width 701 height 579
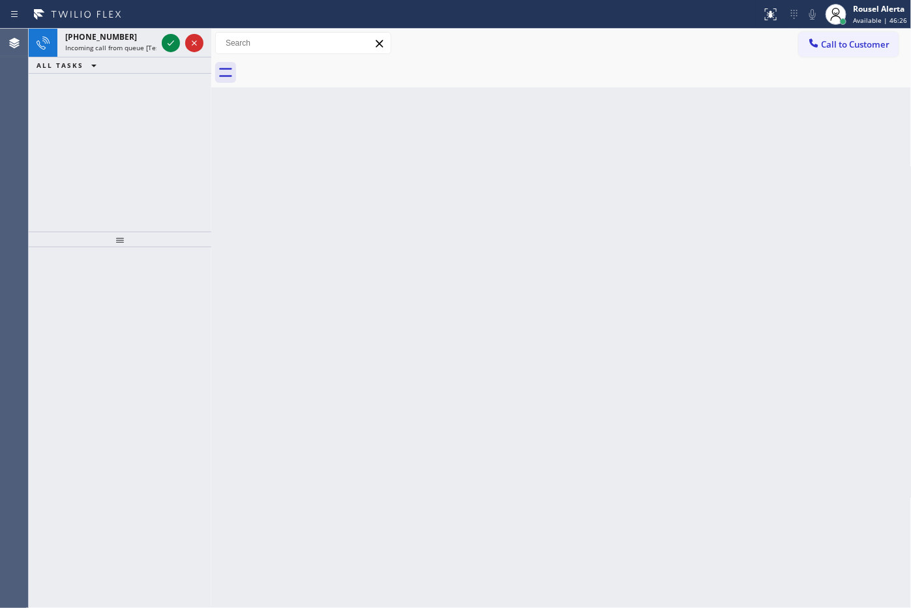
click at [378, 258] on div "Back to Dashboard Change Sender ID Customers Technicians Select a contact Outbo…" at bounding box center [561, 318] width 701 height 579
click at [134, 44] on span "Incoming call from queue [Test] All" at bounding box center [119, 47] width 108 height 9
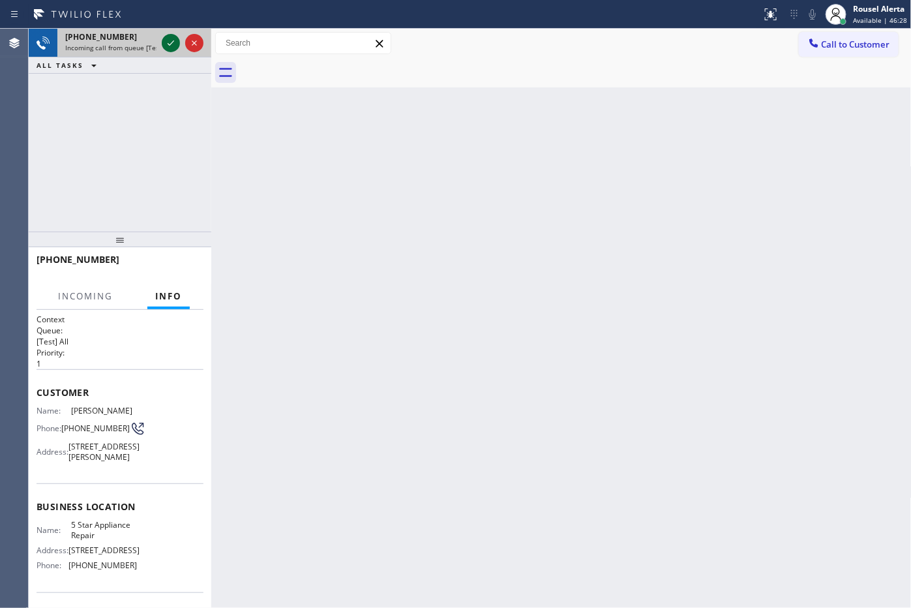
click at [170, 40] on icon at bounding box center [171, 43] width 16 height 16
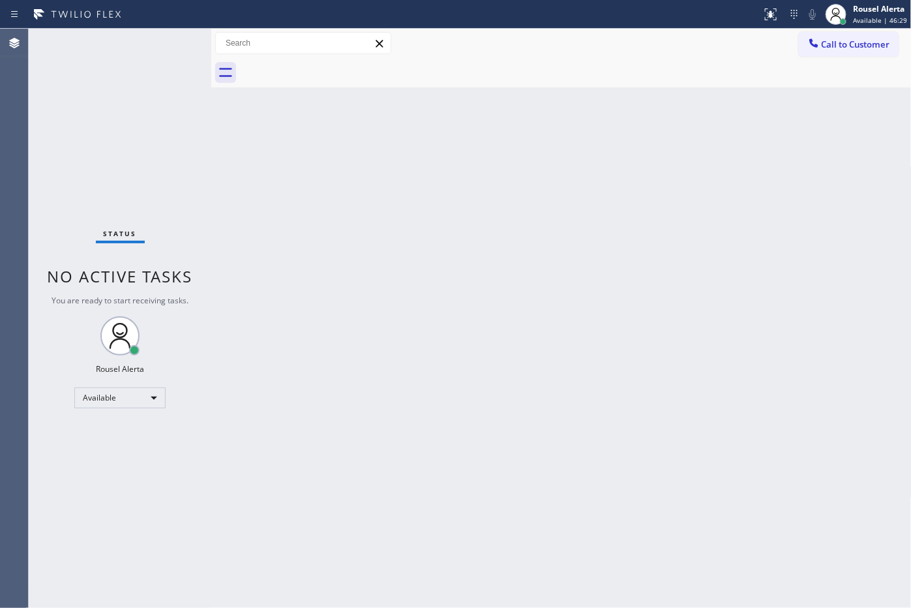
drag, startPoint x: 377, startPoint y: 395, endPoint x: 389, endPoint y: 366, distance: 31.6
click at [382, 389] on div "Back to Dashboard Change Sender ID Customers Technicians Select a contact Outbo…" at bounding box center [561, 318] width 701 height 579
click at [764, 18] on div at bounding box center [771, 15] width 29 height 16
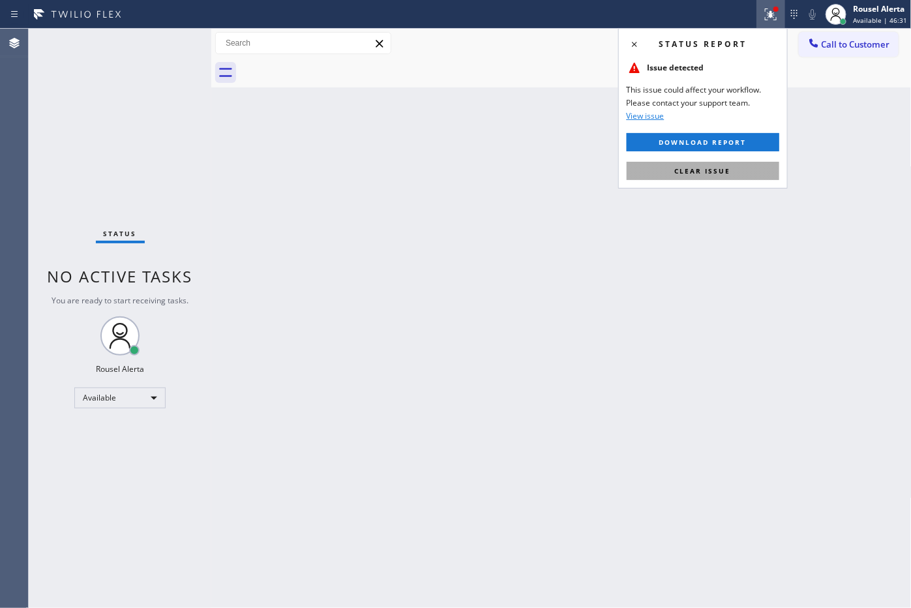
click at [729, 176] on button "Clear issue" at bounding box center [703, 171] width 153 height 18
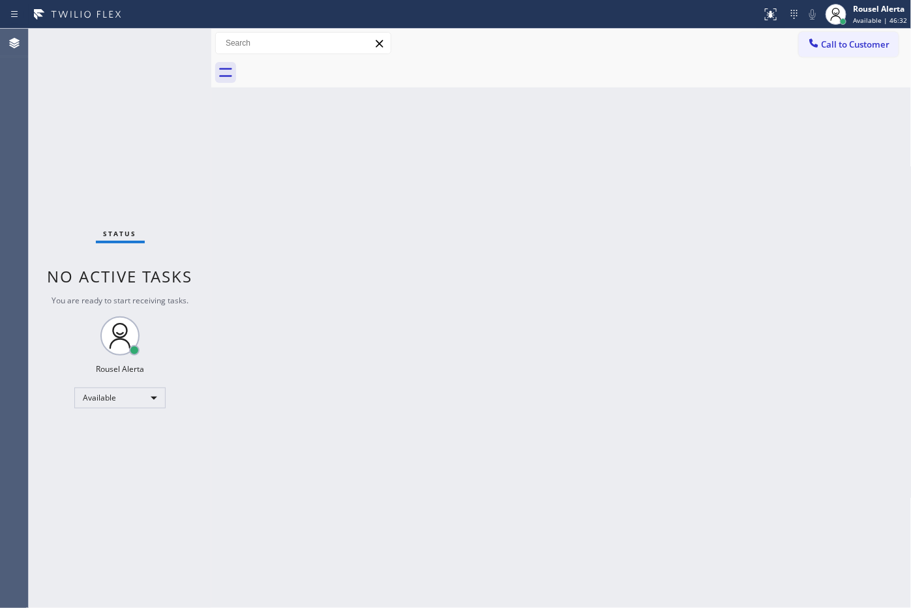
click at [802, 454] on div "Back to Dashboard Change Sender ID Customers Technicians Select a contact Outbo…" at bounding box center [561, 318] width 701 height 579
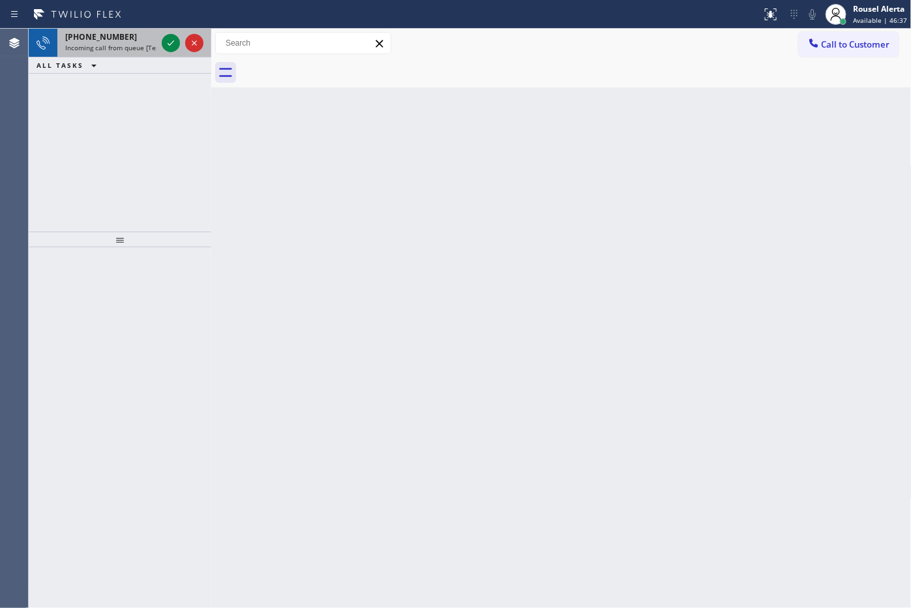
click at [132, 48] on span "Incoming call from queue [Test] All" at bounding box center [119, 47] width 108 height 9
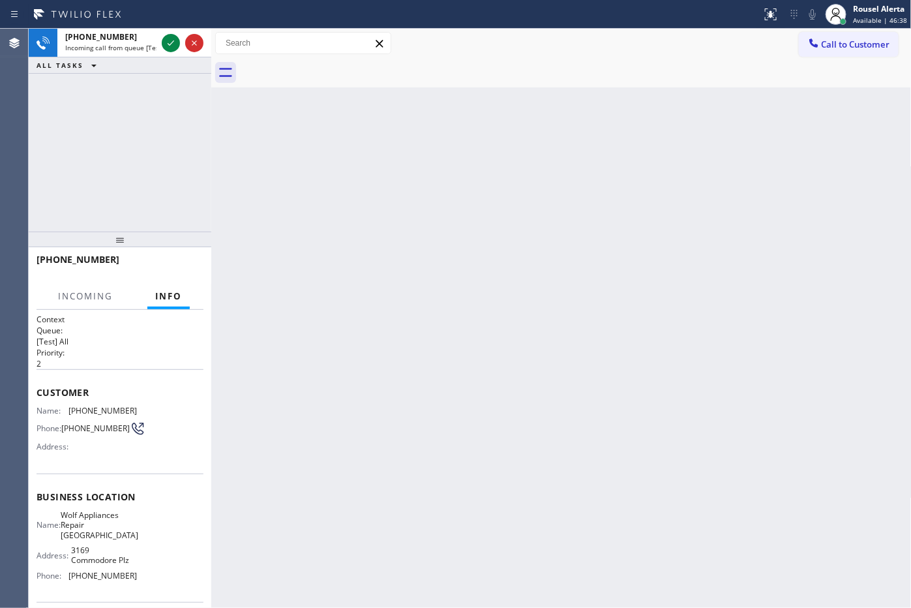
click at [340, 297] on div "Back to Dashboard Change Sender ID Customers Technicians Select a contact Outbo…" at bounding box center [561, 318] width 701 height 579
click at [162, 41] on div at bounding box center [171, 43] width 18 height 16
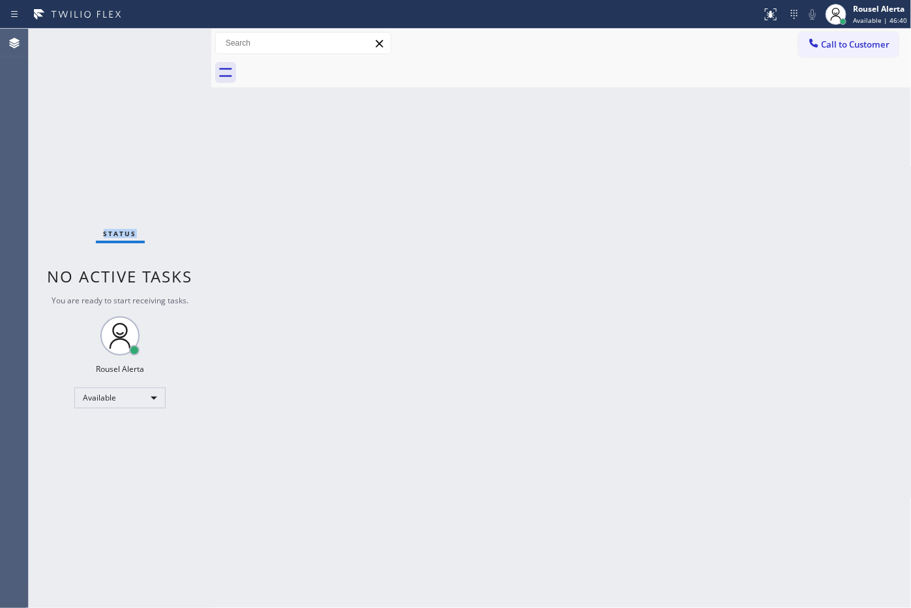
click at [162, 41] on div "Status No active tasks You are ready to start receiving tasks. Rousel Alerta Av…" at bounding box center [120, 318] width 183 height 579
drag, startPoint x: 162, startPoint y: 41, endPoint x: 401, endPoint y: 346, distance: 387.9
click at [164, 42] on div "Status No active tasks You are ready to start receiving tasks. Rousel Alerta Av…" at bounding box center [120, 318] width 183 height 579
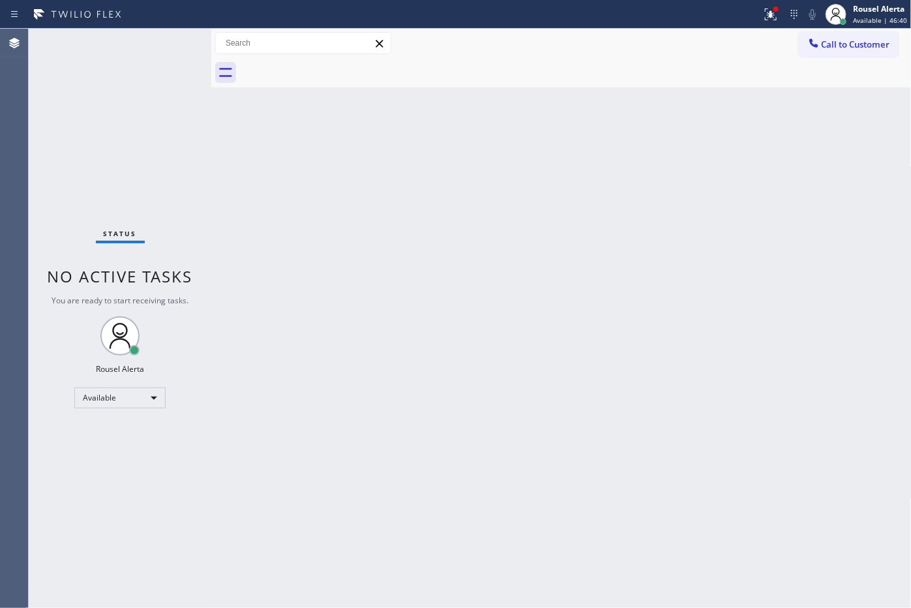
drag, startPoint x: 453, startPoint y: 378, endPoint x: 488, endPoint y: 350, distance: 44.5
click at [455, 378] on div "Back to Dashboard Change Sender ID Customers Technicians Select a contact Outbo…" at bounding box center [561, 318] width 701 height 579
click at [768, 20] on icon at bounding box center [771, 14] width 12 height 12
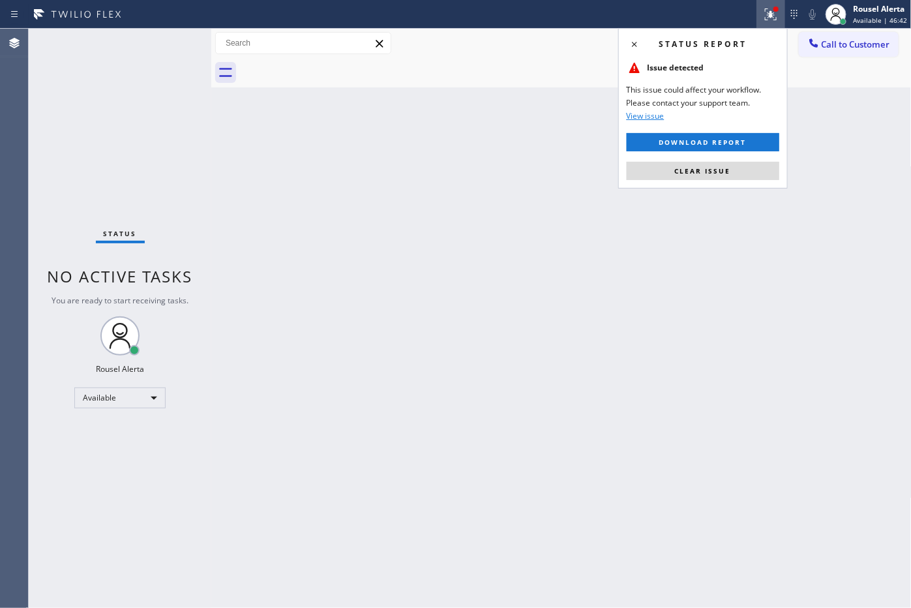
click at [742, 167] on button "Clear issue" at bounding box center [703, 171] width 153 height 18
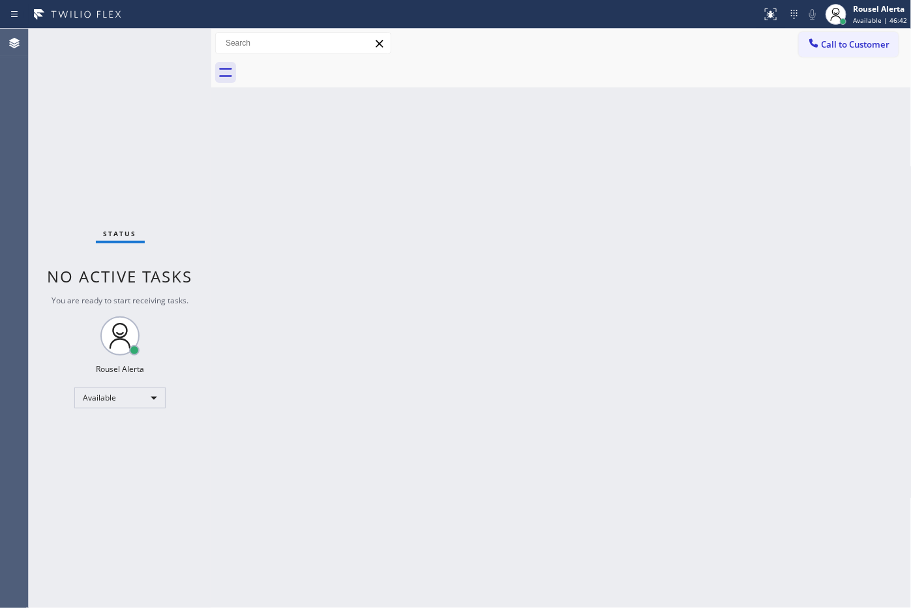
click at [748, 280] on div "Back to Dashboard Change Sender ID Customers Technicians Select a contact Outbo…" at bounding box center [561, 318] width 701 height 579
click at [118, 36] on div "Status No active tasks You are ready to start receiving tasks. Rousel Alerta Av…" at bounding box center [120, 318] width 183 height 579
click at [382, 357] on div "Back to Dashboard Change Sender ID Customers Technicians Select a contact Outbo…" at bounding box center [561, 318] width 701 height 579
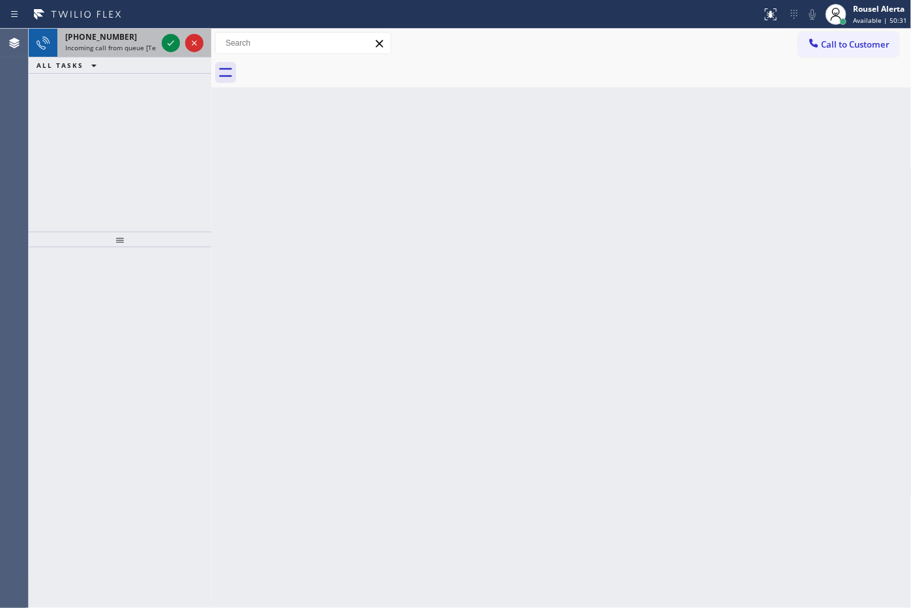
click at [139, 37] on div "+14047882312" at bounding box center [110, 36] width 91 height 11
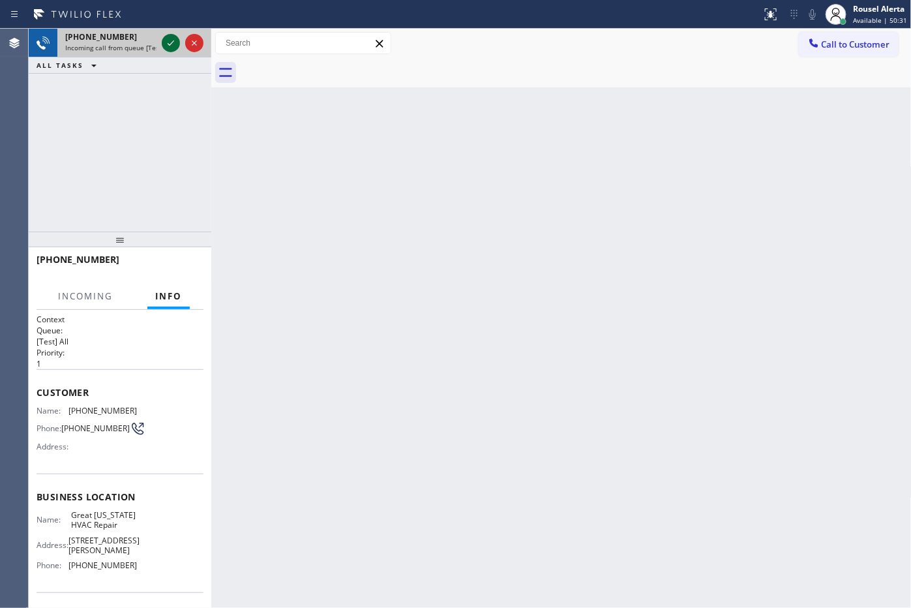
click at [172, 38] on icon at bounding box center [171, 43] width 16 height 16
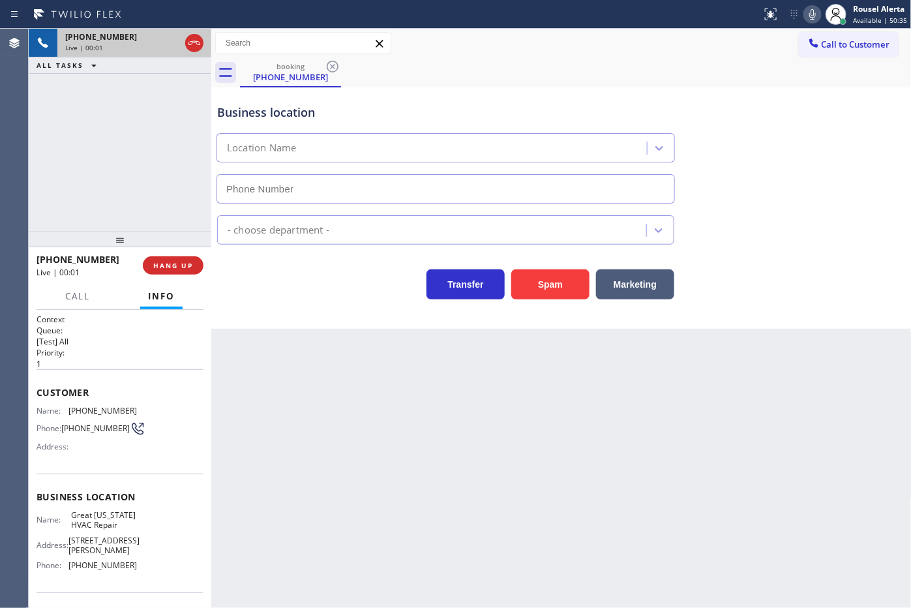
type input "(917) 900-1033"
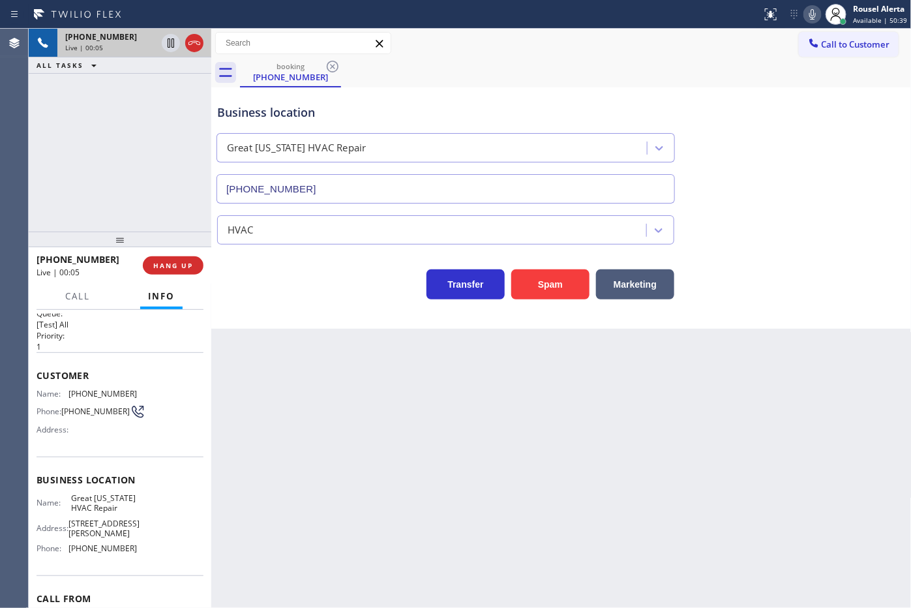
scroll to position [8, 0]
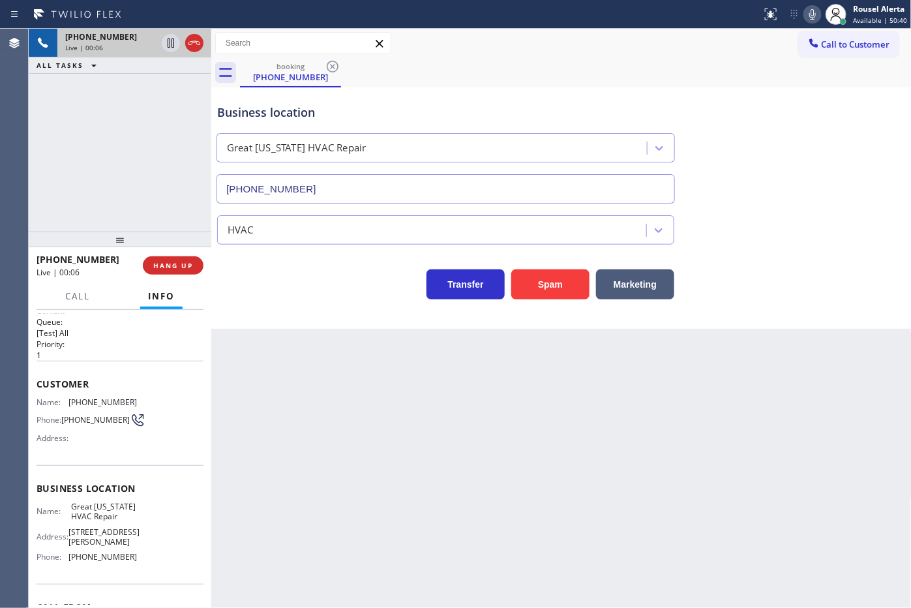
click at [297, 478] on div "Back to Dashboard Change Sender ID Customers Technicians Select a contact Outbo…" at bounding box center [561, 318] width 701 height 579
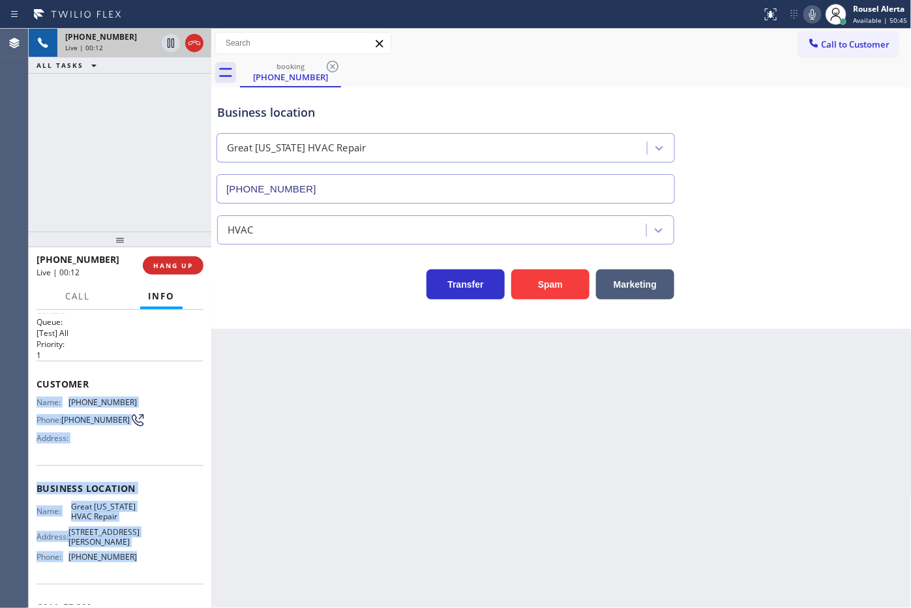
drag, startPoint x: 36, startPoint y: 395, endPoint x: 140, endPoint y: 555, distance: 191.4
click at [140, 555] on div "Context Queue: [Test] All Priority: 1 Customer Name: (404) 788-2312 Phone: (404…" at bounding box center [120, 494] width 167 height 378
copy div "Name: (404) 788-2312 Phone: (404) 788-2312 Address: Business location Name: Gre…"
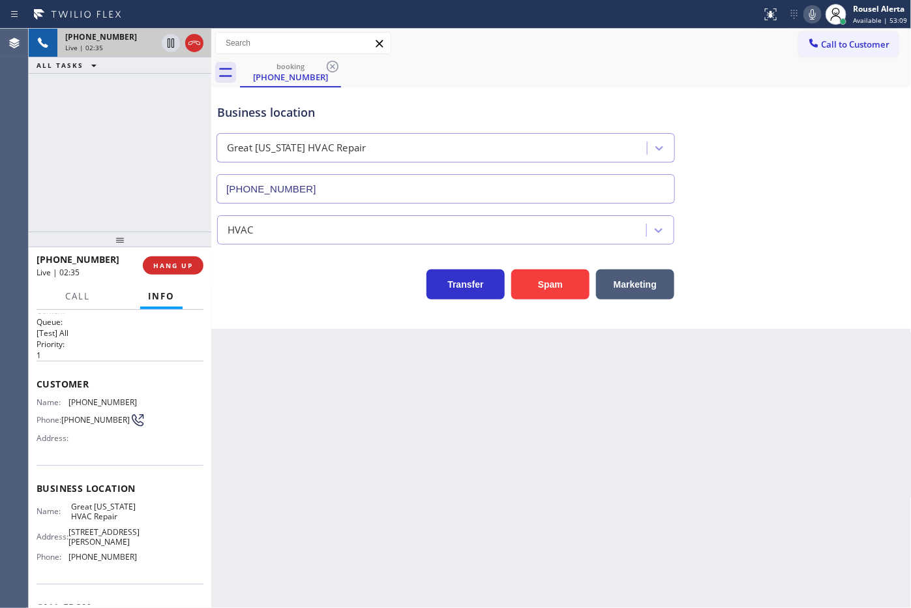
click at [154, 139] on div "+14047882312 Live | 02:35 ALL TASKS ALL TASKS ACTIVE TASKS TASKS IN WRAP UP" at bounding box center [120, 130] width 183 height 203
click at [452, 462] on div "Back to Dashboard Change Sender ID Customers Technicians Select a contact Outbo…" at bounding box center [561, 318] width 701 height 579
click at [134, 168] on div "+14047882312 Live | 02:36 ALL TASKS ALL TASKS ACTIVE TASKS TASKS IN WRAP UP" at bounding box center [120, 130] width 183 height 203
click at [167, 47] on icon at bounding box center [171, 43] width 16 height 16
click at [819, 13] on icon at bounding box center [813, 15] width 16 height 16
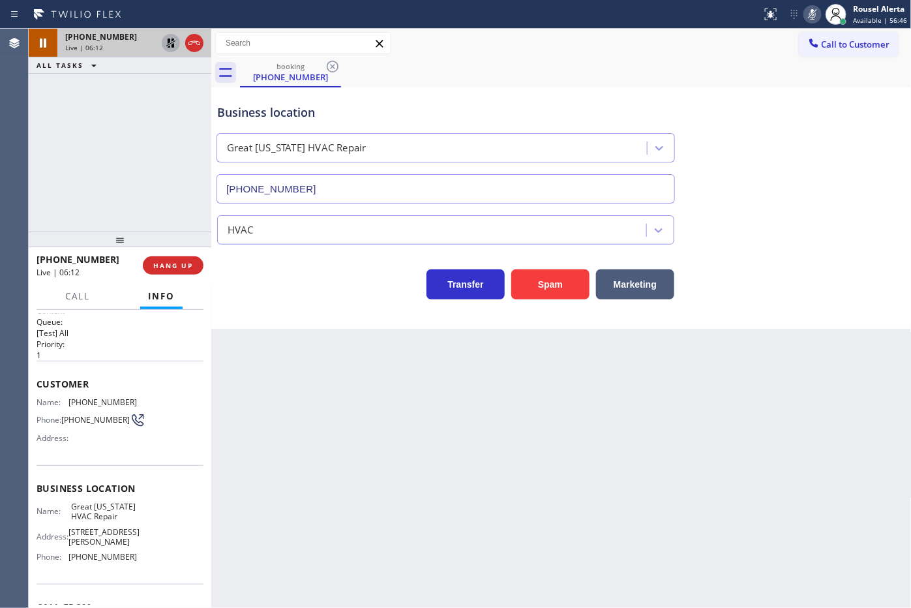
click at [170, 47] on icon at bounding box center [171, 43] width 16 height 16
click at [816, 11] on icon at bounding box center [813, 15] width 16 height 16
click at [594, 100] on div "Business location Great New York HVAC Repair (917) 900-1033" at bounding box center [446, 147] width 462 height 113
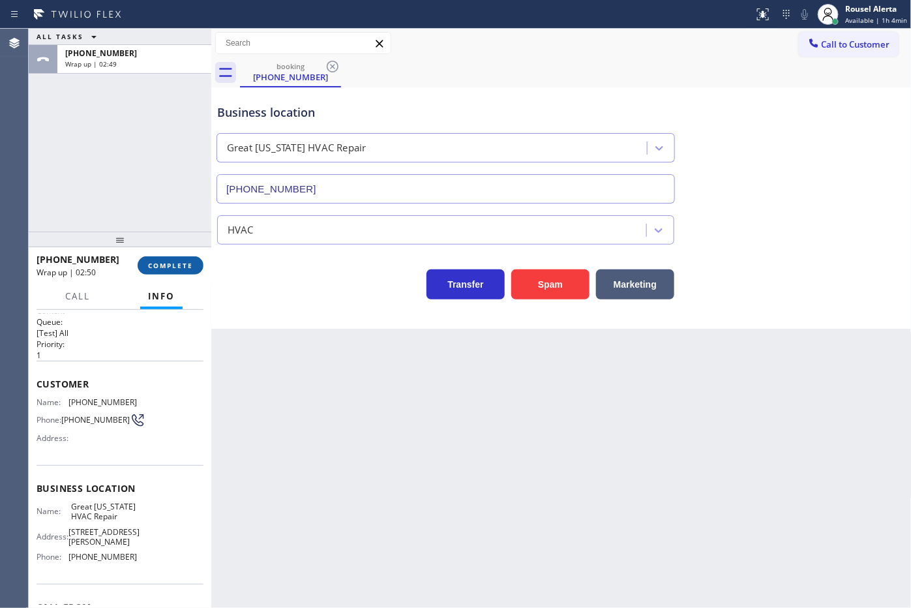
click at [174, 258] on button "COMPLETE" at bounding box center [171, 265] width 66 height 18
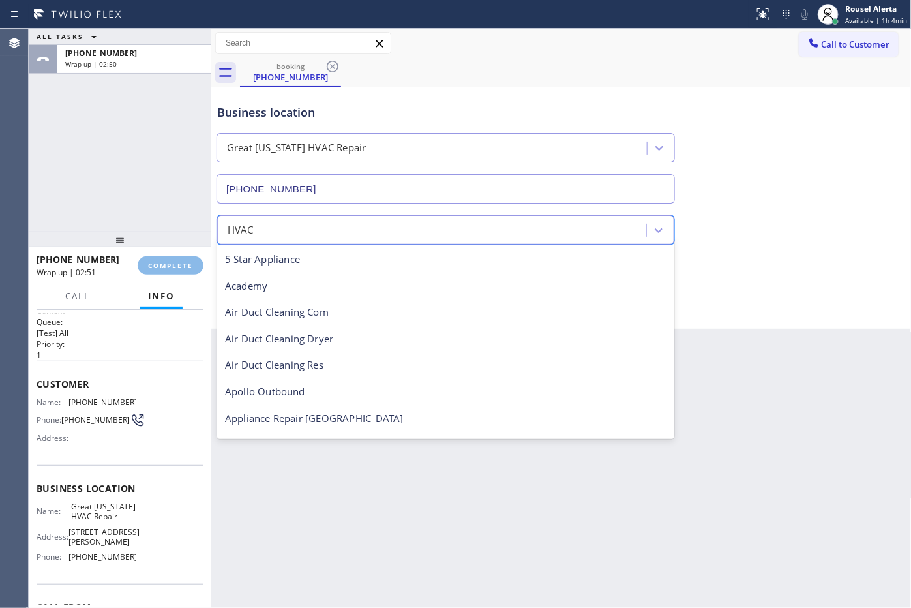
click at [294, 232] on div "Classify the call LOCATION NAME Maestro High End Appliance Repair Red Hook FROM…" at bounding box center [470, 318] width 883 height 579
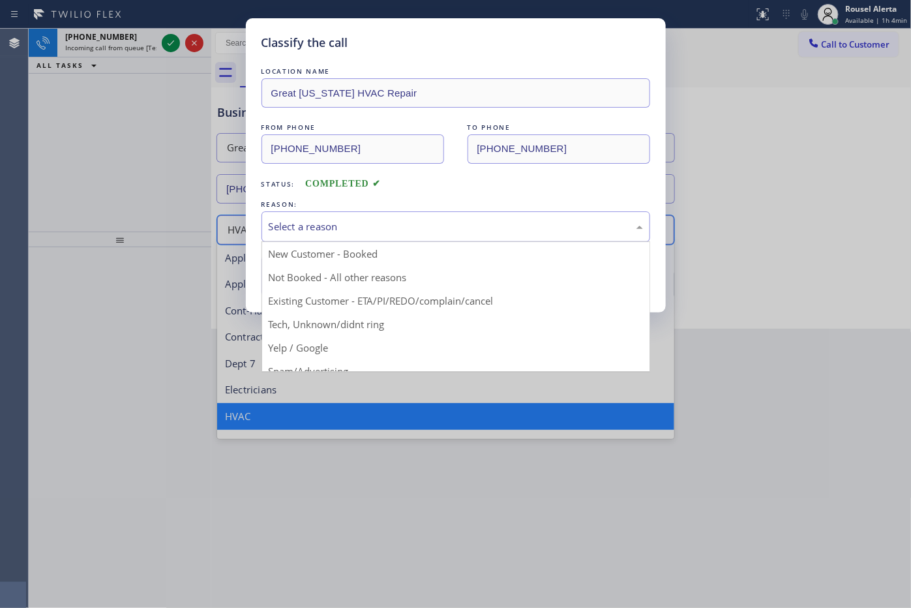
click at [335, 227] on div "Select a reason" at bounding box center [456, 226] width 374 height 15
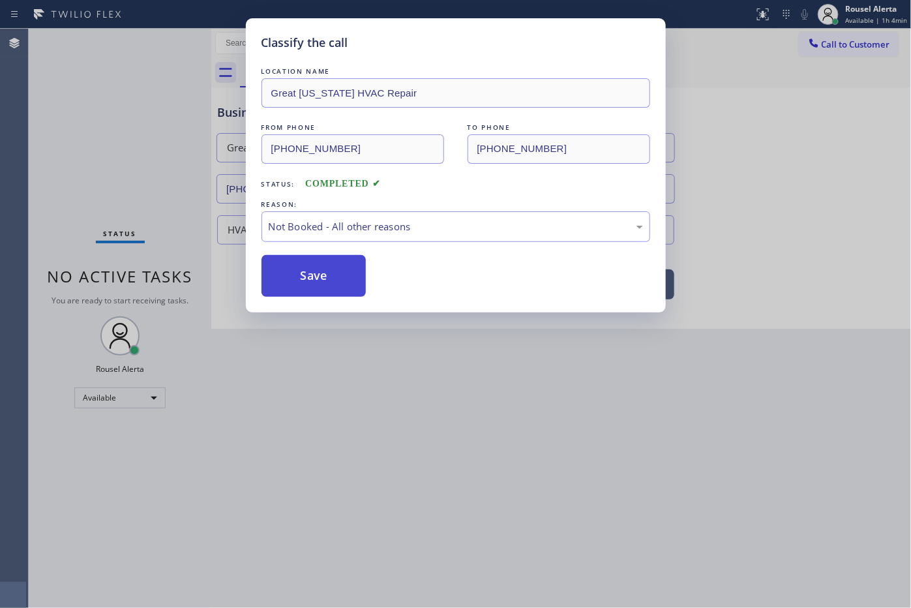
click at [298, 258] on button "Save" at bounding box center [314, 276] width 105 height 42
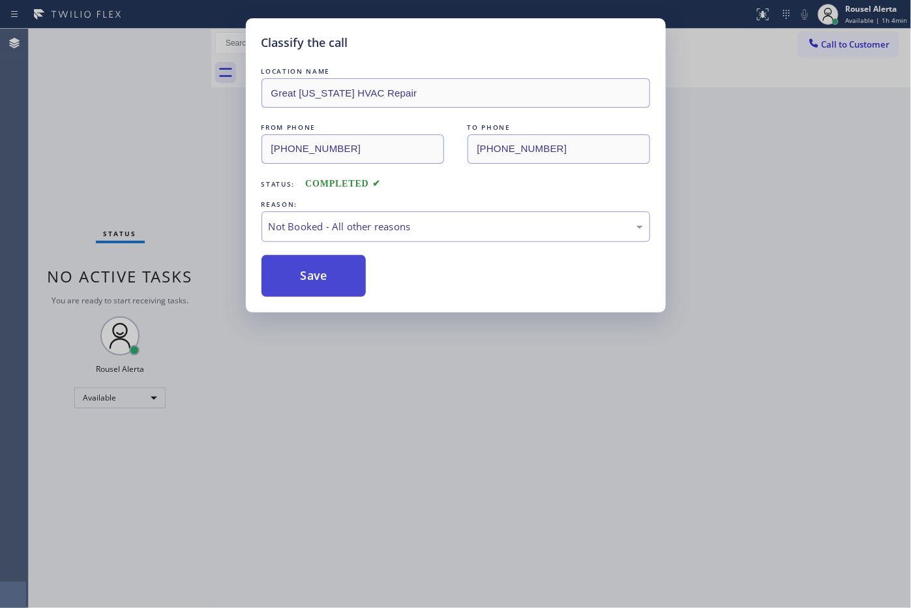
click at [307, 271] on button "Save" at bounding box center [314, 276] width 105 height 42
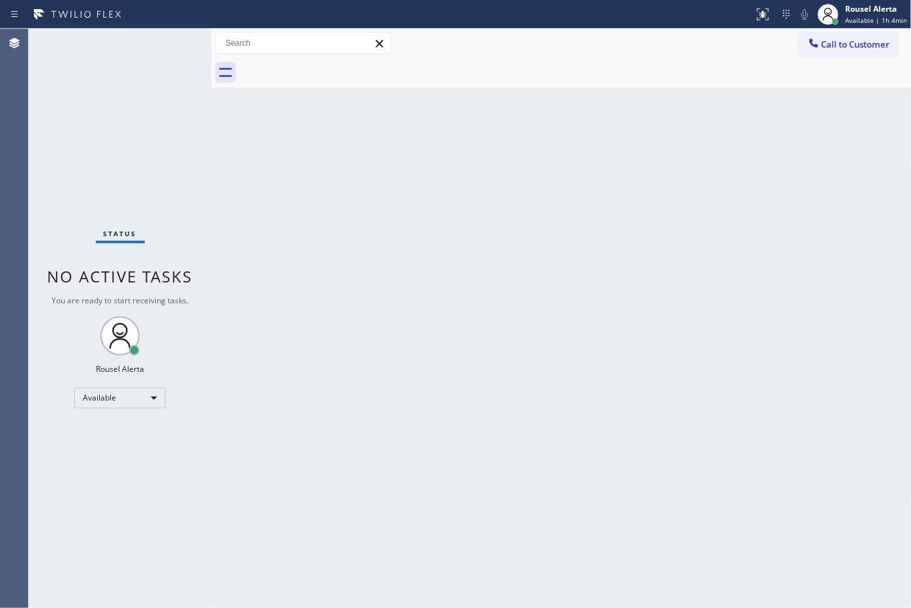
click at [309, 272] on div "Back to Dashboard Change Sender ID Customers Technicians Select a contact Outbo…" at bounding box center [561, 318] width 701 height 579
click at [488, 471] on div "Back to Dashboard Change Sender ID Customers Technicians Select a contact Outbo…" at bounding box center [561, 318] width 701 height 579
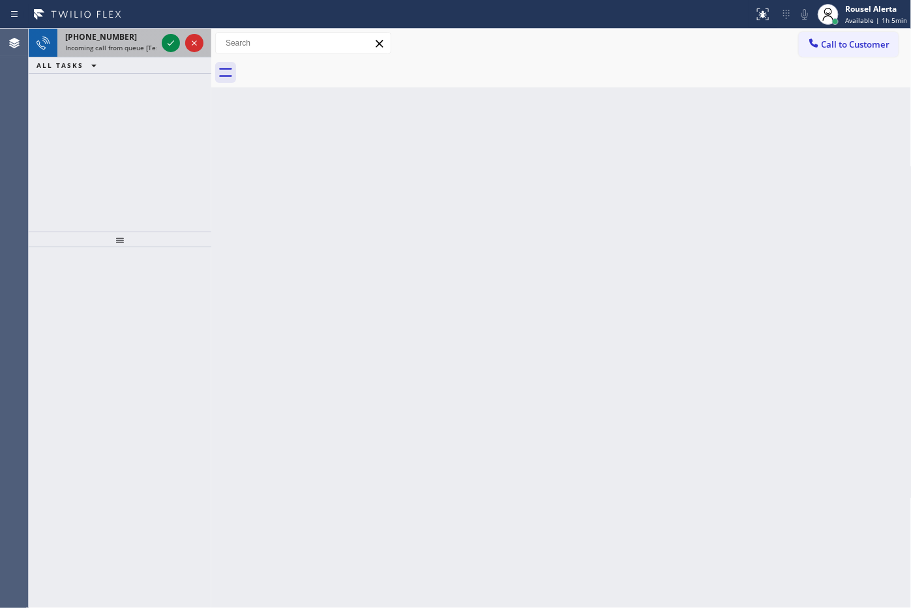
click at [134, 40] on div "+15205416315" at bounding box center [110, 36] width 91 height 11
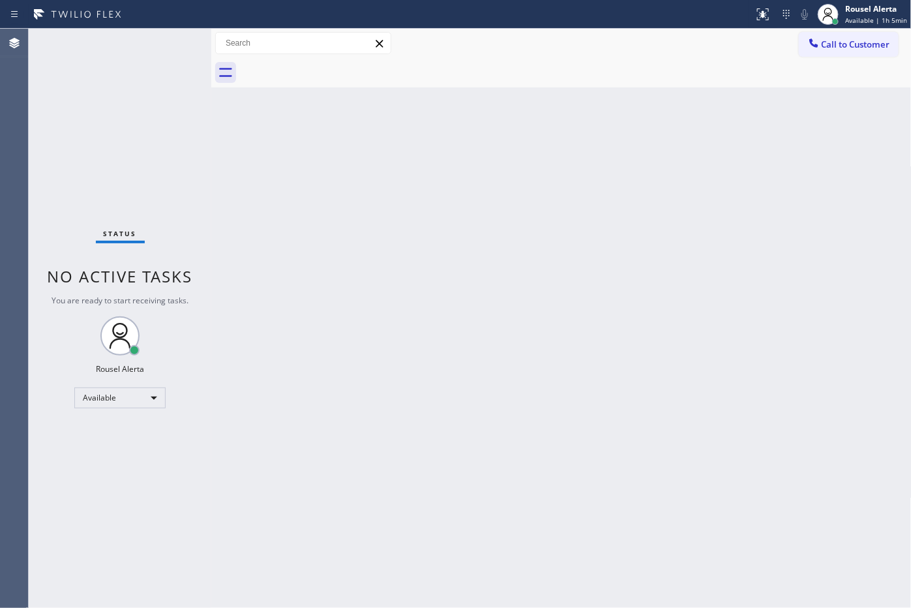
click at [325, 294] on div "Back to Dashboard Change Sender ID Customers Technicians Select a contact Outbo…" at bounding box center [561, 318] width 701 height 579
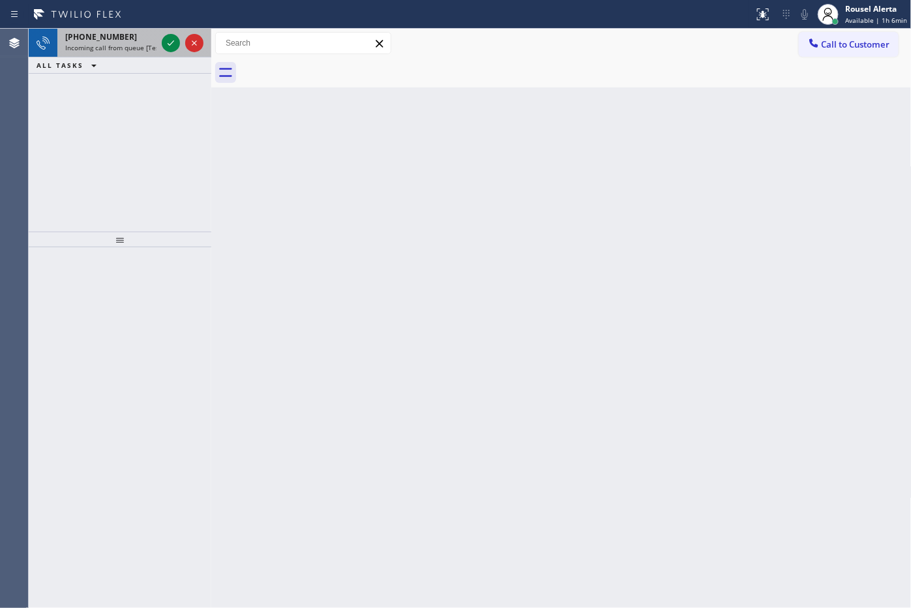
drag, startPoint x: 147, startPoint y: 36, endPoint x: 155, endPoint y: 37, distance: 7.9
click at [147, 36] on div "+19094463488" at bounding box center [110, 36] width 91 height 11
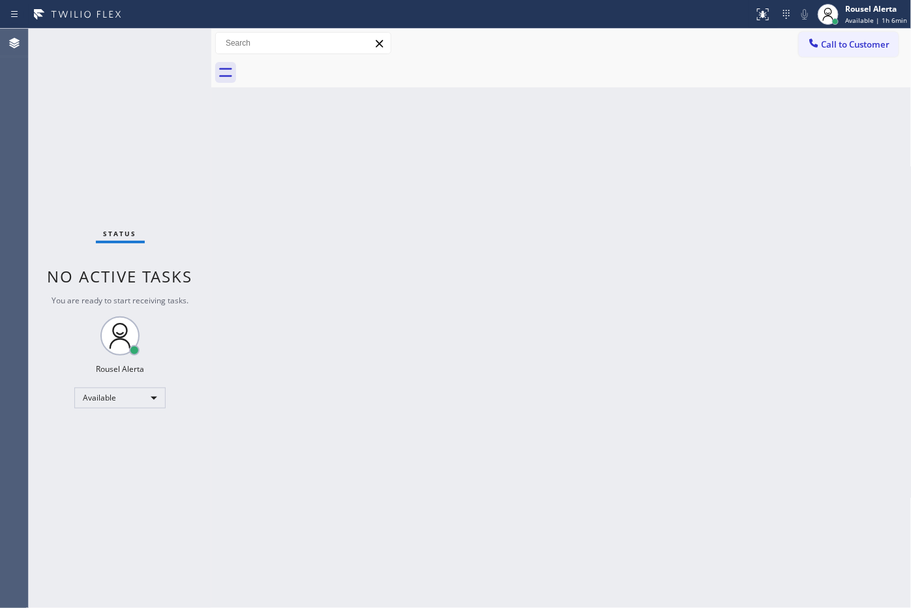
click at [401, 309] on div "Back to Dashboard Change Sender ID Customers Technicians Select a contact Outbo…" at bounding box center [561, 318] width 701 height 579
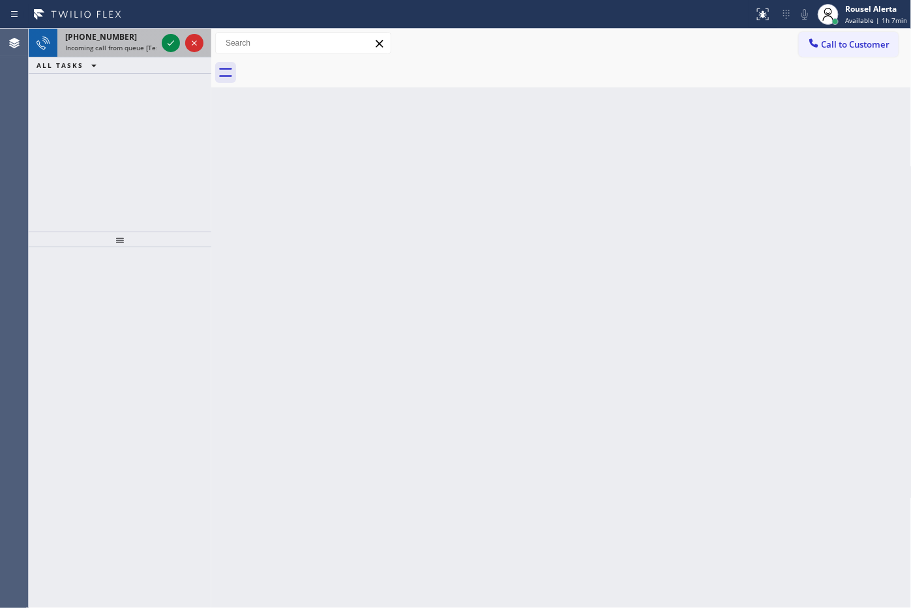
click at [115, 51] on span "Incoming call from queue [Test] All" at bounding box center [119, 47] width 108 height 9
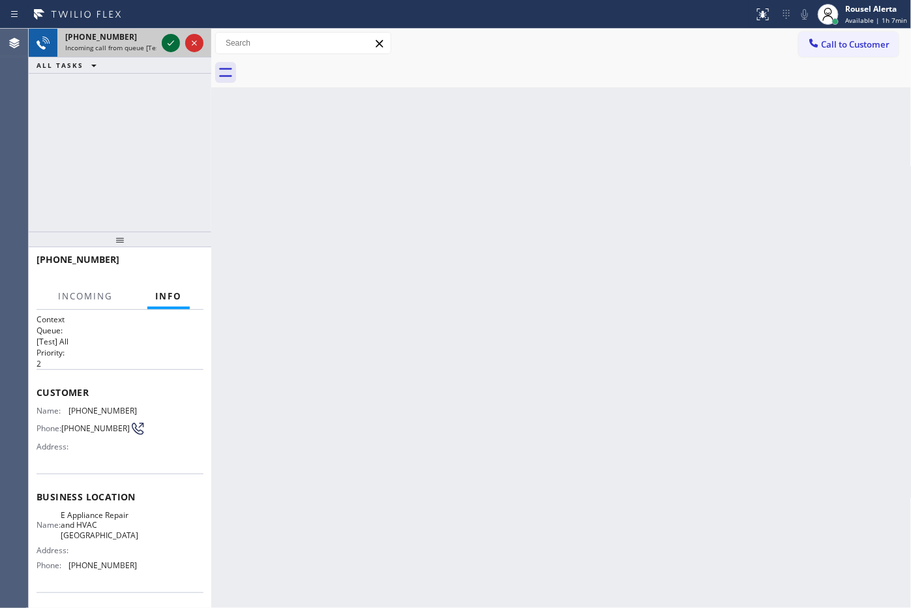
click at [167, 43] on icon at bounding box center [171, 43] width 16 height 16
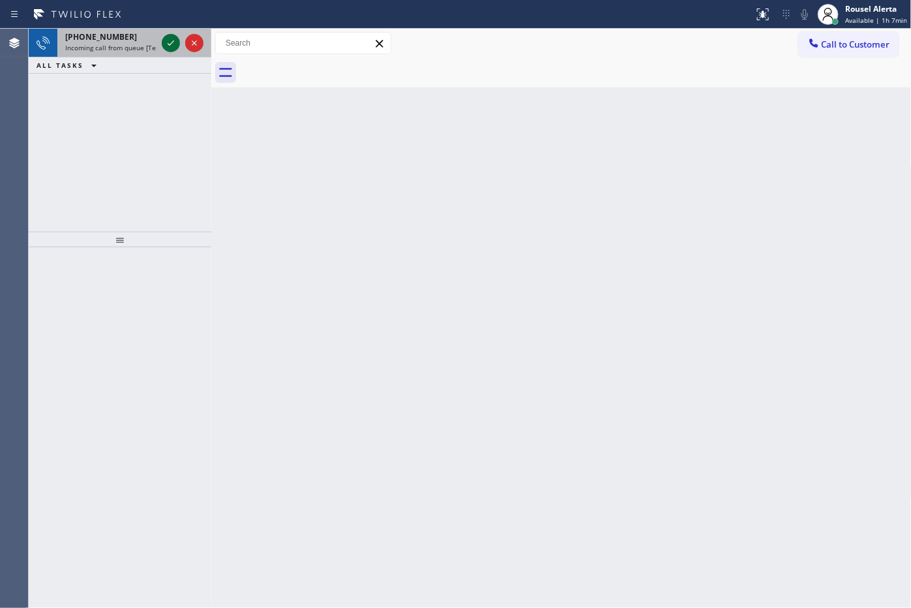
click at [167, 43] on icon at bounding box center [171, 43] width 16 height 16
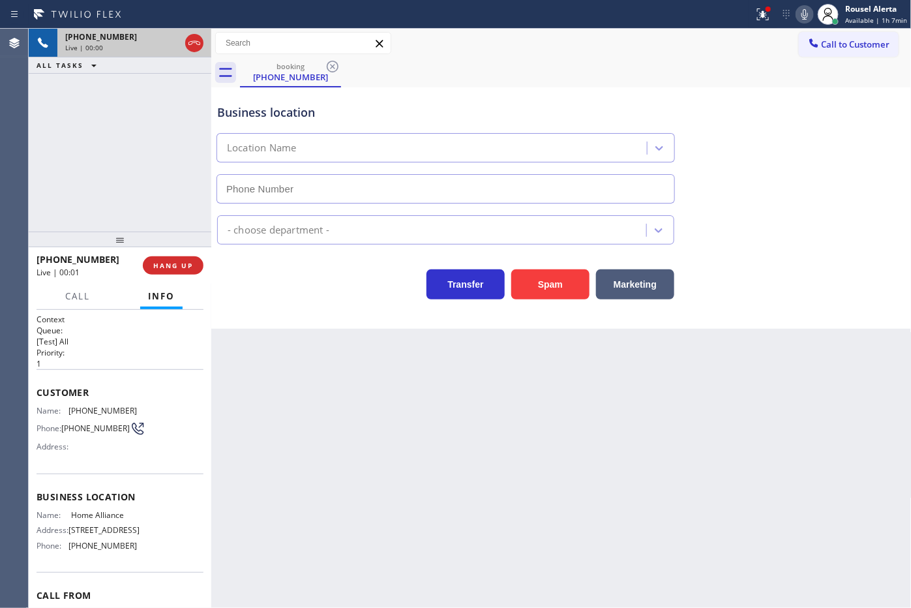
type input "(877) 777-0796"
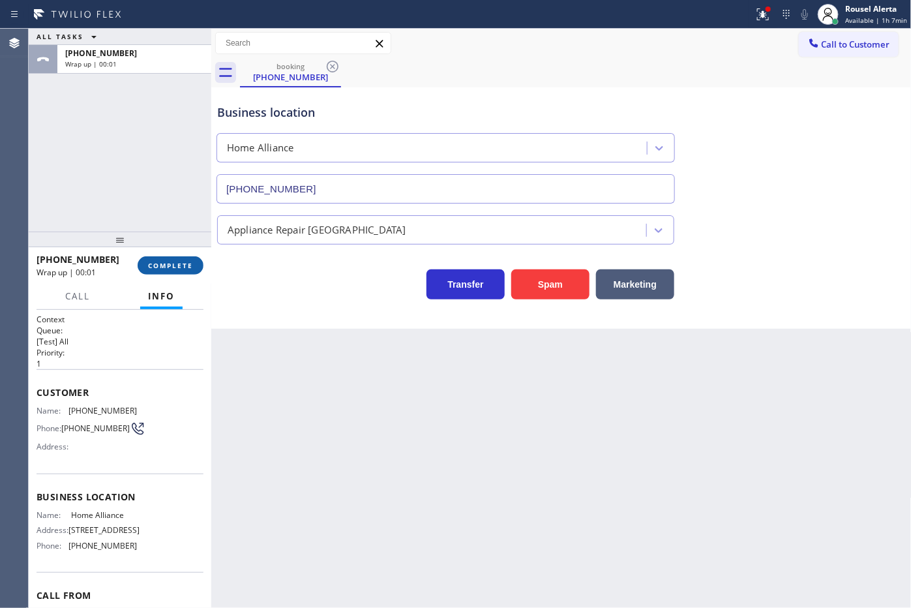
click at [173, 268] on span "COMPLETE" at bounding box center [170, 265] width 45 height 9
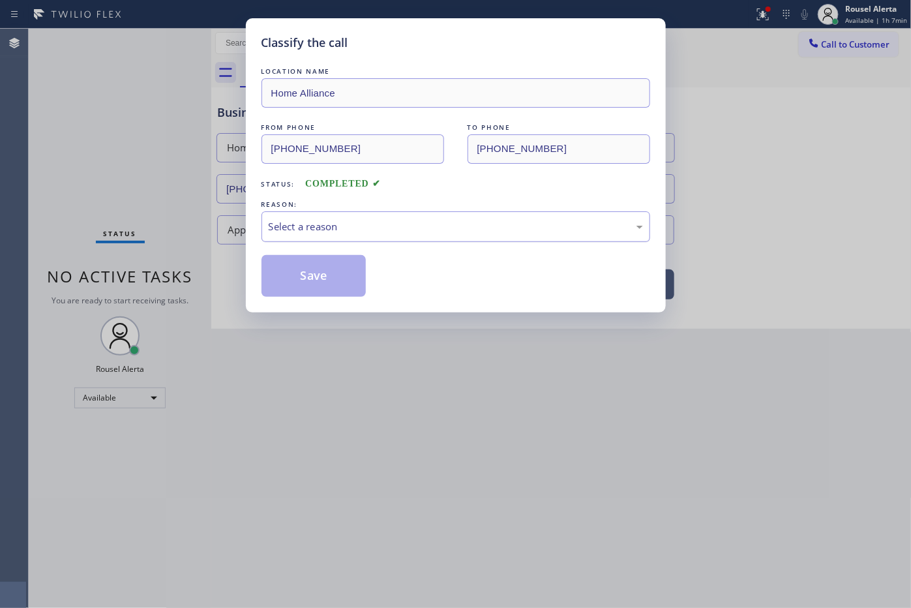
click at [377, 228] on div "Select a reason" at bounding box center [456, 226] width 374 height 15
click at [324, 261] on button "Save" at bounding box center [314, 276] width 105 height 42
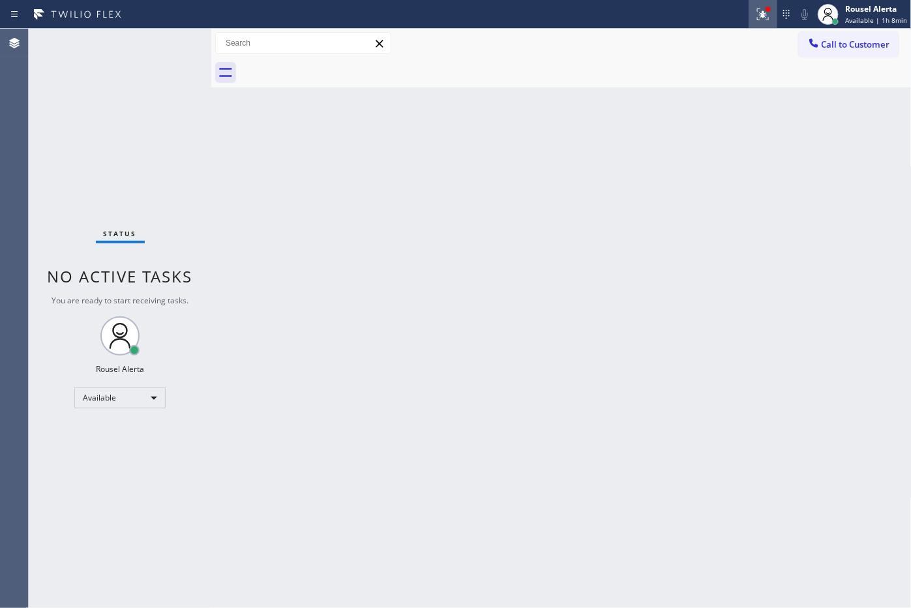
click at [754, 2] on button at bounding box center [763, 14] width 29 height 29
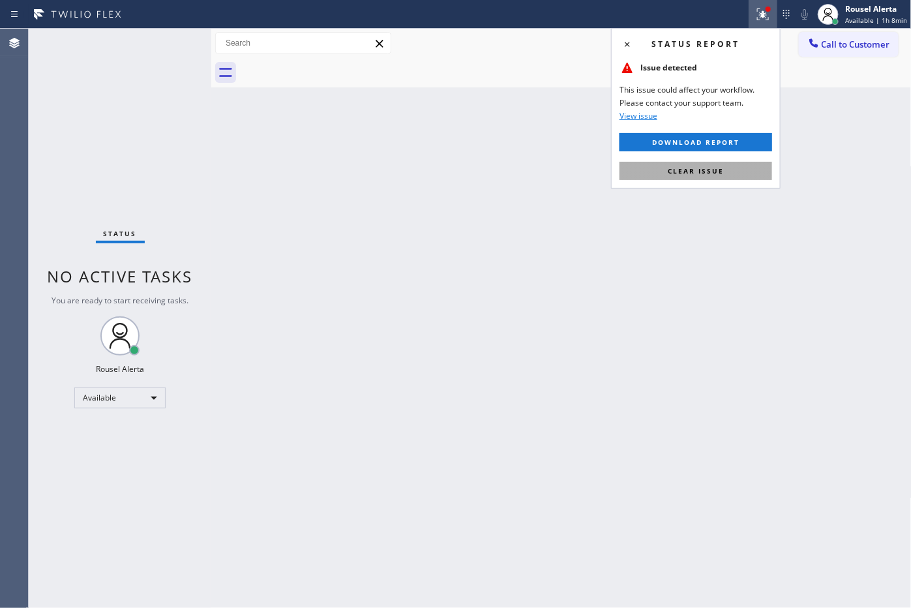
click at [731, 171] on button "Clear issue" at bounding box center [696, 171] width 153 height 18
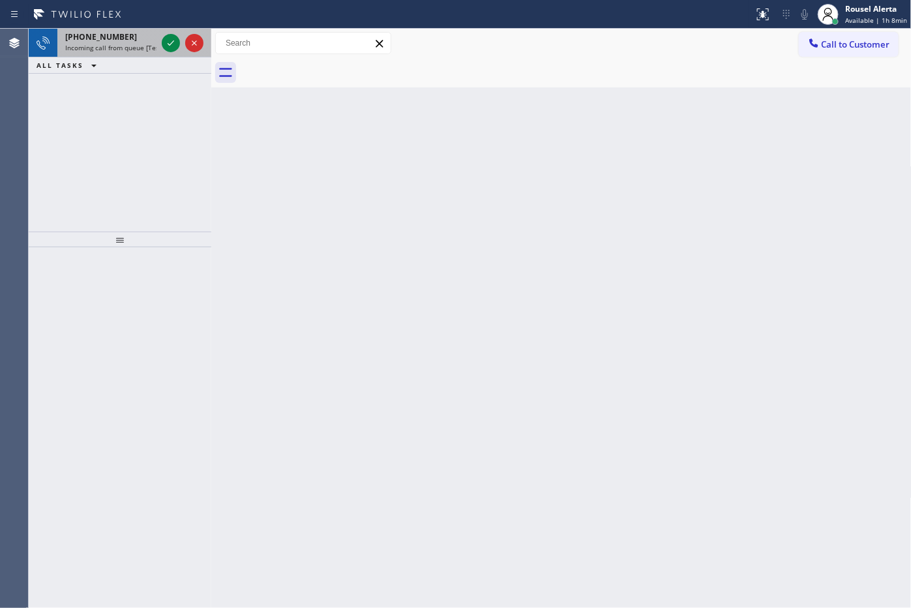
click at [129, 31] on div "+13232002211" at bounding box center [110, 36] width 91 height 11
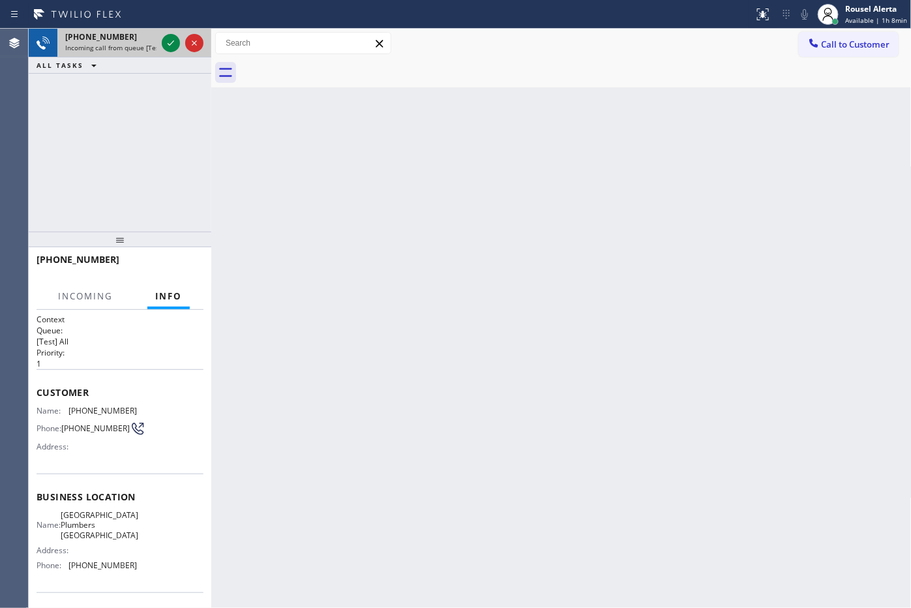
click at [160, 40] on div at bounding box center [182, 43] width 47 height 29
click at [162, 40] on div at bounding box center [171, 43] width 18 height 16
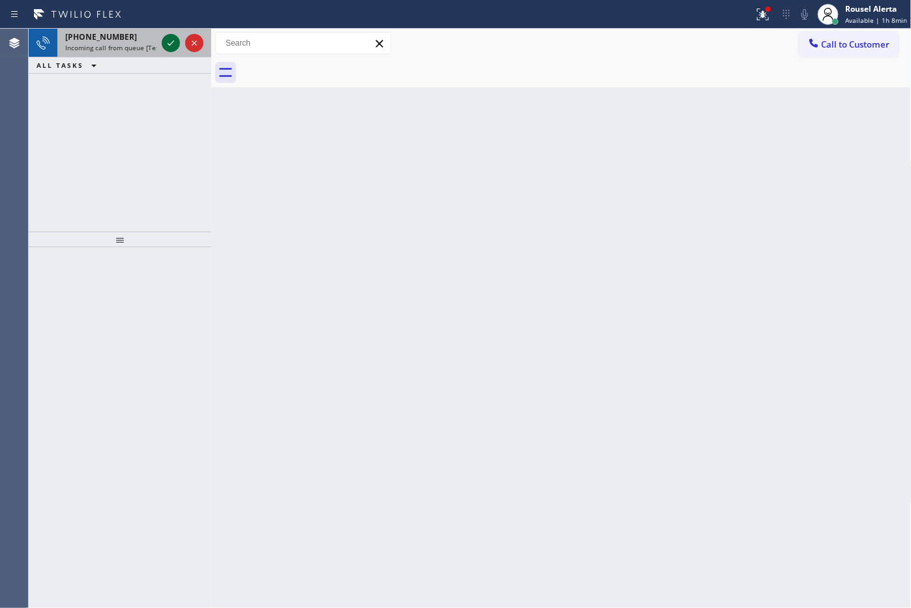
click at [166, 40] on icon at bounding box center [171, 43] width 16 height 16
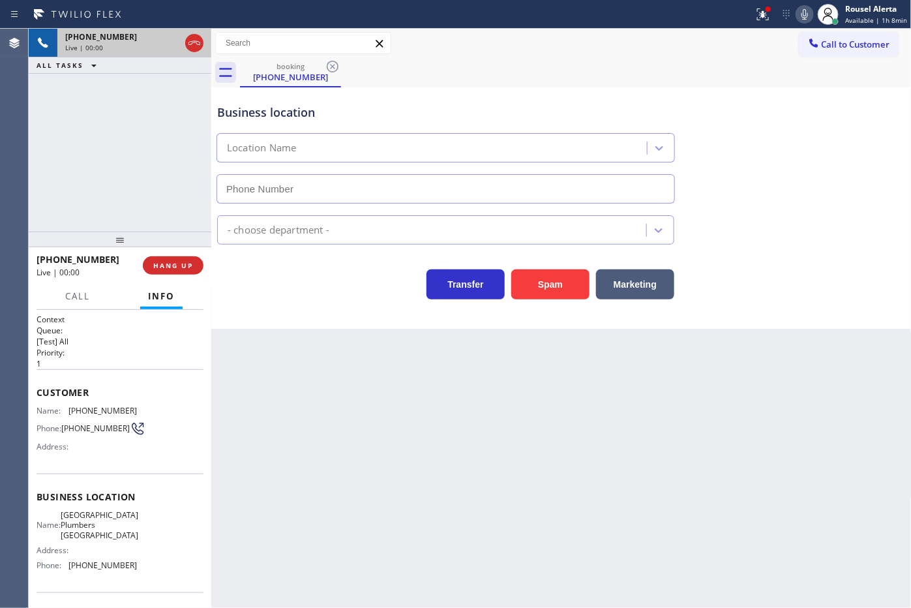
type input "(949) 506-2636"
click at [550, 284] on button "Spam" at bounding box center [550, 284] width 78 height 30
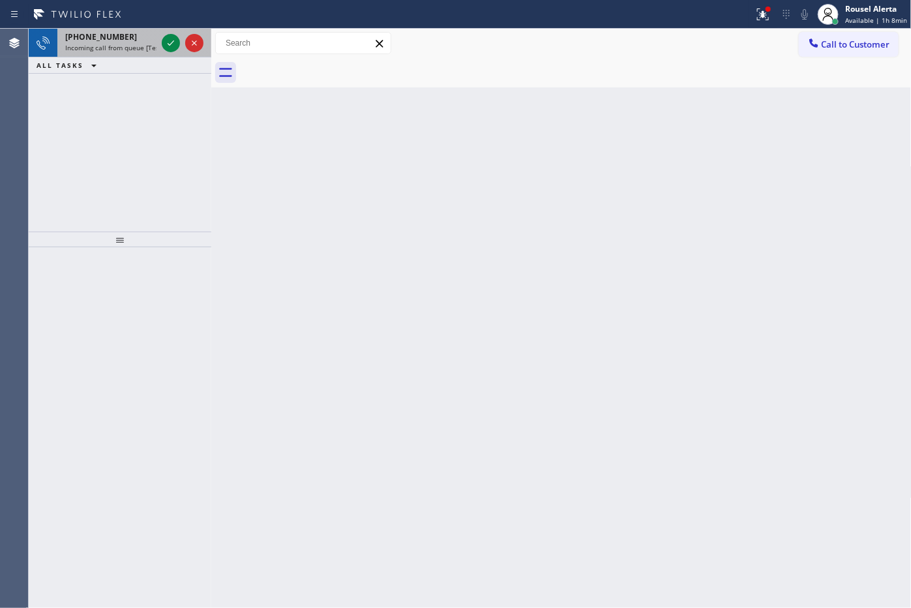
click at [151, 43] on span "Incoming call from queue [Test] All" at bounding box center [119, 47] width 108 height 9
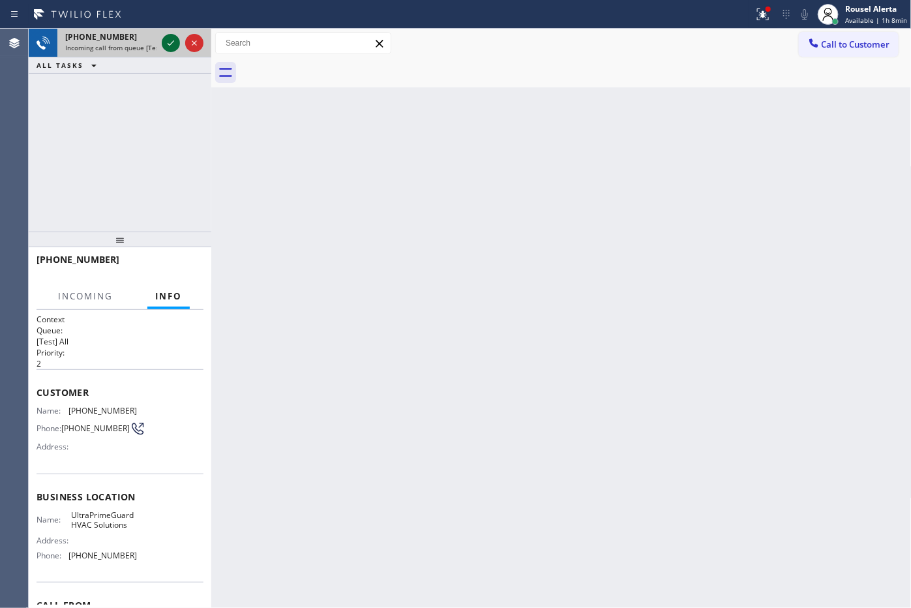
click at [168, 48] on icon at bounding box center [171, 43] width 16 height 16
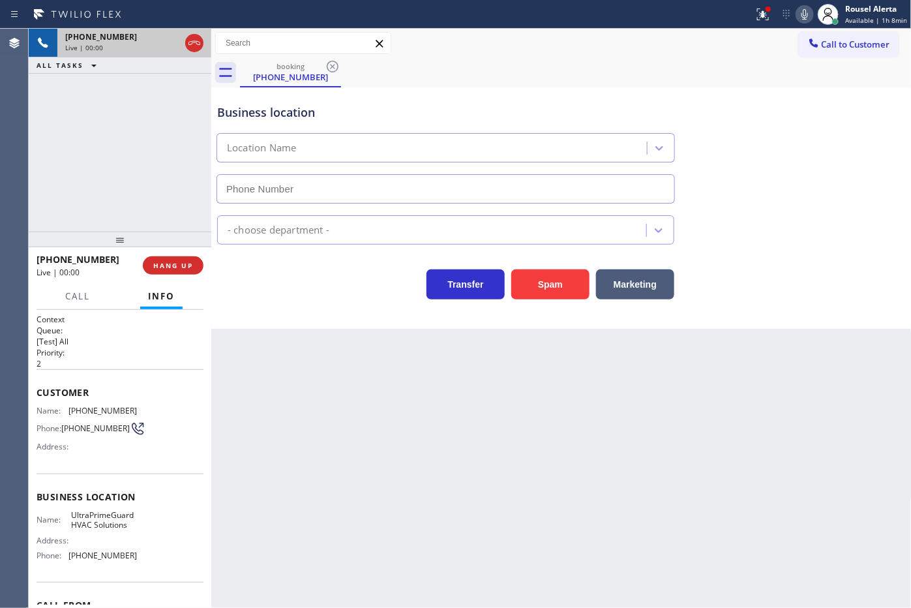
type input "(669) 215-4954"
drag, startPoint x: 534, startPoint y: 294, endPoint x: 569, endPoint y: 465, distance: 174.6
click at [534, 294] on button "Spam" at bounding box center [550, 284] width 78 height 30
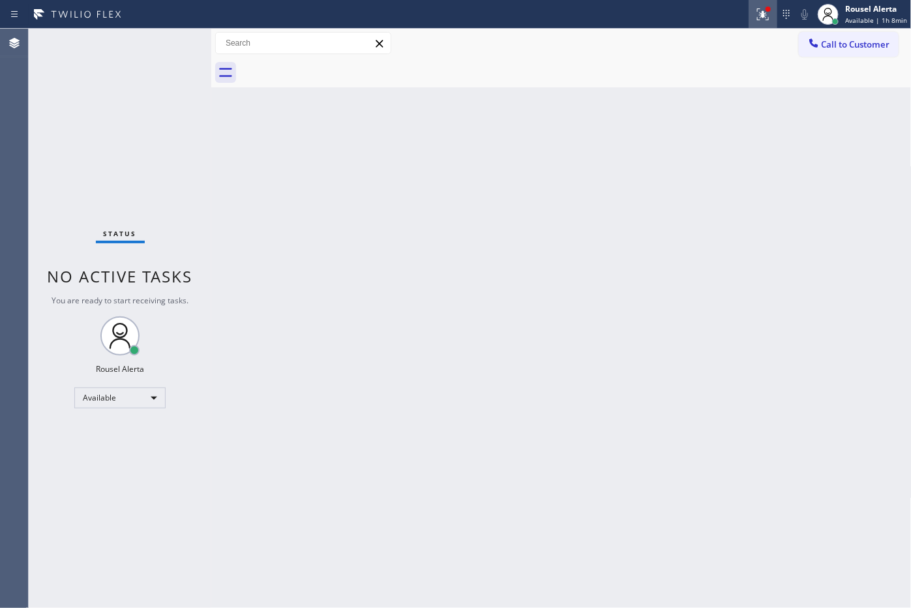
click at [768, 20] on icon at bounding box center [763, 15] width 16 height 16
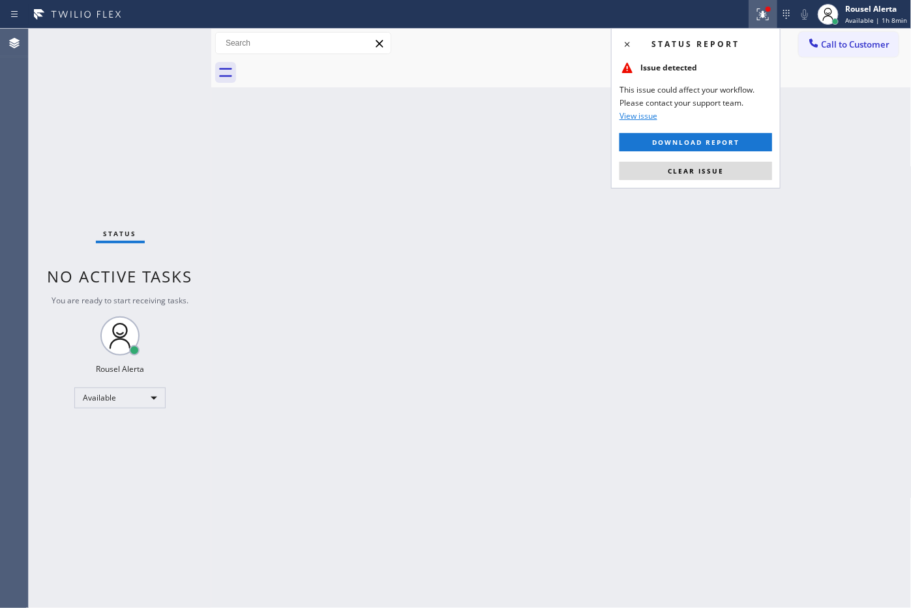
click at [723, 155] on div "Status report Issue detected This issue could affect your workflow. Please cont…" at bounding box center [696, 108] width 170 height 160
click at [721, 164] on button "Clear issue" at bounding box center [696, 171] width 153 height 18
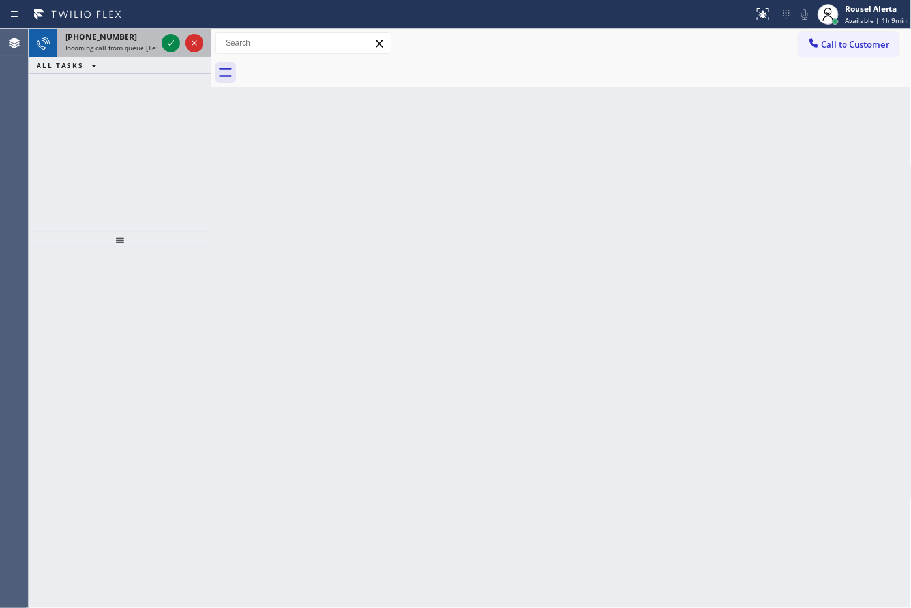
drag, startPoint x: 138, startPoint y: 28, endPoint x: 147, endPoint y: 35, distance: 10.7
click at [142, 33] on div "+13127653329 Incoming call from queue [Test] All" at bounding box center [108, 43] width 102 height 29
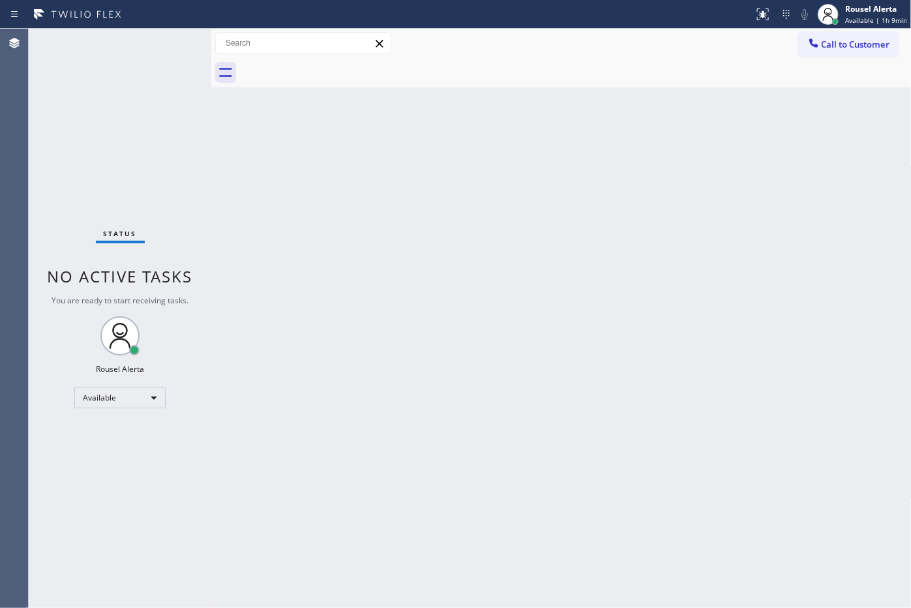
drag, startPoint x: 431, startPoint y: 343, endPoint x: 476, endPoint y: 380, distance: 58.5
click at [441, 351] on div "Back to Dashboard Change Sender ID Customers Technicians Select a contact Outbo…" at bounding box center [561, 318] width 701 height 579
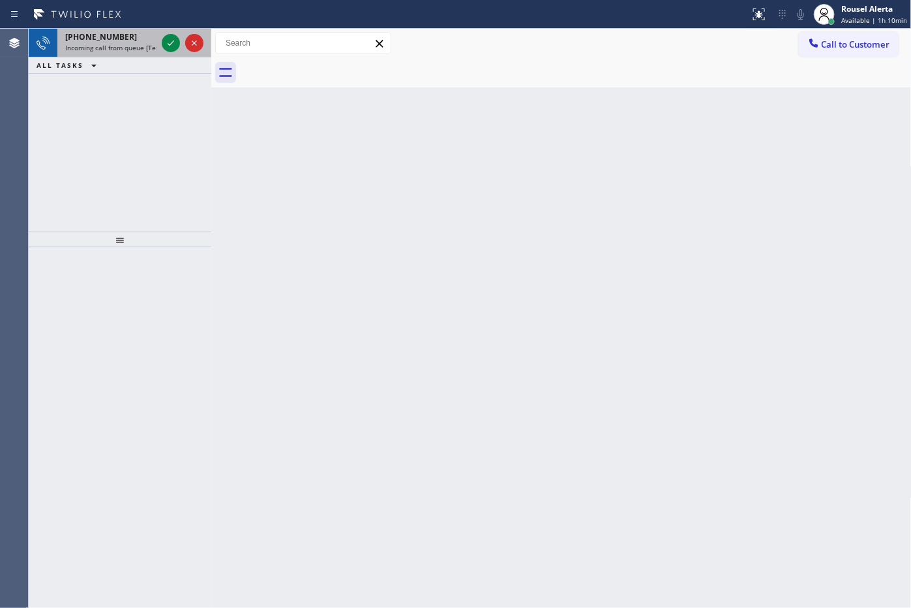
drag, startPoint x: 130, startPoint y: 31, endPoint x: 149, endPoint y: 40, distance: 20.4
click at [130, 31] on div "+15164841045" at bounding box center [110, 36] width 91 height 11
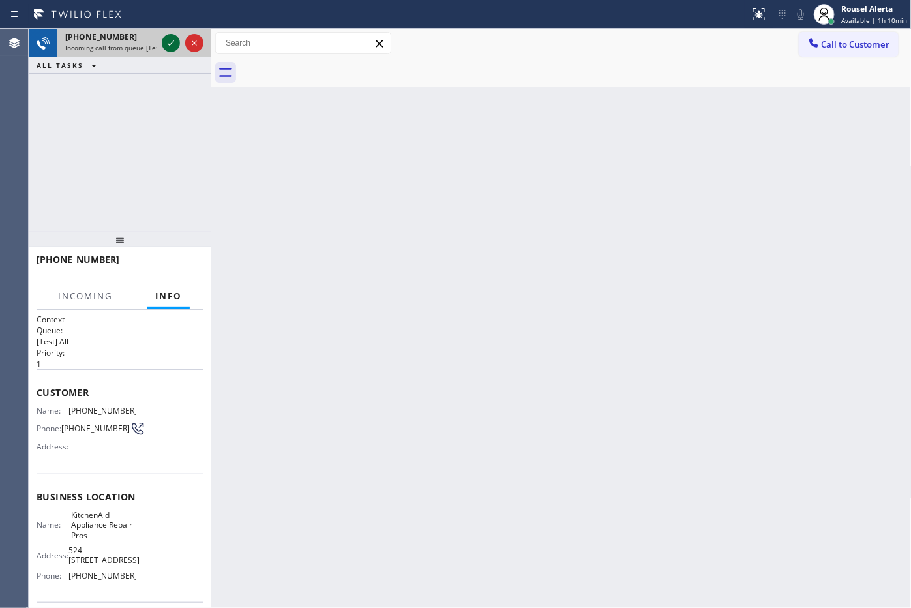
click at [162, 39] on div at bounding box center [171, 43] width 18 height 16
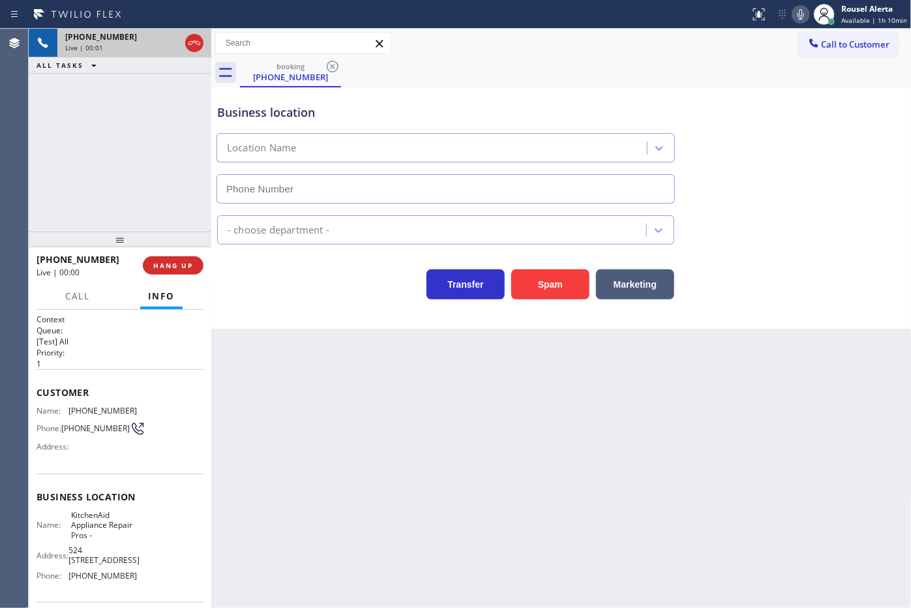
type input "(855) 213-9318"
click at [322, 438] on div "Back to Dashboard Change Sender ID Customers Technicians Select a contact Outbo…" at bounding box center [561, 318] width 701 height 579
click at [431, 429] on div "Back to Dashboard Change Sender ID Customers Technicians Select a contact Outbo…" at bounding box center [561, 318] width 701 height 579
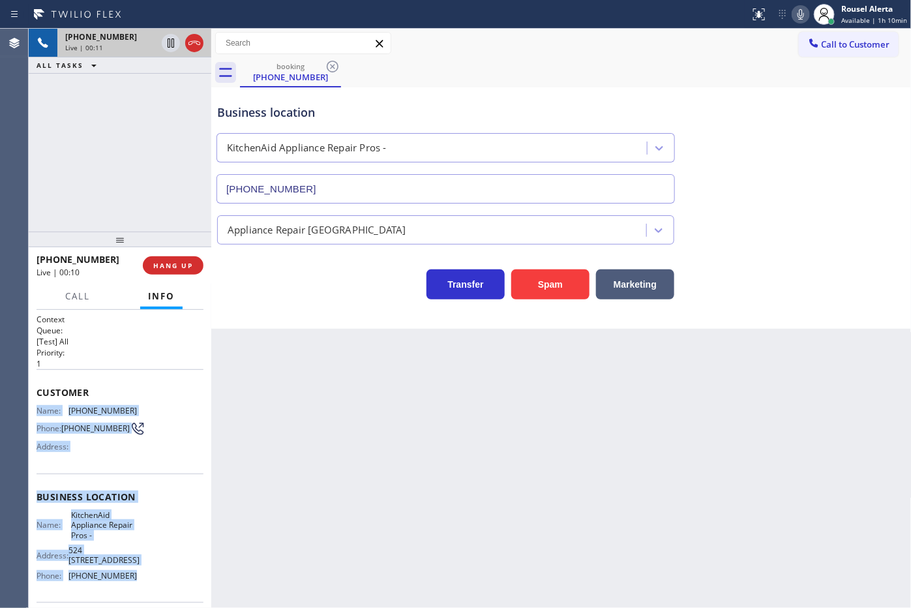
drag, startPoint x: 35, startPoint y: 406, endPoint x: 145, endPoint y: 582, distance: 207.8
click at [145, 582] on div "Context Queue: [Test] All Priority: 1 Customer Name: (516) 484-1045 Phone: (516…" at bounding box center [120, 459] width 183 height 299
copy div "Name: (516) 484-1045 Phone: (516) 484-1045 Address: Business location Name: Kit…"
click at [164, 44] on icon at bounding box center [171, 43] width 16 height 16
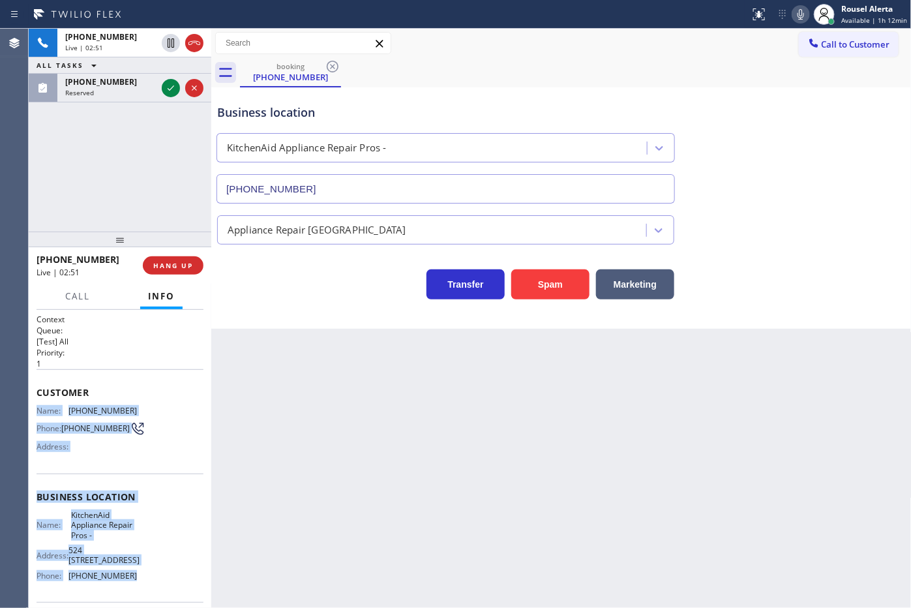
click at [804, 18] on icon at bounding box center [801, 14] width 7 height 10
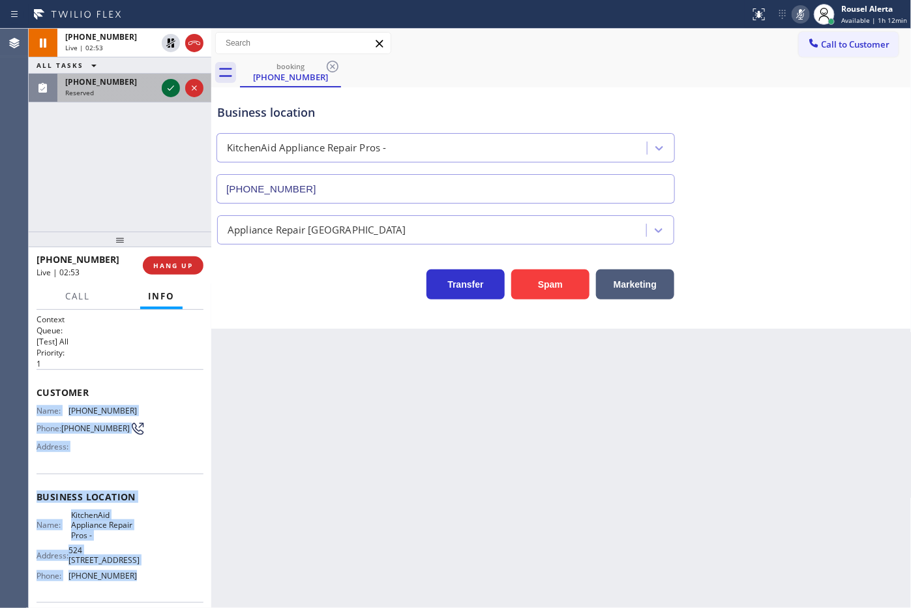
click at [162, 90] on div at bounding box center [171, 88] width 18 height 16
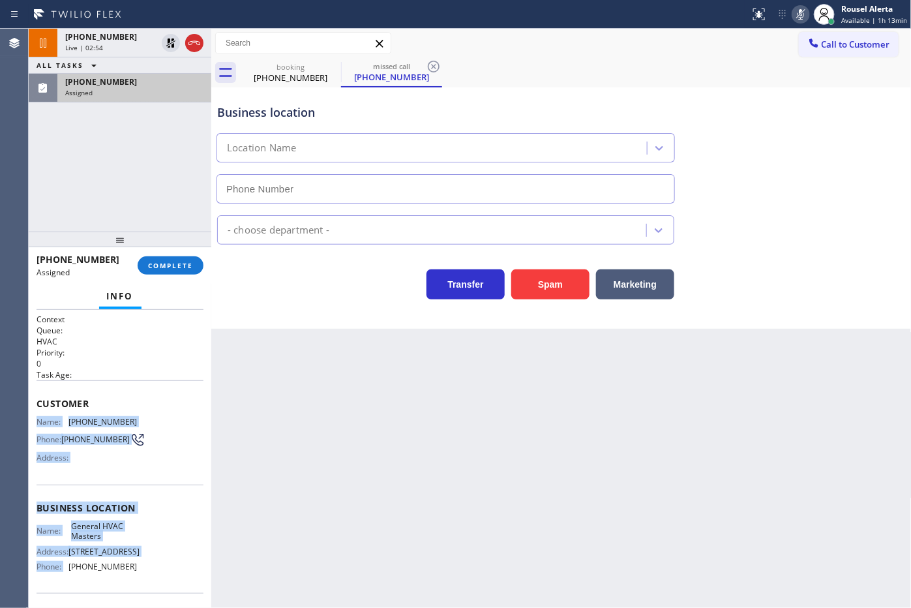
type input "(305) 548-8390"
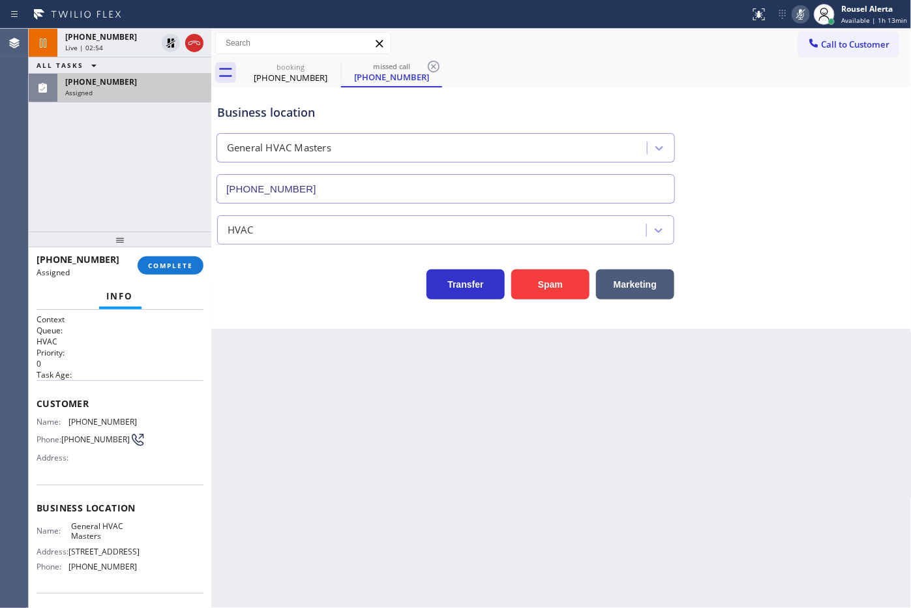
drag, startPoint x: 181, startPoint y: 403, endPoint x: 164, endPoint y: 411, distance: 18.7
click at [181, 404] on span "Customer" at bounding box center [120, 403] width 167 height 12
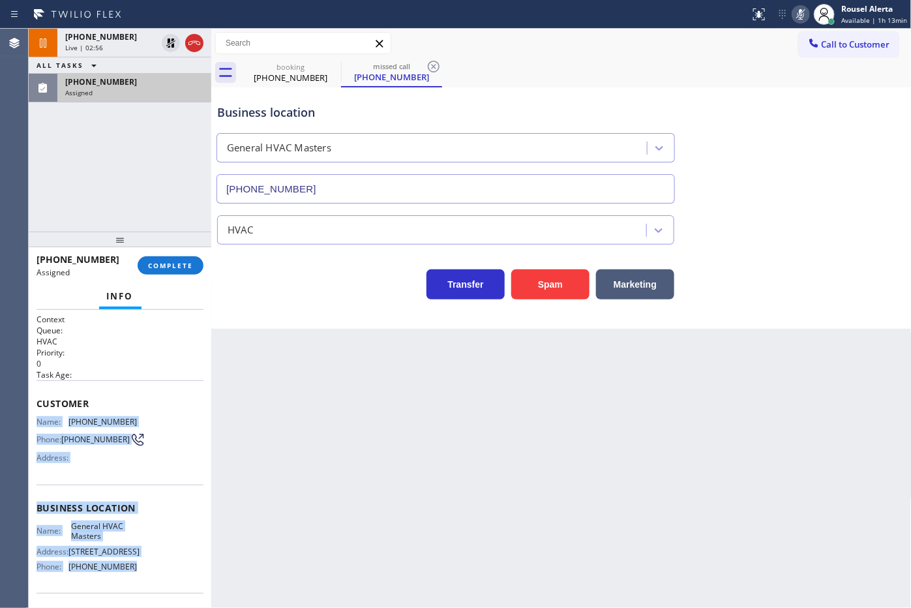
drag, startPoint x: 37, startPoint y: 415, endPoint x: 148, endPoint y: 579, distance: 198.1
click at [148, 579] on div "Context Queue: HVAC Priority: 0 Task Age: Customer Name: (305) 832-3726 Phone: …" at bounding box center [120, 503] width 167 height 378
copy div "Name: (305) 832-3726 Phone: (305) 832-3726 Address: Business location Name: Gen…"
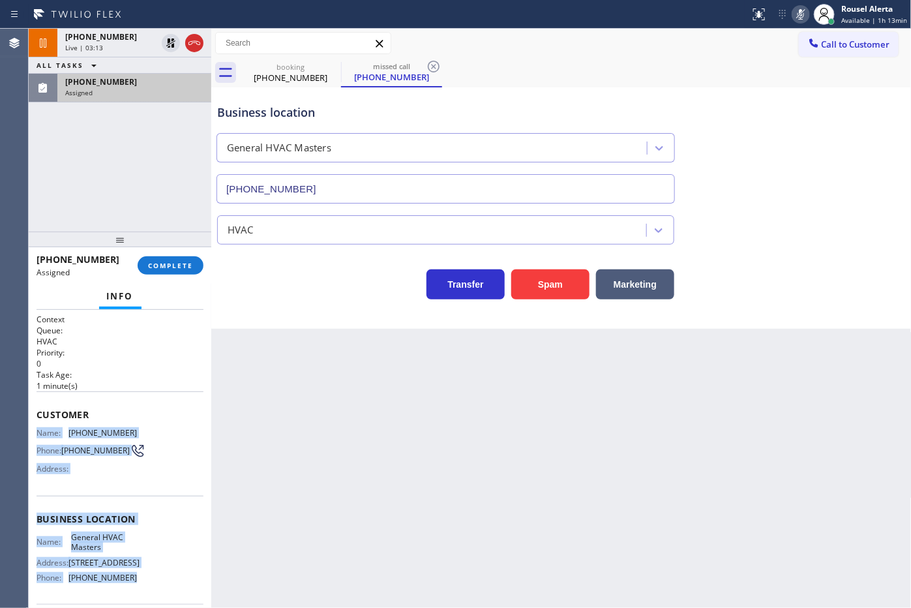
click at [155, 79] on div "(305) 832-3726" at bounding box center [134, 81] width 138 height 11
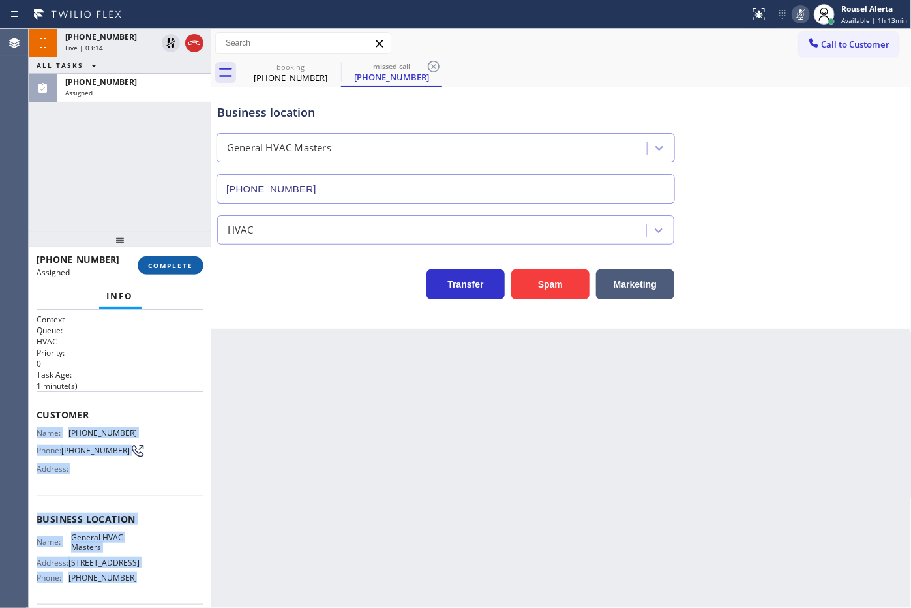
click at [171, 263] on span "COMPLETE" at bounding box center [170, 265] width 45 height 9
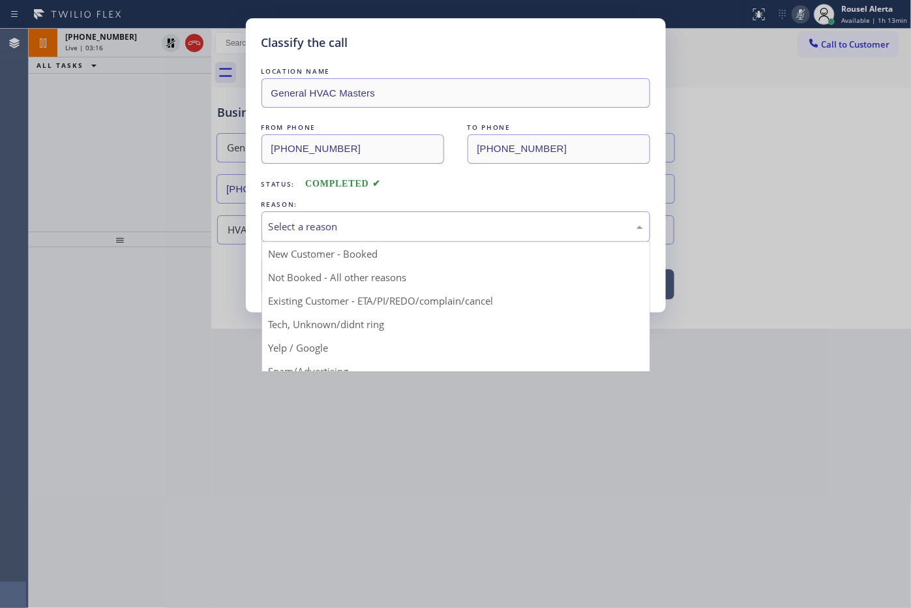
click at [376, 234] on div "Select a reason" at bounding box center [456, 226] width 374 height 15
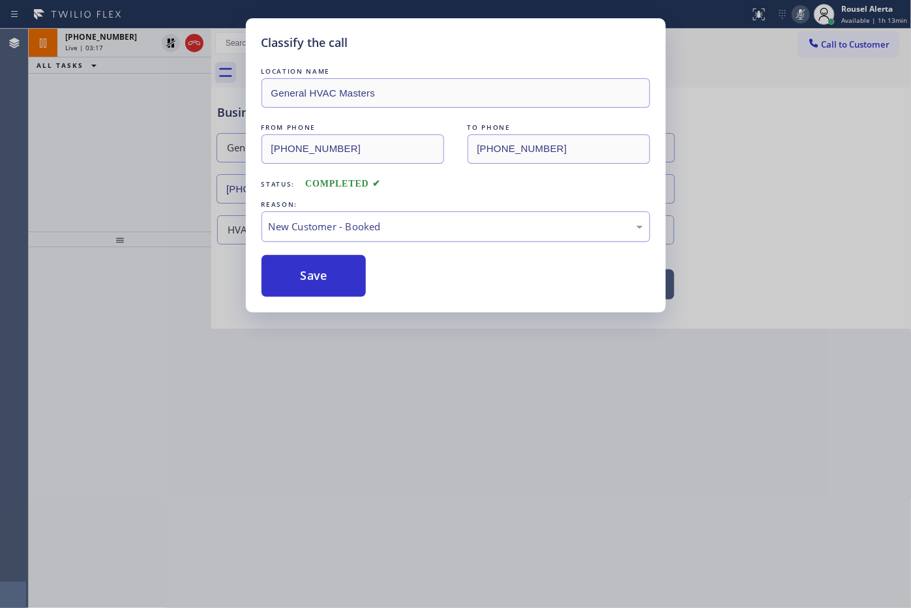
click at [376, 225] on div "New Customer - Booked" at bounding box center [456, 226] width 374 height 15
click at [337, 269] on button "Save" at bounding box center [314, 276] width 105 height 42
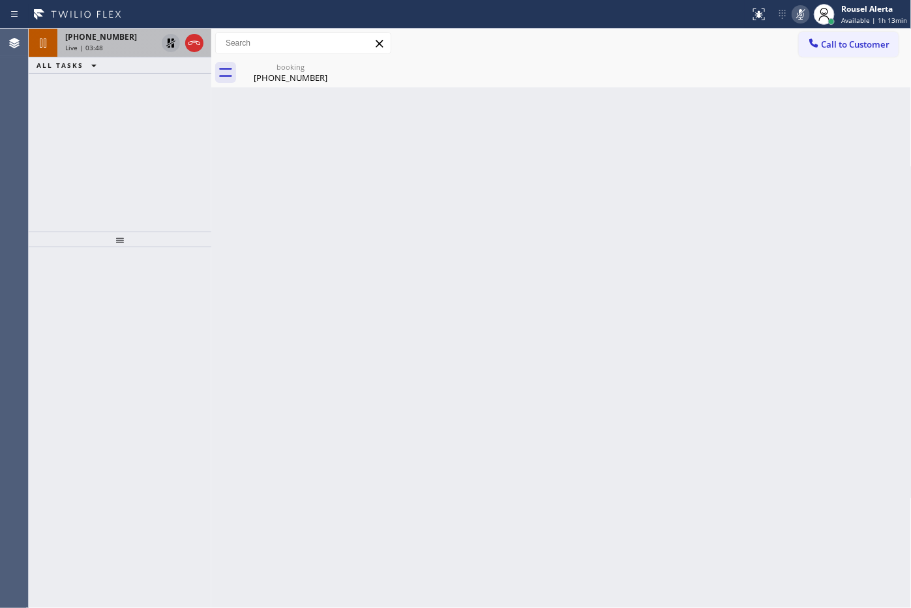
click at [171, 49] on icon at bounding box center [171, 43] width 16 height 16
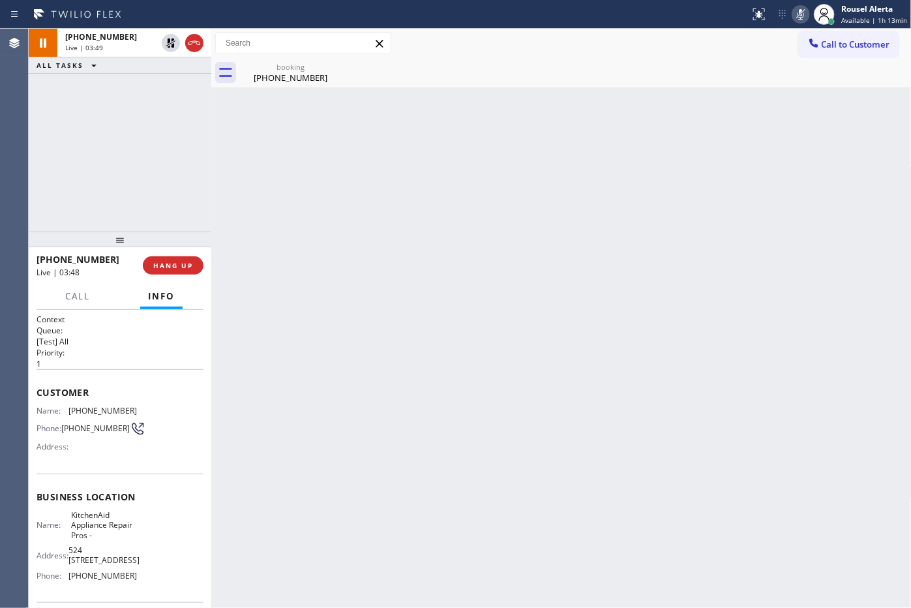
click at [804, 10] on icon at bounding box center [801, 14] width 7 height 10
drag, startPoint x: 295, startPoint y: 74, endPoint x: 313, endPoint y: 102, distance: 33.1
click at [295, 74] on div "(516) 484-1045" at bounding box center [290, 78] width 98 height 12
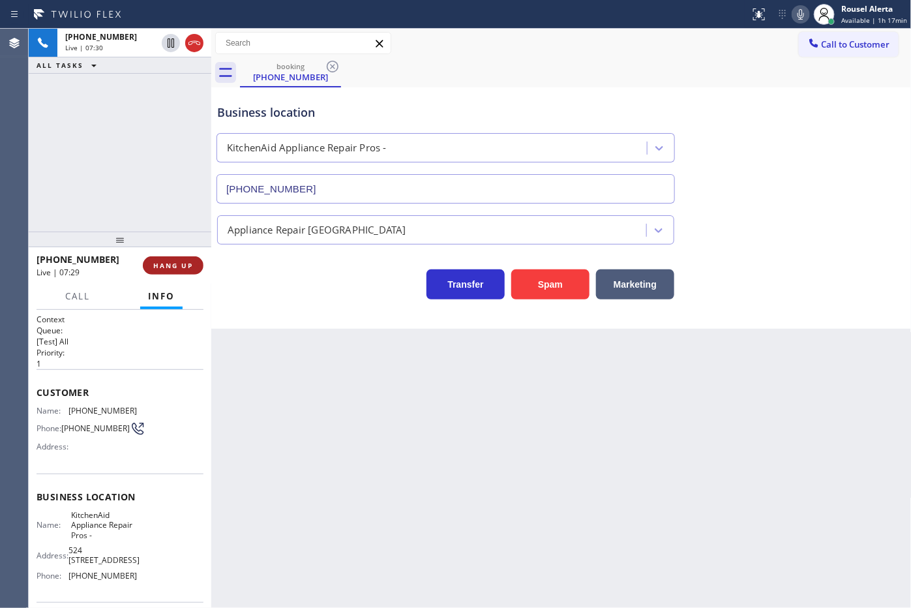
click at [162, 265] on span "HANG UP" at bounding box center [173, 265] width 40 height 9
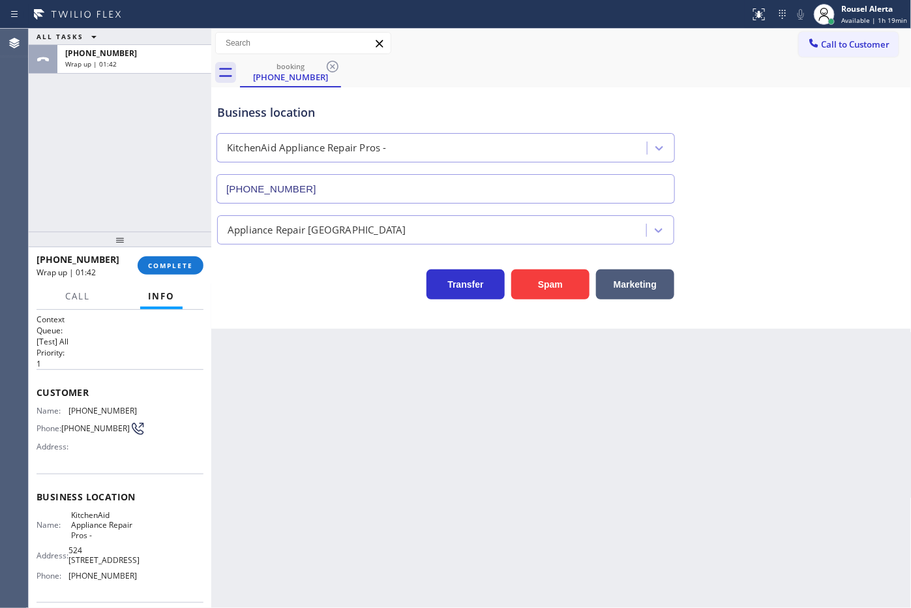
click at [333, 392] on div "Back to Dashboard Change Sender ID Customers Technicians Select a contact Outbo…" at bounding box center [561, 318] width 701 height 579
click at [160, 271] on button "COMPLETE" at bounding box center [171, 265] width 66 height 18
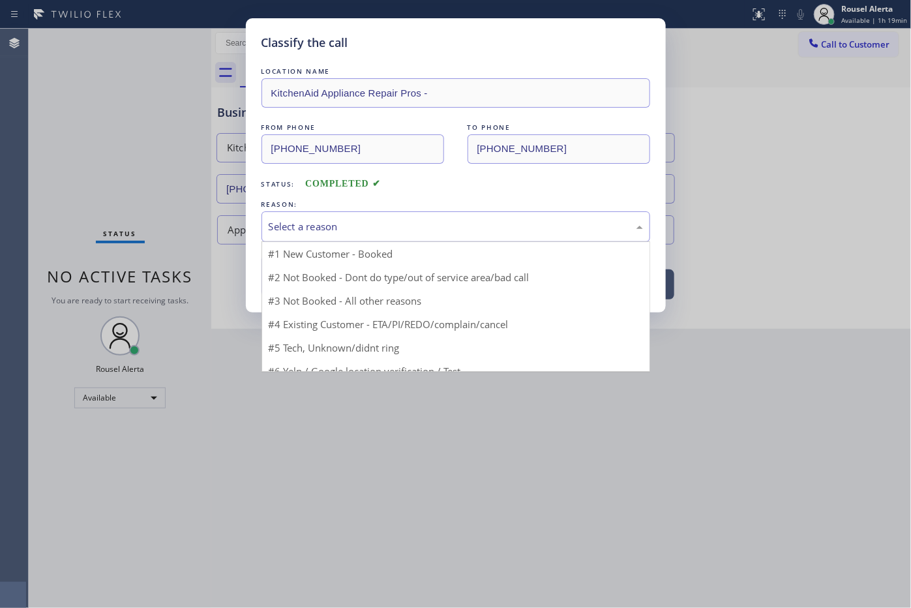
click at [333, 234] on div "Select a reason" at bounding box center [456, 226] width 374 height 15
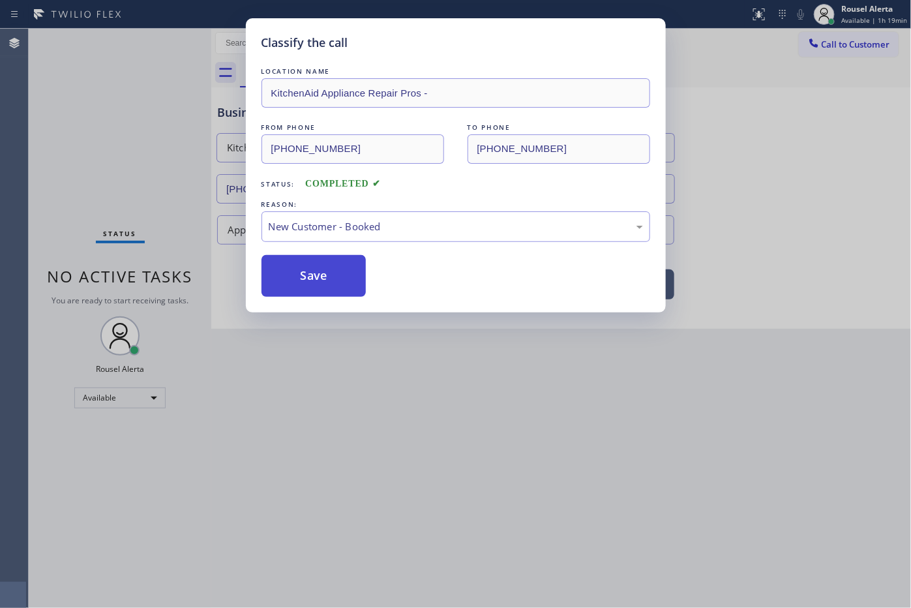
click at [331, 277] on button "Save" at bounding box center [314, 276] width 105 height 42
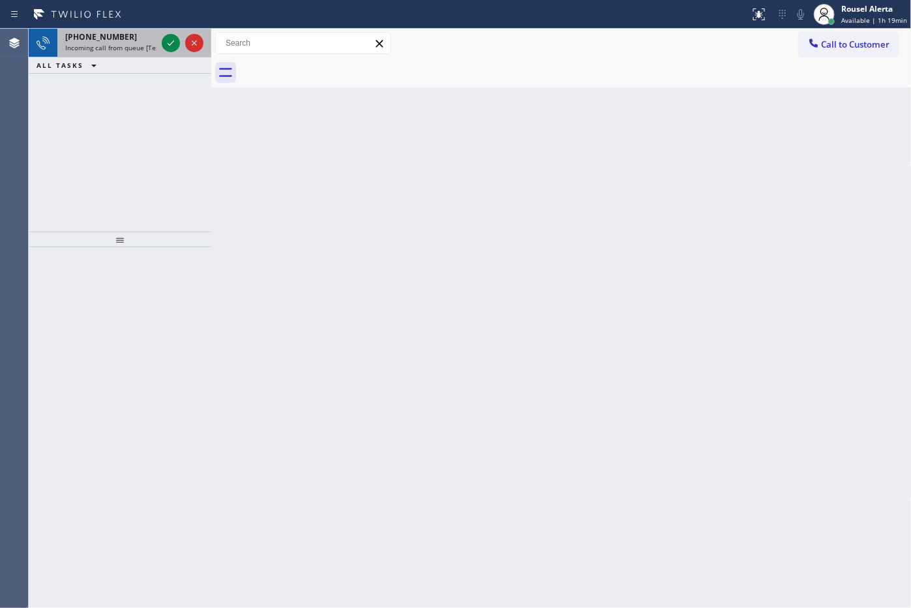
click at [137, 33] on div "+14252029594" at bounding box center [110, 36] width 91 height 11
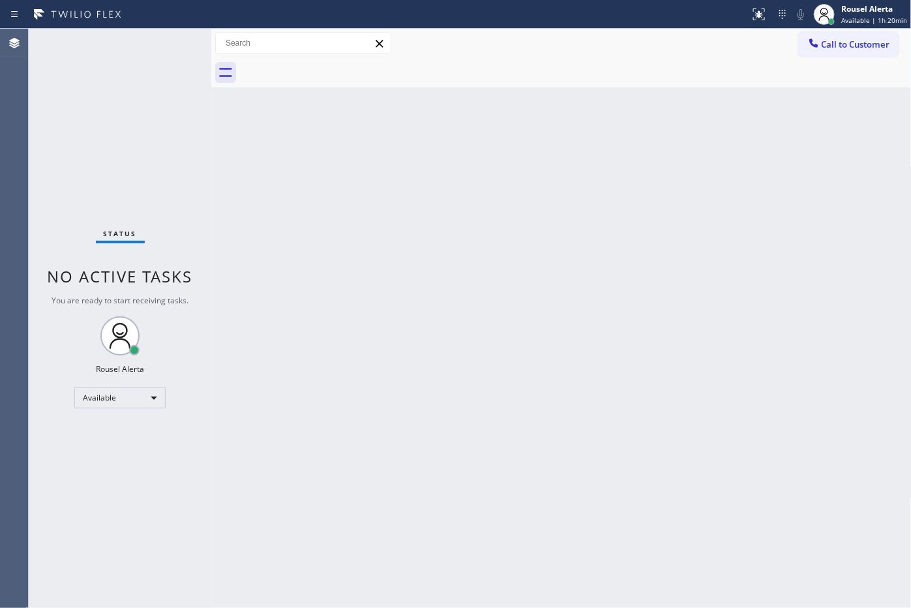
click at [99, 95] on div "Status No active tasks You are ready to start receiving tasks. Rousel Alerta Av…" at bounding box center [120, 318] width 183 height 579
drag, startPoint x: 338, startPoint y: 307, endPoint x: 497, endPoint y: 487, distance: 240.3
click at [350, 321] on div "Back to Dashboard Change Sender ID Customers Technicians Select a contact Outbo…" at bounding box center [561, 318] width 701 height 579
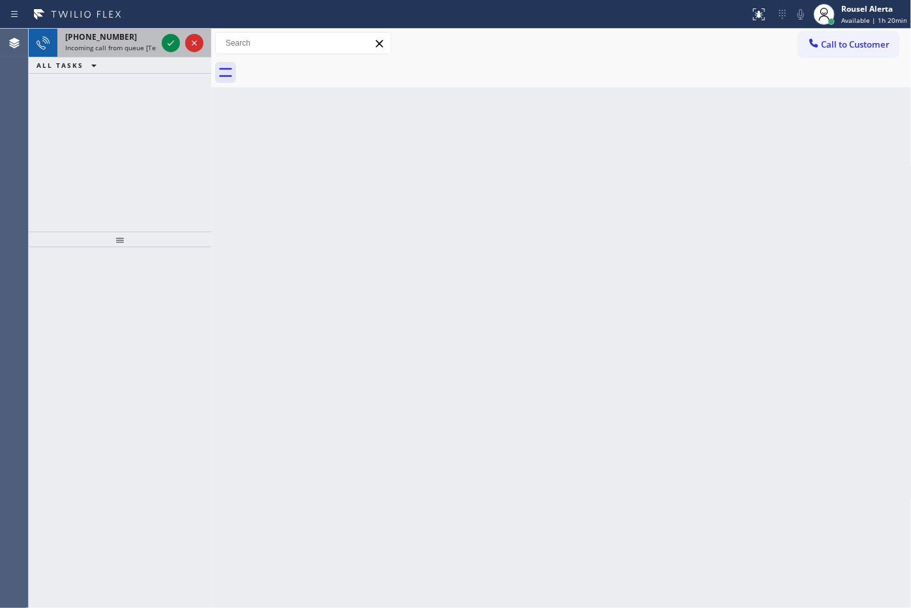
drag, startPoint x: 131, startPoint y: 53, endPoint x: 144, endPoint y: 49, distance: 13.0
click at [131, 53] on div "+14698694703 Incoming call from queue [Test] All" at bounding box center [108, 43] width 102 height 29
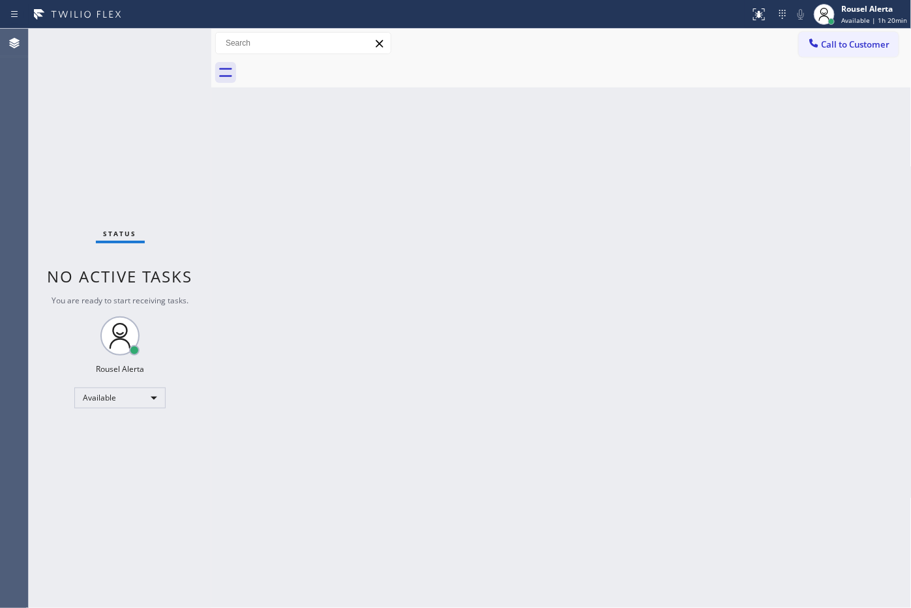
click at [168, 43] on div "Status No active tasks You are ready to start receiving tasks. Rousel Alerta Av…" at bounding box center [120, 318] width 183 height 579
click at [174, 78] on div "Status No active tasks You are ready to start receiving tasks. Rousel Alerta Av…" at bounding box center [120, 318] width 183 height 579
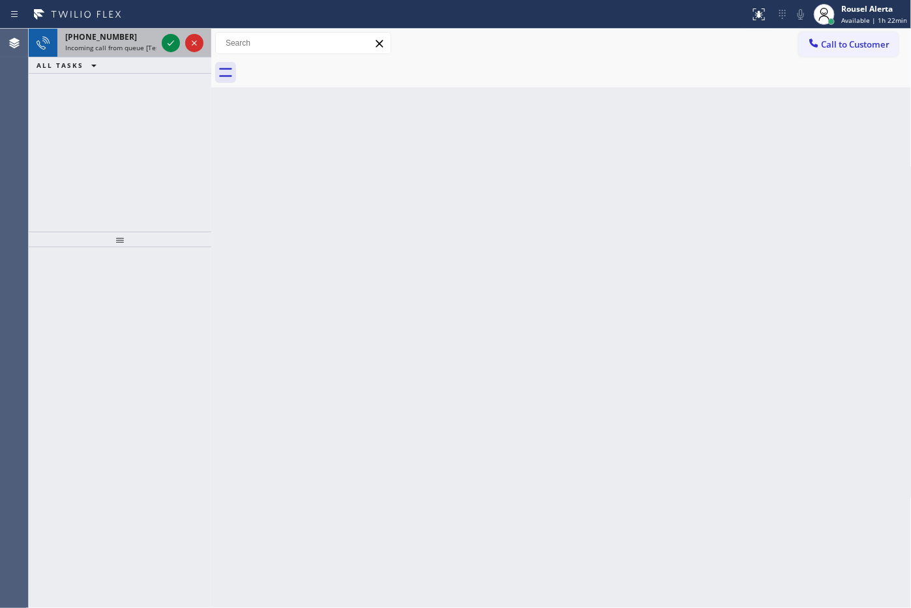
click at [145, 39] on div "+16462165440" at bounding box center [110, 36] width 91 height 11
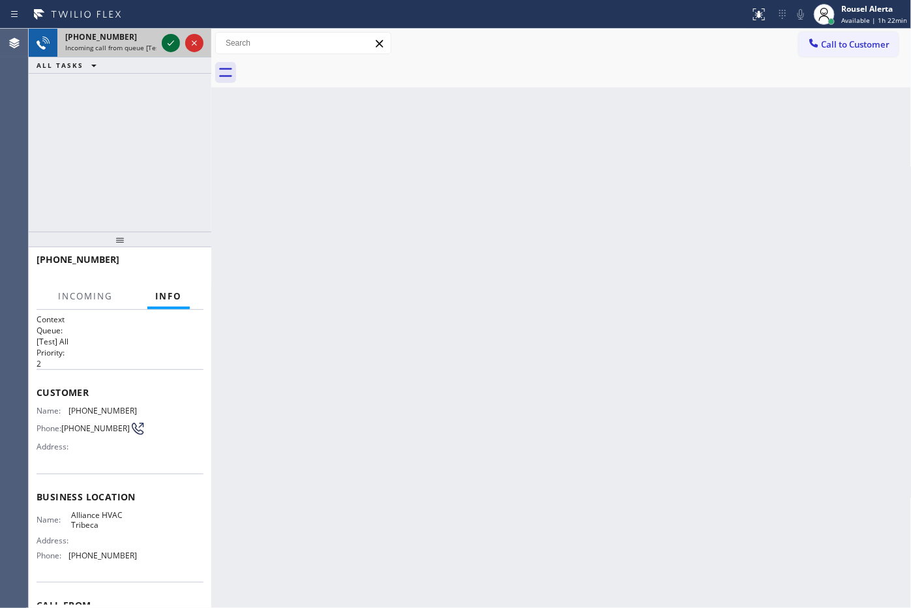
click at [168, 38] on icon at bounding box center [171, 43] width 16 height 16
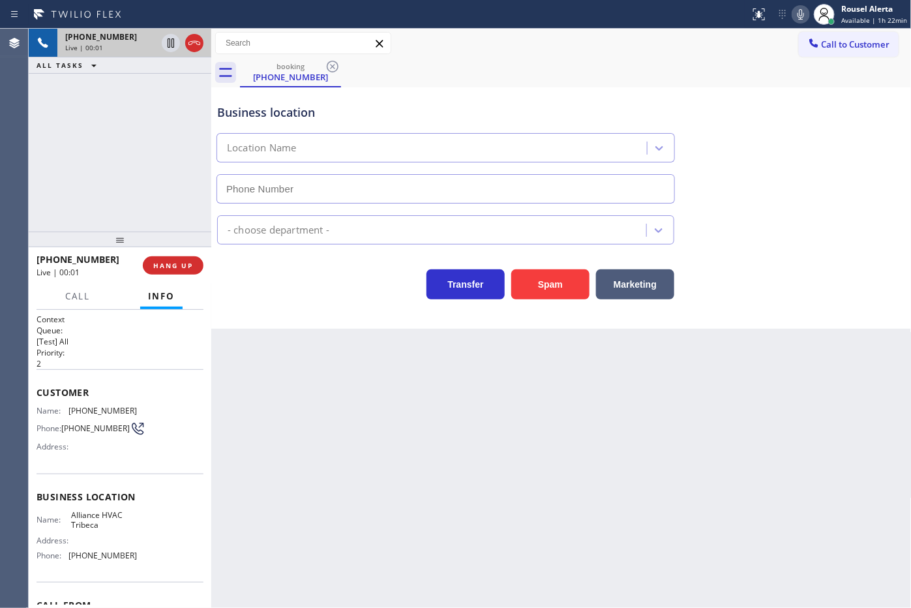
type input "(646) 603-1611"
click at [511, 292] on button "Spam" at bounding box center [550, 284] width 78 height 30
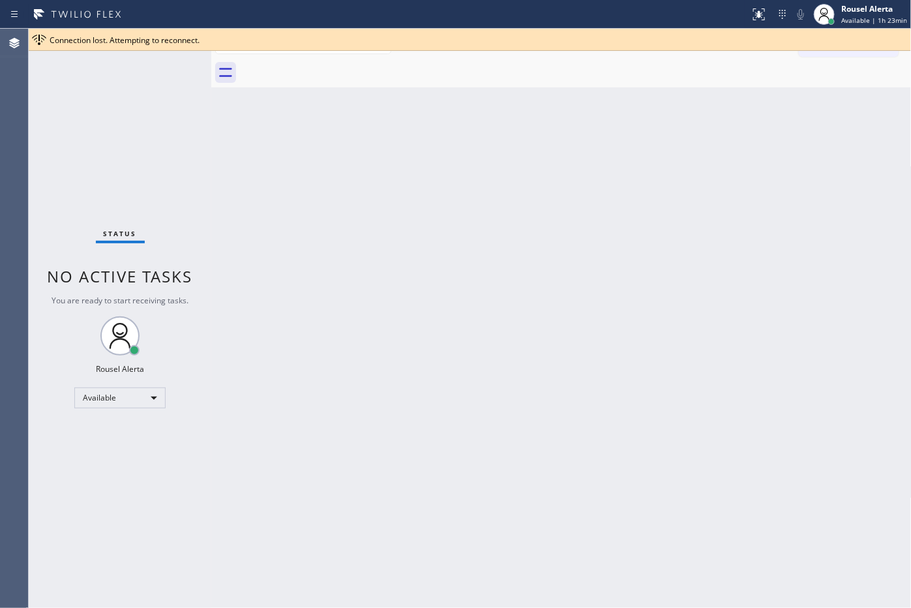
click at [471, 102] on div "Back to Dashboard Change Sender ID Customers Technicians Select a contact Outbo…" at bounding box center [561, 318] width 701 height 579
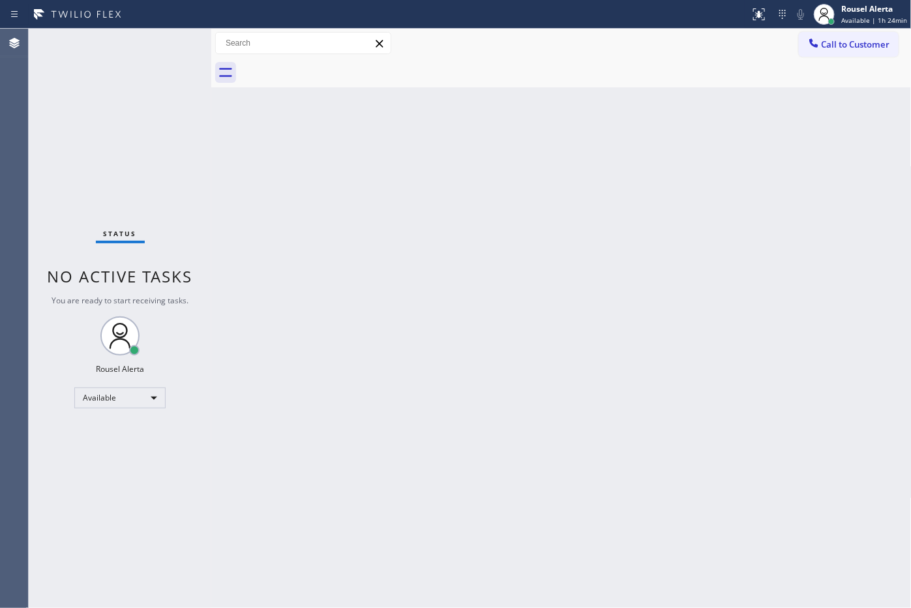
click at [467, 491] on div "Back to Dashboard Change Sender ID Customers Technicians Select a contact Outbo…" at bounding box center [561, 318] width 701 height 579
click at [139, 77] on div "Status No active tasks You are ready to start receiving tasks. Rousel Alerta Av…" at bounding box center [120, 318] width 183 height 579
click at [483, 315] on div "Back to Dashboard Change Sender ID Customers Technicians Select a contact Outbo…" at bounding box center [561, 318] width 701 height 579
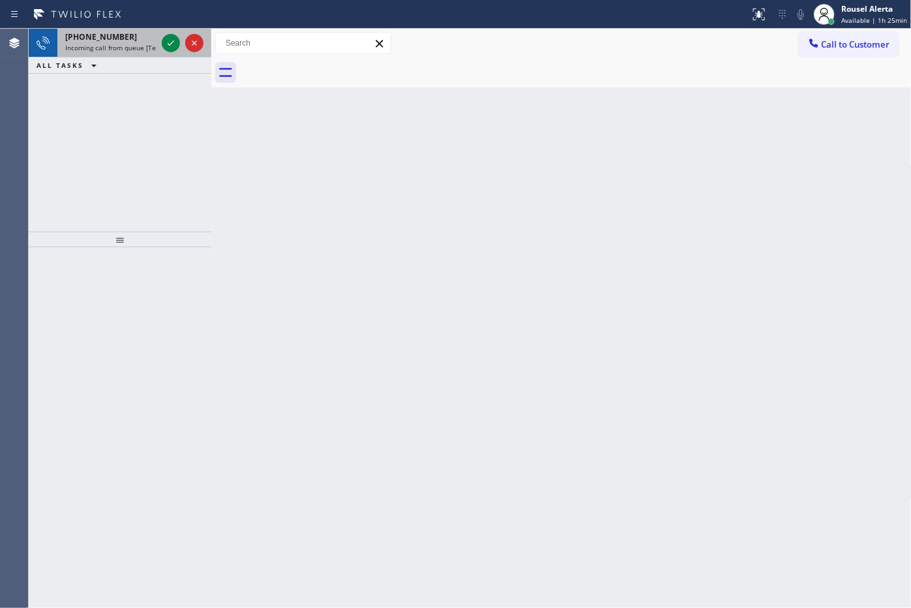
click at [122, 39] on div "+12144829247" at bounding box center [110, 36] width 91 height 11
click at [162, 39] on div at bounding box center [171, 43] width 18 height 16
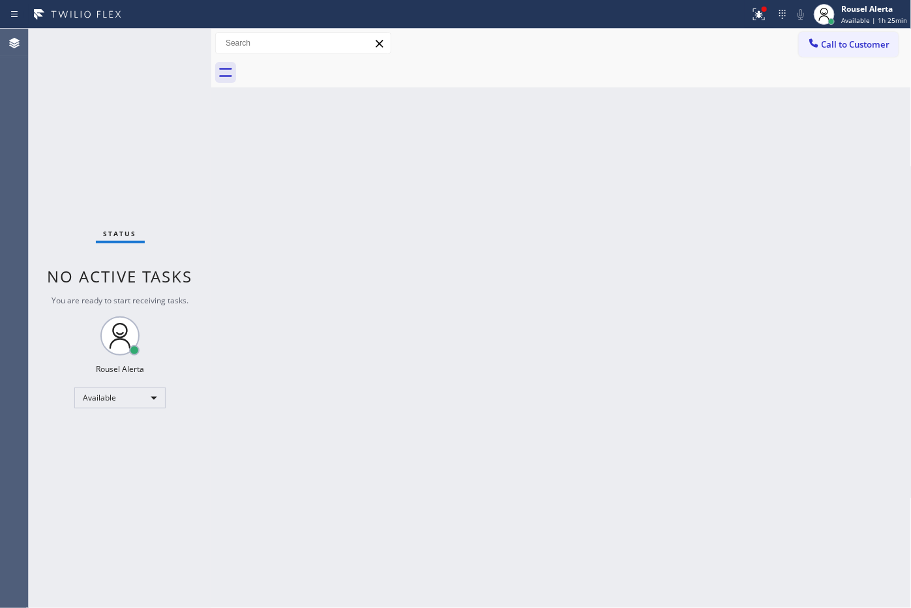
click at [282, 151] on div "Back to Dashboard Change Sender ID Customers Technicians Select a contact Outbo…" at bounding box center [561, 318] width 701 height 579
click at [761, 5] on button at bounding box center [759, 14] width 29 height 29
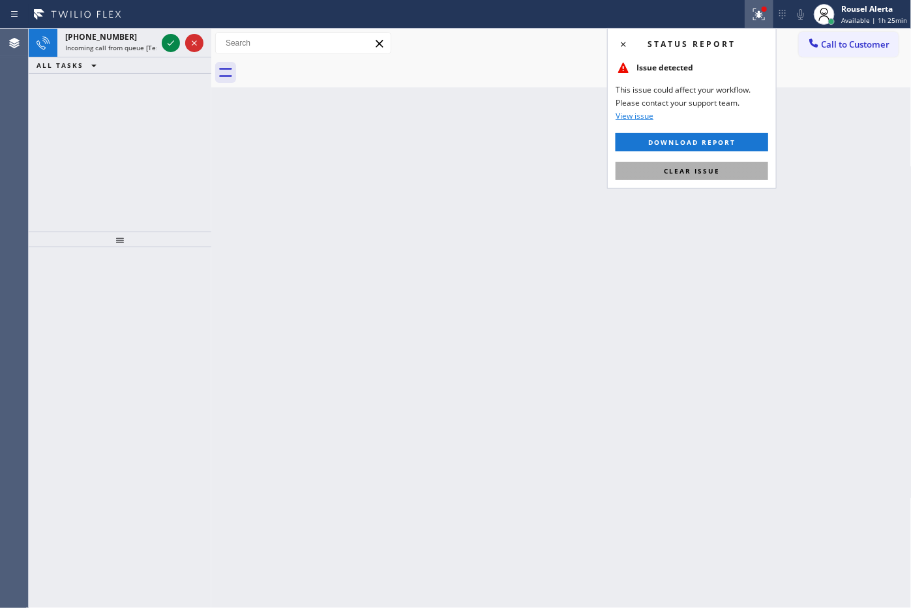
click at [718, 167] on button "Clear issue" at bounding box center [692, 171] width 153 height 18
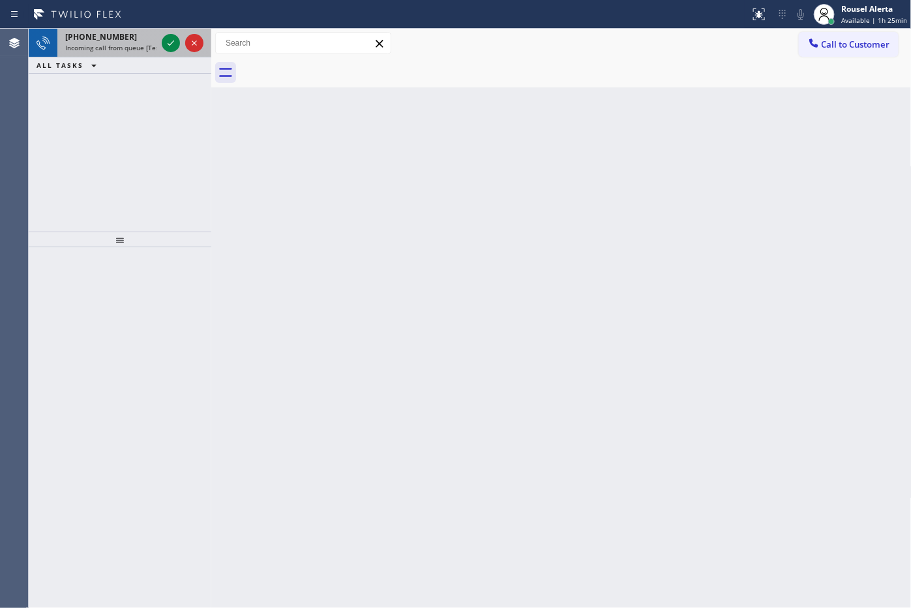
click at [142, 49] on span "Incoming call from queue [Test] All" at bounding box center [119, 47] width 108 height 9
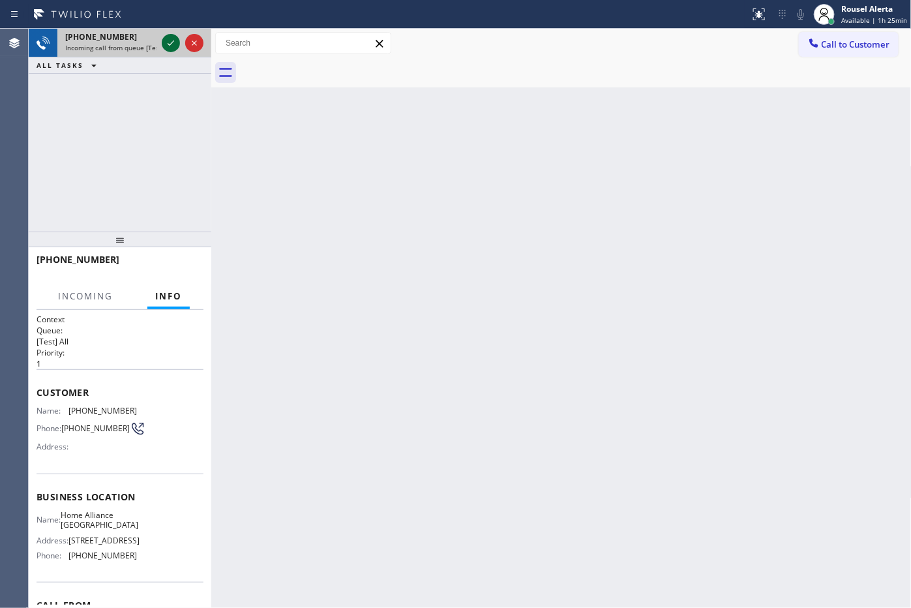
click at [170, 39] on icon at bounding box center [171, 43] width 16 height 16
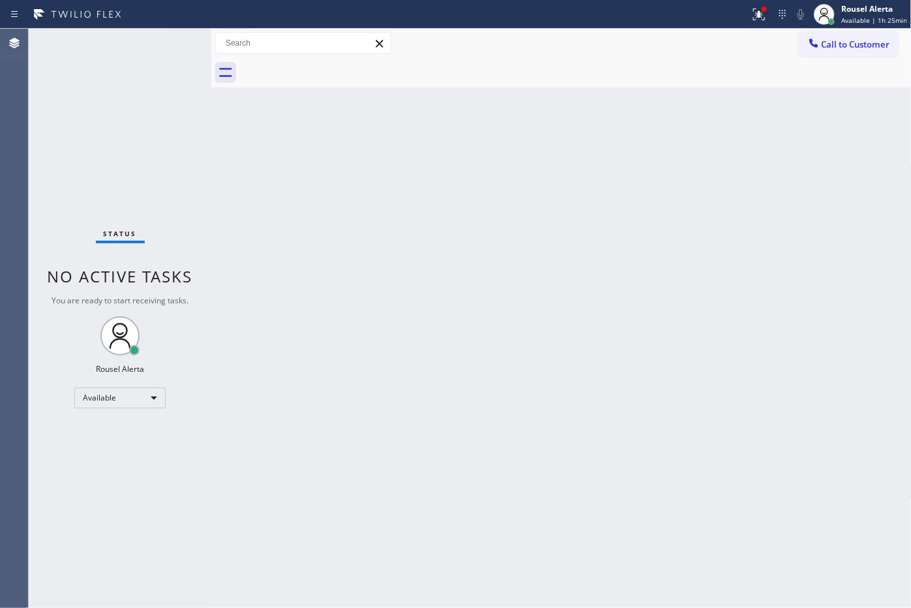
drag, startPoint x: 166, startPoint y: 89, endPoint x: 369, endPoint y: 67, distance: 203.5
click at [170, 93] on div "Status No active tasks You are ready to start receiving tasks. Rousel Alerta Av…" at bounding box center [120, 318] width 183 height 579
click at [755, 12] on icon at bounding box center [759, 15] width 16 height 16
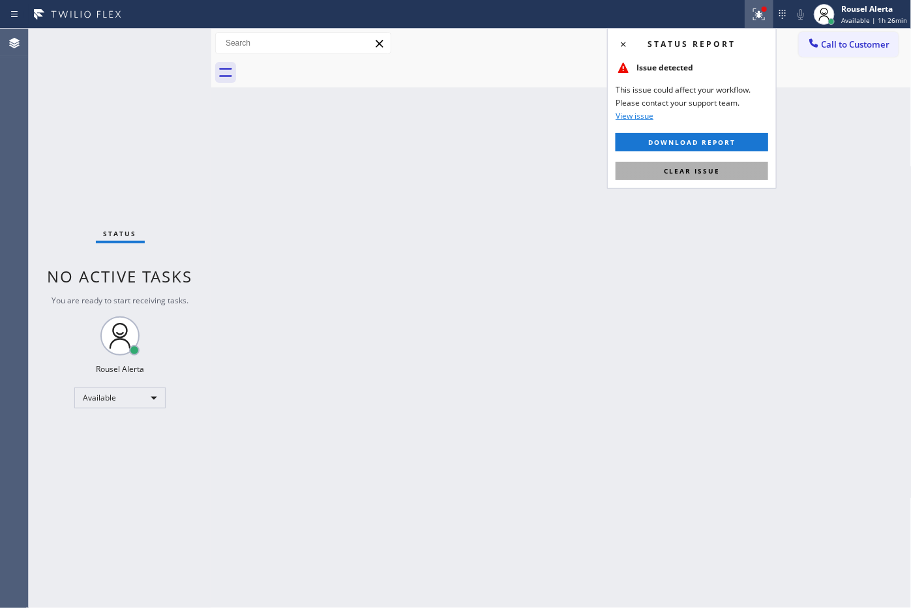
click at [716, 164] on button "Clear issue" at bounding box center [692, 171] width 153 height 18
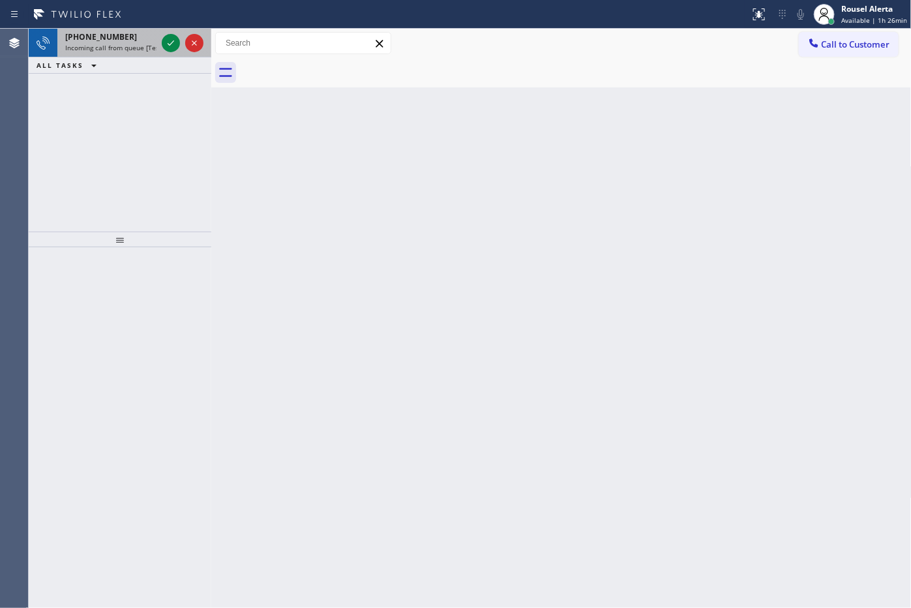
click at [134, 47] on span "Incoming call from queue [Test] All" at bounding box center [119, 47] width 108 height 9
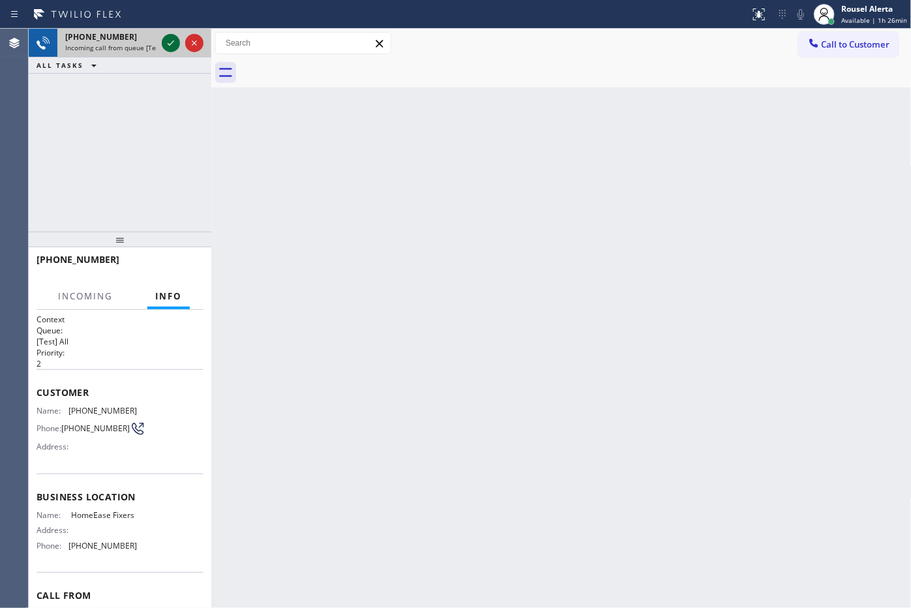
click at [168, 44] on icon at bounding box center [171, 42] width 7 height 5
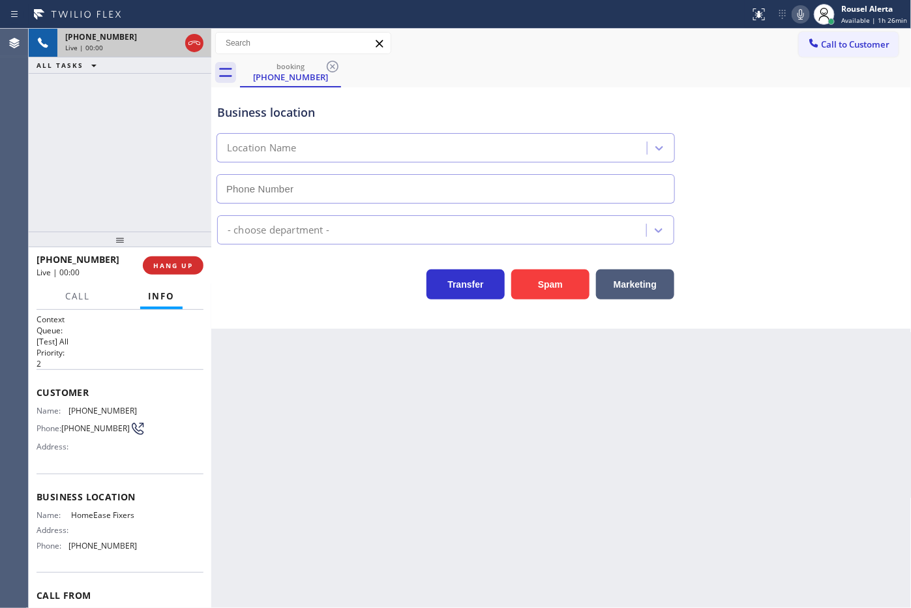
type input "(214) 206-3497"
click at [320, 401] on div "Back to Dashboard Change Sender ID Customers Technicians Select a contact Outbo…" at bounding box center [561, 318] width 701 height 579
click at [404, 416] on div "Back to Dashboard Change Sender ID Customers Technicians Select a contact Outbo…" at bounding box center [561, 318] width 701 height 579
click at [88, 83] on div "+12144829247 Live | 00:08 ALL TASKS ALL TASKS ACTIVE TASKS TASKS IN WRAP UP" at bounding box center [120, 130] width 183 height 203
drag, startPoint x: 376, startPoint y: 470, endPoint x: 327, endPoint y: 414, distance: 74.9
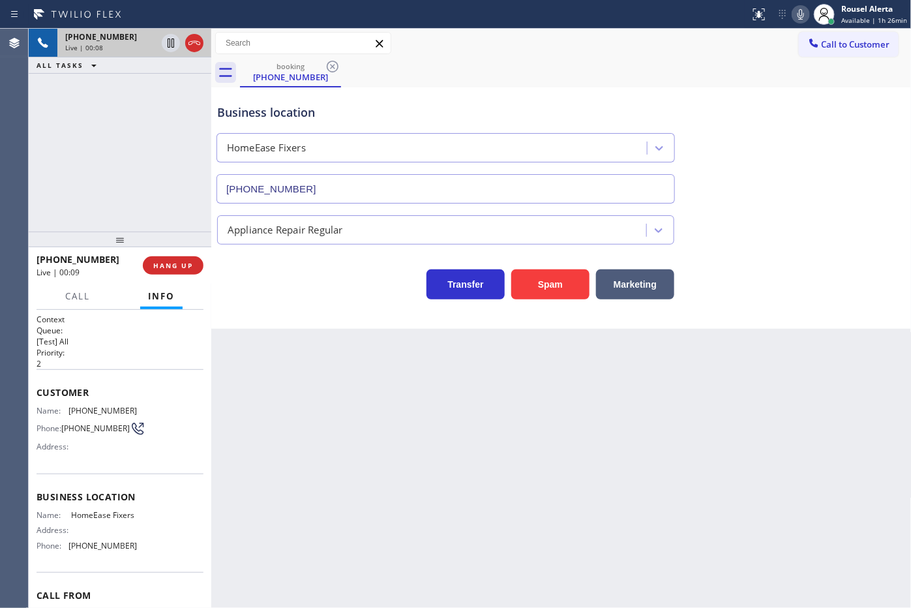
click at [377, 470] on div "Back to Dashboard Change Sender ID Customers Technicians Select a contact Outbo…" at bounding box center [561, 318] width 701 height 579
click at [177, 269] on span "HANG UP" at bounding box center [173, 265] width 40 height 9
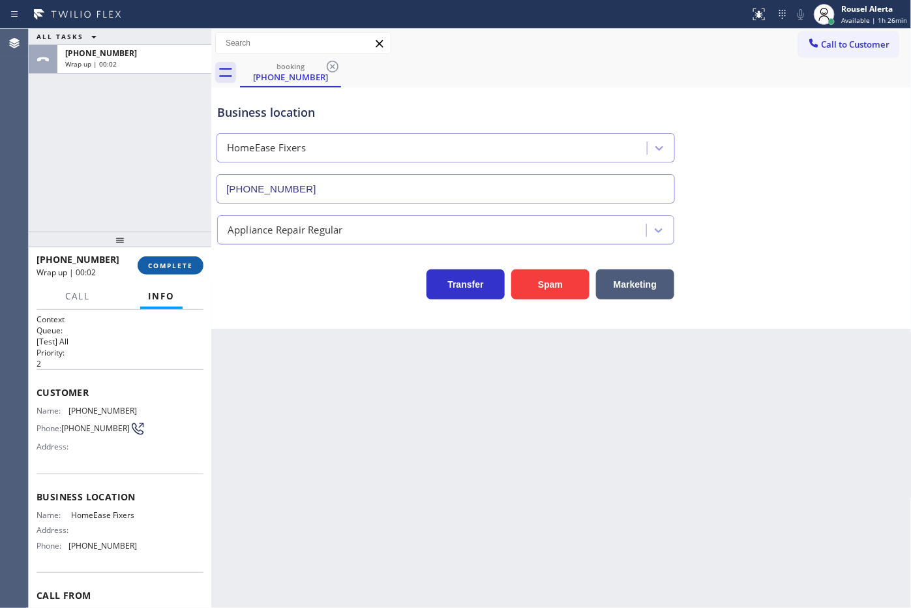
click at [171, 273] on button "COMPLETE" at bounding box center [171, 265] width 66 height 18
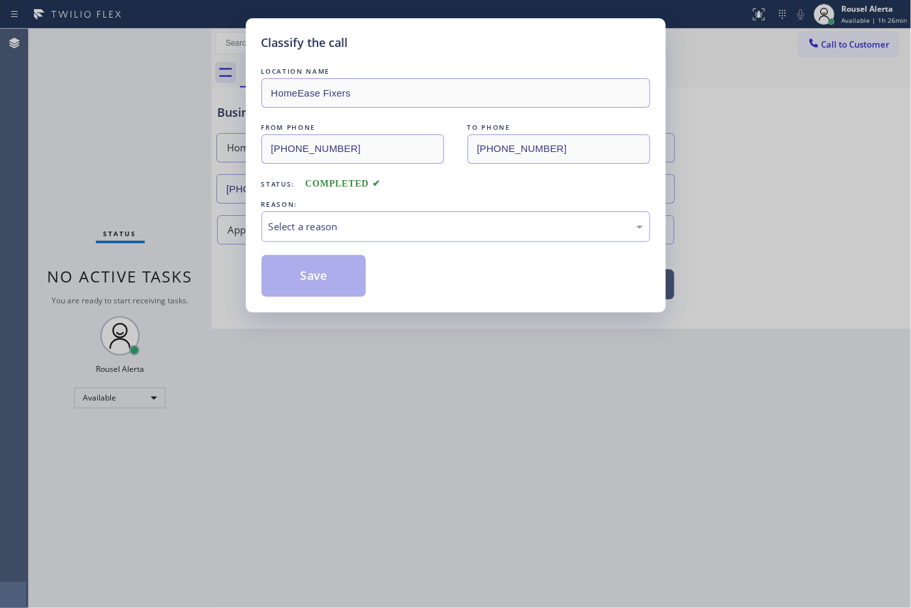
click at [333, 233] on div "Select a reason" at bounding box center [456, 226] width 374 height 15
click at [346, 288] on button "Save" at bounding box center [314, 276] width 105 height 42
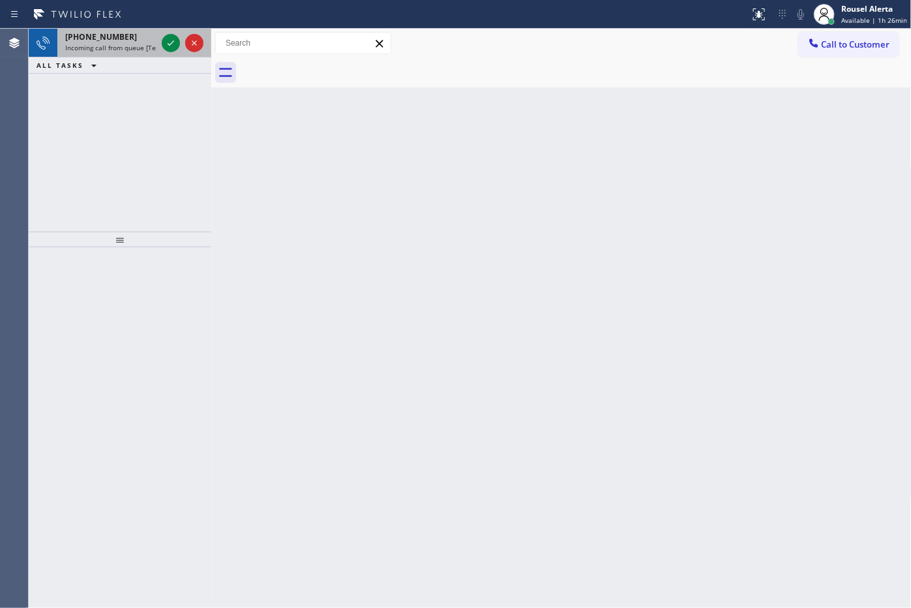
click at [106, 52] on div "+16262355354 Incoming call from queue [Test] All" at bounding box center [108, 43] width 102 height 29
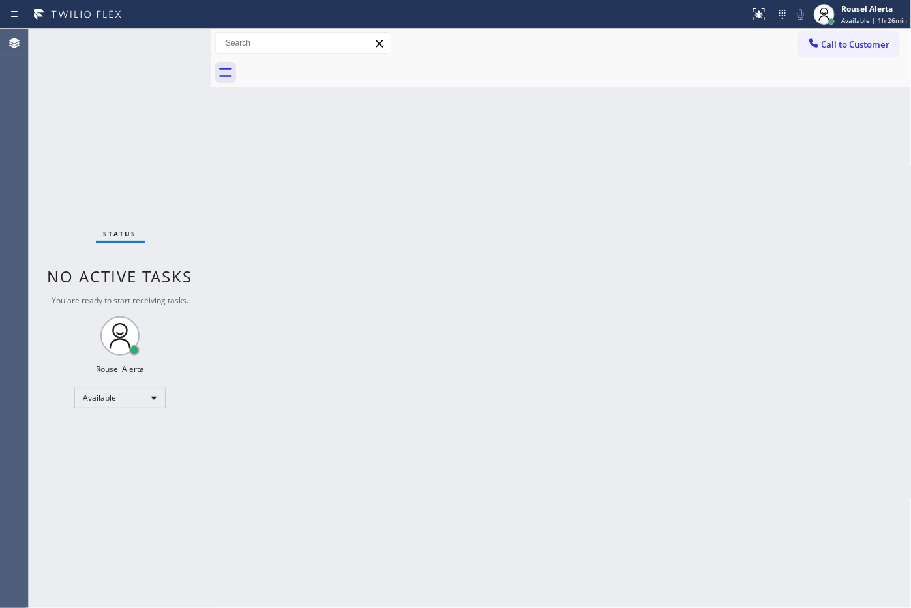
click at [172, 39] on div "Status No active tasks You are ready to start receiving tasks. Rousel Alerta Av…" at bounding box center [120, 318] width 183 height 579
click at [436, 333] on div "Back to Dashboard Change Sender ID Customers Technicians Select a contact Outbo…" at bounding box center [561, 318] width 701 height 579
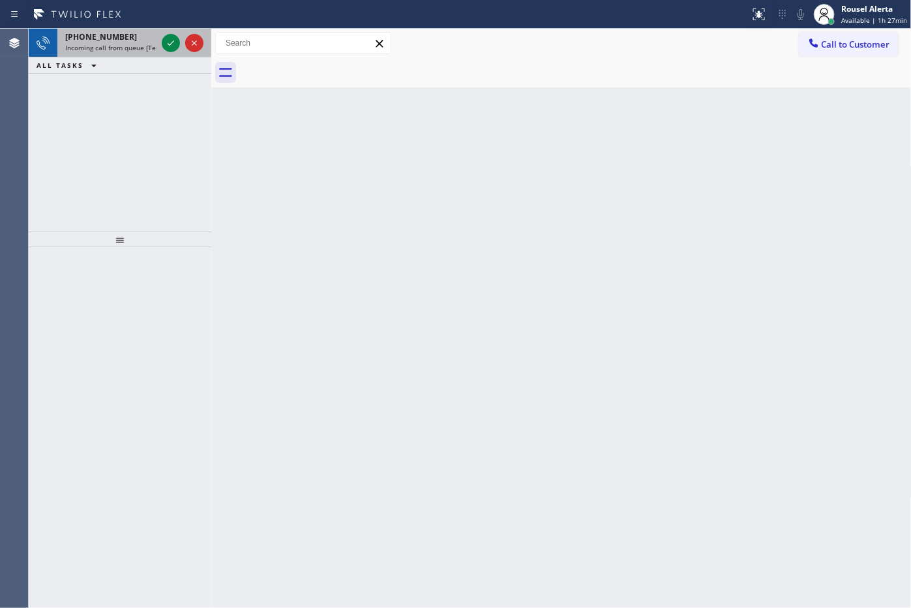
click at [152, 50] on span "Incoming call from queue [Test] All" at bounding box center [119, 47] width 108 height 9
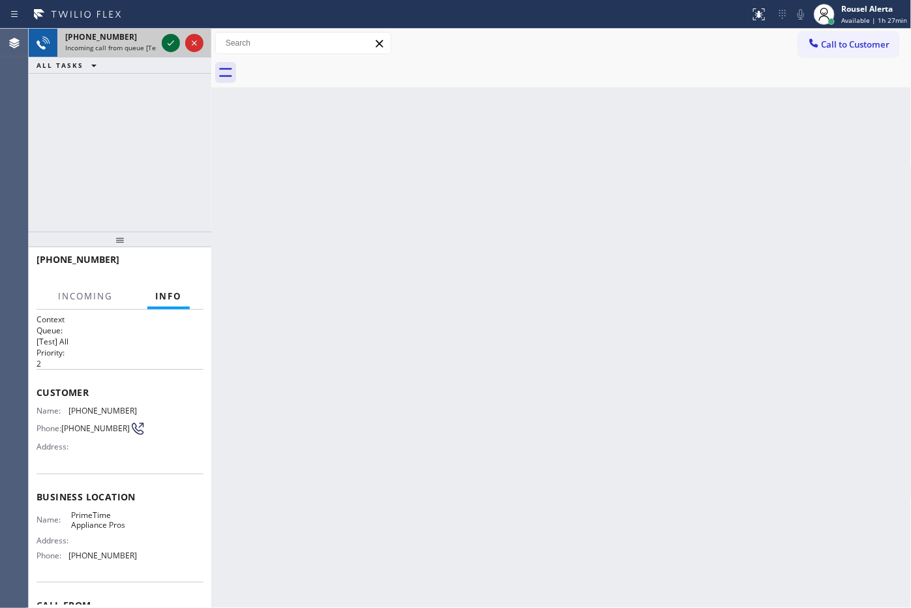
click at [174, 44] on icon at bounding box center [171, 43] width 16 height 16
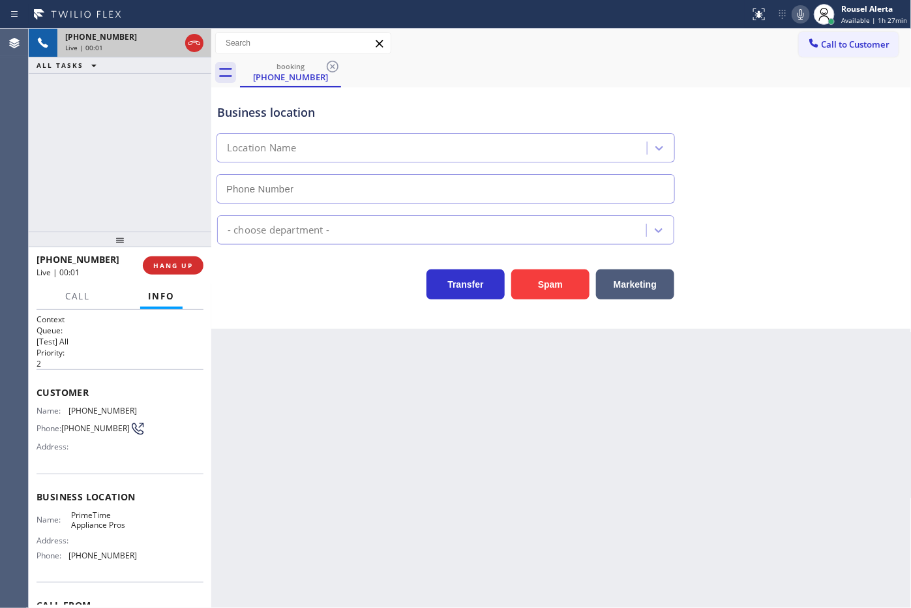
type input "(408) 752-5861"
click at [563, 290] on button "Spam" at bounding box center [550, 284] width 78 height 30
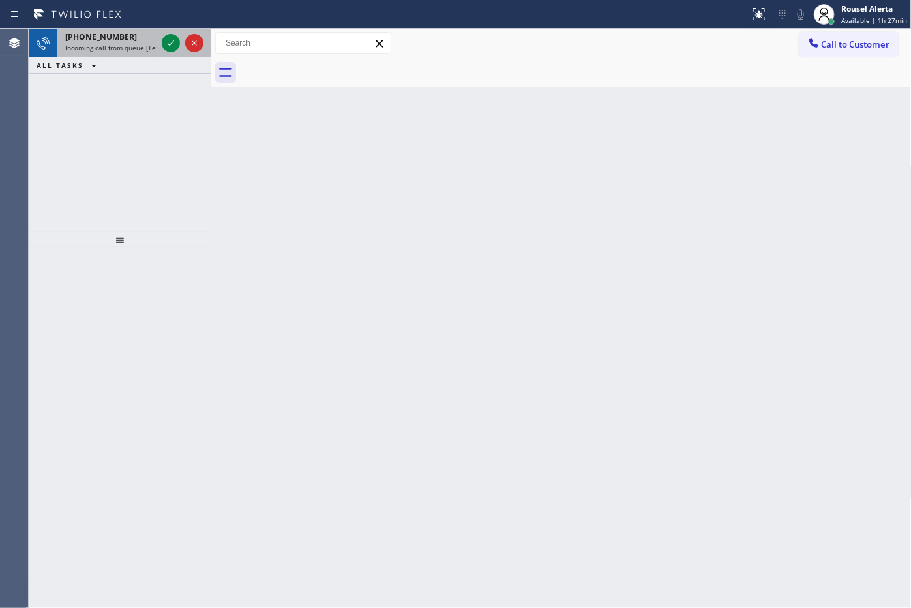
drag, startPoint x: 121, startPoint y: 41, endPoint x: 155, endPoint y: 42, distance: 33.9
click at [121, 41] on div "+16469495596" at bounding box center [110, 36] width 91 height 11
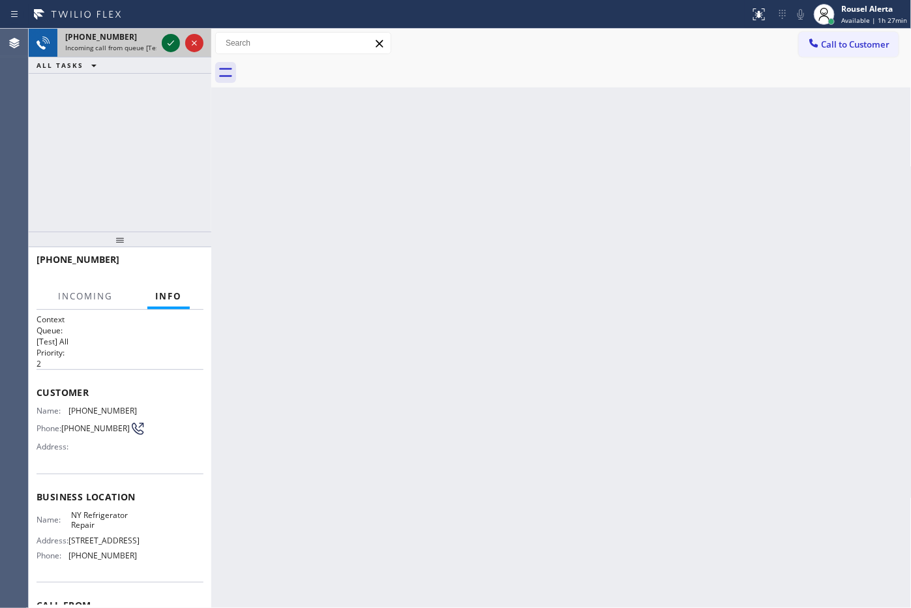
click at [166, 42] on icon at bounding box center [171, 43] width 16 height 16
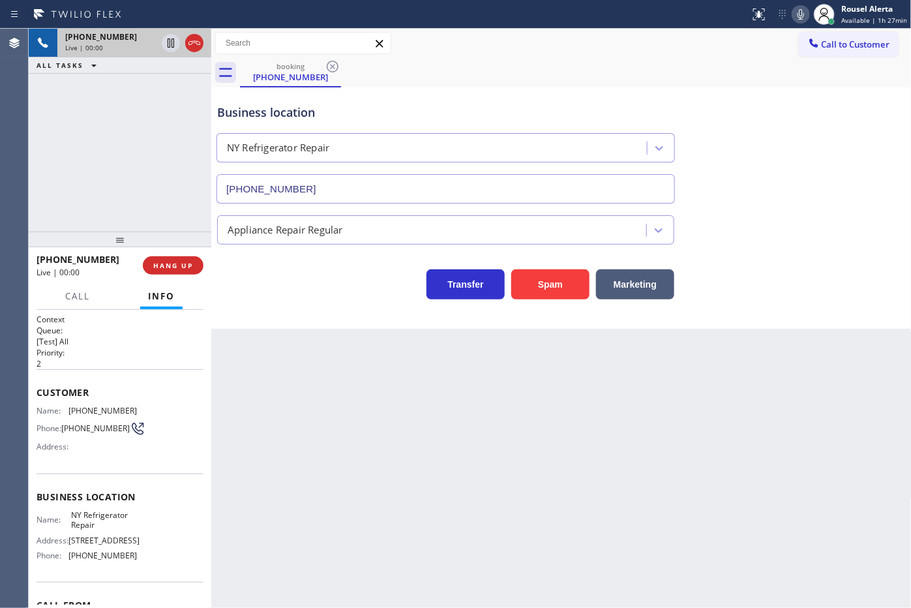
type input "(646) 513-4892"
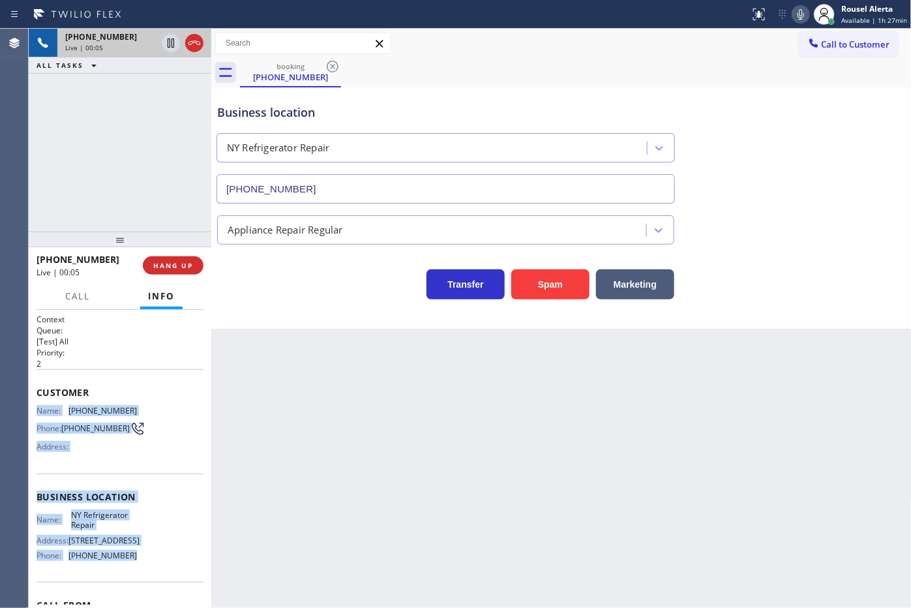
drag, startPoint x: 34, startPoint y: 403, endPoint x: 125, endPoint y: 562, distance: 183.2
click at [125, 562] on div "Context Queue: [Test] All Priority: 2 Customer Name: (646) 949-5596 Phone: (646…" at bounding box center [120, 459] width 183 height 299
copy div "Name: (646) 949-5596 Phone: (646) 949-5596 Address: Business location Name: NY …"
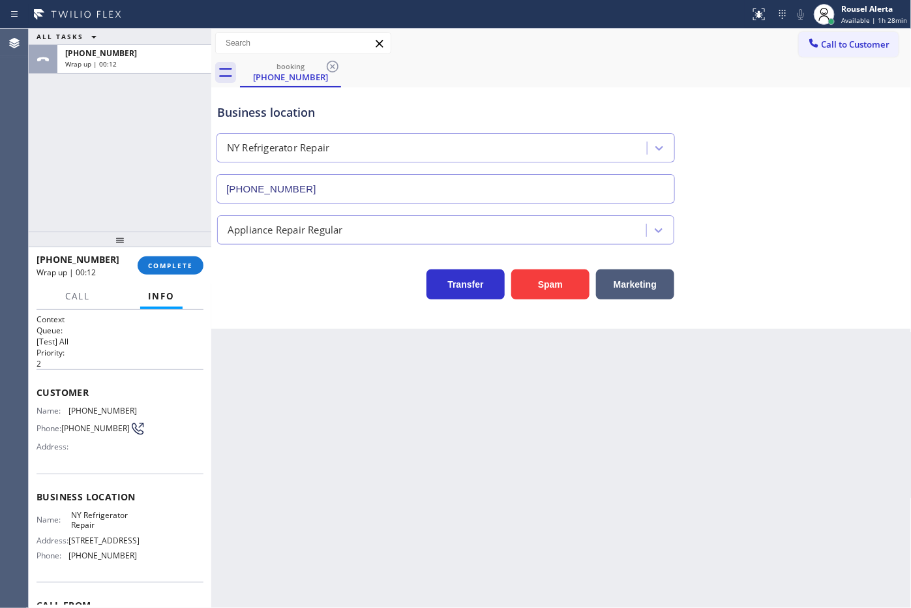
click at [530, 410] on div "Back to Dashboard Change Sender ID Customers Technicians Select a contact Outbo…" at bounding box center [561, 318] width 701 height 579
click at [154, 173] on div "ALL TASKS ALL TASKS ACTIVE TASKS TASKS IN WRAP UP +16469495596 Wrap up | 00:13" at bounding box center [120, 130] width 183 height 203
click at [160, 265] on span "COMPLETE" at bounding box center [170, 265] width 45 height 9
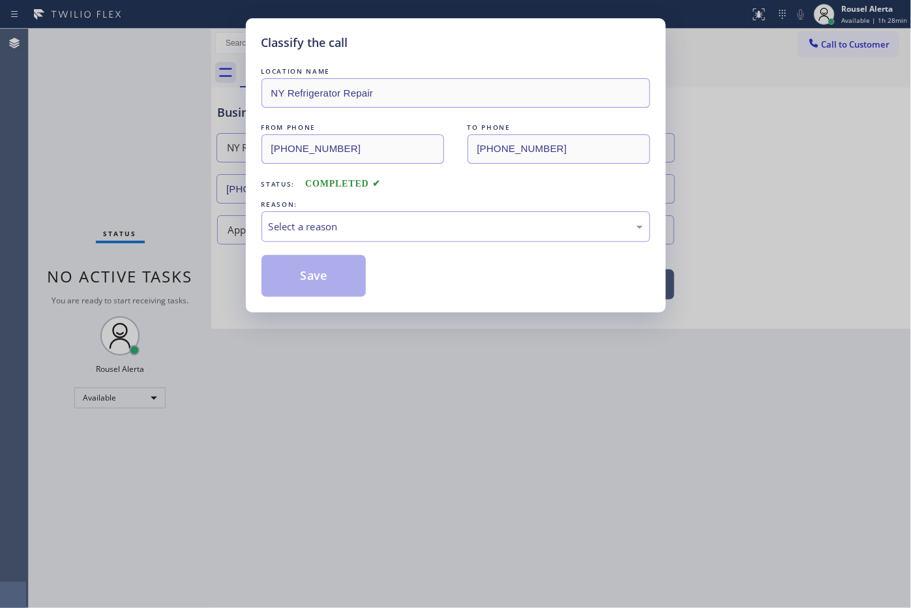
click at [412, 211] on div "REASON:" at bounding box center [456, 205] width 389 height 14
click at [415, 220] on div "Select a reason" at bounding box center [456, 226] width 374 height 15
click at [331, 288] on button "Save" at bounding box center [314, 276] width 105 height 42
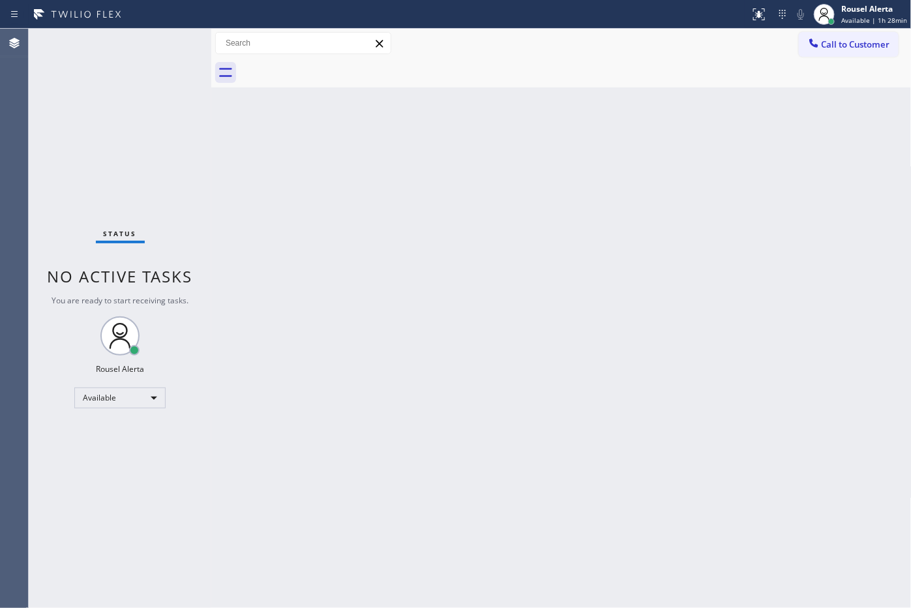
click at [152, 44] on div "Status No active tasks You are ready to start receiving tasks. Rousel Alerta Av…" at bounding box center [120, 318] width 183 height 579
click at [393, 236] on div "Back to Dashboard Change Sender ID Customers Technicians Select a contact Outbo…" at bounding box center [561, 318] width 701 height 579
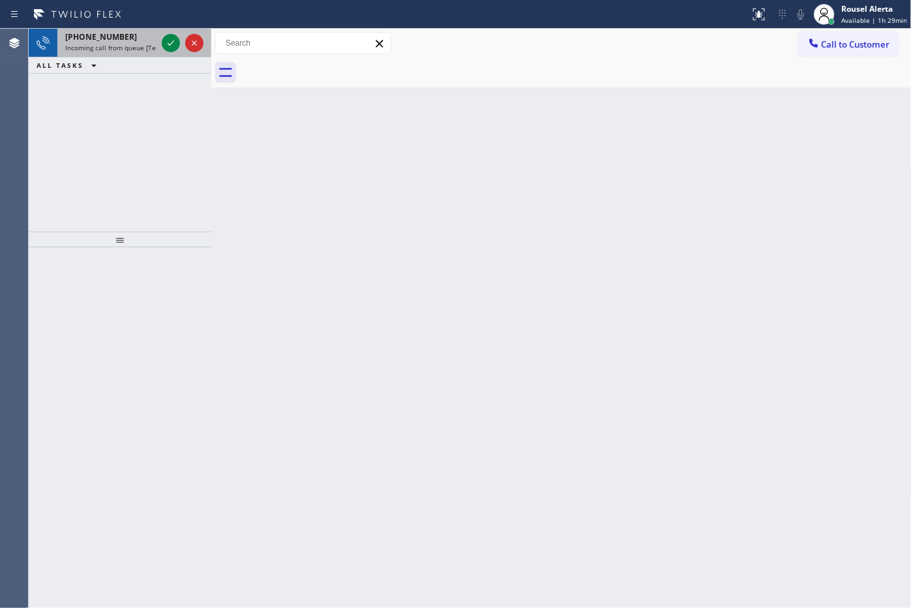
click at [147, 44] on span "Incoming call from queue [Test] All" at bounding box center [119, 47] width 108 height 9
click at [174, 40] on icon at bounding box center [171, 42] width 7 height 5
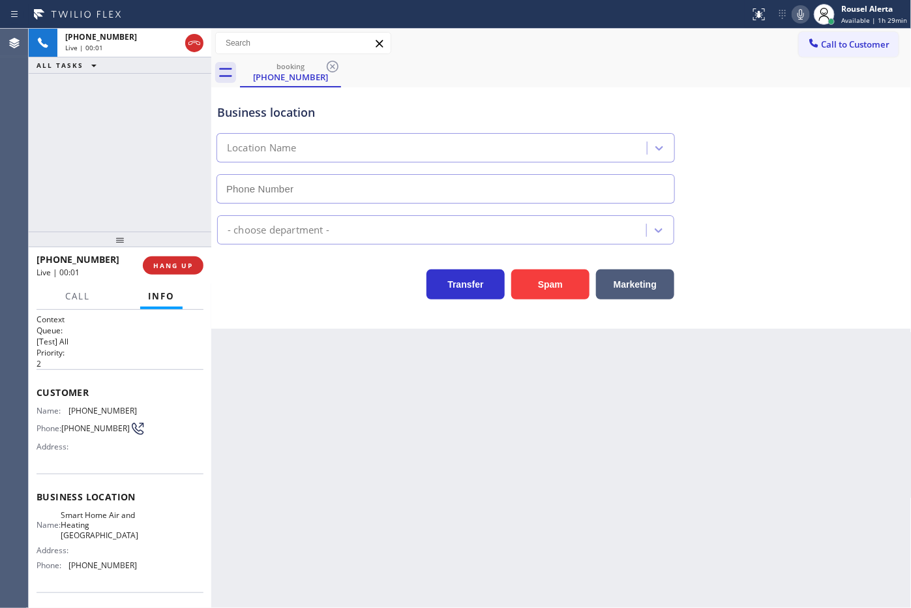
type input "(602) 671-3355"
click at [560, 282] on button "Spam" at bounding box center [550, 284] width 78 height 30
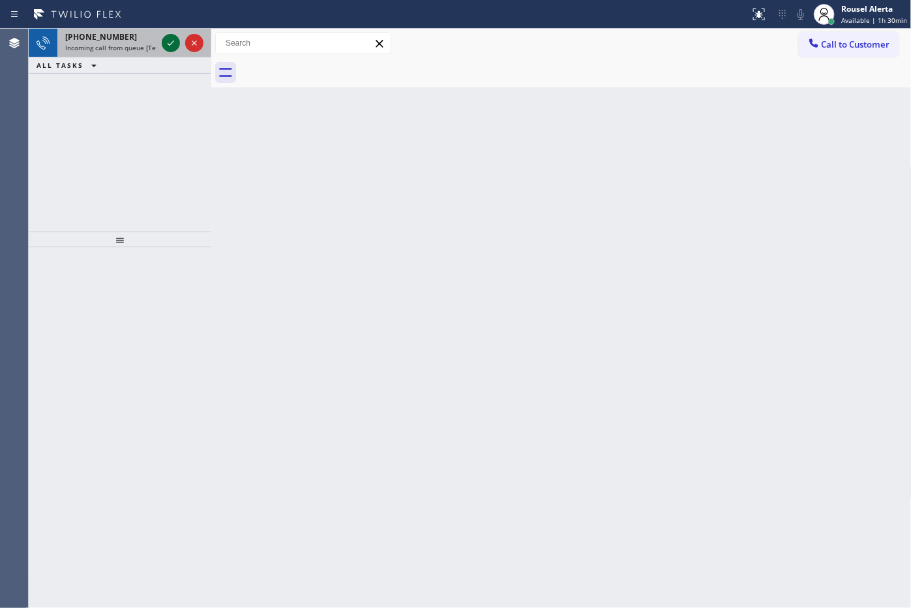
drag, startPoint x: 127, startPoint y: 37, endPoint x: 168, endPoint y: 42, distance: 41.4
click at [131, 37] on div "+18304600181" at bounding box center [110, 36] width 91 height 11
click at [118, 39] on span "+18304600181" at bounding box center [101, 36] width 72 height 11
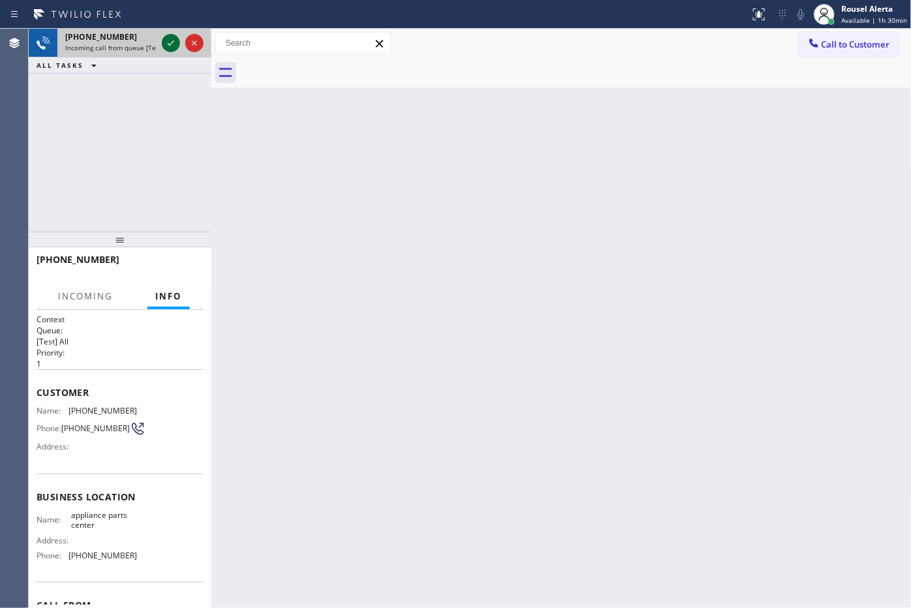
click at [162, 43] on div at bounding box center [171, 43] width 18 height 16
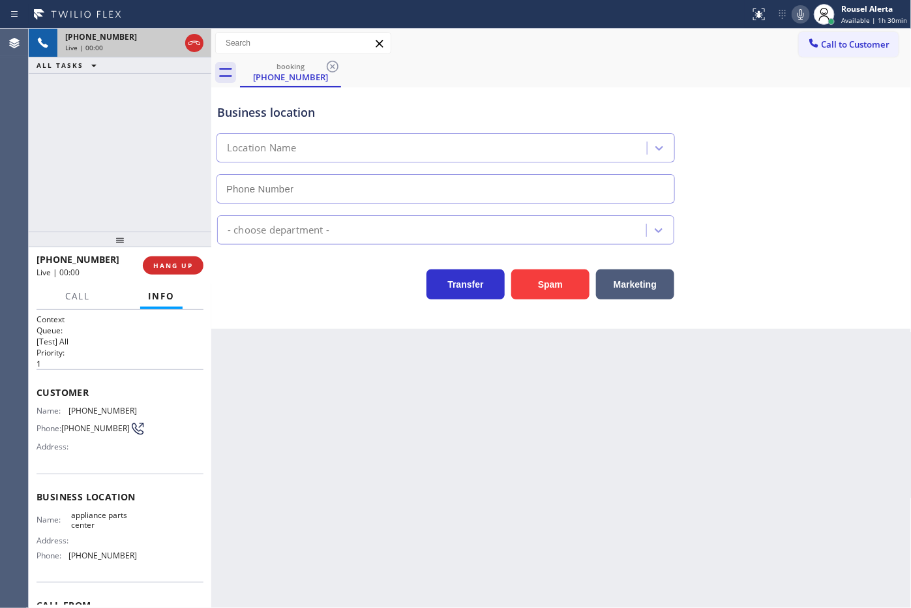
type input "(817) 482-5346"
drag, startPoint x: 168, startPoint y: 92, endPoint x: 173, endPoint y: 123, distance: 31.1
click at [168, 91] on div "+18304600181 Live | 00:07 ALL TASKS ALL TASKS ACTIVE TASKS TASKS IN WRAP UP" at bounding box center [120, 130] width 183 height 203
click at [316, 404] on div "Back to Dashboard Change Sender ID Customers Technicians Select a contact Outbo…" at bounding box center [561, 318] width 701 height 579
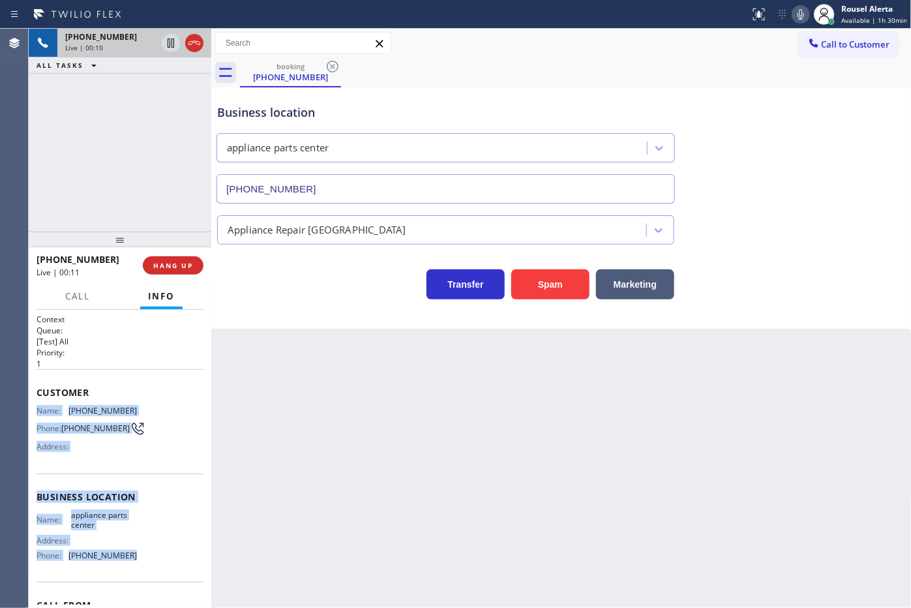
drag, startPoint x: 35, startPoint y: 406, endPoint x: 123, endPoint y: 562, distance: 178.5
click at [123, 562] on div "Context Queue: [Test] All Priority: 1 Customer Name: (830) 460-0181 Phone: (830…" at bounding box center [120, 459] width 183 height 299
copy div "Name: (830) 460-0181 Phone: (830) 460-0181 Address: Business location Name: app…"
click at [166, 91] on icon at bounding box center [171, 88] width 16 height 16
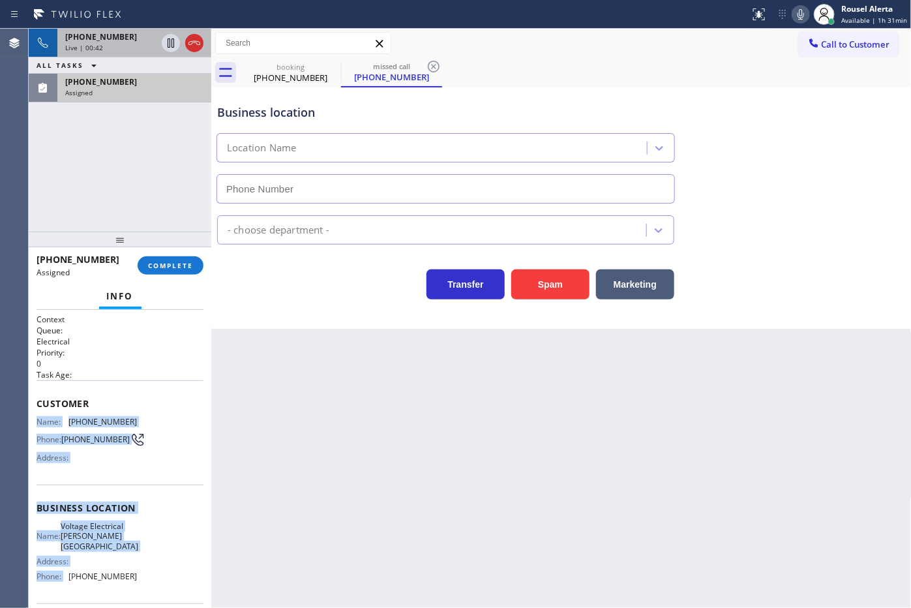
type input "(818) 293-2018"
click at [159, 484] on div "Customer Name: (269) 282-9820 Phone: (269) 282-9820 Address:" at bounding box center [120, 432] width 167 height 104
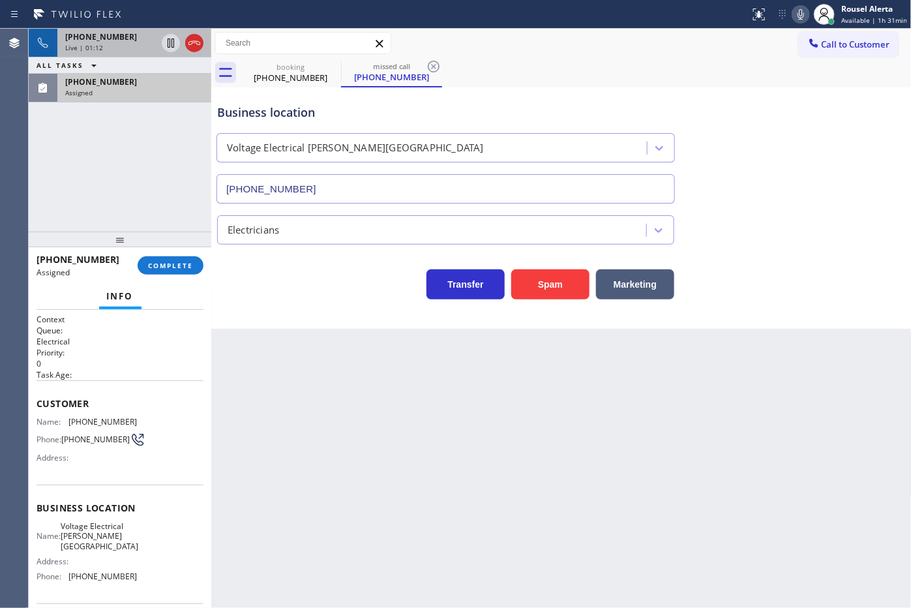
click at [76, 80] on span "(269) 282-9820" at bounding box center [101, 81] width 72 height 11
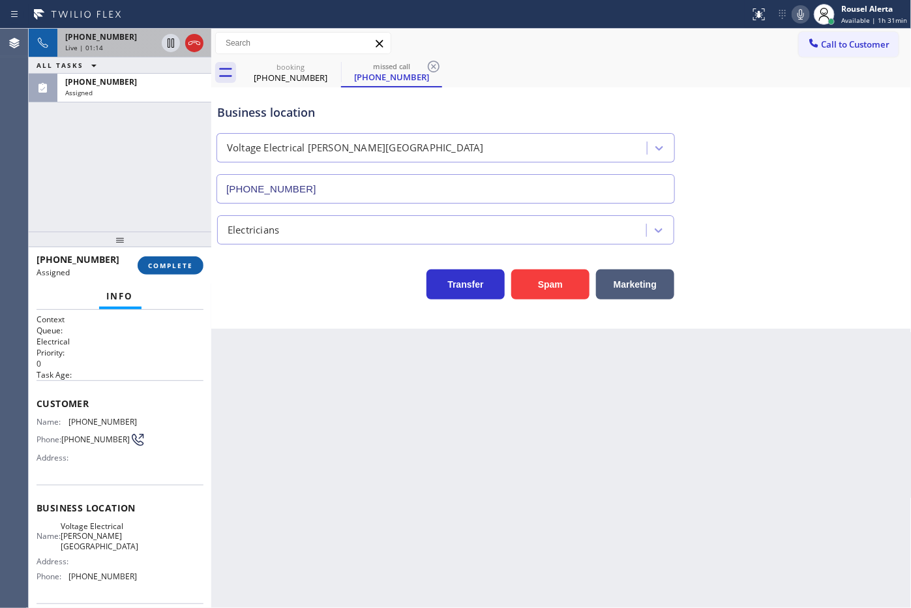
click at [157, 265] on span "COMPLETE" at bounding box center [170, 265] width 45 height 9
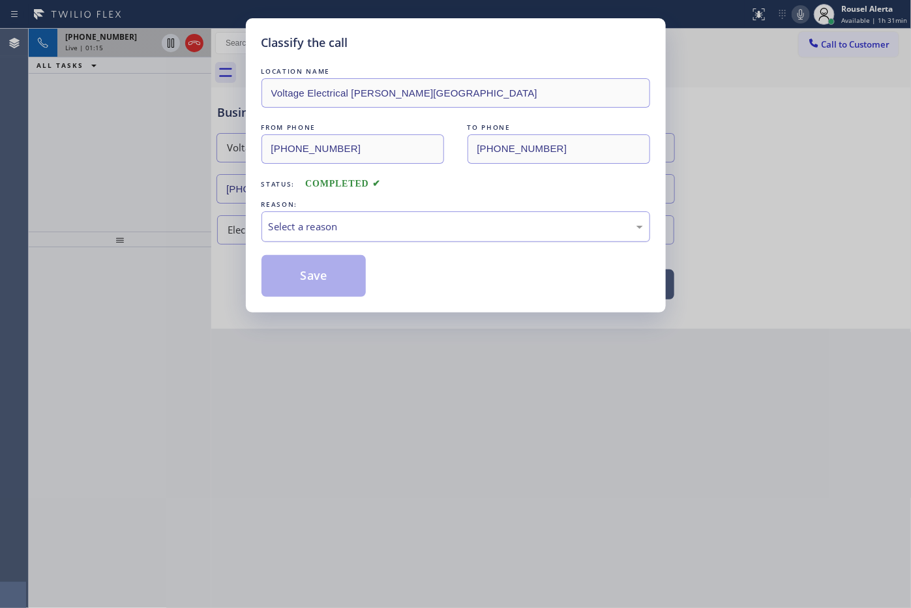
click at [308, 238] on div "Select a reason" at bounding box center [456, 226] width 389 height 31
click at [327, 284] on button "Save" at bounding box center [314, 276] width 105 height 42
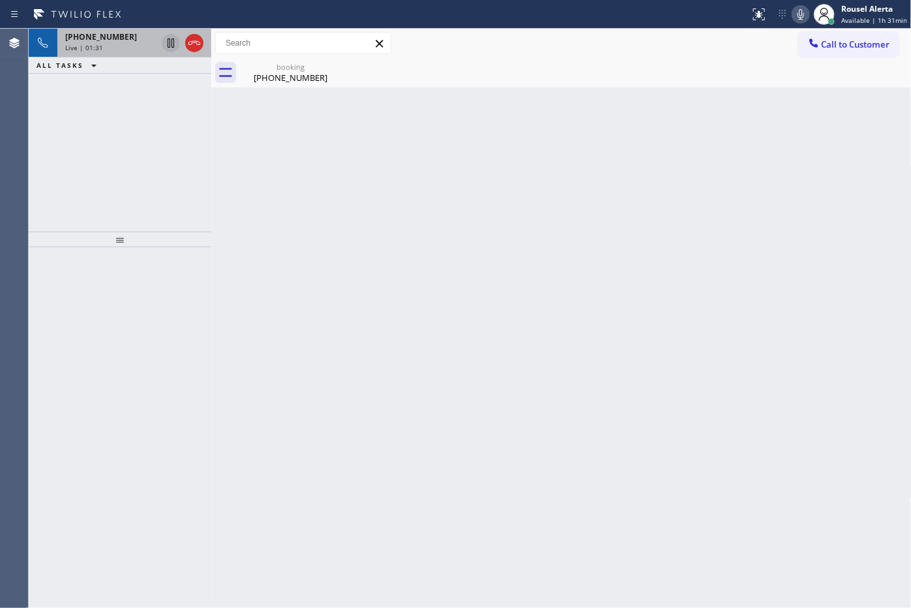
click at [168, 44] on icon at bounding box center [171, 43] width 16 height 16
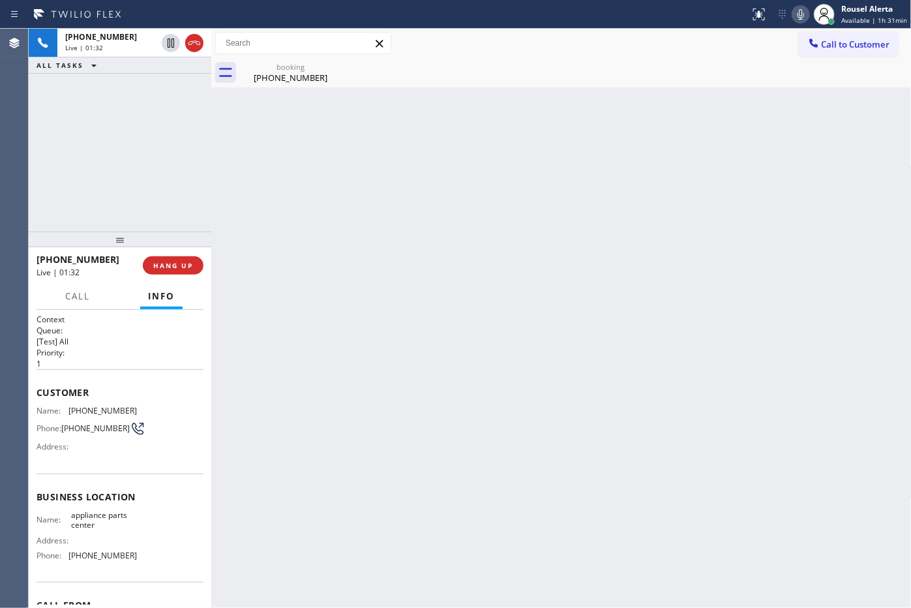
click at [804, 7] on icon at bounding box center [801, 15] width 16 height 16
click at [166, 44] on icon at bounding box center [171, 43] width 16 height 16
click at [804, 13] on icon at bounding box center [801, 15] width 16 height 16
click at [434, 370] on div "Back to Dashboard Change Sender ID Customers Technicians Select a contact Outbo…" at bounding box center [561, 318] width 701 height 579
click at [321, 110] on div "Back to Dashboard Change Sender ID Customers Technicians Select a contact Outbo…" at bounding box center [561, 318] width 701 height 579
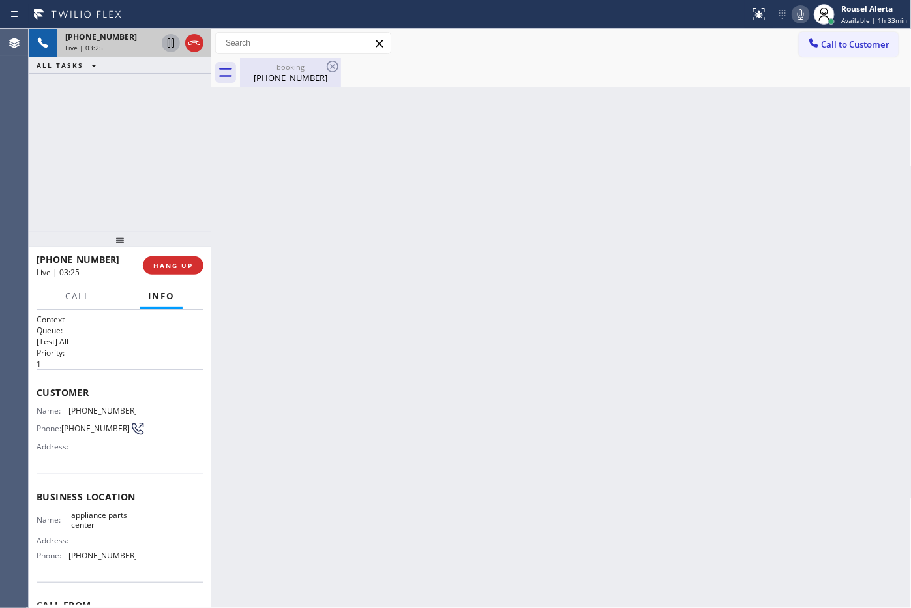
click at [290, 72] on div "(830) 460-0181" at bounding box center [290, 78] width 98 height 12
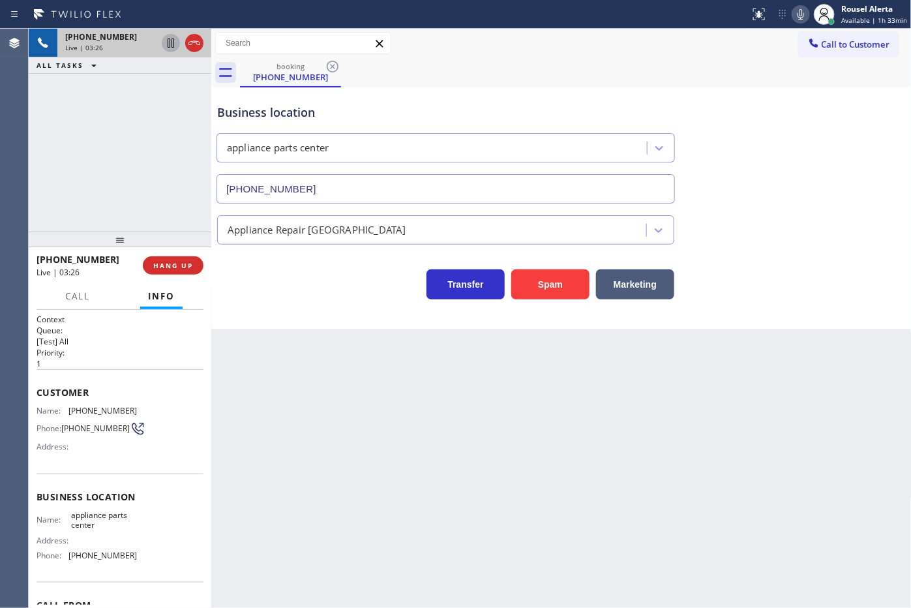
click at [501, 483] on div "Back to Dashboard Change Sender ID Customers Technicians Select a contact Outbo…" at bounding box center [561, 318] width 701 height 579
click at [79, 108] on div "+18304600181 Live | 03:33 ALL TASKS ALL TASKS ACTIVE TASKS TASKS IN WRAP UP" at bounding box center [120, 130] width 183 height 203
click at [497, 527] on div "Back to Dashboard Change Sender ID Customers Technicians Select a contact Outbo…" at bounding box center [561, 318] width 701 height 579
drag, startPoint x: 141, startPoint y: 160, endPoint x: 194, endPoint y: 265, distance: 117.3
click at [141, 160] on div "+18304600181 Live | 03:34 ALL TASKS ALL TASKS ACTIVE TASKS TASKS IN WRAP UP" at bounding box center [120, 130] width 183 height 203
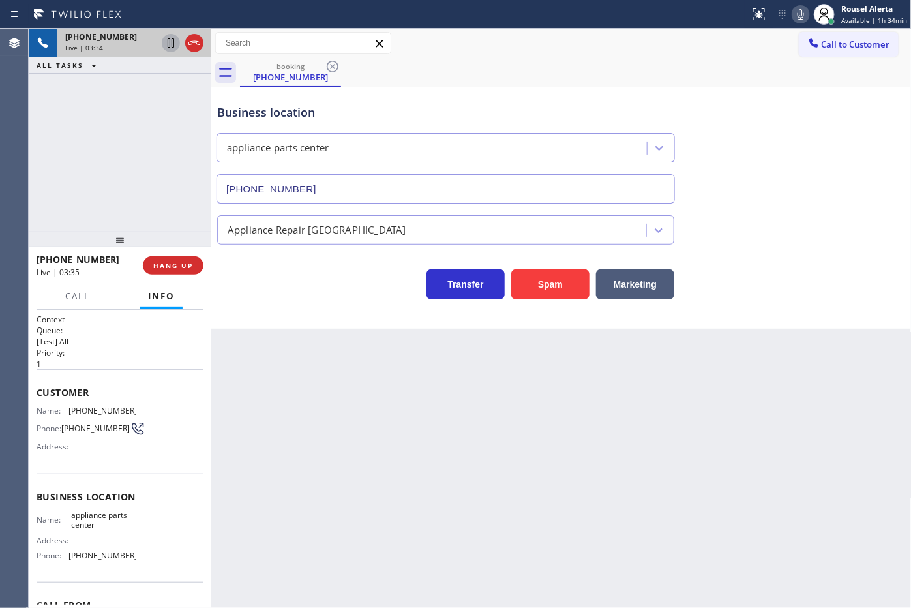
click at [327, 429] on div "Back to Dashboard Change Sender ID Customers Technicians Select a contact Outbo…" at bounding box center [561, 318] width 701 height 579
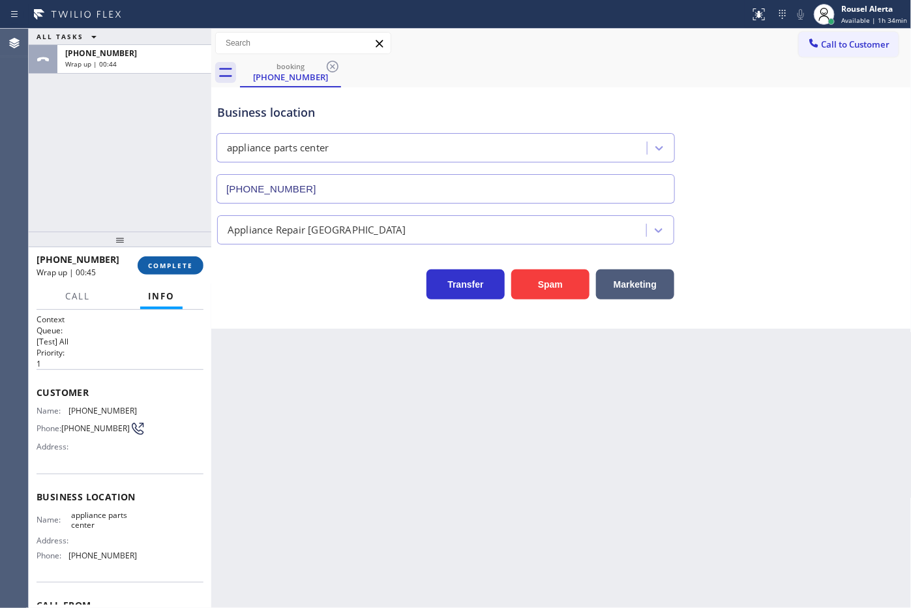
click at [164, 259] on button "COMPLETE" at bounding box center [171, 265] width 66 height 18
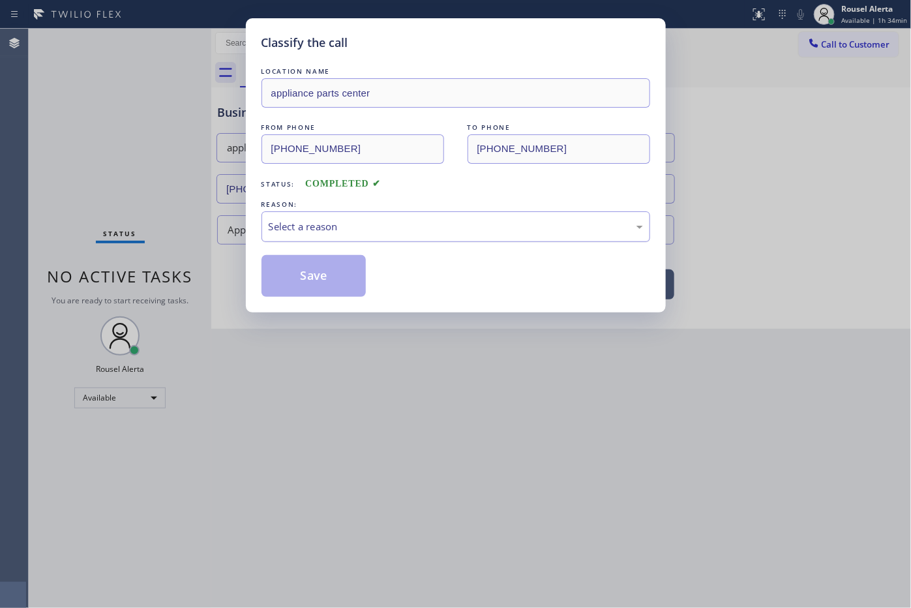
click at [372, 237] on div "Select a reason" at bounding box center [456, 226] width 389 height 31
click at [323, 288] on button "Save" at bounding box center [314, 276] width 105 height 42
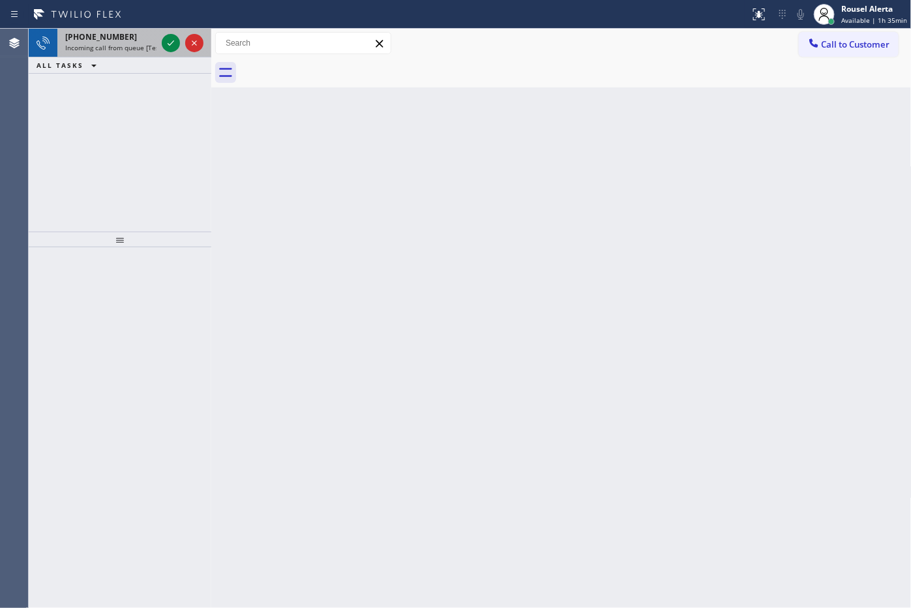
drag, startPoint x: 122, startPoint y: 37, endPoint x: 138, endPoint y: 41, distance: 16.1
click at [122, 37] on div "+16304406239" at bounding box center [110, 36] width 91 height 11
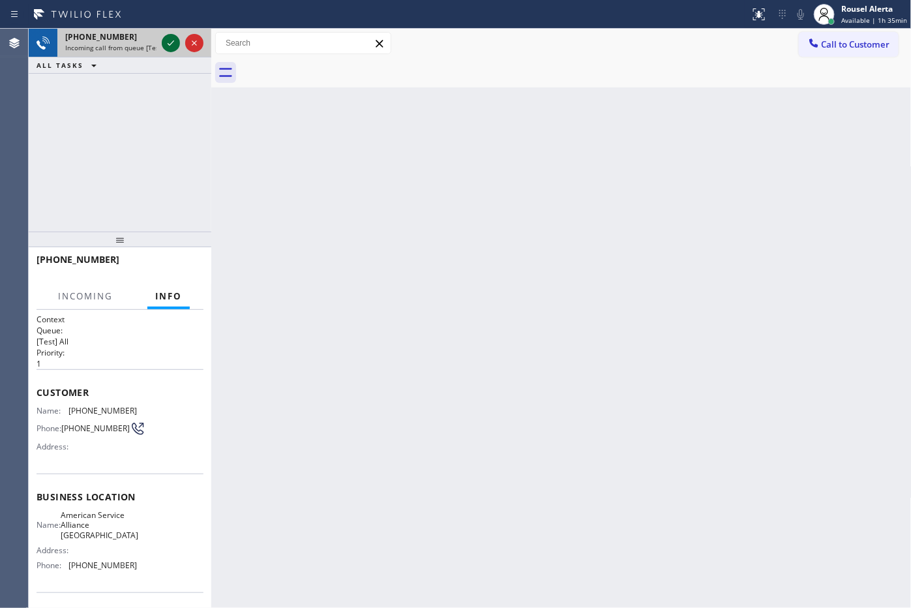
click at [168, 44] on icon at bounding box center [171, 42] width 7 height 5
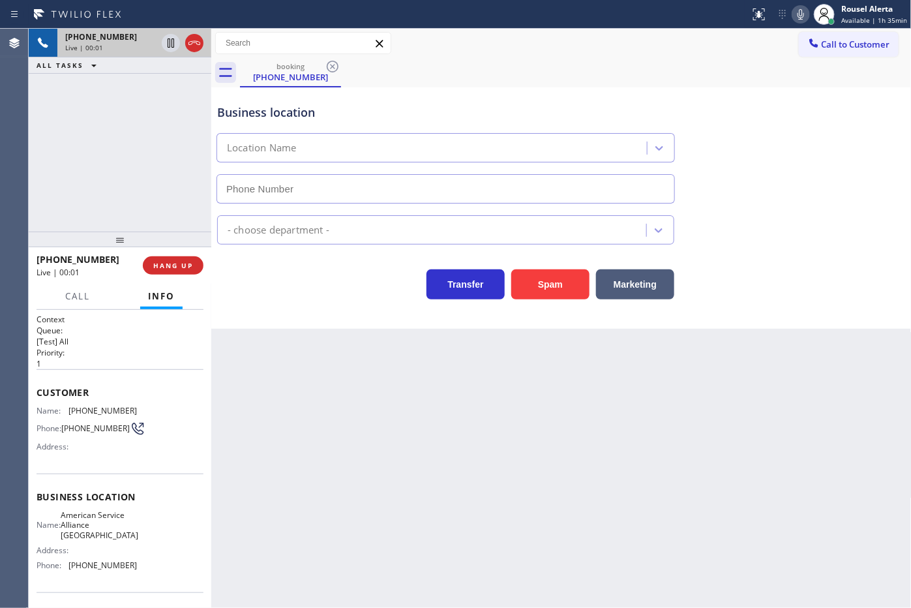
type input "(708) 272-1363"
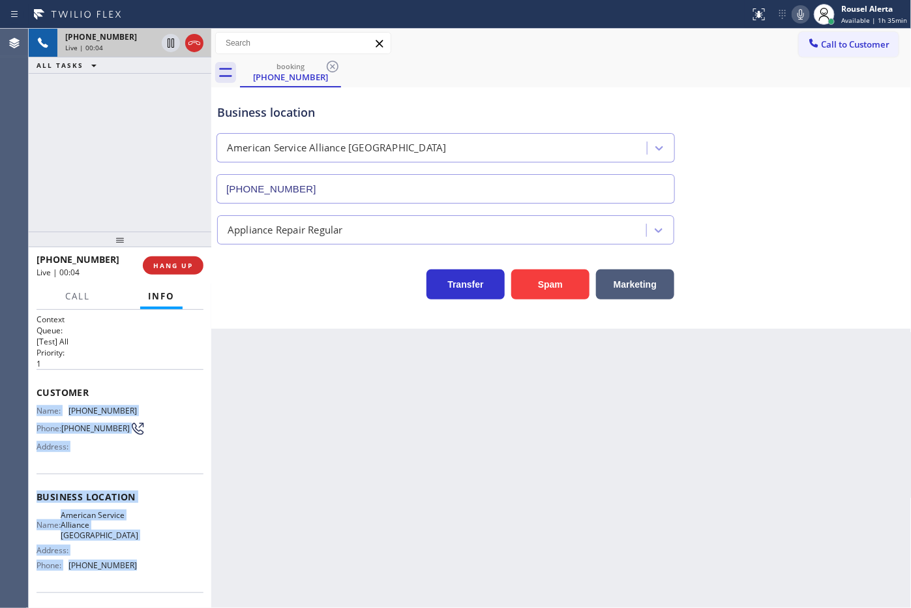
drag, startPoint x: 37, startPoint y: 406, endPoint x: 126, endPoint y: 571, distance: 187.4
click at [126, 571] on div "Context Queue: [Test] All Priority: 1 Customer Name: (630) 440-6239 Phone: (630…" at bounding box center [120, 503] width 167 height 378
copy div "Name: (630) 440-6239 Phone: (630) 440-6239 Address: Business location Name: Ame…"
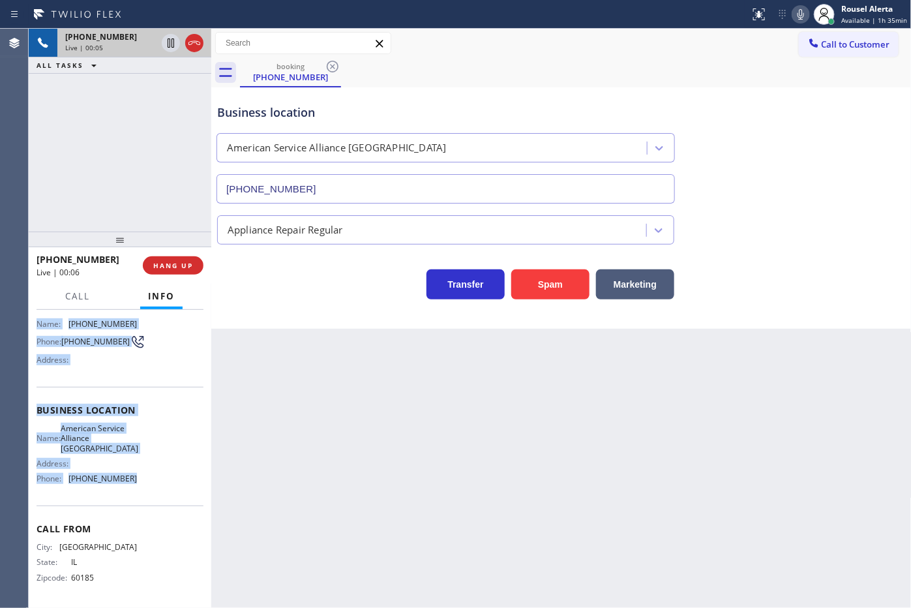
scroll to position [88, 0]
click at [170, 43] on icon at bounding box center [171, 43] width 16 height 16
drag, startPoint x: 806, startPoint y: 18, endPoint x: 854, endPoint y: 50, distance: 58.4
click at [804, 18] on icon at bounding box center [801, 15] width 16 height 16
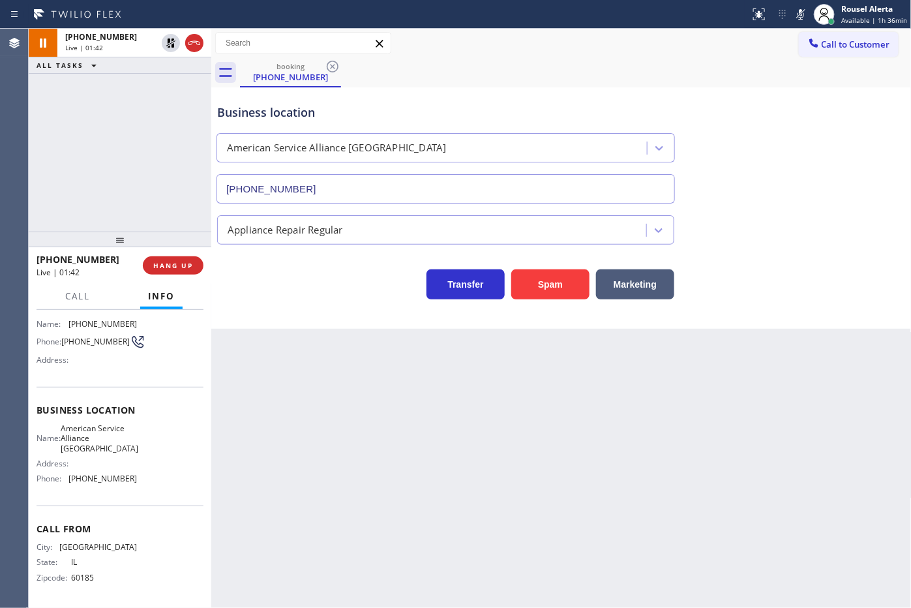
drag, startPoint x: 121, startPoint y: 173, endPoint x: 132, endPoint y: 144, distance: 30.8
click at [121, 170] on div "+16304406239 Live | 01:42 ALL TASKS ALL TASKS ACTIVE TASKS TASKS IN WRAP UP" at bounding box center [120, 130] width 183 height 203
click at [164, 47] on icon at bounding box center [171, 43] width 16 height 16
click at [813, 20] on div at bounding box center [824, 14] width 29 height 29
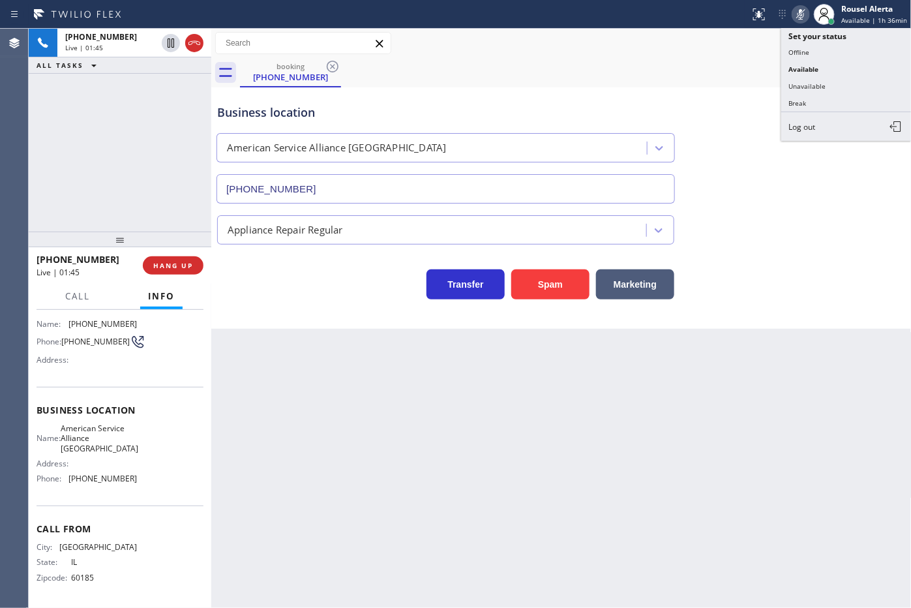
click at [797, 11] on icon at bounding box center [801, 15] width 16 height 16
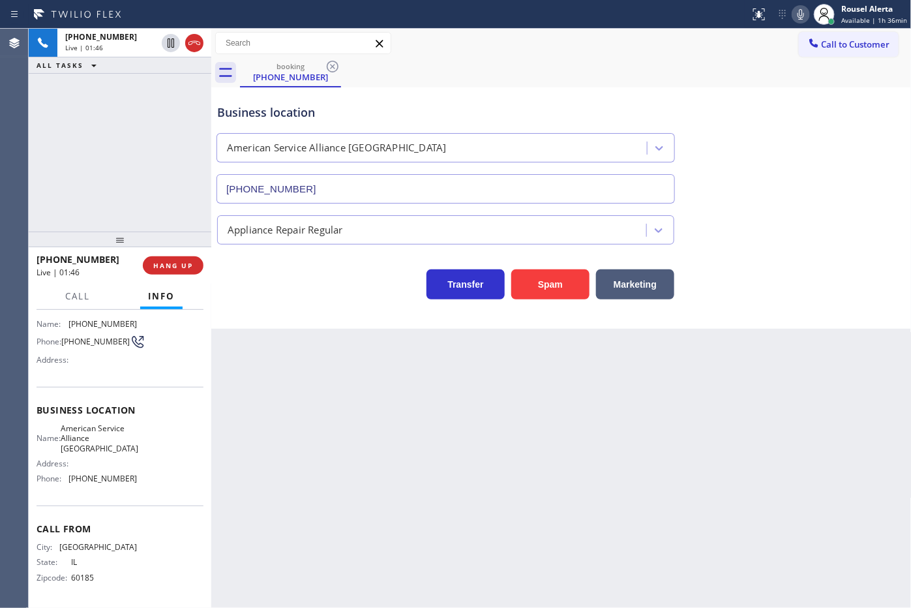
click at [911, 155] on html "Status report No issues detected If you experience an issue, please download th…" at bounding box center [455, 304] width 911 height 608
click at [138, 75] on div "+16304406239 Live | 02:10 ALL TASKS ALL TASKS ACTIVE TASKS TASKS IN WRAP UP" at bounding box center [120, 130] width 183 height 203
click at [340, 412] on div "Back to Dashboard Change Sender ID Customers Technicians Select a contact Outbo…" at bounding box center [561, 318] width 701 height 579
click at [316, 429] on div "Back to Dashboard Change Sender ID Customers Technicians Select a contact Outbo…" at bounding box center [561, 318] width 701 height 579
click at [104, 142] on div "+16304406239 Live | 02:15 ALL TASKS ALL TASKS ACTIVE TASKS TASKS IN WRAP UP" at bounding box center [120, 130] width 183 height 203
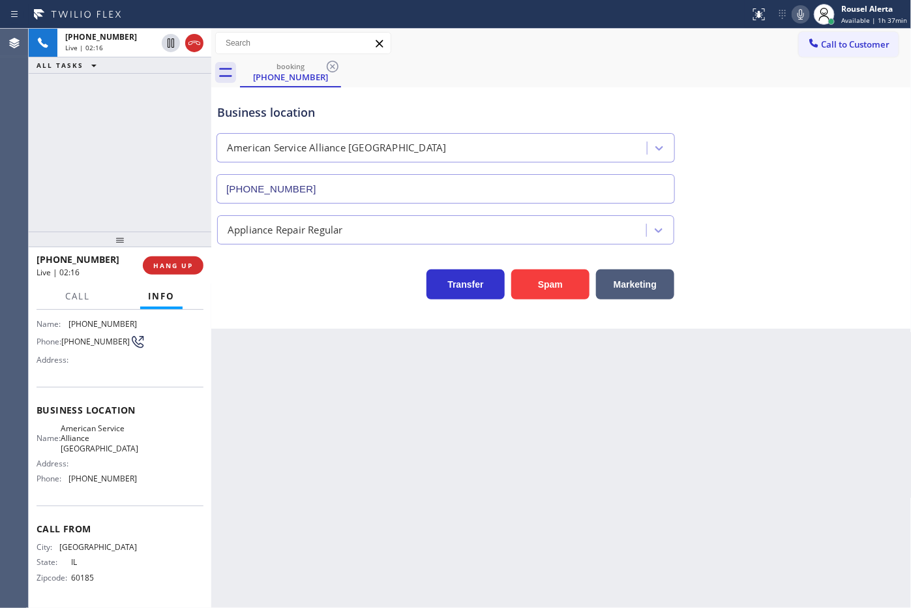
click at [343, 432] on div "Back to Dashboard Change Sender ID Customers Technicians Select a contact Outbo…" at bounding box center [561, 318] width 701 height 579
click at [170, 269] on span "HANG UP" at bounding box center [173, 265] width 40 height 9
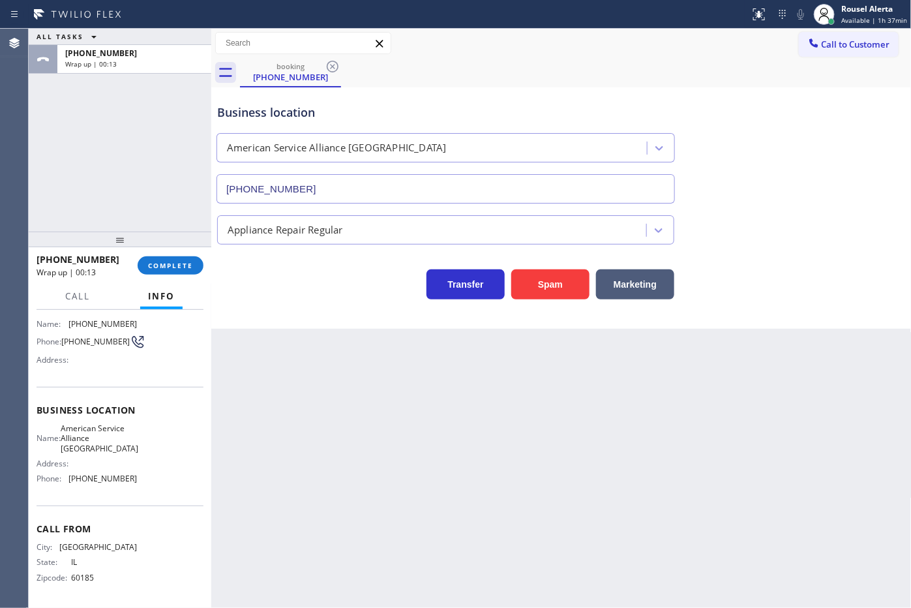
click at [520, 519] on div "Back to Dashboard Change Sender ID Customers Technicians Select a contact Outbo…" at bounding box center [561, 318] width 701 height 579
click at [159, 271] on button "COMPLETE" at bounding box center [171, 265] width 66 height 18
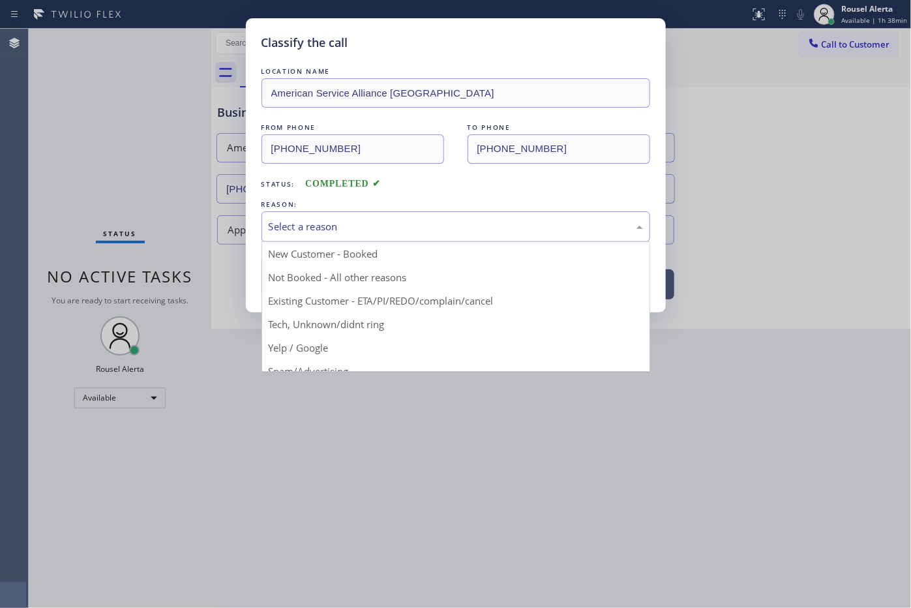
click at [399, 242] on div "Select a reason New Customer - Booked Not Booked - All other reasons Existing C…" at bounding box center [456, 226] width 389 height 31
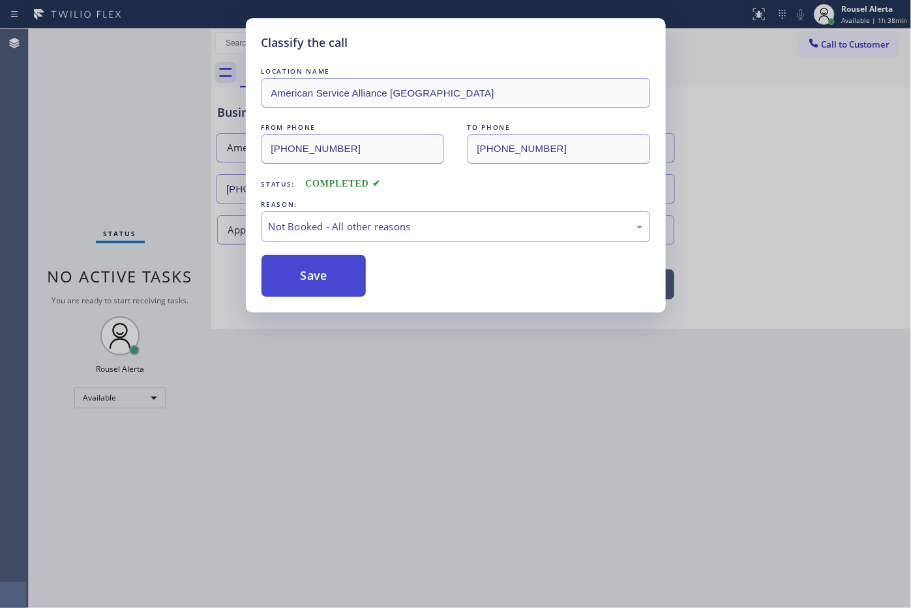
click at [275, 279] on button "Save" at bounding box center [314, 276] width 105 height 42
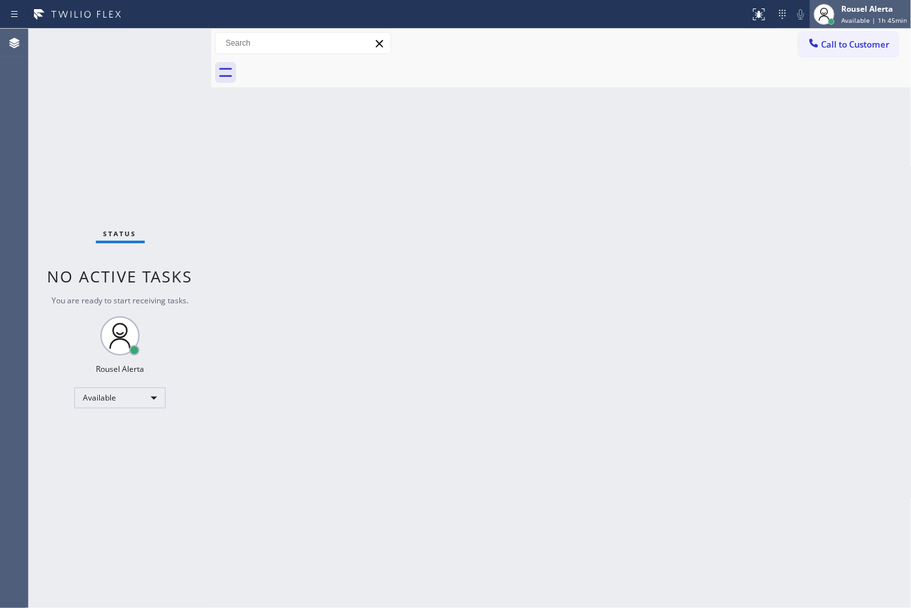
click at [852, 21] on span "Available | 1h 45min" at bounding box center [874, 20] width 66 height 9
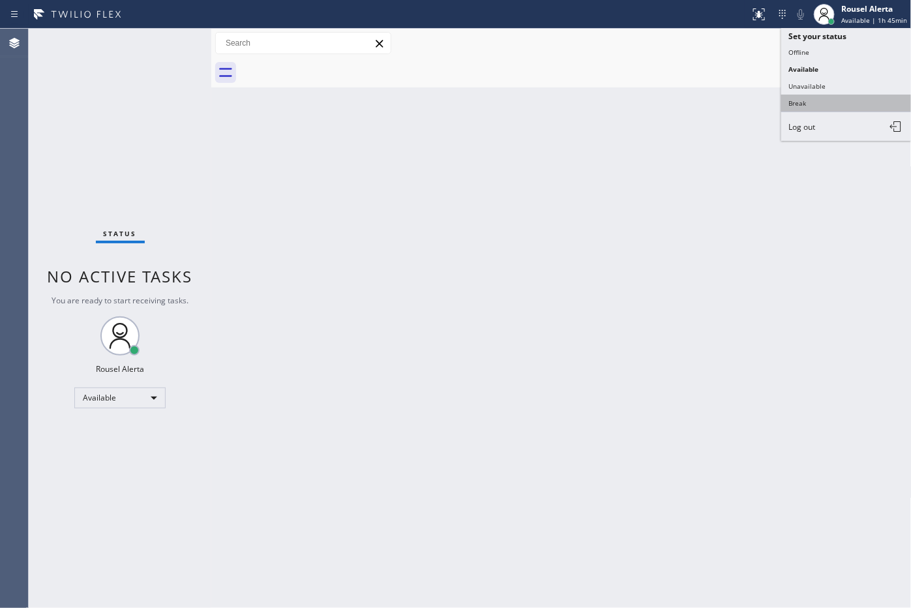
click at [854, 95] on button "Break" at bounding box center [846, 103] width 130 height 17
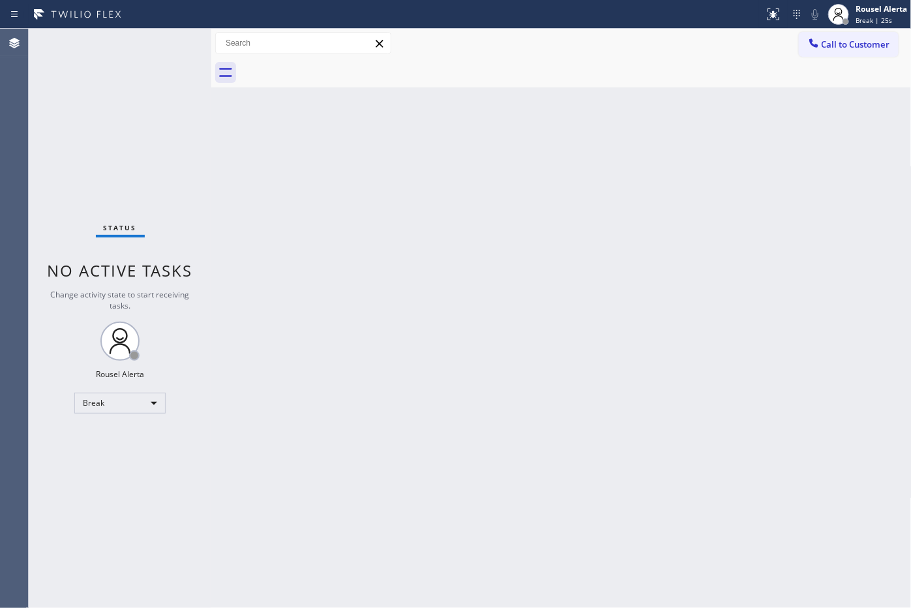
click at [618, 119] on div "Back to Dashboard Change Sender ID Customers Technicians Select a contact Outbo…" at bounding box center [561, 318] width 701 height 579
